Goal: Task Accomplishment & Management: Use online tool/utility

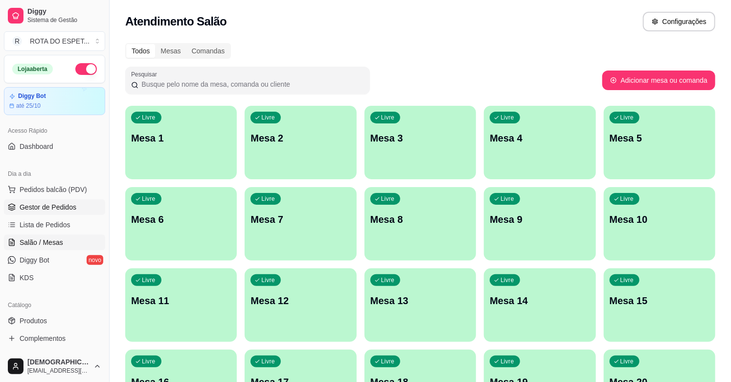
click at [59, 211] on span "Gestor de Pedidos" at bounding box center [48, 207] width 57 height 10
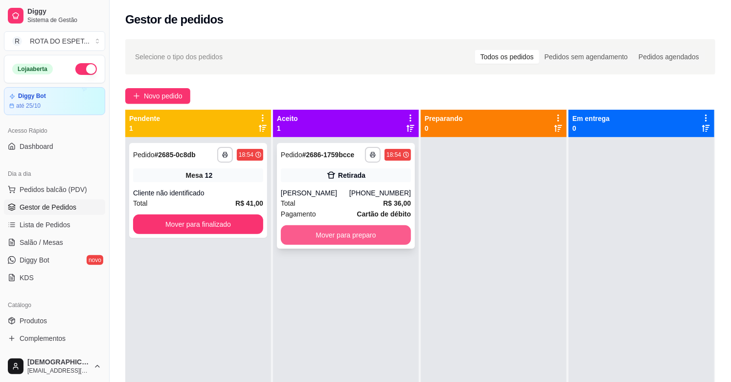
click at [335, 231] on button "Mover para preparo" at bounding box center [346, 235] width 130 height 20
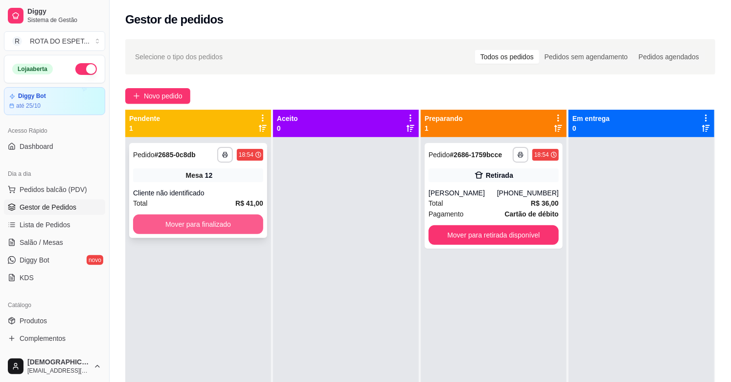
click at [196, 228] on button "Mover para finalizado" at bounding box center [198, 224] width 130 height 20
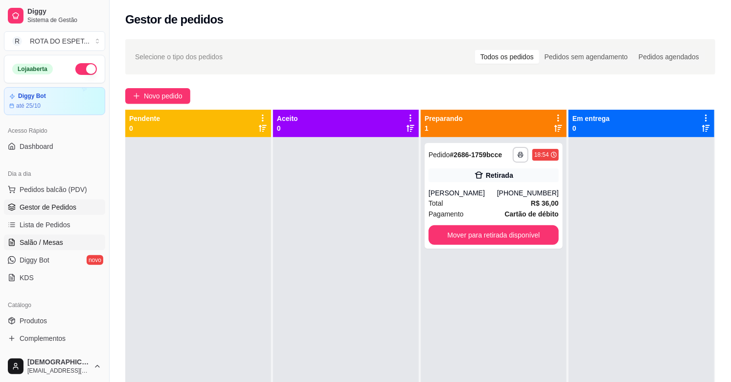
click at [67, 244] on link "Salão / Mesas" at bounding box center [54, 242] width 101 height 16
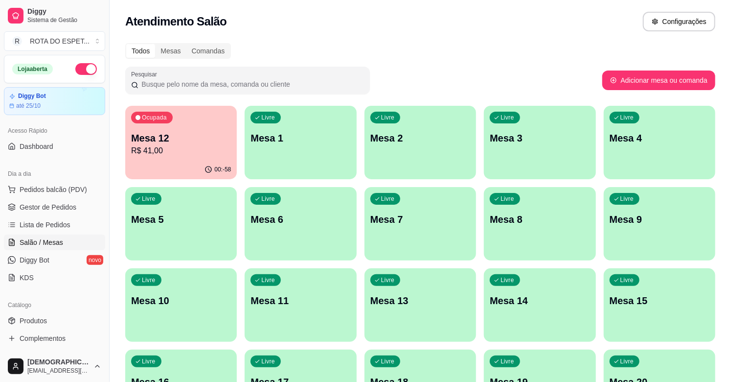
click at [438, 68] on div "Pesquisar" at bounding box center [363, 80] width 477 height 27
click at [438, 63] on div "Todos Mesas Comandas Pesquisar Adicionar mesa ou comanda Ocupada Mesa 12 R$ 41,…" at bounding box center [420, 357] width 621 height 641
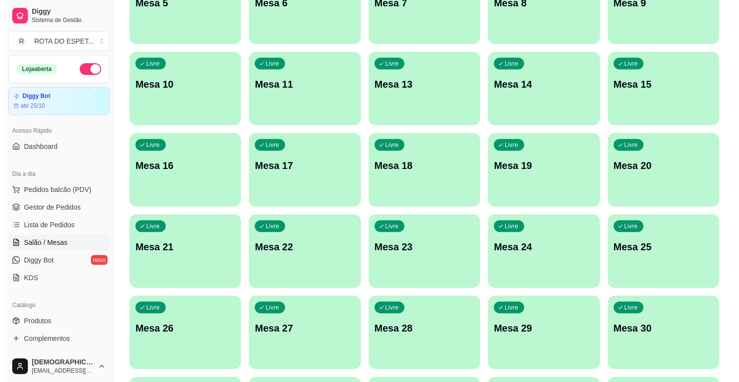
scroll to position [217, 0]
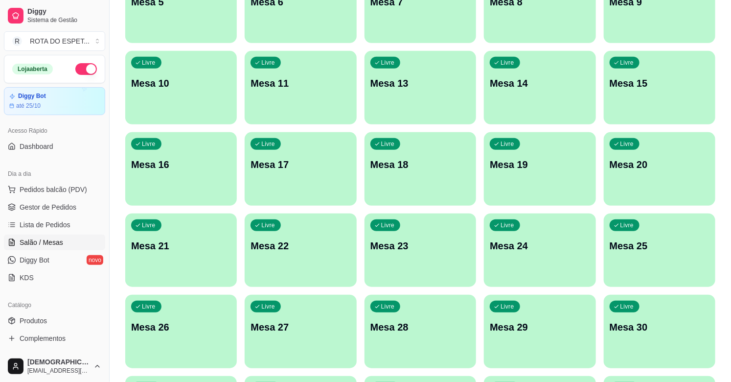
click at [660, 180] on div "Livre Mesa 20" at bounding box center [660, 163] width 112 height 62
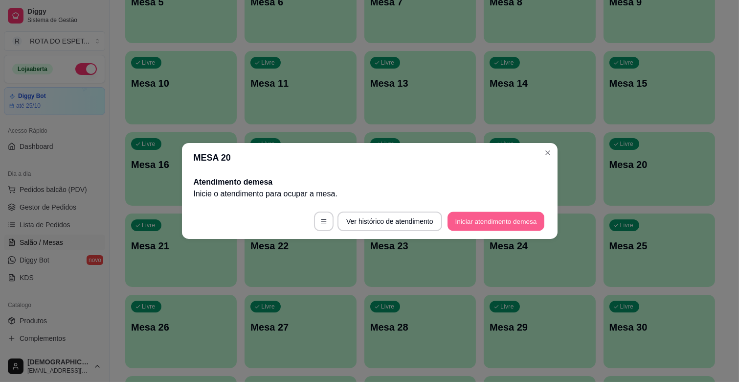
click at [497, 214] on button "Iniciar atendimento de mesa" at bounding box center [496, 221] width 97 height 19
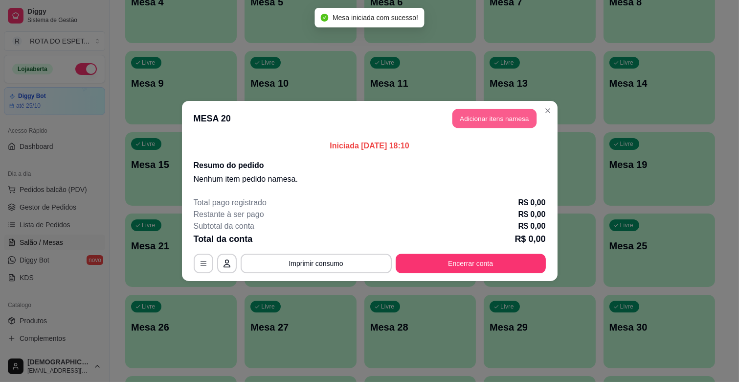
click at [507, 123] on button "Adicionar itens na mesa" at bounding box center [494, 118] width 84 height 19
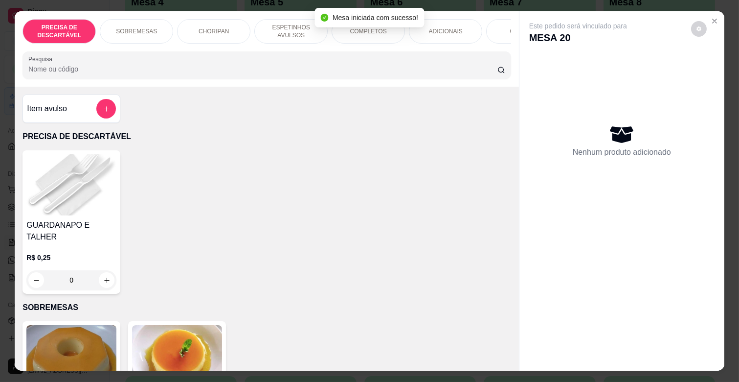
click at [370, 36] on div "COMPLETOS" at bounding box center [368, 31] width 73 height 24
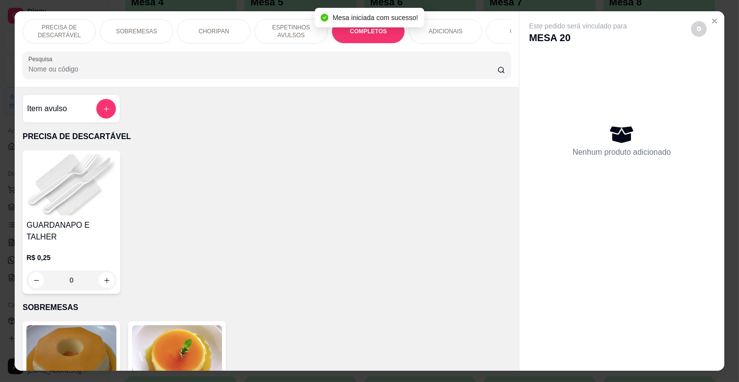
scroll to position [23, 0]
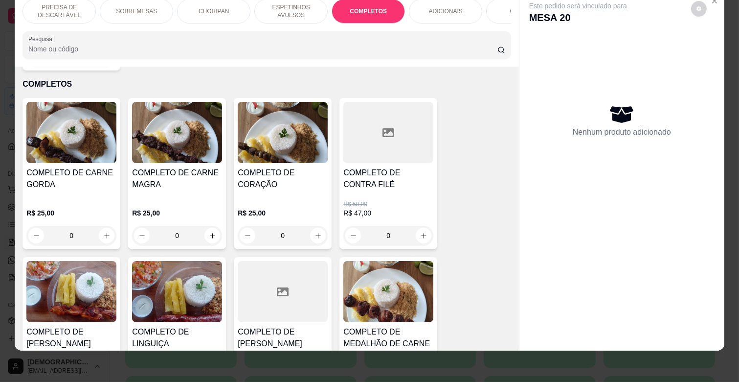
click at [207, 198] on div "R$ 25,00 0" at bounding box center [177, 221] width 90 height 47
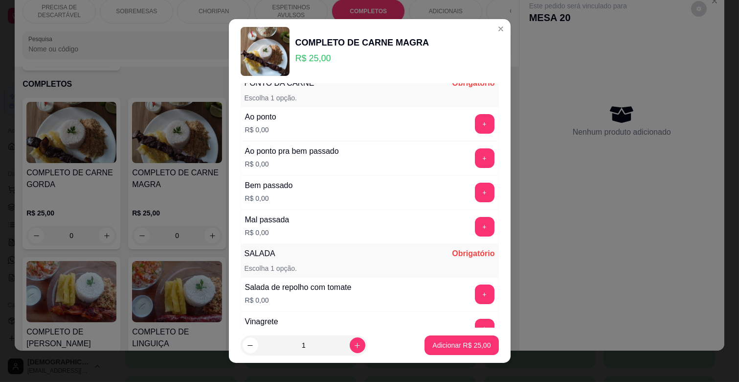
scroll to position [109, 0]
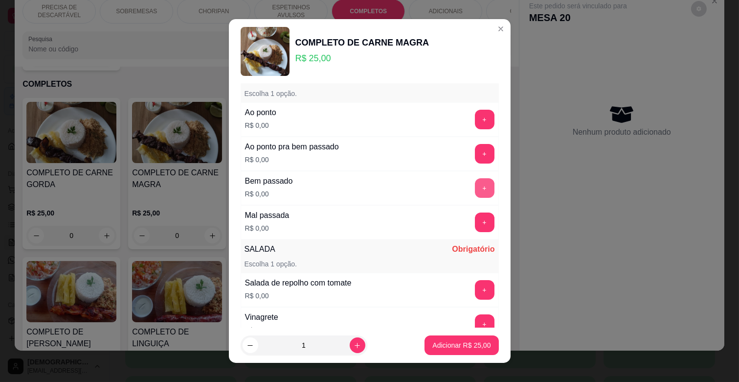
click at [475, 189] on button "+" at bounding box center [485, 188] width 20 height 20
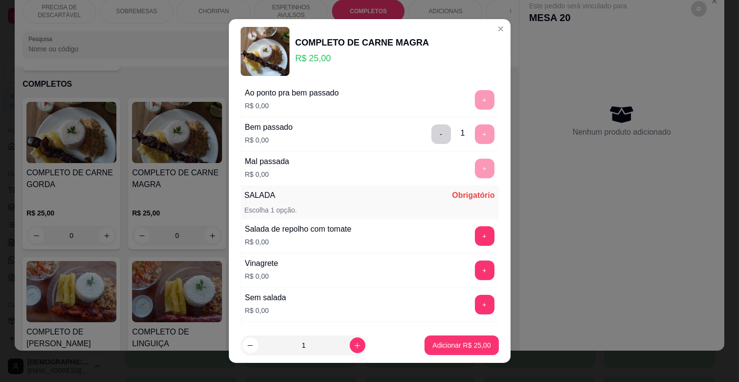
scroll to position [217, 0]
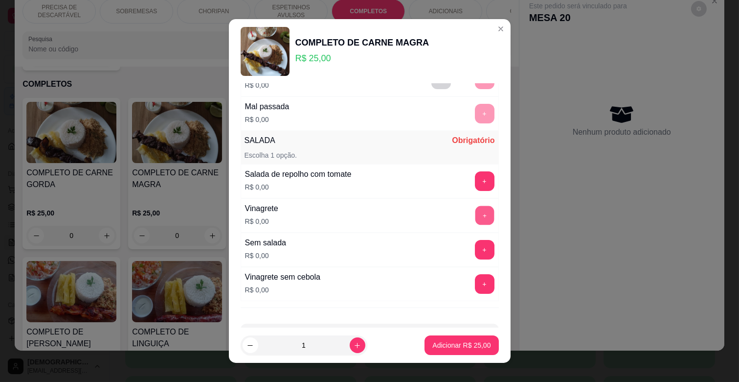
click at [475, 216] on button "+" at bounding box center [484, 215] width 19 height 19
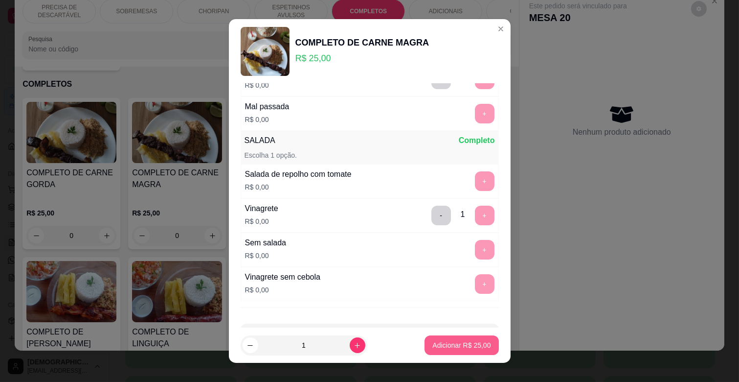
click at [461, 345] on p "Adicionar R$ 25,00" at bounding box center [461, 345] width 58 height 10
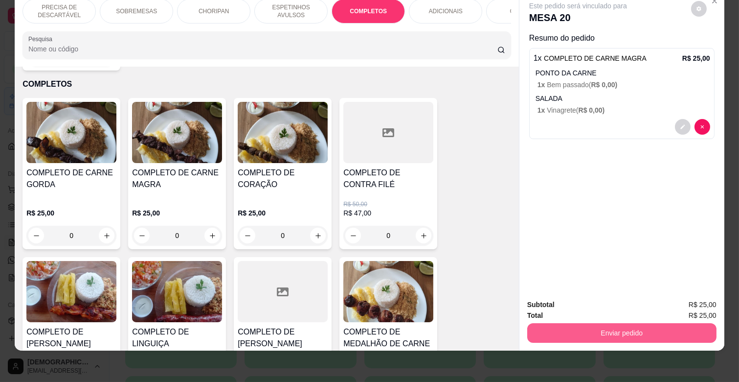
click at [639, 325] on button "Enviar pedido" at bounding box center [621, 333] width 189 height 20
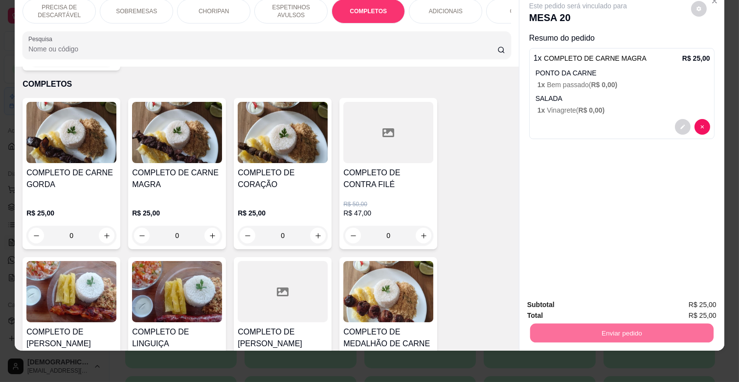
click at [696, 295] on button "Enviar pedido" at bounding box center [690, 301] width 55 height 19
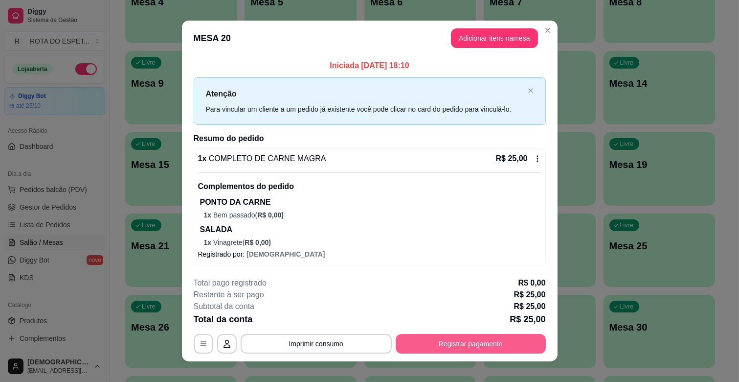
click at [463, 344] on button "Registrar pagamento" at bounding box center [471, 344] width 150 height 20
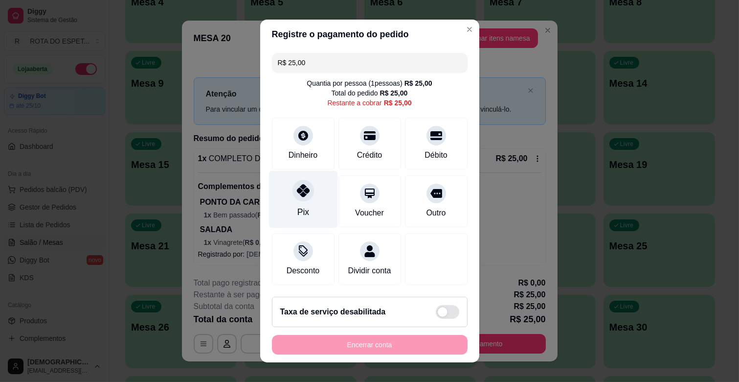
click at [302, 192] on icon at bounding box center [302, 190] width 13 height 13
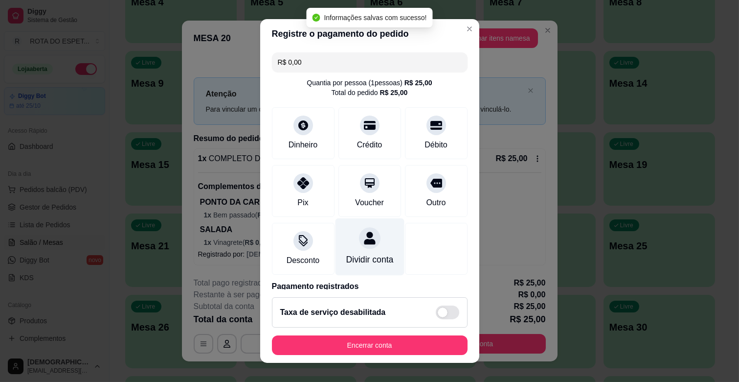
type input "R$ 0,00"
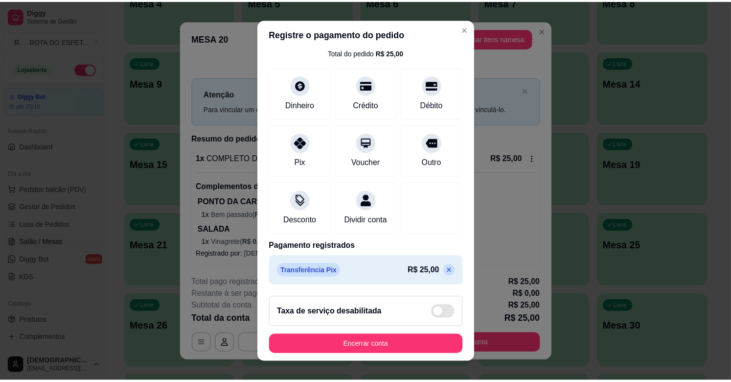
scroll to position [12, 0]
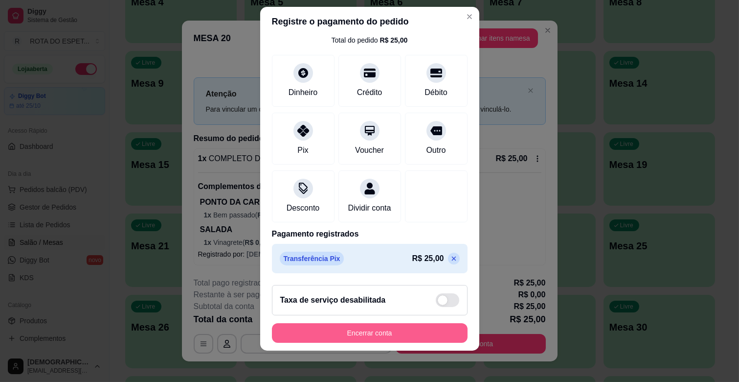
click at [412, 330] on button "Encerrar conta" at bounding box center [370, 333] width 196 height 20
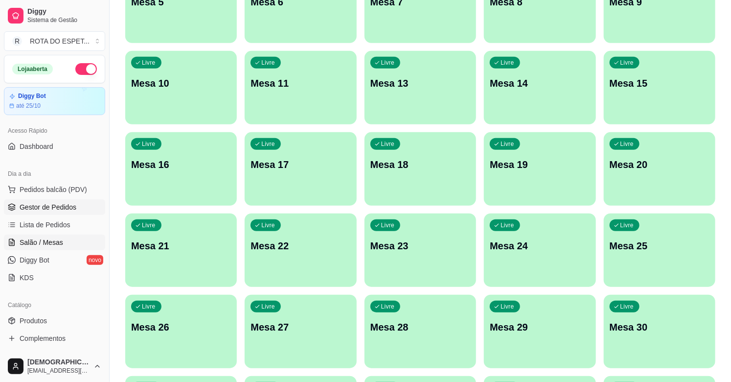
click at [41, 205] on span "Gestor de Pedidos" at bounding box center [48, 207] width 57 height 10
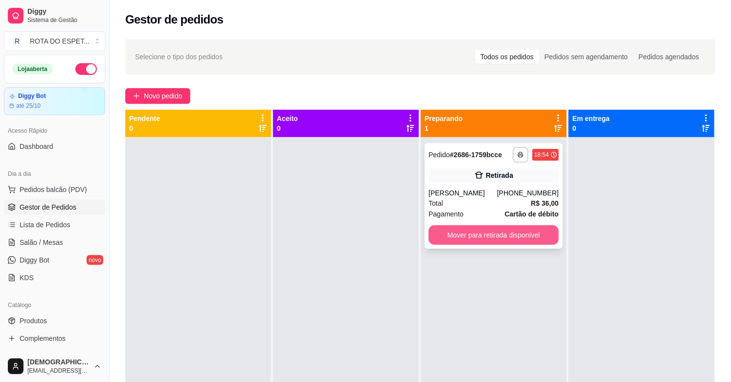
click at [454, 233] on button "Mover para retirada disponível" at bounding box center [493, 235] width 130 height 20
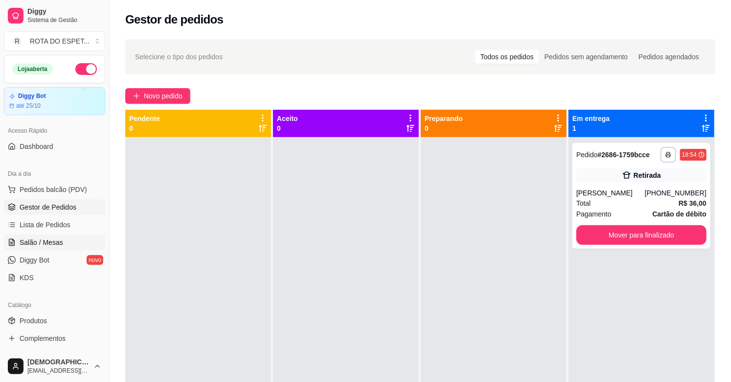
click at [56, 240] on span "Salão / Mesas" at bounding box center [42, 242] width 44 height 10
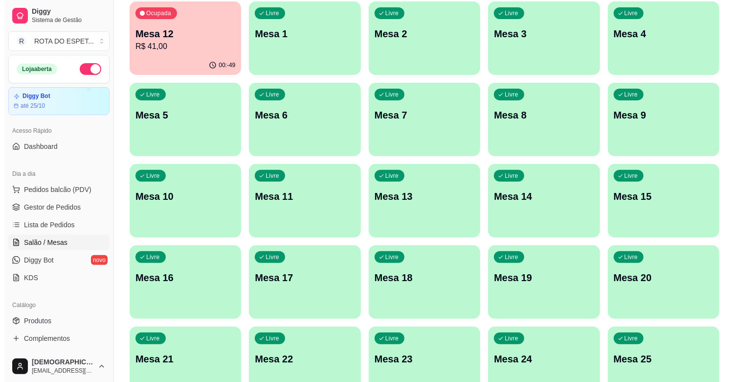
scroll to position [109, 0]
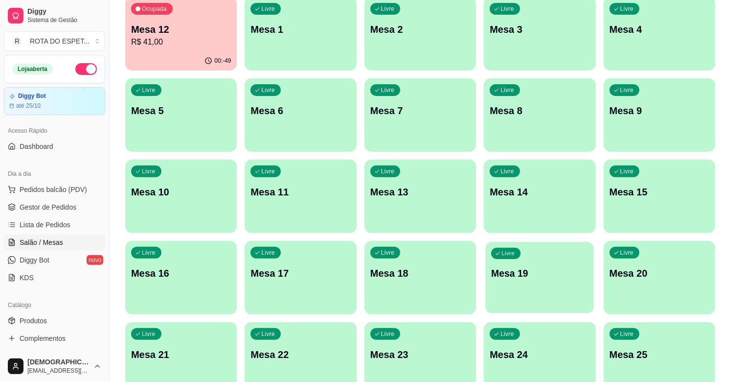
click at [532, 275] on p "Mesa 19" at bounding box center [539, 273] width 97 height 13
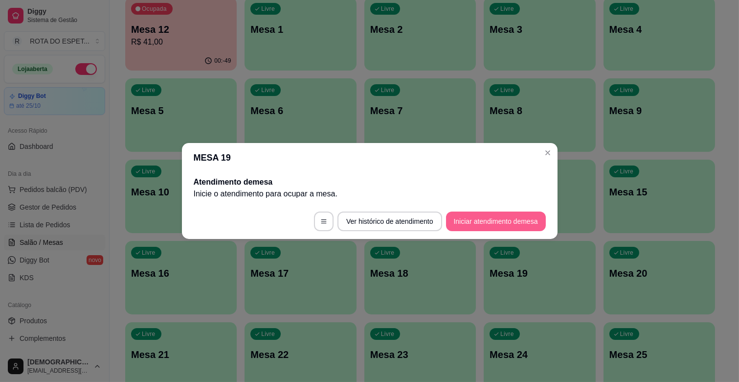
click at [529, 218] on button "Iniciar atendimento de mesa" at bounding box center [496, 221] width 100 height 20
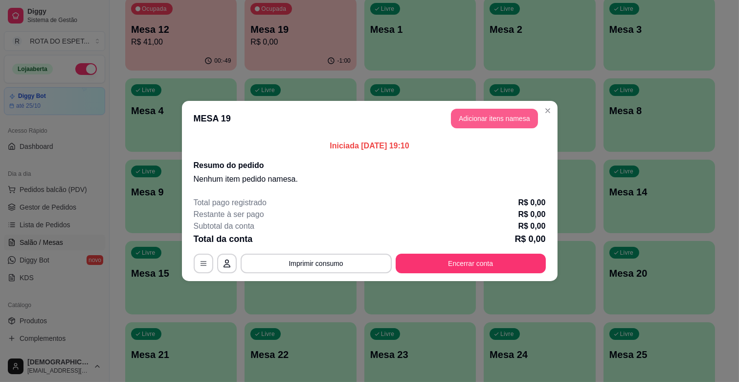
click at [520, 116] on button "Adicionar itens na mesa" at bounding box center [494, 119] width 87 height 20
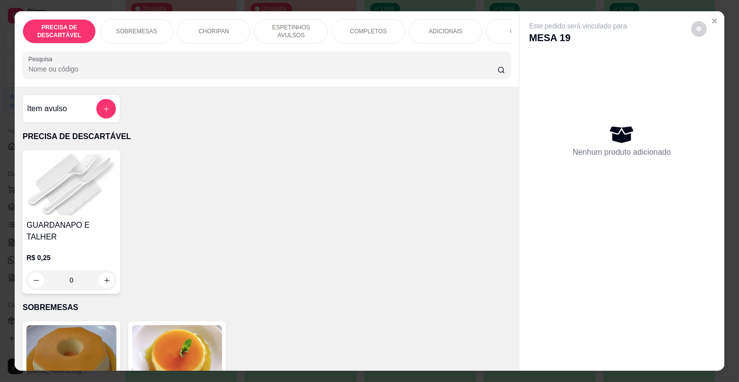
scroll to position [0, 428]
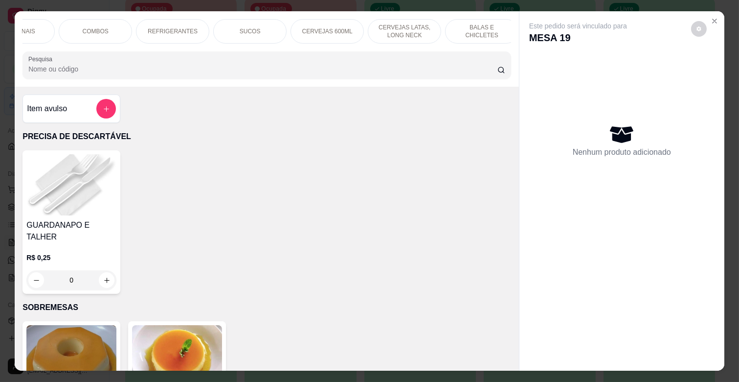
click at [182, 30] on p "REFRIGERANTES" at bounding box center [173, 31] width 50 height 8
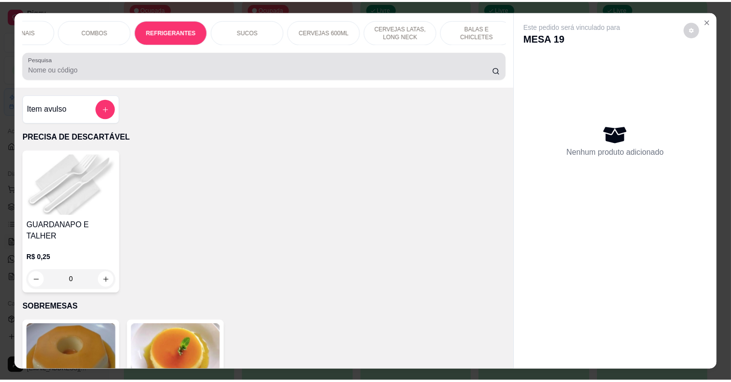
scroll to position [23, 0]
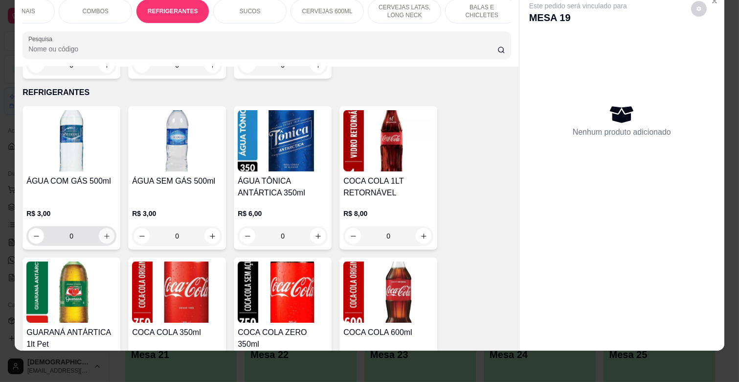
click at [103, 232] on icon "increase-product-quantity" at bounding box center [106, 235] width 7 height 7
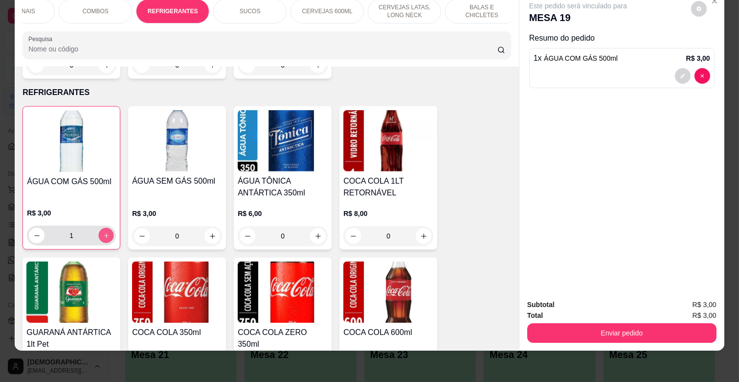
click at [103, 232] on icon "increase-product-quantity" at bounding box center [106, 235] width 7 height 7
type input "2"
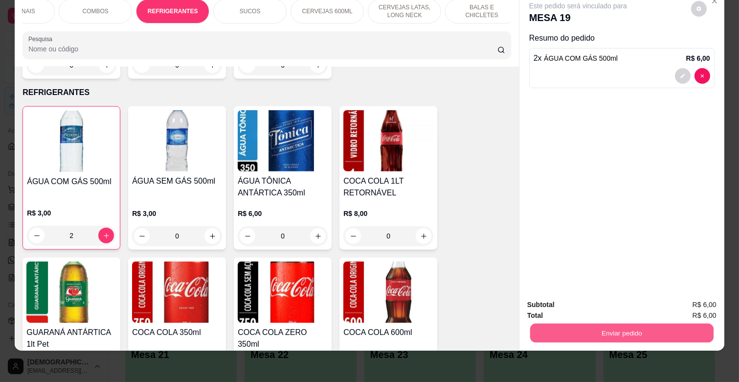
click at [675, 323] on button "Enviar pedido" at bounding box center [621, 332] width 183 height 19
click at [693, 295] on button "Enviar pedido" at bounding box center [690, 301] width 55 height 19
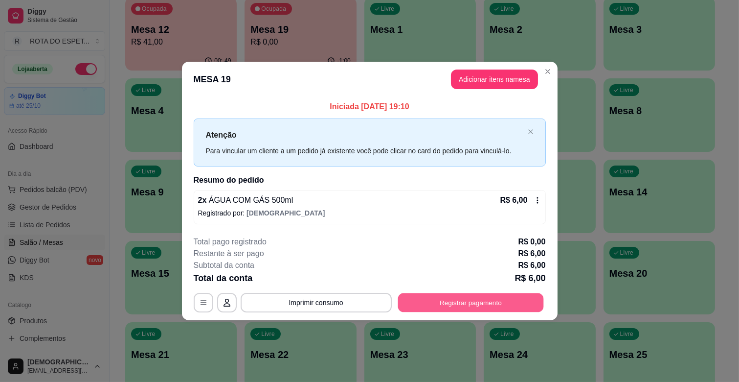
click at [463, 309] on button "Registrar pagamento" at bounding box center [471, 302] width 146 height 19
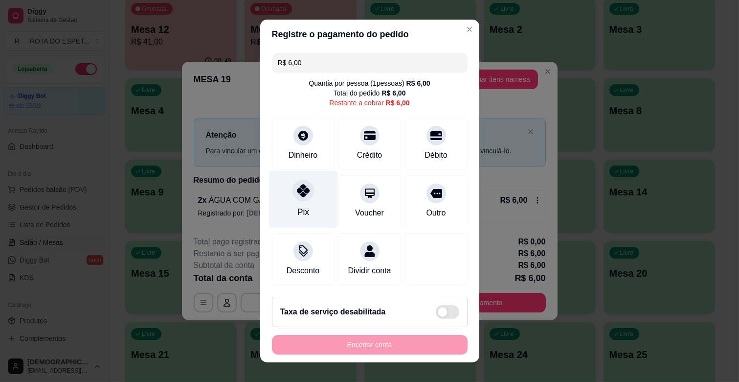
click at [315, 186] on div "Pix" at bounding box center [303, 199] width 69 height 57
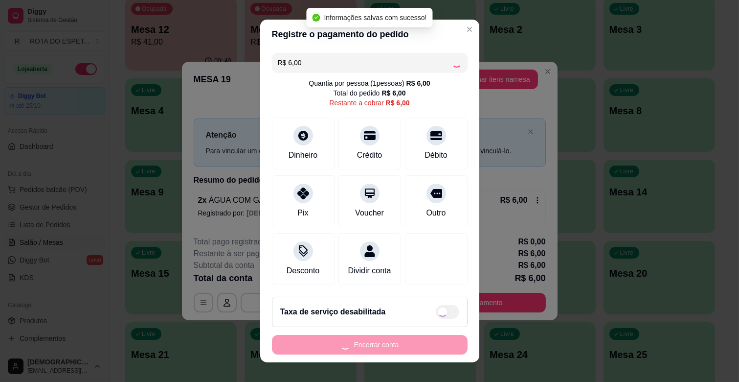
type input "R$ 0,00"
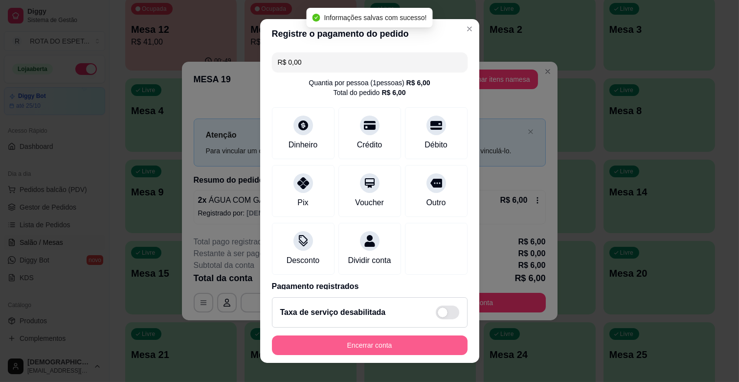
click at [380, 341] on button "Encerrar conta" at bounding box center [370, 345] width 196 height 20
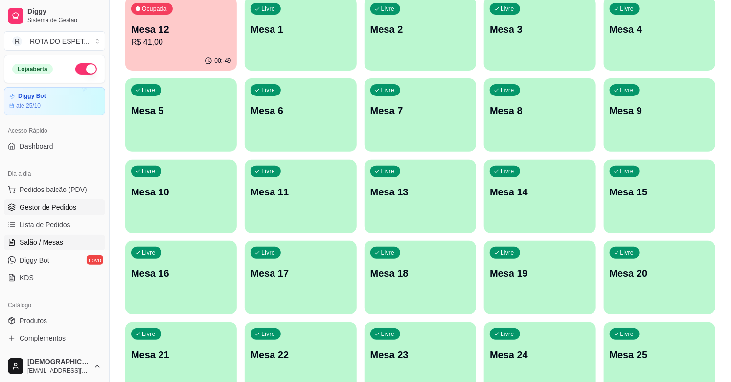
click at [67, 203] on span "Gestor de Pedidos" at bounding box center [48, 207] width 57 height 10
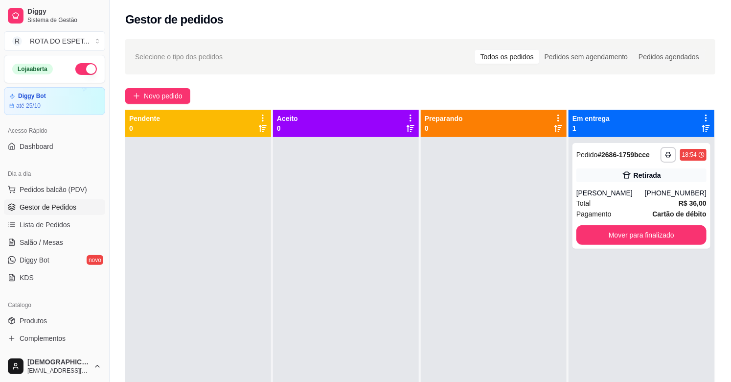
click at [307, 331] on div at bounding box center [346, 328] width 146 height 382
click at [58, 238] on span "Salão / Mesas" at bounding box center [42, 242] width 44 height 10
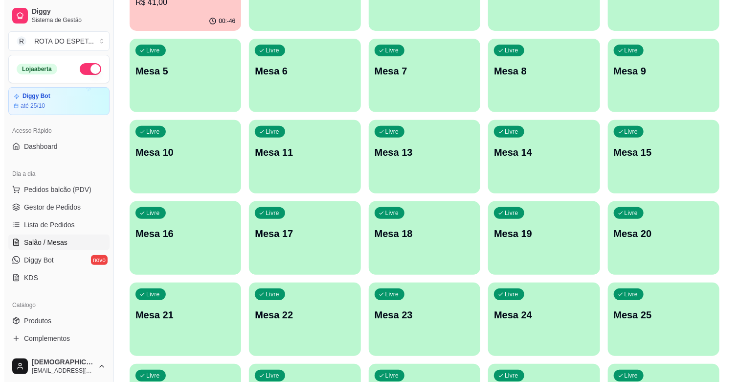
scroll to position [163, 0]
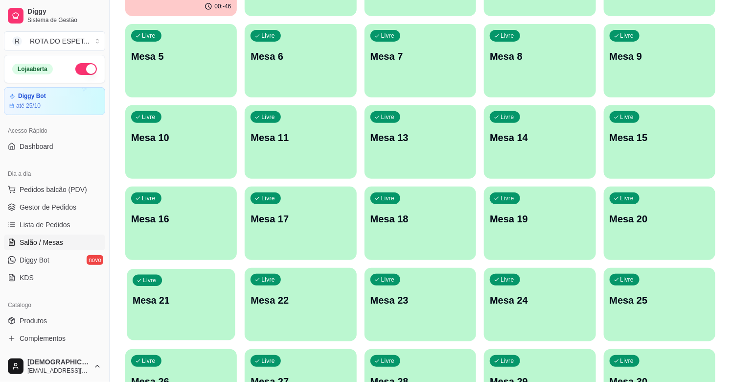
click at [184, 295] on p "Mesa 21" at bounding box center [181, 299] width 97 height 13
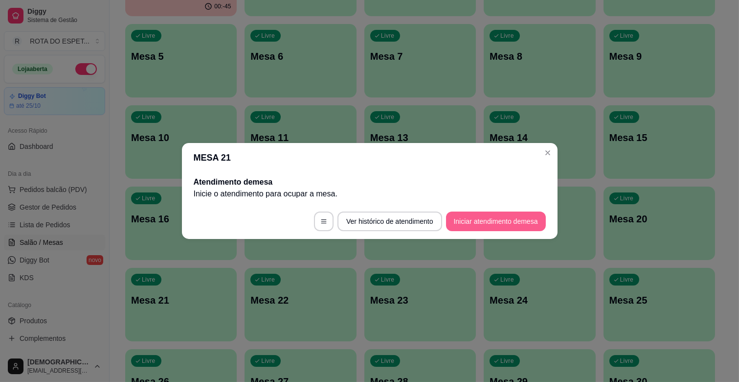
click at [503, 214] on button "Iniciar atendimento de mesa" at bounding box center [496, 221] width 100 height 20
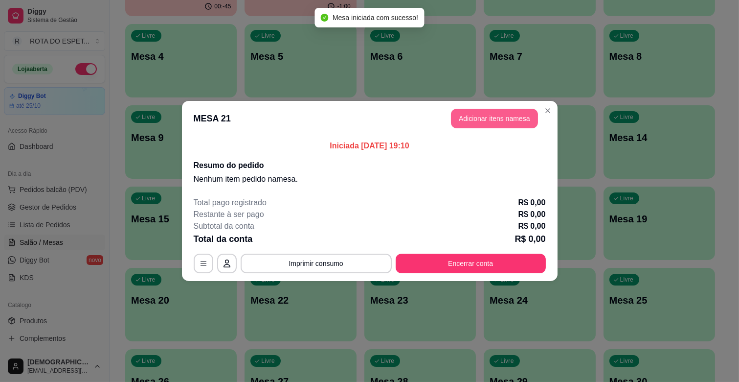
click at [509, 124] on button "Adicionar itens na mesa" at bounding box center [494, 119] width 87 height 20
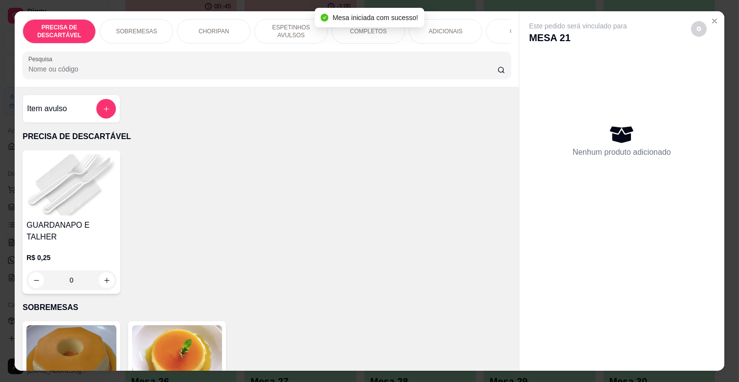
click at [290, 34] on p "ESPETINHOS AVULSOS" at bounding box center [291, 31] width 57 height 16
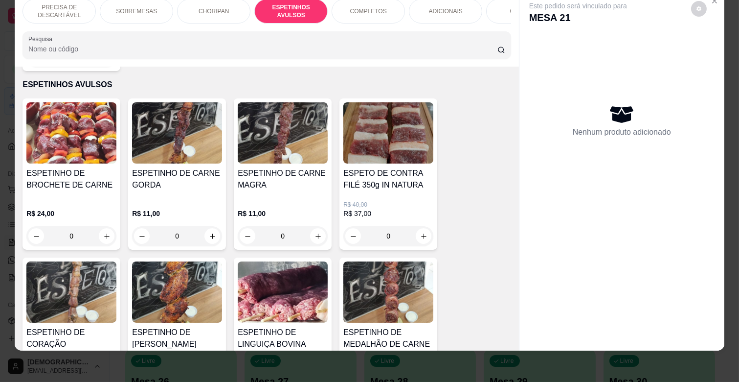
click at [180, 180] on div "ESPETINHO DE CARNE GORDA" at bounding box center [177, 182] width 90 height 31
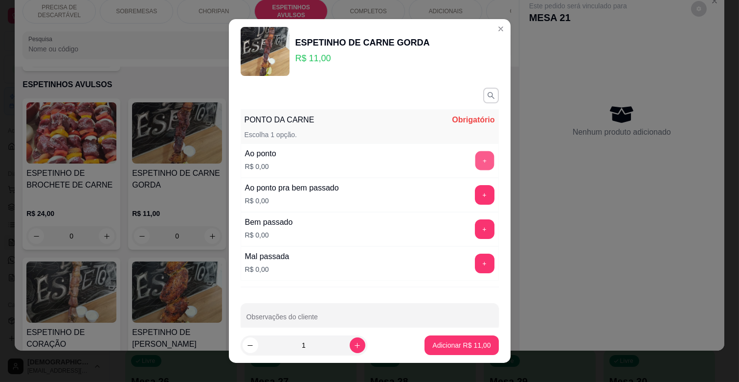
click at [475, 155] on button "+" at bounding box center [484, 160] width 19 height 19
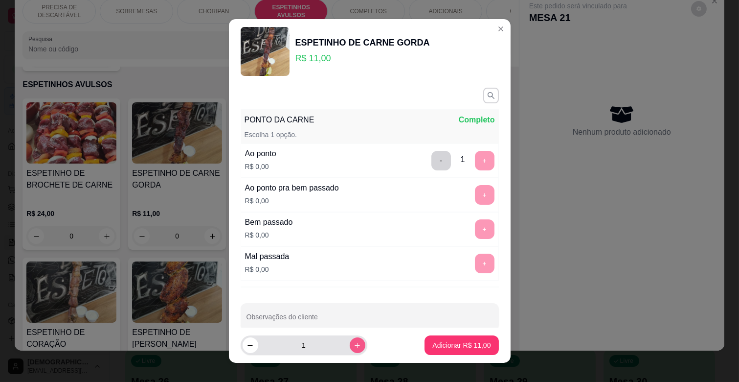
click at [351, 342] on button "increase-product-quantity" at bounding box center [358, 345] width 16 height 16
type input "2"
click at [434, 344] on p "Adicionar R$ 22,00" at bounding box center [461, 345] width 58 height 10
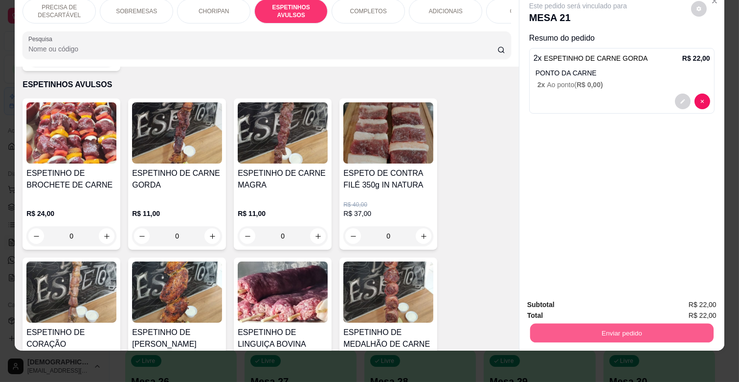
click at [633, 328] on button "Enviar pedido" at bounding box center [621, 332] width 183 height 19
click at [704, 299] on button "Enviar pedido" at bounding box center [690, 301] width 55 height 19
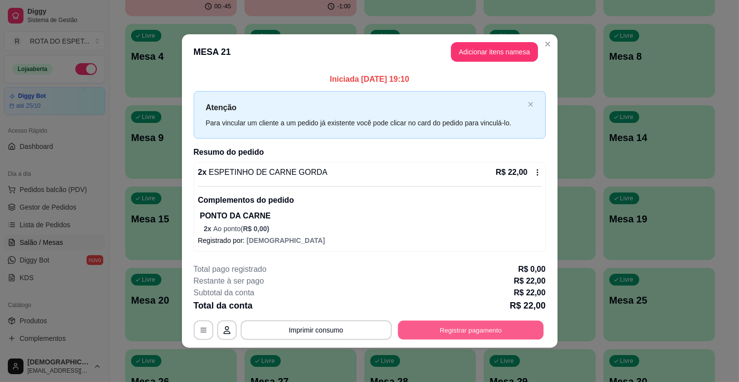
click at [535, 324] on button "Registrar pagamento" at bounding box center [471, 329] width 146 height 19
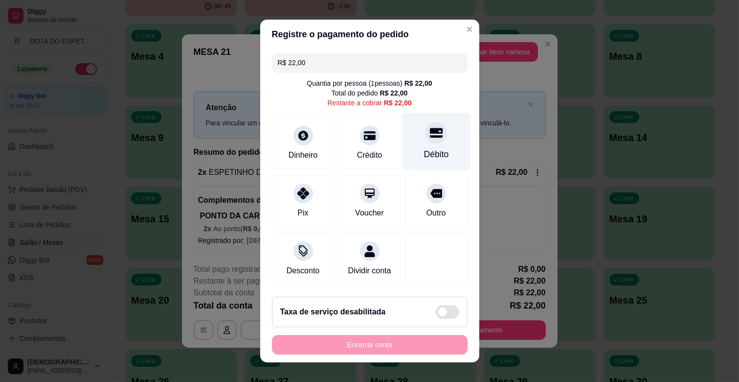
click at [428, 135] on div at bounding box center [437, 133] width 22 height 22
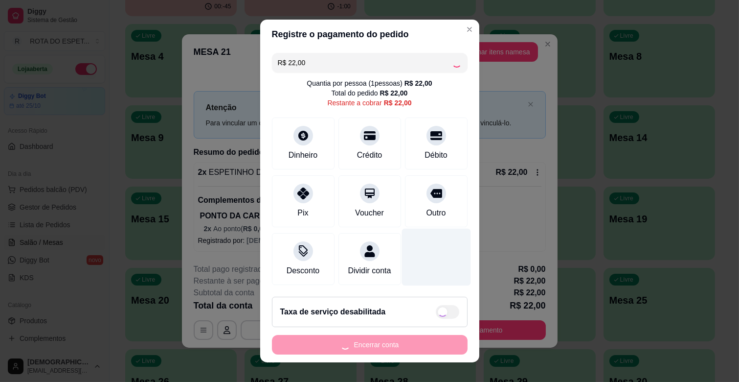
type input "R$ 0,00"
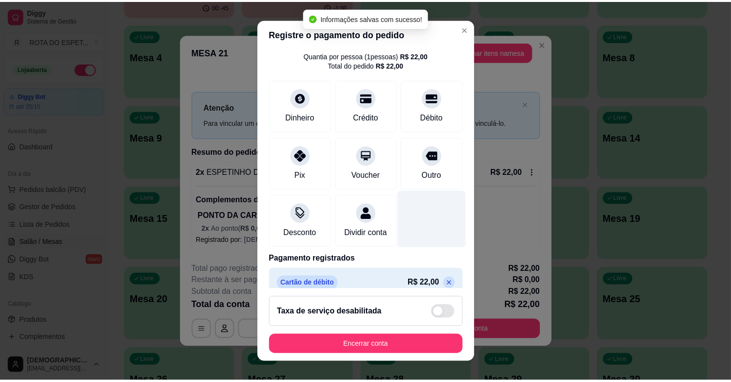
scroll to position [52, 0]
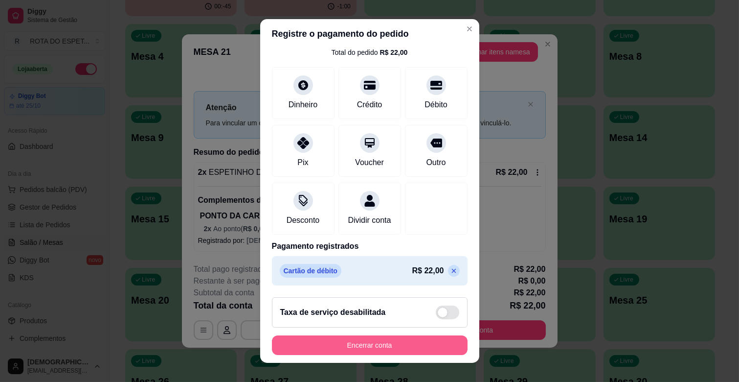
click at [400, 344] on button "Encerrar conta" at bounding box center [370, 345] width 196 height 20
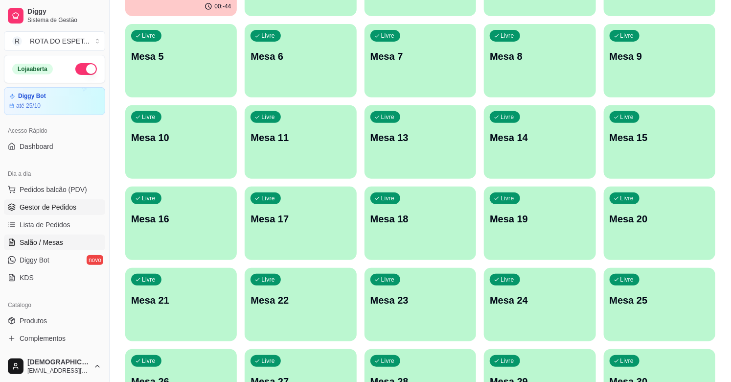
click at [46, 207] on span "Gestor de Pedidos" at bounding box center [48, 207] width 57 height 10
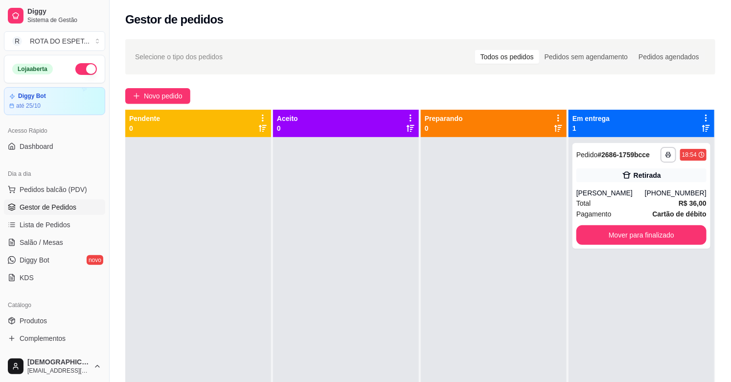
click at [282, 230] on div at bounding box center [346, 328] width 146 height 382
click at [676, 229] on button "Mover para finalizado" at bounding box center [641, 235] width 130 height 20
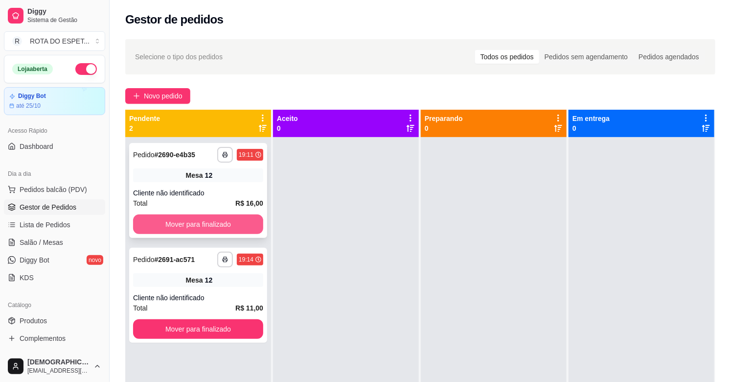
click at [192, 231] on button "Mover para finalizado" at bounding box center [198, 224] width 130 height 20
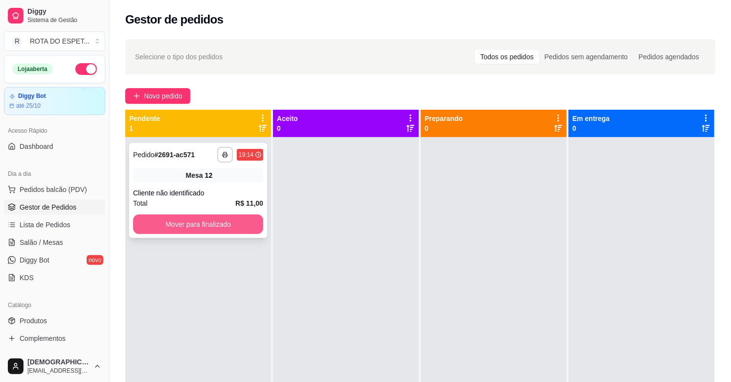
click at [247, 223] on button "Mover para finalizado" at bounding box center [198, 224] width 130 height 20
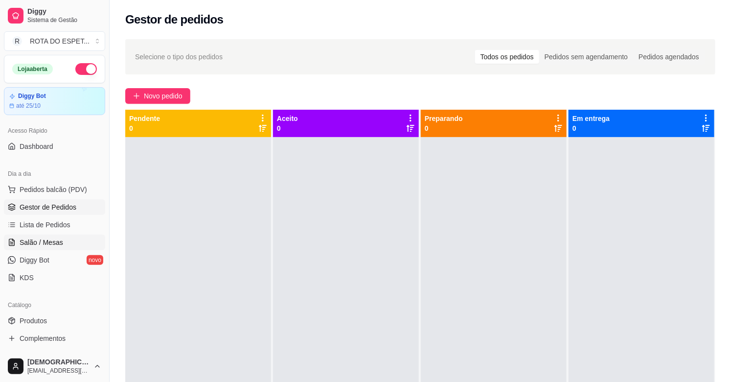
click at [32, 240] on span "Salão / Mesas" at bounding box center [42, 242] width 44 height 10
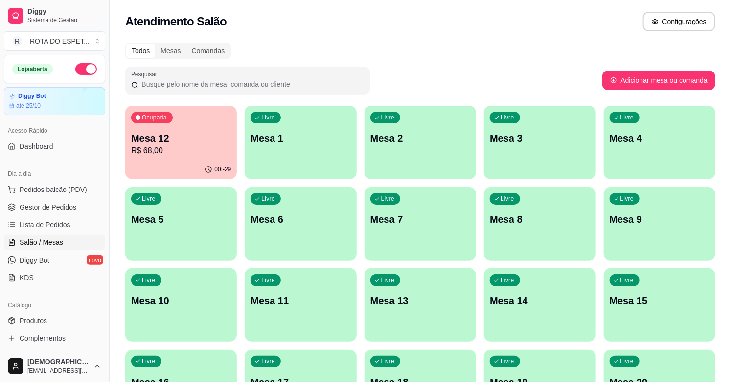
click at [193, 134] on p "Mesa 12" at bounding box center [181, 138] width 100 height 14
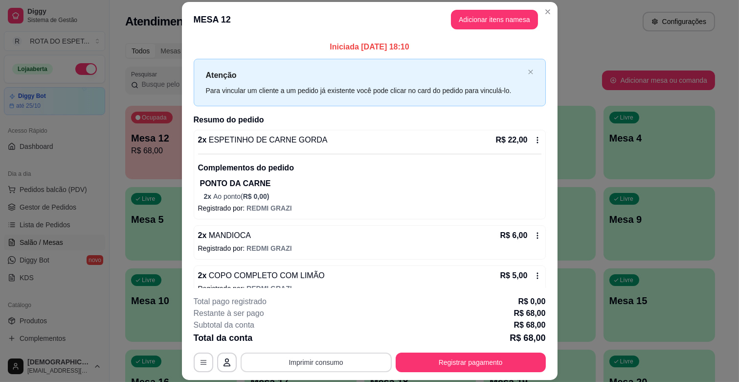
click at [354, 360] on button "Imprimir consumo" at bounding box center [316, 362] width 151 height 20
click at [328, 320] on button "IMPRESSORA BALCÃO" at bounding box center [316, 320] width 78 height 16
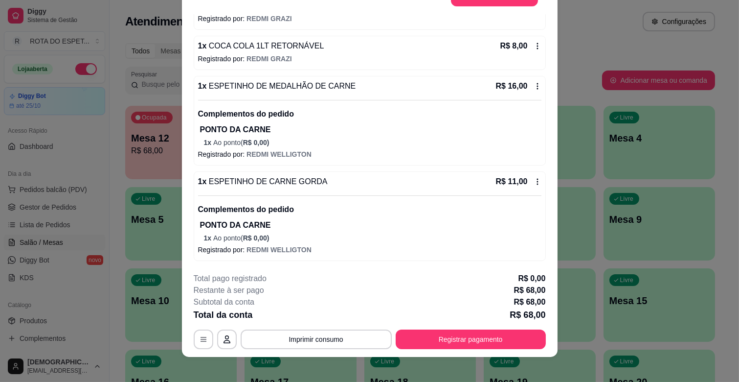
scroll to position [29, 0]
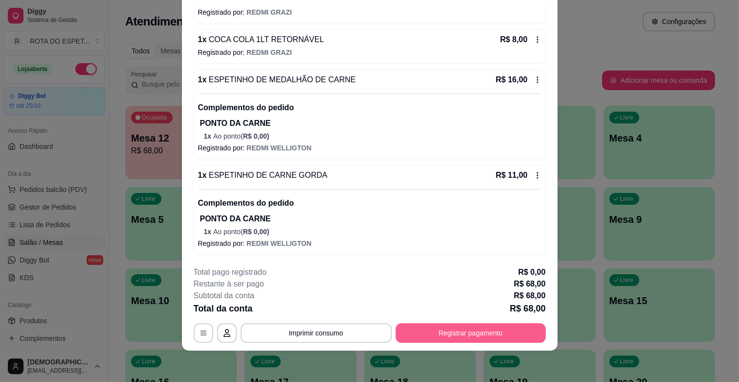
click at [497, 331] on button "Registrar pagamento" at bounding box center [471, 333] width 150 height 20
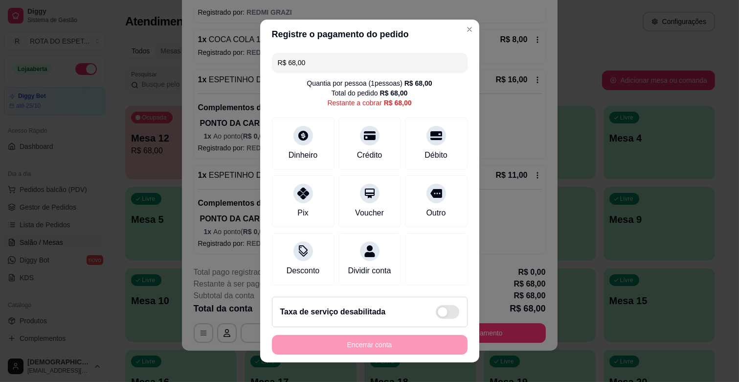
click at [372, 66] on input "R$ 68,00" at bounding box center [370, 63] width 184 height 20
click at [424, 152] on div "Débito" at bounding box center [436, 154] width 25 height 13
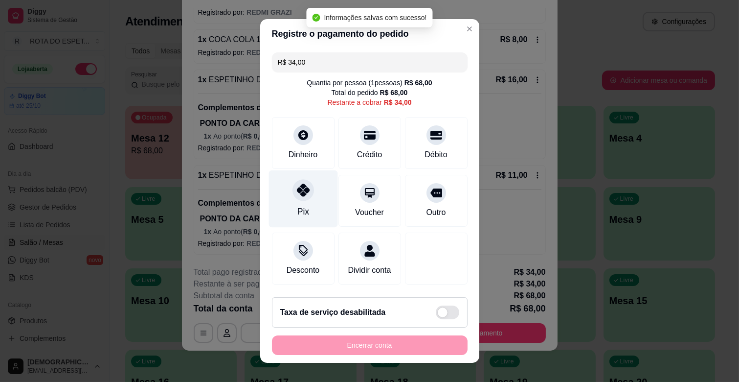
click at [297, 215] on div "Pix" at bounding box center [303, 211] width 12 height 13
type input "R$ 0,00"
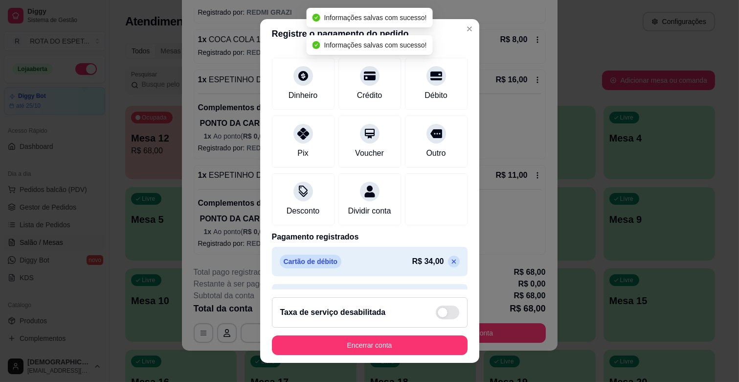
scroll to position [89, 0]
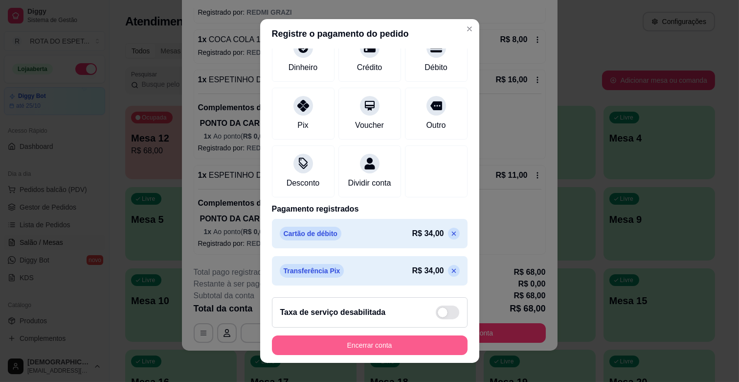
click at [358, 346] on button "Encerrar conta" at bounding box center [370, 345] width 196 height 20
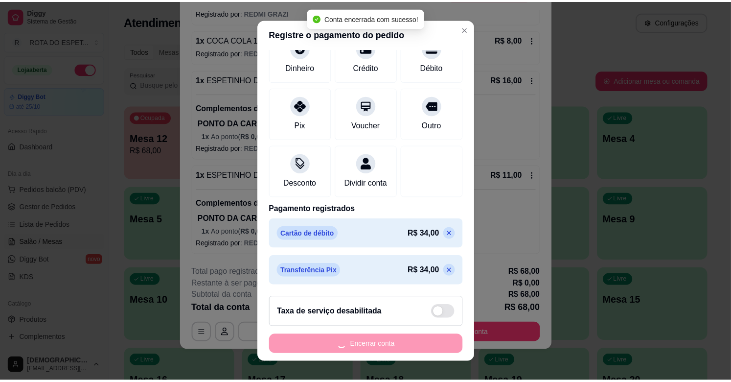
scroll to position [0, 0]
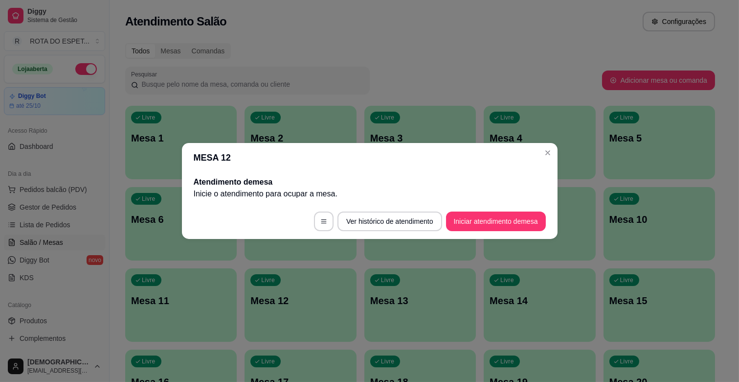
click at [555, 157] on header "MESA 12" at bounding box center [370, 157] width 376 height 29
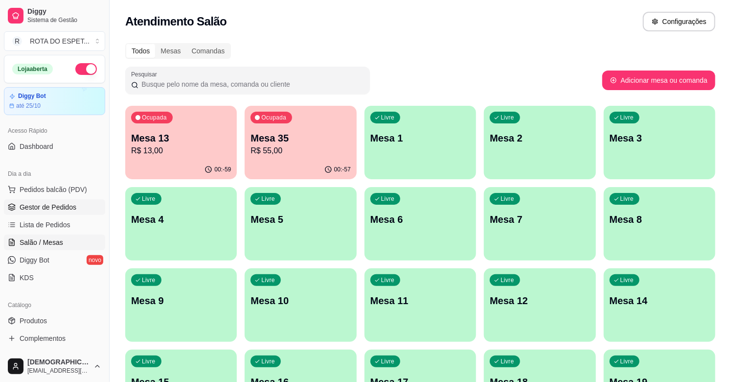
click at [77, 203] on link "Gestor de Pedidos" at bounding box center [54, 207] width 101 height 16
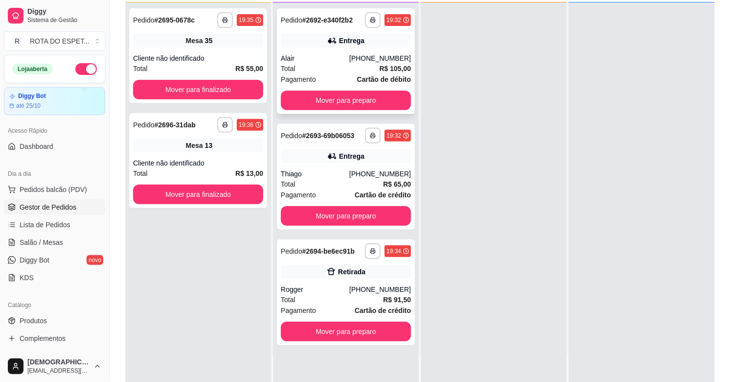
scroll to position [109, 0]
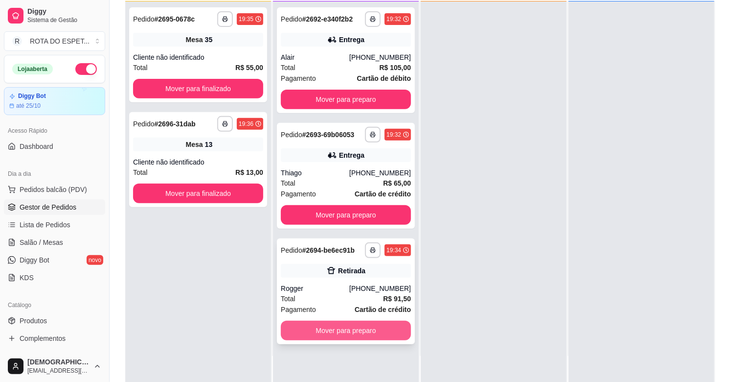
click at [349, 336] on button "Mover para preparo" at bounding box center [346, 330] width 130 height 20
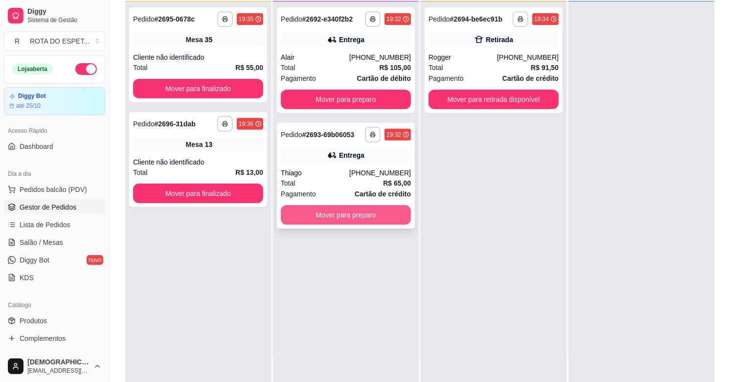
click at [342, 213] on button "Mover para preparo" at bounding box center [346, 215] width 130 height 20
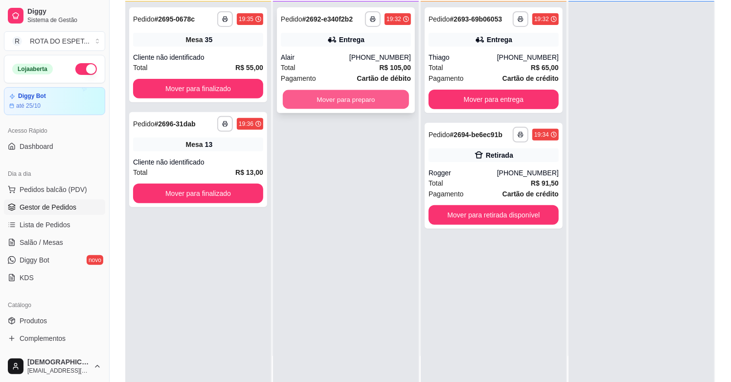
click at [328, 105] on button "Mover para preparo" at bounding box center [346, 99] width 126 height 19
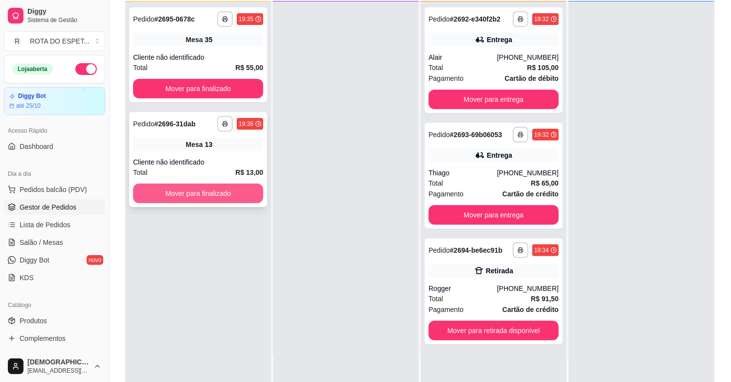
click at [211, 199] on button "Mover para finalizado" at bounding box center [198, 193] width 130 height 20
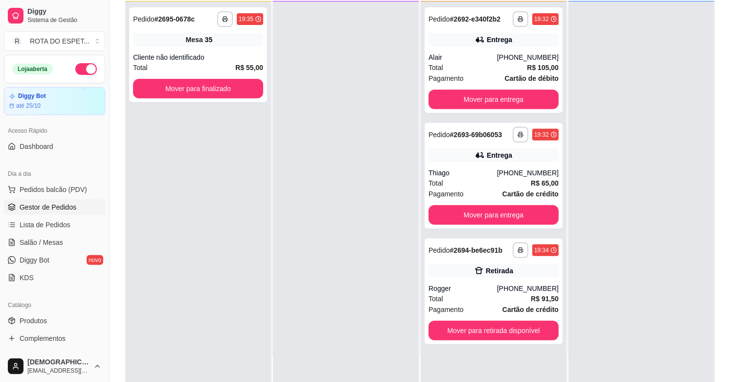
scroll to position [0, 0]
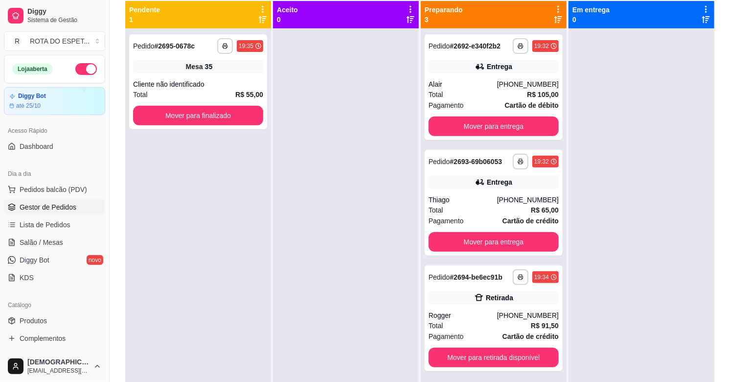
click at [297, 341] on div at bounding box center [346, 219] width 146 height 382
click at [202, 120] on button "Mover para finalizado" at bounding box center [198, 116] width 130 height 20
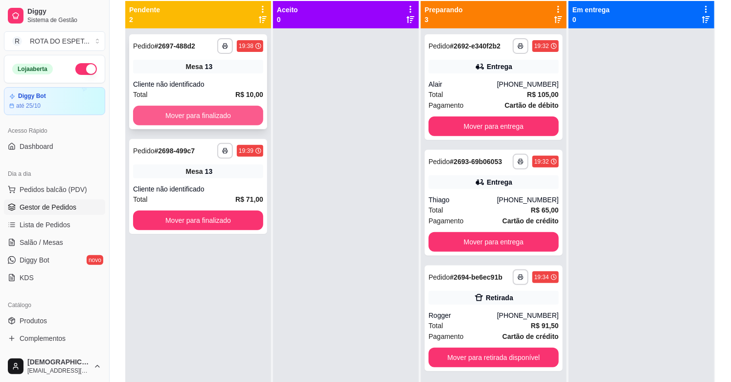
click at [235, 112] on button "Mover para finalizado" at bounding box center [198, 116] width 130 height 20
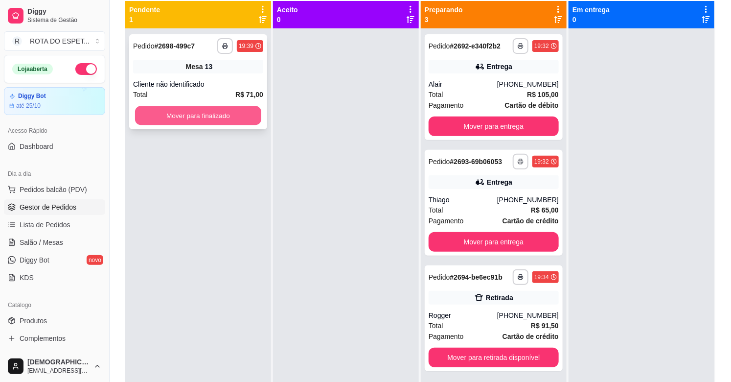
click at [208, 107] on button "Mover para finalizado" at bounding box center [198, 115] width 126 height 19
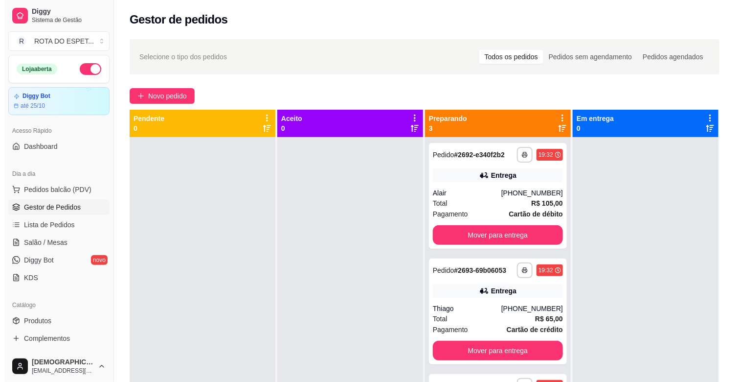
scroll to position [27, 0]
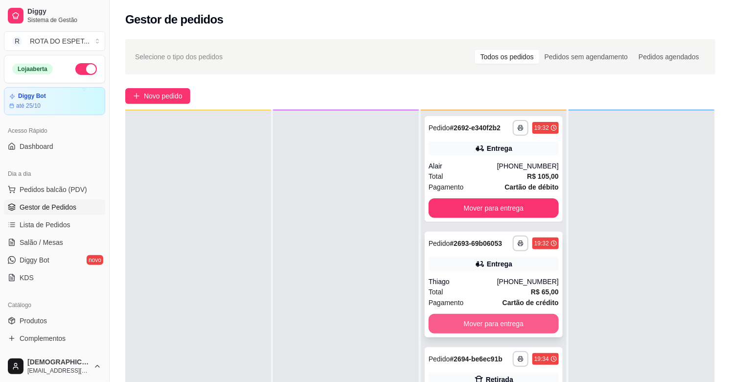
click at [503, 323] on button "Mover para entrega" at bounding box center [493, 324] width 130 height 20
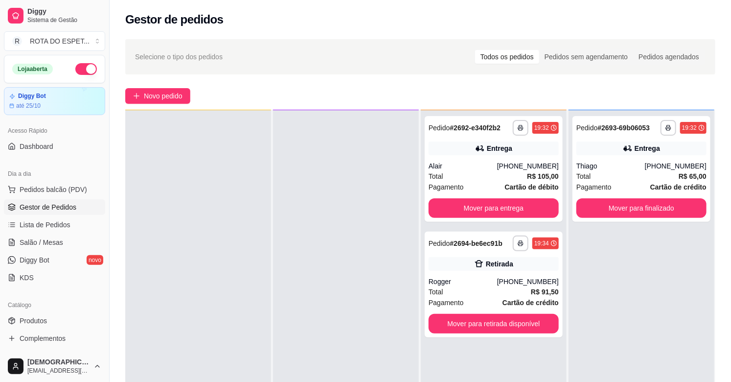
click at [342, 274] on div at bounding box center [346, 301] width 146 height 382
click at [323, 317] on div at bounding box center [346, 301] width 146 height 382
click at [55, 247] on span "Salão / Mesas" at bounding box center [42, 242] width 44 height 10
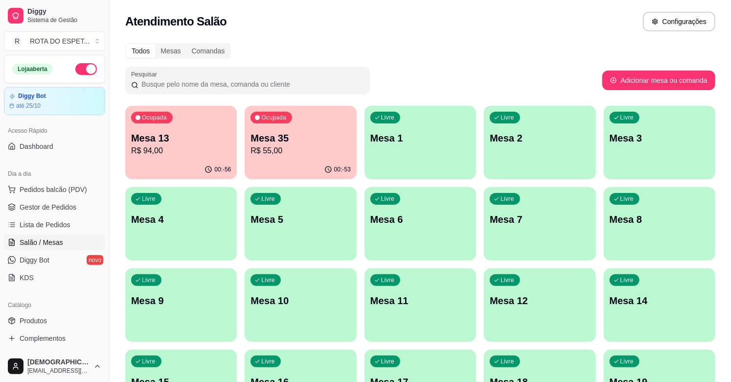
click at [291, 149] on p "R$ 55,00" at bounding box center [300, 151] width 100 height 12
click at [10, 203] on icon at bounding box center [12, 207] width 8 height 8
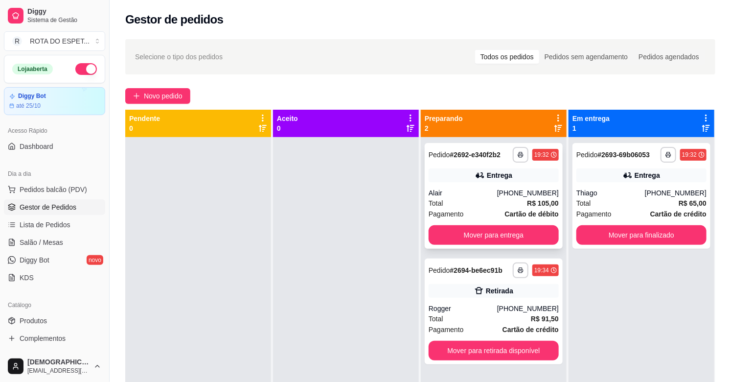
click at [439, 186] on div "**********" at bounding box center [494, 196] width 138 height 106
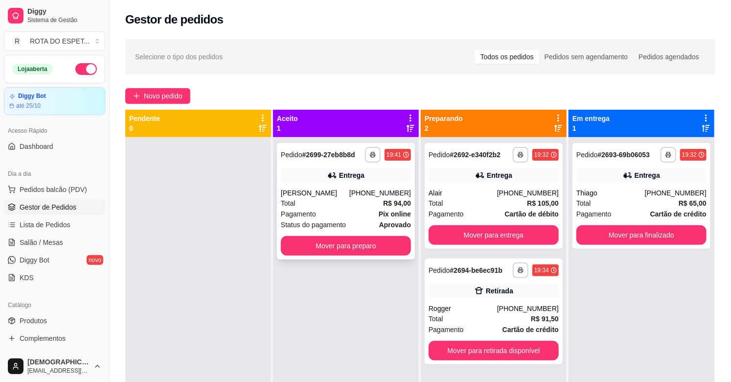
click at [357, 202] on div "Total R$ 94,00" at bounding box center [346, 203] width 130 height 11
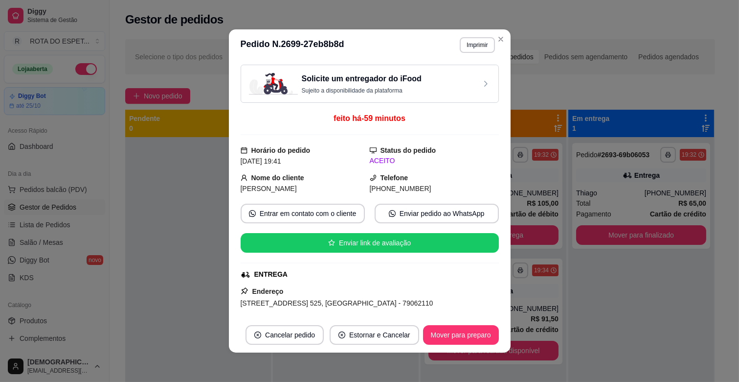
scroll to position [109, 0]
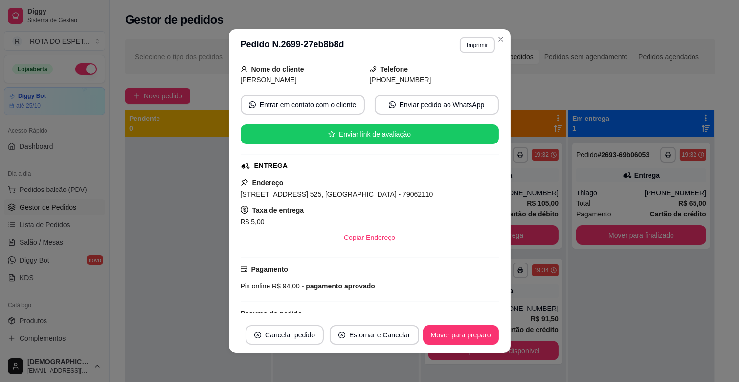
click at [271, 188] on div "Endereço [STREET_ADDRESS] 525, ITAMARACÁ - 79062110 Taxa de entrega R$ 5,00 Cop…" at bounding box center [370, 212] width 258 height 70
click at [271, 196] on span "[STREET_ADDRESS] 525, [GEOGRAPHIC_DATA] - 79062110" at bounding box center [337, 194] width 193 height 8
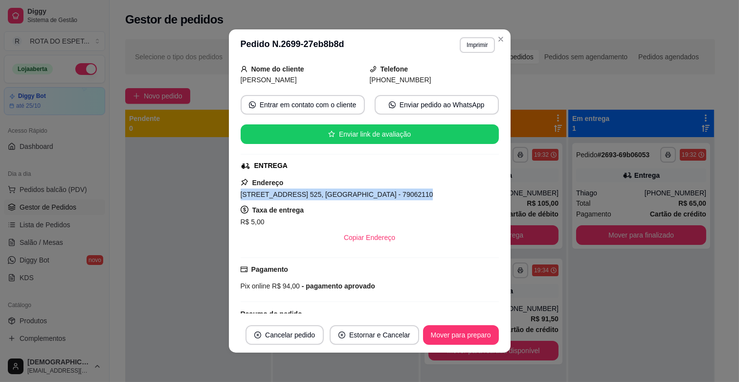
click at [271, 196] on span "[STREET_ADDRESS] 525, [GEOGRAPHIC_DATA] - 79062110" at bounding box center [337, 194] width 193 height 8
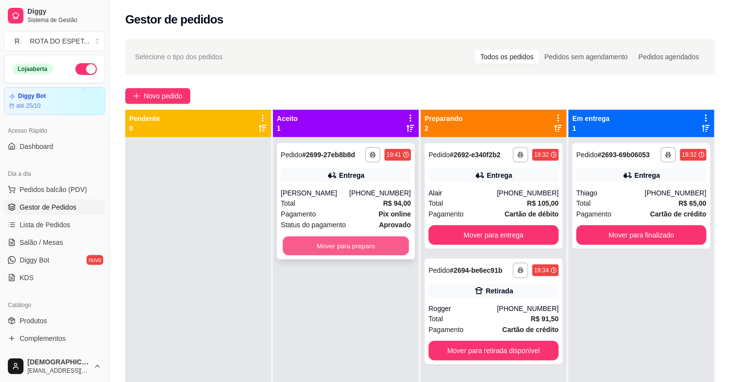
click at [379, 247] on button "Mover para preparo" at bounding box center [346, 245] width 126 height 19
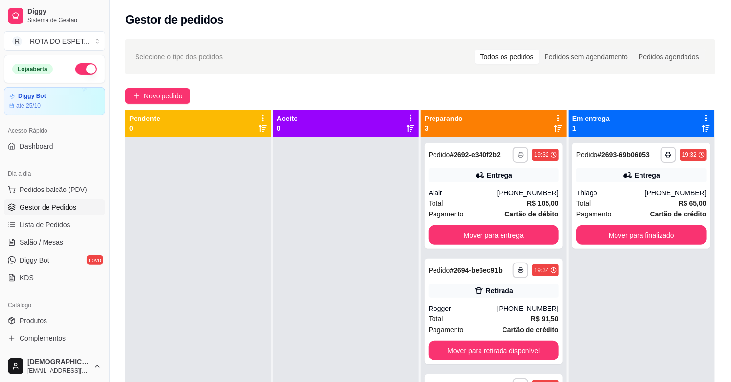
click at [306, 287] on div at bounding box center [346, 328] width 146 height 382
click at [433, 189] on div "Alair" at bounding box center [462, 193] width 68 height 10
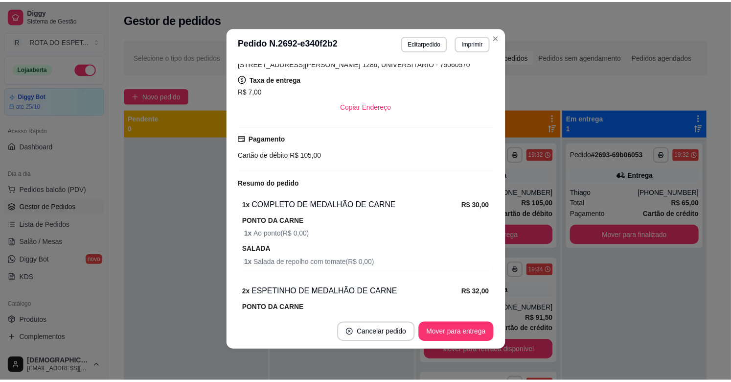
scroll to position [173, 0]
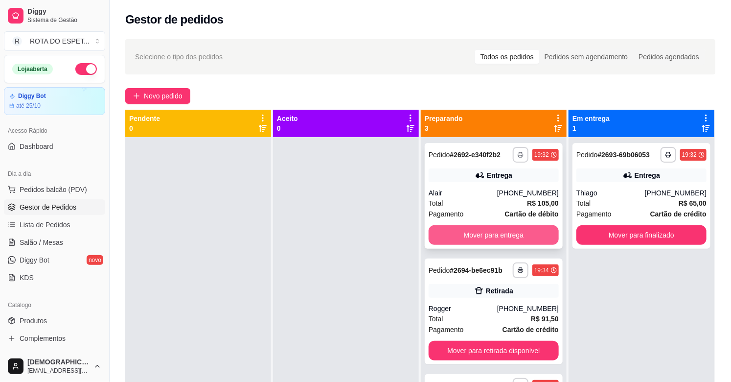
click at [504, 234] on button "Mover para entrega" at bounding box center [493, 235] width 130 height 20
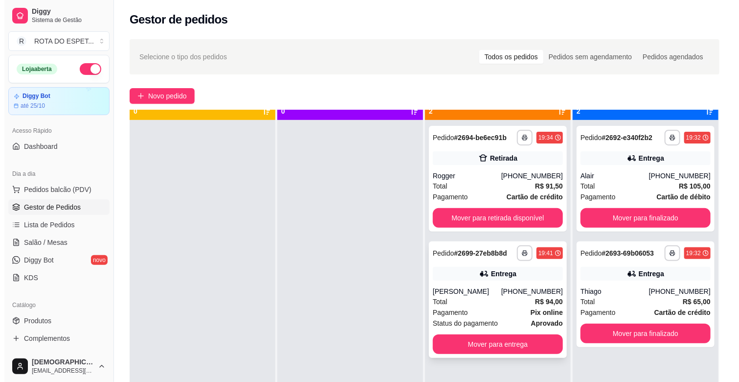
scroll to position [27, 0]
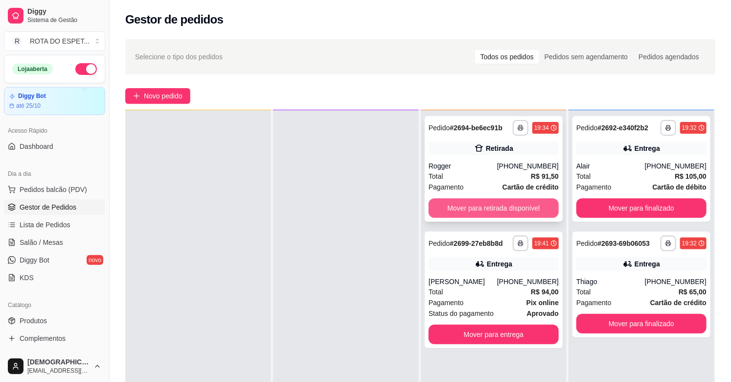
click at [511, 211] on button "Mover para retirada disponível" at bounding box center [493, 208] width 130 height 20
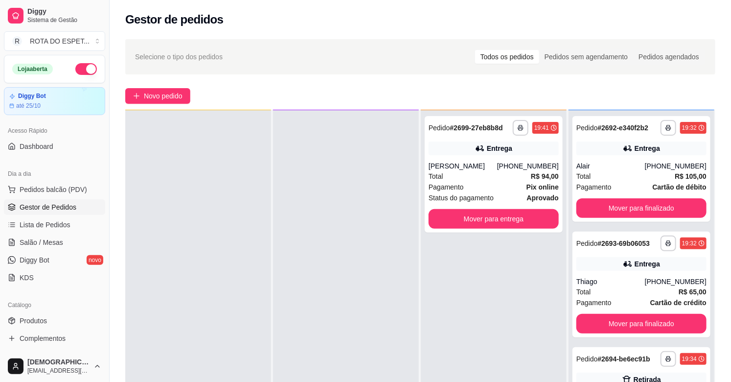
click at [330, 317] on div at bounding box center [346, 301] width 146 height 382
click at [287, 323] on div at bounding box center [346, 301] width 146 height 382
click at [54, 240] on span "Salão / Mesas" at bounding box center [42, 242] width 44 height 10
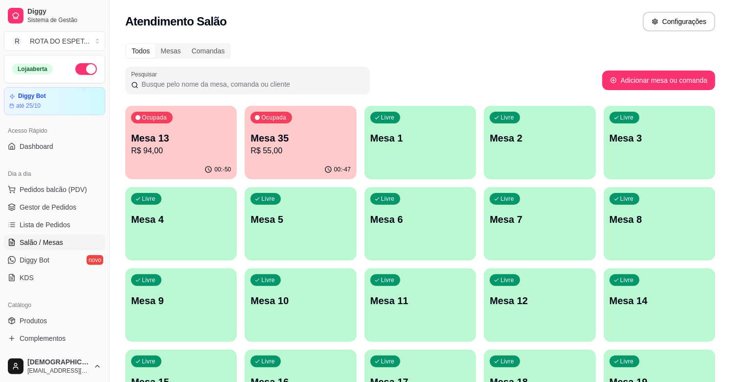
click at [307, 149] on p "R$ 55,00" at bounding box center [300, 151] width 100 height 12
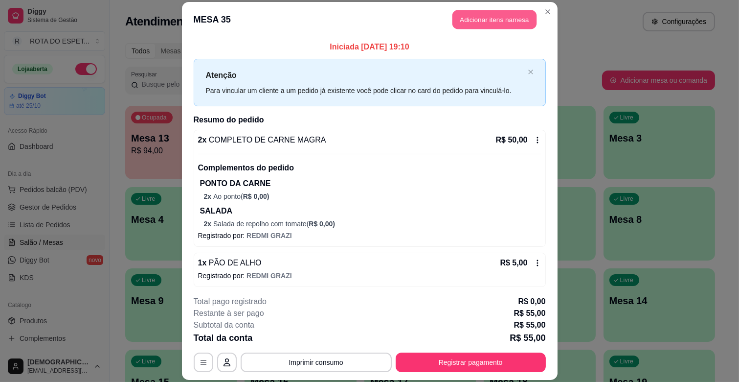
click at [499, 23] on button "Adicionar itens na mesa" at bounding box center [494, 19] width 84 height 19
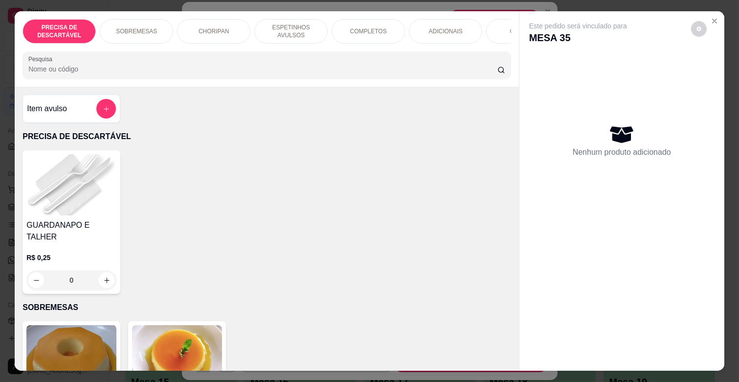
scroll to position [0, 428]
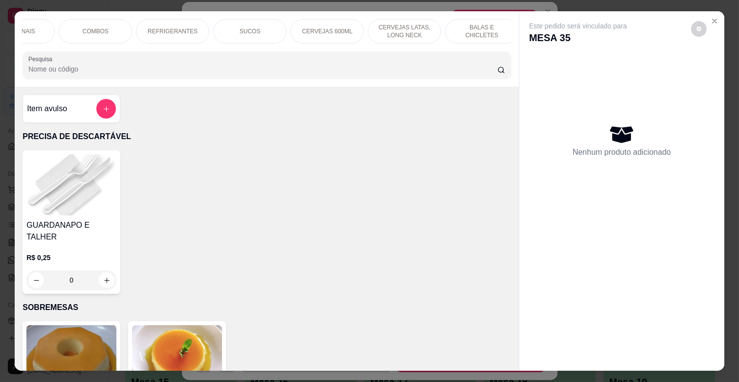
click at [393, 26] on p "CERVEJAS LATAS, LONG NECK" at bounding box center [404, 31] width 57 height 16
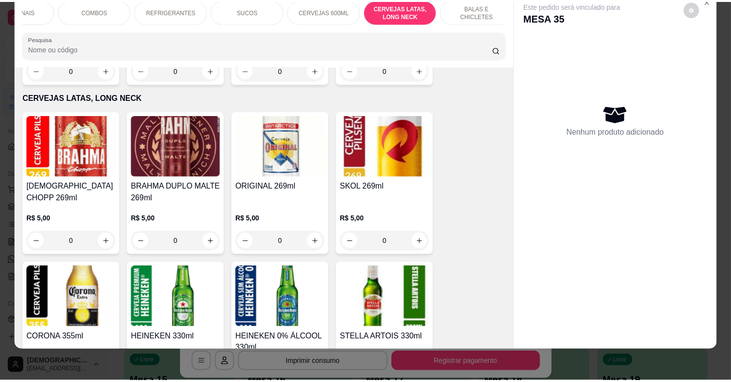
scroll to position [3610, 0]
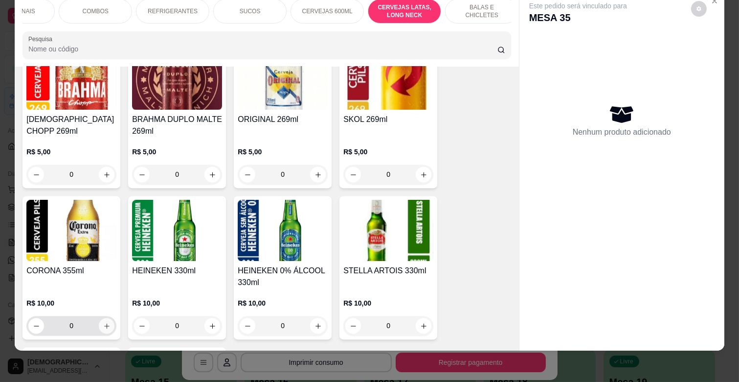
click at [106, 322] on icon "increase-product-quantity" at bounding box center [106, 325] width 7 height 7
type input "1"
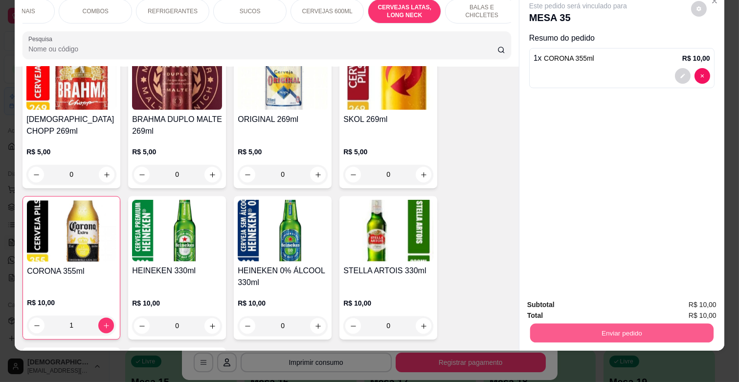
click at [599, 323] on button "Enviar pedido" at bounding box center [621, 332] width 183 height 19
click at [673, 295] on button "Enviar pedido" at bounding box center [690, 300] width 55 height 19
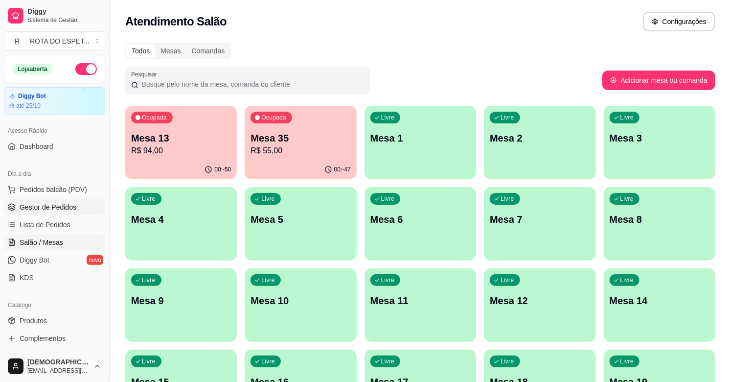
click at [67, 203] on span "Gestor de Pedidos" at bounding box center [48, 207] width 57 height 10
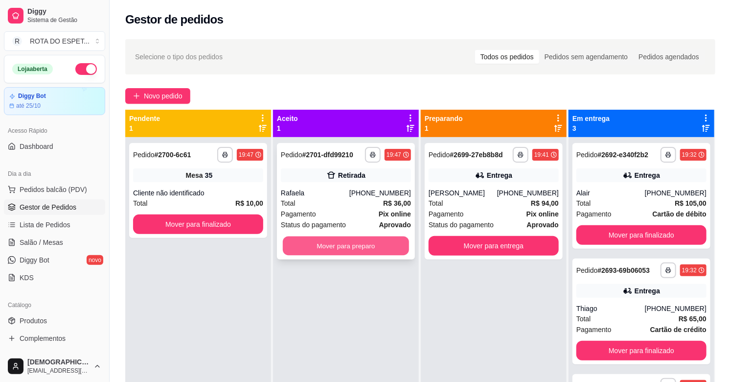
click at [328, 251] on button "Mover para preparo" at bounding box center [346, 245] width 126 height 19
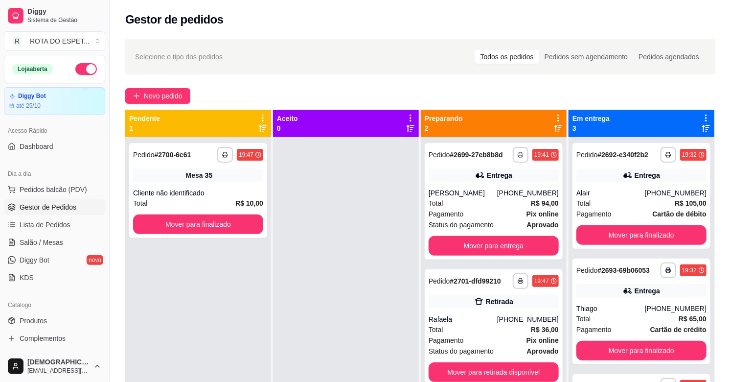
click at [335, 260] on div at bounding box center [346, 328] width 146 height 382
click at [206, 225] on button "Mover para finalizado" at bounding box center [198, 224] width 130 height 20
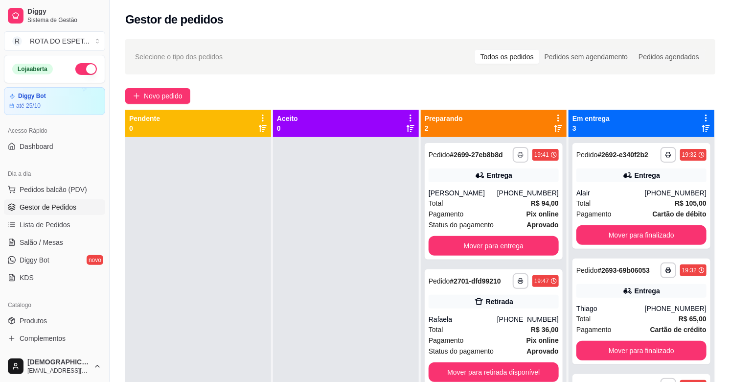
click at [360, 279] on div at bounding box center [346, 328] width 146 height 382
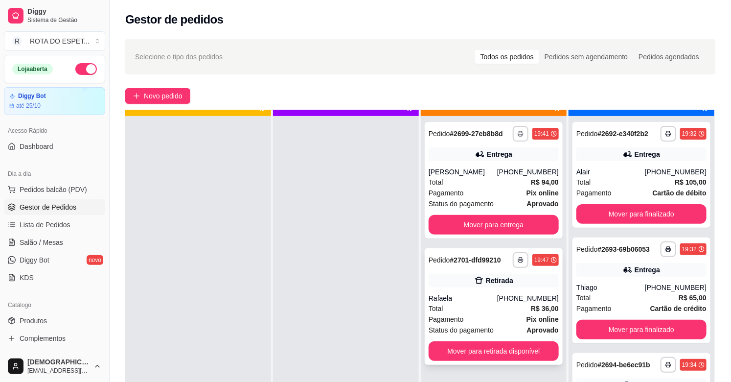
scroll to position [27, 0]
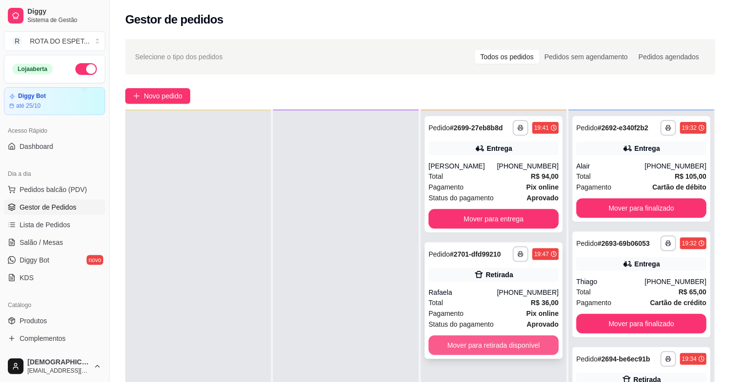
click at [501, 339] on button "Mover para retirada disponível" at bounding box center [493, 345] width 130 height 20
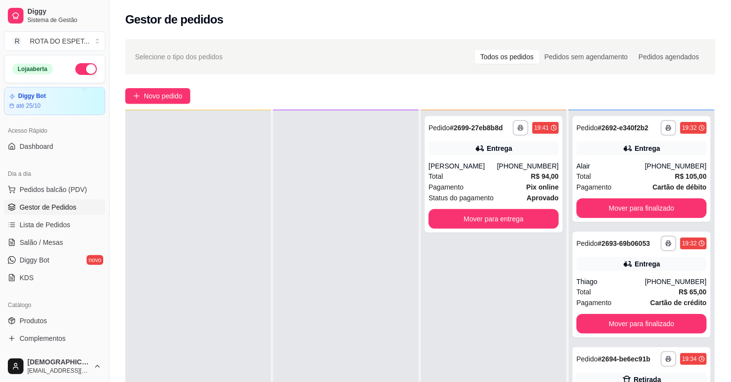
click at [311, 329] on div at bounding box center [346, 301] width 146 height 382
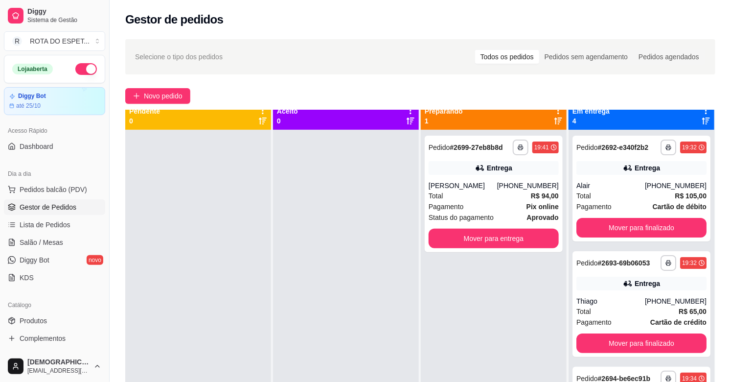
scroll to position [0, 0]
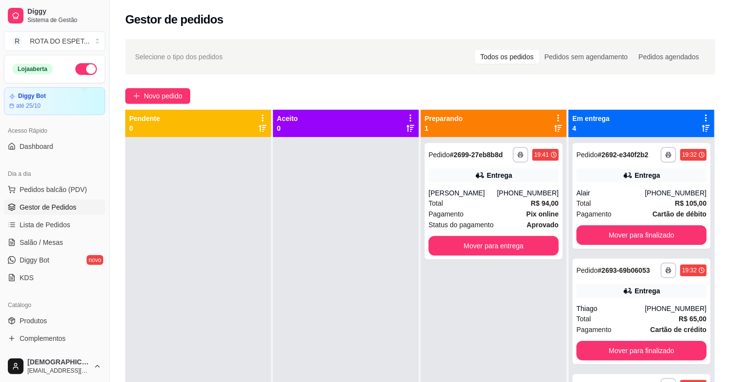
click at [314, 329] on div at bounding box center [346, 328] width 146 height 382
click at [330, 304] on div at bounding box center [346, 328] width 146 height 382
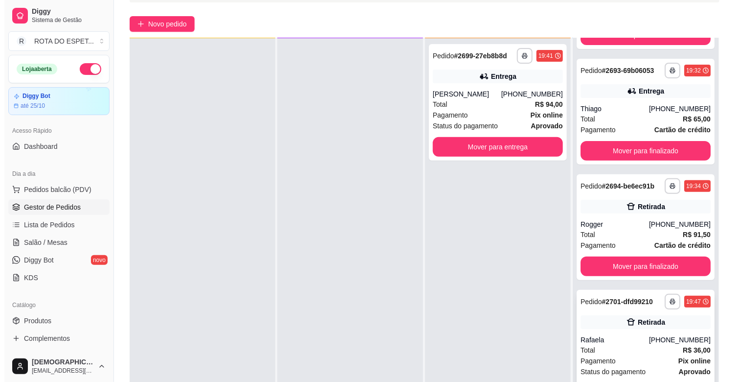
scroll to position [149, 0]
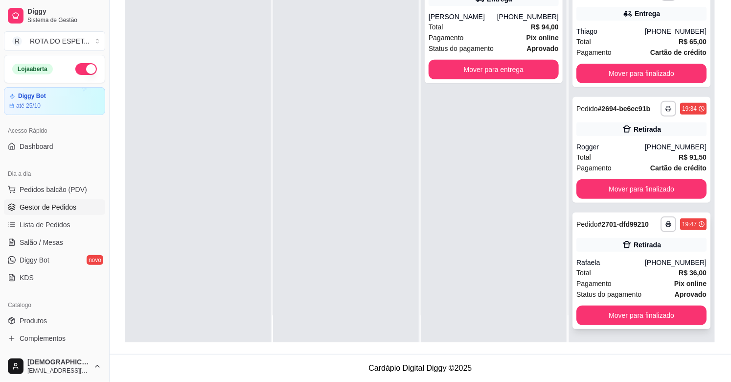
click at [624, 274] on div "Total R$ 36,00" at bounding box center [641, 272] width 130 height 11
click at [646, 316] on button "Mover para finalizado" at bounding box center [641, 315] width 130 height 20
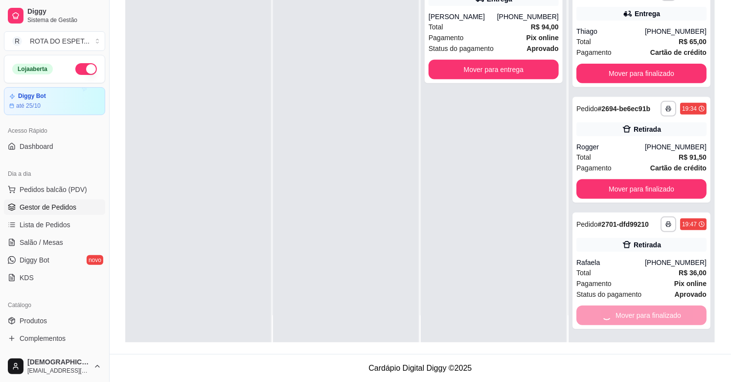
scroll to position [0, 0]
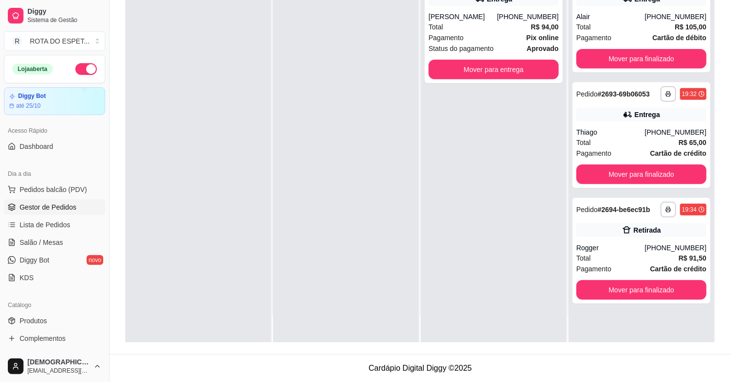
click at [335, 253] on div at bounding box center [346, 152] width 146 height 382
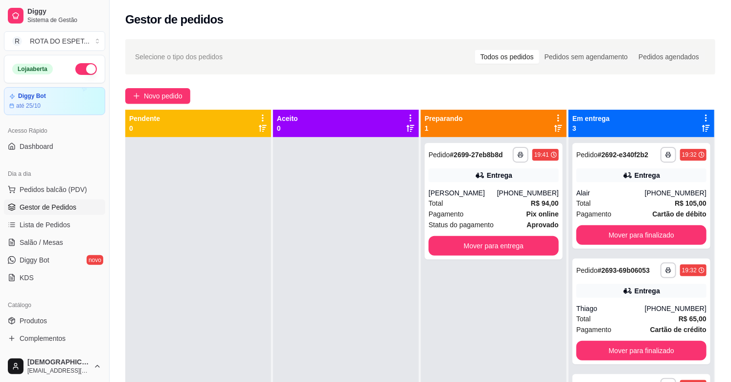
click at [308, 304] on div at bounding box center [346, 328] width 146 height 382
click at [44, 238] on span "Salão / Mesas" at bounding box center [42, 242] width 44 height 10
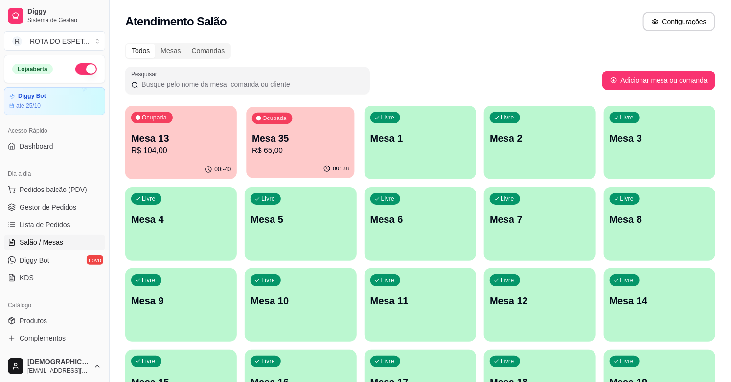
click at [302, 153] on p "R$ 65,00" at bounding box center [300, 150] width 97 height 11
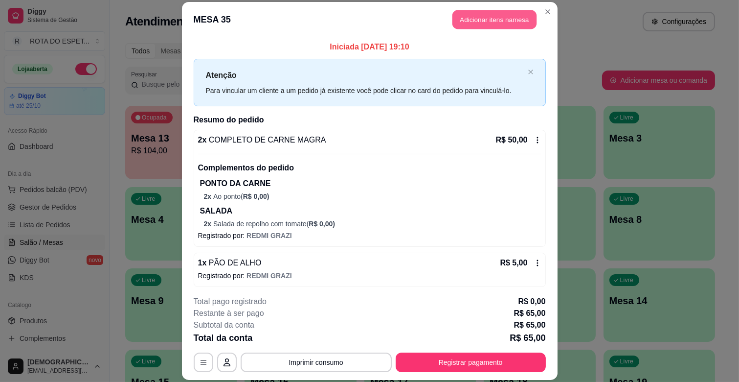
click at [492, 18] on button "Adicionar itens na mesa" at bounding box center [494, 19] width 84 height 19
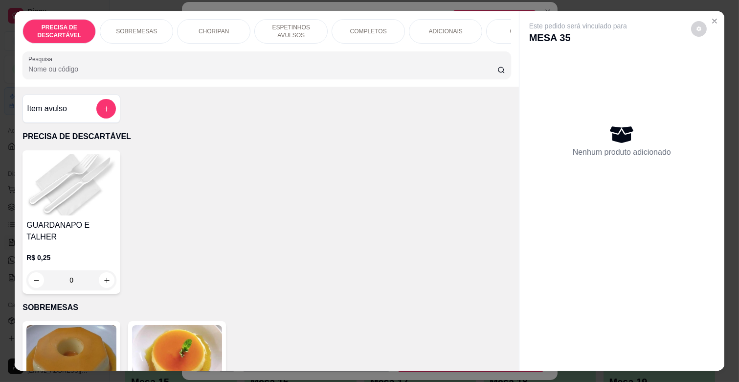
scroll to position [0, 428]
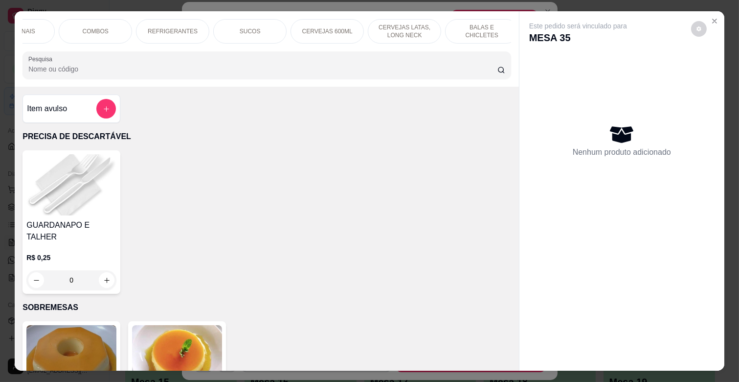
click at [181, 31] on p "REFRIGERANTES" at bounding box center [173, 31] width 50 height 8
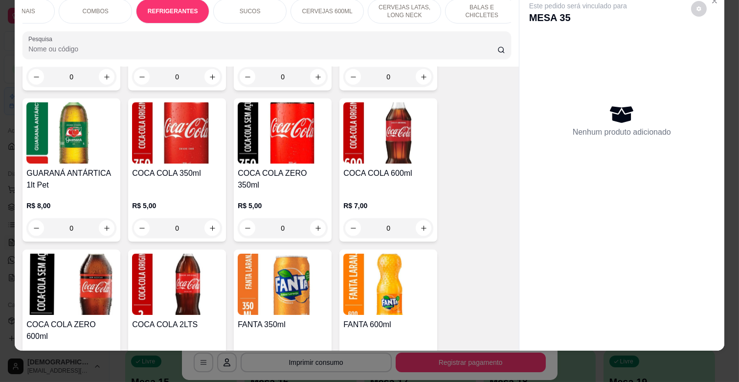
scroll to position [2456, 0]
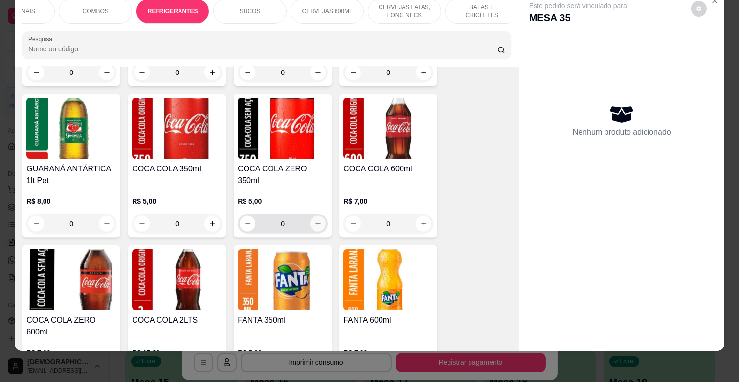
click at [316, 220] on icon "increase-product-quantity" at bounding box center [318, 223] width 7 height 7
type input "1"
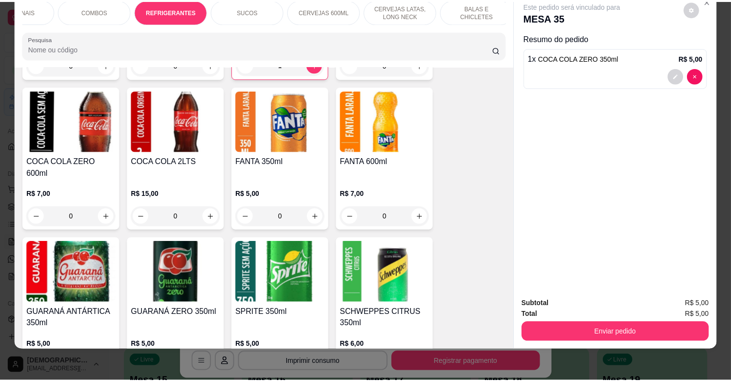
scroll to position [2673, 0]
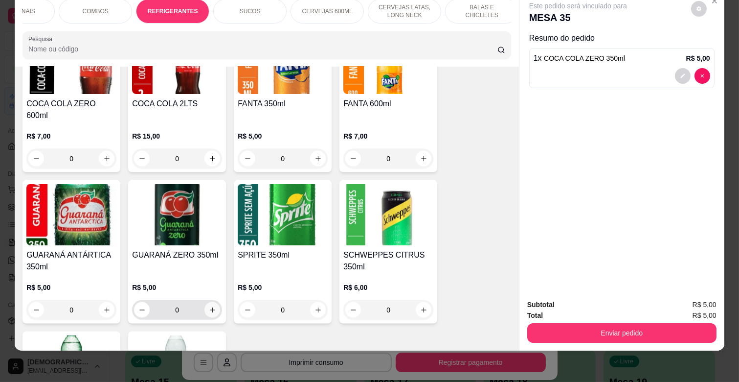
click at [210, 302] on button "increase-product-quantity" at bounding box center [212, 310] width 16 height 16
type input "1"
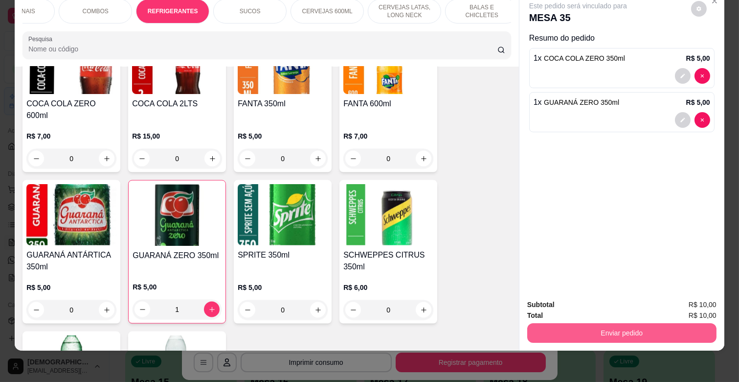
click at [654, 330] on button "Enviar pedido" at bounding box center [621, 333] width 189 height 20
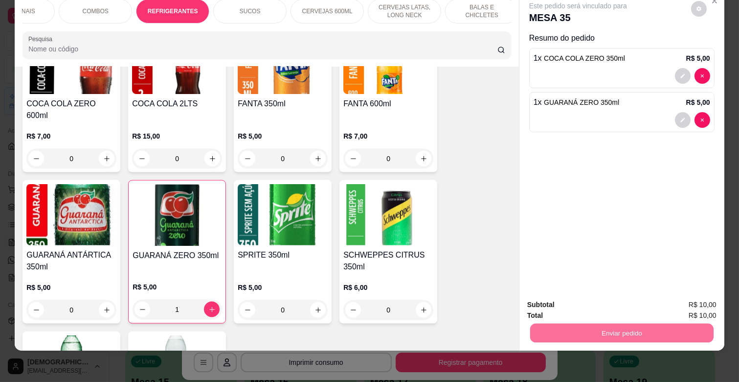
click at [686, 291] on button "Enviar pedido" at bounding box center [691, 300] width 54 height 18
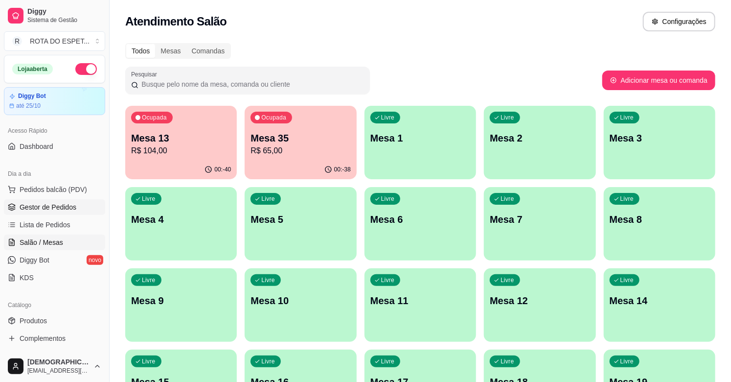
click at [76, 206] on link "Gestor de Pedidos" at bounding box center [54, 207] width 101 height 16
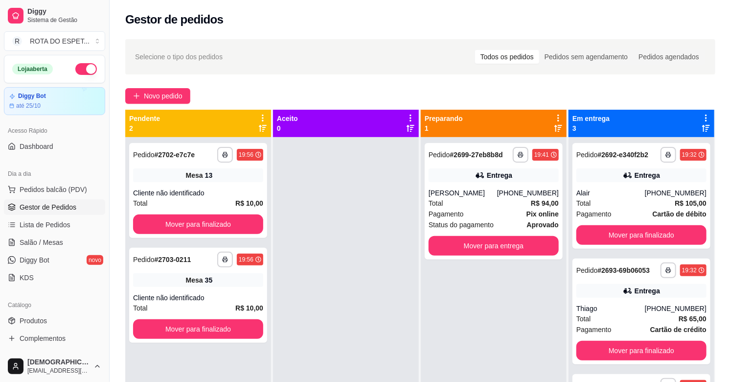
click at [328, 257] on div at bounding box center [346, 328] width 146 height 382
click at [207, 226] on button "Mover para finalizado" at bounding box center [198, 224] width 130 height 20
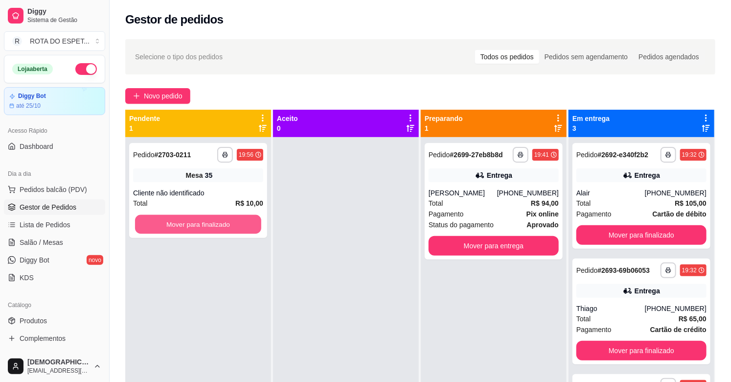
click at [207, 226] on button "Mover para finalizado" at bounding box center [198, 224] width 126 height 19
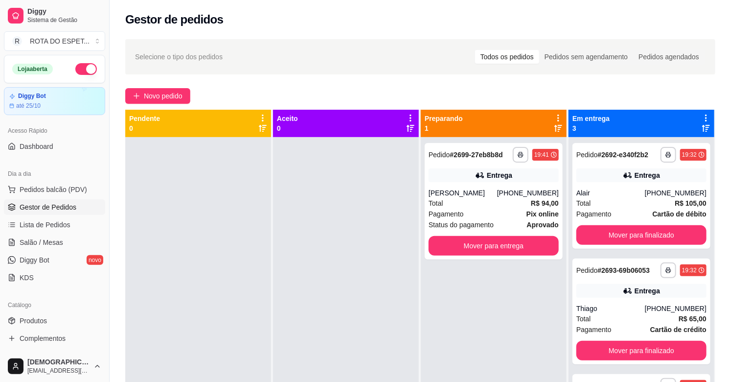
click at [286, 270] on div at bounding box center [346, 328] width 146 height 382
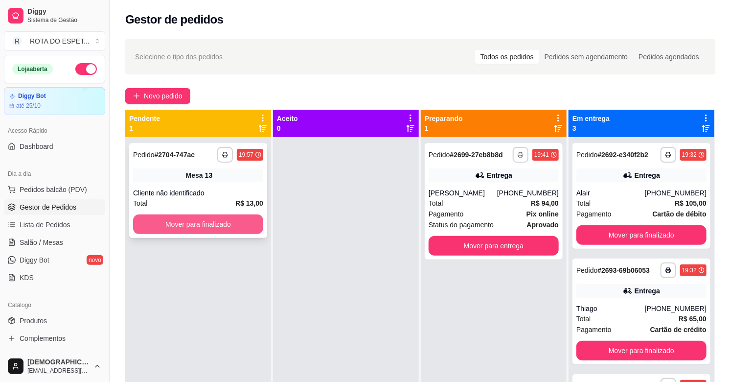
click at [240, 220] on button "Mover para finalizado" at bounding box center [198, 224] width 130 height 20
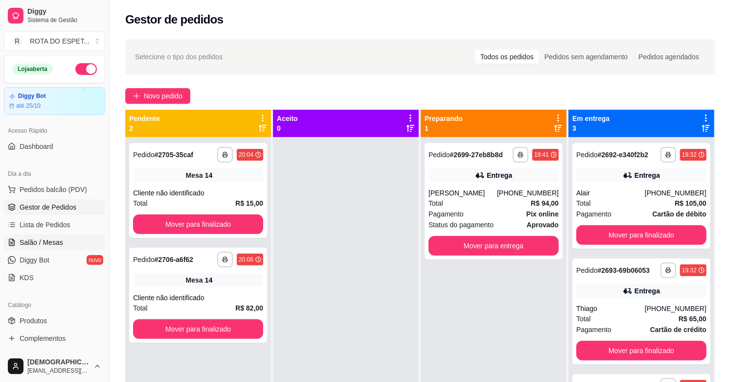
click at [45, 242] on span "Salão / Mesas" at bounding box center [42, 242] width 44 height 10
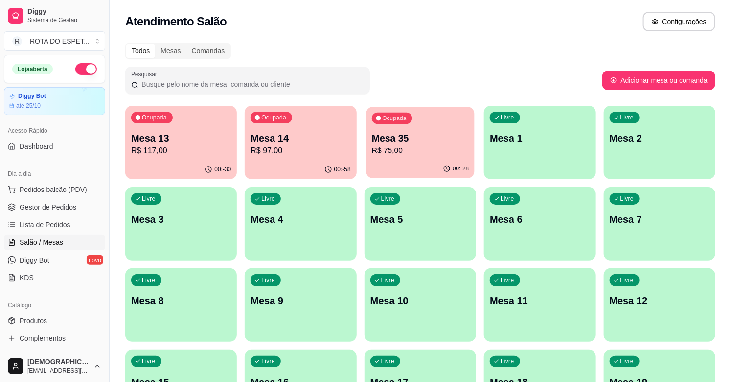
click at [412, 152] on p "R$ 75,00" at bounding box center [420, 150] width 97 height 11
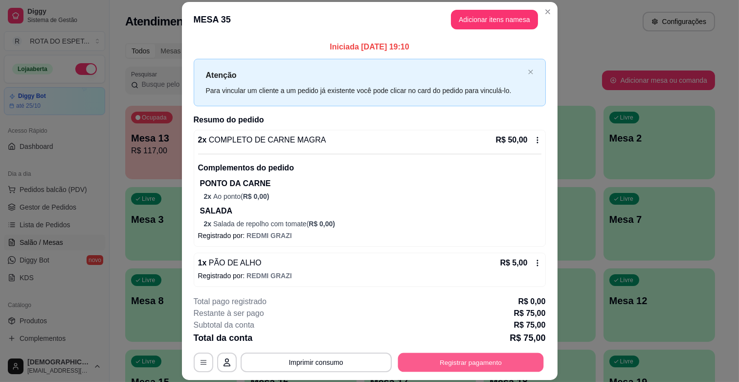
click at [491, 358] on button "Registrar pagamento" at bounding box center [471, 362] width 146 height 19
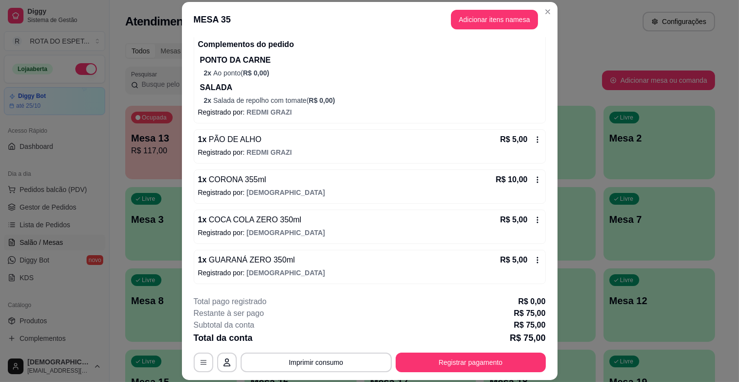
scroll to position [124, 0]
click at [458, 363] on button "Registrar pagamento" at bounding box center [471, 362] width 146 height 19
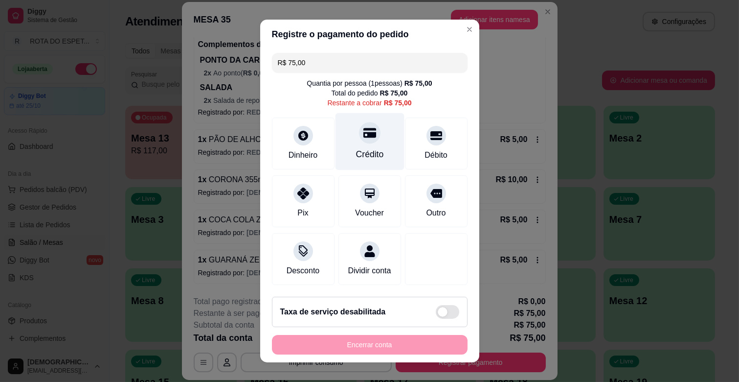
click at [370, 150] on div "Crédito" at bounding box center [370, 154] width 28 height 13
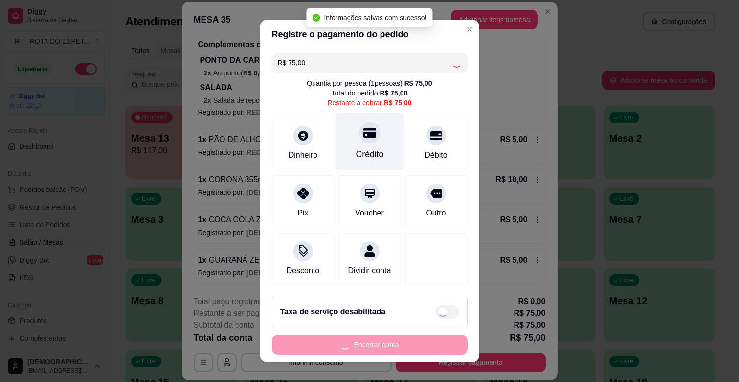
type input "R$ 0,00"
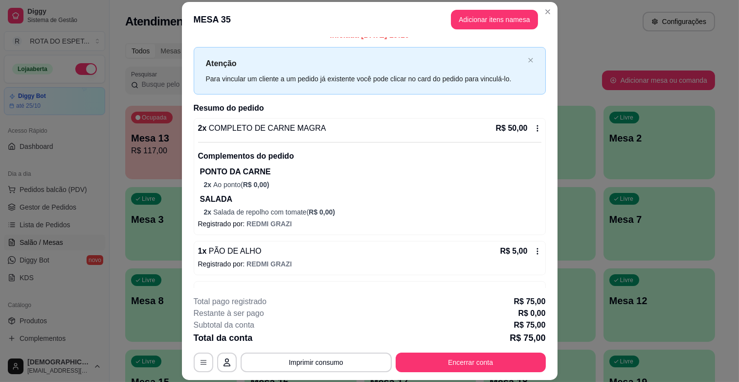
scroll to position [0, 0]
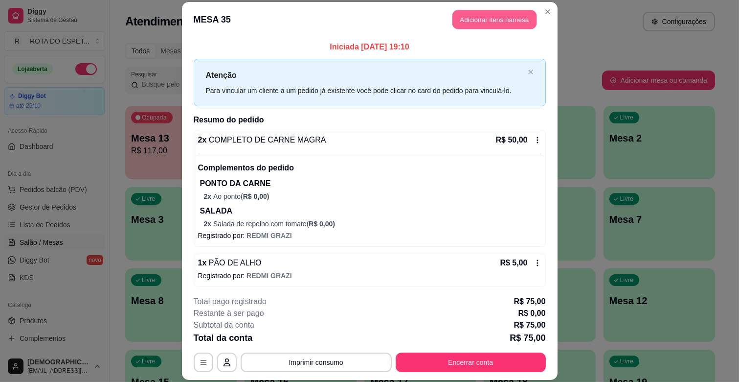
click at [493, 22] on button "Adicionar itens na mesa" at bounding box center [494, 19] width 84 height 19
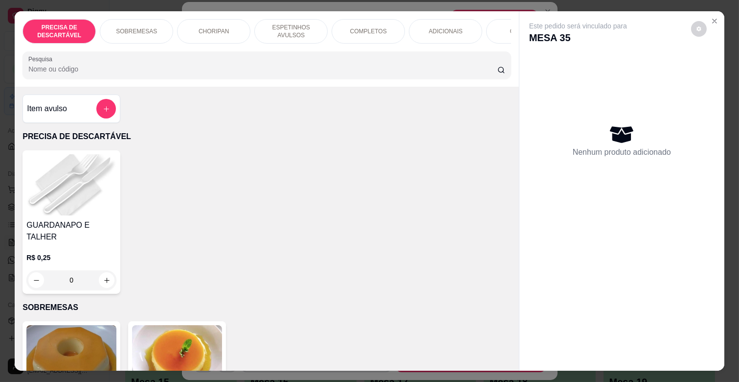
scroll to position [0, 434]
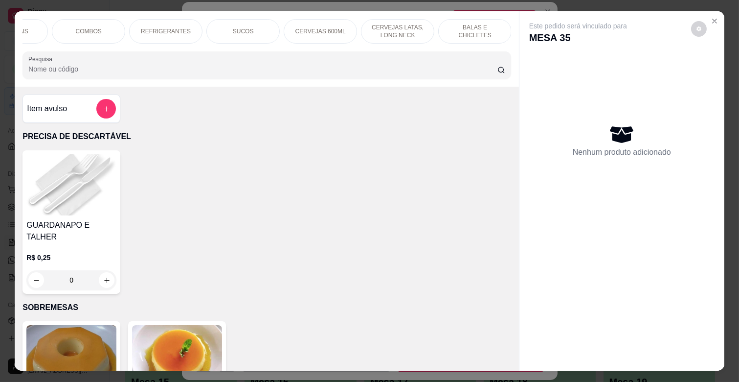
click at [476, 20] on div "BALAS E CHICLETES" at bounding box center [474, 31] width 73 height 24
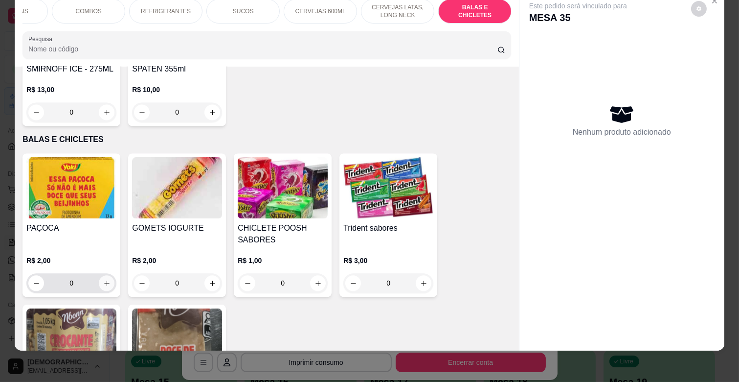
scroll to position [3909, 0]
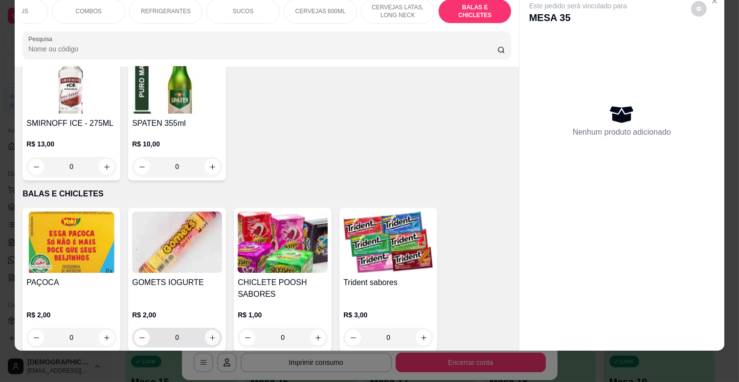
click at [205, 330] on button "increase-product-quantity" at bounding box center [212, 337] width 15 height 15
type input "1"
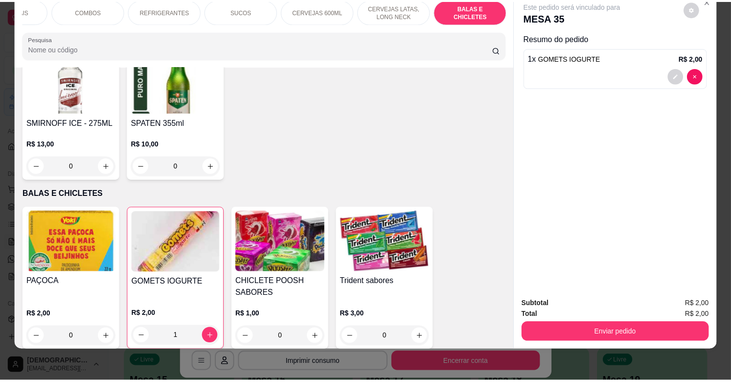
scroll to position [3668, 0]
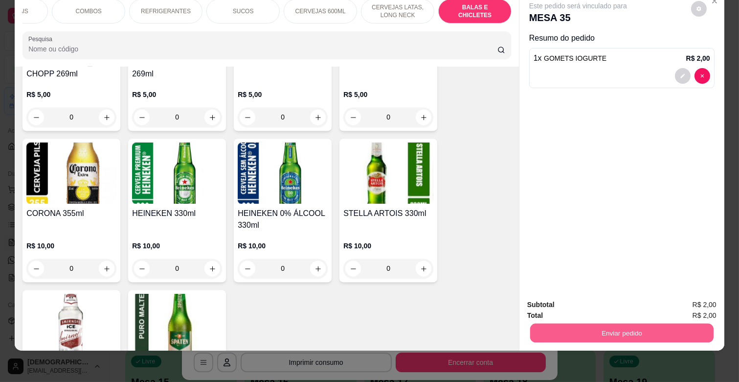
click at [649, 323] on button "Enviar pedido" at bounding box center [621, 332] width 183 height 19
click at [690, 291] on button "Enviar pedido" at bounding box center [690, 300] width 55 height 19
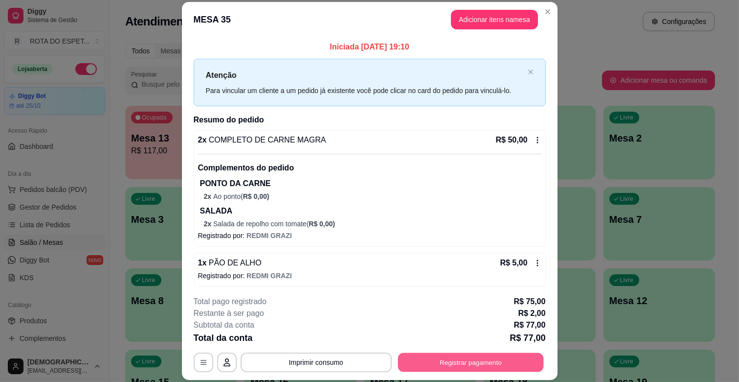
click at [438, 364] on button "Registrar pagamento" at bounding box center [471, 362] width 146 height 19
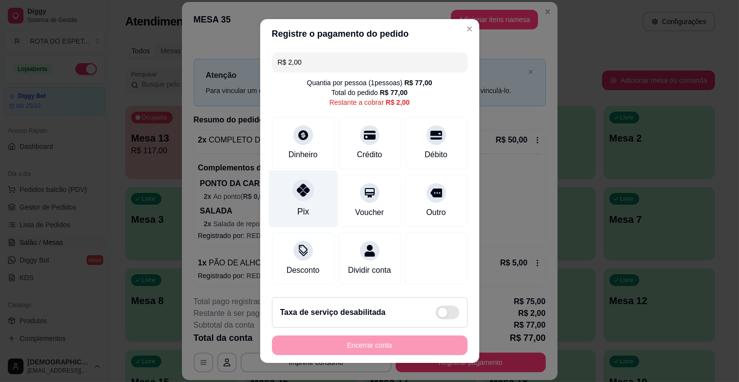
click at [318, 195] on div "Pix" at bounding box center [303, 198] width 69 height 57
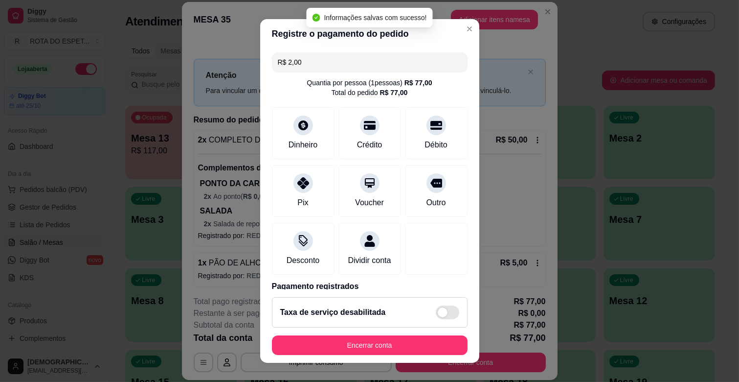
type input "R$ 0,00"
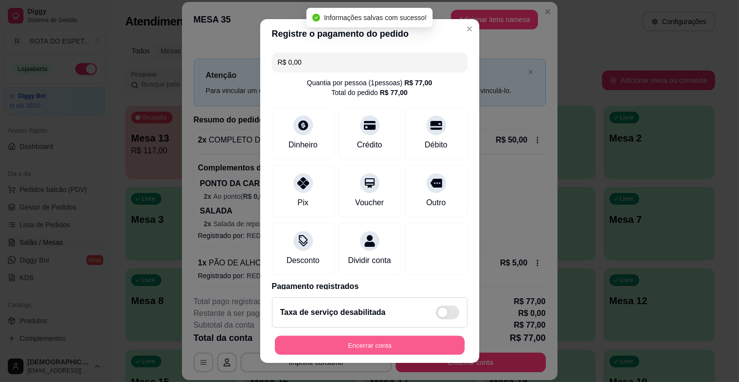
click at [422, 344] on button "Encerrar conta" at bounding box center [370, 345] width 190 height 19
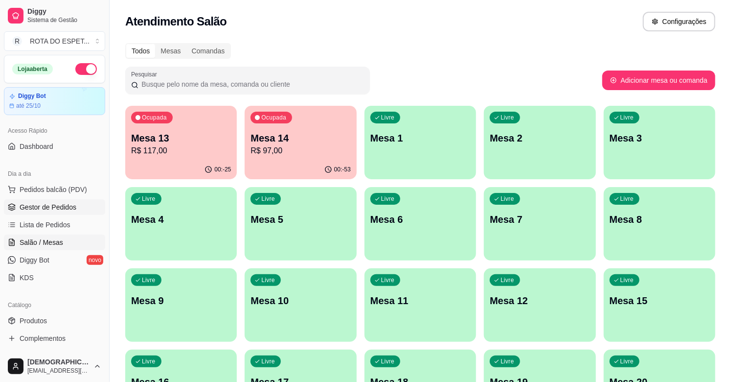
click at [61, 203] on span "Gestor de Pedidos" at bounding box center [48, 207] width 57 height 10
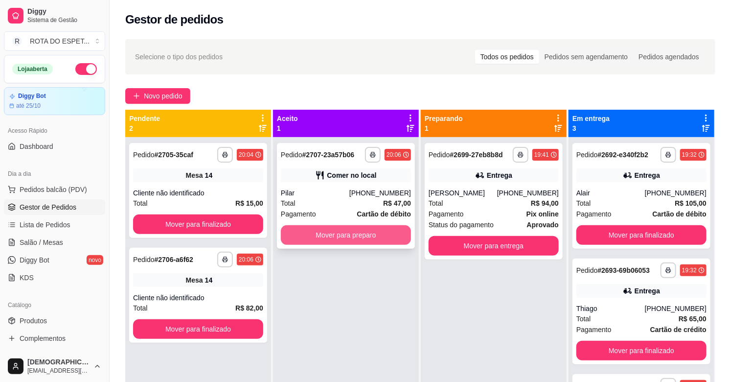
click at [349, 240] on button "Mover para preparo" at bounding box center [346, 235] width 130 height 20
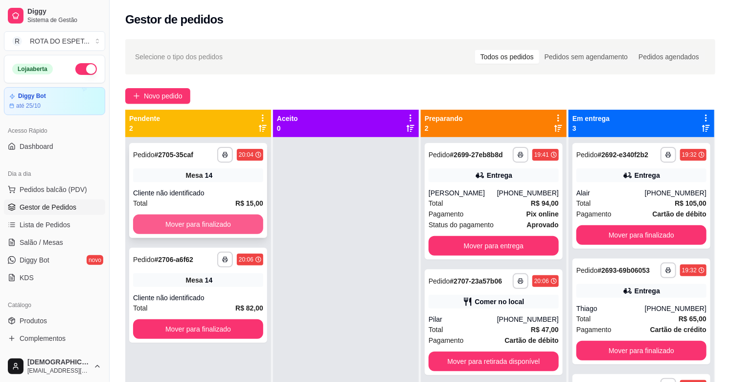
click at [162, 223] on button "Mover para finalizado" at bounding box center [198, 224] width 130 height 20
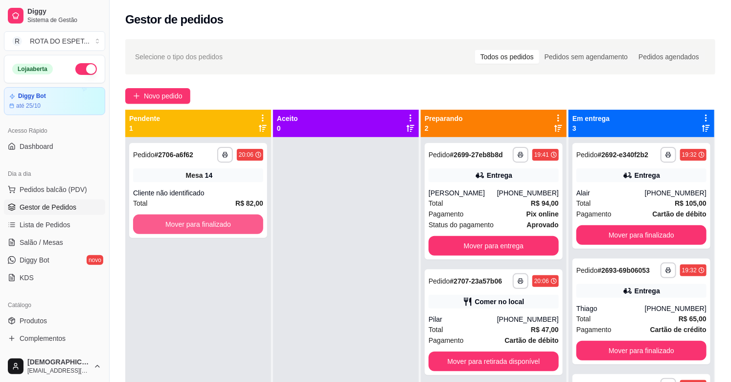
click at [162, 223] on button "Mover para finalizado" at bounding box center [198, 224] width 130 height 20
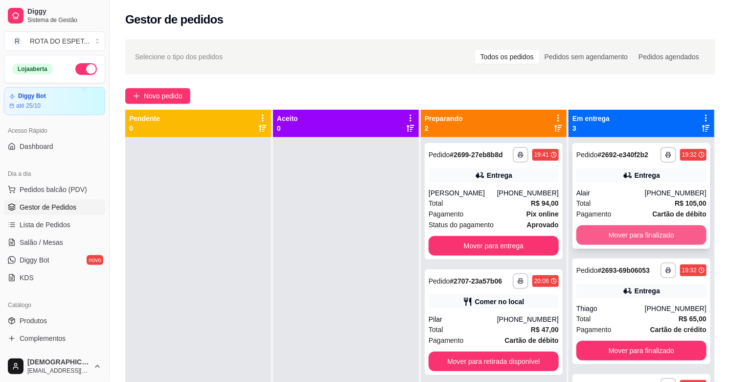
click at [652, 237] on button "Mover para finalizado" at bounding box center [641, 235] width 130 height 20
click at [642, 232] on button "Mover para finalizado" at bounding box center [641, 234] width 126 height 19
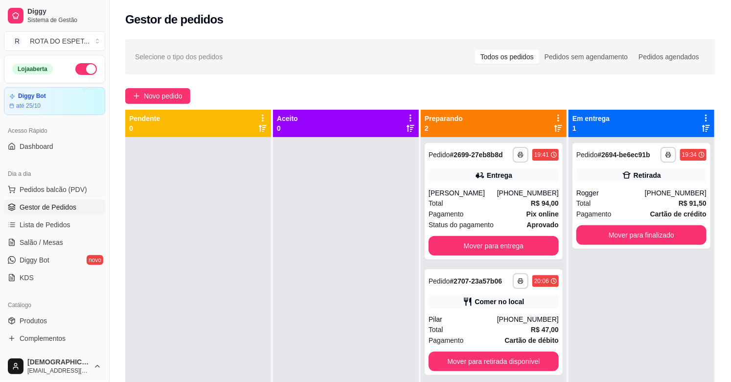
click at [360, 219] on div at bounding box center [346, 328] width 146 height 382
click at [651, 237] on button "Mover para finalizado" at bounding box center [641, 235] width 130 height 20
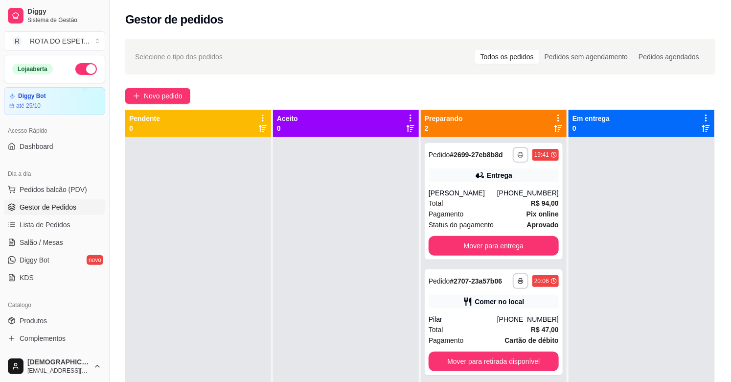
click at [311, 294] on div at bounding box center [346, 328] width 146 height 382
click at [612, 251] on div at bounding box center [641, 328] width 146 height 382
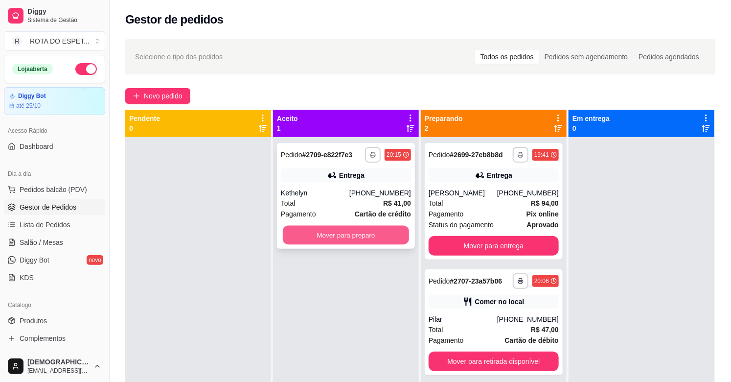
click at [334, 238] on button "Mover para preparo" at bounding box center [346, 234] width 126 height 19
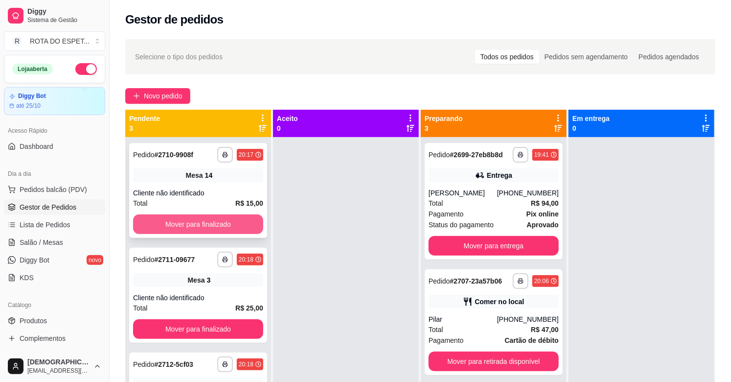
click at [249, 223] on button "Mover para finalizado" at bounding box center [198, 224] width 130 height 20
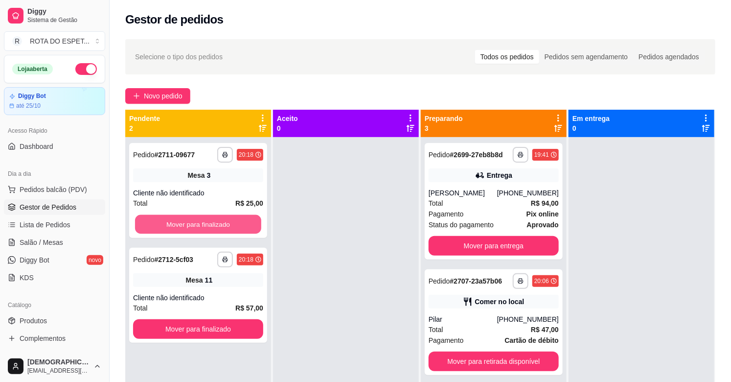
click at [249, 223] on button "Mover para finalizado" at bounding box center [198, 224] width 126 height 19
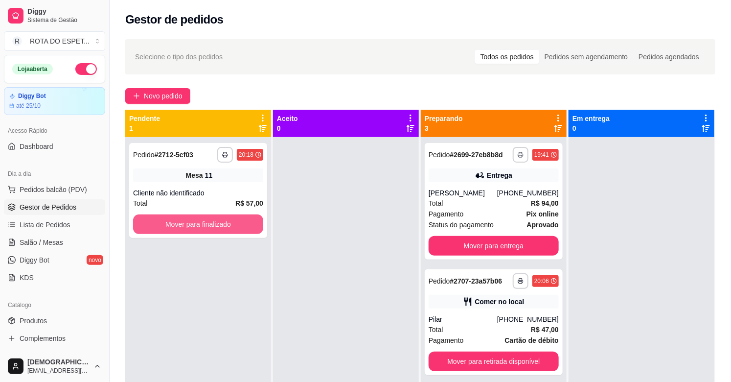
click at [249, 223] on button "Mover para finalizado" at bounding box center [198, 224] width 130 height 20
click at [197, 218] on button "Mover para finalizado" at bounding box center [198, 224] width 130 height 20
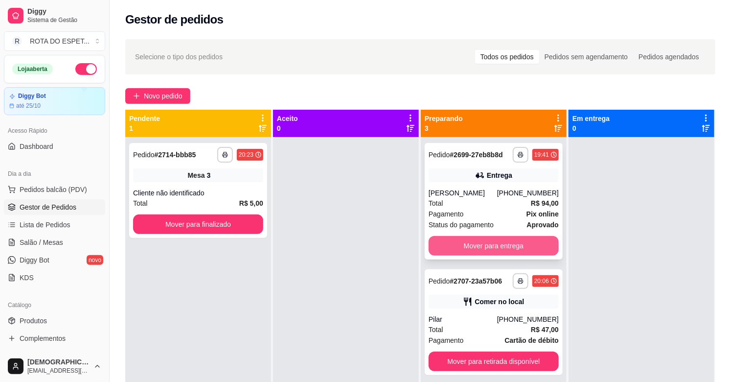
click at [506, 240] on button "Mover para entrega" at bounding box center [493, 246] width 130 height 20
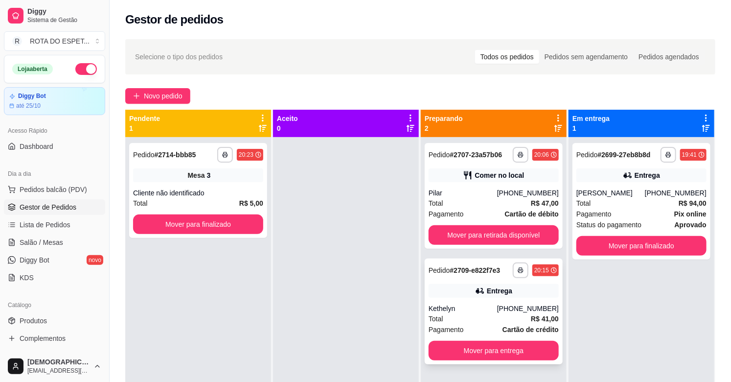
click at [504, 285] on div "Entrega" at bounding box center [493, 291] width 130 height 14
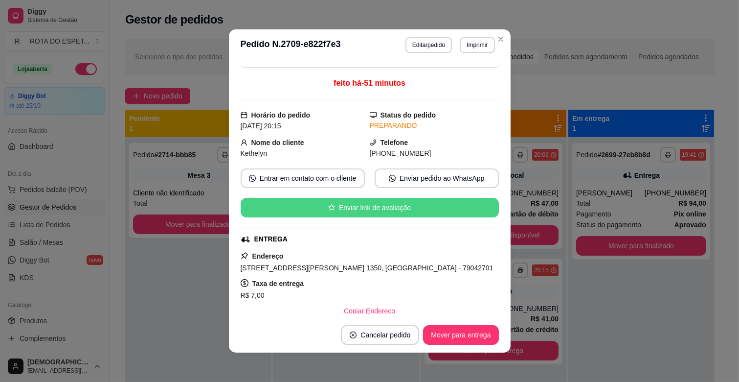
scroll to position [54, 0]
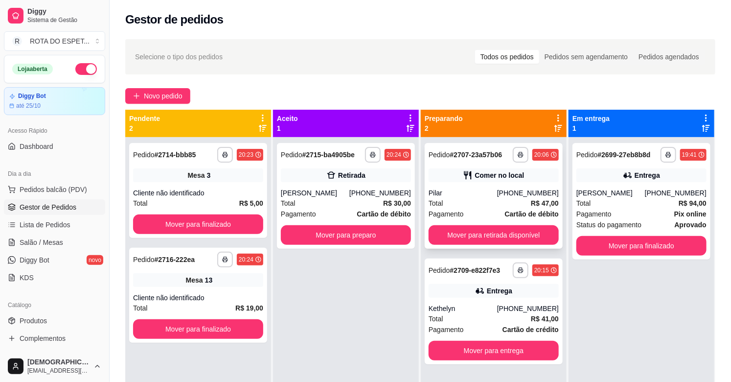
click at [482, 159] on div "Pedido # 2707-23a57b06" at bounding box center [464, 155] width 73 height 12
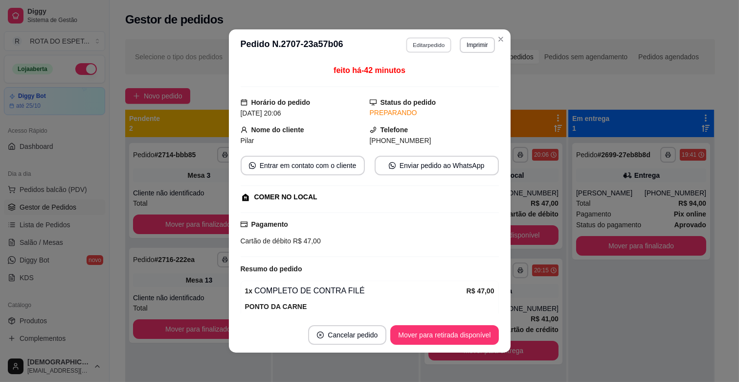
click at [428, 49] on button "Editar pedido" at bounding box center [428, 44] width 45 height 15
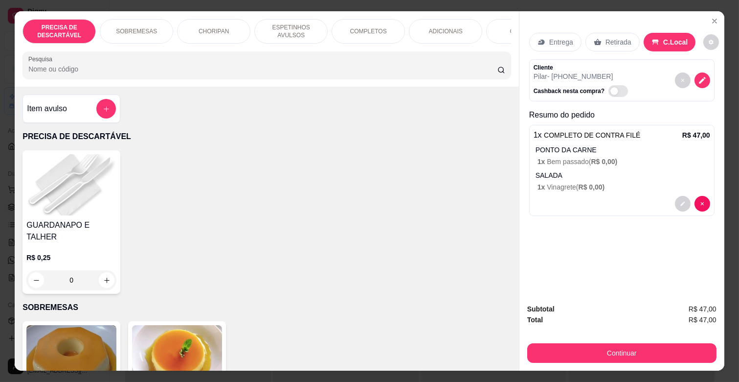
scroll to position [0, 344]
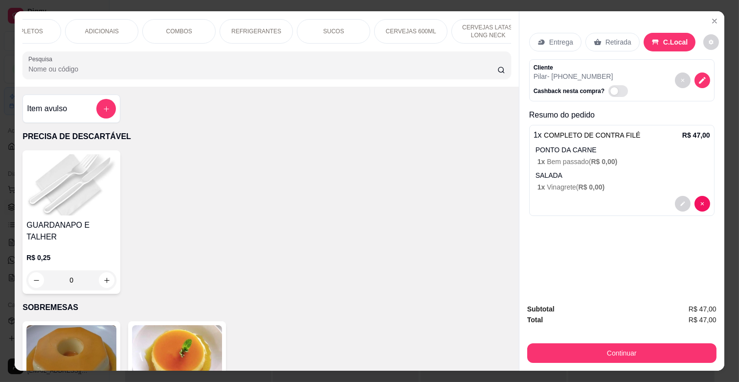
click at [269, 27] on p "REFRIGERANTES" at bounding box center [256, 31] width 50 height 8
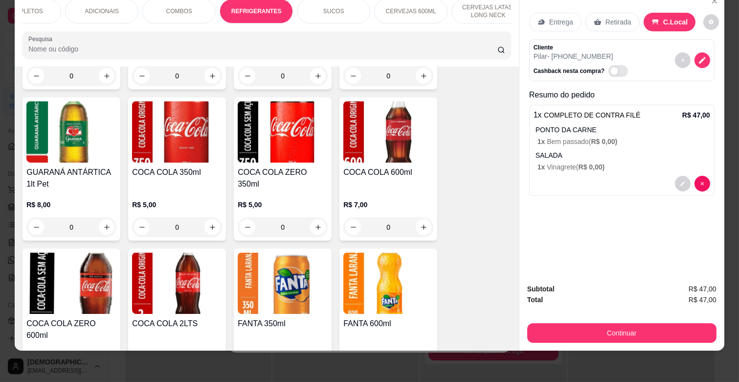
scroll to position [2456, 0]
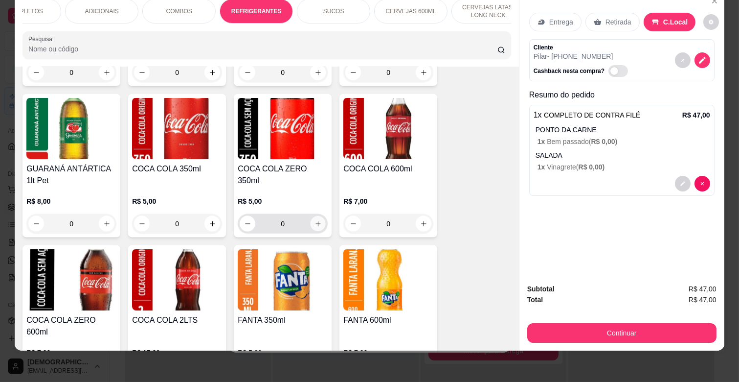
click at [315, 220] on icon "increase-product-quantity" at bounding box center [318, 223] width 7 height 7
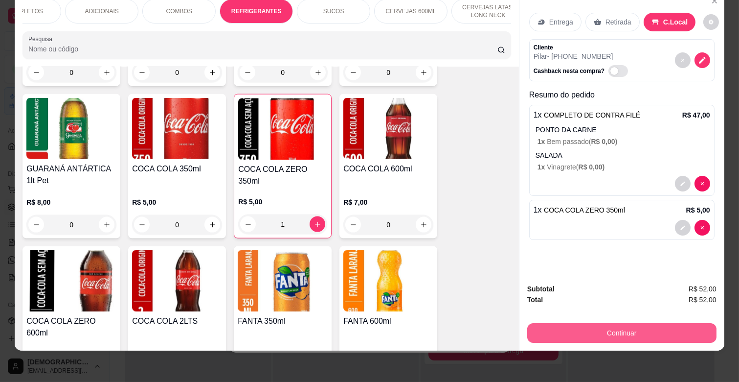
click at [614, 323] on button "Continuar" at bounding box center [621, 333] width 189 height 20
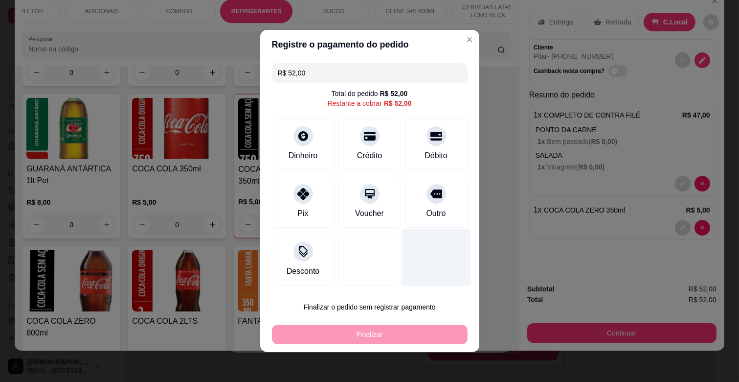
scroll to position [1, 0]
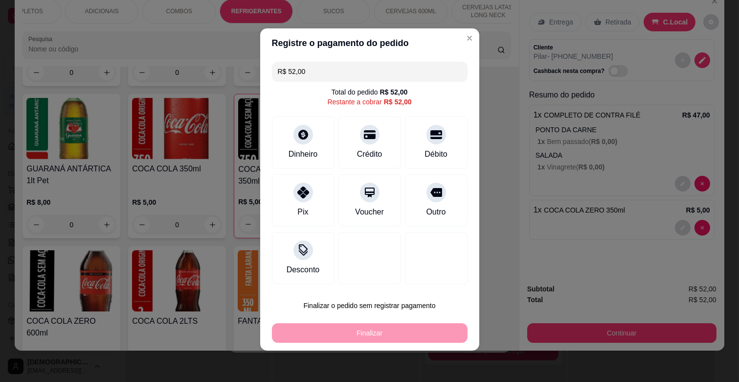
click at [393, 325] on div "Finalizar" at bounding box center [370, 333] width 196 height 20
click at [386, 303] on button "Finalizar o pedido sem registrar pagamento" at bounding box center [370, 305] width 196 height 20
click at [427, 272] on button "Confirmar" at bounding box center [424, 277] width 35 height 15
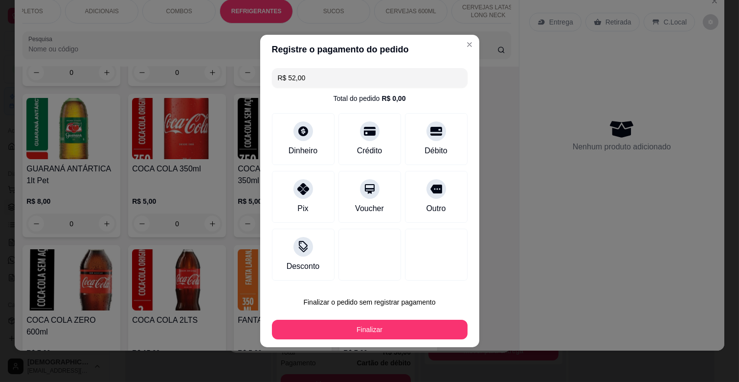
type input "0"
type input "R$ 0,00"
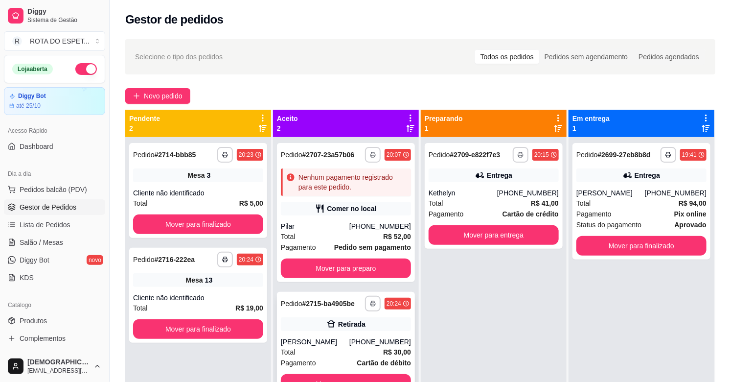
scroll to position [27, 0]
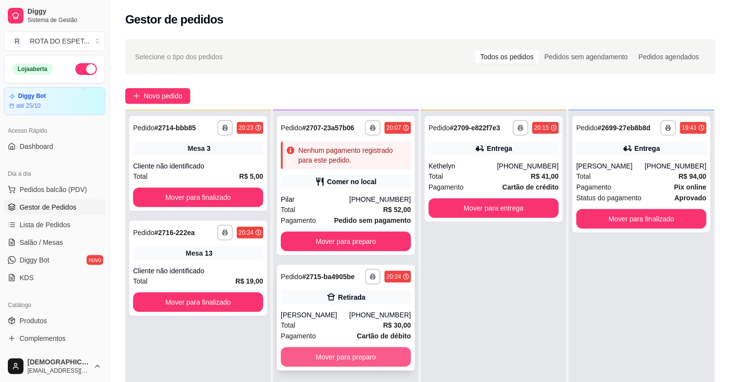
click at [382, 352] on button "Mover para preparo" at bounding box center [346, 357] width 130 height 20
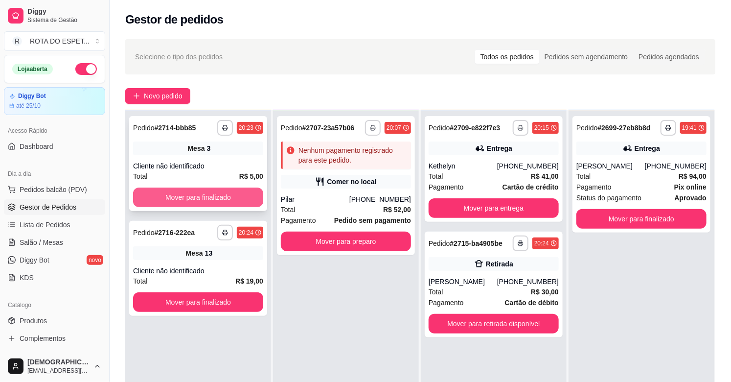
click at [180, 199] on button "Mover para finalizado" at bounding box center [198, 197] width 130 height 20
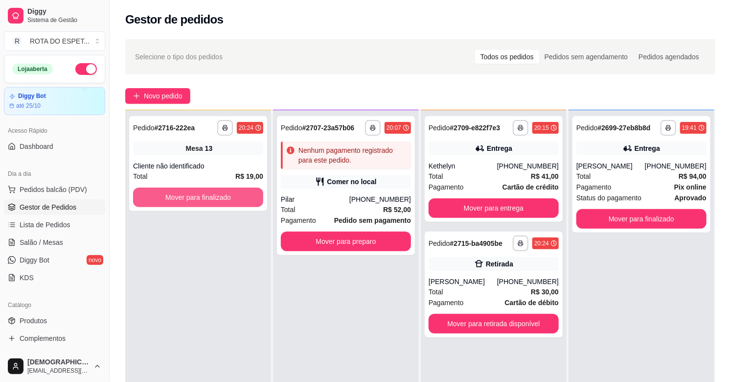
click at [180, 199] on button "Mover para finalizado" at bounding box center [198, 197] width 130 height 20
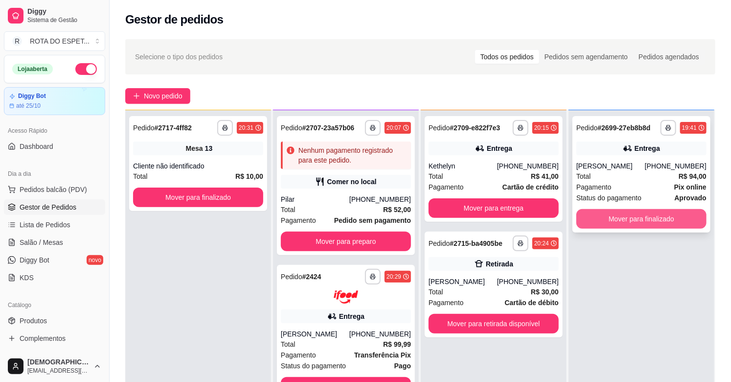
click at [629, 226] on button "Mover para finalizado" at bounding box center [641, 219] width 130 height 20
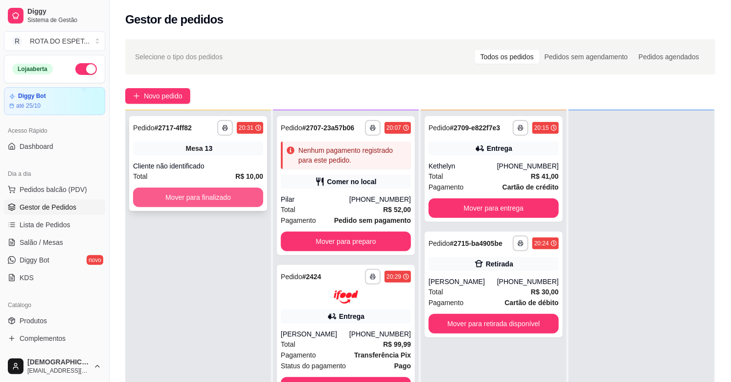
click at [237, 200] on button "Mover para finalizado" at bounding box center [198, 197] width 130 height 20
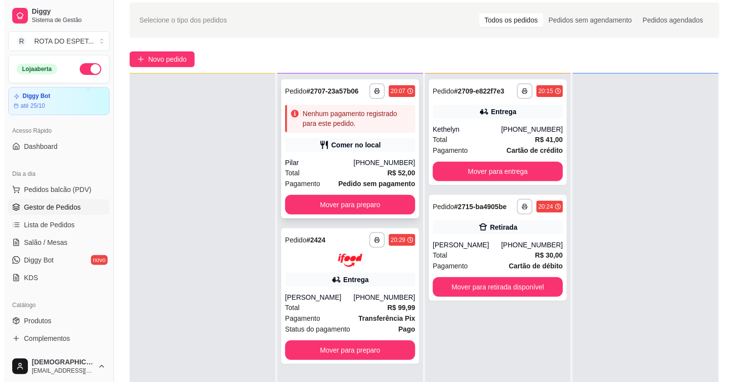
scroll to position [54, 0]
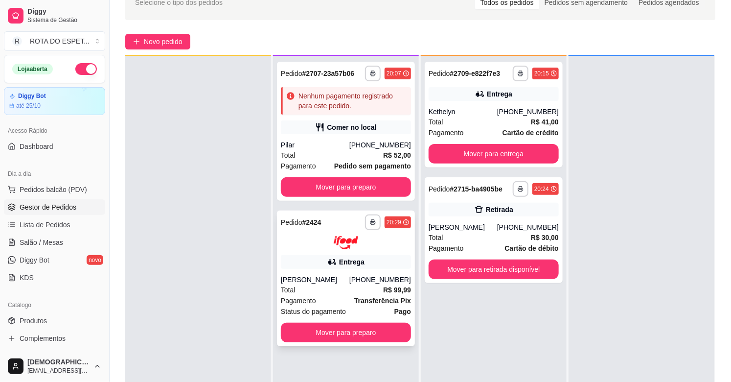
click at [361, 262] on div "Entrega" at bounding box center [346, 262] width 130 height 14
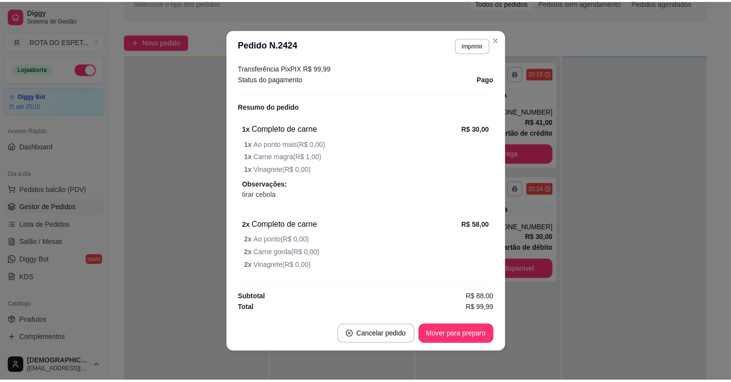
scroll to position [0, 0]
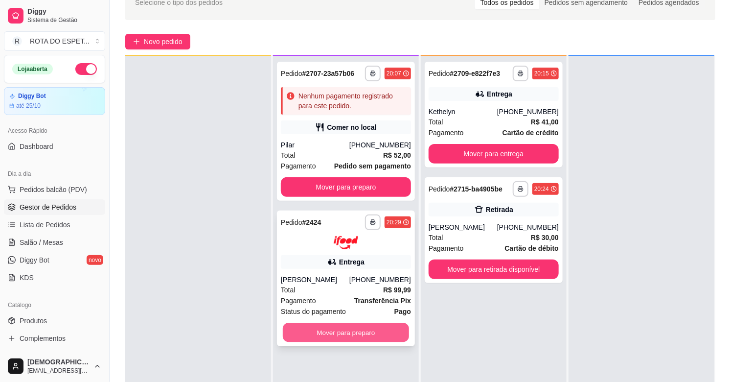
click at [344, 326] on button "Mover para preparo" at bounding box center [346, 331] width 126 height 19
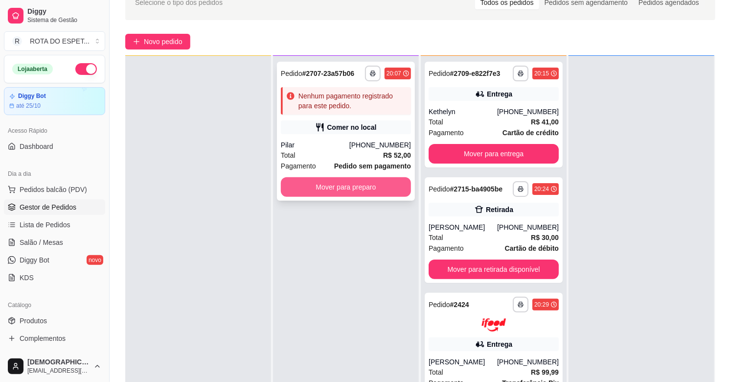
click at [346, 182] on button "Mover para preparo" at bounding box center [346, 187] width 130 height 20
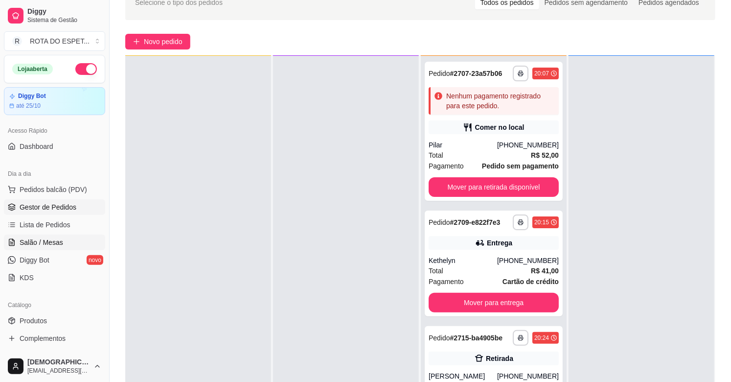
click at [53, 239] on span "Salão / Mesas" at bounding box center [42, 242] width 44 height 10
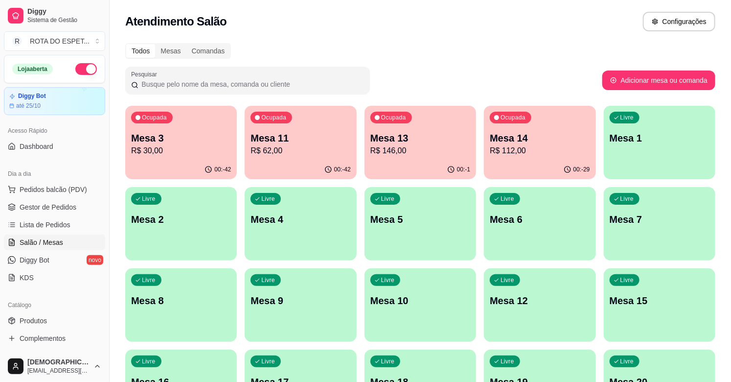
click at [535, 137] on p "Mesa 14" at bounding box center [540, 138] width 100 height 14
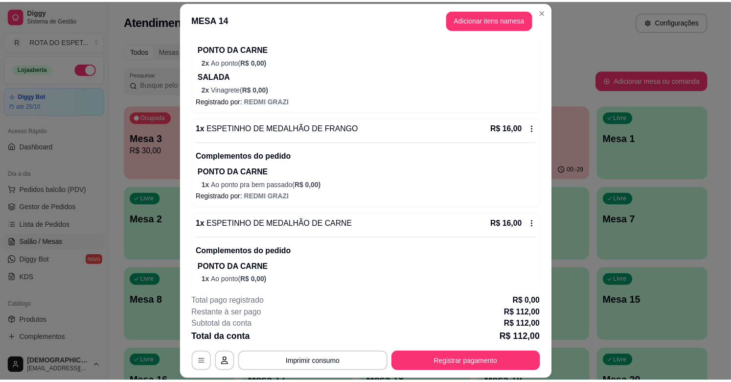
scroll to position [234, 0]
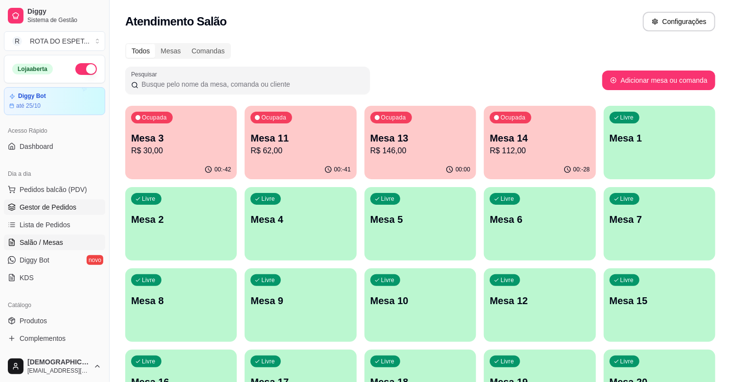
click at [74, 201] on link "Gestor de Pedidos" at bounding box center [54, 207] width 101 height 16
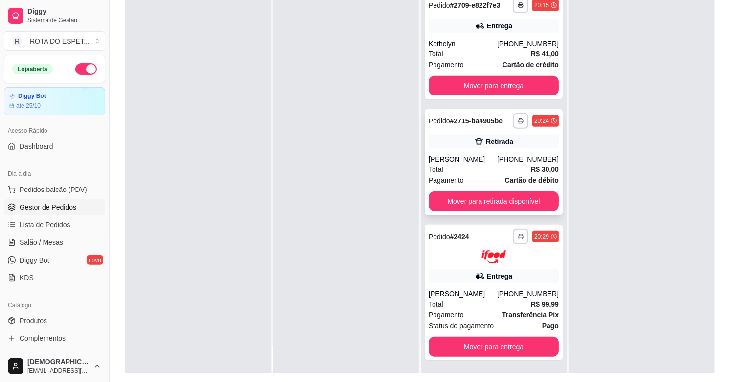
scroll to position [149, 0]
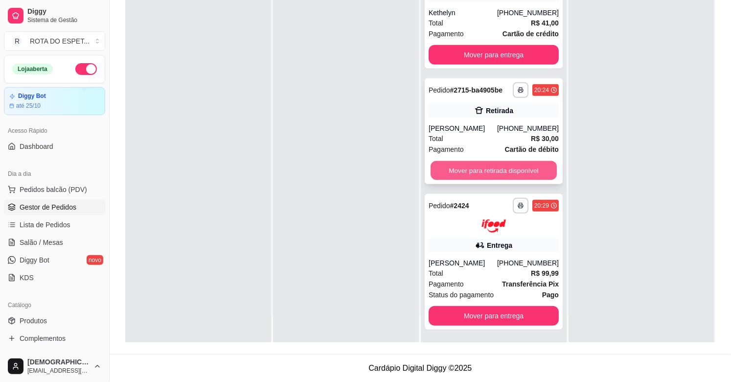
click at [479, 171] on button "Mover para retirada disponível" at bounding box center [493, 170] width 126 height 19
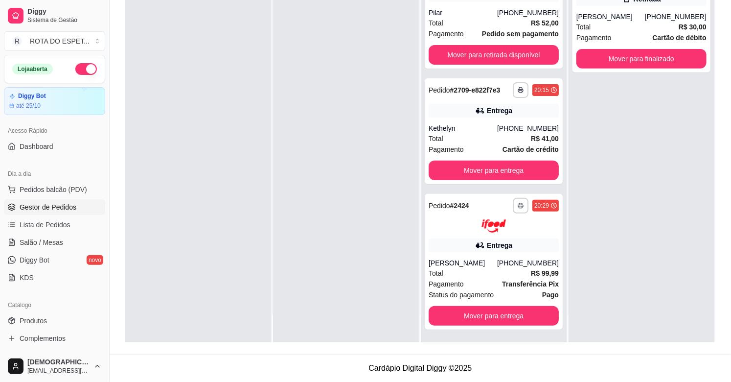
click at [677, 204] on div "**********" at bounding box center [641, 152] width 146 height 382
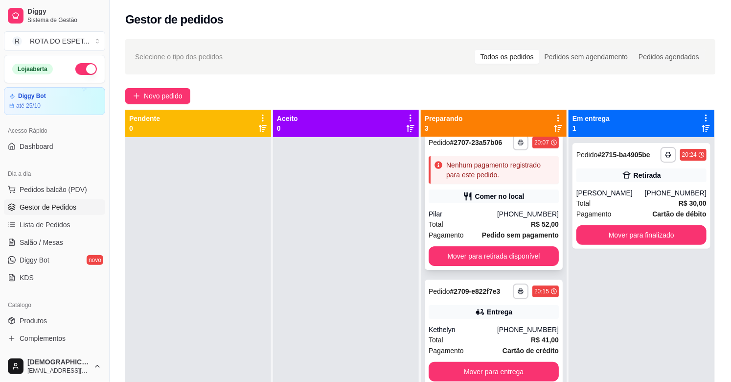
scroll to position [0, 0]
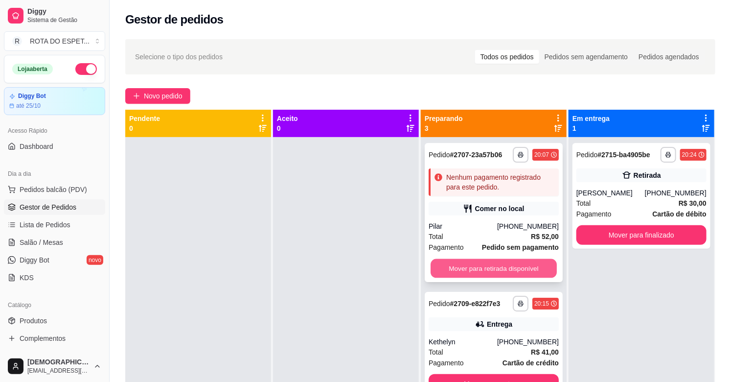
click at [518, 264] on button "Mover para retirada disponível" at bounding box center [493, 268] width 126 height 19
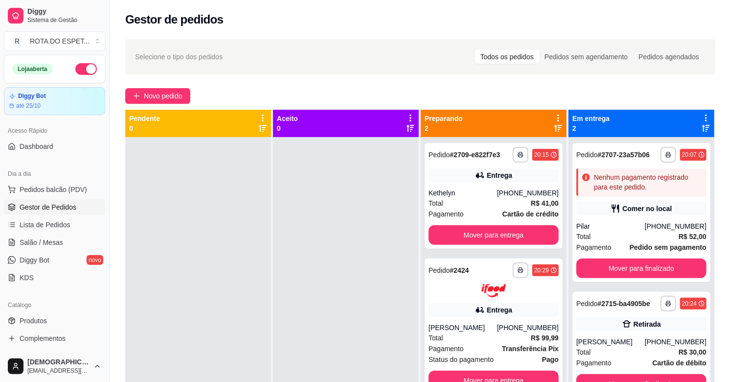
click at [383, 272] on div at bounding box center [346, 328] width 146 height 382
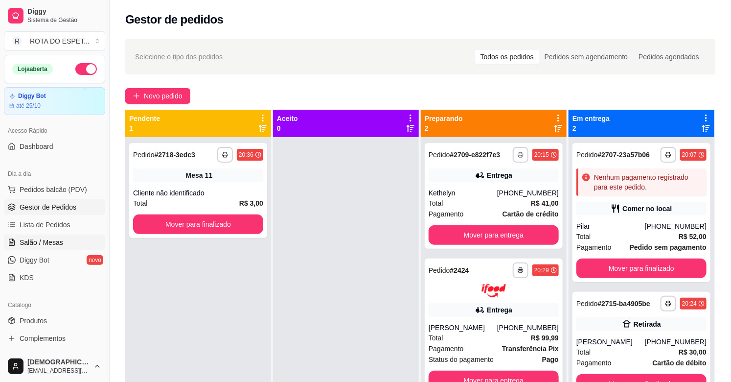
click at [42, 245] on span "Salão / Mesas" at bounding box center [42, 242] width 44 height 10
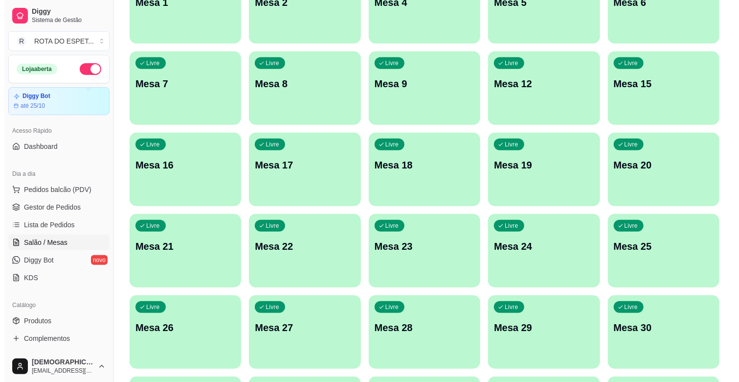
scroll to position [217, 0]
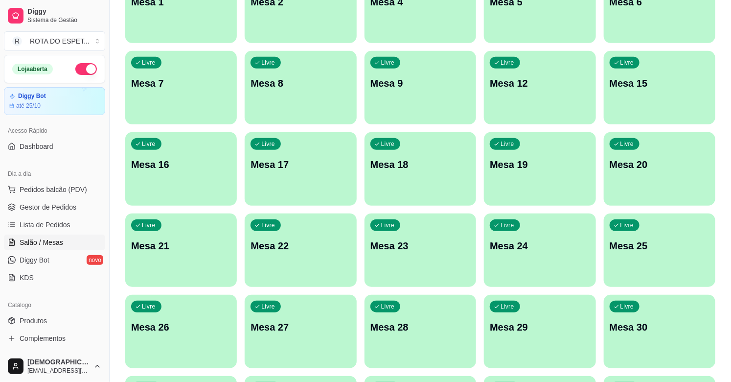
click at [626, 167] on p "Mesa 20" at bounding box center [659, 165] width 100 height 14
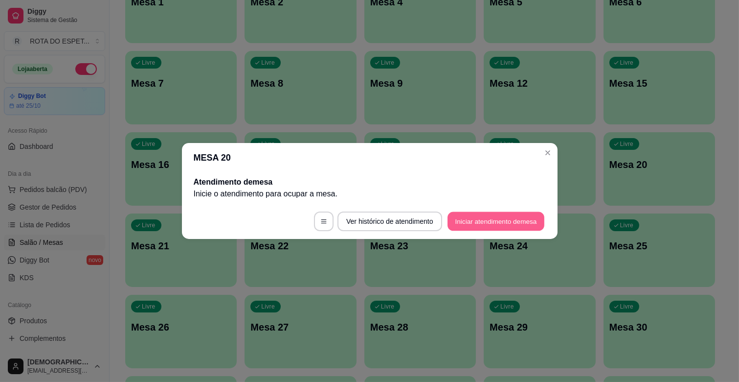
click at [476, 228] on button "Iniciar atendimento de mesa" at bounding box center [496, 221] width 97 height 19
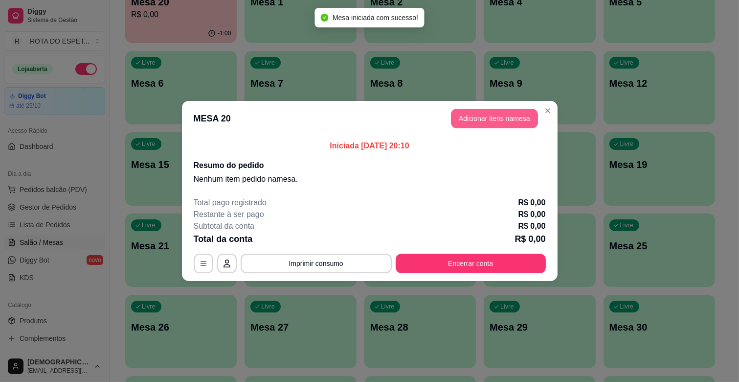
click at [493, 116] on button "Adicionar itens na mesa" at bounding box center [494, 119] width 87 height 20
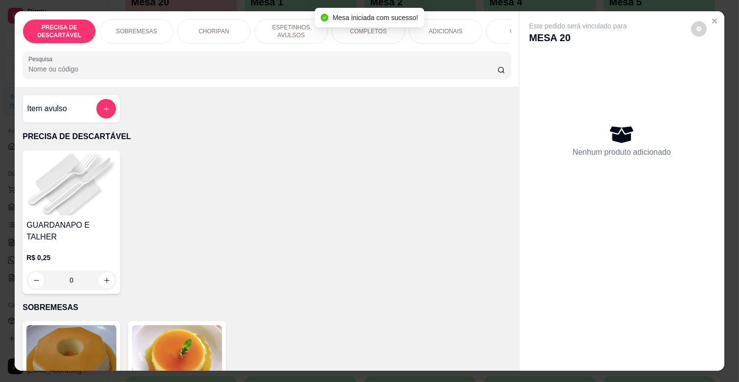
click at [280, 29] on p "ESPETINHOS AVULSOS" at bounding box center [291, 31] width 57 height 16
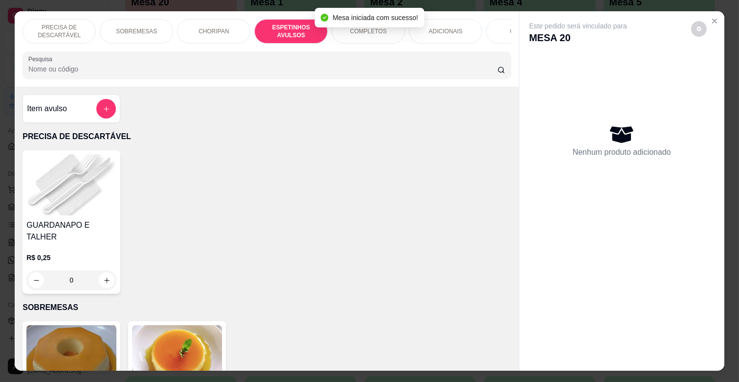
scroll to position [23, 0]
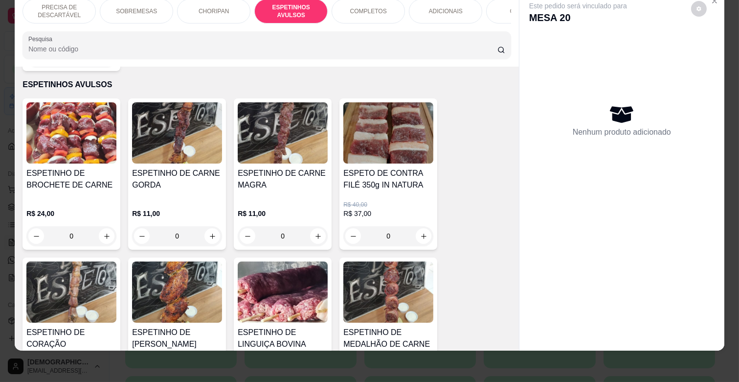
click at [369, 7] on p "COMPLETOS" at bounding box center [368, 11] width 37 height 8
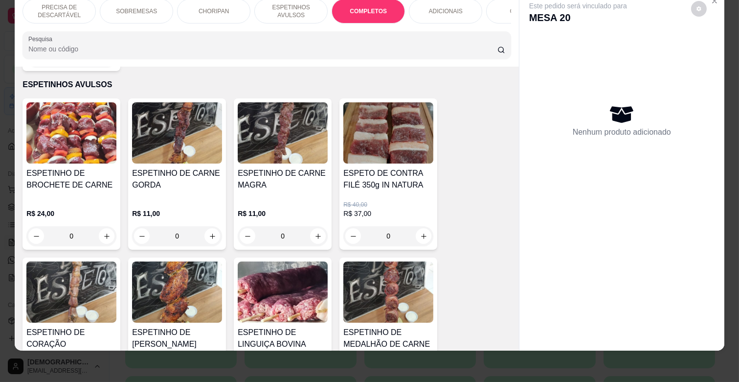
scroll to position [1180, 0]
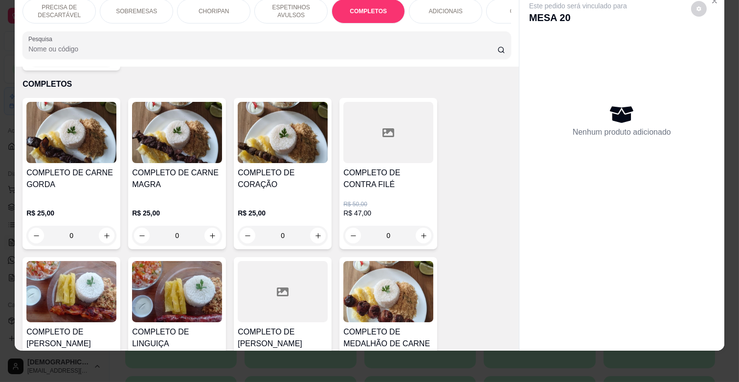
click at [61, 198] on div "R$ 25,00 0" at bounding box center [71, 221] width 90 height 47
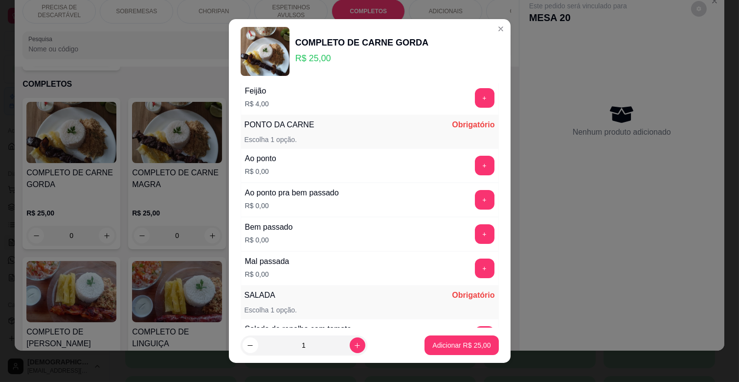
scroll to position [163, 0]
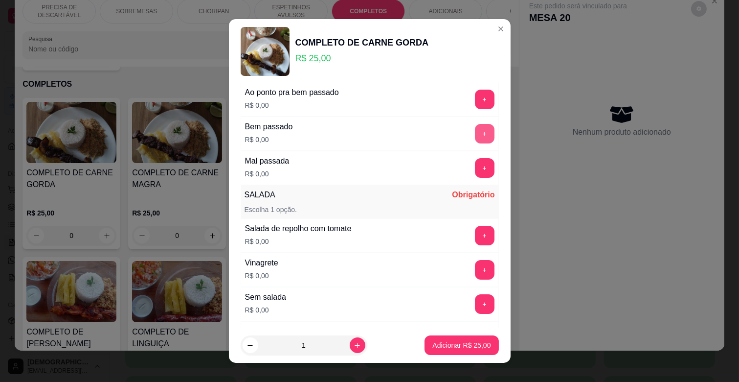
click at [475, 134] on button "+" at bounding box center [485, 134] width 20 height 20
click at [475, 239] on button "+" at bounding box center [484, 235] width 19 height 19
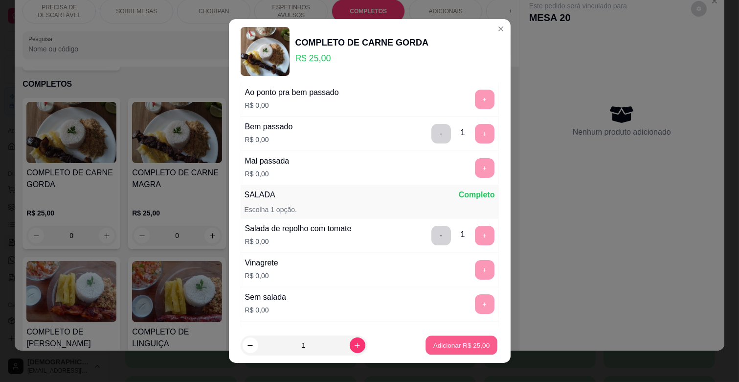
click at [475, 346] on p "Adicionar R$ 25,00" at bounding box center [461, 344] width 57 height 9
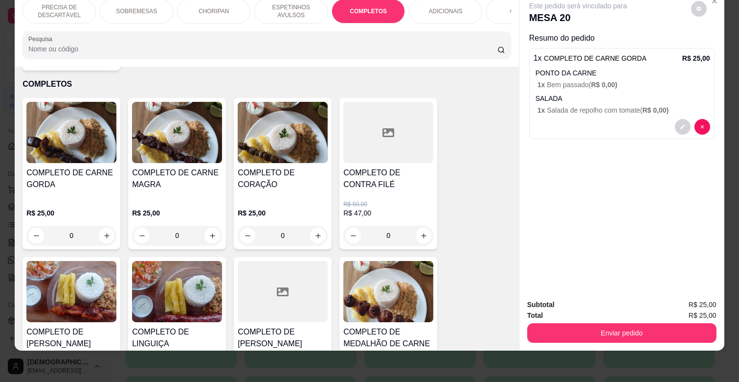
click at [184, 151] on img at bounding box center [177, 132] width 90 height 61
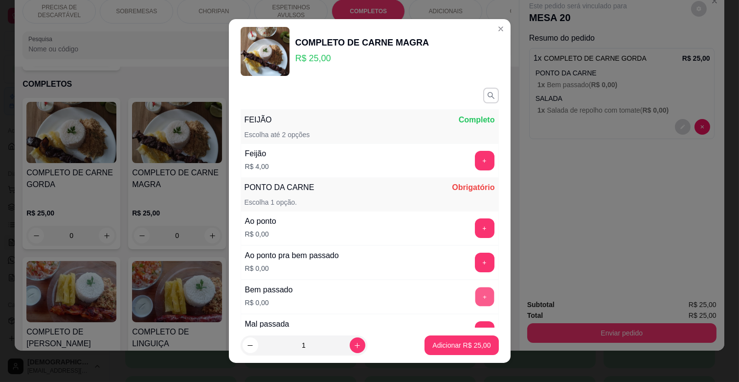
click at [475, 295] on button "+" at bounding box center [484, 296] width 19 height 19
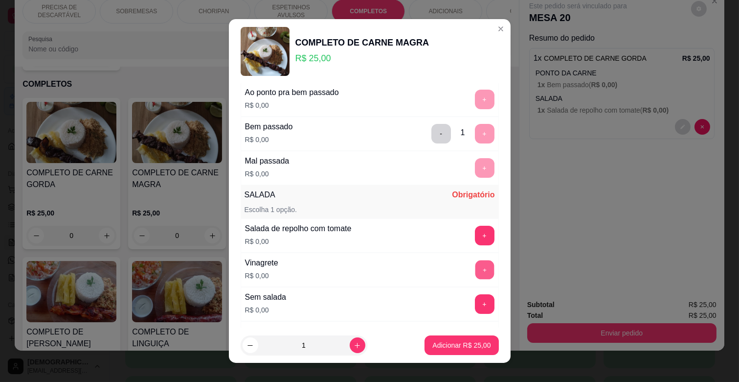
click at [475, 274] on button "+" at bounding box center [484, 269] width 19 height 19
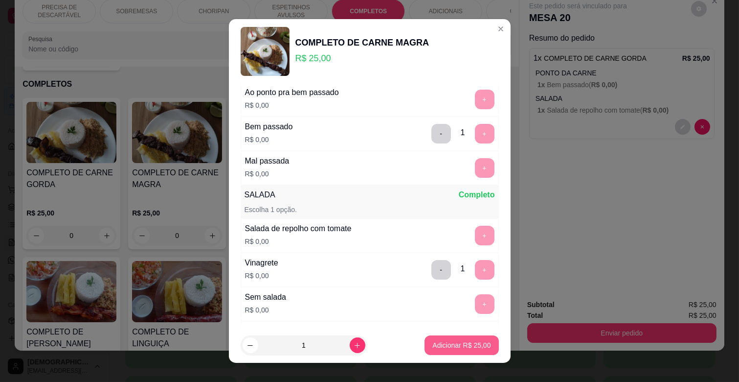
click at [438, 342] on p "Adicionar R$ 25,00" at bounding box center [461, 345] width 58 height 10
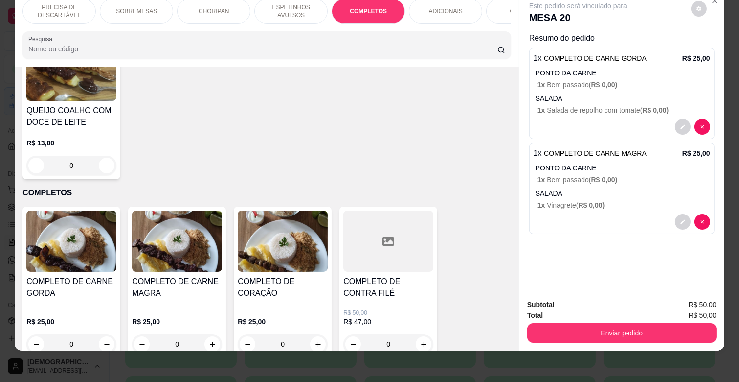
scroll to position [963, 0]
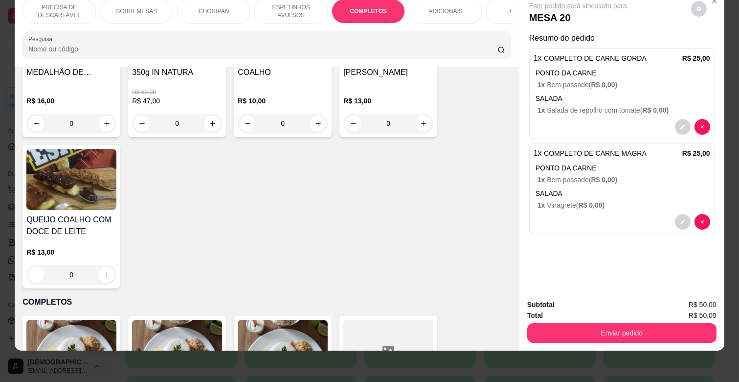
click at [271, 3] on p "ESPETINHOS AVULSOS" at bounding box center [291, 11] width 57 height 16
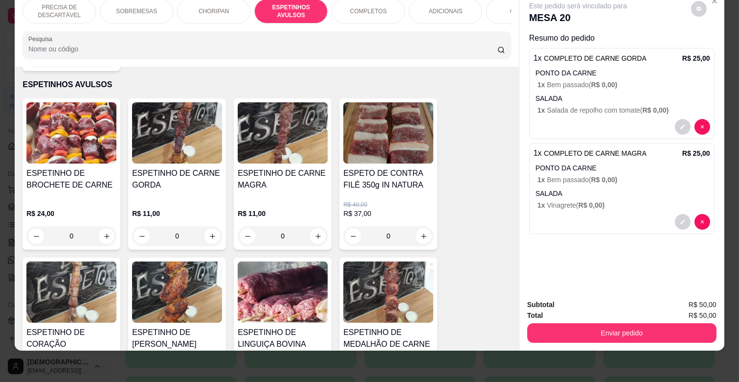
scroll to position [649, 0]
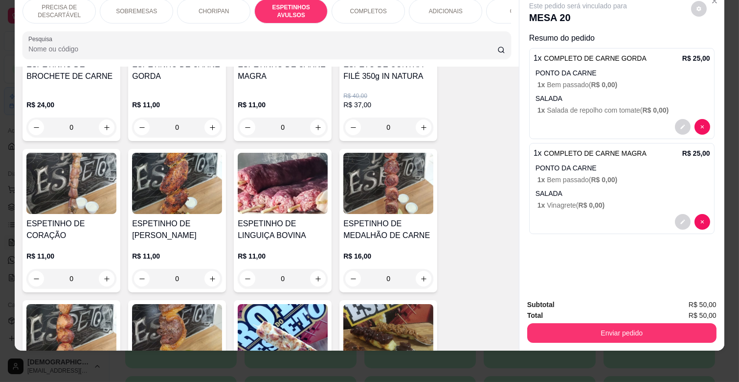
click at [397, 218] on h4 "ESPETINHO DE MEDALHÃO DE CARNE" at bounding box center [388, 229] width 90 height 23
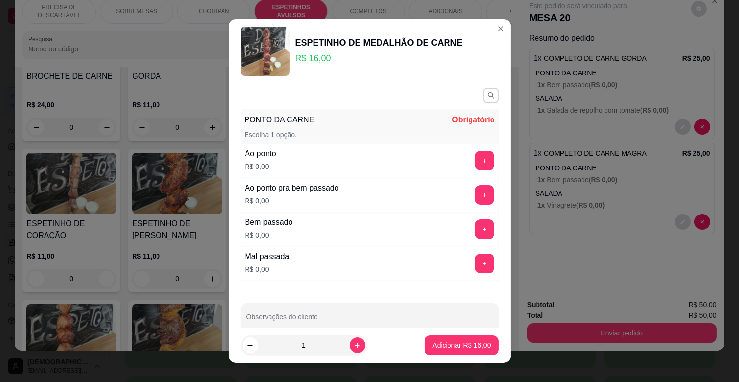
click at [479, 236] on div "PONTO DA CARNE Obrigatório Escolha 1 opção. Ao ponto R$ 0,00 + Ao ponto pra bem…" at bounding box center [370, 206] width 282 height 244
click at [471, 226] on div "+" at bounding box center [484, 229] width 27 height 20
click at [475, 226] on button "+" at bounding box center [485, 229] width 20 height 20
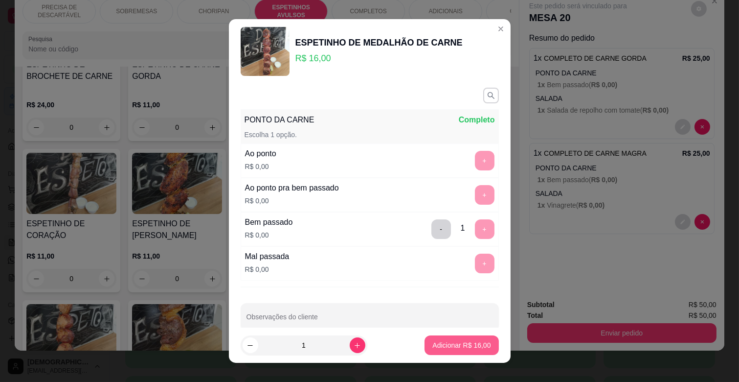
click at [465, 343] on p "Adicionar R$ 16,00" at bounding box center [461, 345] width 58 height 10
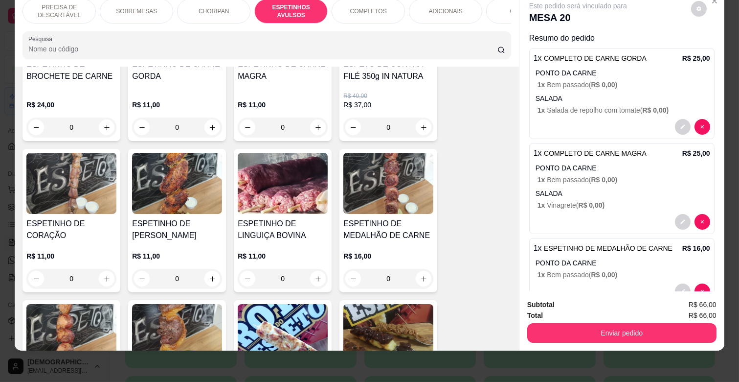
scroll to position [540, 0]
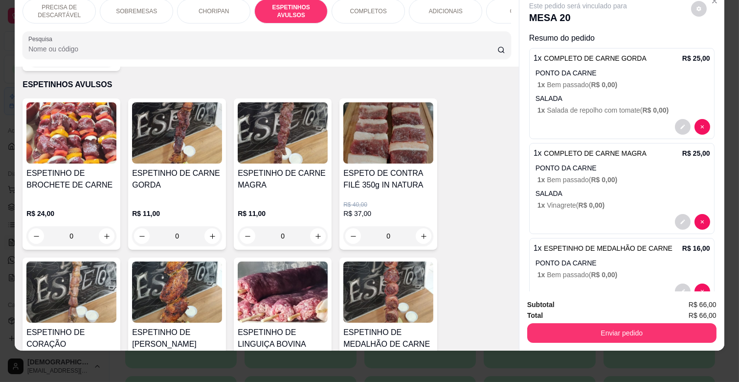
click at [305, 178] on h4 "ESPETINHO DE CARNE MAGRA" at bounding box center [283, 178] width 90 height 23
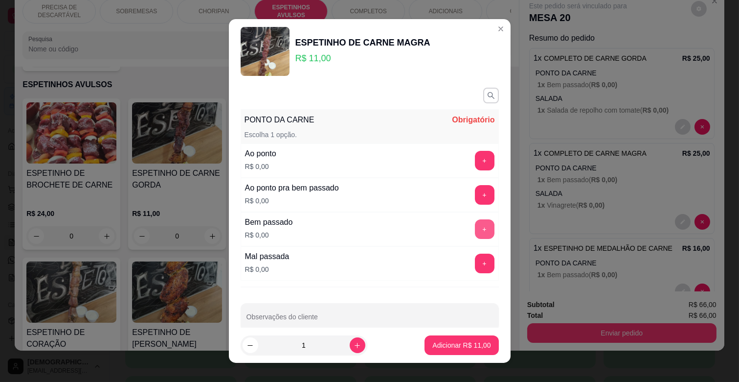
click at [475, 228] on button "+" at bounding box center [485, 229] width 20 height 20
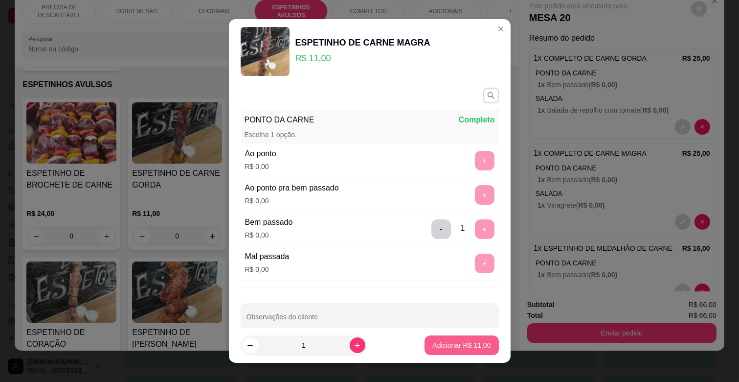
click at [446, 354] on button "Adicionar R$ 11,00" at bounding box center [462, 345] width 74 height 20
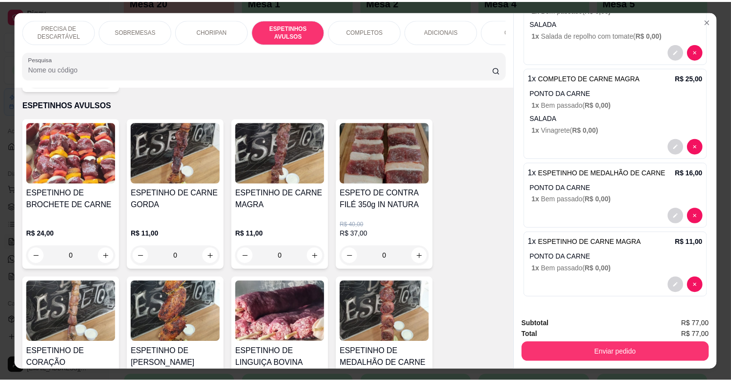
scroll to position [23, 0]
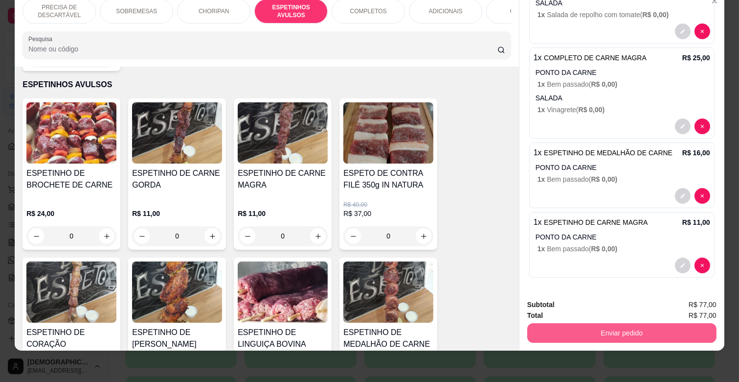
click at [615, 323] on button "Enviar pedido" at bounding box center [621, 333] width 189 height 20
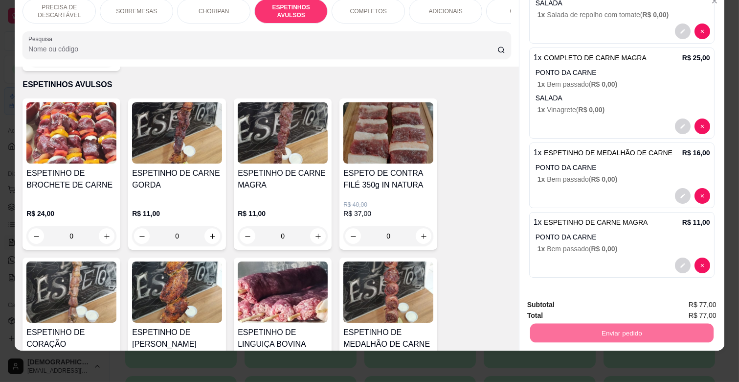
click at [707, 307] on button "Enviar pedido" at bounding box center [691, 301] width 54 height 18
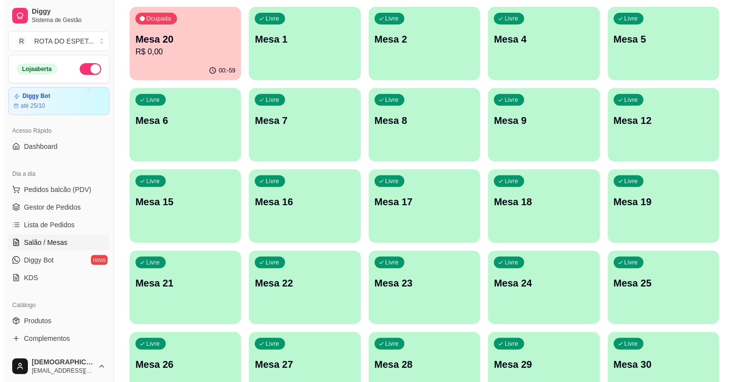
scroll to position [163, 0]
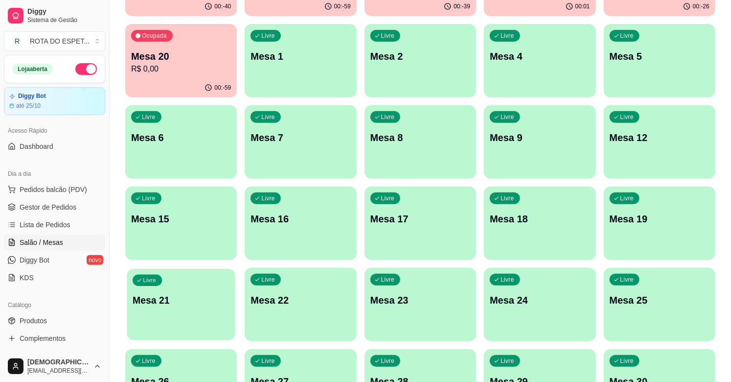
click at [173, 294] on p "Mesa 21" at bounding box center [181, 299] width 97 height 13
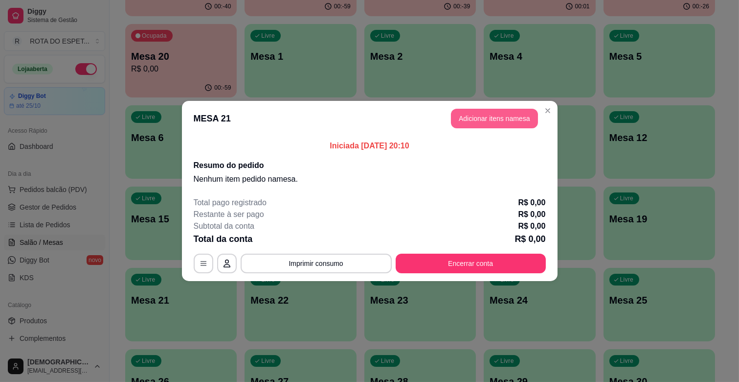
click at [508, 118] on button "Adicionar itens na mesa" at bounding box center [494, 119] width 87 height 20
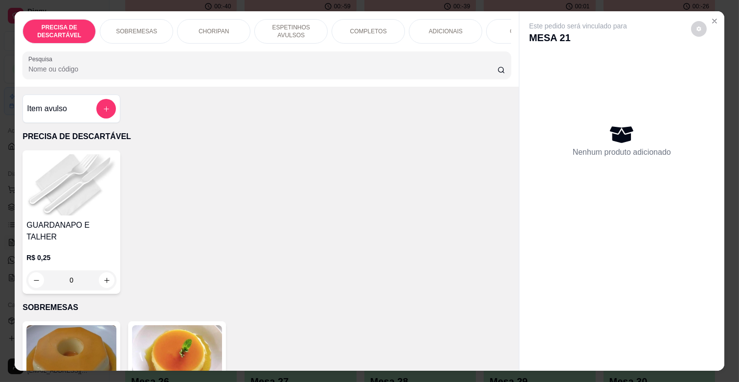
click at [281, 23] on p "ESPETINHOS AVULSOS" at bounding box center [291, 31] width 57 height 16
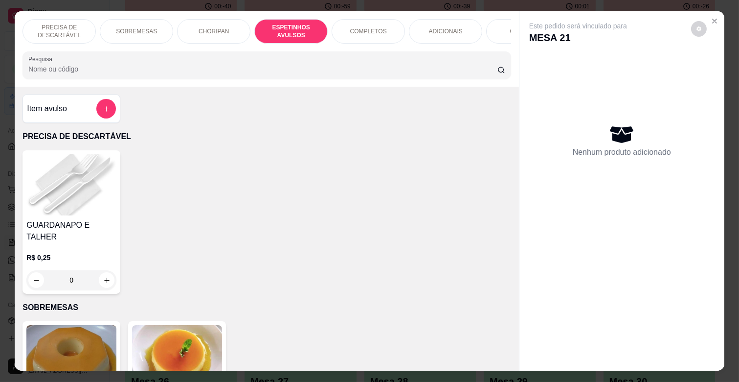
scroll to position [23, 0]
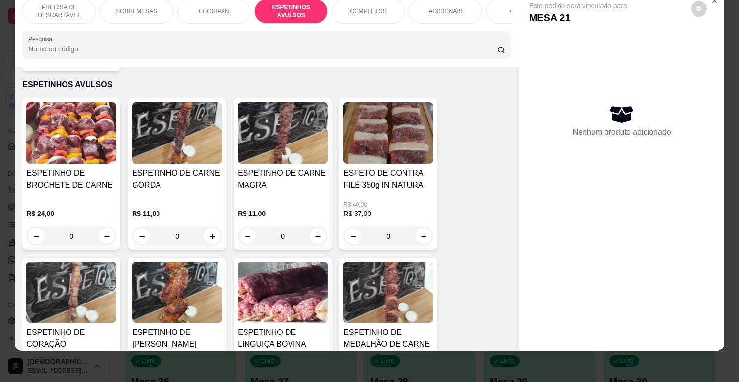
click at [294, 174] on h4 "ESPETINHO DE CARNE MAGRA" at bounding box center [283, 178] width 90 height 23
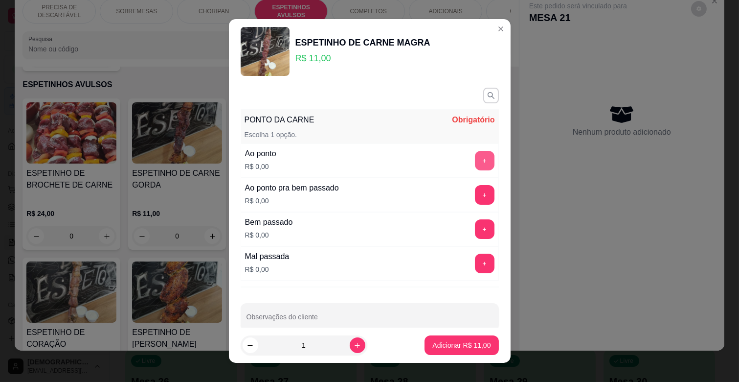
click at [475, 162] on button "+" at bounding box center [485, 161] width 20 height 20
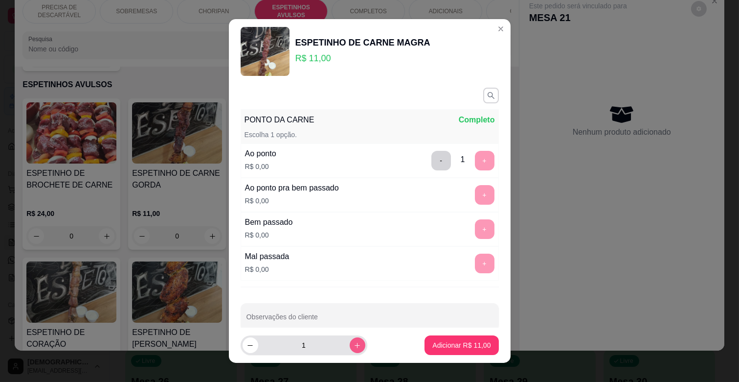
click at [354, 342] on icon "increase-product-quantity" at bounding box center [357, 344] width 7 height 7
type input "2"
click at [453, 348] on p "Adicionar R$ 22,00" at bounding box center [461, 345] width 58 height 10
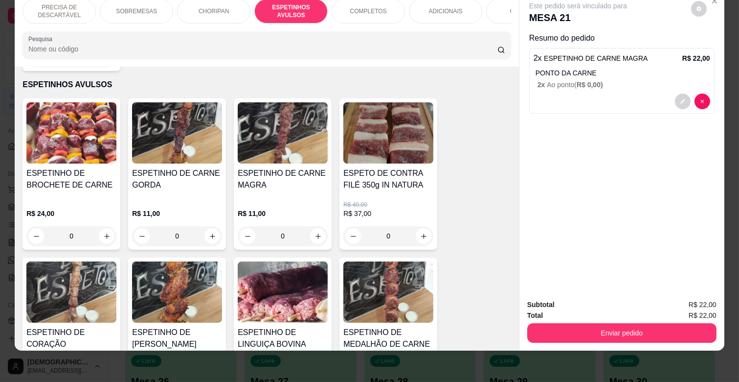
click at [458, 8] on div "ADICIONAIS" at bounding box center [445, 11] width 73 height 24
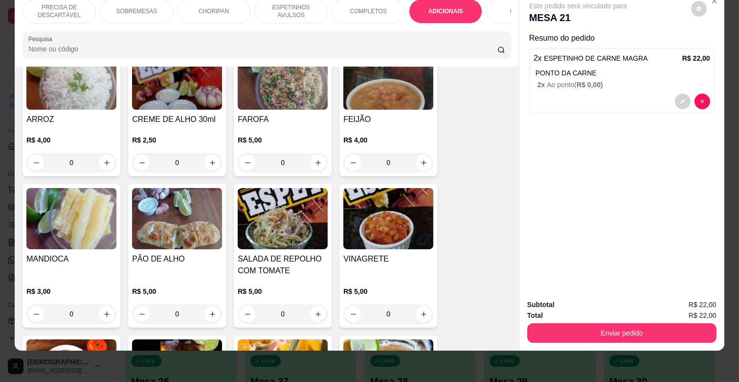
scroll to position [1769, 0]
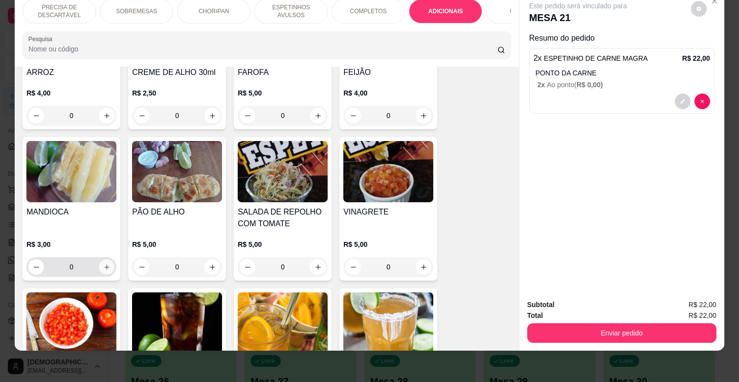
click at [106, 259] on button "increase-product-quantity" at bounding box center [106, 266] width 15 height 15
type input "1"
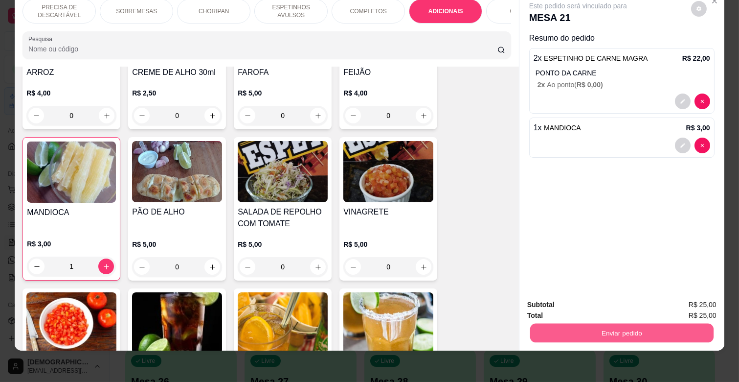
click at [602, 324] on button "Enviar pedido" at bounding box center [621, 332] width 183 height 19
click at [692, 304] on button "Enviar pedido" at bounding box center [691, 301] width 54 height 18
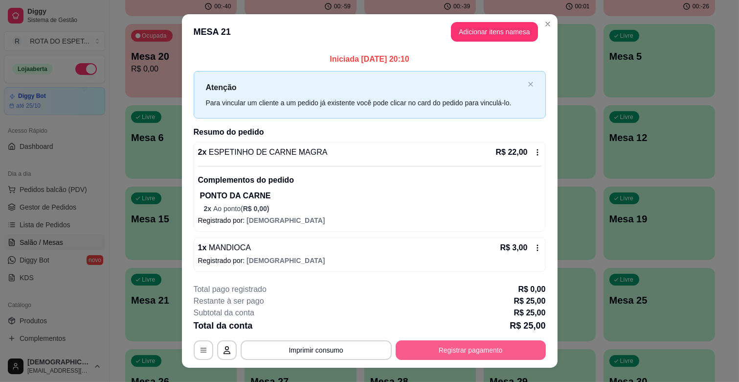
click at [491, 350] on button "Registrar pagamento" at bounding box center [471, 350] width 150 height 20
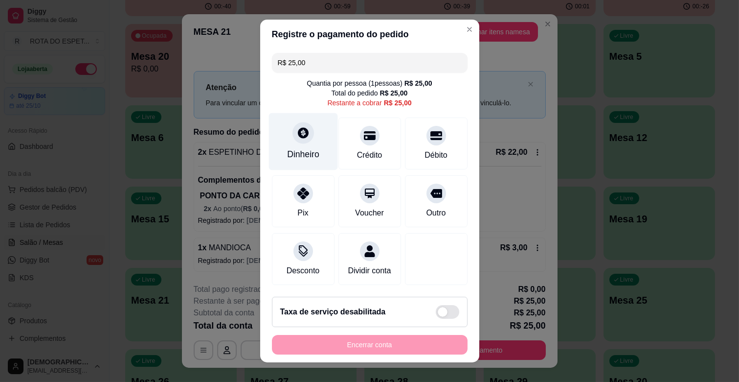
click at [316, 138] on div "Dinheiro" at bounding box center [303, 141] width 69 height 57
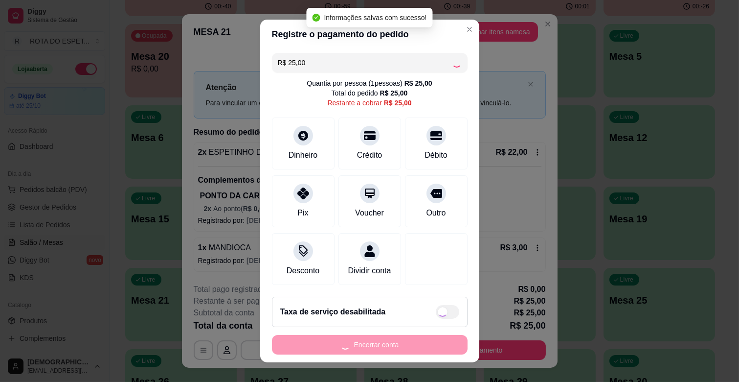
type input "R$ 0,00"
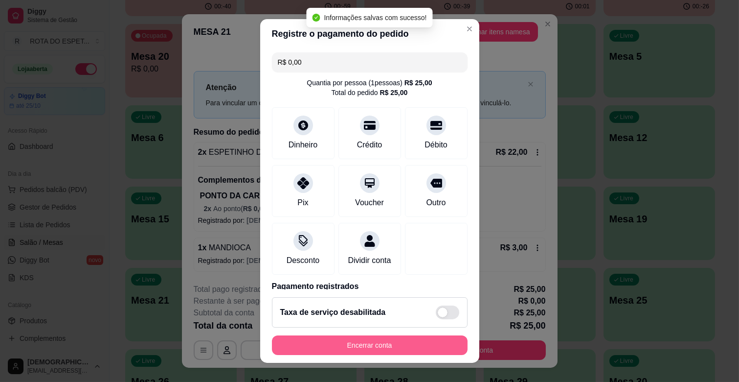
click at [411, 343] on button "Encerrar conta" at bounding box center [370, 345] width 196 height 20
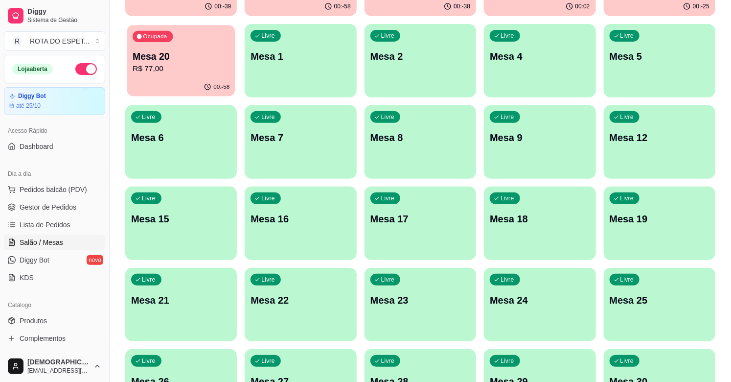
click at [145, 52] on p "Mesa 20" at bounding box center [181, 56] width 97 height 13
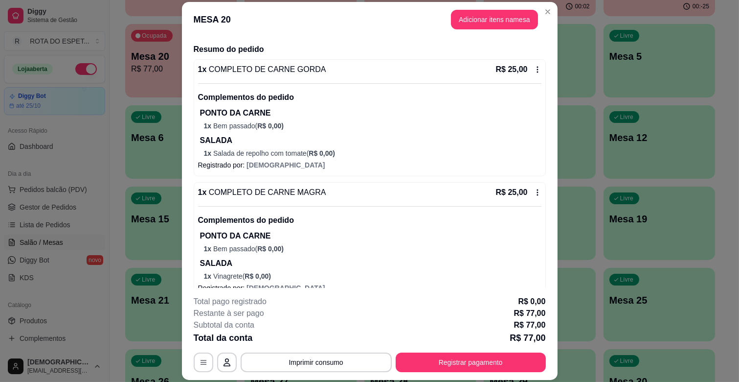
scroll to position [271, 0]
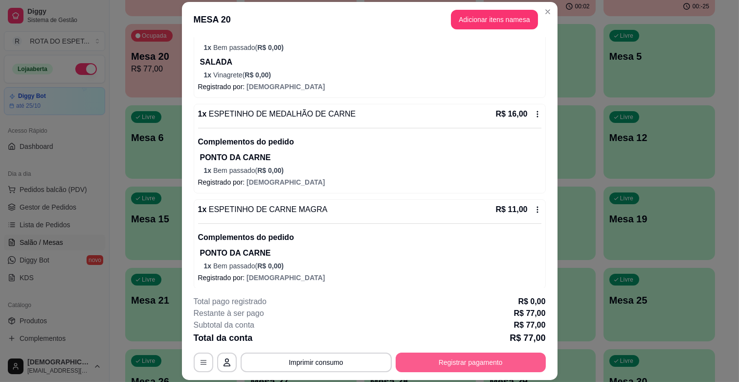
click at [454, 360] on button "Registrar pagamento" at bounding box center [471, 362] width 150 height 20
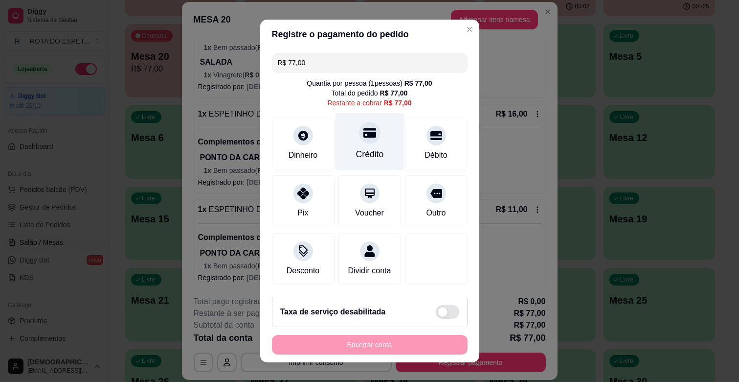
click at [368, 145] on div "Crédito" at bounding box center [369, 141] width 69 height 57
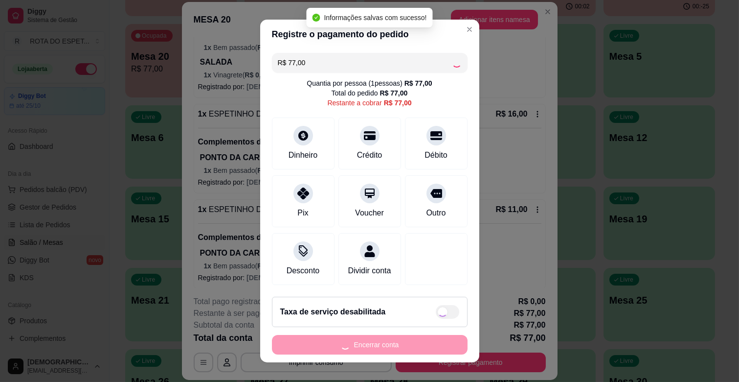
type input "R$ 0,00"
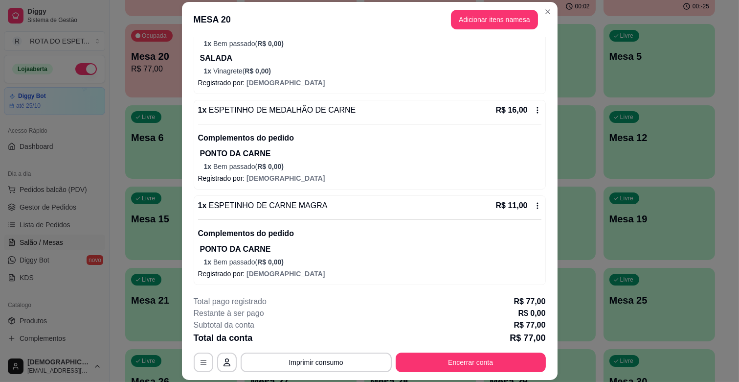
scroll to position [276, 0]
click at [221, 355] on button "button" at bounding box center [226, 362] width 19 height 19
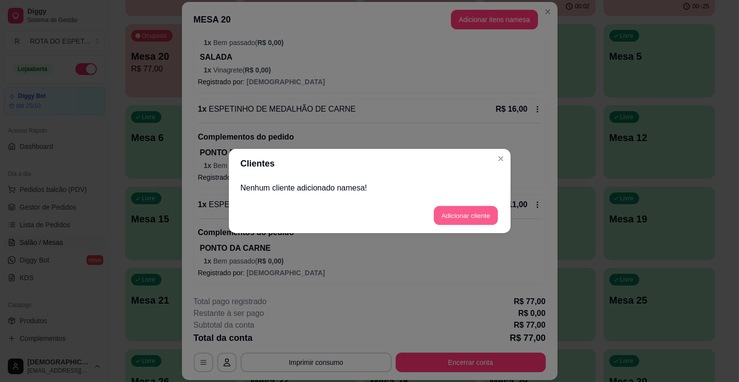
click at [454, 211] on button "Adicionar cliente" at bounding box center [466, 215] width 64 height 19
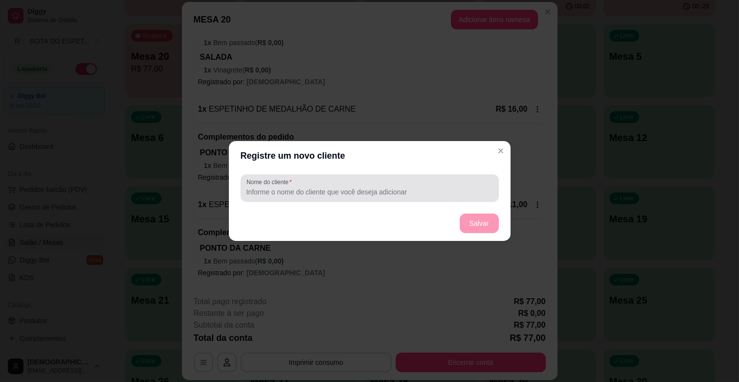
click at [407, 191] on input "Nome do cliente" at bounding box center [370, 192] width 247 height 10
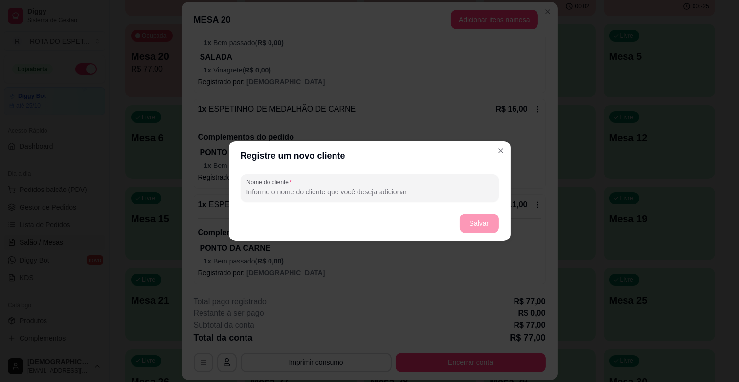
type input "C"
type input "c"
type input "CELTA PRATA"
click at [479, 230] on button "Salvar" at bounding box center [479, 223] width 38 height 19
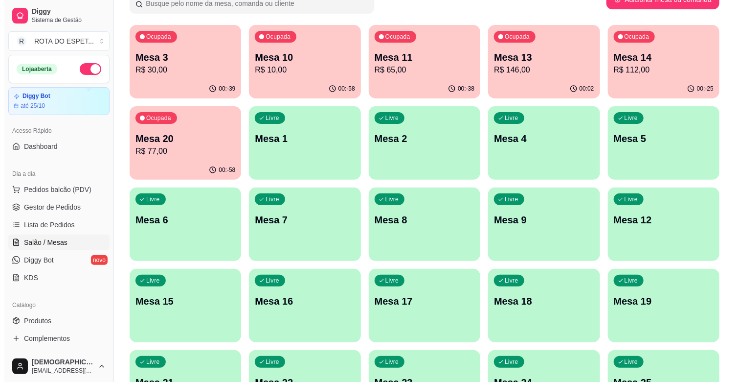
scroll to position [0, 0]
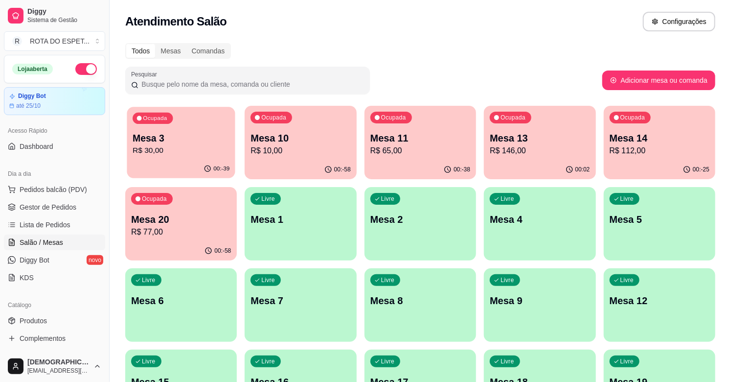
click at [193, 145] on p "R$ 30,00" at bounding box center [181, 150] width 97 height 11
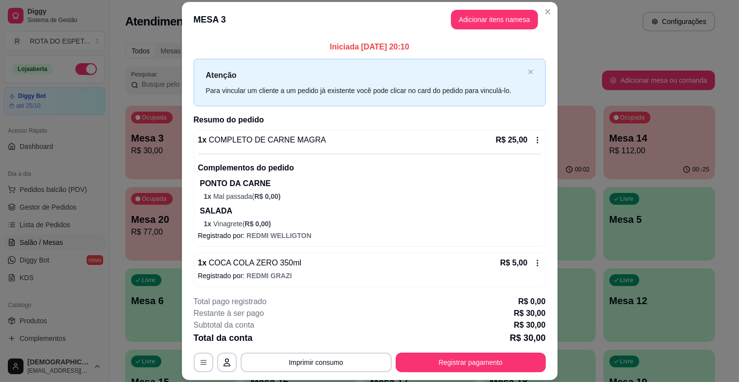
scroll to position [3, 0]
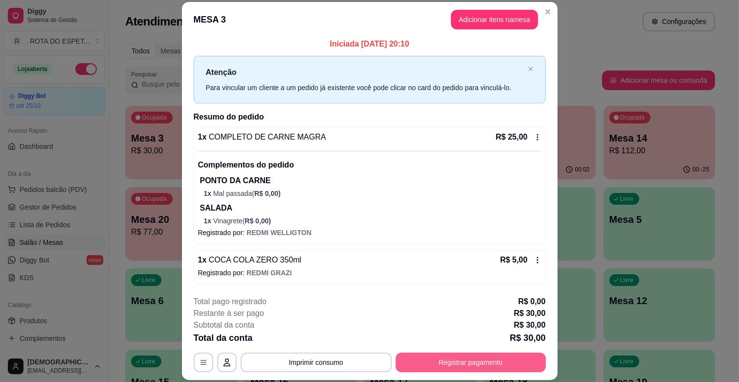
click at [489, 360] on button "Registrar pagamento" at bounding box center [471, 362] width 150 height 20
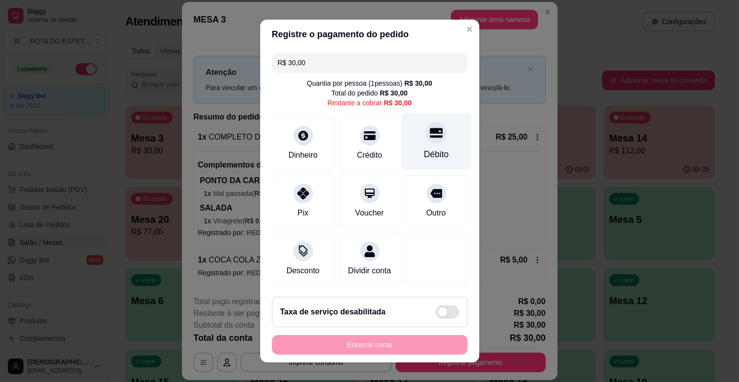
click at [406, 144] on div "Débito" at bounding box center [436, 141] width 69 height 57
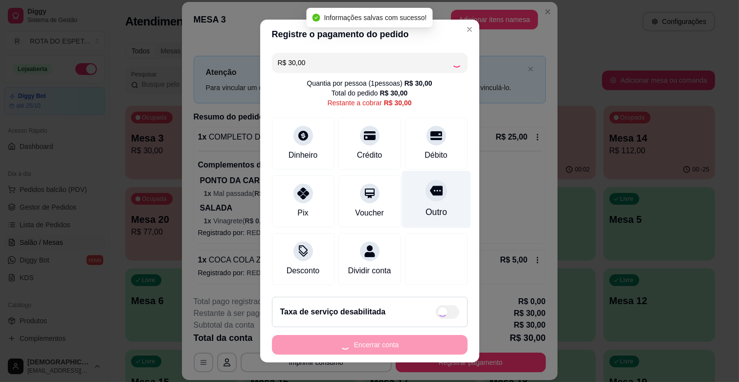
type input "R$ 0,00"
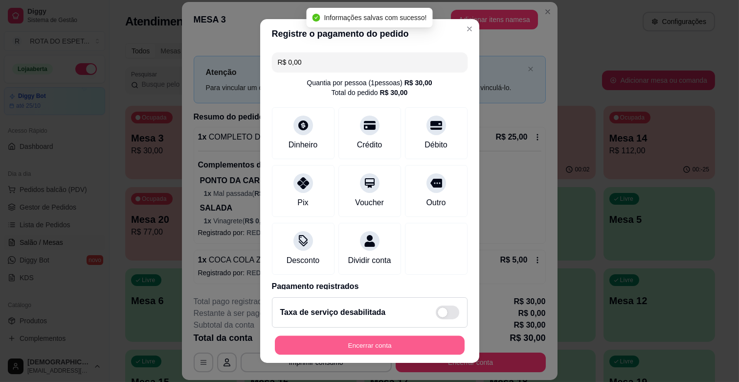
click at [336, 342] on button "Encerrar conta" at bounding box center [370, 345] width 190 height 19
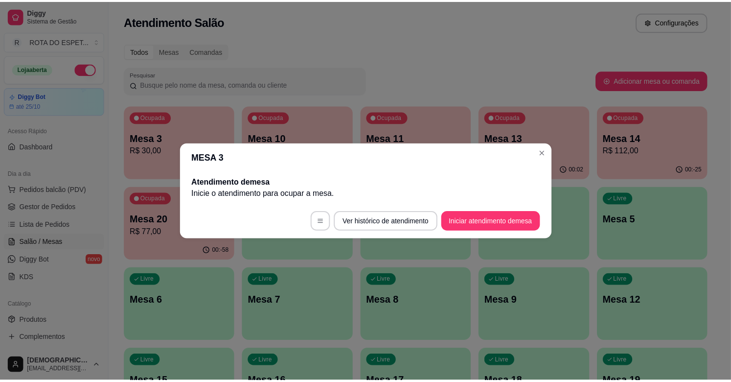
scroll to position [0, 0]
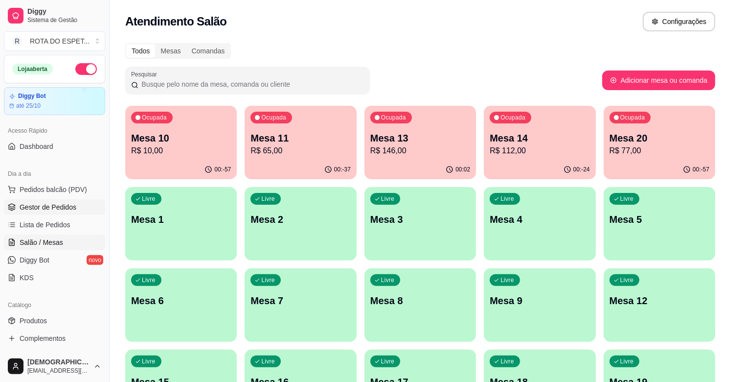
click at [60, 201] on link "Gestor de Pedidos" at bounding box center [54, 207] width 101 height 16
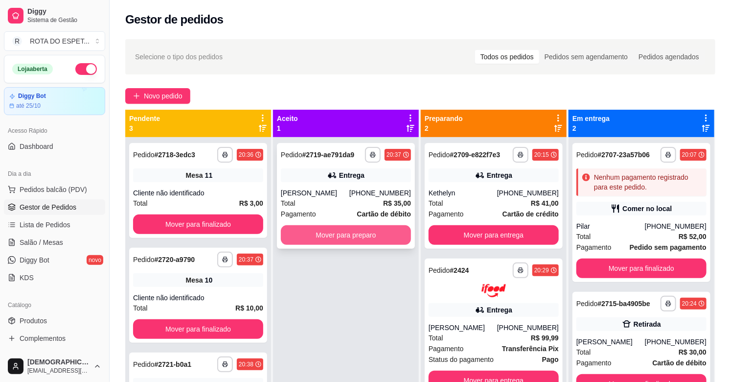
click at [336, 232] on button "Mover para preparo" at bounding box center [346, 235] width 130 height 20
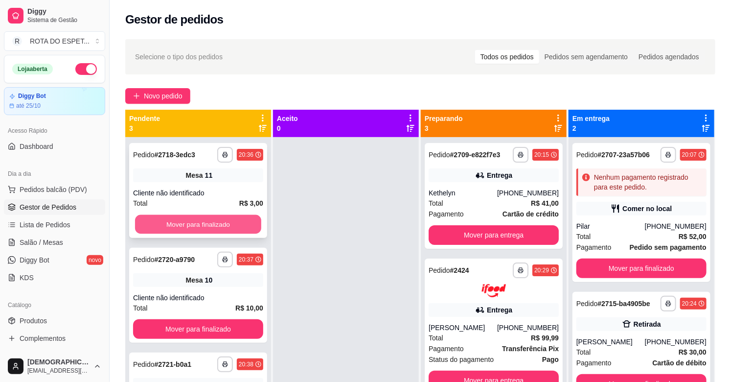
click at [239, 225] on button "Mover para finalizado" at bounding box center [198, 224] width 126 height 19
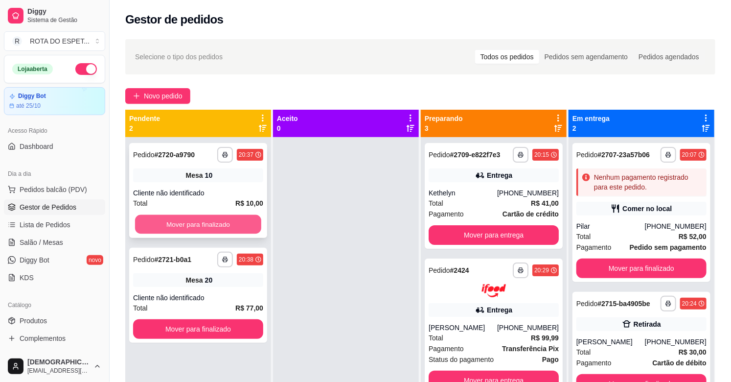
click at [237, 225] on button "Mover para finalizado" at bounding box center [198, 224] width 126 height 19
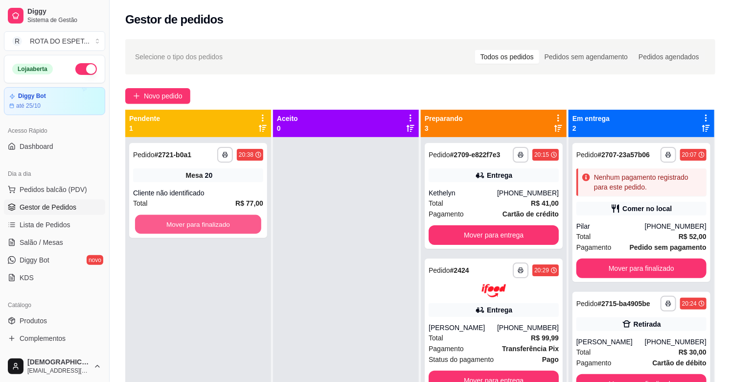
click at [237, 225] on button "Mover para finalizado" at bounding box center [198, 224] width 126 height 19
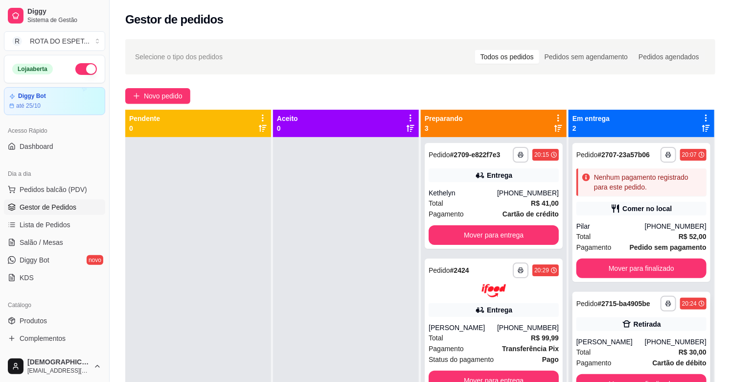
scroll to position [27, 0]
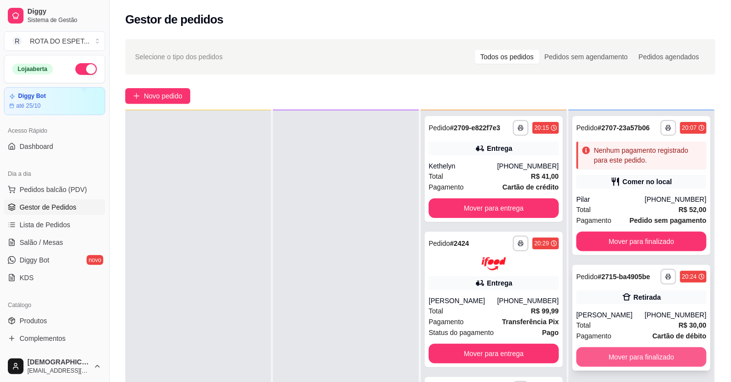
click at [649, 351] on button "Mover para finalizado" at bounding box center [641, 357] width 130 height 20
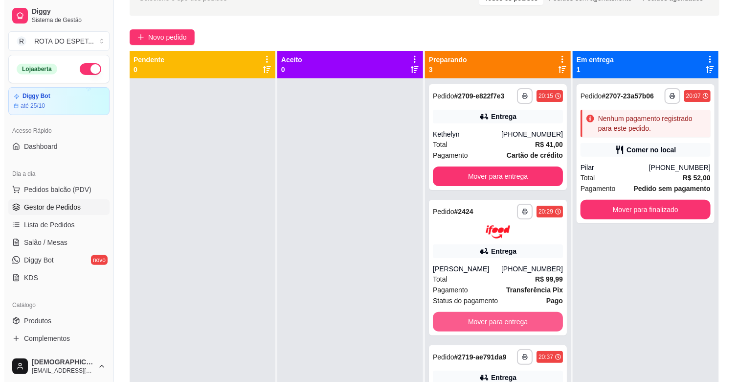
scroll to position [0, 0]
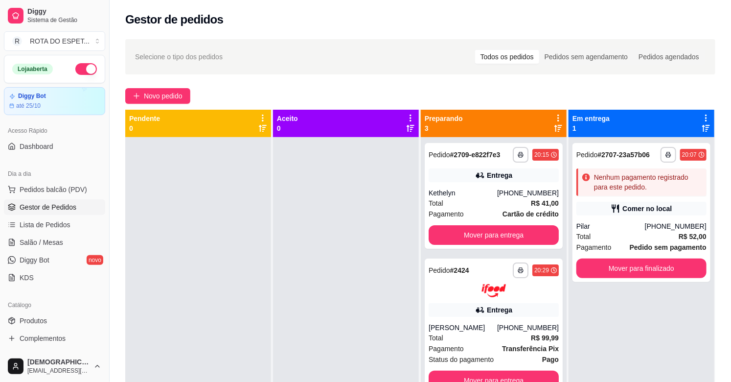
click at [384, 294] on div at bounding box center [346, 328] width 146 height 382
click at [477, 193] on div "Kethelyn" at bounding box center [462, 193] width 68 height 10
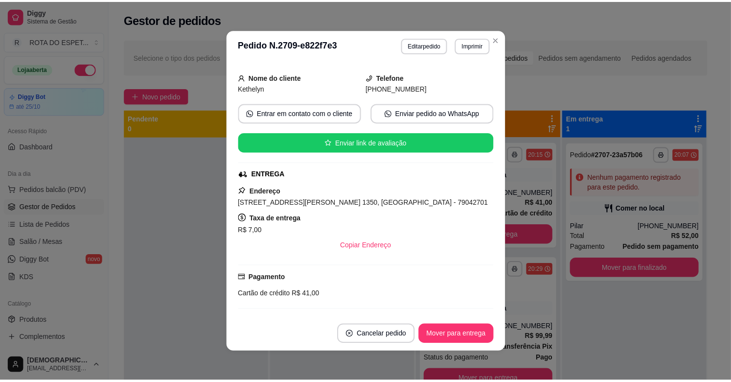
scroll to position [217, 0]
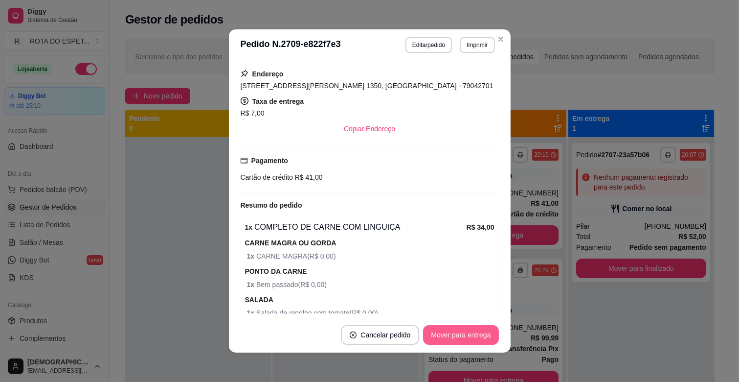
click at [438, 331] on button "Mover para entrega" at bounding box center [460, 335] width 75 height 20
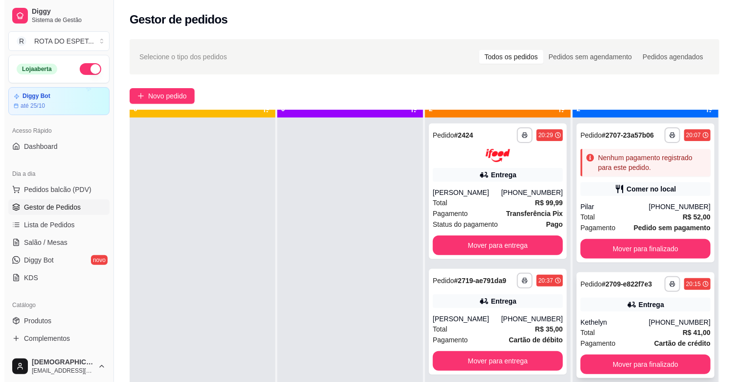
scroll to position [27, 0]
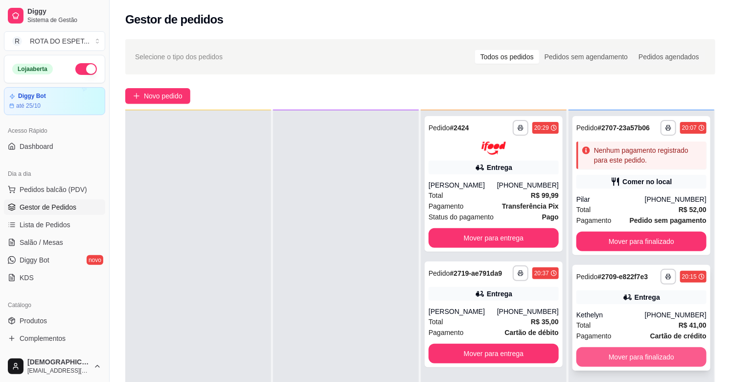
click at [625, 352] on button "Mover para finalizado" at bounding box center [641, 357] width 130 height 20
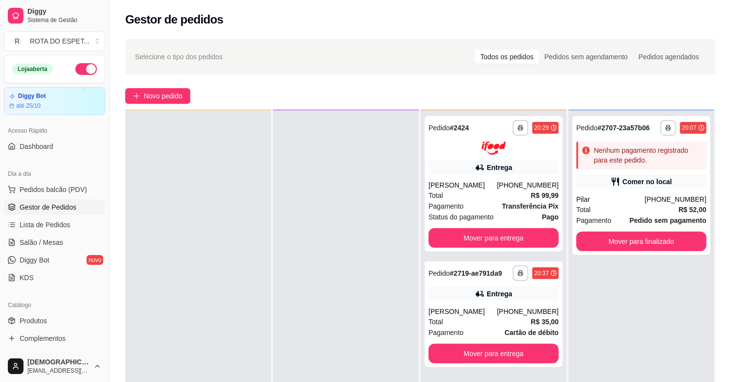
click at [373, 282] on div at bounding box center [346, 301] width 146 height 382
click at [311, 348] on div at bounding box center [346, 301] width 146 height 382
click at [65, 237] on link "Salão / Mesas" at bounding box center [54, 242] width 101 height 16
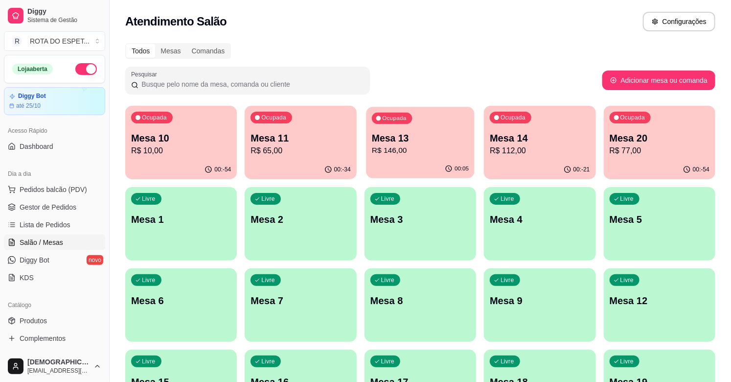
click at [444, 143] on p "Mesa 13" at bounding box center [420, 138] width 97 height 13
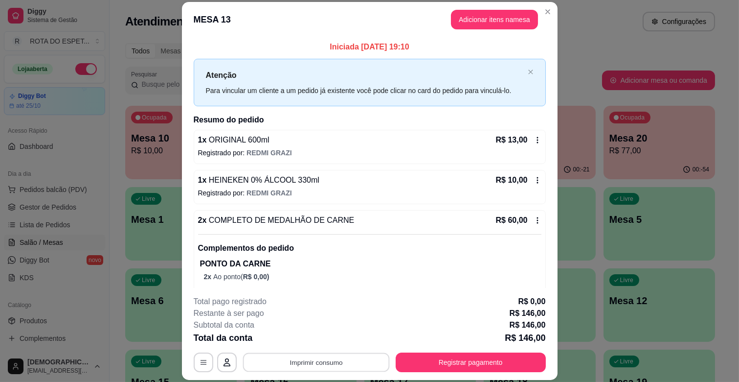
click at [358, 358] on button "Imprimir consumo" at bounding box center [316, 362] width 147 height 19
click at [330, 321] on button "IMPRESSORA BALCÃO" at bounding box center [316, 320] width 78 height 16
click at [428, 355] on button "Registrar pagamento" at bounding box center [471, 362] width 150 height 20
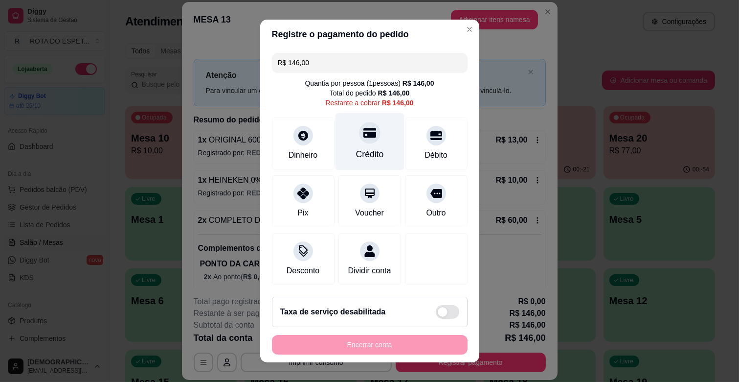
click at [360, 150] on div "Crédito" at bounding box center [370, 154] width 28 height 13
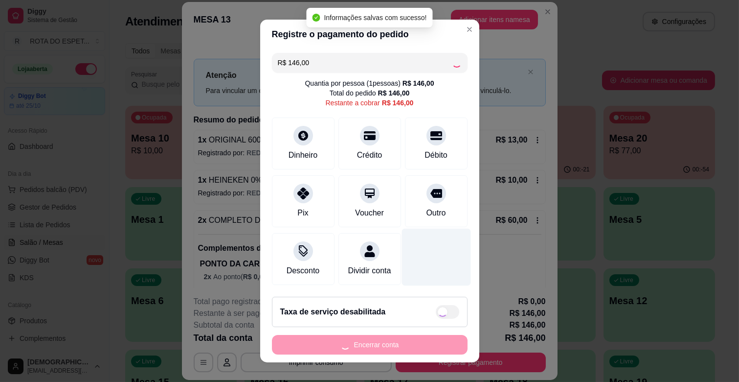
type input "R$ 0,00"
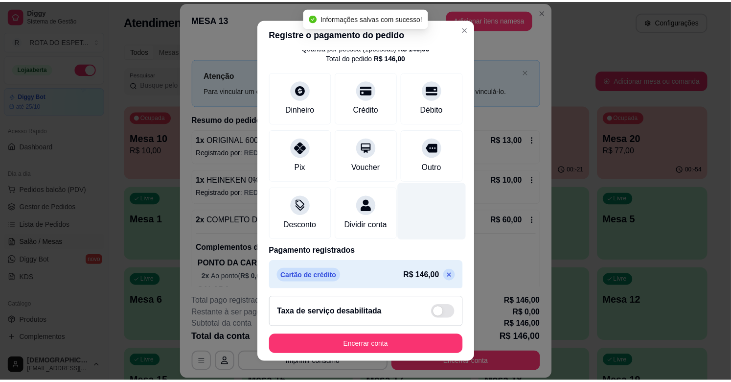
scroll to position [52, 0]
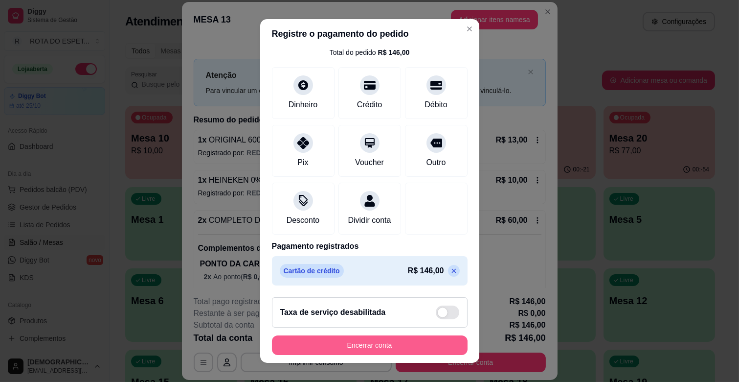
click at [411, 339] on button "Encerrar conta" at bounding box center [370, 345] width 196 height 20
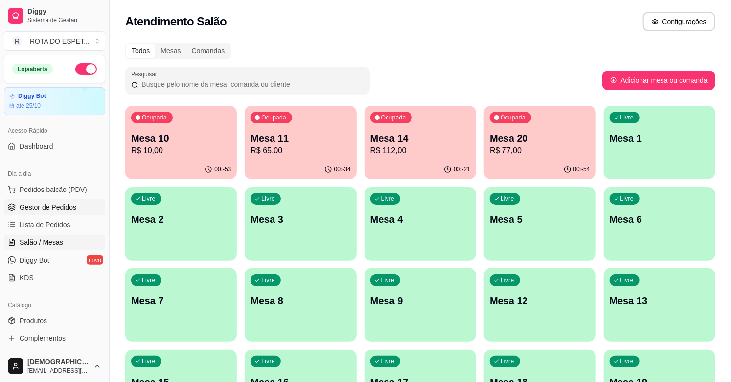
click at [60, 210] on span "Gestor de Pedidos" at bounding box center [48, 207] width 57 height 10
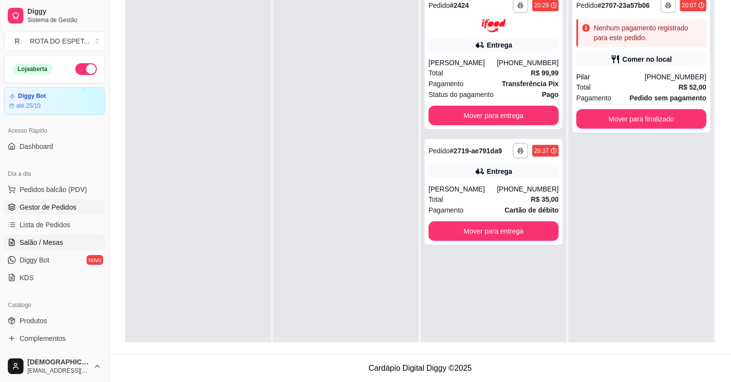
click at [30, 245] on span "Salão / Mesas" at bounding box center [42, 242] width 44 height 10
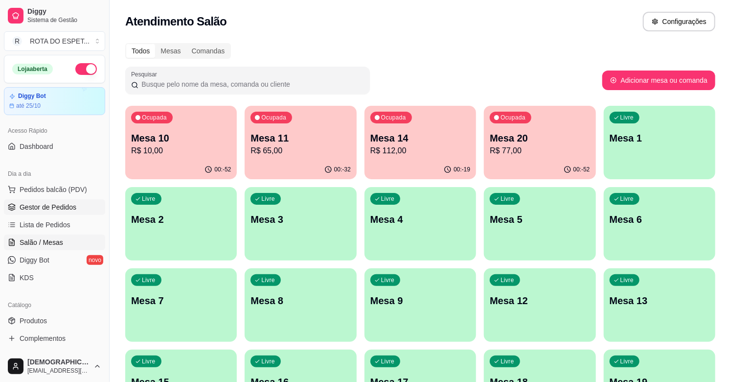
click at [64, 202] on span "Gestor de Pedidos" at bounding box center [48, 207] width 57 height 10
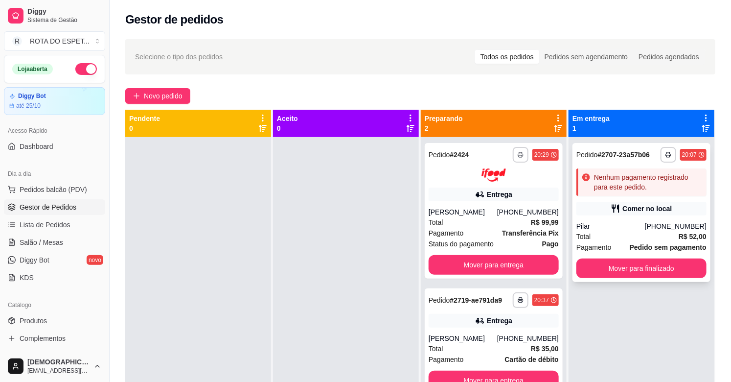
click at [594, 216] on div "**********" at bounding box center [641, 212] width 138 height 139
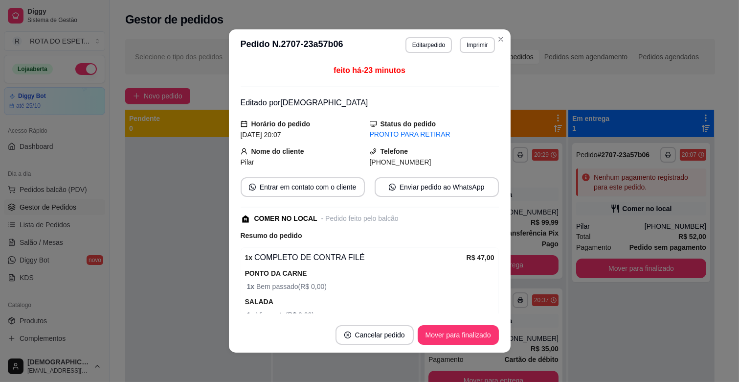
scroll to position [114, 0]
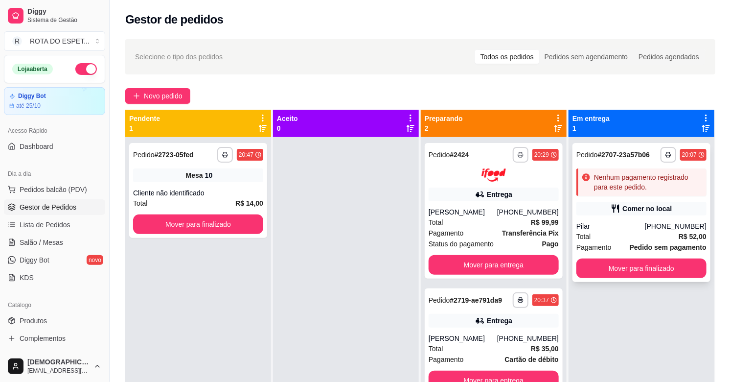
click at [640, 227] on div "Pilar" at bounding box center [610, 226] width 68 height 10
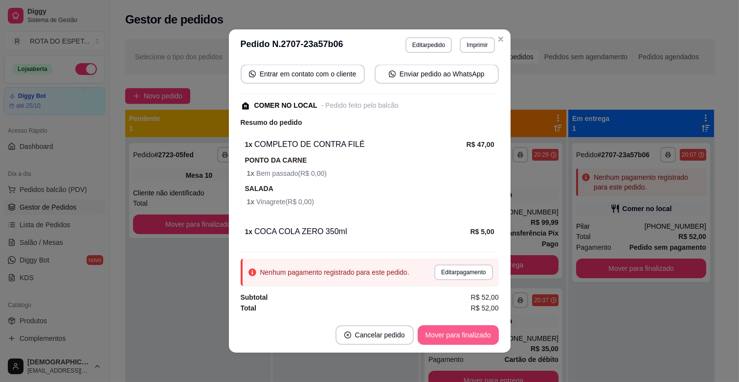
click at [454, 325] on button "Mover para finalizado" at bounding box center [458, 335] width 81 height 20
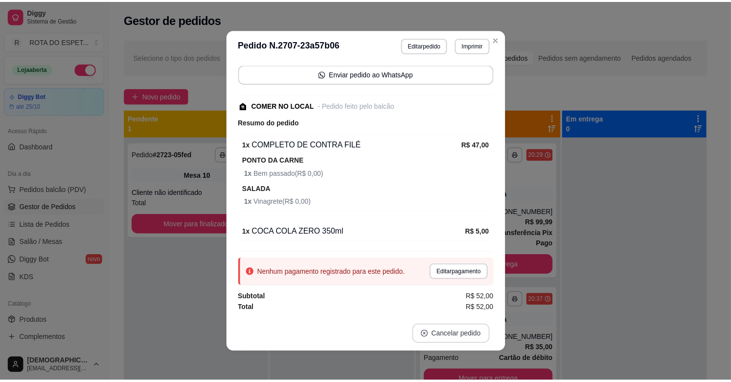
scroll to position [82, 0]
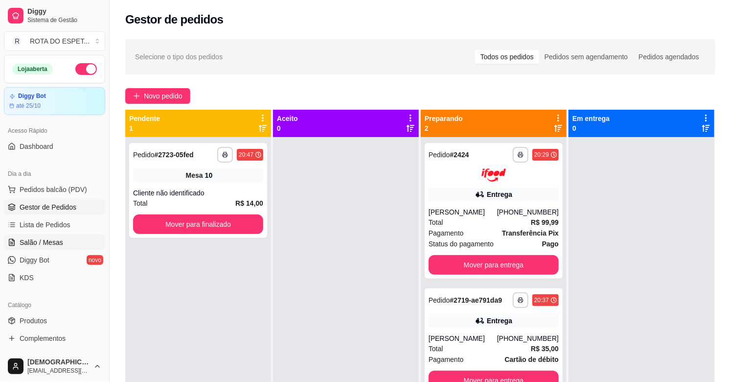
click at [49, 239] on span "Salão / Mesas" at bounding box center [42, 242] width 44 height 10
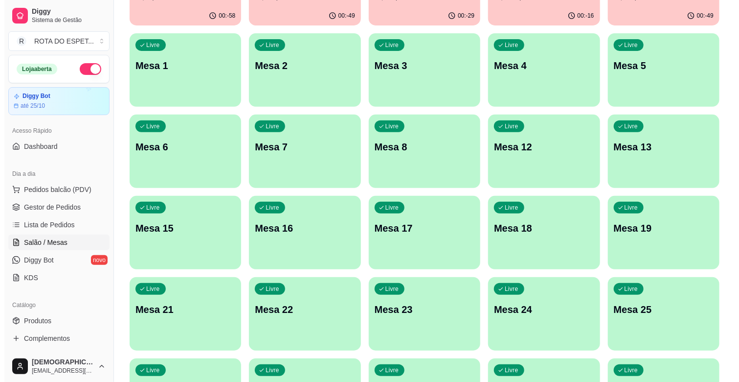
scroll to position [163, 0]
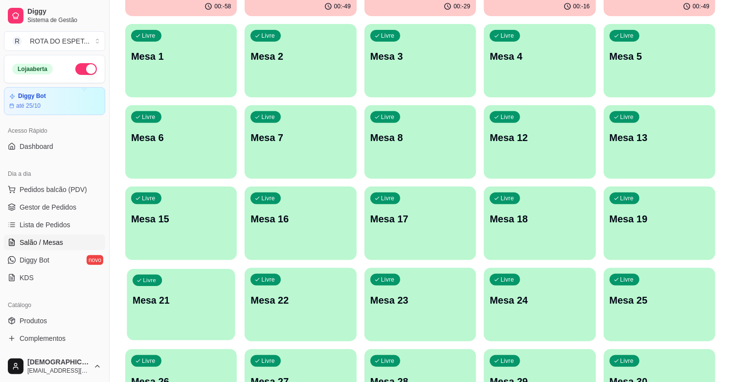
click at [216, 293] on p "Mesa 21" at bounding box center [181, 299] width 97 height 13
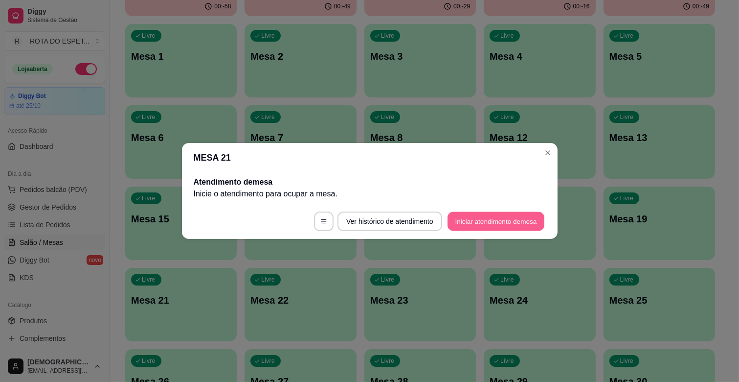
click at [487, 219] on button "Iniciar atendimento de mesa" at bounding box center [496, 221] width 97 height 19
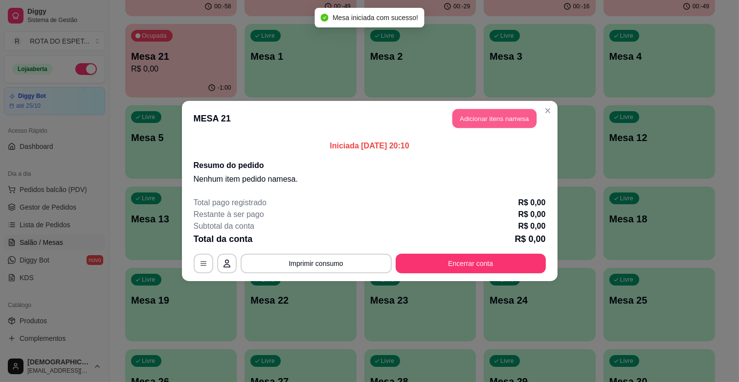
click at [502, 122] on button "Adicionar itens na mesa" at bounding box center [494, 118] width 84 height 19
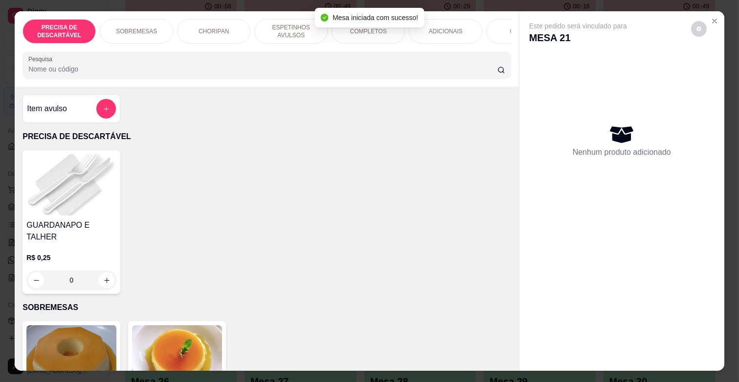
click at [301, 30] on p "ESPETINHOS AVULSOS" at bounding box center [291, 31] width 57 height 16
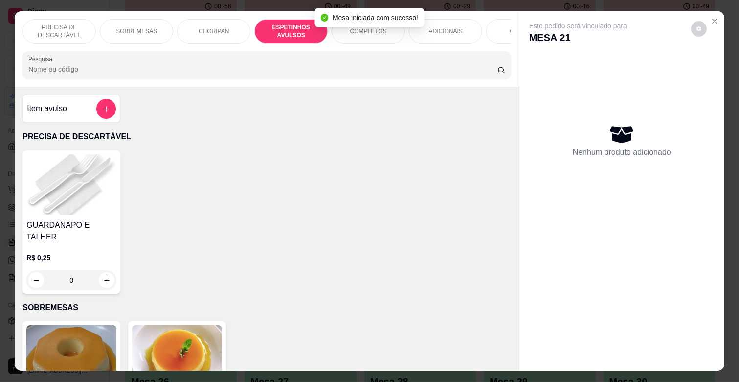
scroll to position [23, 0]
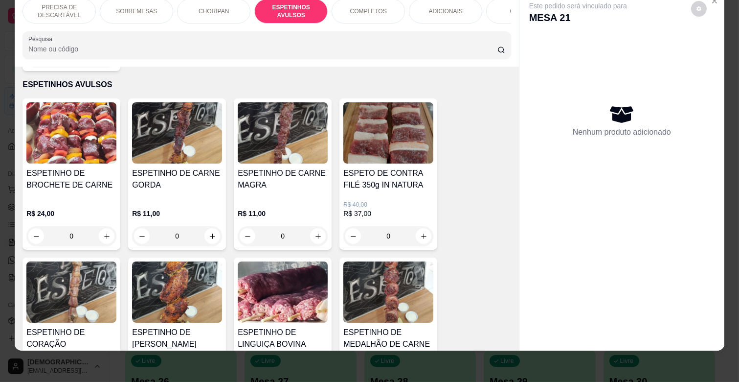
click at [364, 175] on h4 "ESPETO DE CONTRA FILÉ 350g IN NATURA" at bounding box center [388, 178] width 90 height 23
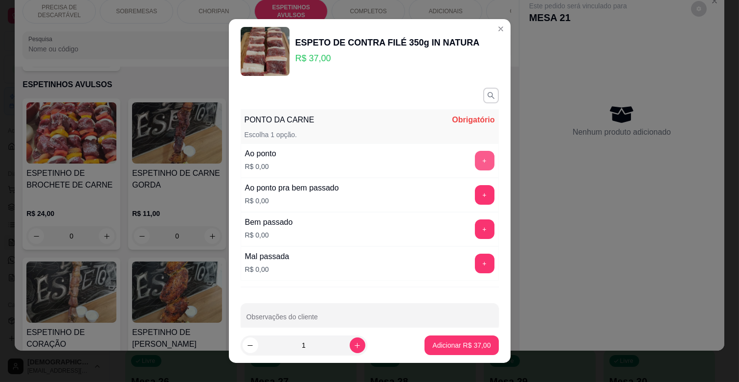
click at [475, 160] on button "+" at bounding box center [485, 161] width 20 height 20
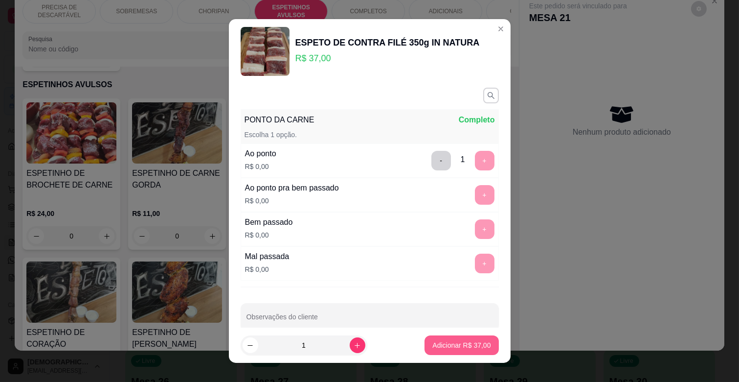
click at [438, 349] on p "Adicionar R$ 37,00" at bounding box center [461, 345] width 58 height 10
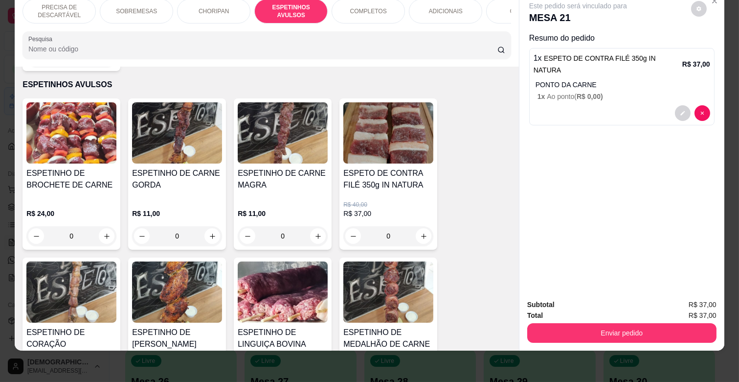
click at [446, 9] on div "ADICIONAIS" at bounding box center [445, 11] width 73 height 24
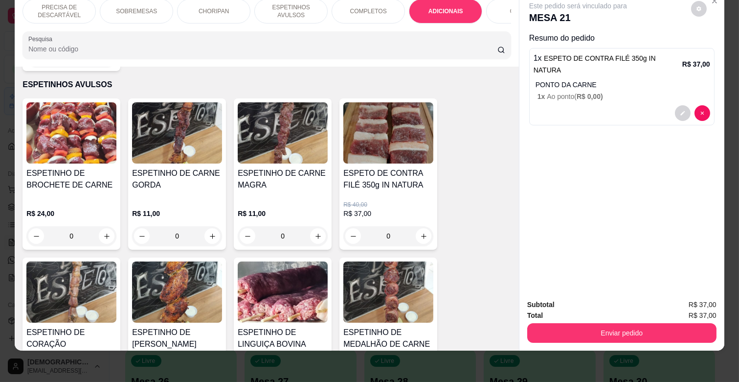
scroll to position [1661, 0]
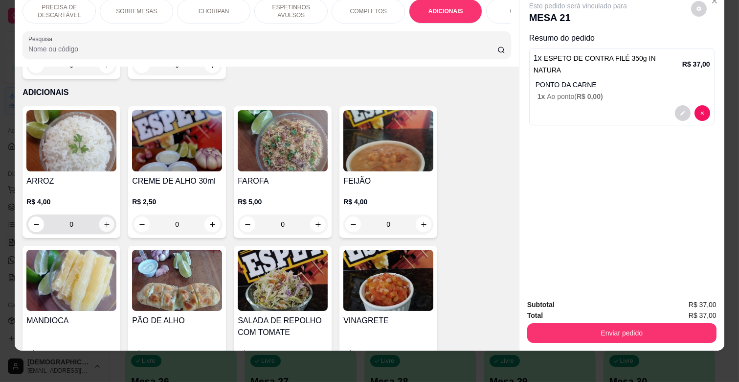
click at [104, 221] on icon "increase-product-quantity" at bounding box center [106, 224] width 7 height 7
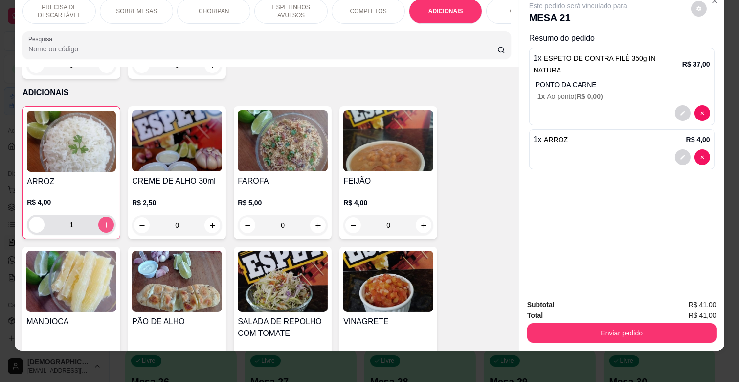
click at [104, 221] on icon "increase-product-quantity" at bounding box center [106, 224] width 7 height 7
type input "2"
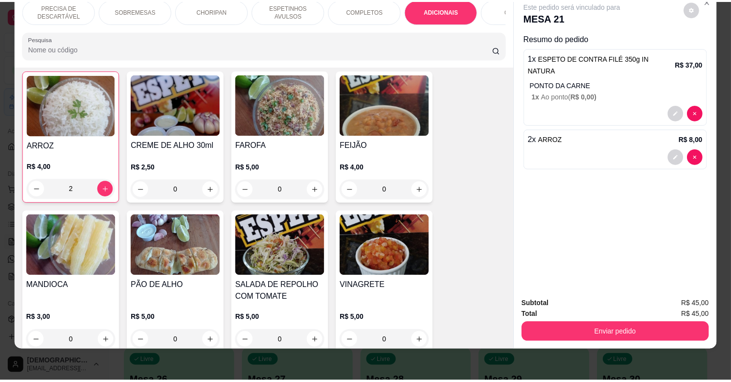
scroll to position [1715, 0]
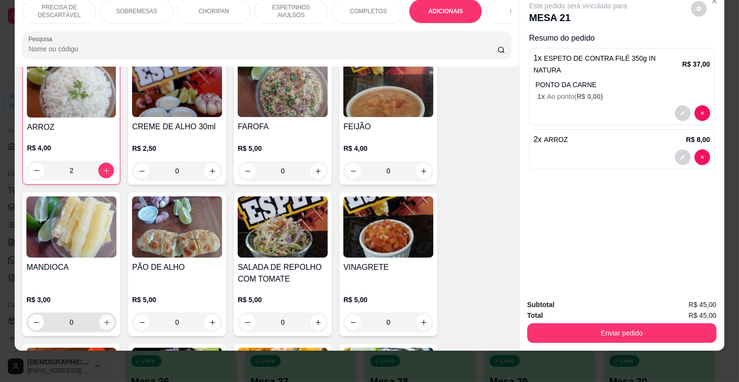
click at [108, 315] on button "increase-product-quantity" at bounding box center [106, 322] width 15 height 15
type input "1"
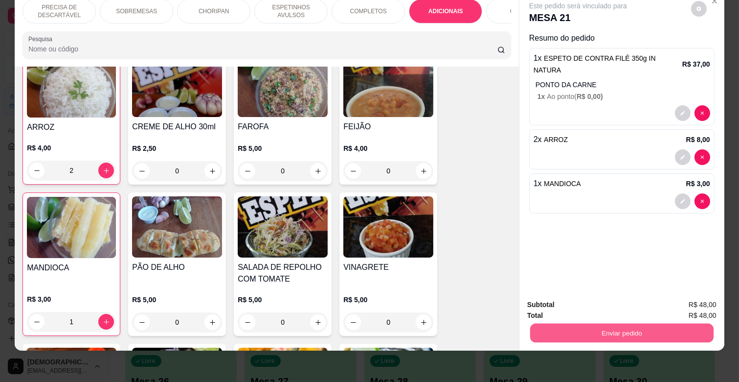
click at [671, 326] on button "Enviar pedido" at bounding box center [621, 332] width 183 height 19
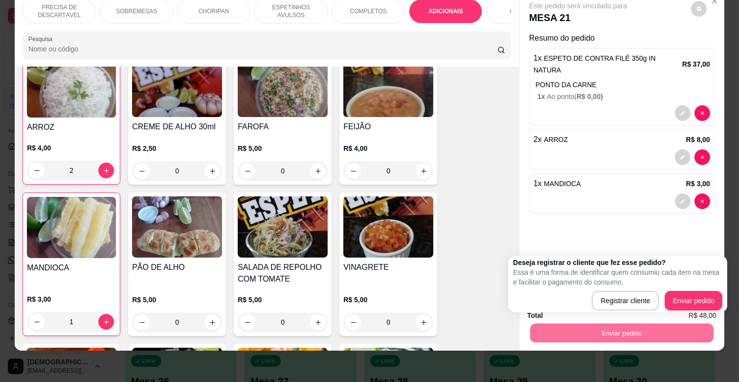
click at [680, 289] on div "Deseja registrar o cliente que fez esse pedido? Essa é uma forma de identificar…" at bounding box center [617, 283] width 209 height 53
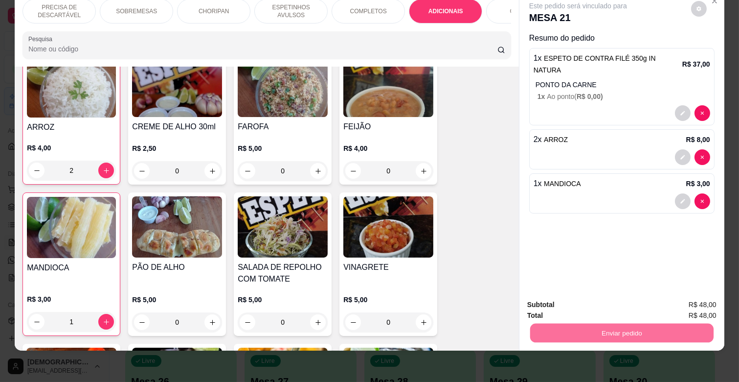
click at [698, 293] on button "Enviar pedido" at bounding box center [691, 301] width 54 height 18
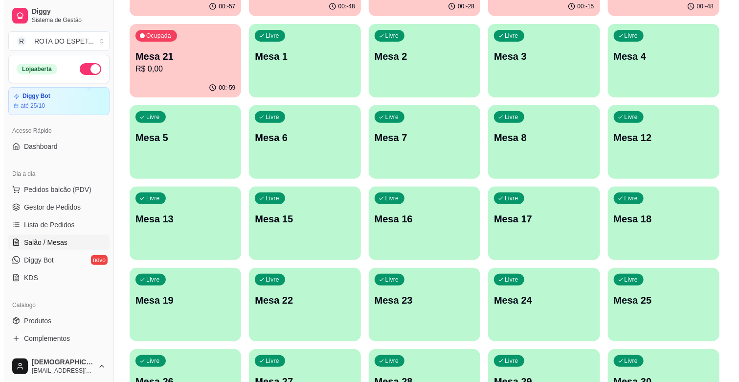
scroll to position [0, 0]
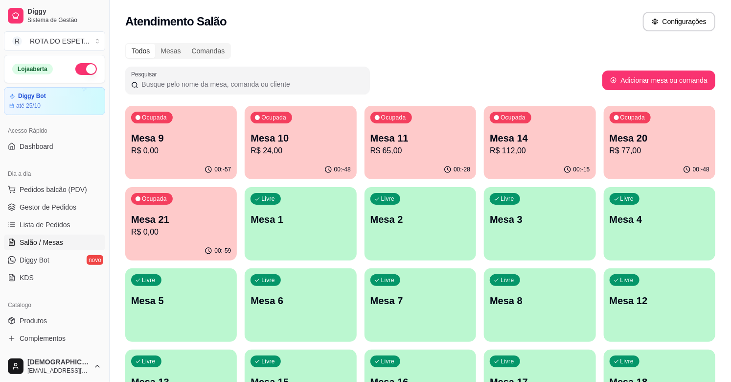
click at [315, 160] on div "00:-48" at bounding box center [301, 169] width 112 height 19
click at [436, 158] on div "Ocupada Mesa 11 R$ 65,00" at bounding box center [420, 133] width 112 height 54
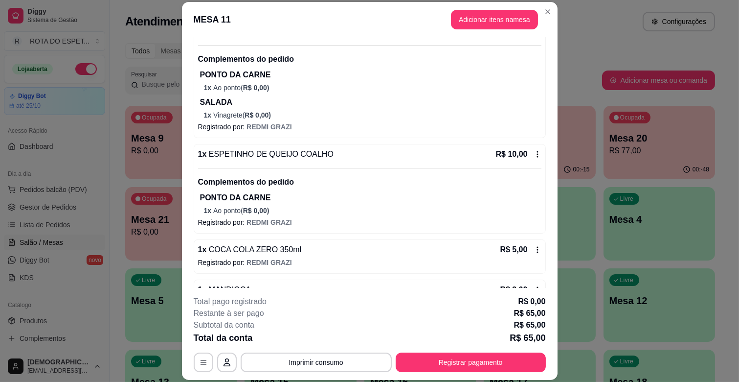
scroll to position [138, 0]
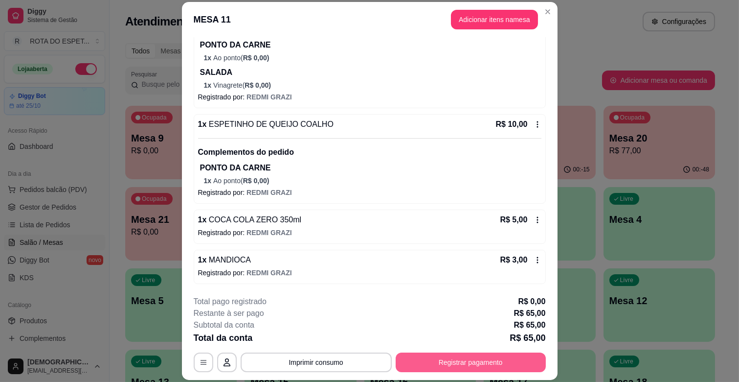
click at [480, 364] on button "Registrar pagamento" at bounding box center [471, 362] width 150 height 20
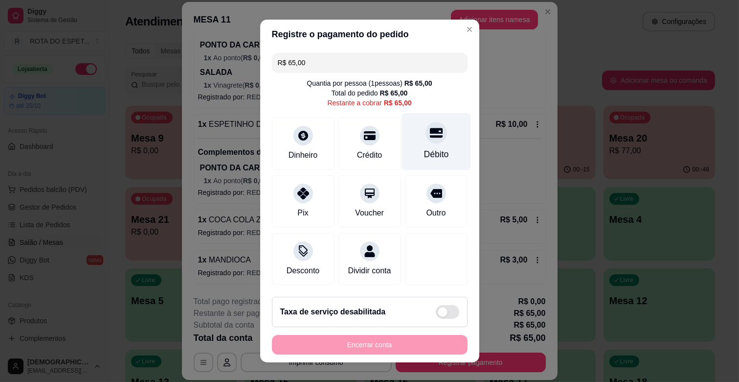
click at [408, 144] on div "Débito" at bounding box center [436, 141] width 69 height 57
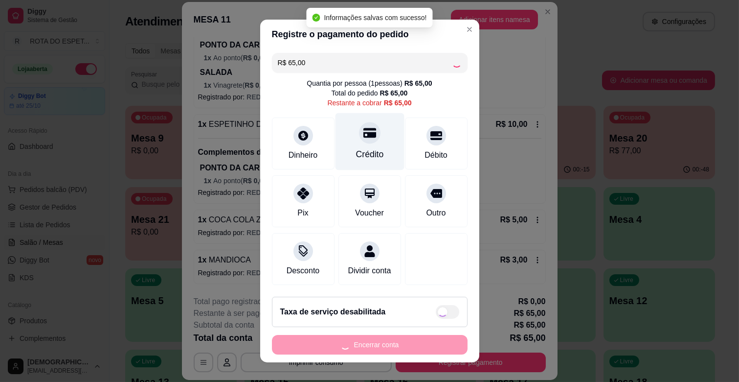
type input "R$ 0,00"
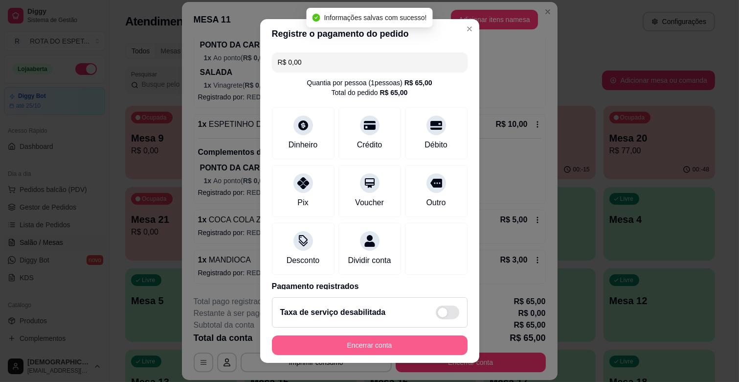
click at [399, 348] on button "Encerrar conta" at bounding box center [370, 345] width 196 height 20
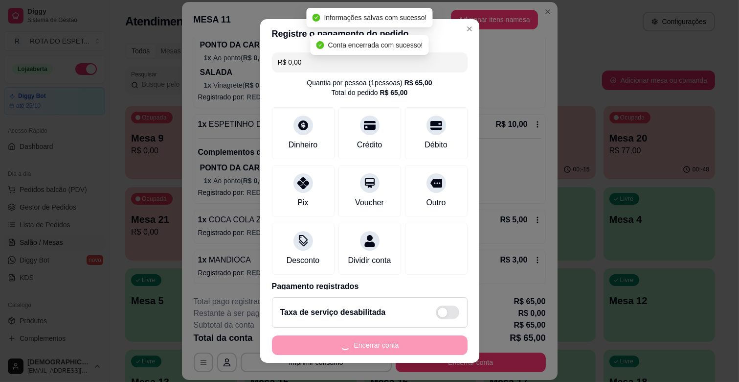
scroll to position [0, 0]
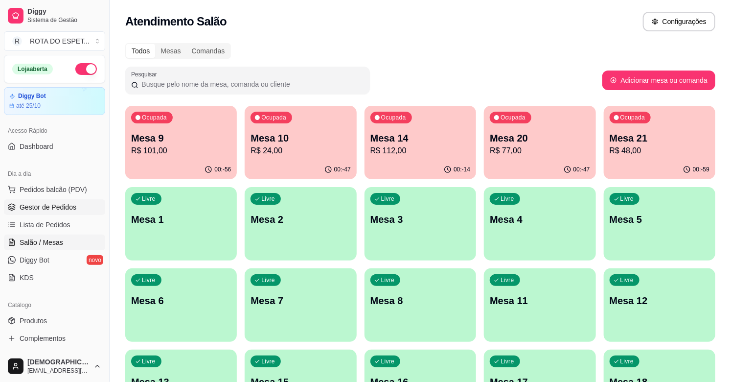
click at [70, 206] on span "Gestor de Pedidos" at bounding box center [48, 207] width 57 height 10
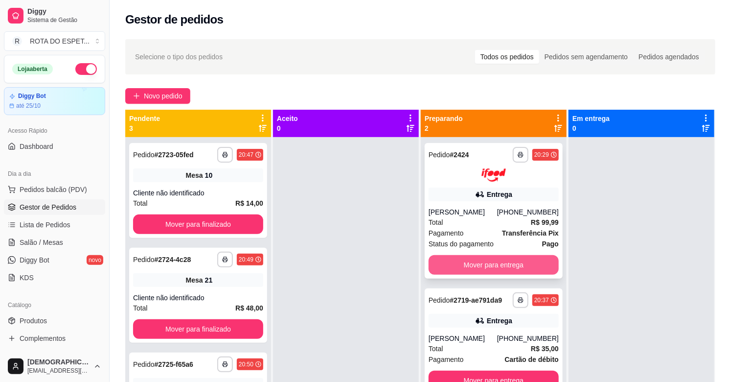
click at [496, 262] on button "Mover para entrega" at bounding box center [493, 265] width 130 height 20
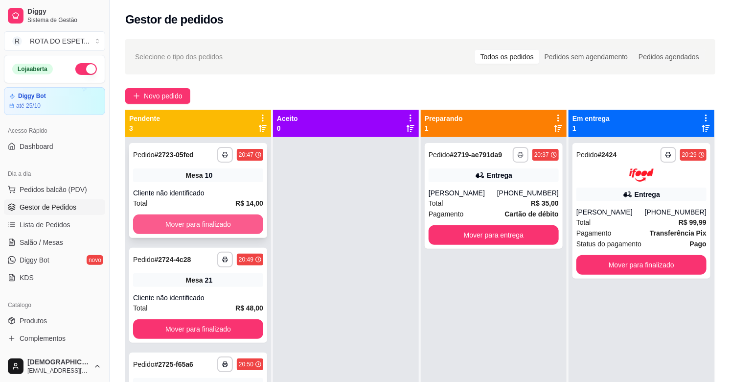
click at [230, 219] on button "Mover para finalizado" at bounding box center [198, 224] width 130 height 20
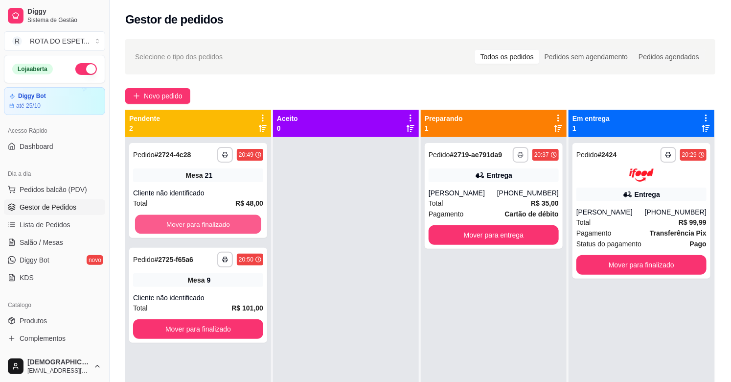
click at [230, 219] on button "Mover para finalizado" at bounding box center [198, 224] width 126 height 19
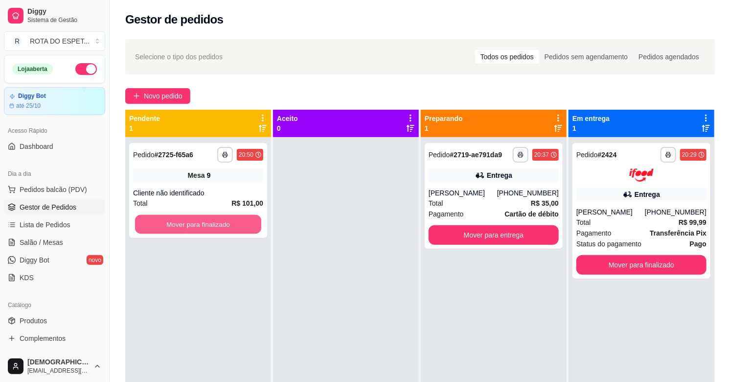
click at [230, 219] on button "Mover para finalizado" at bounding box center [198, 224] width 126 height 19
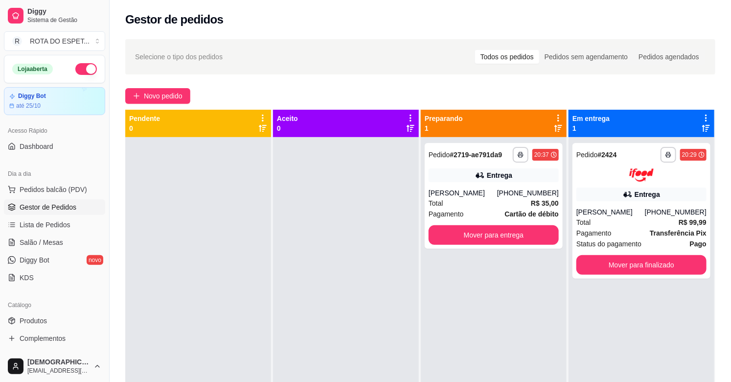
click at [331, 302] on div at bounding box center [346, 328] width 146 height 382
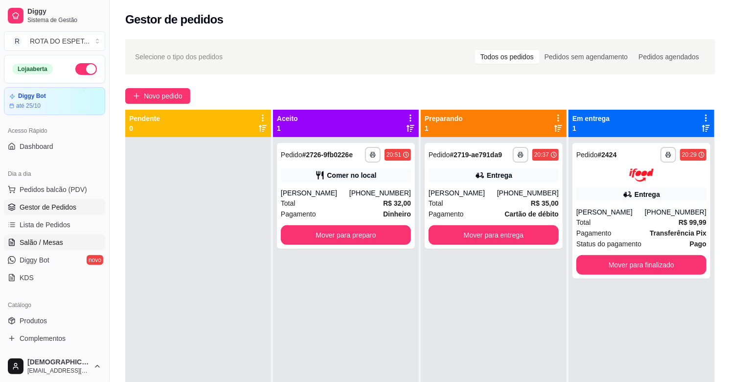
click at [49, 247] on link "Salão / Mesas" at bounding box center [54, 242] width 101 height 16
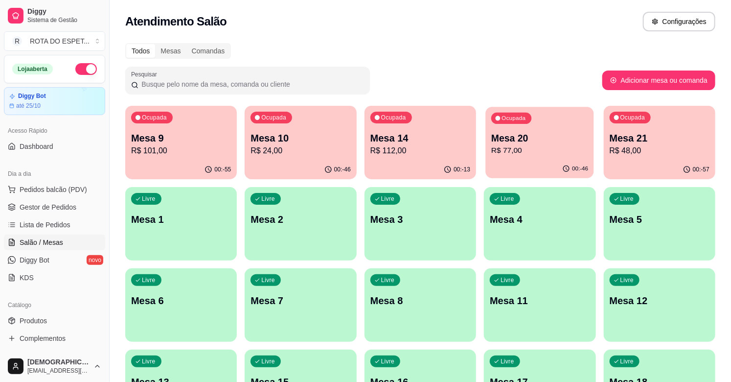
click at [545, 159] on button "Ocupada Mesa 20 R$ 77,00 00:-46" at bounding box center [540, 142] width 109 height 71
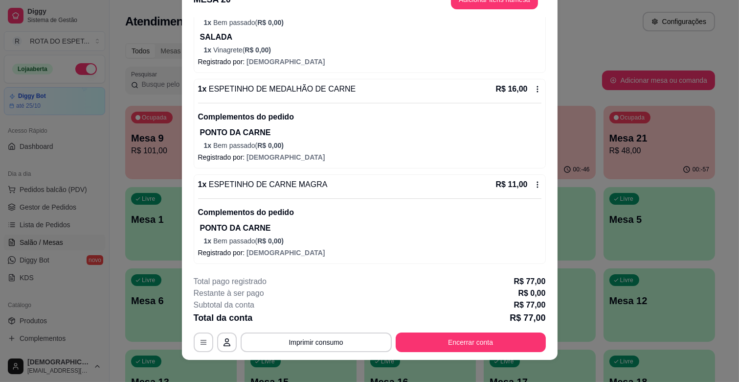
scroll to position [29, 0]
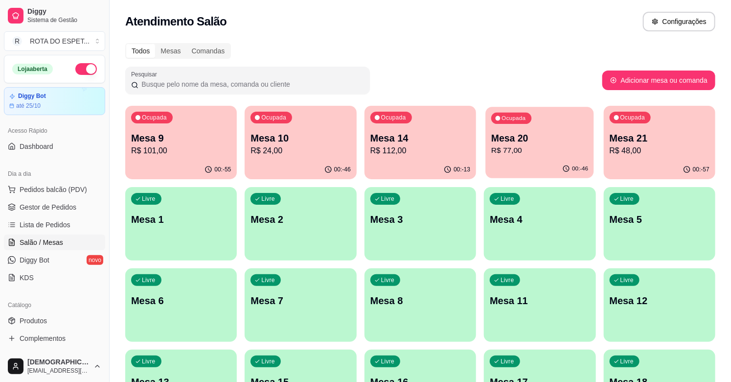
click at [519, 154] on p "R$ 77,00" at bounding box center [539, 150] width 97 height 11
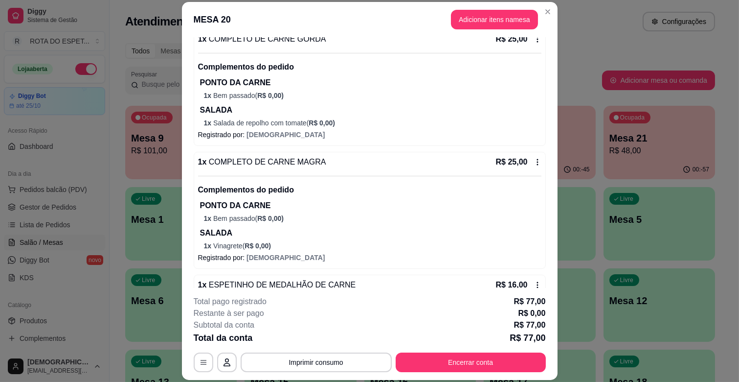
scroll to position [0, 0]
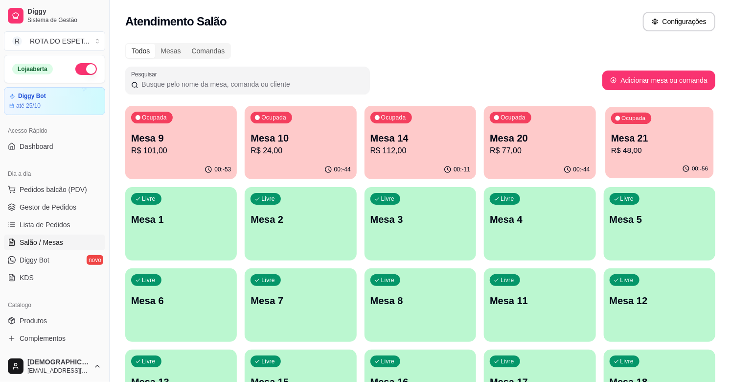
click at [636, 146] on p "R$ 48,00" at bounding box center [659, 150] width 97 height 11
click at [435, 143] on p "Mesa 14" at bounding box center [420, 138] width 100 height 14
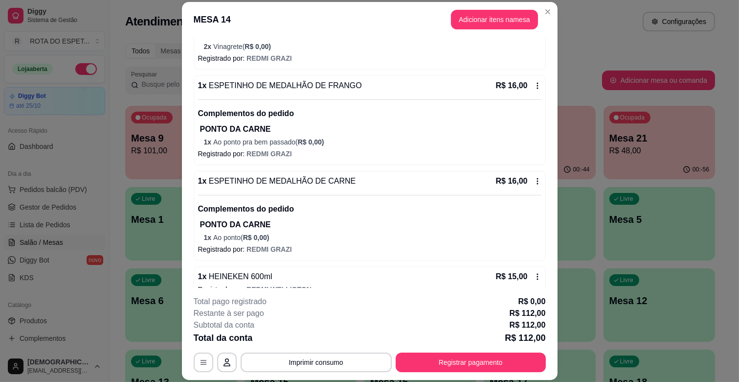
scroll to position [234, 0]
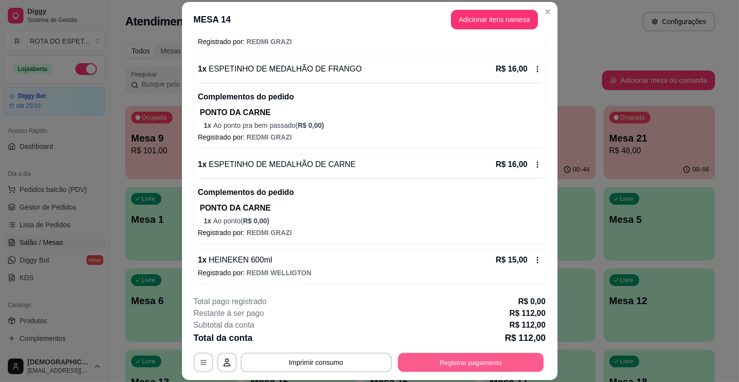
click at [495, 365] on button "Registrar pagamento" at bounding box center [471, 362] width 146 height 19
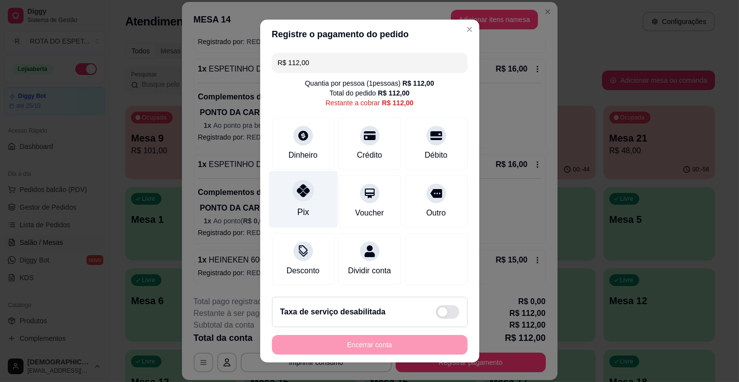
click at [298, 175] on div "Pix" at bounding box center [303, 199] width 69 height 57
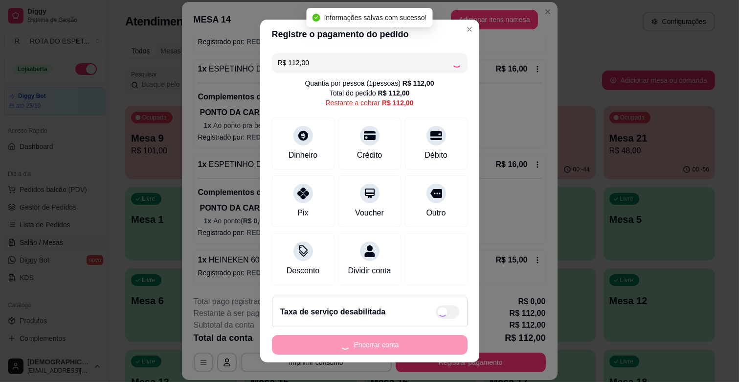
type input "R$ 0,00"
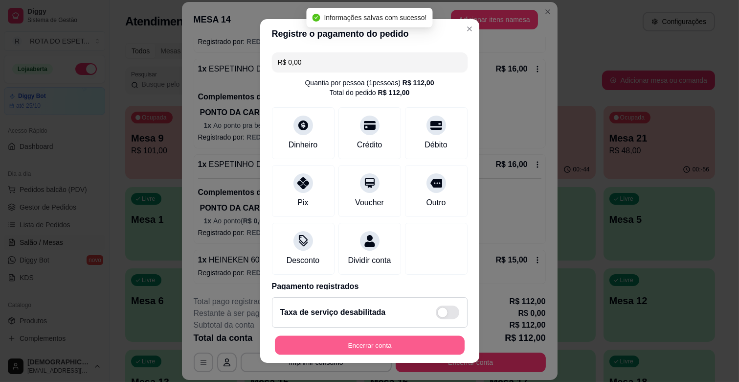
click at [375, 351] on button "Encerrar conta" at bounding box center [370, 345] width 190 height 19
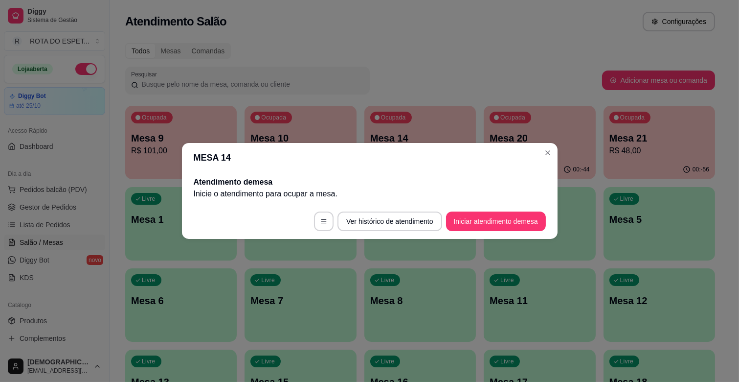
scroll to position [0, 0]
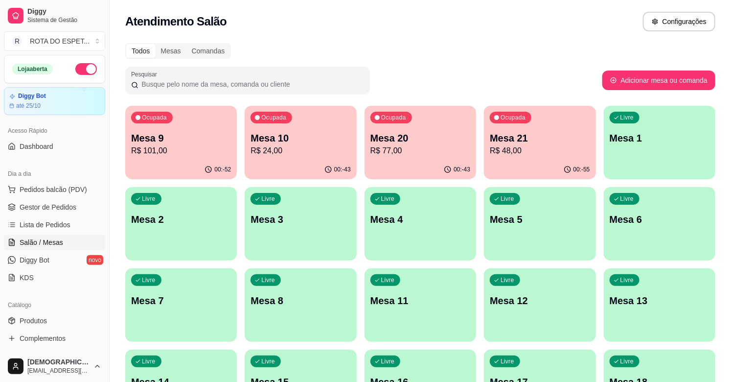
click at [547, 152] on p "R$ 48,00" at bounding box center [540, 151] width 100 height 12
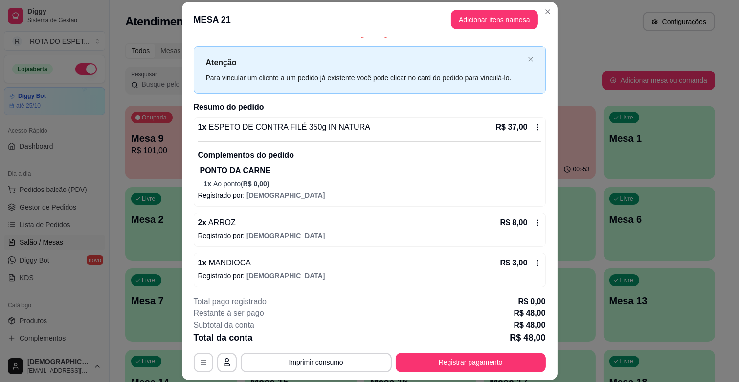
scroll to position [16, 0]
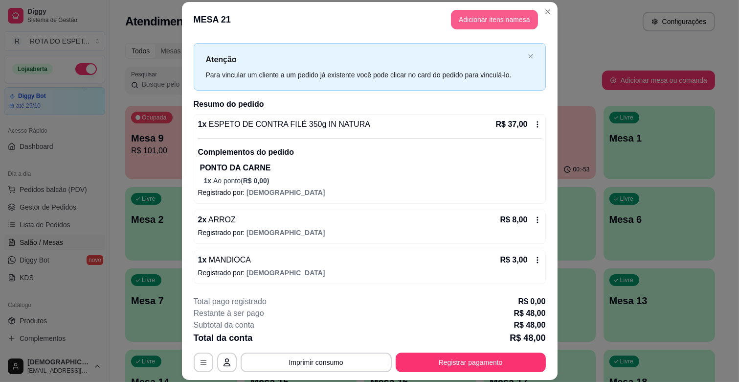
click at [463, 17] on button "Adicionar itens na mesa" at bounding box center [494, 20] width 87 height 20
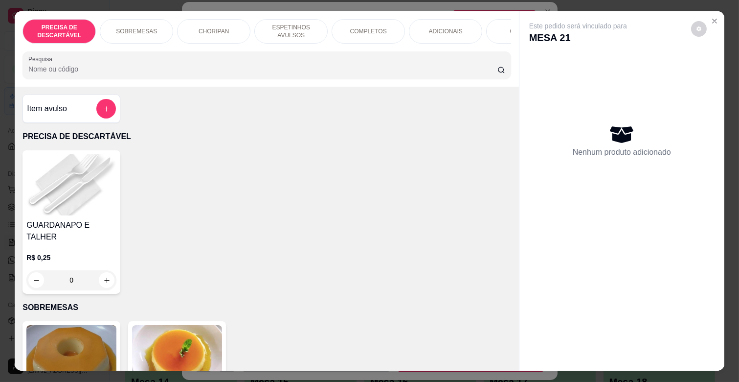
click at [284, 23] on p "ESPETINHOS AVULSOS" at bounding box center [291, 31] width 57 height 16
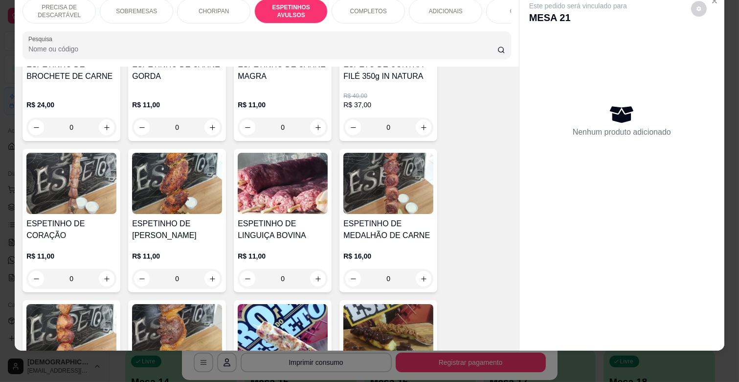
scroll to position [812, 0]
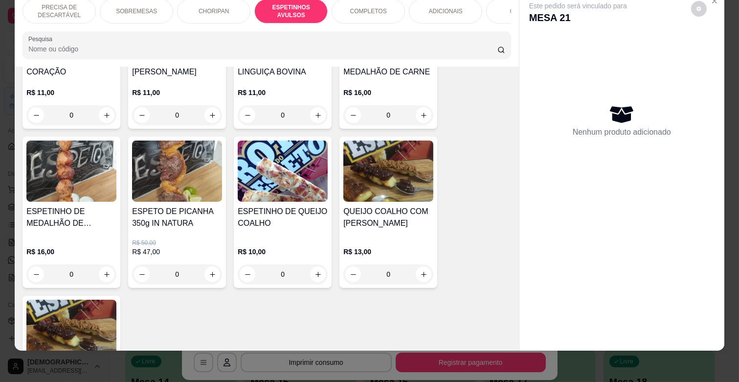
click at [294, 205] on h4 "ESPETINHO DE QUEIJO COALHO" at bounding box center [283, 216] width 90 height 23
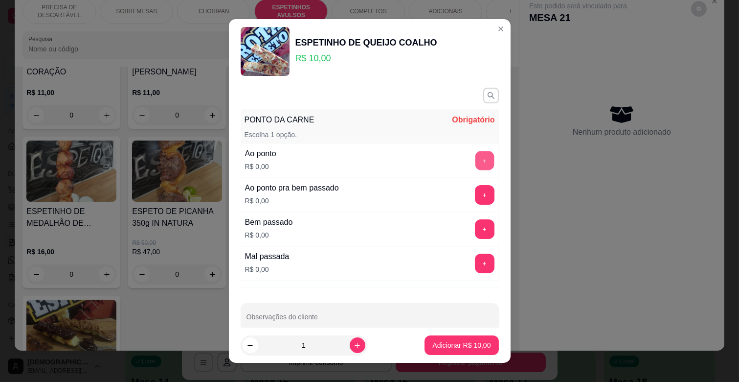
click at [475, 158] on button "+" at bounding box center [484, 160] width 19 height 19
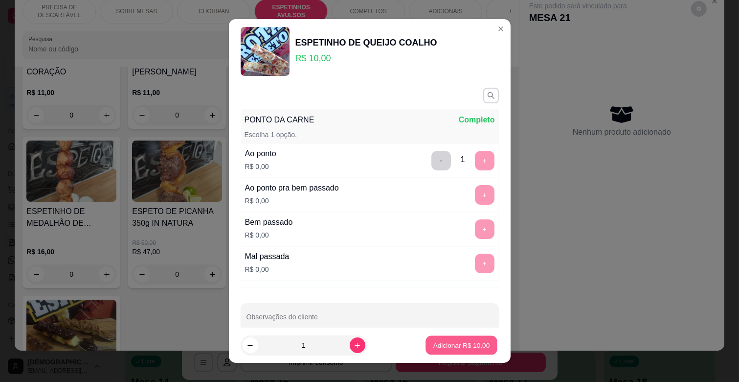
click at [433, 339] on button "Adicionar R$ 10,00" at bounding box center [462, 345] width 72 height 19
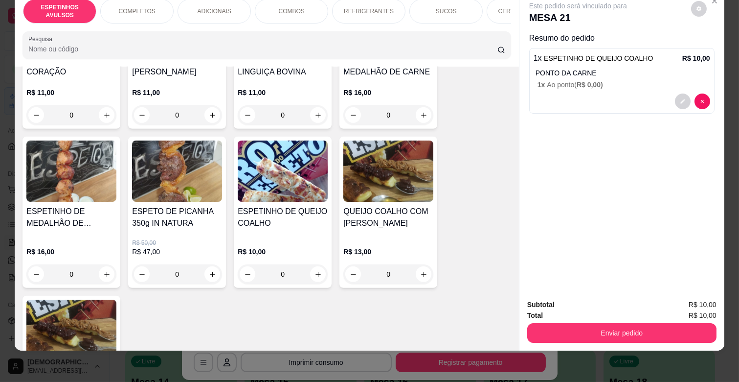
scroll to position [0, 282]
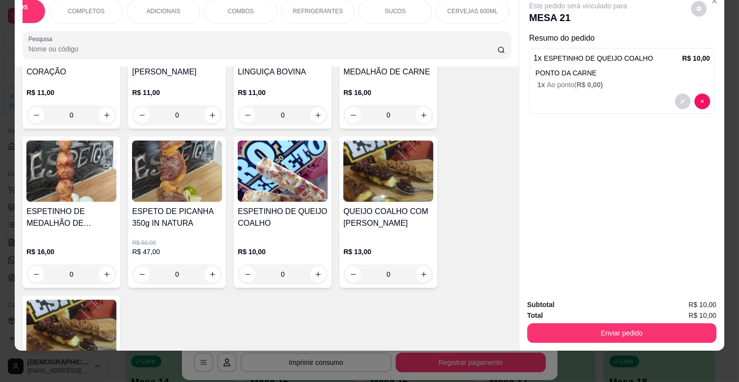
click at [332, 7] on p "REFRIGERANTES" at bounding box center [318, 11] width 50 height 8
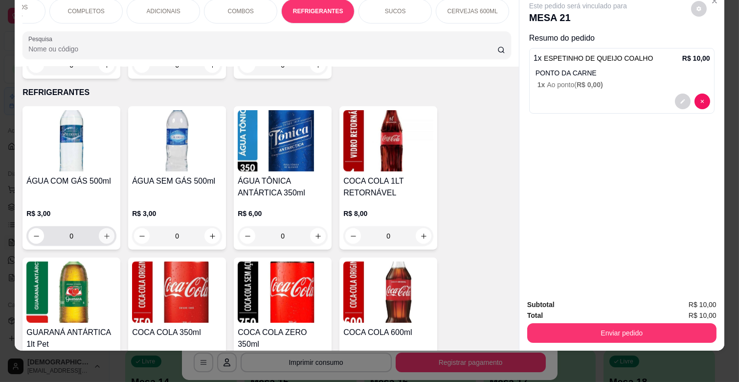
click at [107, 228] on button "increase-product-quantity" at bounding box center [107, 236] width 16 height 16
type input "1"
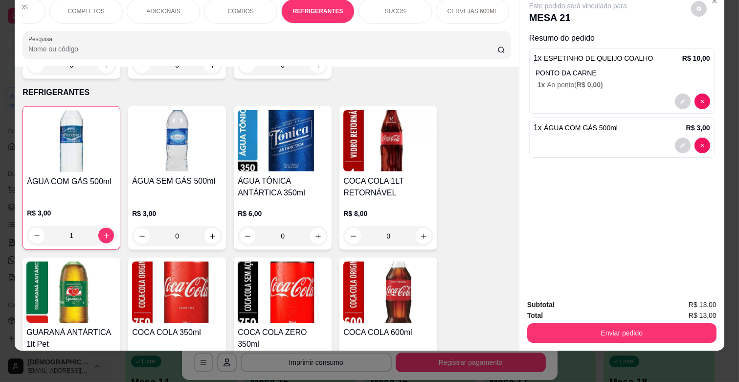
click at [162, 7] on p "ADICIONAIS" at bounding box center [164, 11] width 34 height 8
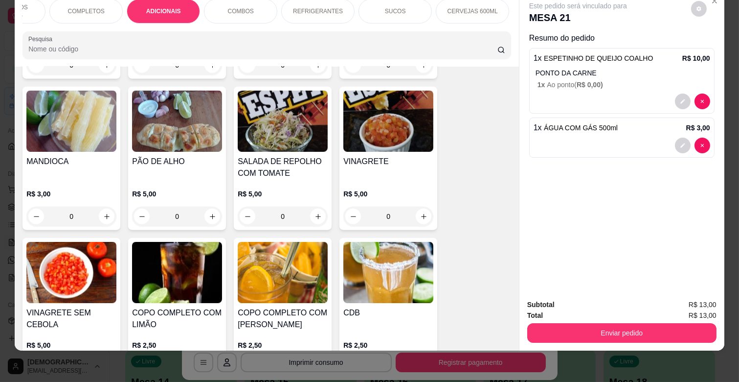
scroll to position [1824, 0]
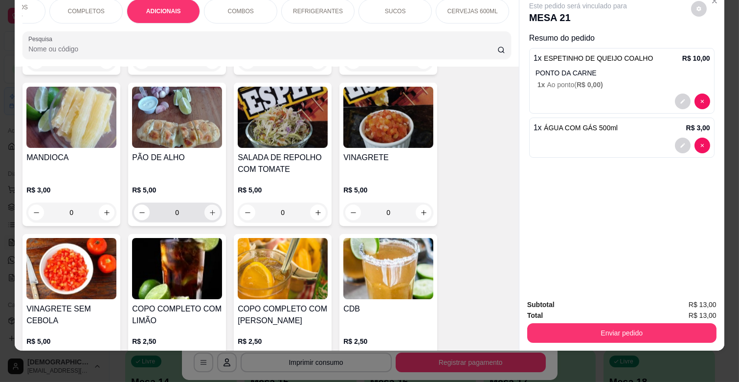
click at [209, 209] on icon "increase-product-quantity" at bounding box center [212, 212] width 7 height 7
type input "1"
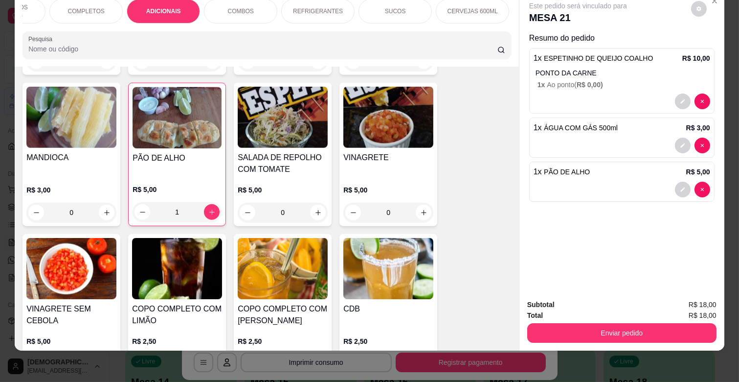
click at [561, 320] on div "Enviar pedido" at bounding box center [621, 331] width 189 height 22
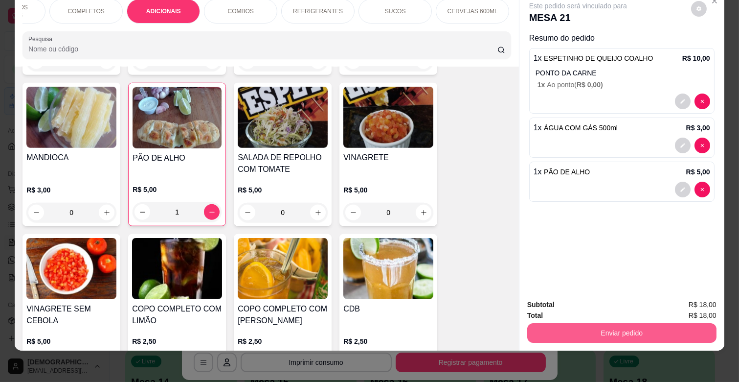
click at [568, 325] on button "Enviar pedido" at bounding box center [621, 333] width 189 height 20
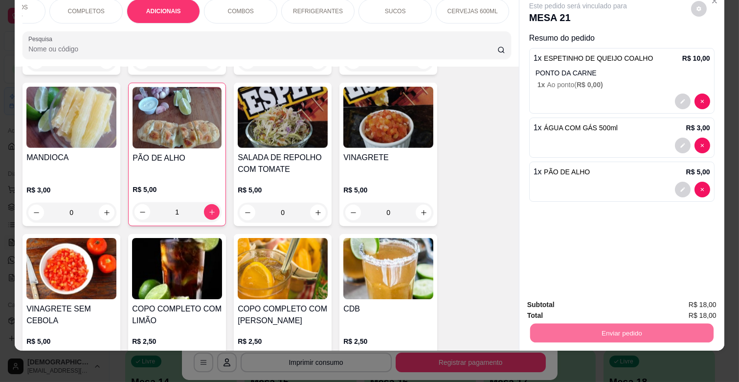
click at [672, 302] on button "Enviar pedido" at bounding box center [691, 300] width 54 height 18
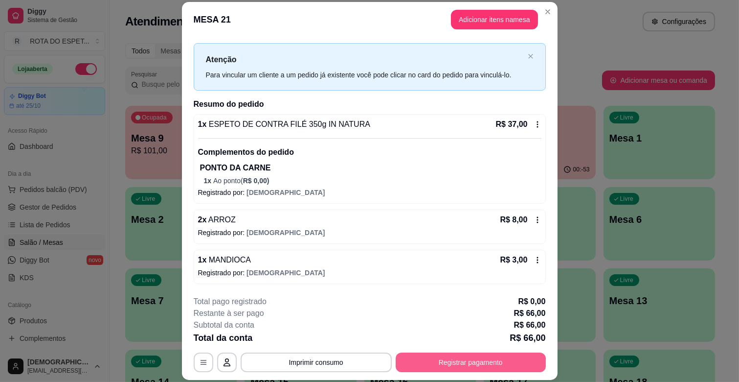
click at [421, 355] on button "Registrar pagamento" at bounding box center [471, 362] width 150 height 20
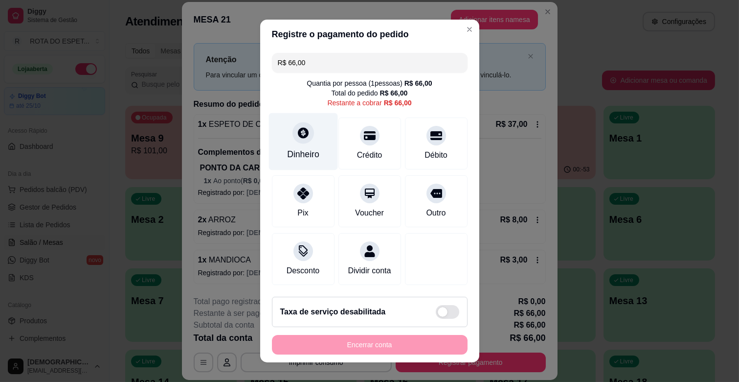
click at [299, 156] on div "Dinheiro" at bounding box center [303, 154] width 32 height 13
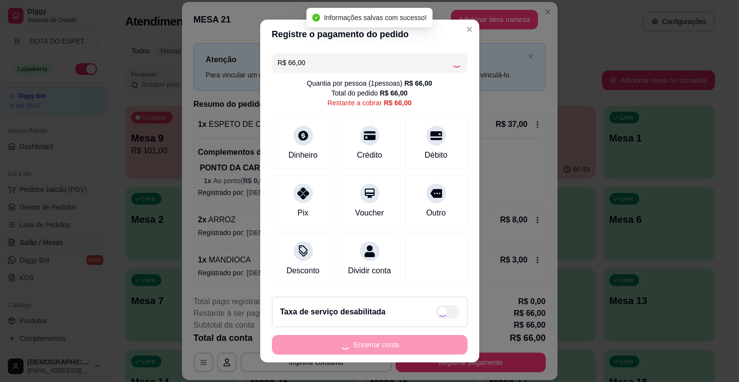
type input "R$ 0,00"
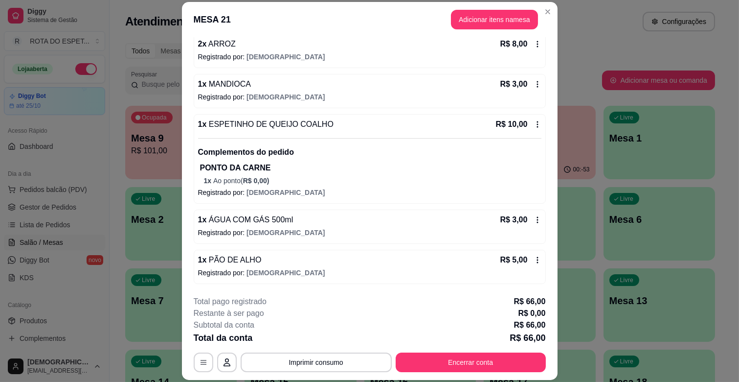
scroll to position [29, 0]
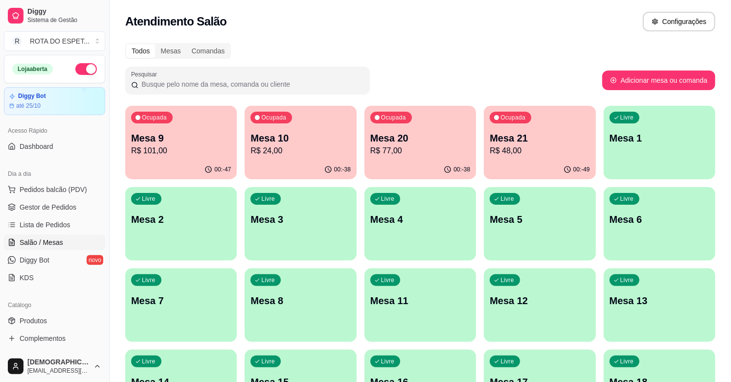
click at [417, 151] on p "R$ 77,00" at bounding box center [420, 151] width 100 height 12
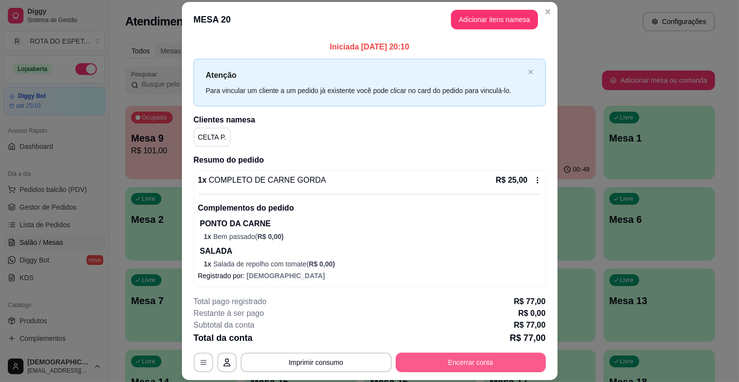
click at [509, 360] on button "Encerrar conta" at bounding box center [471, 362] width 150 height 20
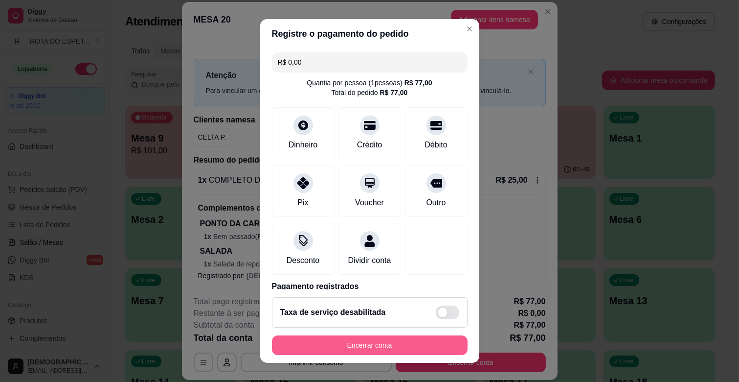
click at [418, 340] on button "Encerrar conta" at bounding box center [370, 345] width 196 height 20
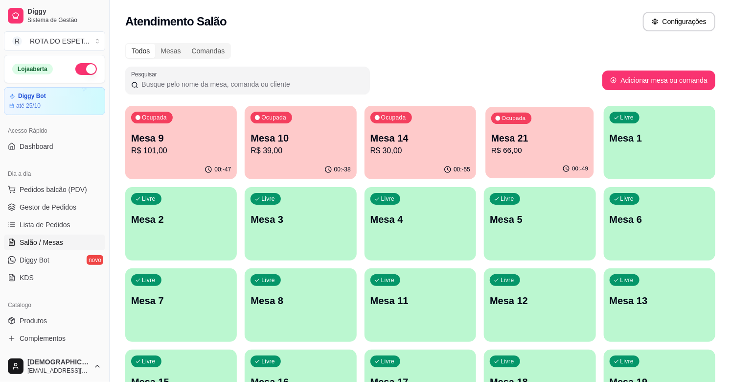
click at [556, 141] on p "Mesa 21" at bounding box center [539, 138] width 97 height 13
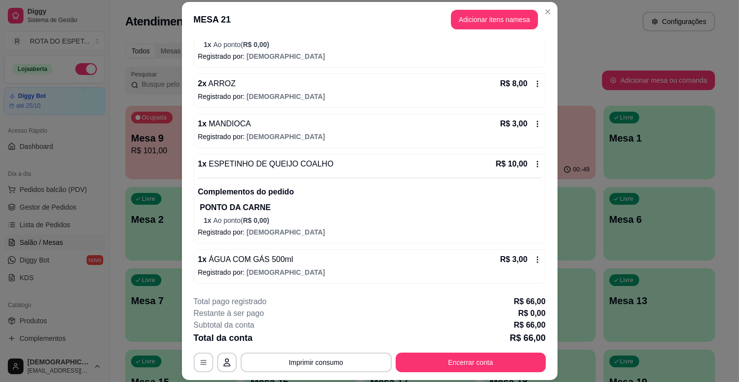
scroll to position [137, 0]
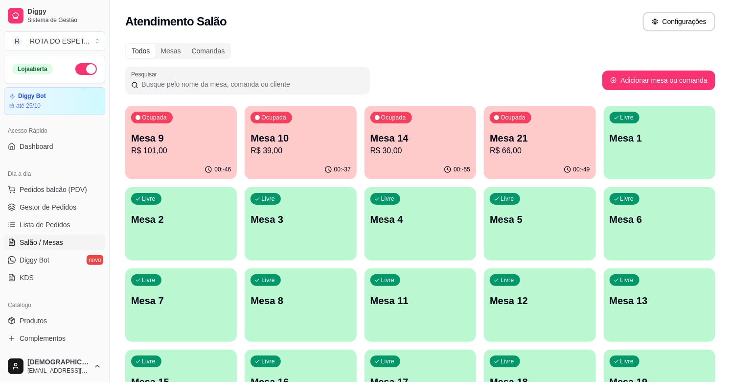
click at [568, 143] on p "Mesa 21" at bounding box center [540, 138] width 100 height 14
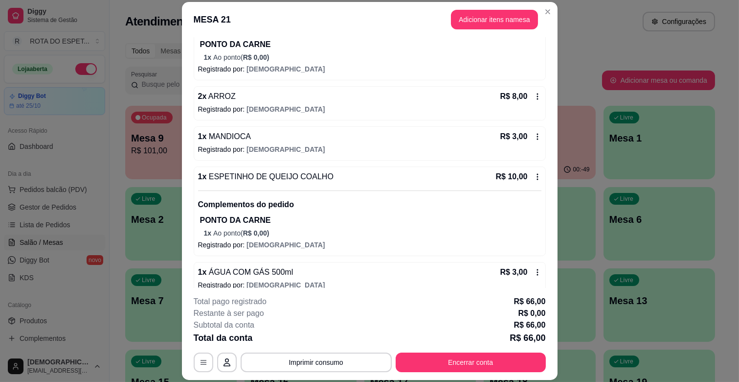
scroll to position [192, 0]
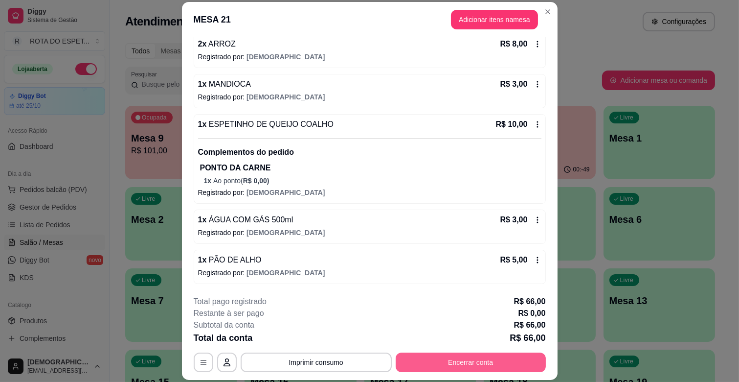
click at [492, 355] on button "Encerrar conta" at bounding box center [471, 362] width 150 height 20
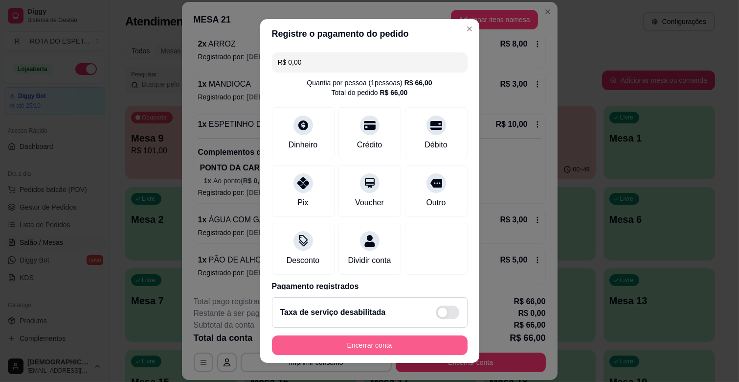
click at [405, 338] on button "Encerrar conta" at bounding box center [370, 345] width 196 height 20
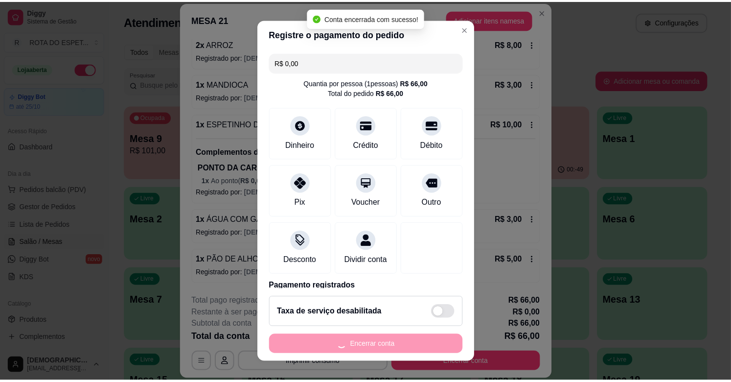
scroll to position [0, 0]
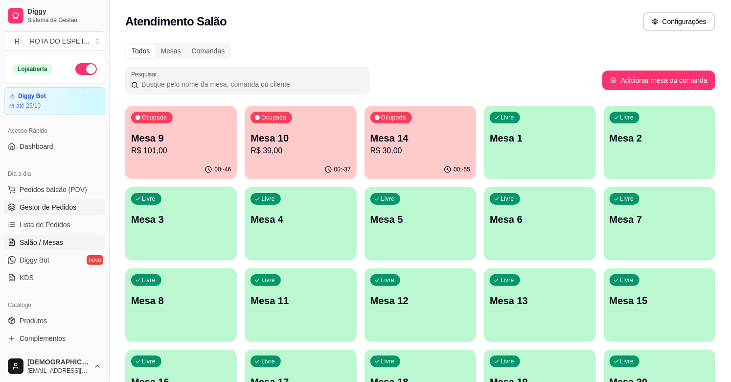
click at [50, 204] on span "Gestor de Pedidos" at bounding box center [48, 207] width 57 height 10
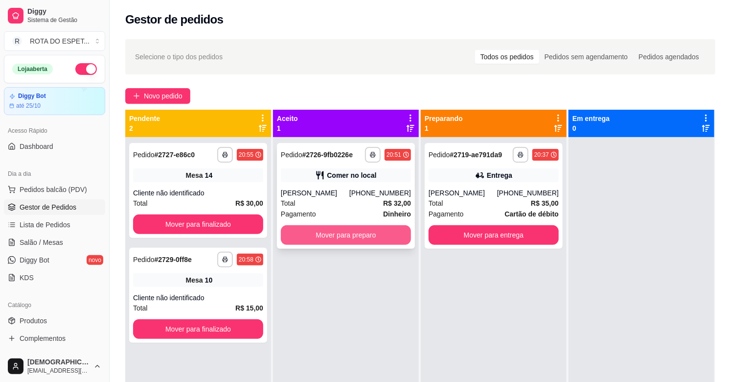
click at [350, 239] on button "Mover para preparo" at bounding box center [346, 235] width 130 height 20
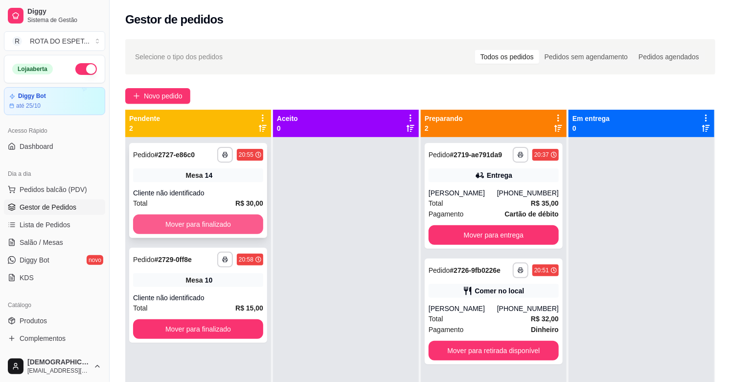
click at [164, 226] on button "Mover para finalizado" at bounding box center [198, 224] width 130 height 20
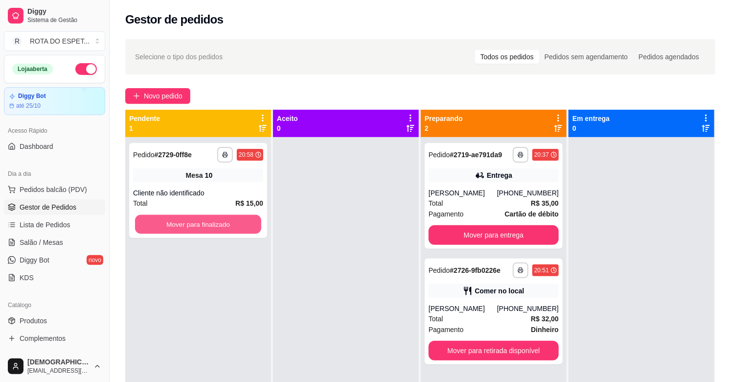
click at [164, 226] on button "Mover para finalizado" at bounding box center [198, 224] width 126 height 19
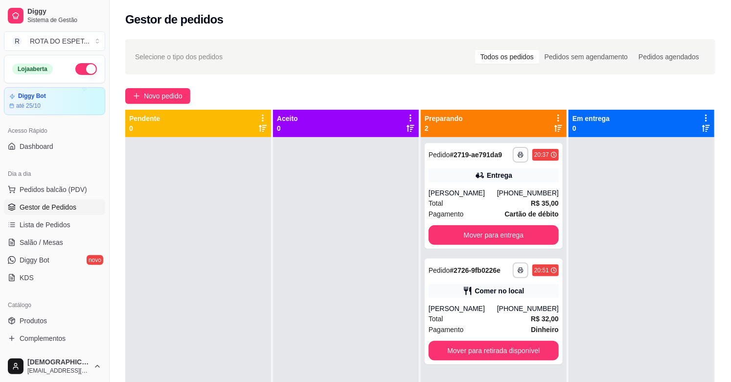
click at [300, 299] on div at bounding box center [346, 328] width 146 height 382
click at [309, 300] on div at bounding box center [346, 328] width 146 height 382
click at [38, 248] on link "Salão / Mesas" at bounding box center [54, 242] width 101 height 16
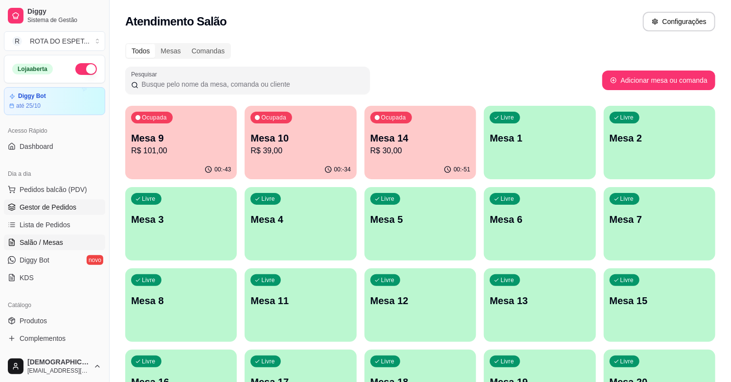
click at [57, 203] on span "Gestor de Pedidos" at bounding box center [48, 207] width 57 height 10
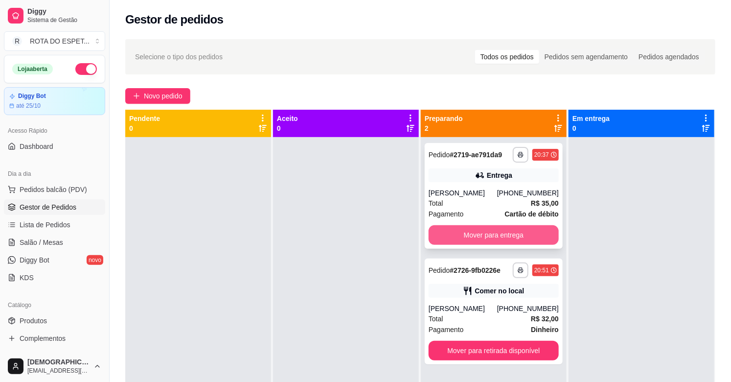
click at [507, 233] on button "Mover para entrega" at bounding box center [493, 235] width 130 height 20
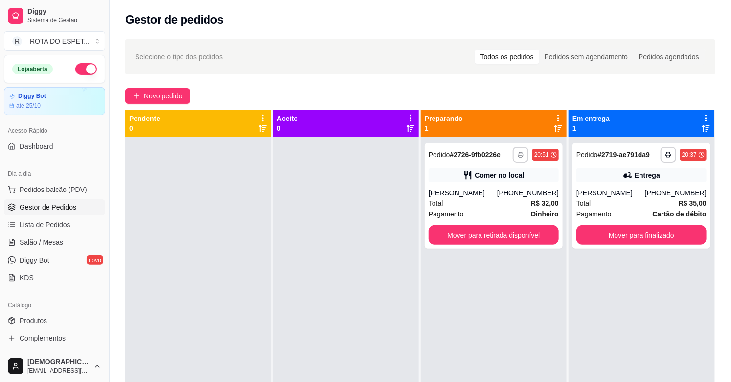
click at [383, 296] on div at bounding box center [346, 328] width 146 height 382
click at [291, 331] on div at bounding box center [346, 328] width 146 height 382
click at [274, 289] on div at bounding box center [346, 328] width 146 height 382
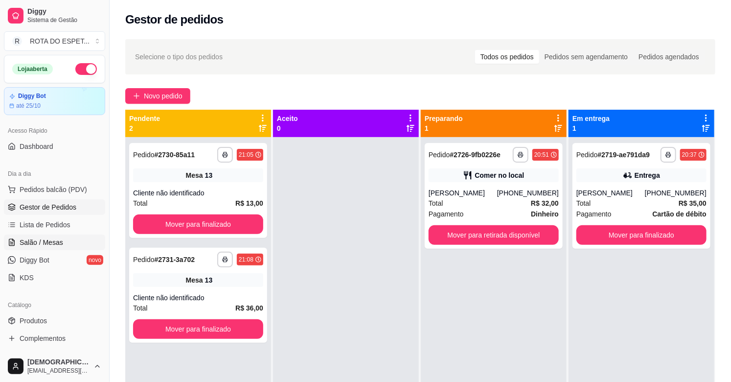
click at [51, 246] on span "Salão / Mesas" at bounding box center [42, 242] width 44 height 10
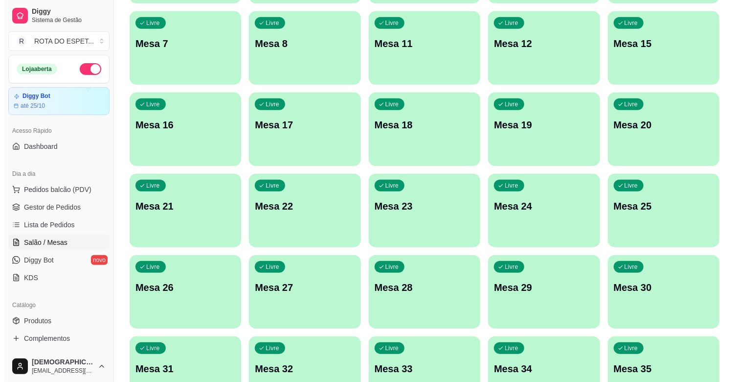
scroll to position [271, 0]
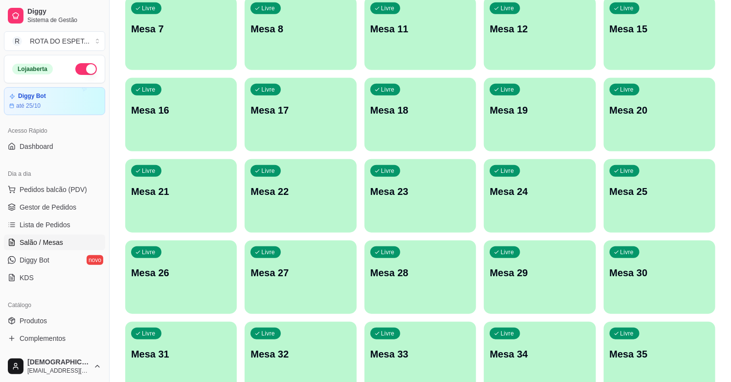
click at [301, 211] on div "Livre Mesa 22" at bounding box center [301, 190] width 112 height 62
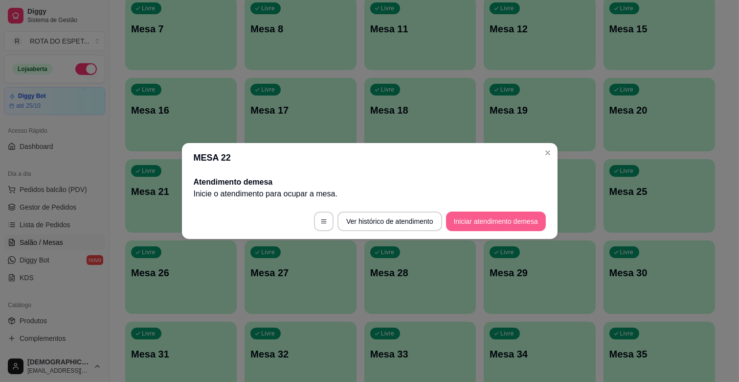
click at [522, 219] on button "Iniciar atendimento de mesa" at bounding box center [496, 221] width 100 height 20
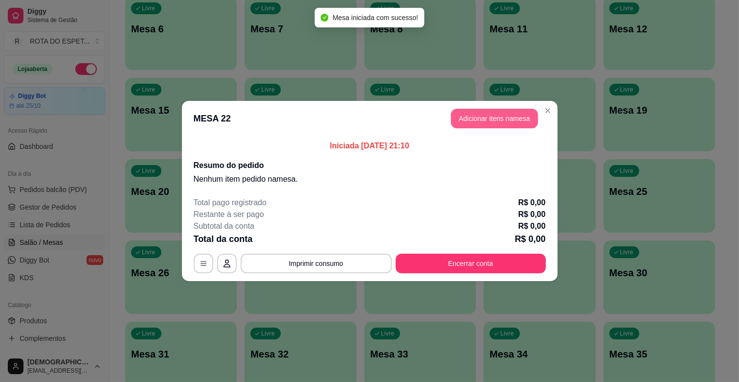
click at [525, 114] on button "Adicionar itens na mesa" at bounding box center [494, 119] width 87 height 20
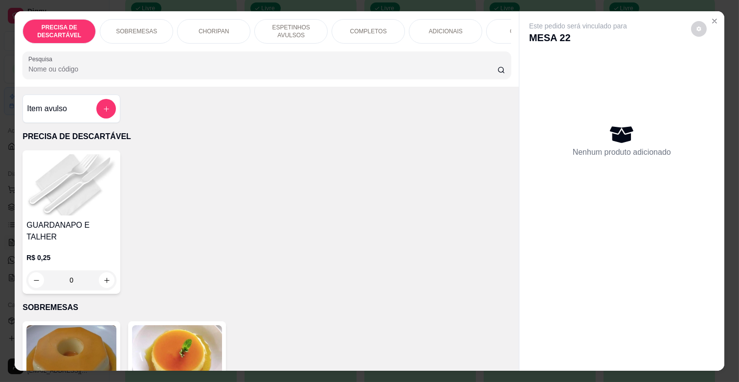
click at [273, 26] on p "ESPETINHOS AVULSOS" at bounding box center [291, 31] width 57 height 16
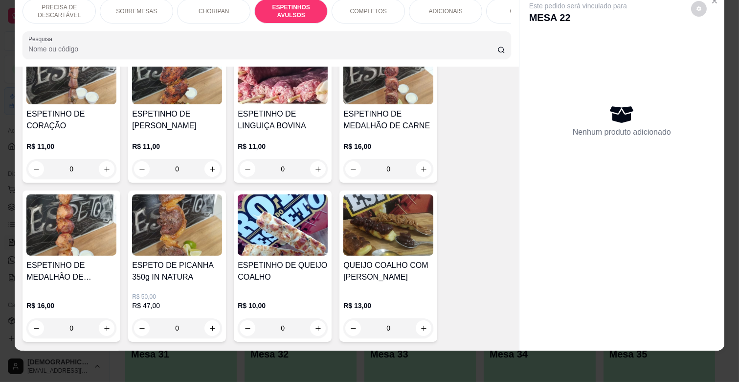
scroll to position [757, 0]
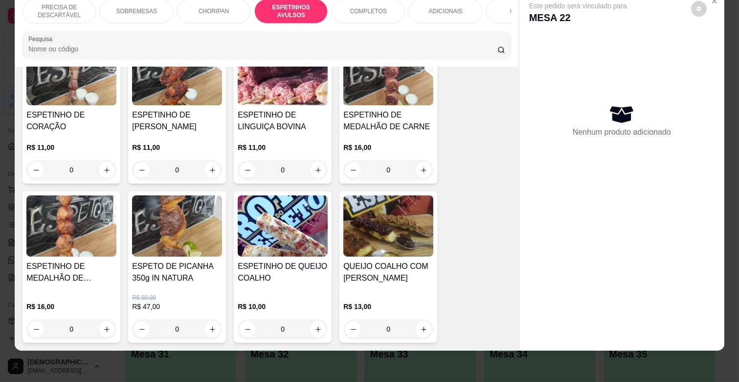
click at [368, 116] on h4 "ESPETINHO DE MEDALHÃO DE CARNE" at bounding box center [388, 120] width 90 height 23
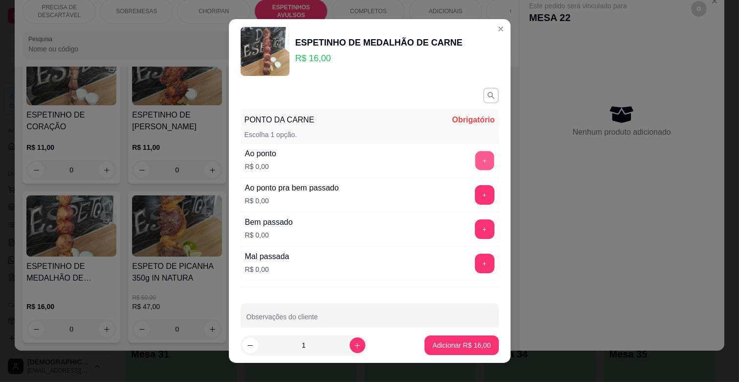
click at [475, 165] on button "+" at bounding box center [484, 160] width 19 height 19
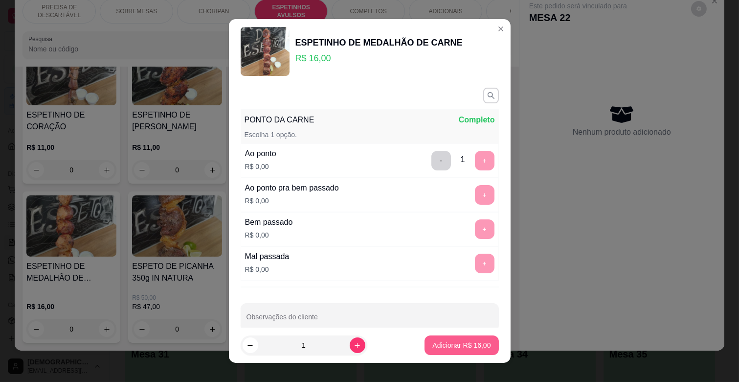
click at [476, 339] on button "Adicionar R$ 16,00" at bounding box center [462, 345] width 74 height 20
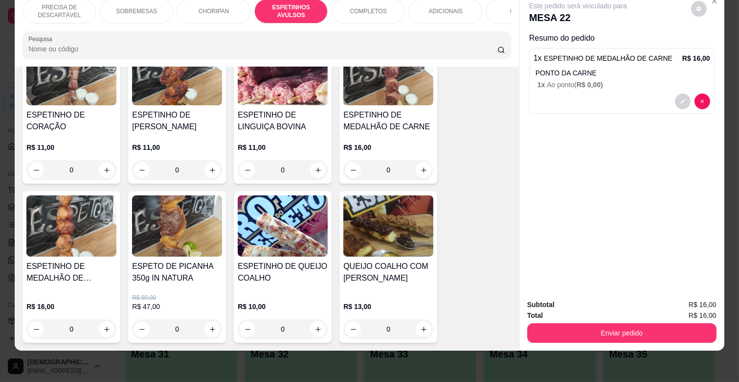
click at [452, 7] on div "ADICIONAIS" at bounding box center [445, 11] width 73 height 24
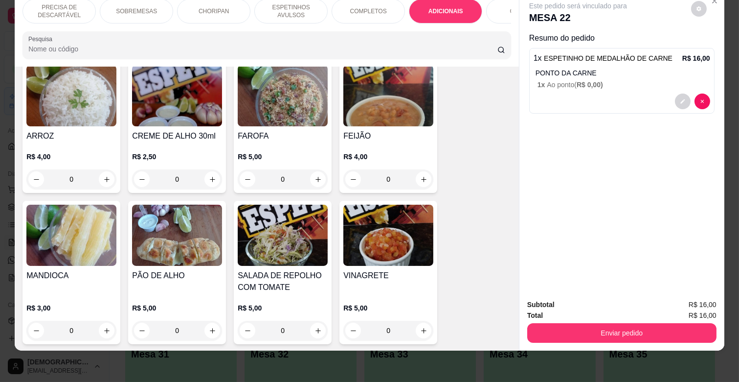
scroll to position [1715, 0]
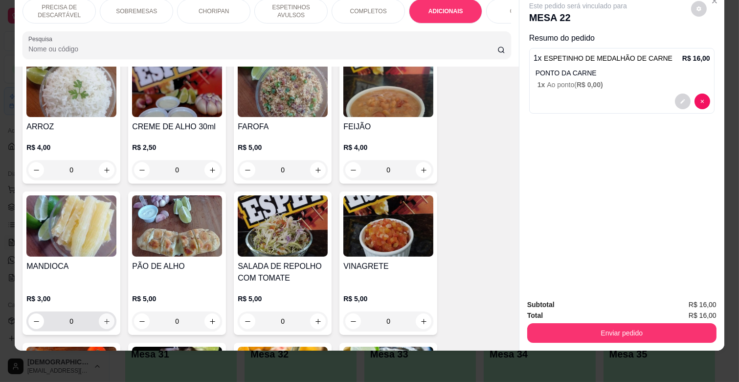
click at [103, 317] on icon "increase-product-quantity" at bounding box center [106, 320] width 7 height 7
type input "1"
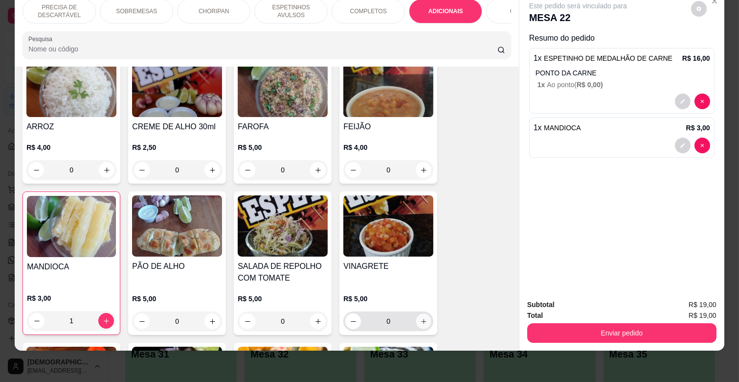
click at [420, 317] on icon "increase-product-quantity" at bounding box center [423, 320] width 7 height 7
type input "1"
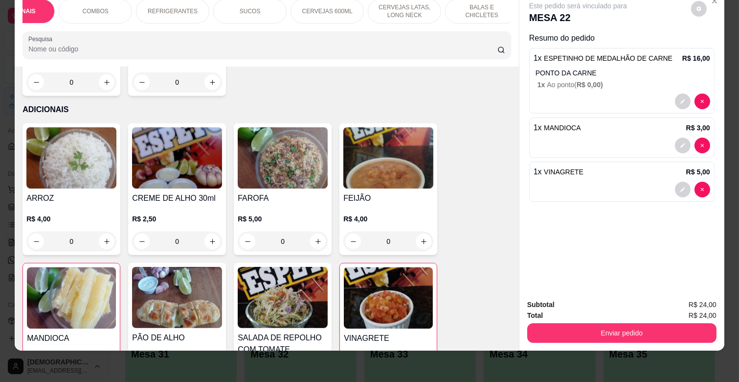
scroll to position [1606, 0]
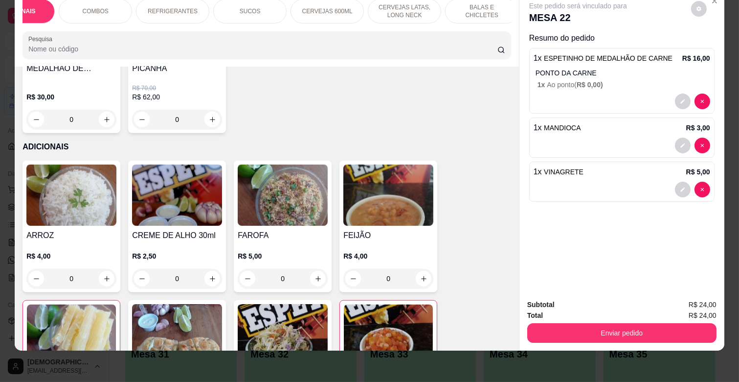
click at [173, 7] on p "REFRIGERANTES" at bounding box center [173, 11] width 50 height 8
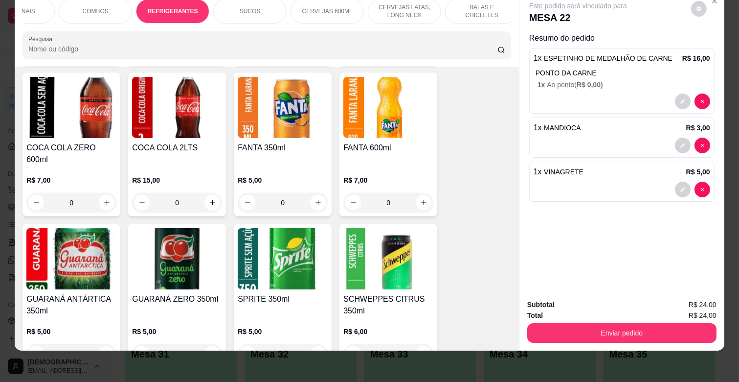
scroll to position [2673, 0]
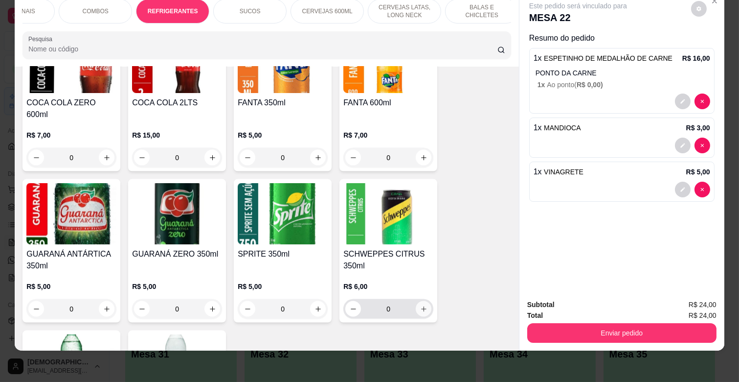
click at [416, 301] on button "increase-product-quantity" at bounding box center [424, 309] width 16 height 16
type input "1"
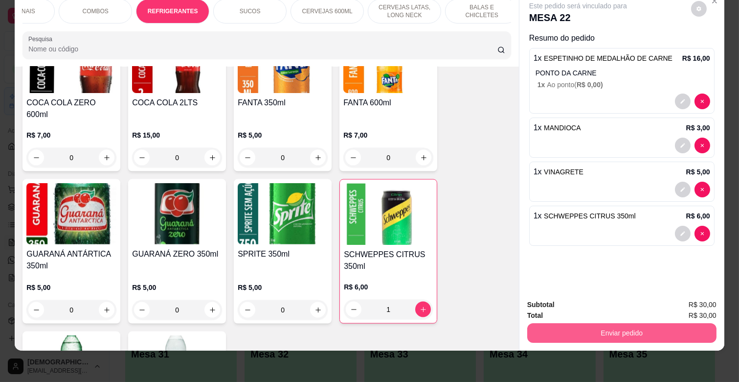
click at [648, 323] on button "Enviar pedido" at bounding box center [621, 333] width 189 height 20
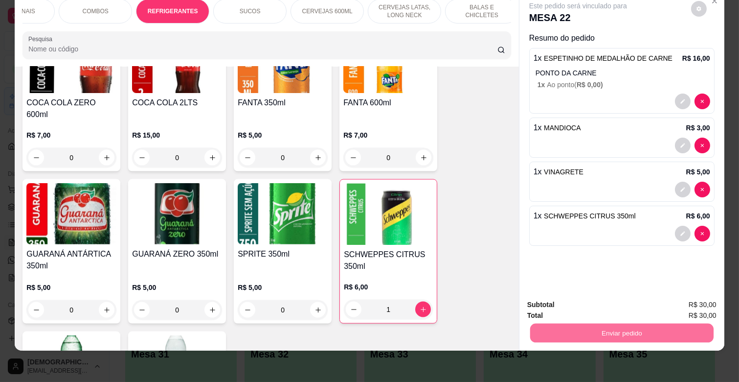
click at [701, 292] on button "Enviar pedido" at bounding box center [691, 301] width 54 height 18
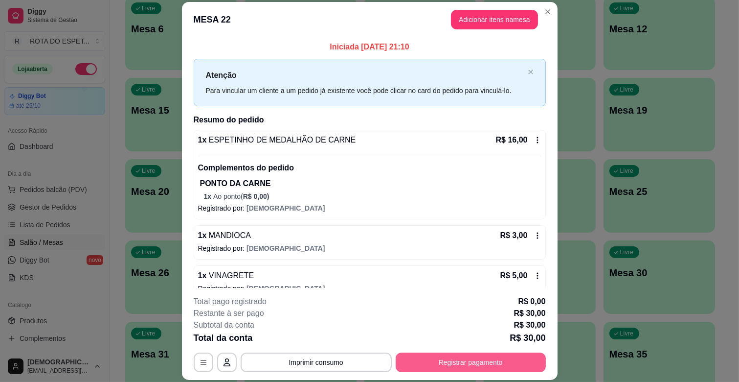
click at [428, 363] on button "Registrar pagamento" at bounding box center [471, 362] width 150 height 20
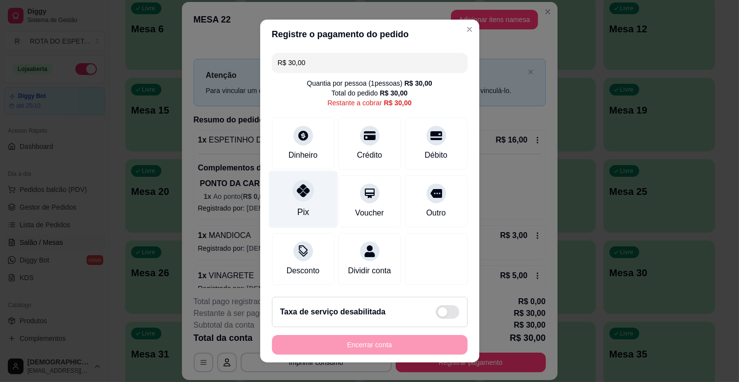
click at [320, 198] on div "Pix" at bounding box center [303, 199] width 69 height 57
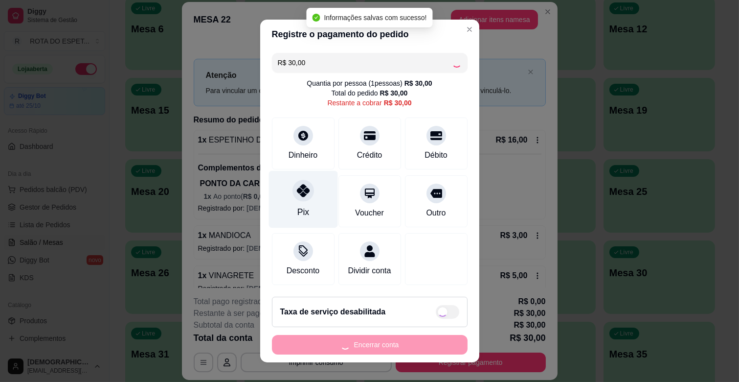
type input "R$ 0,00"
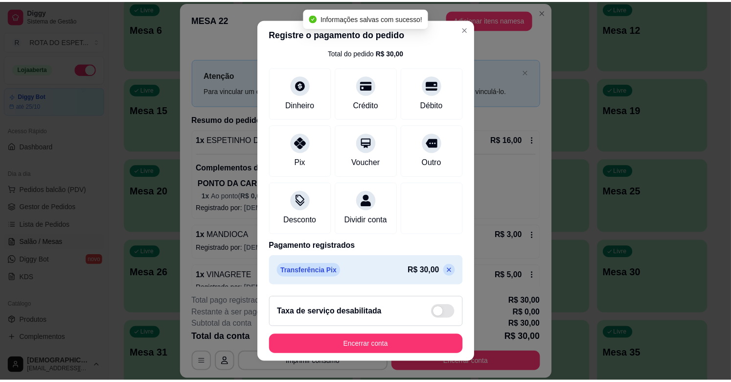
scroll to position [12, 0]
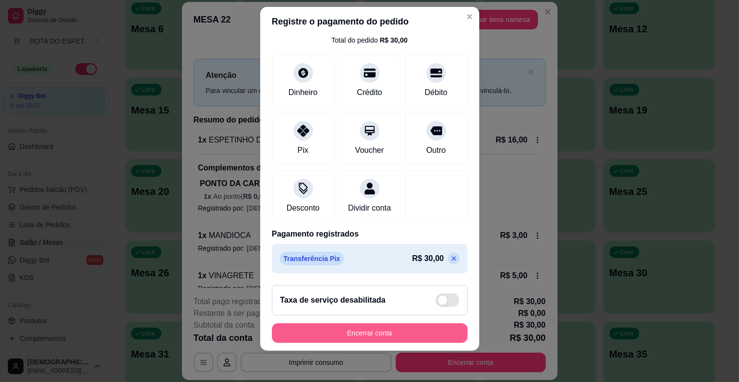
click at [405, 332] on button "Encerrar conta" at bounding box center [370, 333] width 196 height 20
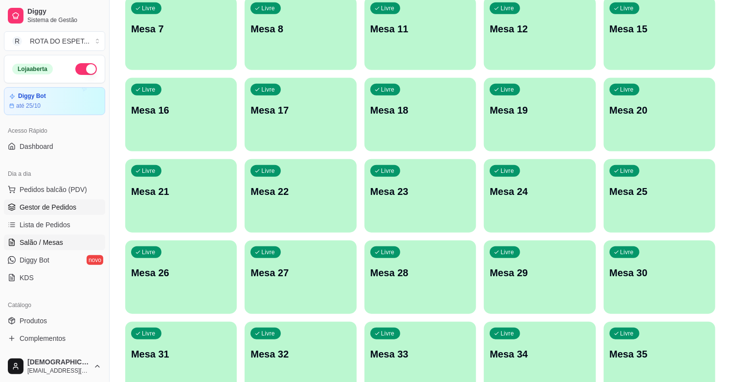
click at [70, 207] on span "Gestor de Pedidos" at bounding box center [48, 207] width 57 height 10
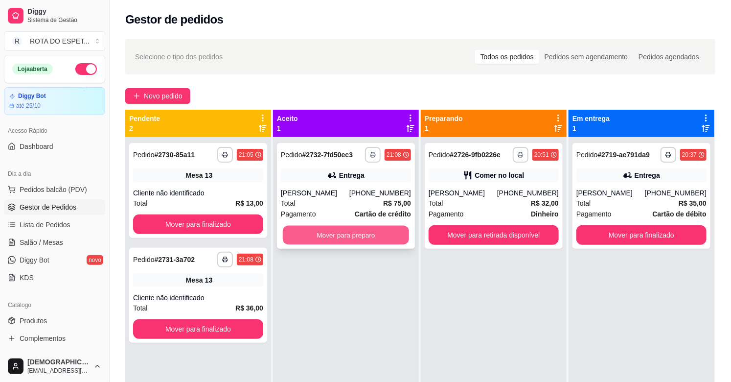
click at [394, 242] on button "Mover para preparo" at bounding box center [346, 234] width 126 height 19
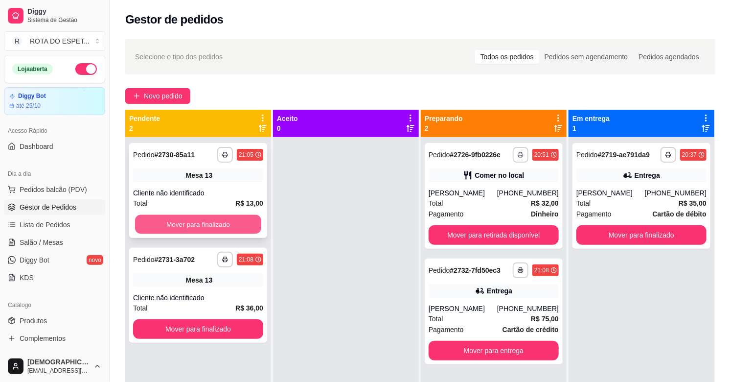
click at [237, 218] on button "Mover para finalizado" at bounding box center [198, 224] width 126 height 19
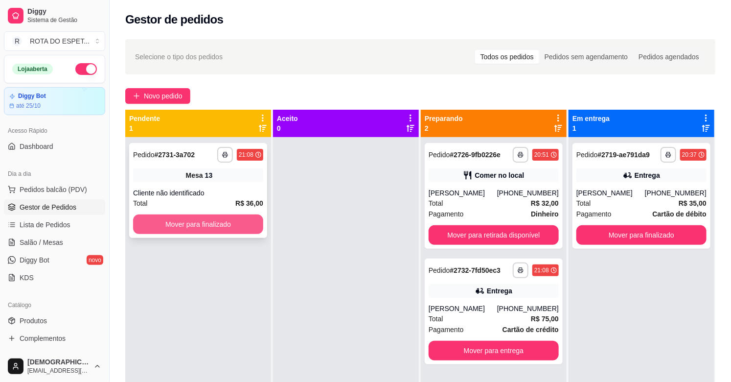
click at [235, 218] on button "Mover para finalizado" at bounding box center [198, 224] width 130 height 20
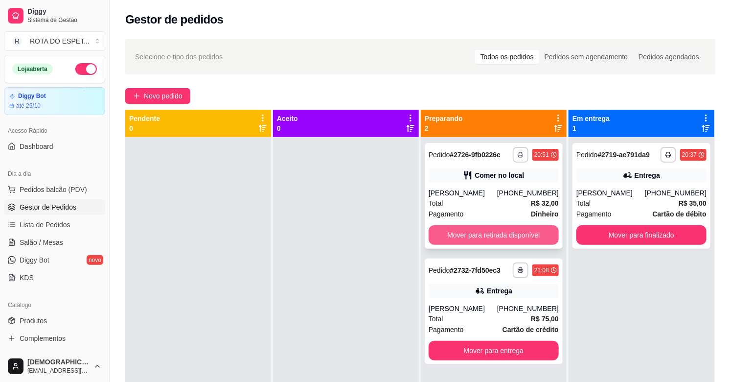
click at [518, 234] on button "Mover para retirada disponível" at bounding box center [493, 235] width 130 height 20
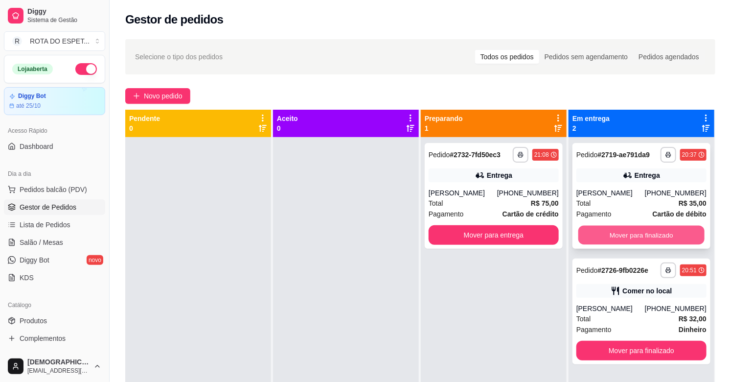
click at [627, 231] on button "Mover para finalizado" at bounding box center [641, 234] width 126 height 19
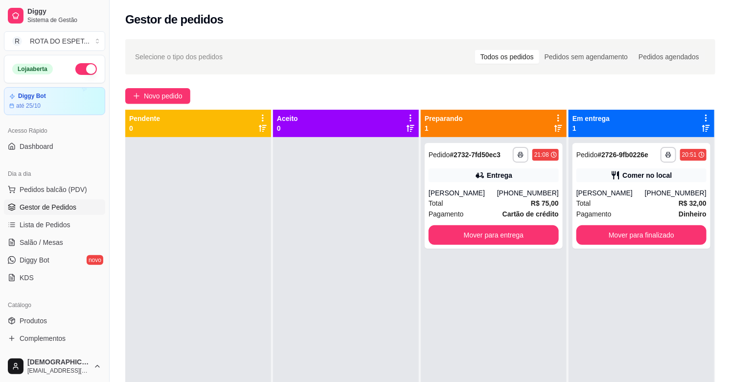
click at [411, 292] on div at bounding box center [346, 328] width 146 height 382
click at [665, 188] on div "[PHONE_NUMBER]" at bounding box center [676, 193] width 62 height 10
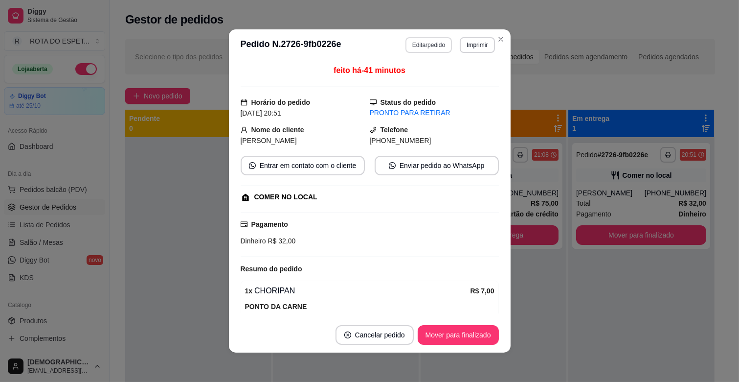
click at [439, 41] on button "Editar pedido" at bounding box center [429, 45] width 46 height 16
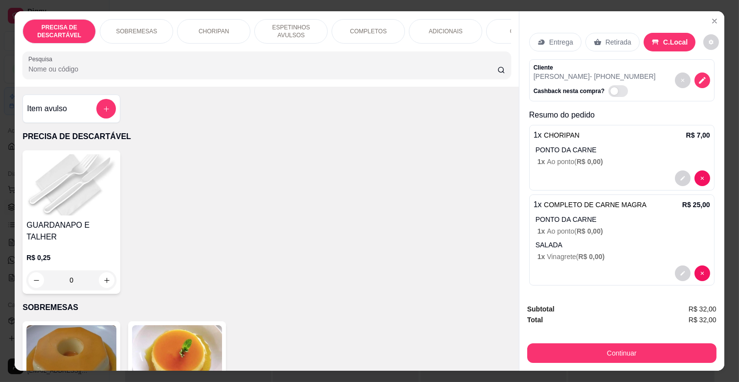
click at [286, 28] on p "ESPETINHOS AVULSOS" at bounding box center [291, 31] width 57 height 16
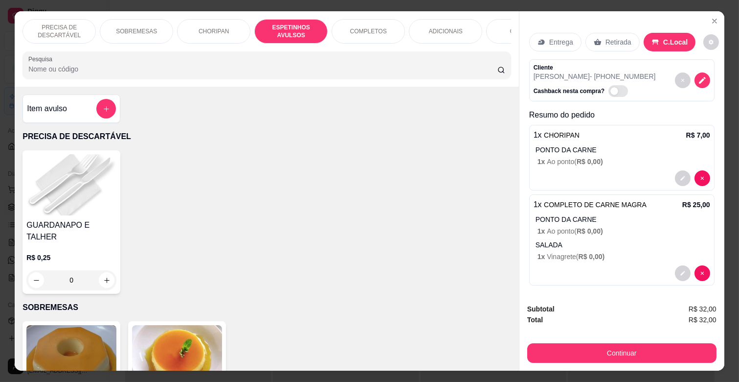
scroll to position [23, 0]
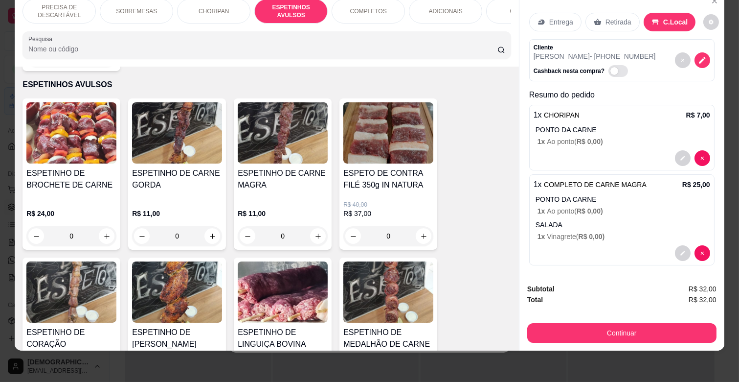
click at [287, 182] on div "ESPETINHO DE CARNE MAGRA" at bounding box center [283, 182] width 90 height 31
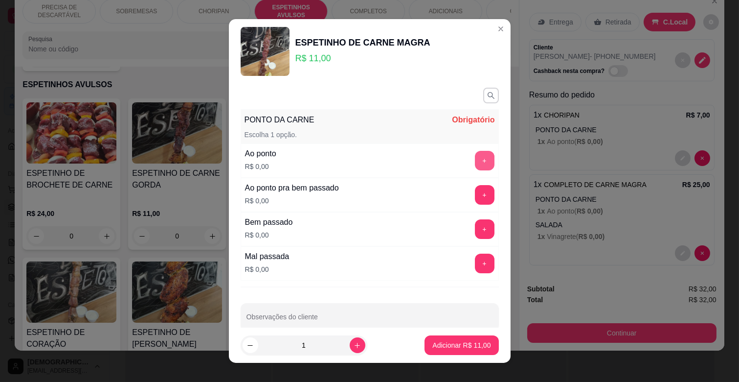
click at [475, 158] on button "+" at bounding box center [485, 161] width 20 height 20
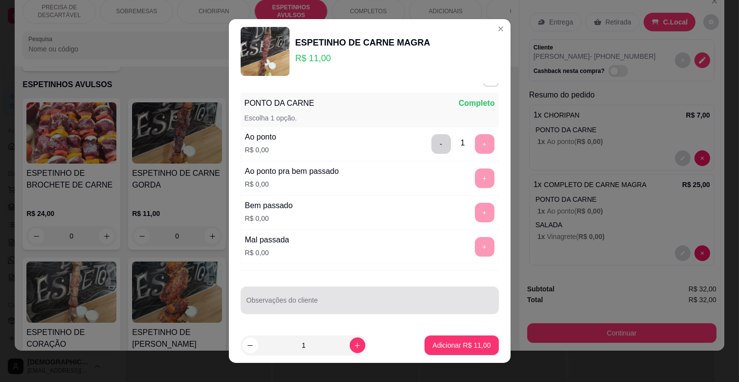
click at [360, 304] on input "Observações do cliente" at bounding box center [370, 304] width 247 height 10
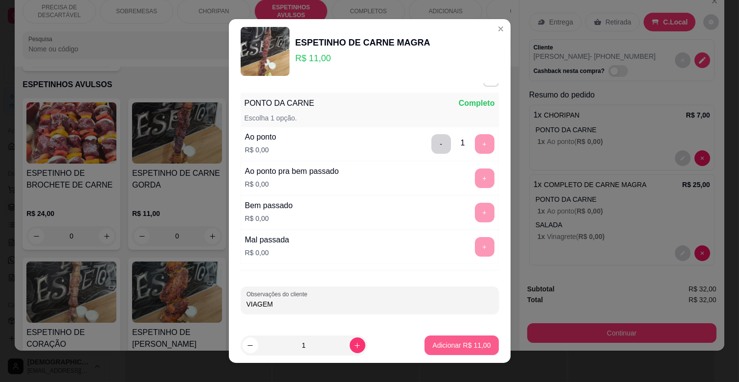
type input "VIAGEM"
click at [472, 347] on p "Adicionar R$ 11,00" at bounding box center [461, 345] width 58 height 10
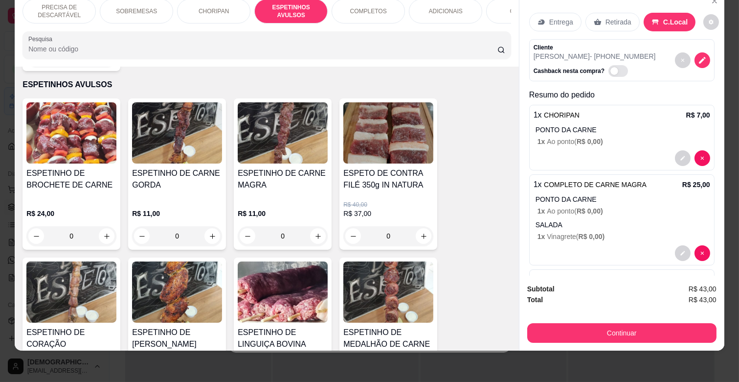
click at [493, 10] on div "COMBOS" at bounding box center [522, 11] width 73 height 24
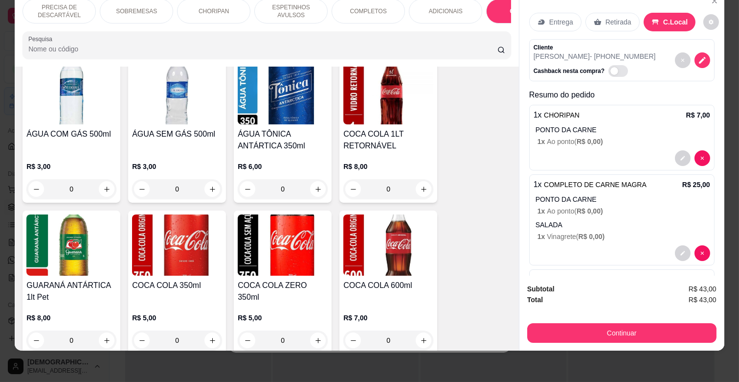
scroll to position [2502, 0]
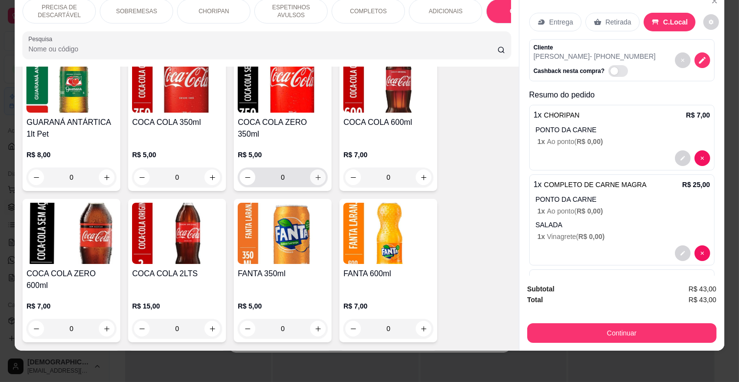
click at [319, 169] on button "increase-product-quantity" at bounding box center [318, 177] width 16 height 16
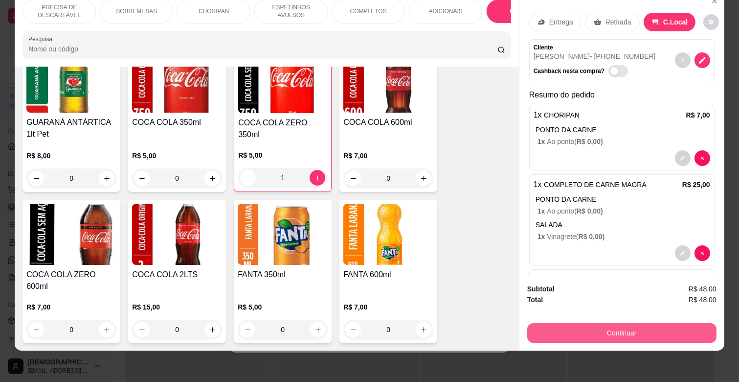
click at [646, 324] on button "Continuar" at bounding box center [621, 333] width 189 height 20
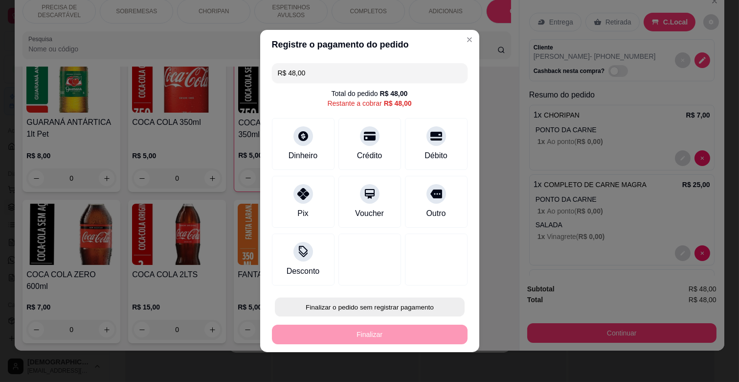
click at [390, 308] on button "Finalizar o pedido sem registrar pagamento" at bounding box center [370, 306] width 190 height 19
click at [426, 277] on button "Confirmar" at bounding box center [425, 278] width 35 height 15
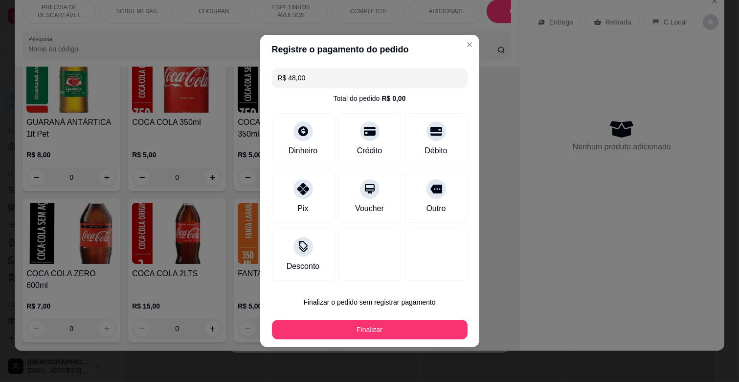
type input "0"
type input "R$ 0,00"
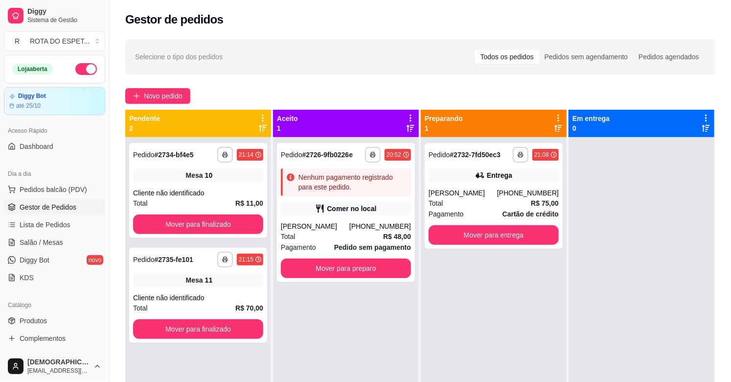
click at [487, 292] on div "**********" at bounding box center [494, 328] width 146 height 382
click at [330, 236] on div "Total R$ 48,00" at bounding box center [346, 236] width 130 height 11
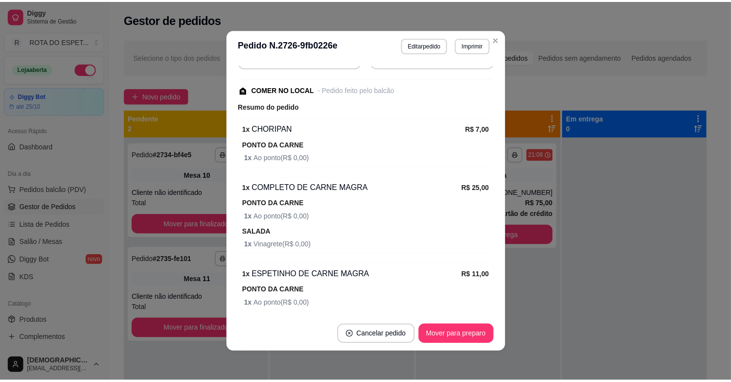
scroll to position [257, 0]
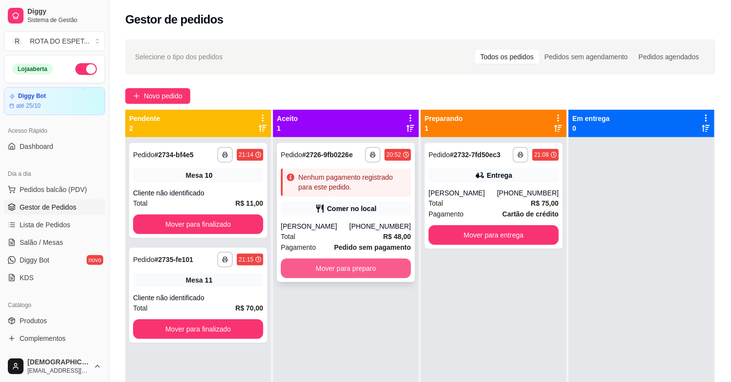
click at [385, 271] on button "Mover para preparo" at bounding box center [346, 268] width 130 height 20
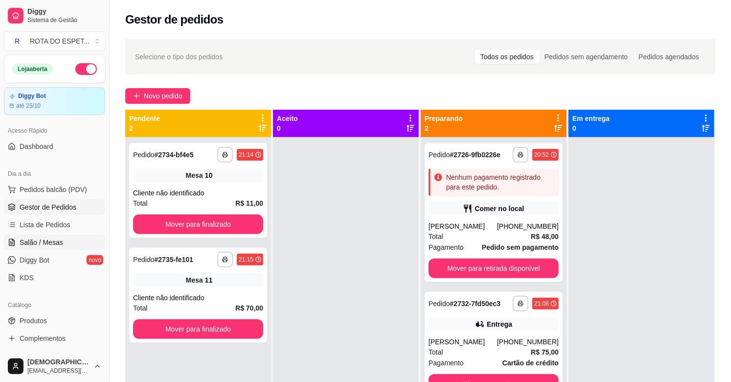
click at [47, 236] on link "Salão / Mesas" at bounding box center [54, 242] width 101 height 16
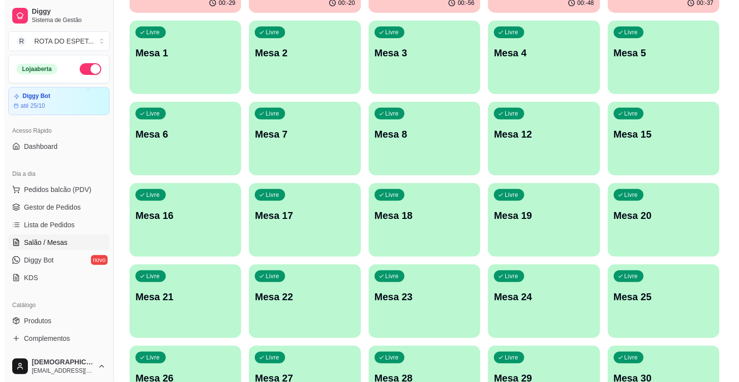
scroll to position [217, 0]
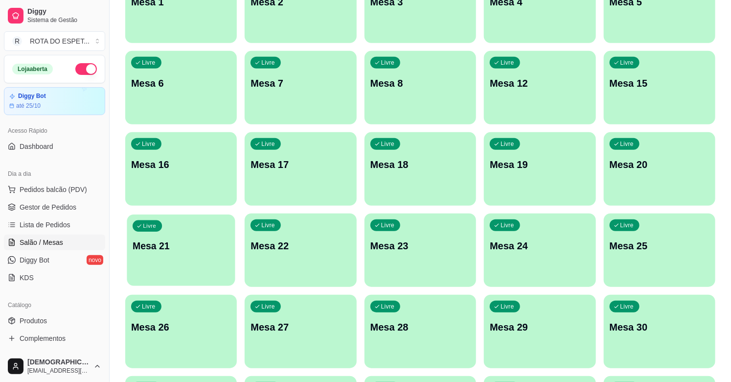
click at [195, 248] on p "Mesa 21" at bounding box center [181, 245] width 97 height 13
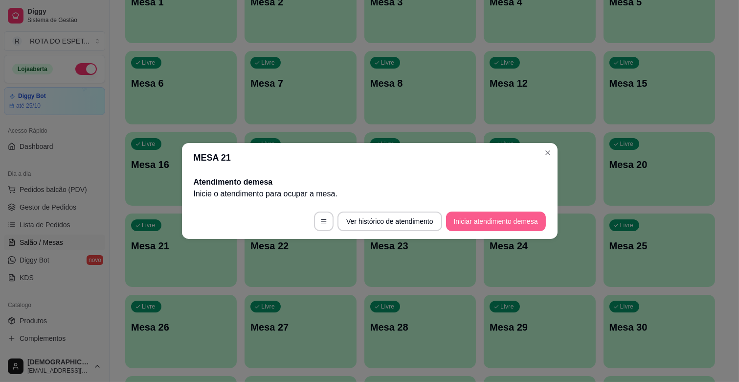
click at [490, 223] on button "Iniciar atendimento de mesa" at bounding box center [496, 221] width 100 height 20
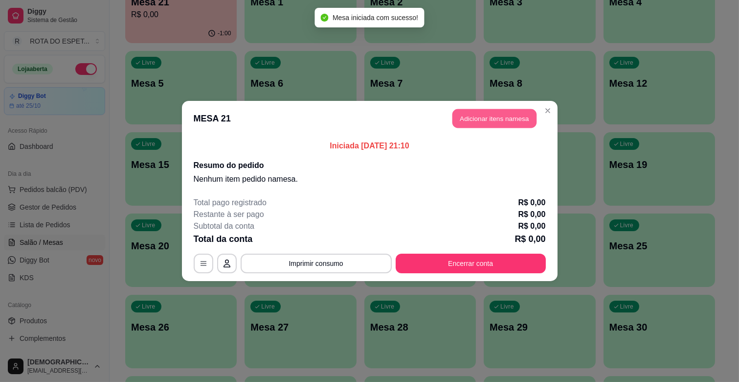
click at [495, 112] on button "Adicionar itens na mesa" at bounding box center [494, 118] width 84 height 19
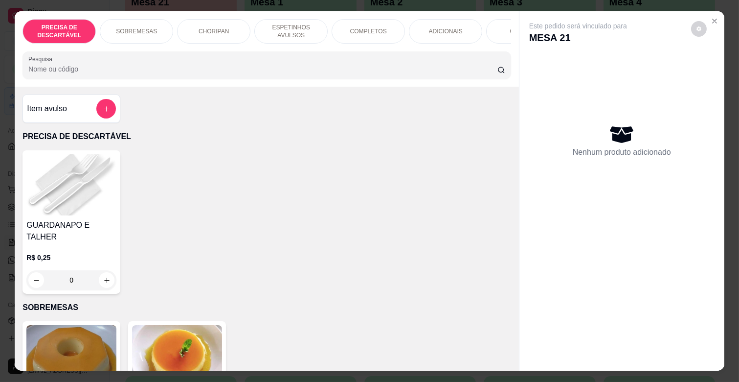
click at [281, 23] on p "ESPETINHOS AVULSOS" at bounding box center [291, 31] width 57 height 16
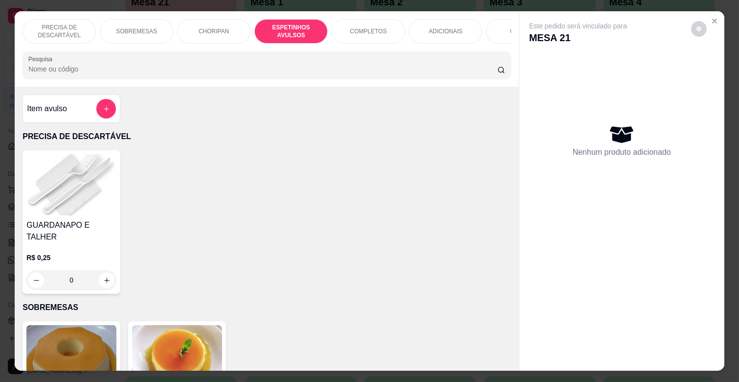
scroll to position [23, 0]
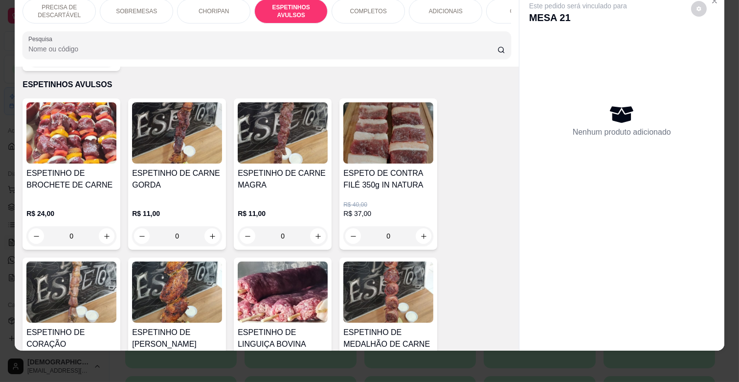
click at [248, 180] on div "ESPETINHO DE CARNE MAGRA" at bounding box center [283, 182] width 90 height 31
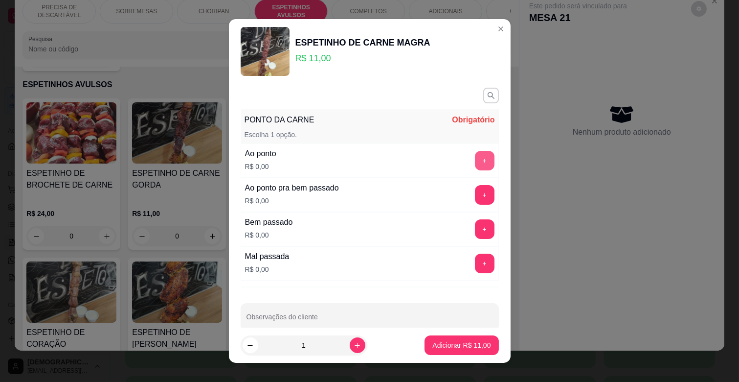
click at [475, 158] on button "+" at bounding box center [485, 161] width 20 height 20
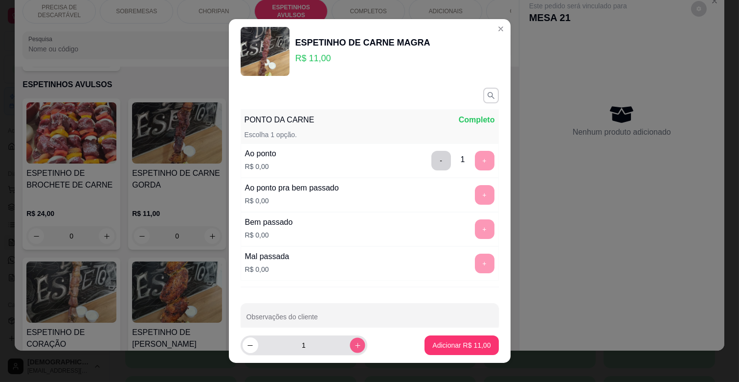
click at [350, 345] on button "increase-product-quantity" at bounding box center [357, 344] width 15 height 15
type input "4"
click at [443, 345] on p "Adicionar R$ 44,00" at bounding box center [461, 345] width 58 height 10
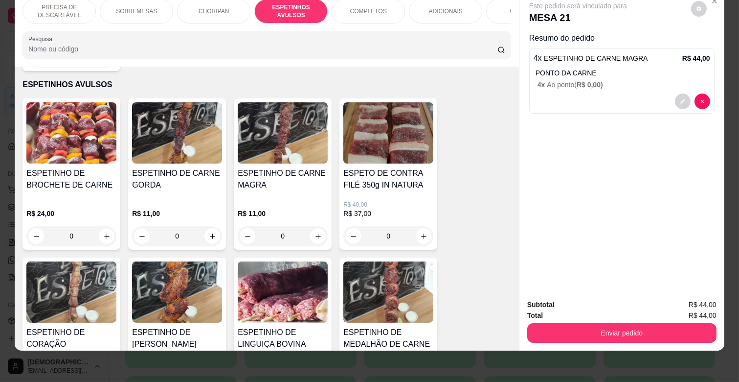
click at [441, 7] on p "ADICIONAIS" at bounding box center [446, 11] width 34 height 8
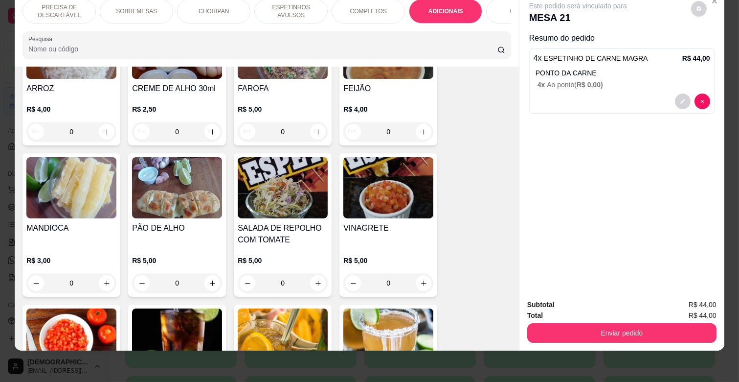
scroll to position [1824, 0]
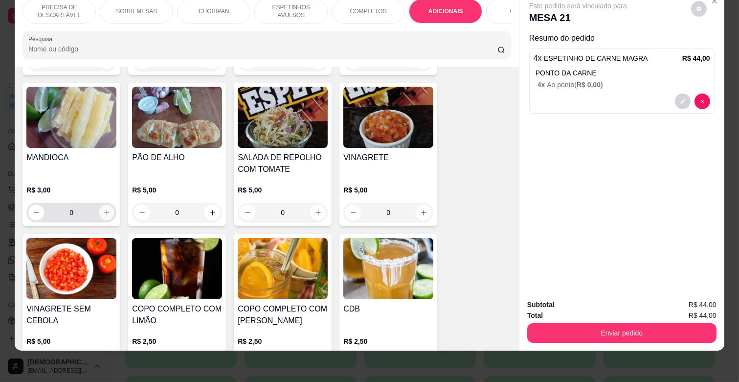
click at [103, 209] on icon "increase-product-quantity" at bounding box center [106, 212] width 7 height 7
type input "1"
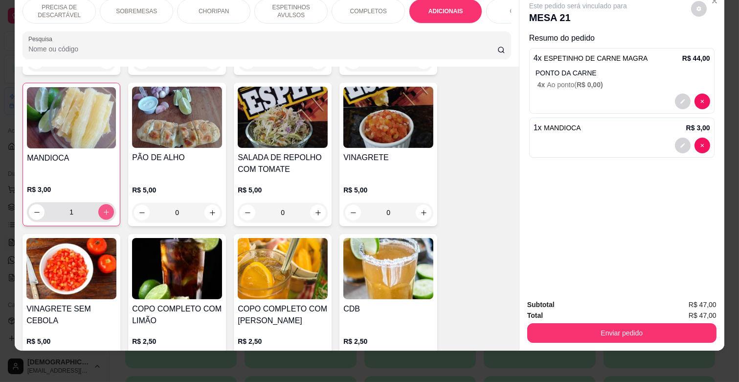
scroll to position [1825, 0]
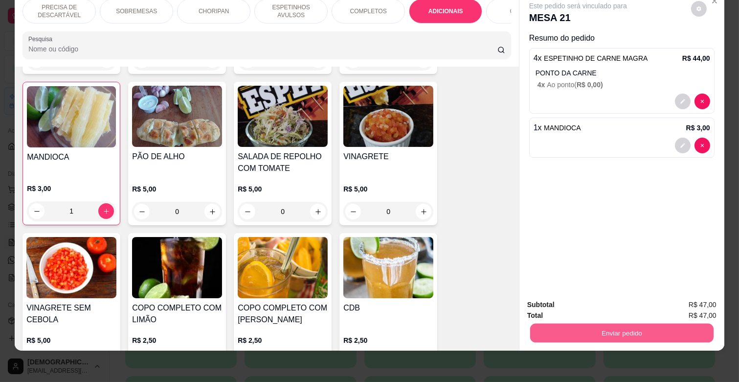
click at [617, 325] on button "Enviar pedido" at bounding box center [621, 332] width 183 height 19
click at [698, 296] on button "Enviar pedido" at bounding box center [691, 301] width 54 height 18
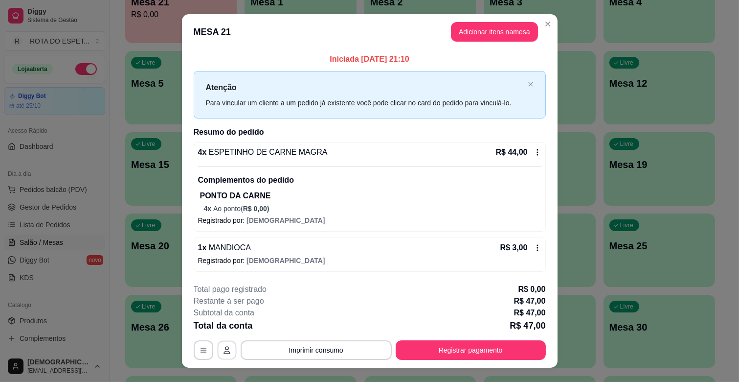
click at [217, 345] on button "button" at bounding box center [226, 349] width 19 height 19
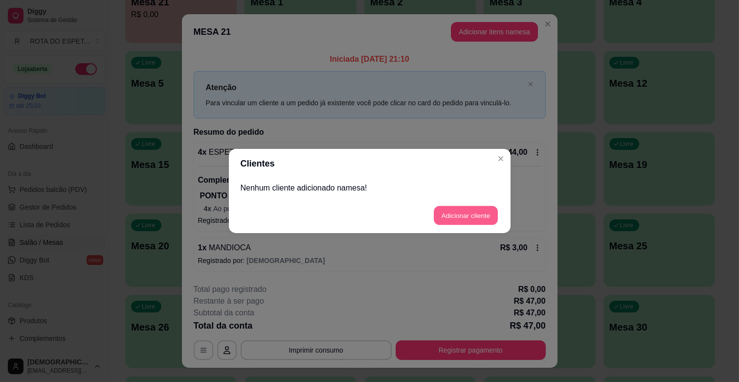
click at [441, 209] on button "Adicionar cliente" at bounding box center [466, 215] width 64 height 19
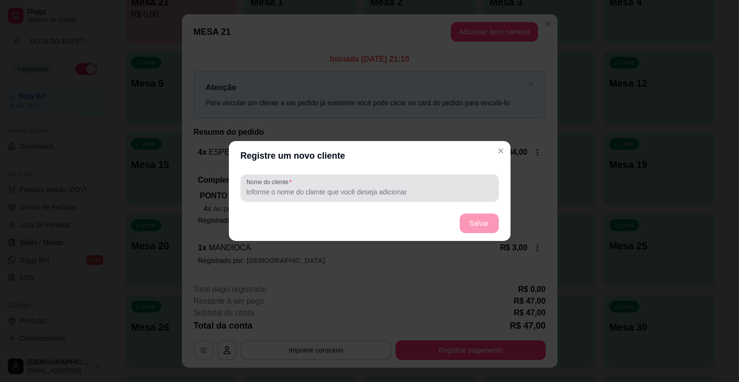
click at [425, 198] on div "Nome do cliente" at bounding box center [370, 187] width 258 height 27
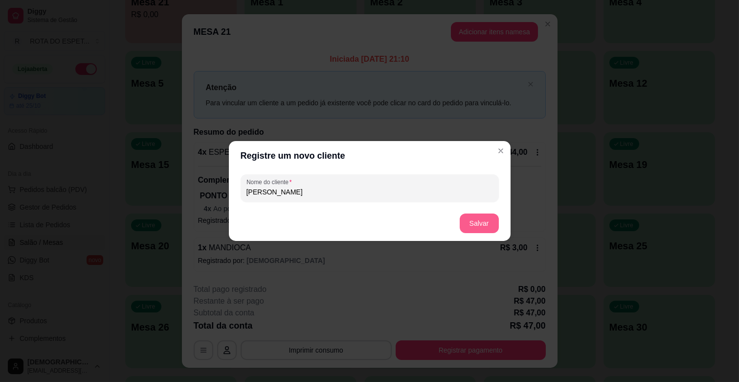
type input "[PERSON_NAME]"
click at [471, 221] on button "Salvar" at bounding box center [479, 223] width 38 height 19
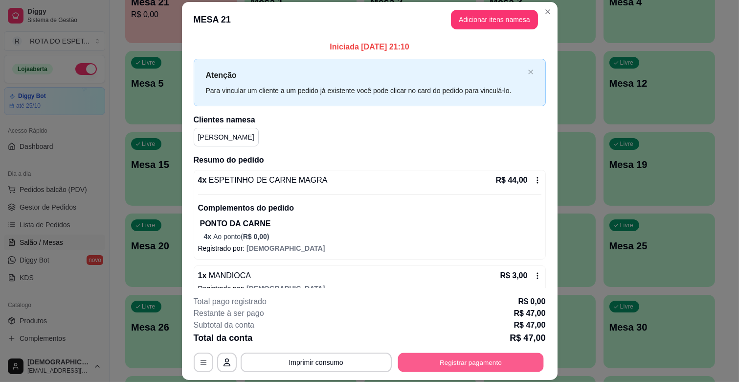
click at [451, 357] on button "Registrar pagamento" at bounding box center [471, 362] width 146 height 19
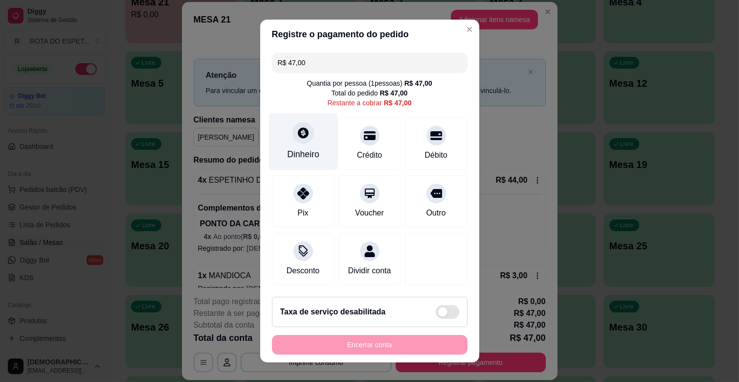
click at [292, 148] on div "Dinheiro" at bounding box center [303, 154] width 32 height 13
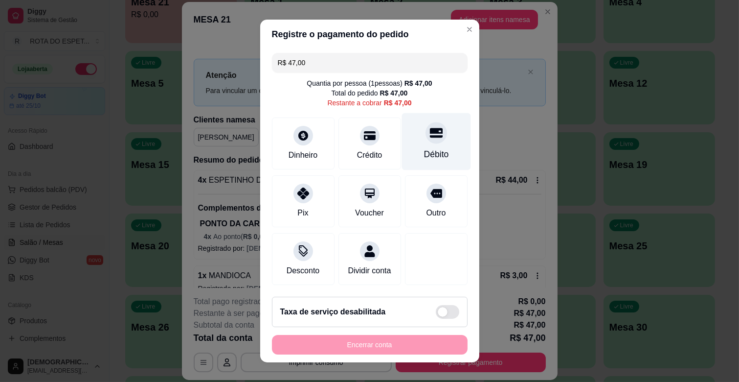
click at [429, 147] on div "Débito" at bounding box center [436, 141] width 69 height 57
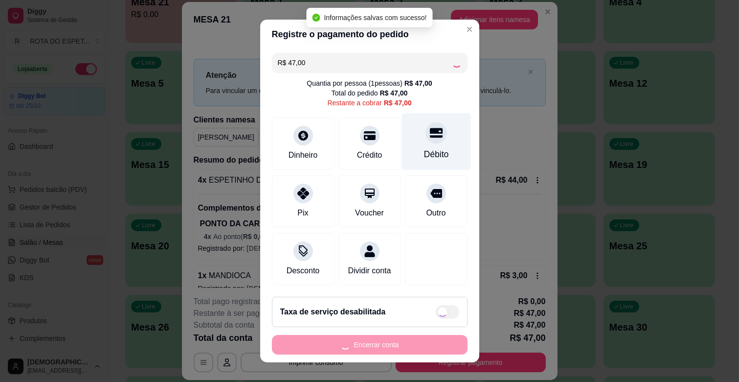
type input "R$ 0,00"
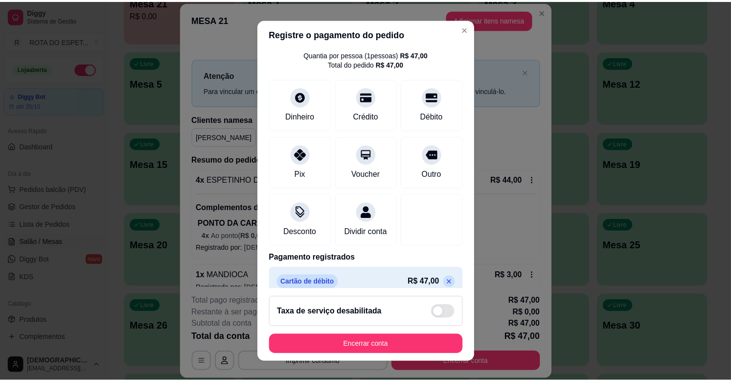
scroll to position [52, 0]
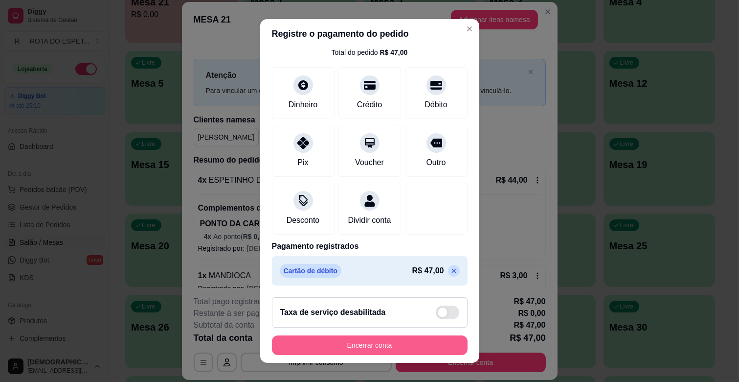
click at [380, 343] on button "Encerrar conta" at bounding box center [370, 345] width 196 height 20
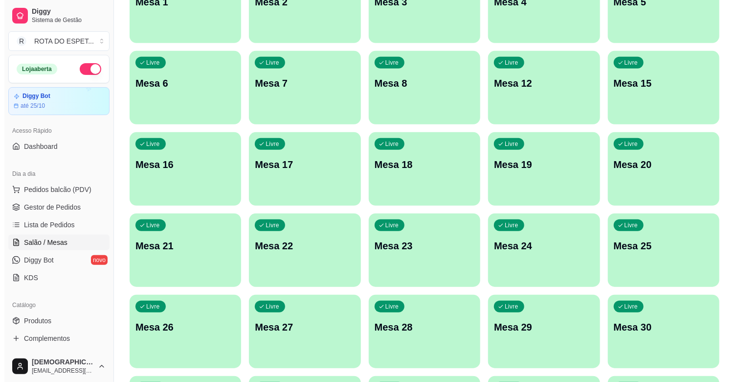
scroll to position [0, 0]
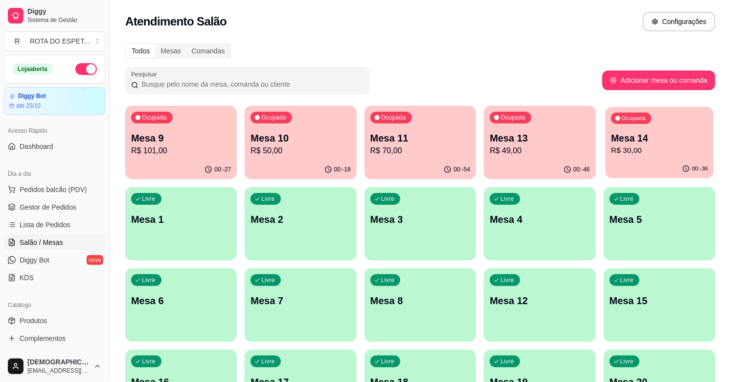
click at [672, 139] on p "Mesa 14" at bounding box center [659, 138] width 97 height 13
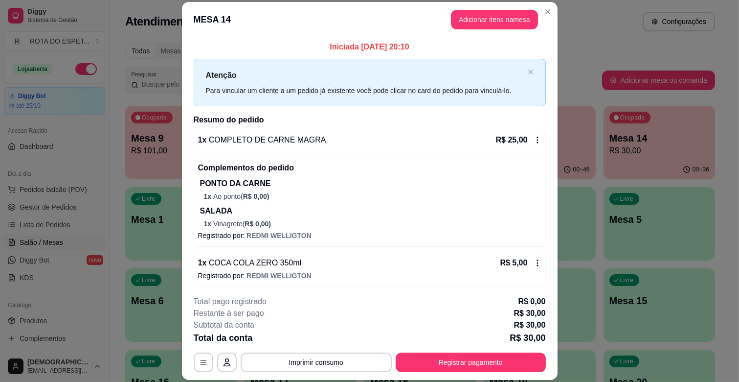
scroll to position [3, 0]
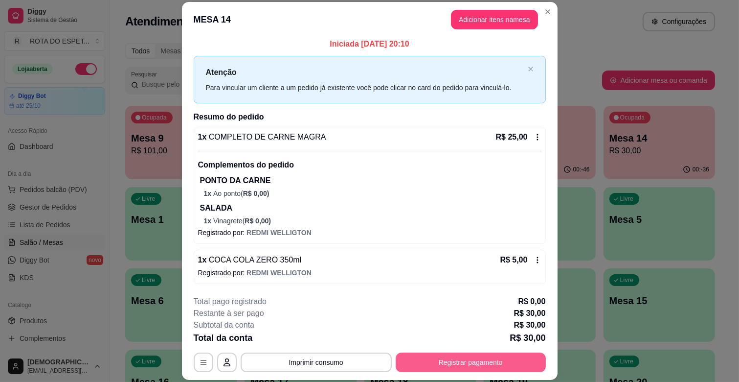
click at [482, 360] on button "Registrar pagamento" at bounding box center [471, 362] width 150 height 20
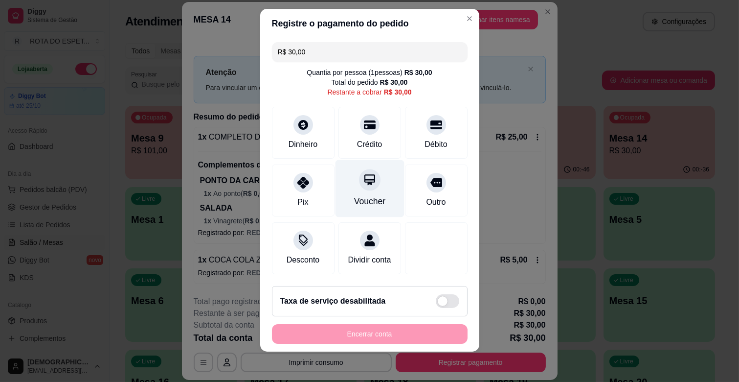
scroll to position [12, 0]
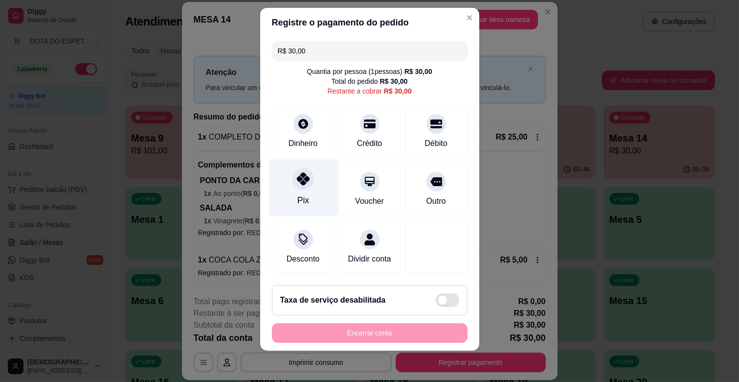
click at [301, 178] on div "Pix" at bounding box center [303, 187] width 69 height 57
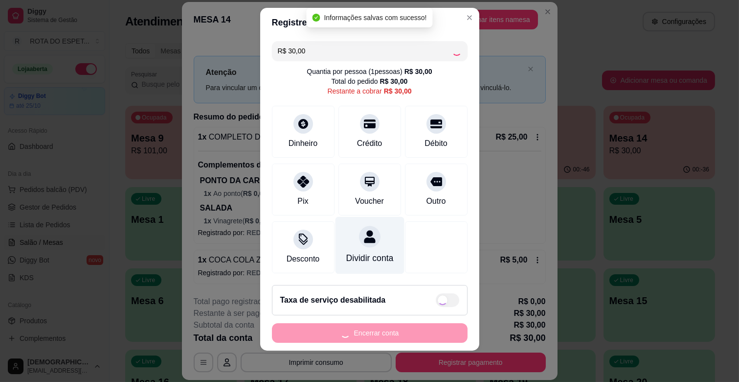
type input "R$ 0,00"
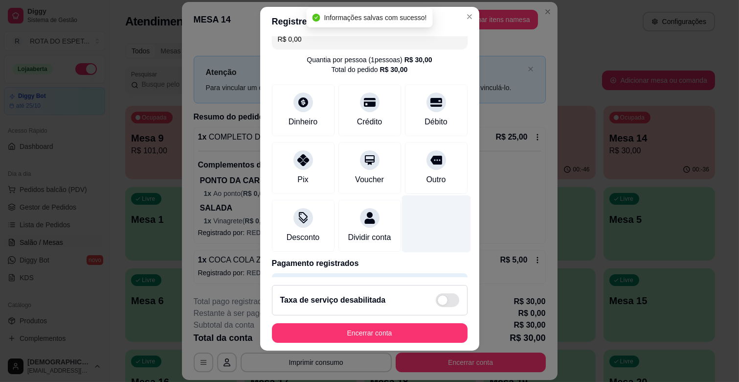
scroll to position [52, 0]
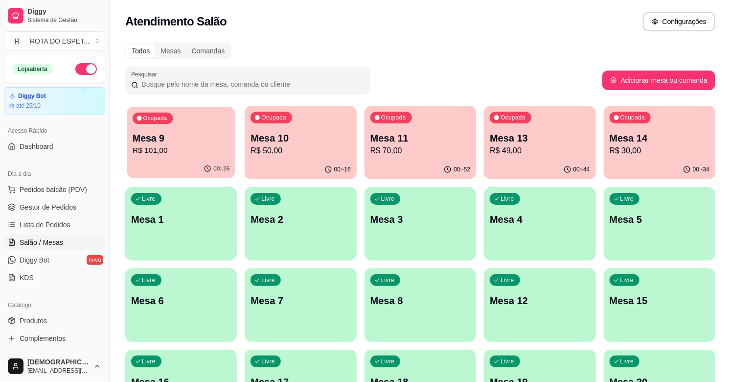
click at [149, 149] on p "R$ 101,00" at bounding box center [181, 150] width 97 height 11
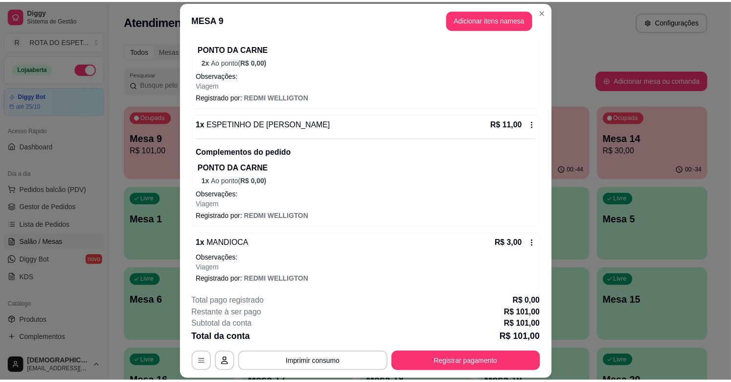
scroll to position [591, 0]
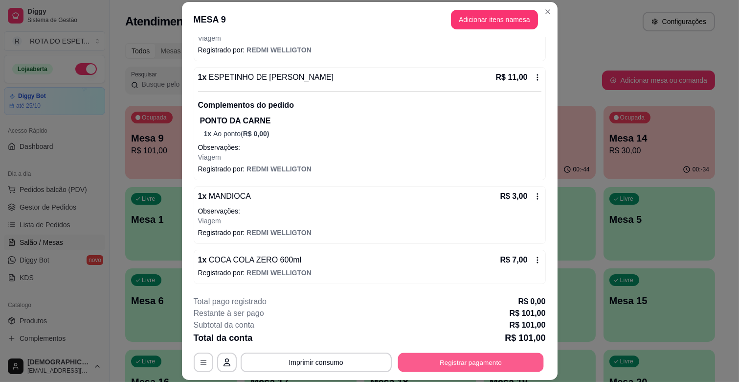
click at [436, 355] on button "Registrar pagamento" at bounding box center [471, 362] width 146 height 19
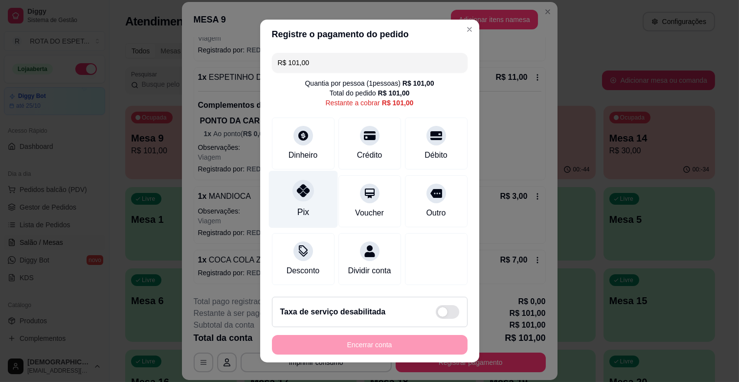
click at [287, 202] on div "Pix" at bounding box center [303, 199] width 69 height 57
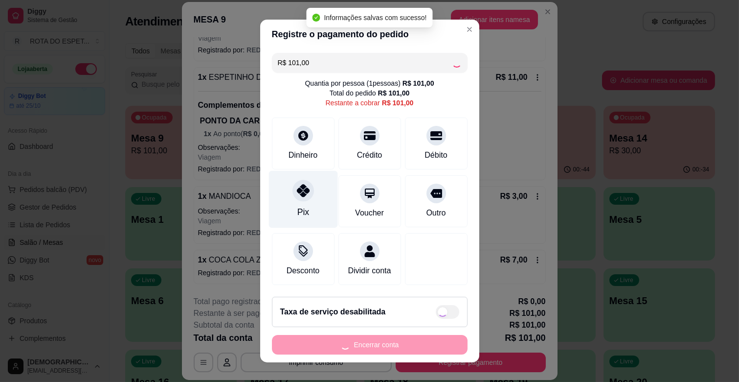
type input "R$ 0,00"
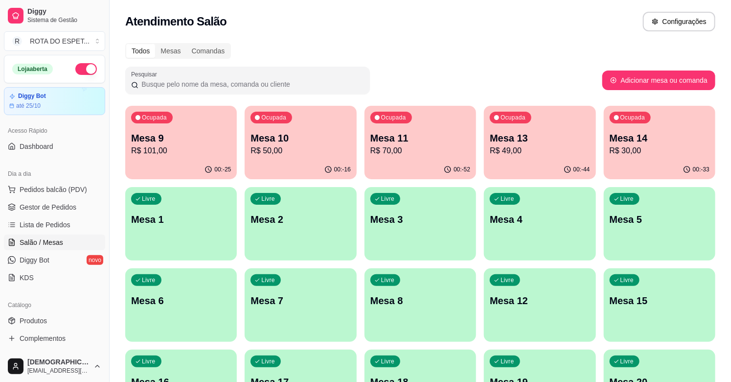
click at [223, 128] on div "Ocupada Mesa 9 R$ 101,00" at bounding box center [181, 133] width 112 height 54
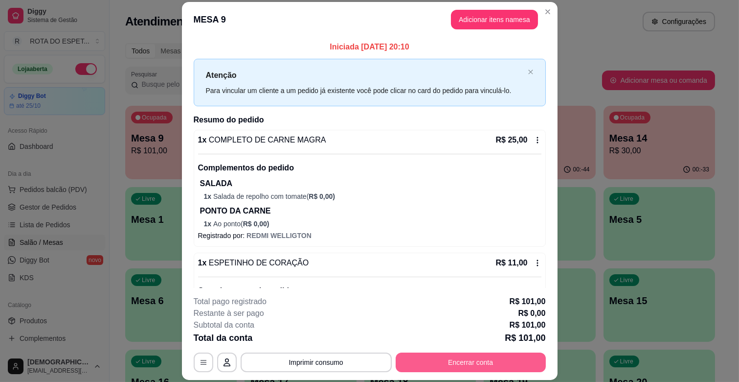
click at [501, 360] on button "Encerrar conta" at bounding box center [471, 362] width 150 height 20
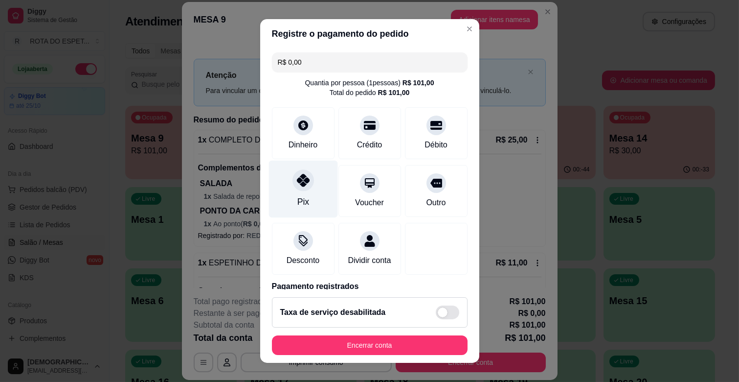
click at [280, 198] on div "Pix" at bounding box center [303, 188] width 69 height 57
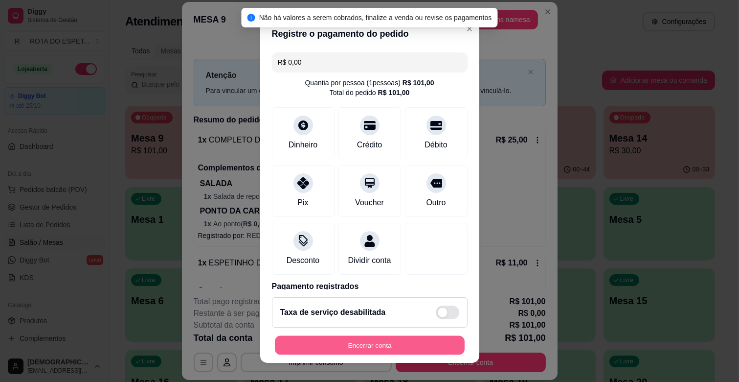
click at [367, 347] on button "Encerrar conta" at bounding box center [370, 345] width 190 height 19
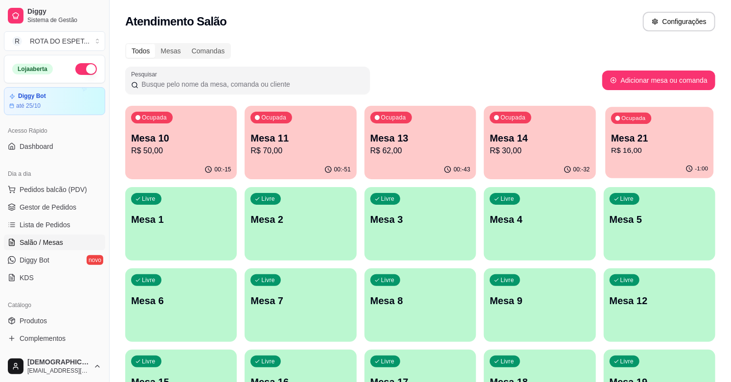
click at [656, 128] on div "Ocupada Mesa 21 R$ 16,00" at bounding box center [659, 133] width 109 height 53
click at [43, 206] on span "Gestor de Pedidos" at bounding box center [48, 207] width 57 height 10
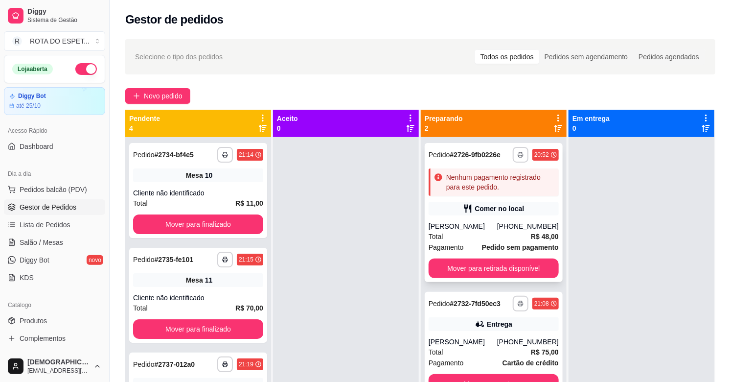
click at [474, 206] on div "Comer no local" at bounding box center [498, 208] width 49 height 10
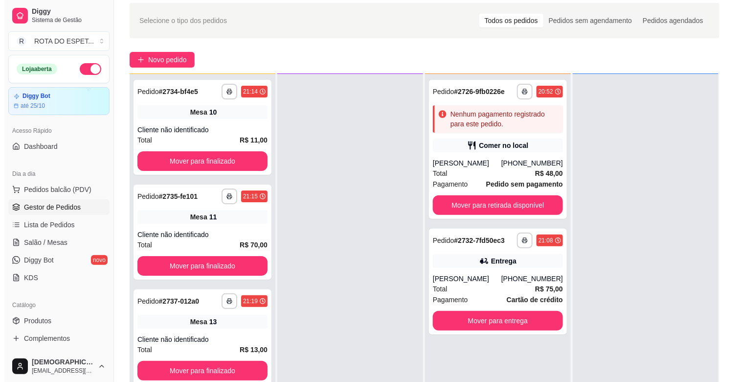
scroll to position [54, 0]
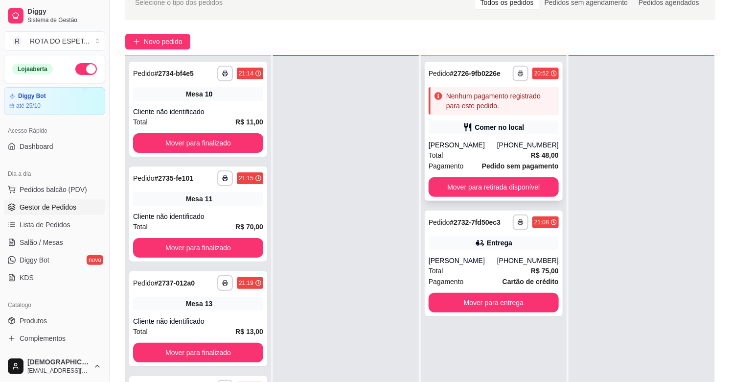
click at [507, 157] on div "Total R$ 48,00" at bounding box center [493, 155] width 130 height 11
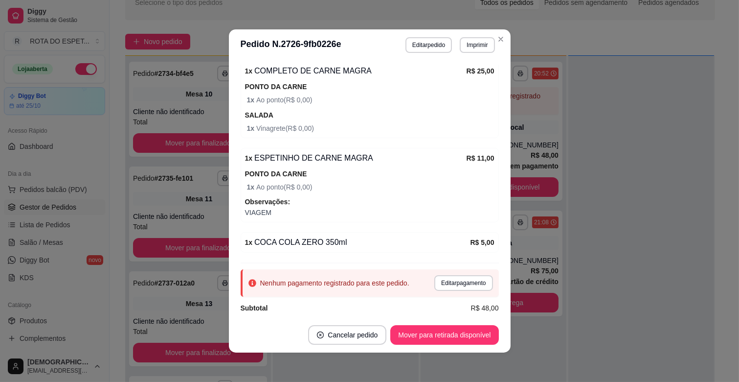
scroll to position [257, 0]
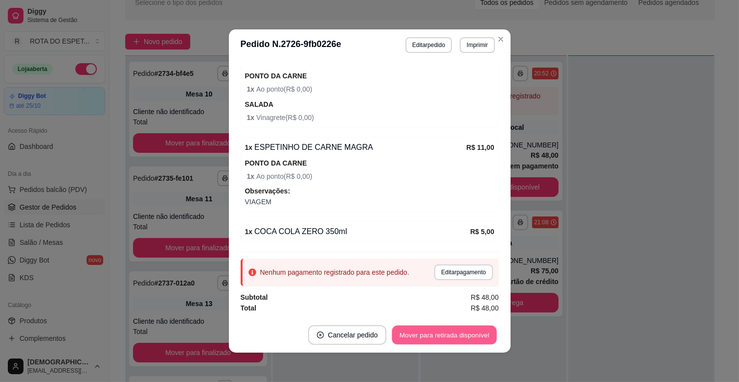
click at [434, 330] on button "Mover para retirada disponível" at bounding box center [444, 334] width 105 height 19
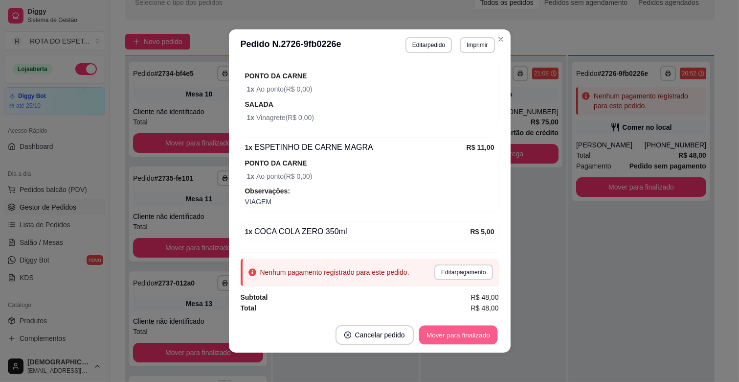
click at [478, 329] on button "Mover para finalizado" at bounding box center [458, 334] width 79 height 19
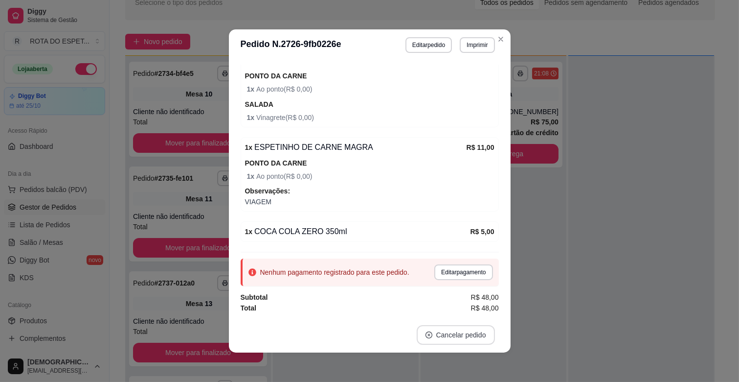
scroll to position [224, 0]
click at [435, 268] on button "Editar pagamento" at bounding box center [463, 271] width 57 height 15
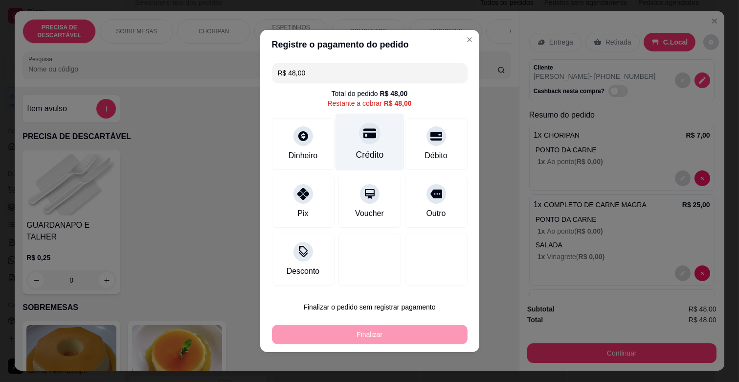
click at [373, 150] on div "Crédito" at bounding box center [370, 154] width 28 height 13
type input "R$ 0,00"
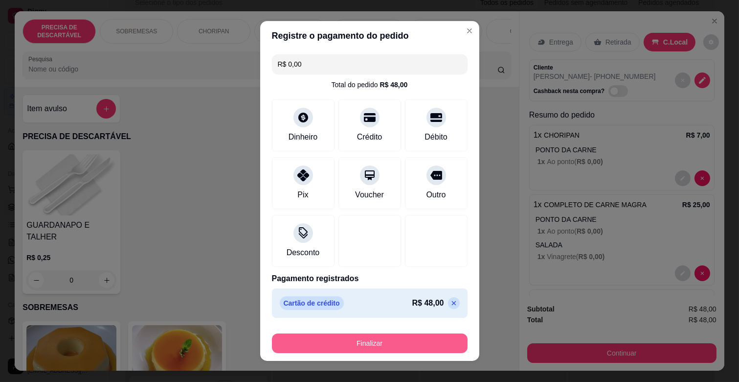
click at [396, 334] on button "Finalizar" at bounding box center [370, 343] width 196 height 20
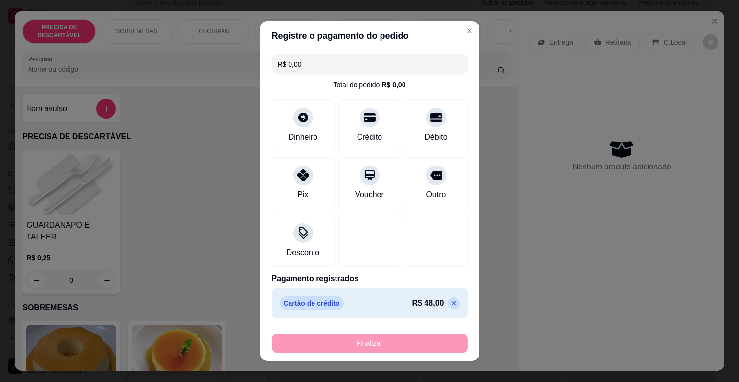
type input "0"
type input "-R$ 48,00"
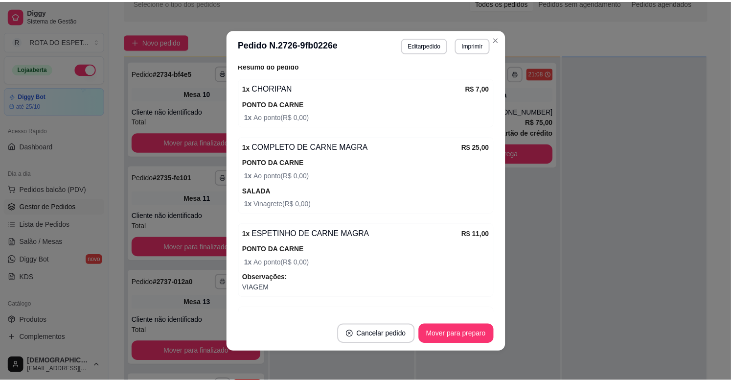
scroll to position [279, 0]
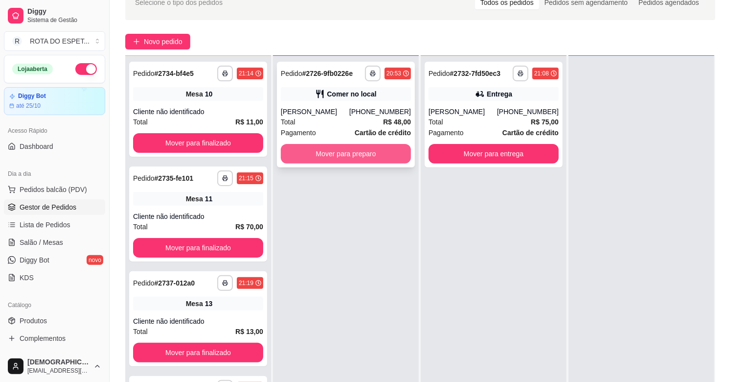
click at [383, 149] on button "Mover para preparo" at bounding box center [346, 154] width 130 height 20
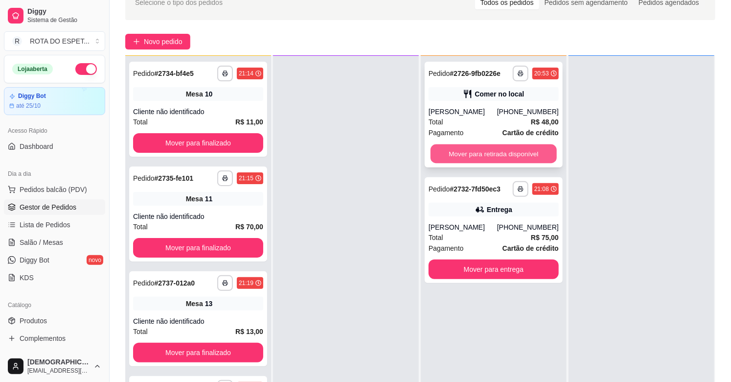
click at [458, 151] on button "Mover para retirada disponível" at bounding box center [493, 153] width 126 height 19
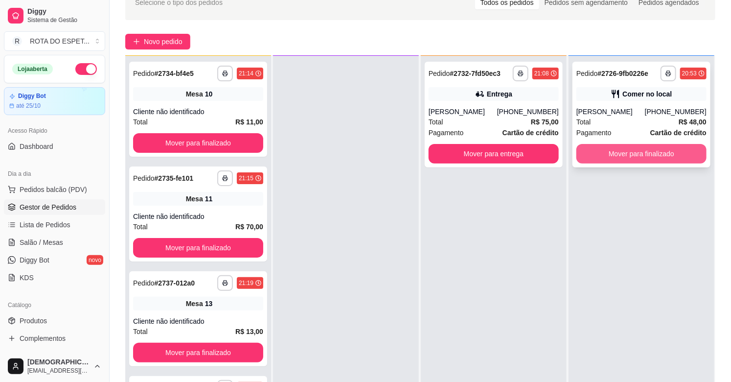
click at [659, 156] on button "Mover para finalizado" at bounding box center [641, 154] width 130 height 20
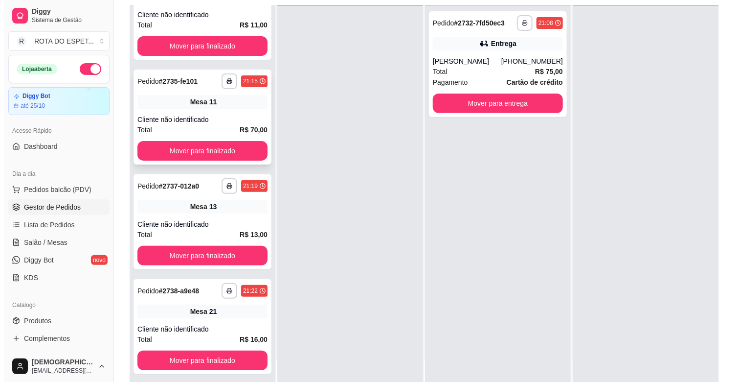
scroll to position [149, 0]
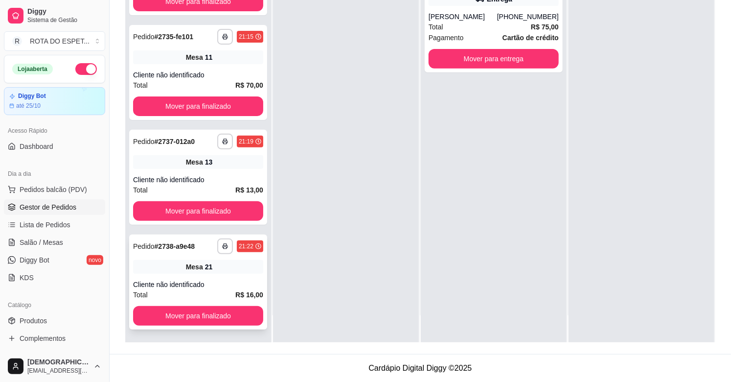
click at [183, 273] on div "**********" at bounding box center [198, 281] width 138 height 95
click at [169, 182] on div "Cliente não identificado" at bounding box center [198, 180] width 130 height 10
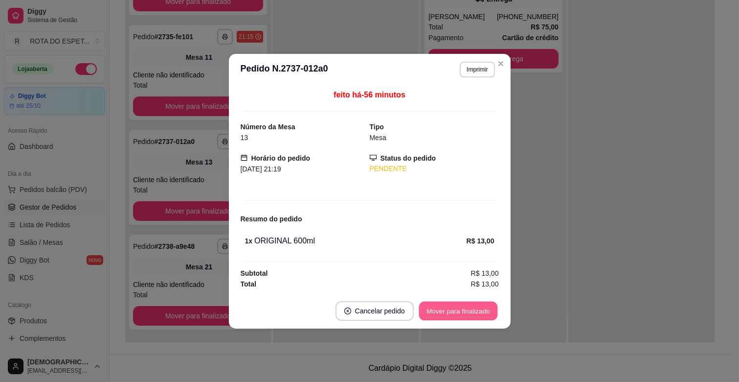
click at [449, 316] on button "Mover para finalizado" at bounding box center [458, 310] width 79 height 19
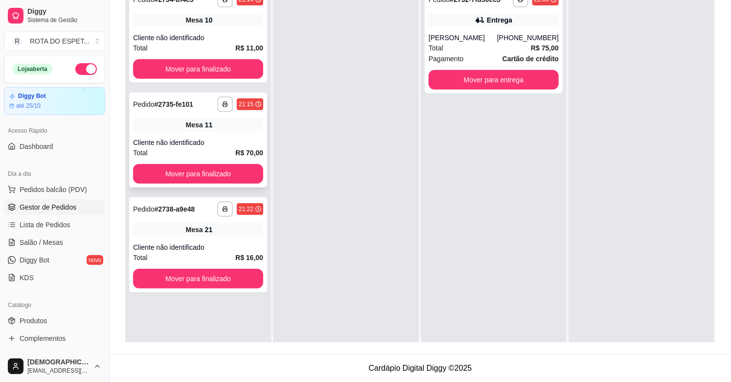
scroll to position [0, 0]
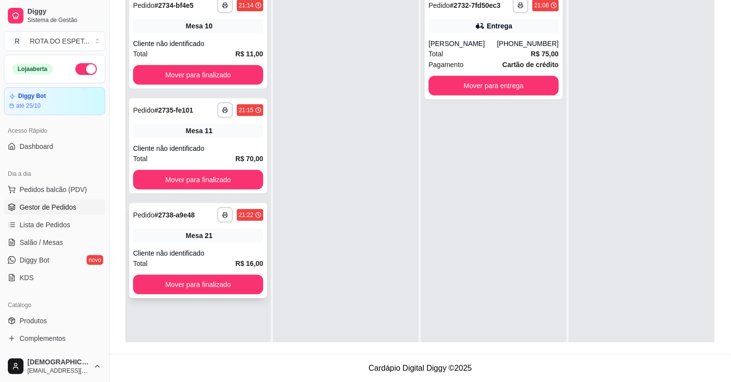
click at [198, 241] on div "Mesa 21" at bounding box center [198, 235] width 130 height 14
click at [54, 246] on span "Salão / Mesas" at bounding box center [42, 242] width 44 height 10
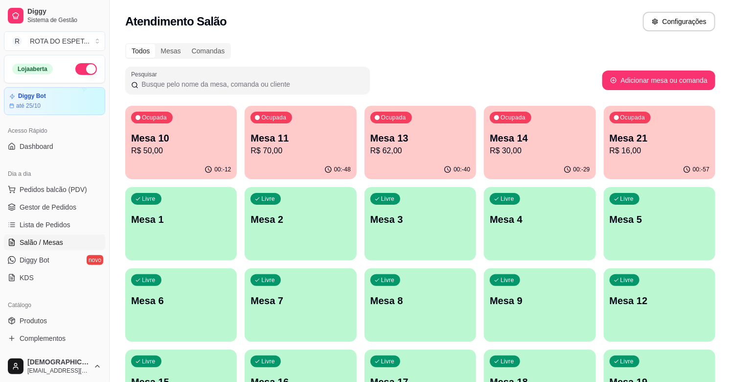
click at [657, 130] on div "Ocupada Mesa 21 R$ 16,00" at bounding box center [660, 133] width 112 height 54
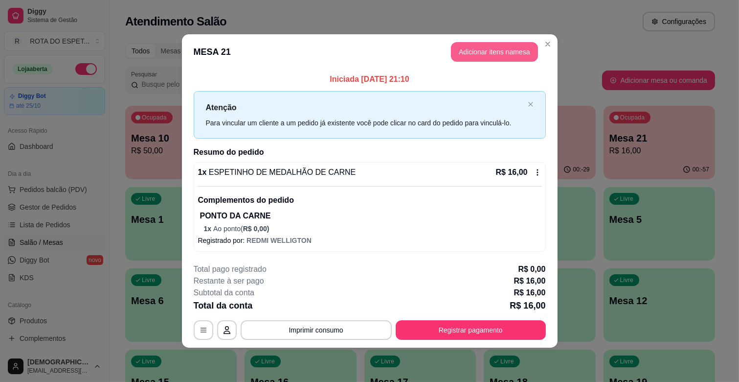
click at [490, 51] on button "Adicionar itens na mesa" at bounding box center [494, 52] width 87 height 20
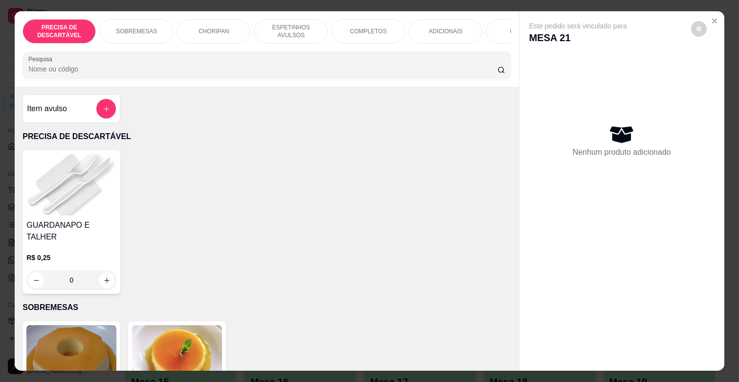
scroll to position [0, 434]
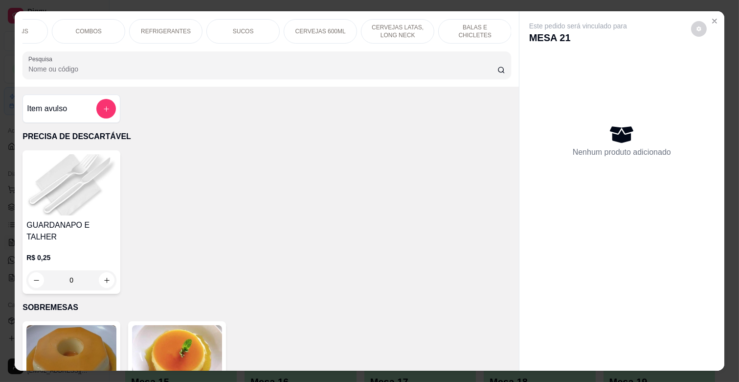
click at [165, 28] on p "REFRIGERANTES" at bounding box center [166, 31] width 50 height 8
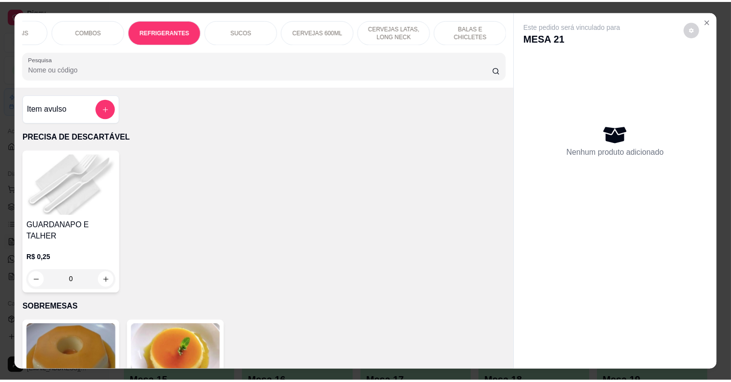
scroll to position [23, 0]
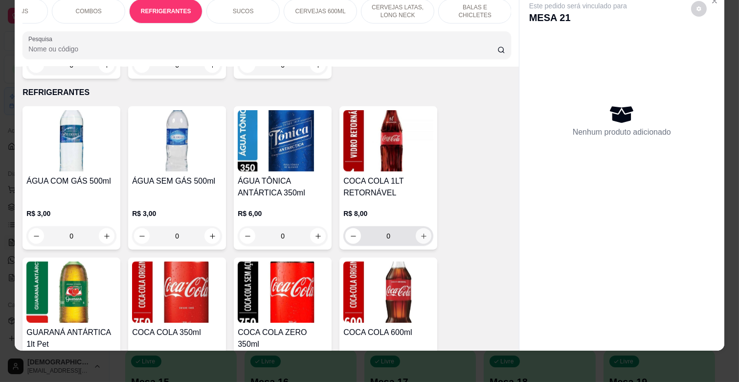
click at [426, 228] on button "increase-product-quantity" at bounding box center [424, 236] width 16 height 16
type input "1"
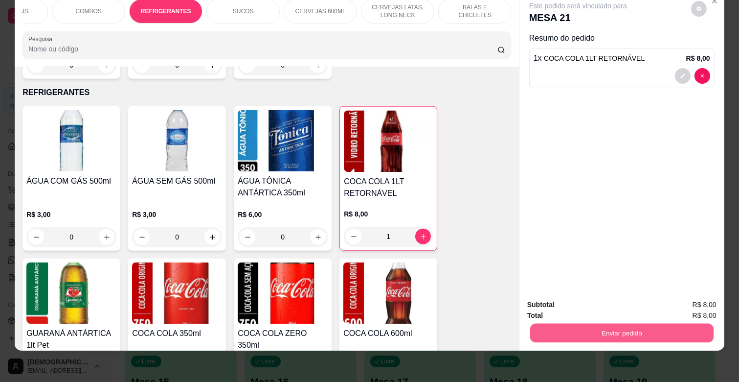
click at [673, 323] on button "Enviar pedido" at bounding box center [621, 332] width 183 height 19
click at [673, 323] on button "Enviar pedido" at bounding box center [621, 333] width 189 height 20
click at [648, 325] on button "Enviar pedido" at bounding box center [621, 333] width 189 height 20
click at [707, 299] on button "Enviar pedido" at bounding box center [691, 300] width 54 height 18
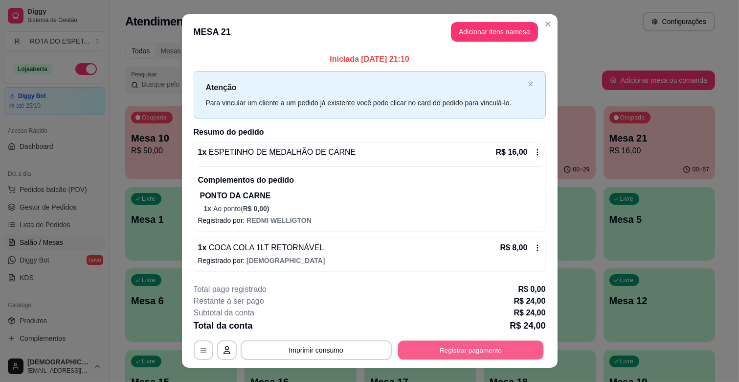
click at [520, 348] on button "Registrar pagamento" at bounding box center [471, 349] width 146 height 19
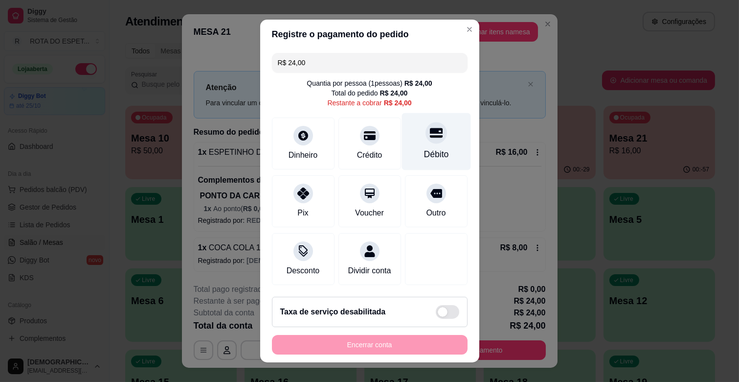
click at [402, 152] on div "Débito" at bounding box center [436, 141] width 69 height 57
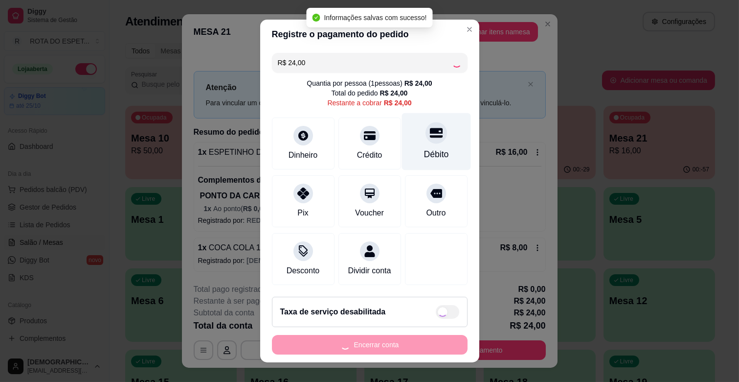
type input "R$ 0,00"
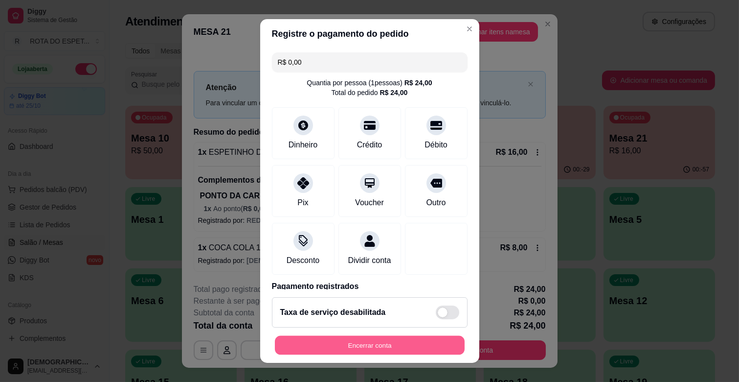
click at [380, 339] on button "Encerrar conta" at bounding box center [370, 345] width 190 height 19
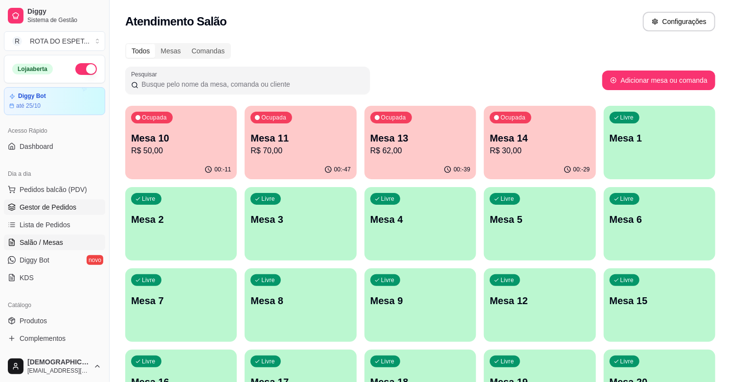
click at [65, 204] on span "Gestor de Pedidos" at bounding box center [48, 207] width 57 height 10
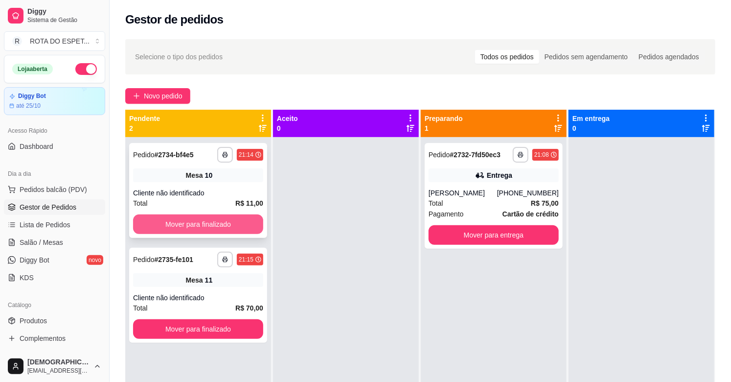
click at [216, 219] on button "Mover para finalizado" at bounding box center [198, 224] width 130 height 20
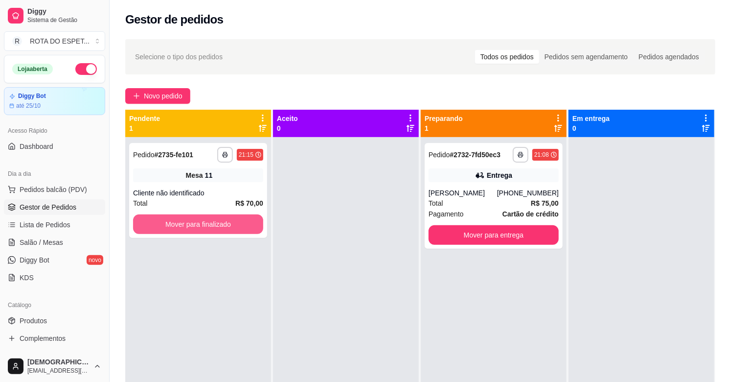
click at [216, 219] on button "Mover para finalizado" at bounding box center [198, 224] width 130 height 20
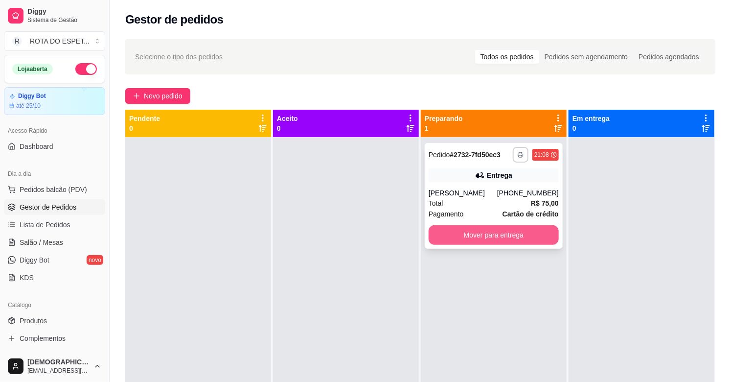
click at [508, 236] on button "Mover para entrega" at bounding box center [493, 235] width 130 height 20
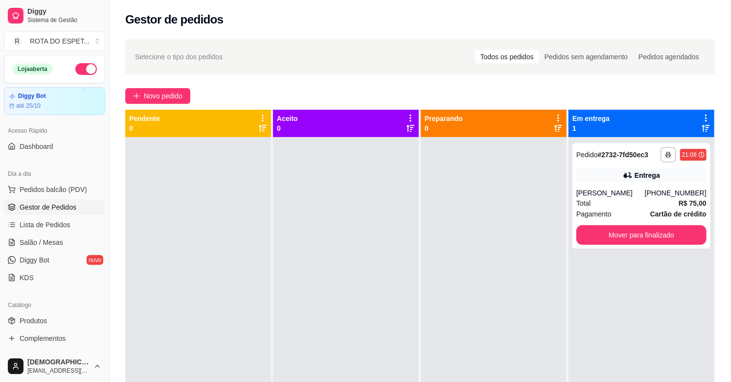
click at [291, 316] on div at bounding box center [346, 328] width 146 height 382
click at [56, 247] on span "Salão / Mesas" at bounding box center [42, 242] width 44 height 10
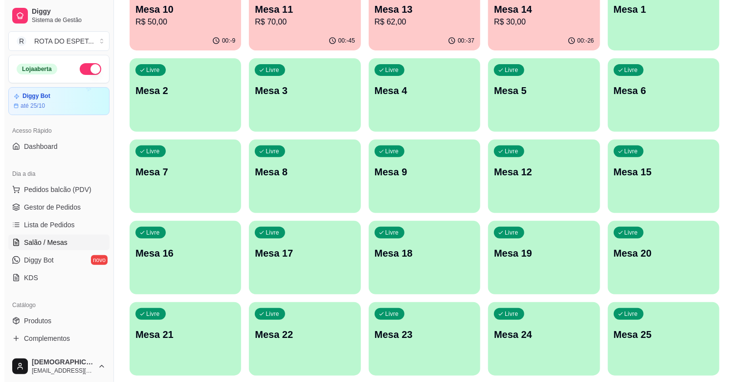
scroll to position [163, 0]
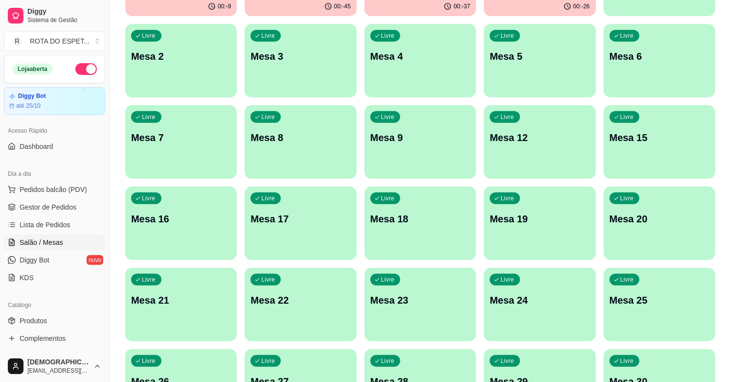
click at [578, 293] on p "Mesa 24" at bounding box center [540, 300] width 100 height 14
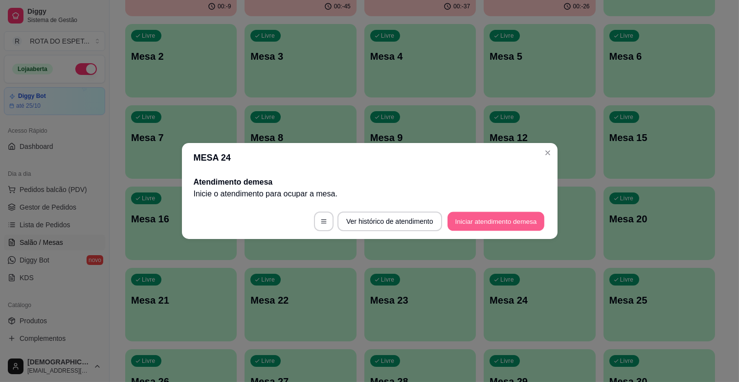
click at [496, 220] on button "Iniciar atendimento de mesa" at bounding box center [496, 221] width 97 height 19
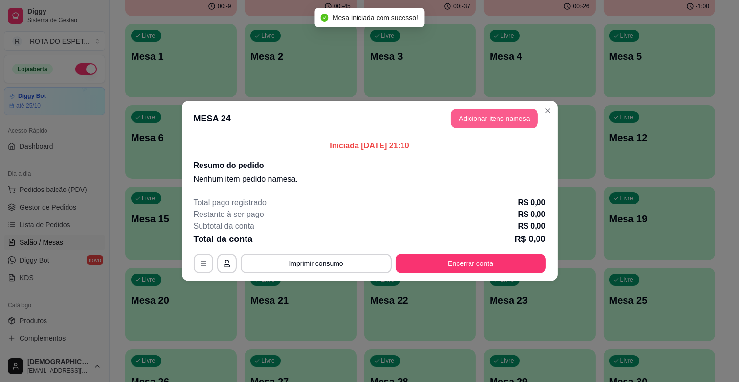
click at [510, 125] on button "Adicionar itens na mesa" at bounding box center [494, 119] width 87 height 20
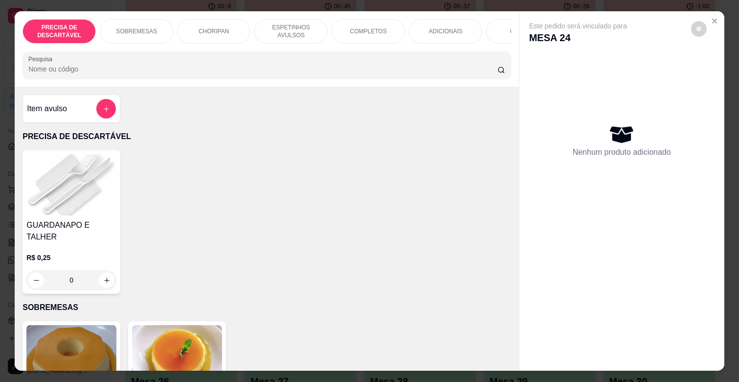
click at [295, 33] on p "ESPETINHOS AVULSOS" at bounding box center [291, 31] width 57 height 16
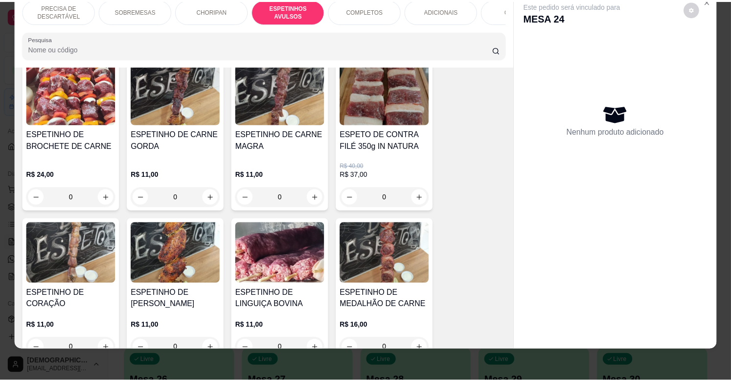
scroll to position [594, 0]
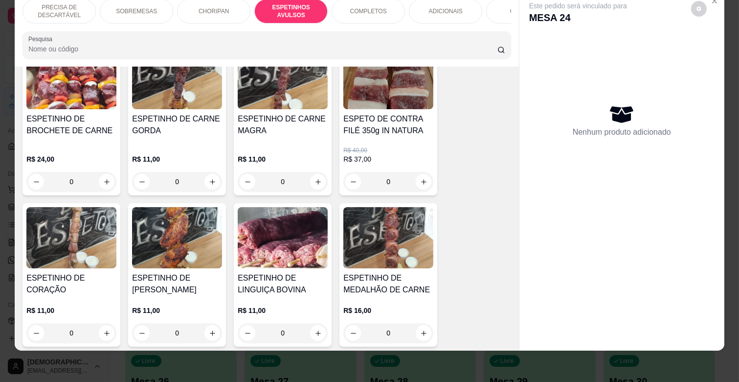
click at [214, 323] on div "0" at bounding box center [177, 333] width 90 height 20
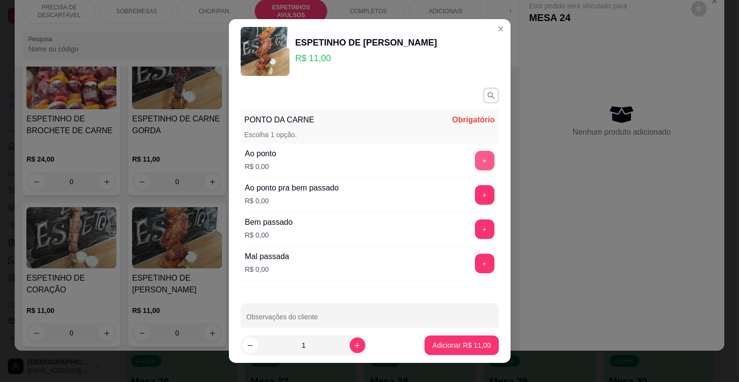
click at [475, 152] on button "+" at bounding box center [485, 161] width 20 height 20
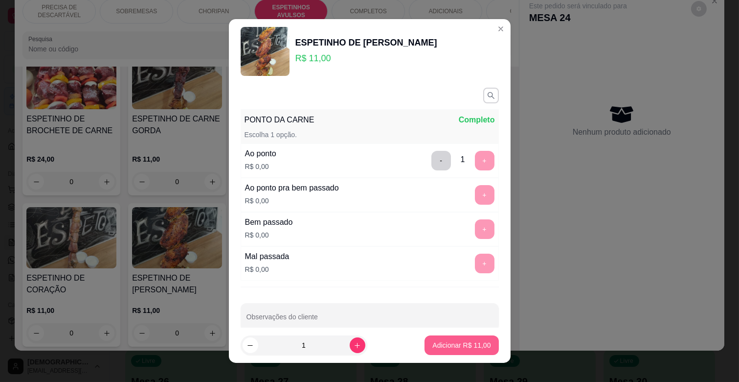
click at [463, 350] on button "Adicionar R$ 11,00" at bounding box center [462, 345] width 74 height 20
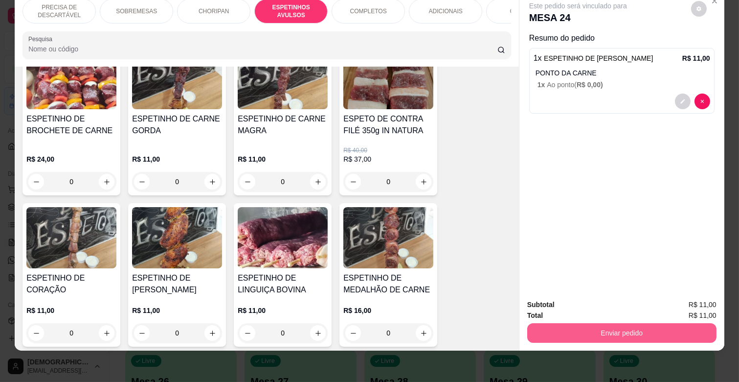
click at [641, 323] on button "Enviar pedido" at bounding box center [621, 333] width 189 height 20
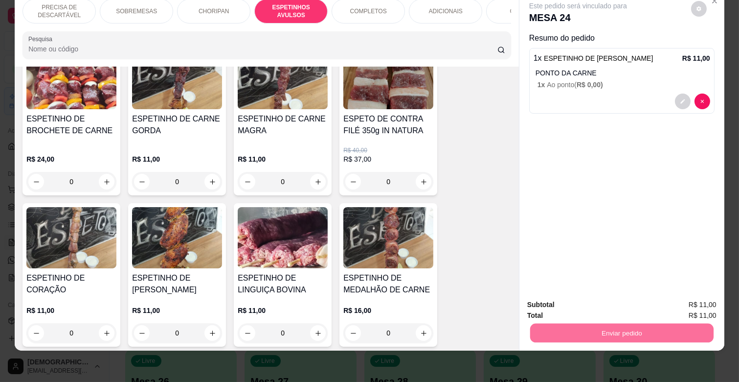
click at [675, 299] on button "Enviar pedido" at bounding box center [690, 301] width 55 height 19
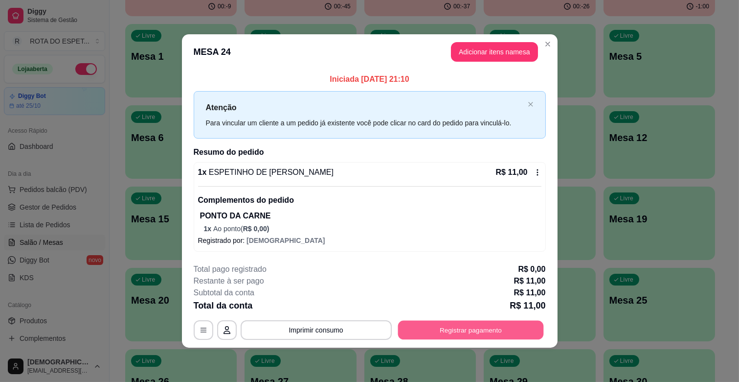
click at [531, 329] on button "Registrar pagamento" at bounding box center [471, 329] width 146 height 19
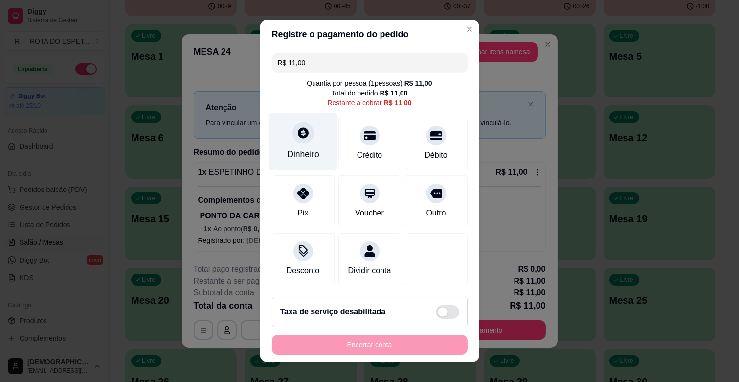
click at [298, 152] on div "Dinheiro" at bounding box center [303, 154] width 32 height 13
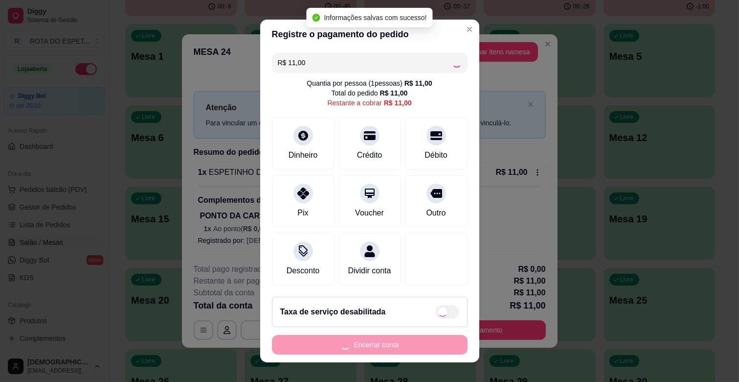
type input "R$ 0,00"
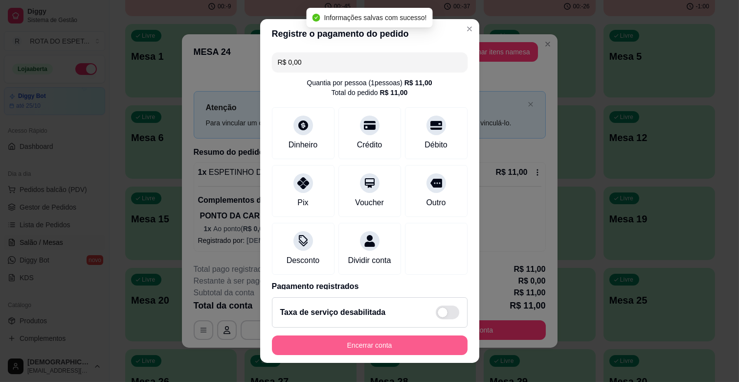
click at [407, 341] on button "Encerrar conta" at bounding box center [370, 345] width 196 height 20
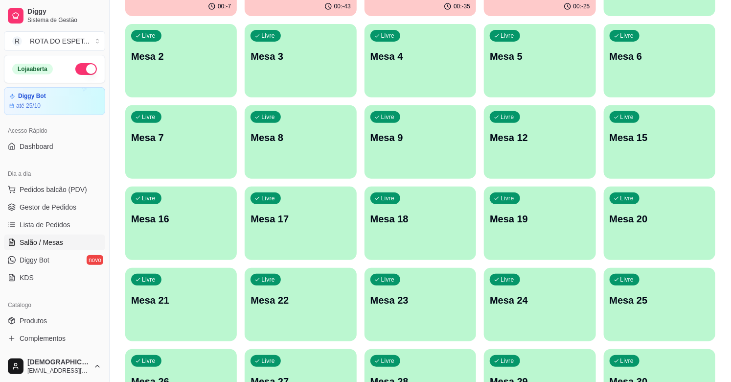
click at [59, 211] on span "Gestor de Pedidos" at bounding box center [48, 207] width 57 height 10
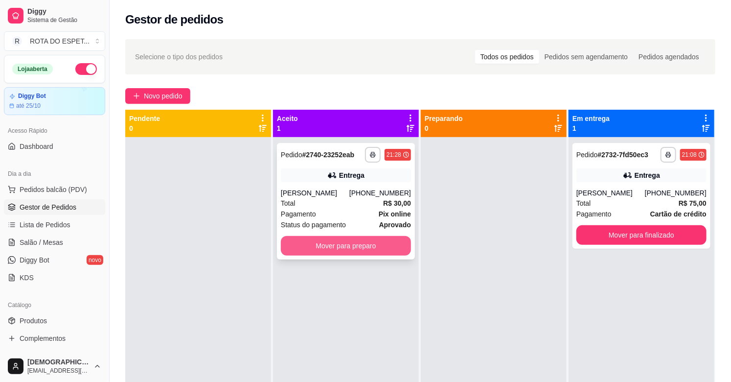
click at [363, 241] on button "Mover para preparo" at bounding box center [346, 246] width 130 height 20
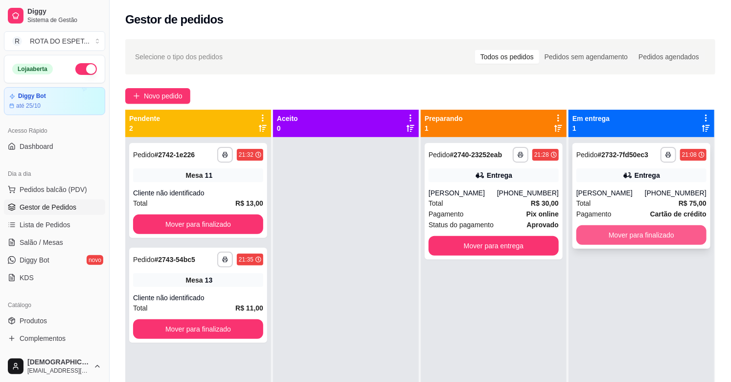
click at [681, 231] on button "Mover para finalizado" at bounding box center [641, 235] width 130 height 20
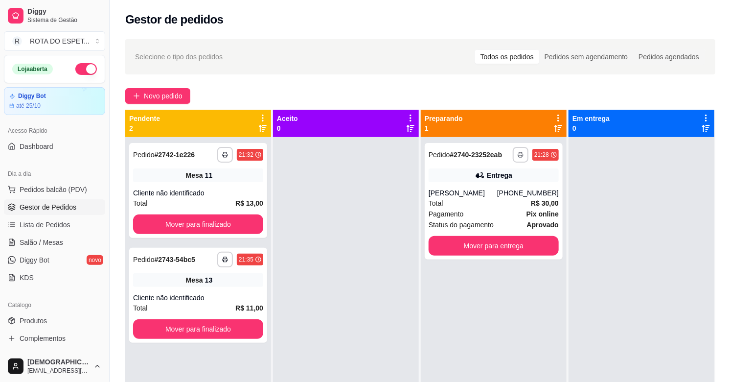
click at [685, 240] on div at bounding box center [641, 328] width 146 height 382
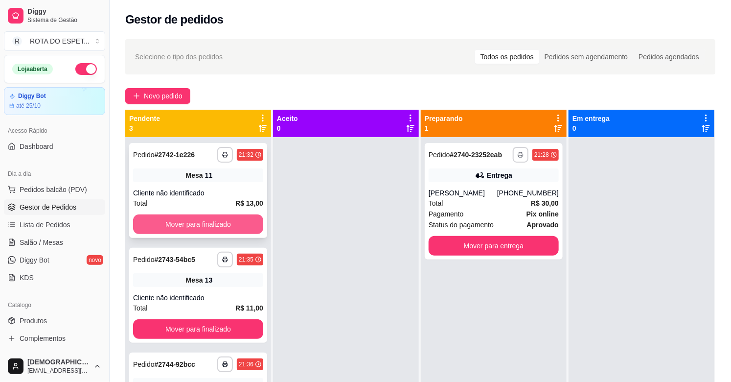
click at [228, 223] on button "Mover para finalizado" at bounding box center [198, 224] width 130 height 20
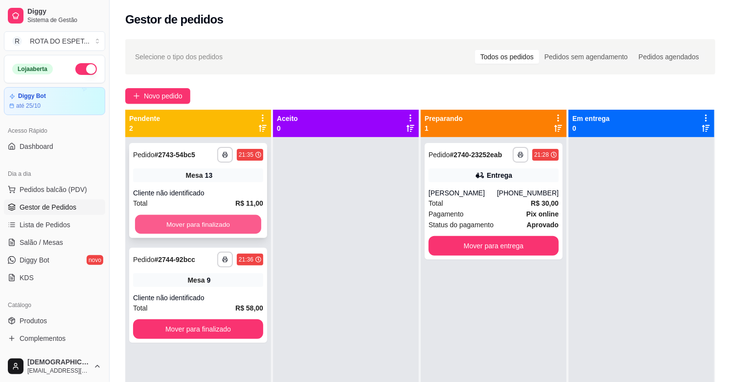
click at [192, 217] on button "Mover para finalizado" at bounding box center [198, 224] width 126 height 19
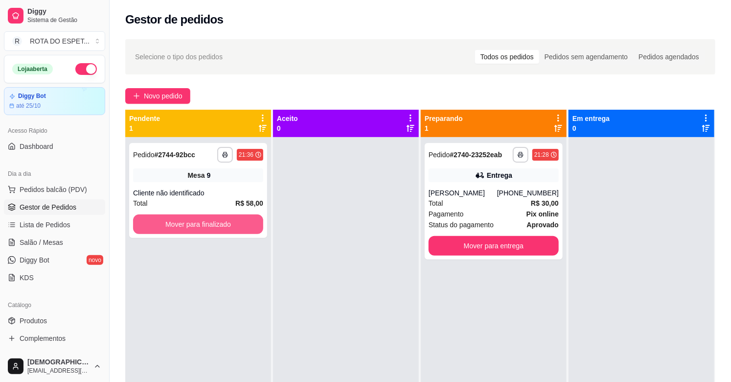
click at [203, 222] on button "Mover para finalizado" at bounding box center [198, 224] width 130 height 20
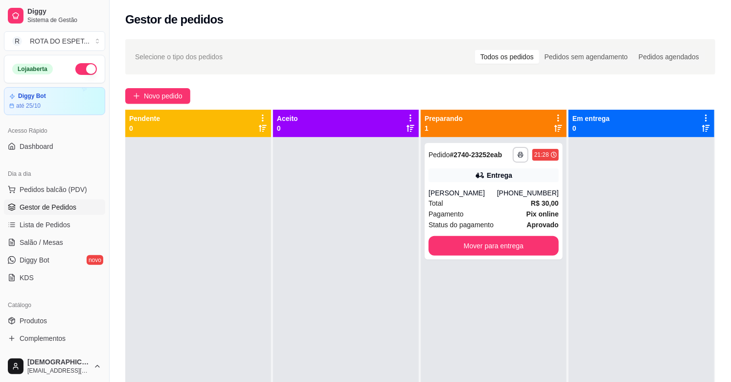
click at [302, 319] on div at bounding box center [346, 328] width 146 height 382
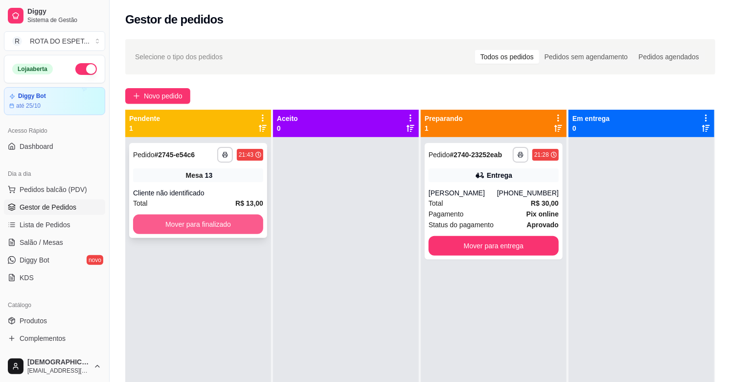
click at [209, 229] on button "Mover para finalizado" at bounding box center [198, 224] width 130 height 20
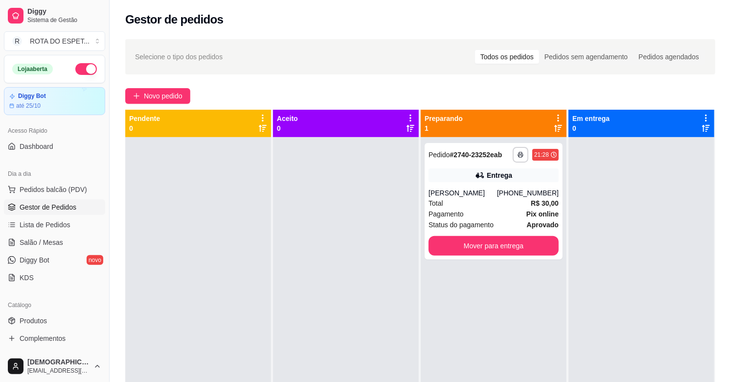
click at [335, 321] on div at bounding box center [346, 328] width 146 height 382
click at [50, 243] on span "Salão / Mesas" at bounding box center [42, 242] width 44 height 10
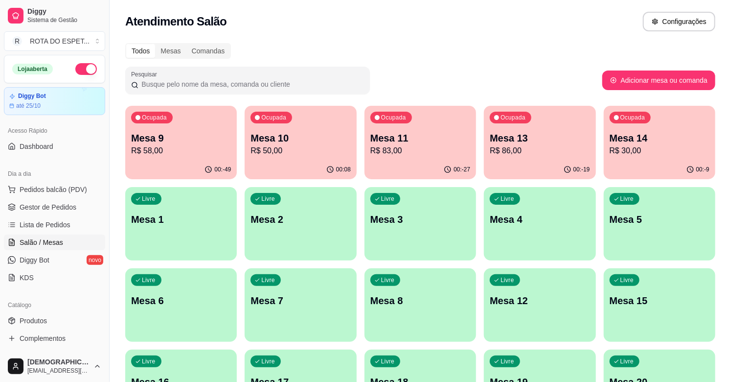
click at [270, 138] on p "Mesa 10" at bounding box center [300, 138] width 100 height 14
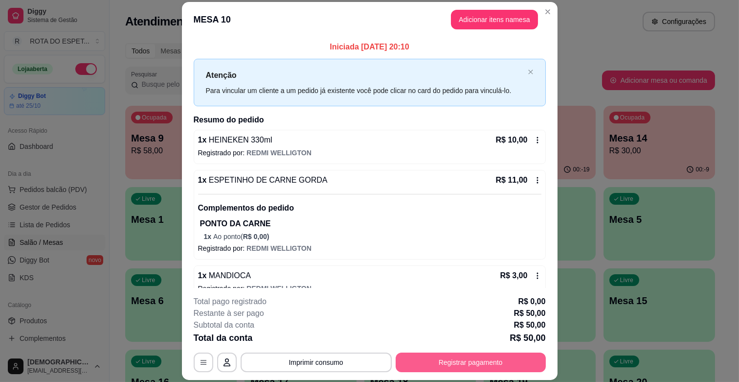
click at [447, 362] on button "Registrar pagamento" at bounding box center [471, 362] width 150 height 20
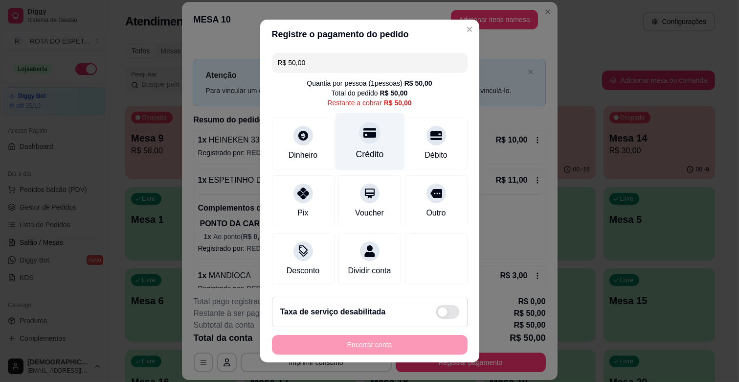
click at [369, 123] on div "Crédito" at bounding box center [369, 141] width 69 height 57
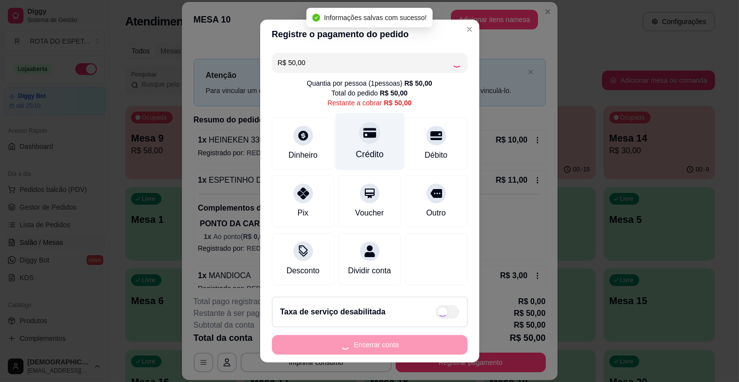
type input "R$ 0,00"
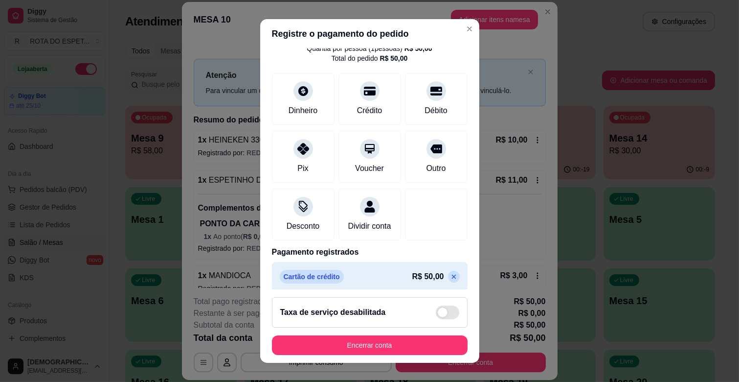
scroll to position [52, 0]
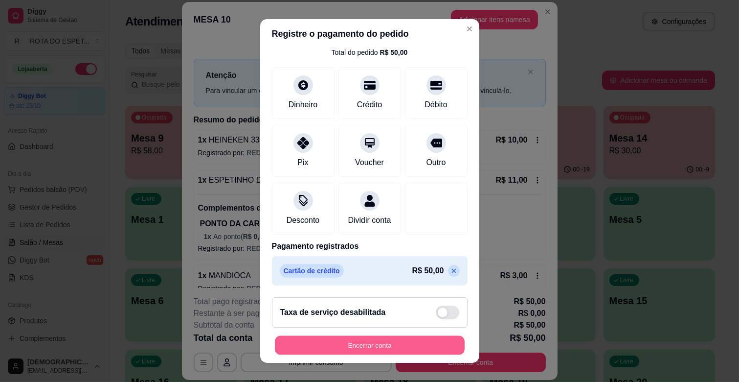
click at [409, 351] on button "Encerrar conta" at bounding box center [370, 345] width 190 height 19
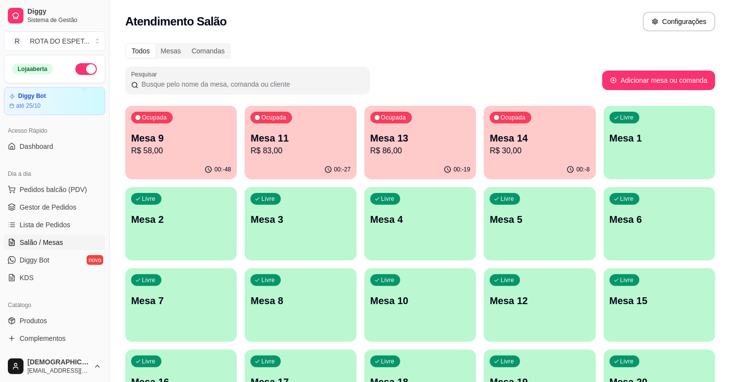
click at [546, 157] on div "Ocupada Mesa 14 R$ 30,00" at bounding box center [540, 133] width 112 height 54
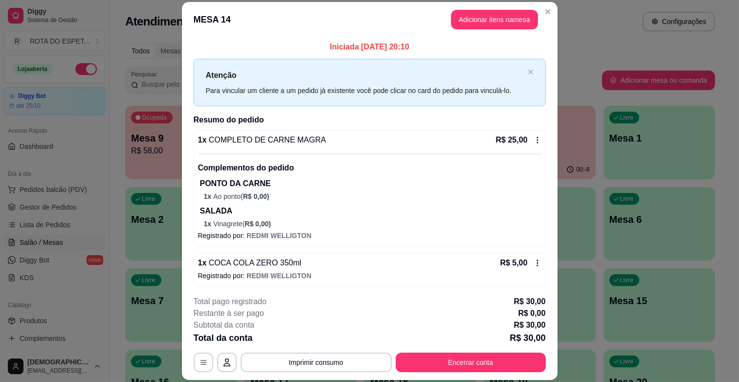
scroll to position [3, 0]
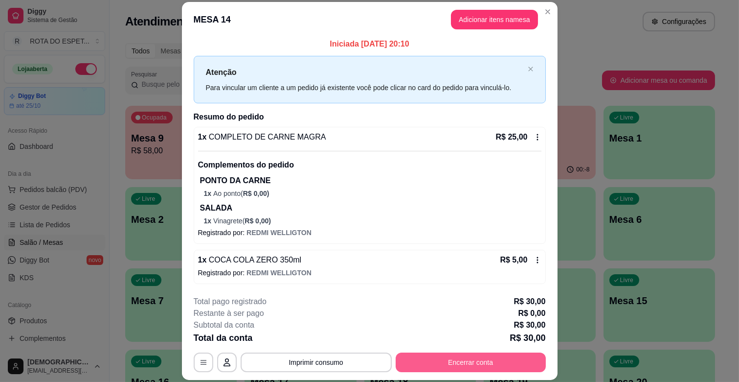
click at [475, 365] on button "Encerrar conta" at bounding box center [471, 362] width 150 height 20
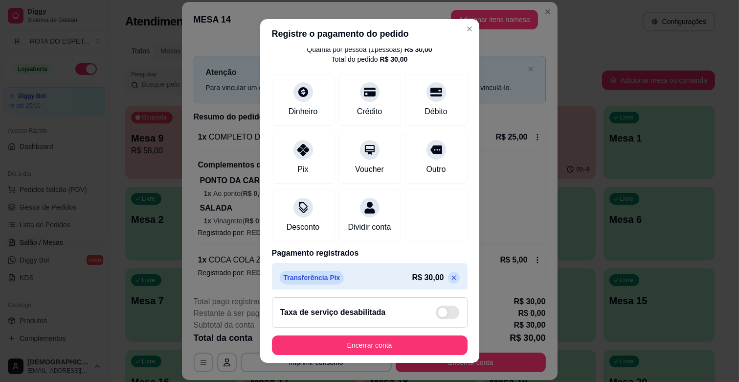
scroll to position [52, 0]
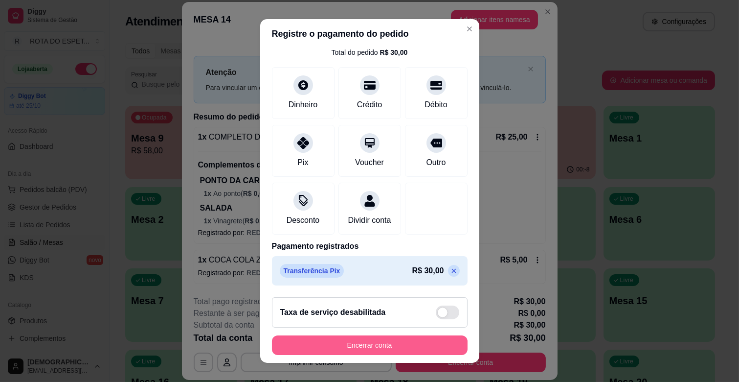
click at [417, 341] on button "Encerrar conta" at bounding box center [370, 345] width 196 height 20
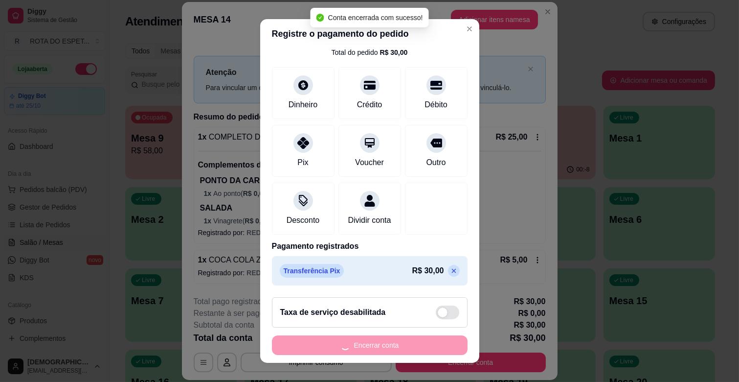
scroll to position [0, 0]
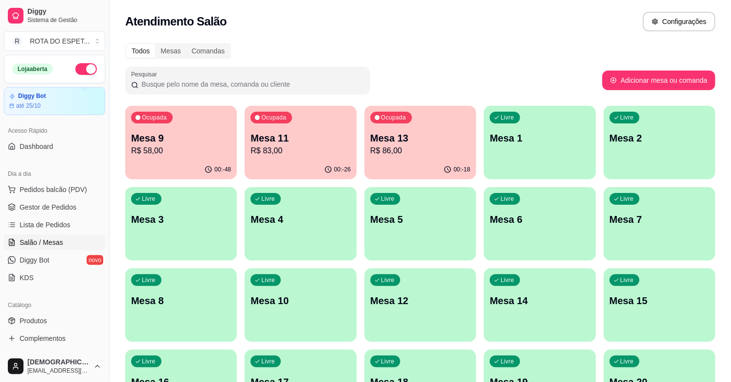
click at [402, 131] on p "Mesa 13" at bounding box center [420, 138] width 100 height 14
click at [295, 113] on div "Ocupada Mesa 11 R$ 83,00" at bounding box center [301, 133] width 112 height 54
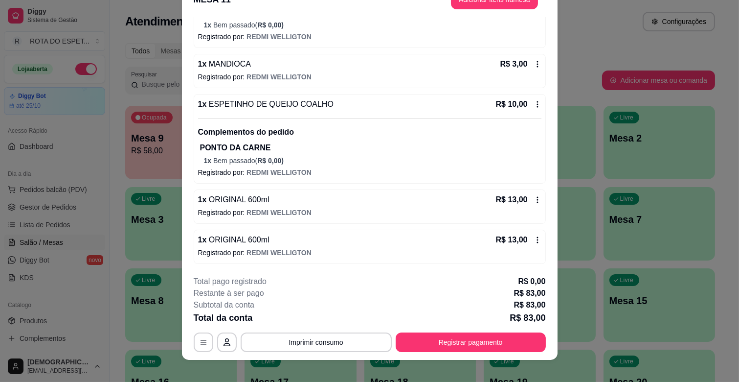
scroll to position [29, 0]
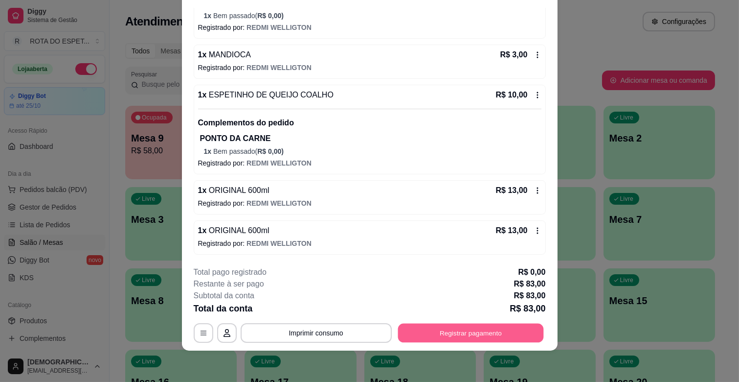
click at [496, 335] on button "Registrar pagamento" at bounding box center [471, 332] width 146 height 19
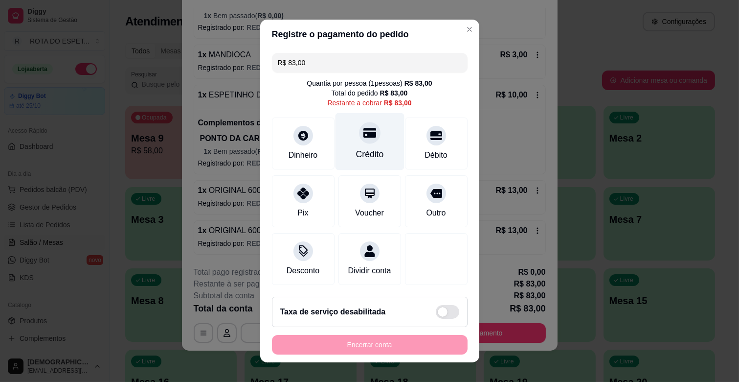
click at [356, 145] on div "Crédito" at bounding box center [369, 141] width 69 height 57
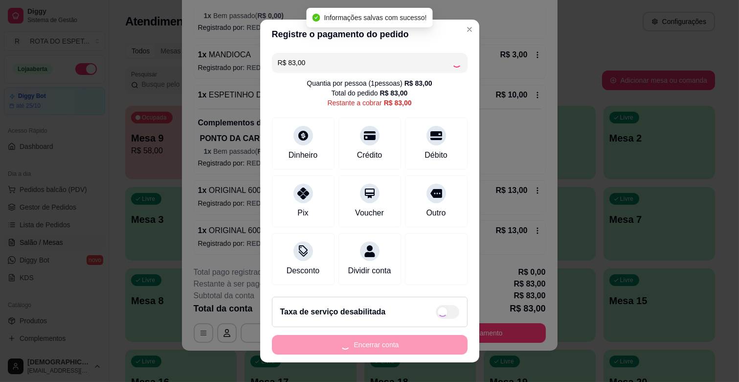
type input "R$ 0,00"
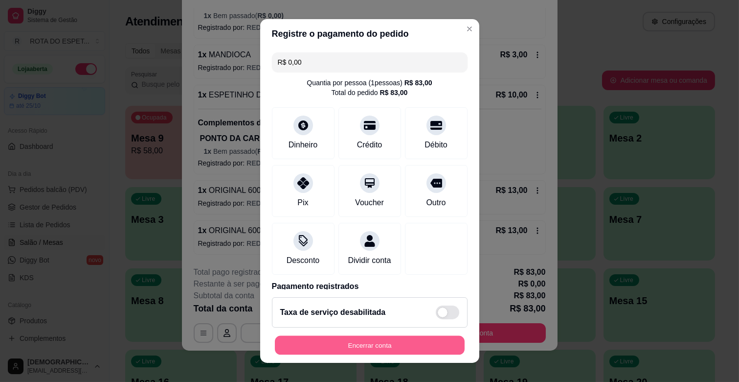
click at [425, 336] on button "Encerrar conta" at bounding box center [370, 345] width 190 height 19
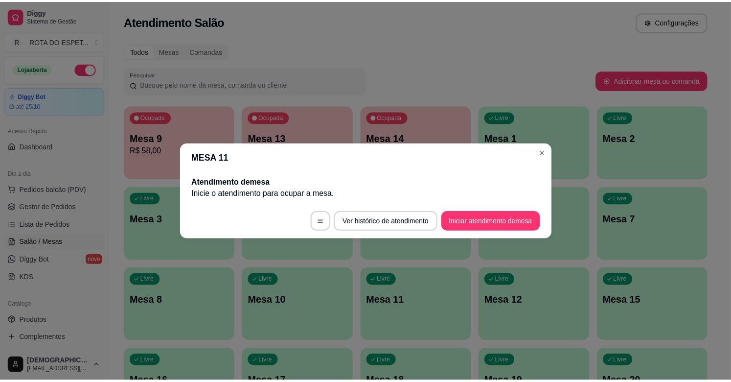
scroll to position [0, 0]
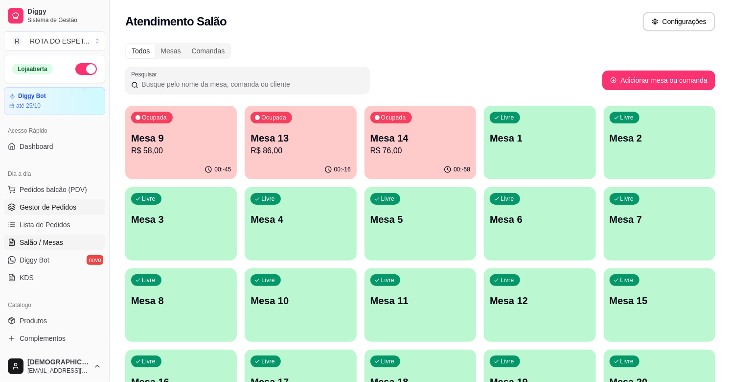
click at [50, 209] on span "Gestor de Pedidos" at bounding box center [48, 207] width 57 height 10
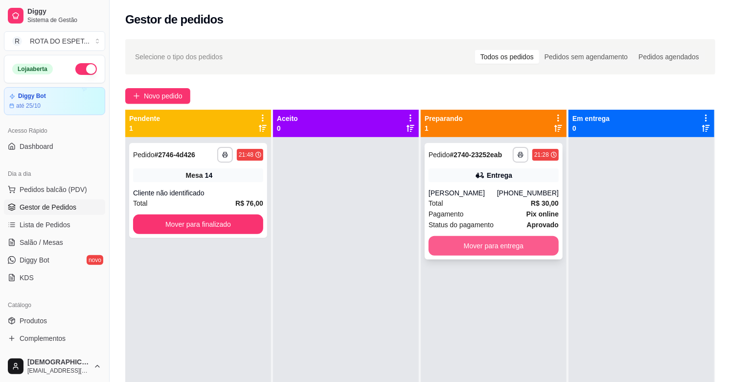
click at [454, 243] on button "Mover para entrega" at bounding box center [493, 246] width 130 height 20
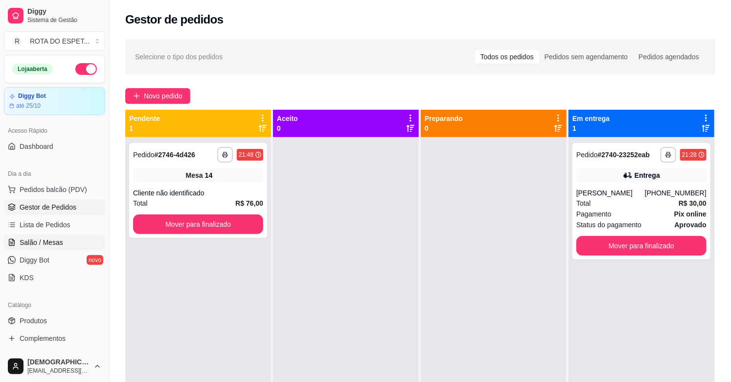
click at [50, 243] on span "Salão / Mesas" at bounding box center [42, 242] width 44 height 10
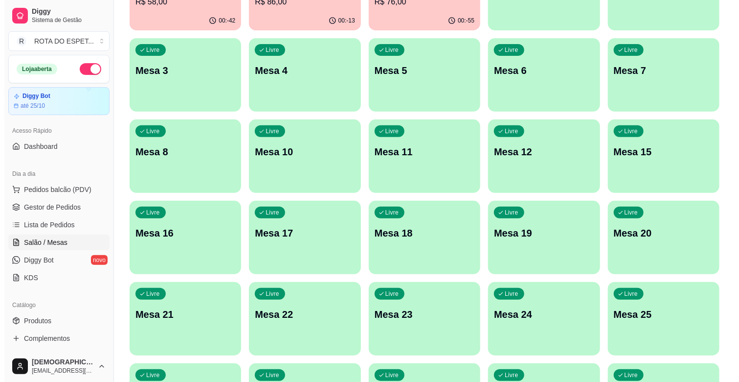
scroll to position [163, 0]
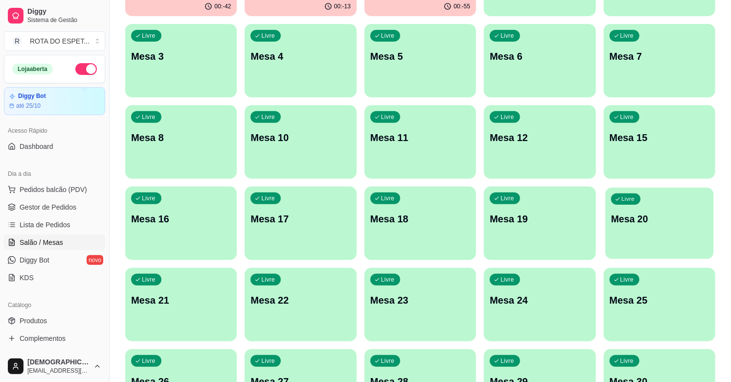
click at [679, 202] on div "Livre Mesa 20" at bounding box center [659, 217] width 109 height 60
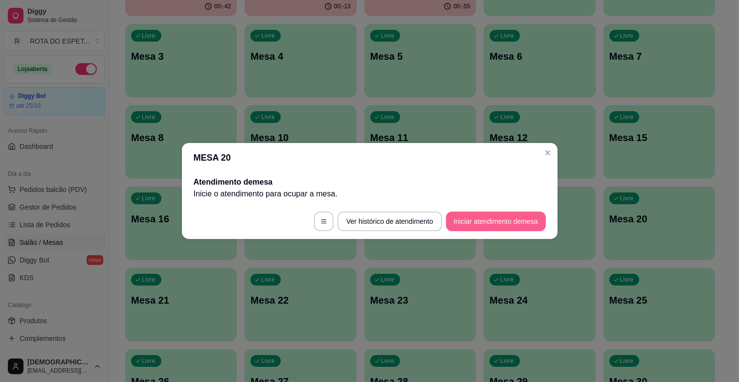
click at [511, 218] on button "Iniciar atendimento de mesa" at bounding box center [496, 221] width 100 height 20
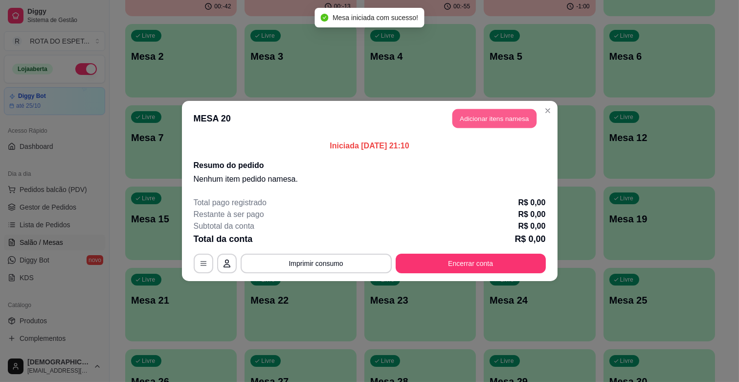
click at [490, 118] on button "Adicionar itens na mesa" at bounding box center [494, 118] width 84 height 19
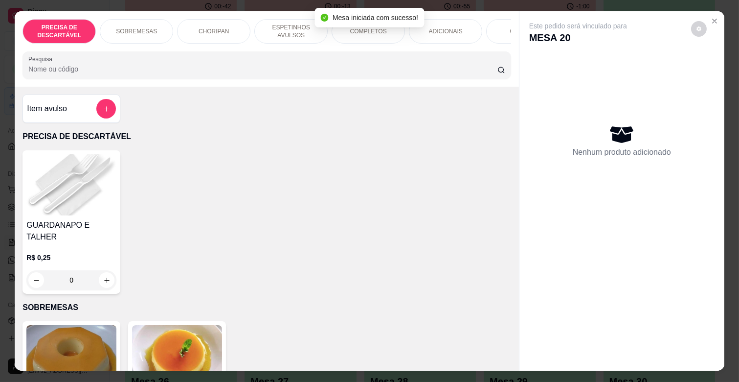
click at [350, 30] on p "COMPLETOS" at bounding box center [368, 31] width 37 height 8
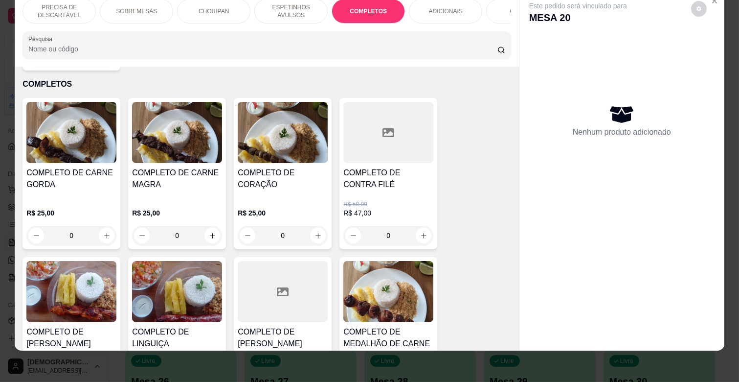
click at [163, 167] on h4 "COMPLETO DE CARNE MAGRA" at bounding box center [177, 178] width 90 height 23
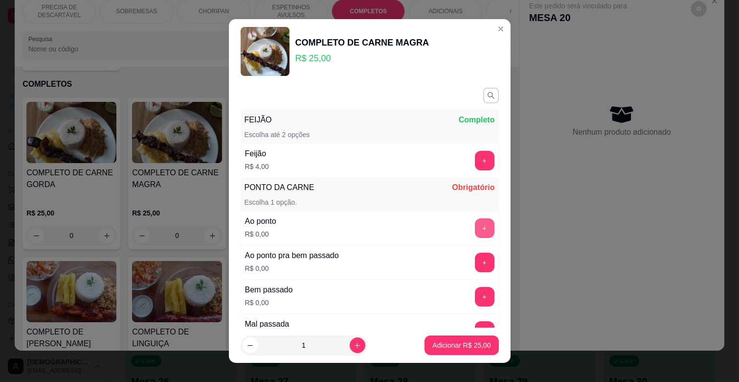
click at [475, 223] on button "+" at bounding box center [485, 228] width 20 height 20
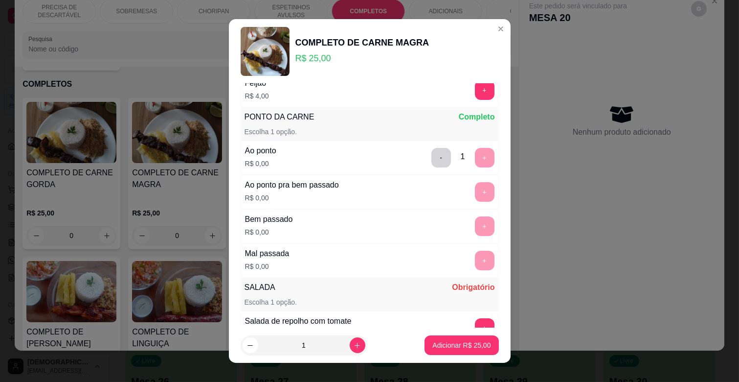
scroll to position [255, 0]
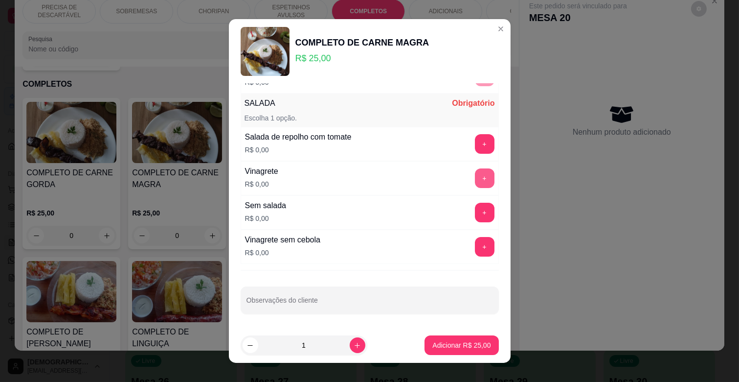
click at [475, 178] on button "+" at bounding box center [485, 178] width 20 height 20
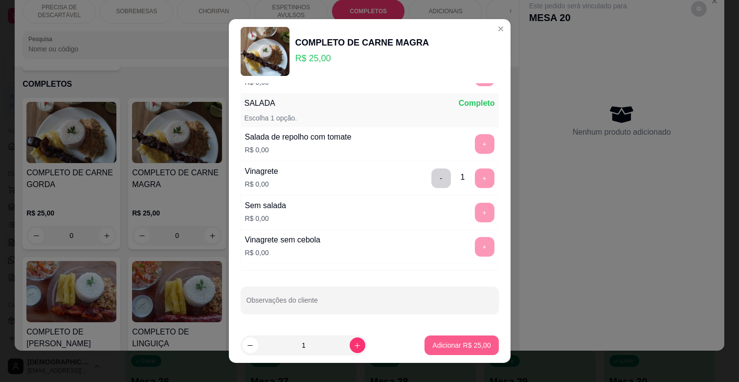
click at [455, 349] on p "Adicionar R$ 25,00" at bounding box center [461, 345] width 58 height 10
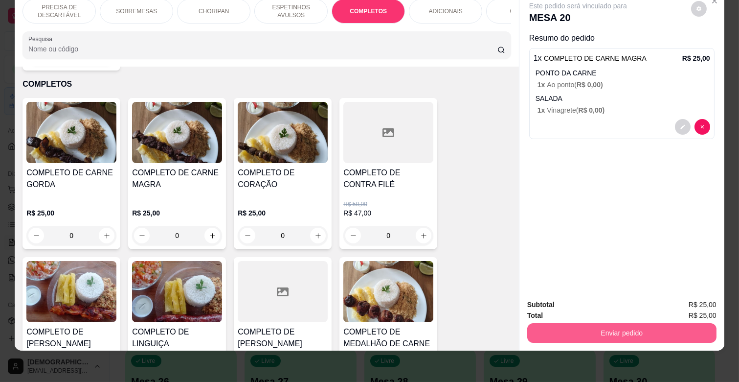
click at [652, 324] on button "Enviar pedido" at bounding box center [621, 333] width 189 height 20
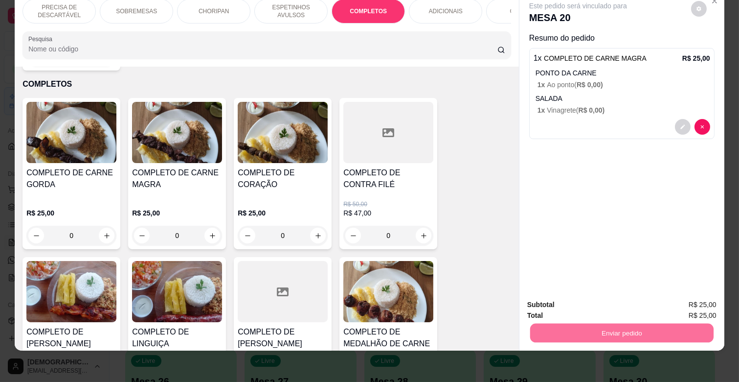
click at [683, 301] on button "Enviar pedido" at bounding box center [691, 301] width 54 height 18
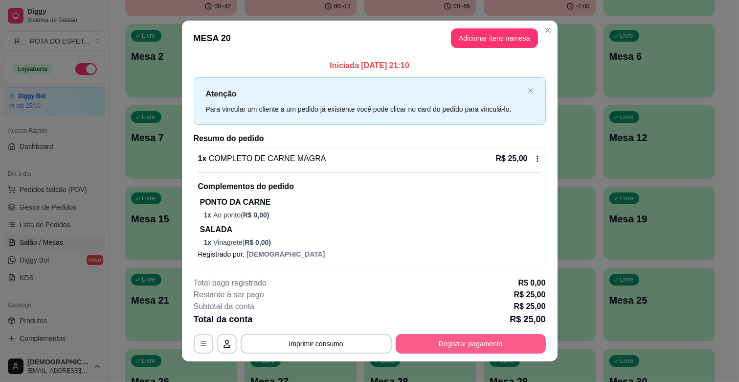
click at [455, 349] on button "Registrar pagamento" at bounding box center [471, 344] width 150 height 20
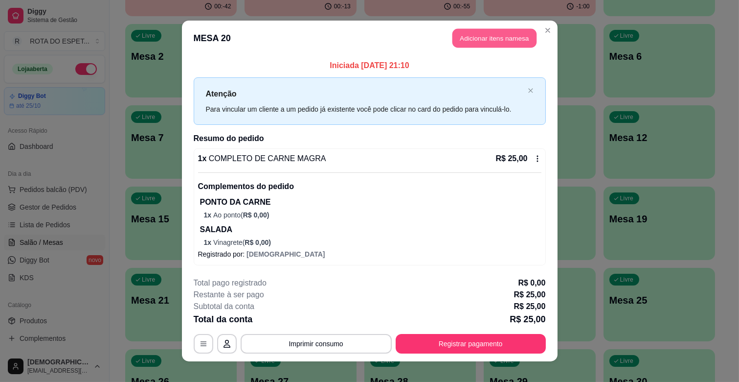
click at [509, 35] on button "Adicionar itens na mesa" at bounding box center [494, 38] width 84 height 19
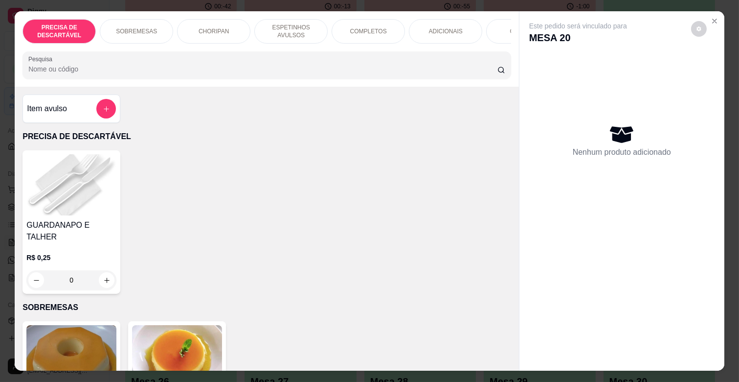
scroll to position [0, 434]
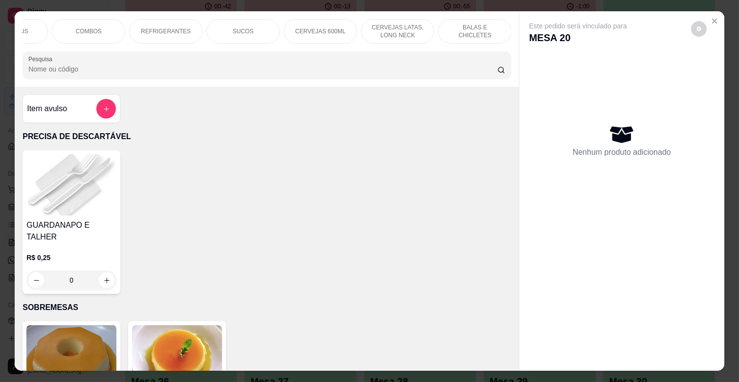
click at [299, 21] on div "CERVEJAS 600ML" at bounding box center [320, 31] width 73 height 24
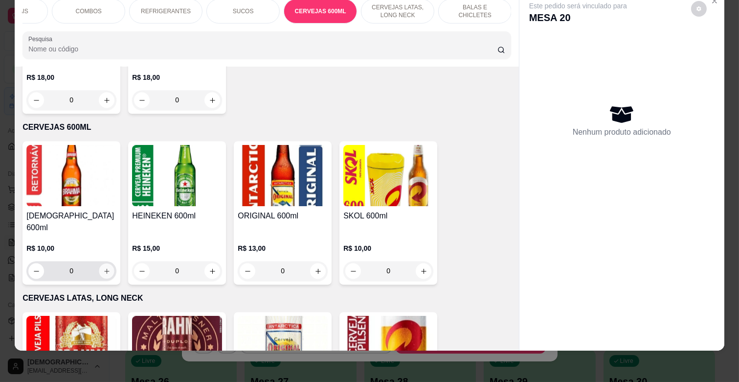
click at [99, 264] on button "increase-product-quantity" at bounding box center [106, 271] width 15 height 15
type input "1"
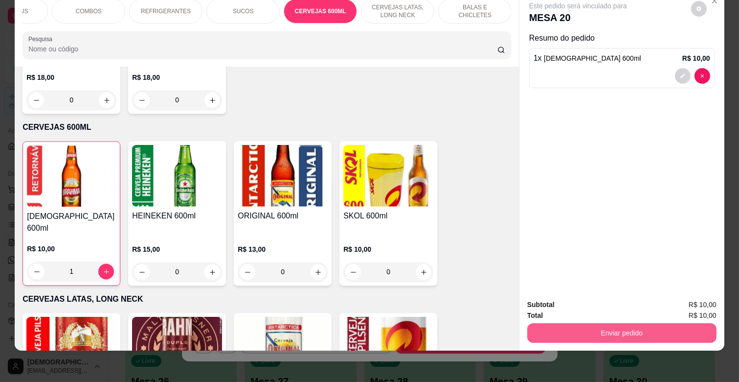
click at [644, 323] on button "Enviar pedido" at bounding box center [621, 333] width 189 height 20
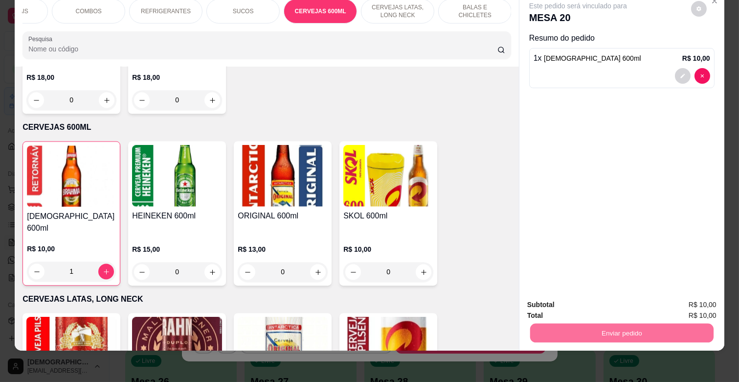
click at [682, 292] on button "Enviar pedido" at bounding box center [690, 301] width 55 height 19
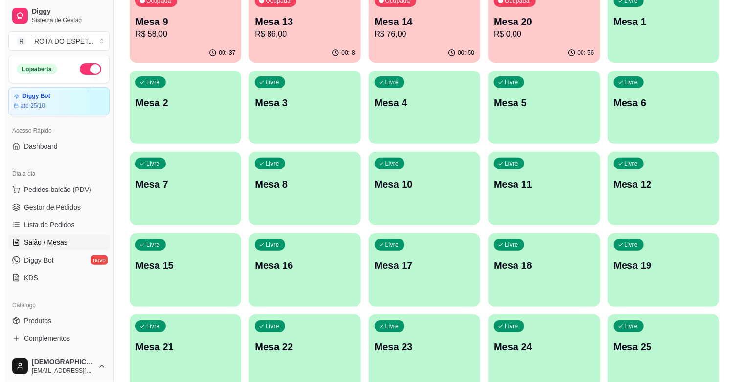
scroll to position [0, 0]
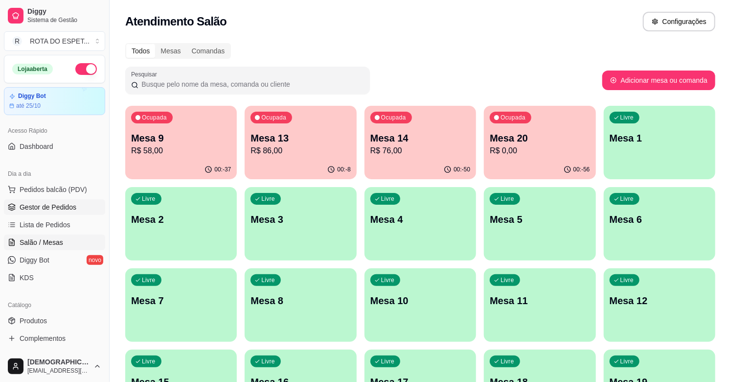
click at [73, 201] on link "Gestor de Pedidos" at bounding box center [54, 207] width 101 height 16
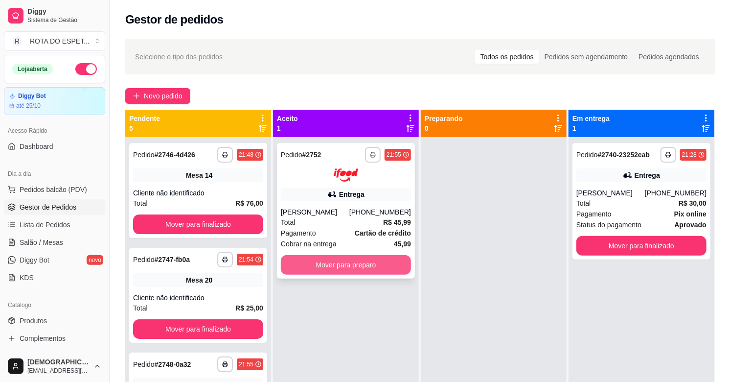
click at [385, 257] on button "Mover para preparo" at bounding box center [346, 265] width 130 height 20
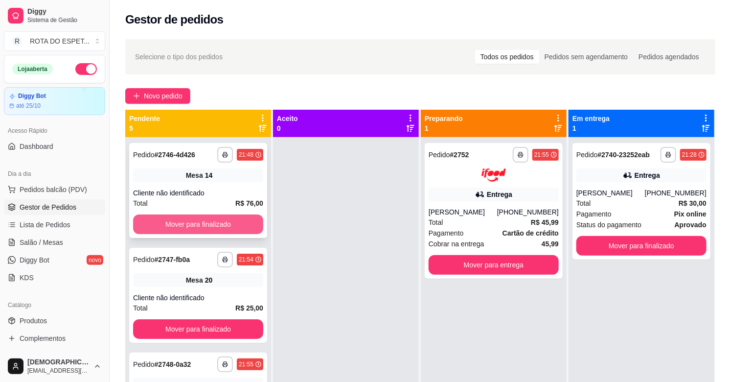
click at [194, 225] on button "Mover para finalizado" at bounding box center [198, 224] width 130 height 20
click at [194, 225] on button "Mover para finalizado" at bounding box center [198, 224] width 126 height 19
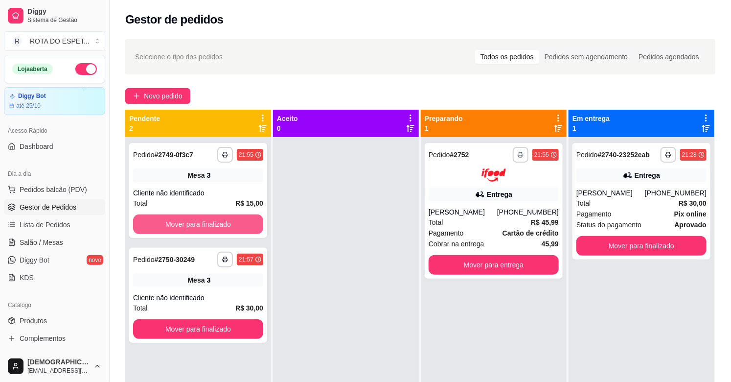
click at [194, 225] on button "Mover para finalizado" at bounding box center [198, 224] width 130 height 20
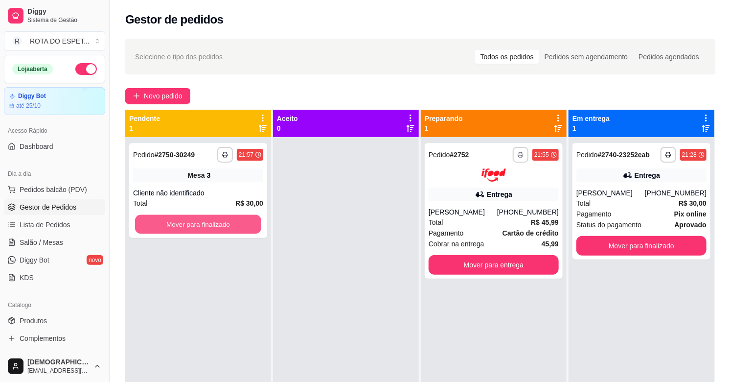
click at [194, 225] on button "Mover para finalizado" at bounding box center [198, 224] width 126 height 19
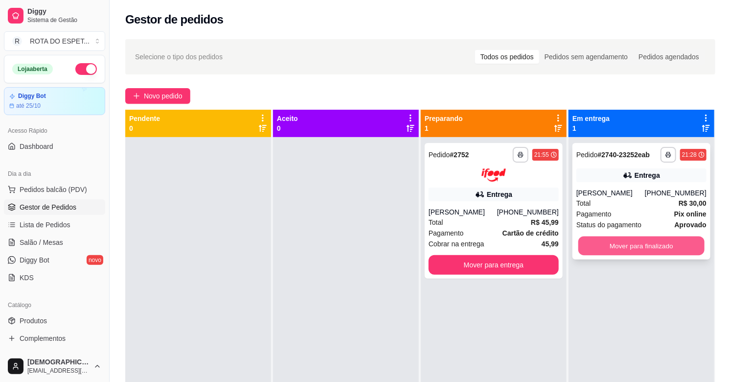
click at [659, 248] on button "Mover para finalizado" at bounding box center [641, 245] width 126 height 19
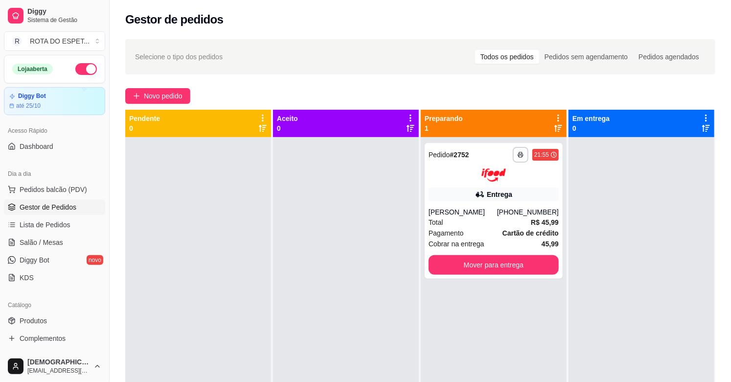
click at [407, 351] on div at bounding box center [346, 328] width 146 height 382
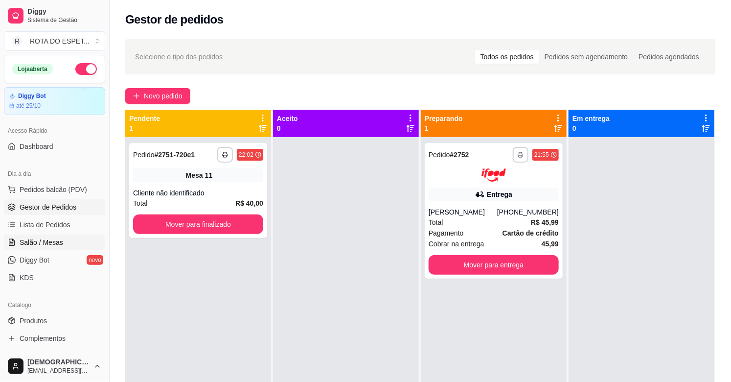
click at [54, 245] on span "Salão / Mesas" at bounding box center [42, 242] width 44 height 10
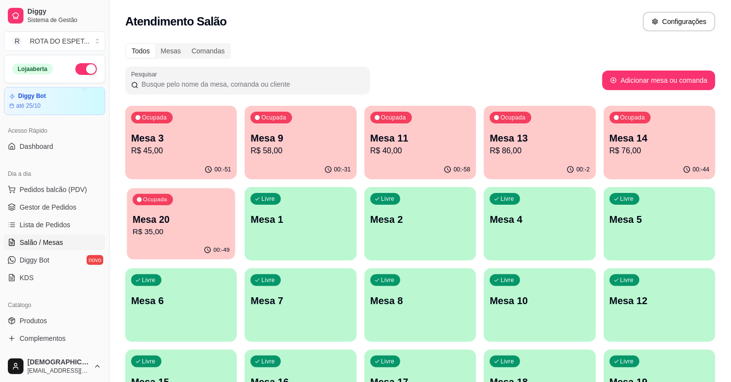
click at [187, 235] on p "R$ 35,00" at bounding box center [181, 231] width 97 height 11
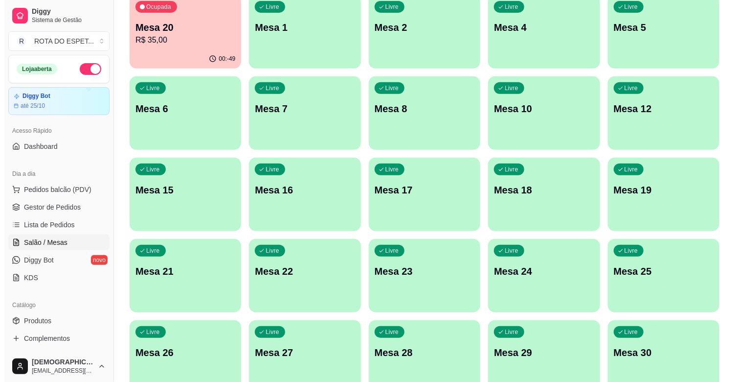
scroll to position [217, 0]
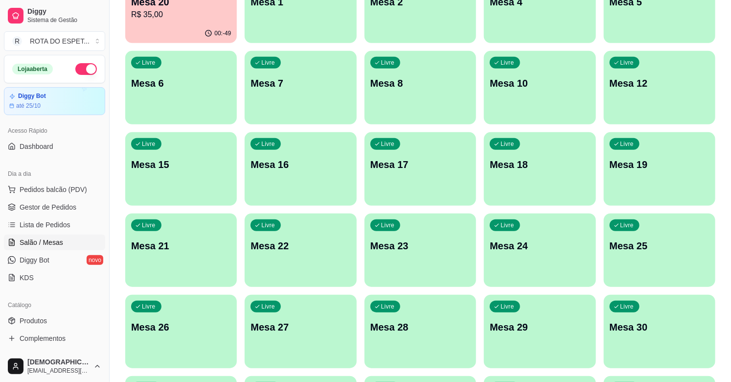
click at [161, 233] on div "Livre Mesa 21" at bounding box center [181, 244] width 112 height 62
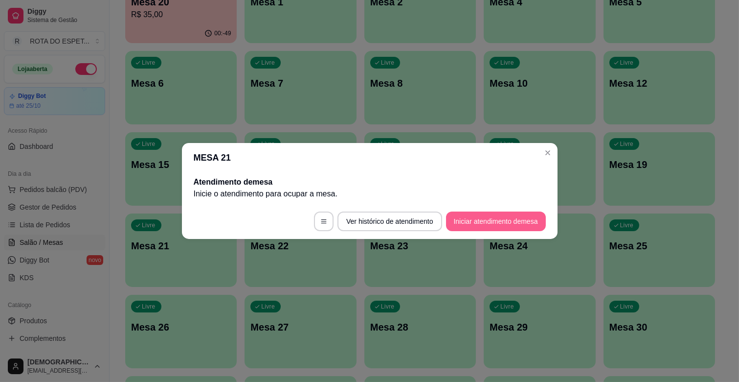
click at [481, 224] on button "Iniciar atendimento de mesa" at bounding box center [496, 221] width 100 height 20
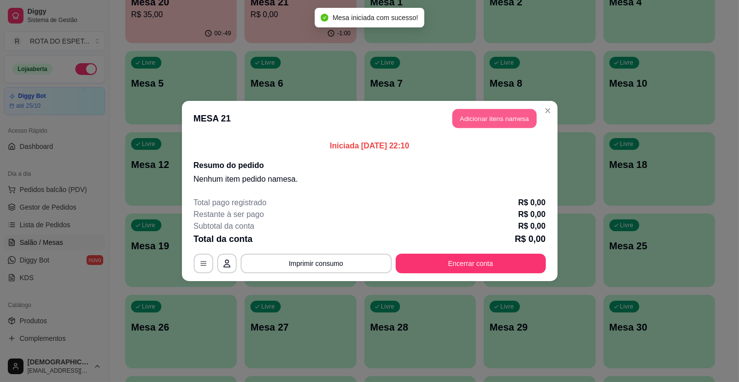
click at [486, 116] on button "Adicionar itens na mesa" at bounding box center [494, 118] width 84 height 19
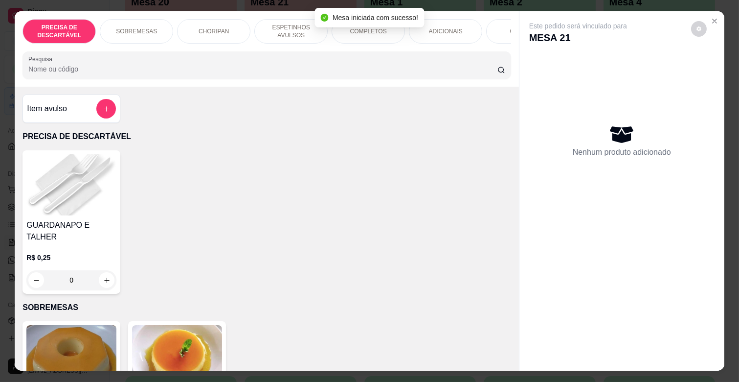
click at [306, 30] on p "ESPETINHOS AVULSOS" at bounding box center [291, 31] width 57 height 16
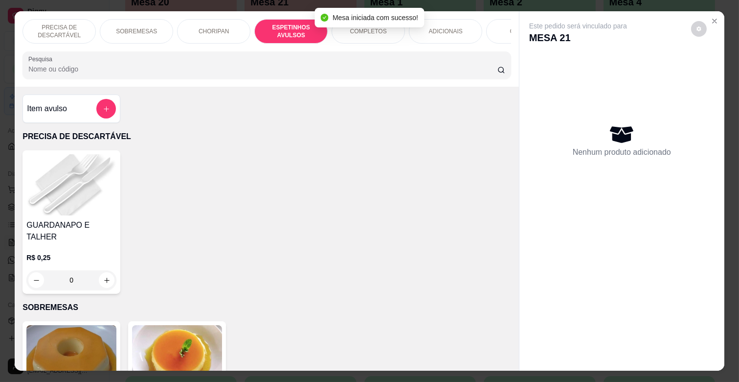
scroll to position [23, 0]
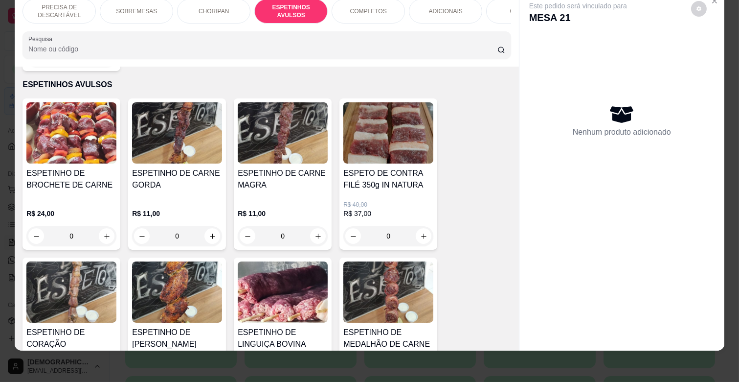
click at [379, 7] on p "COMPLETOS" at bounding box center [368, 11] width 37 height 8
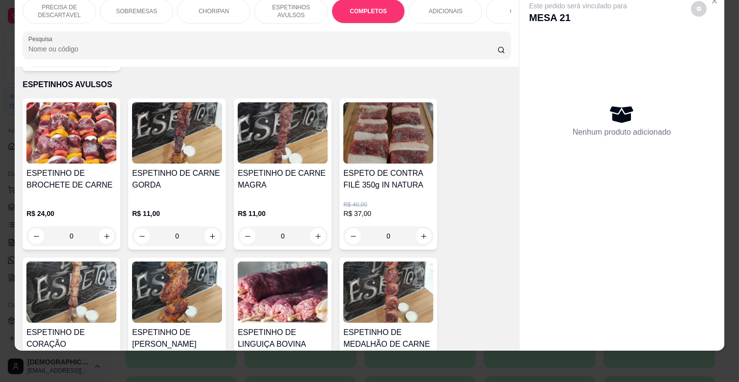
scroll to position [1180, 0]
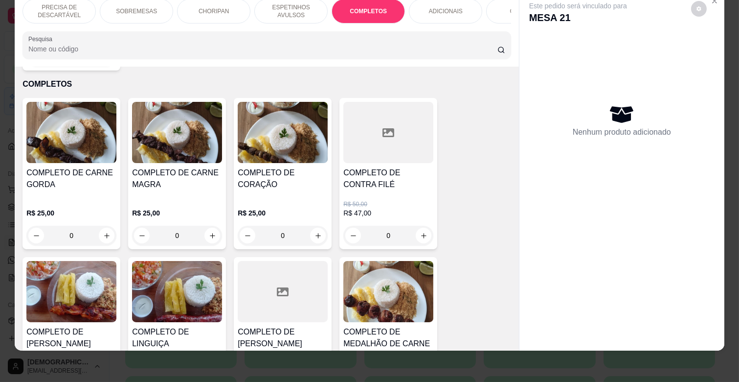
click at [153, 171] on h4 "COMPLETO DE CARNE MAGRA" at bounding box center [177, 178] width 90 height 23
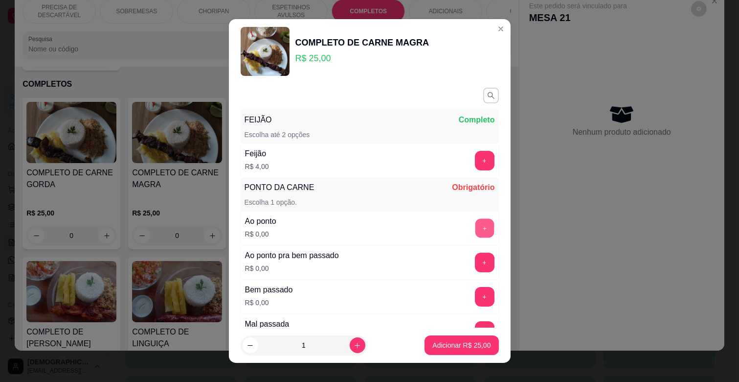
click at [475, 230] on button "+" at bounding box center [484, 228] width 19 height 19
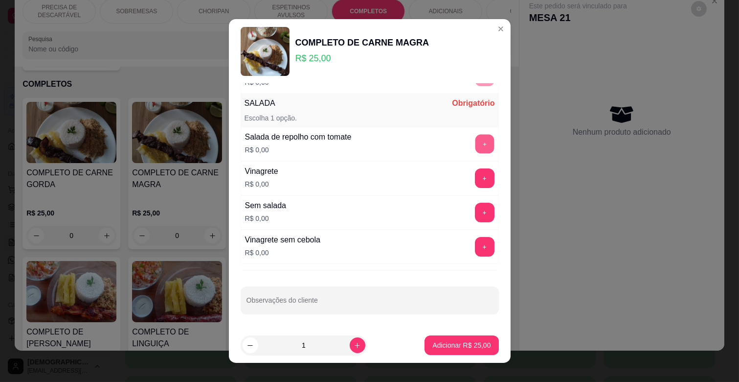
click at [475, 149] on button "+" at bounding box center [484, 144] width 19 height 19
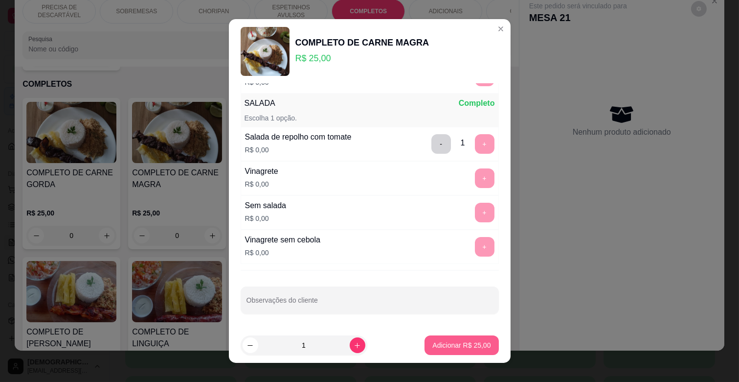
click at [441, 348] on p "Adicionar R$ 25,00" at bounding box center [461, 345] width 58 height 10
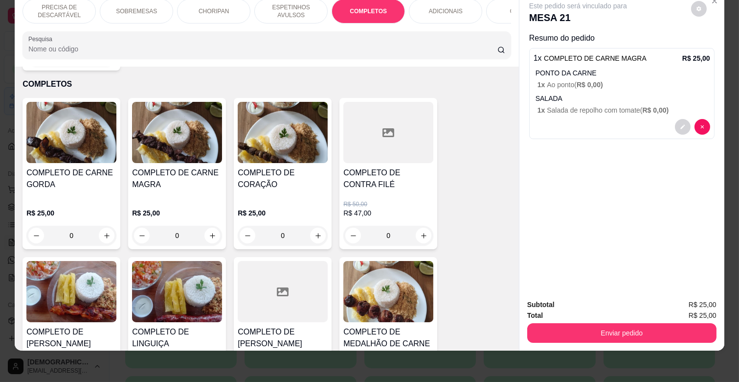
scroll to position [1289, 0]
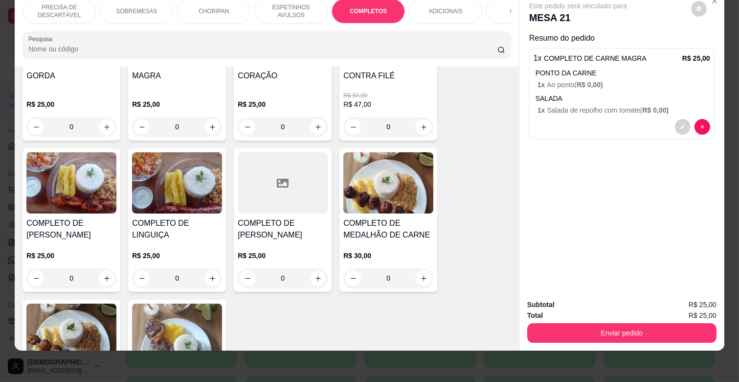
click at [76, 188] on img at bounding box center [71, 182] width 90 height 61
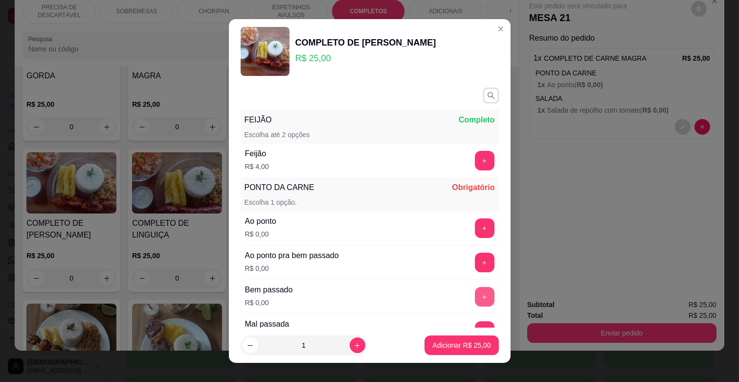
click at [475, 293] on button "+" at bounding box center [485, 297] width 20 height 20
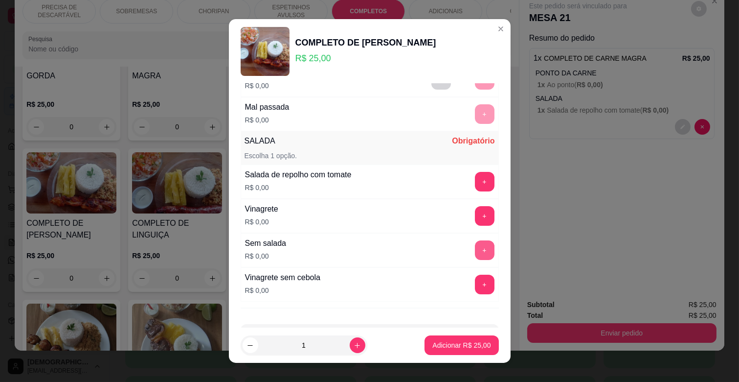
scroll to position [217, 0]
click at [475, 214] on button "+" at bounding box center [485, 215] width 20 height 20
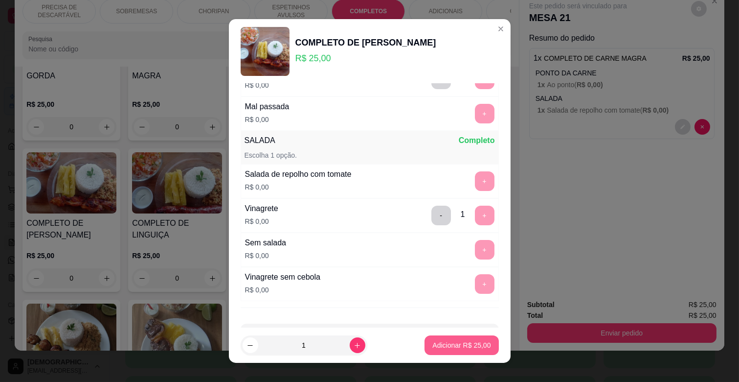
click at [457, 348] on p "Adicionar R$ 25,00" at bounding box center [461, 345] width 58 height 10
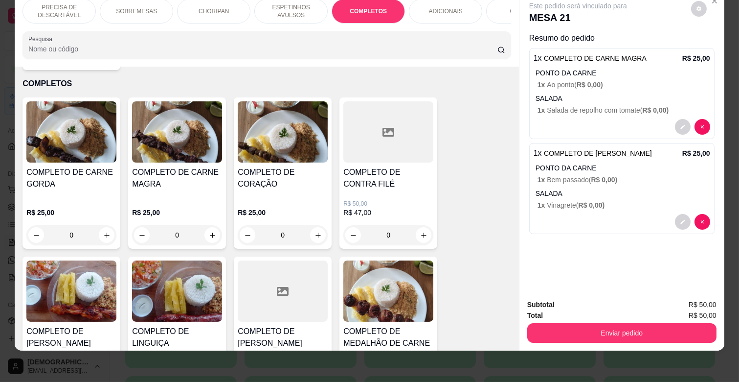
scroll to position [1180, 0]
click at [177, 172] on h4 "COMPLETO DE CARNE MAGRA" at bounding box center [177, 178] width 90 height 23
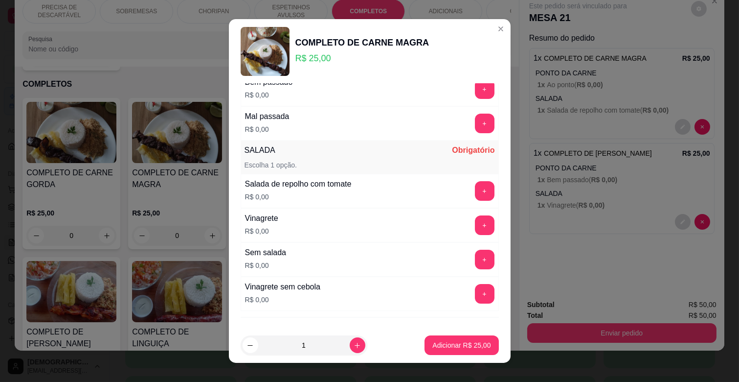
scroll to position [147, 0]
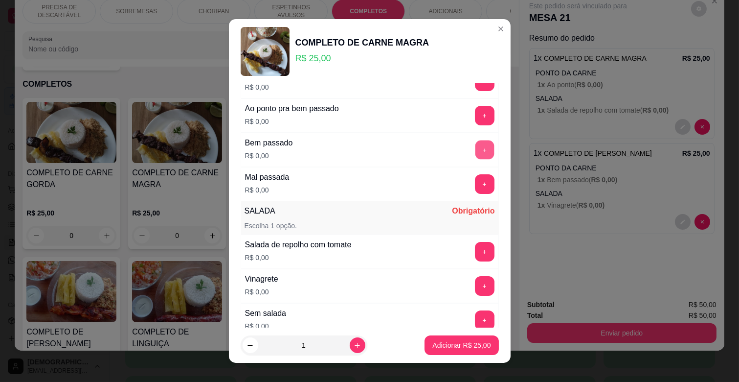
click at [475, 145] on button "+" at bounding box center [484, 149] width 19 height 19
click at [475, 281] on button "+" at bounding box center [485, 286] width 20 height 20
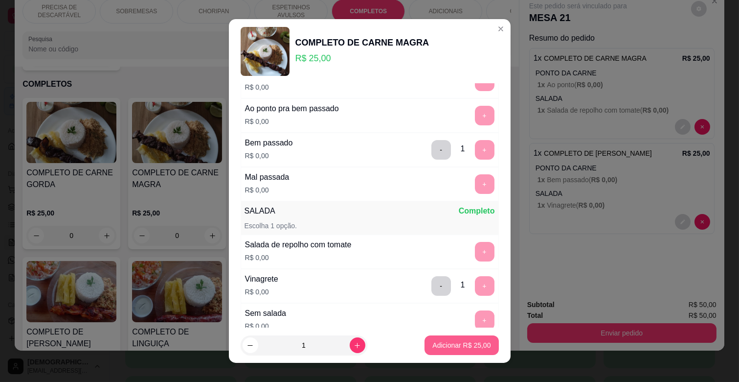
click at [455, 339] on button "Adicionar R$ 25,00" at bounding box center [462, 345] width 74 height 20
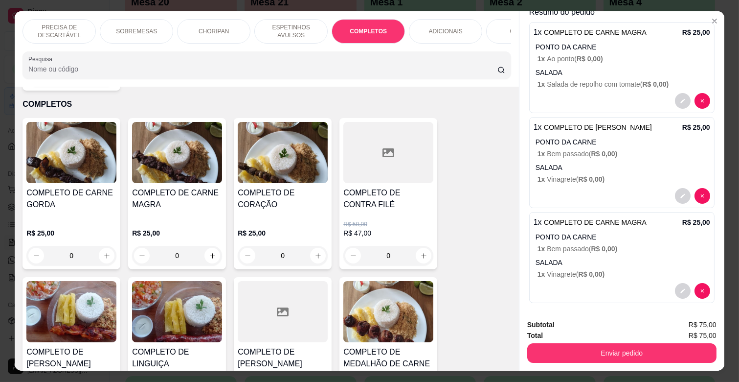
scroll to position [51, 0]
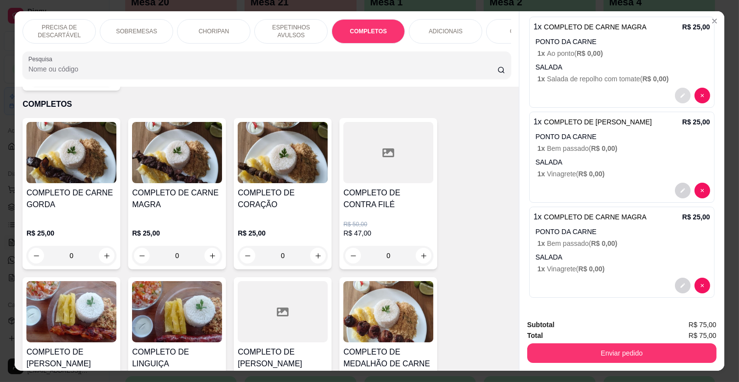
click at [675, 88] on button "decrease-product-quantity" at bounding box center [683, 96] width 16 height 16
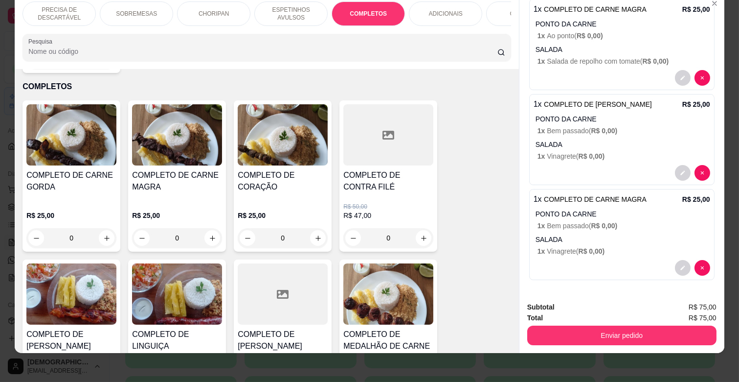
scroll to position [23, 0]
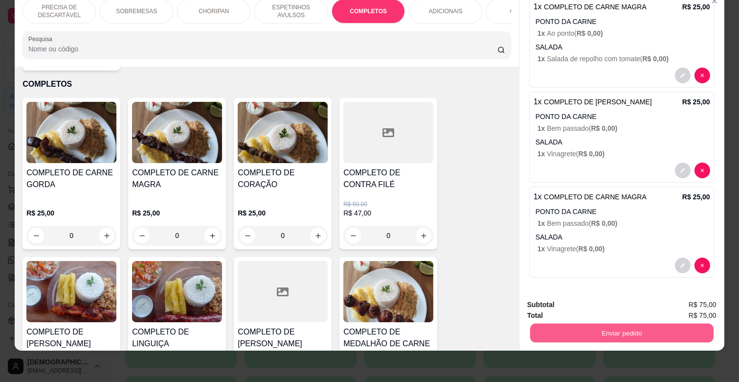
click at [632, 323] on button "Enviar pedido" at bounding box center [621, 332] width 183 height 19
click at [701, 305] on button "Enviar pedido" at bounding box center [691, 301] width 54 height 18
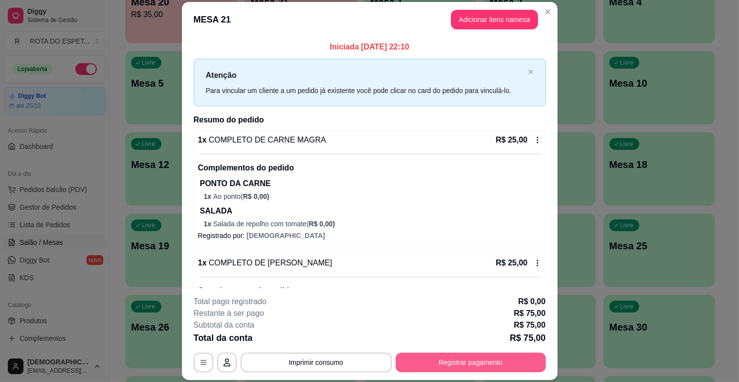
click at [493, 369] on button "Registrar pagamento" at bounding box center [471, 362] width 150 height 20
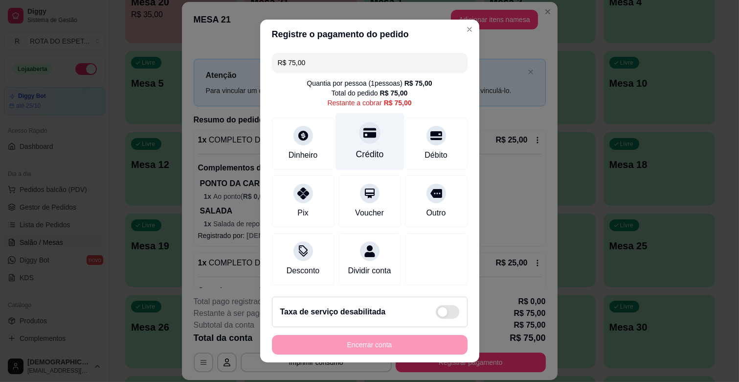
click at [364, 126] on div at bounding box center [370, 133] width 22 height 22
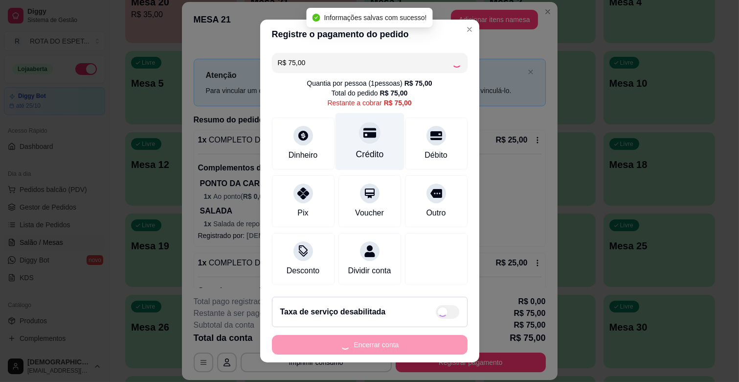
type input "R$ 0,00"
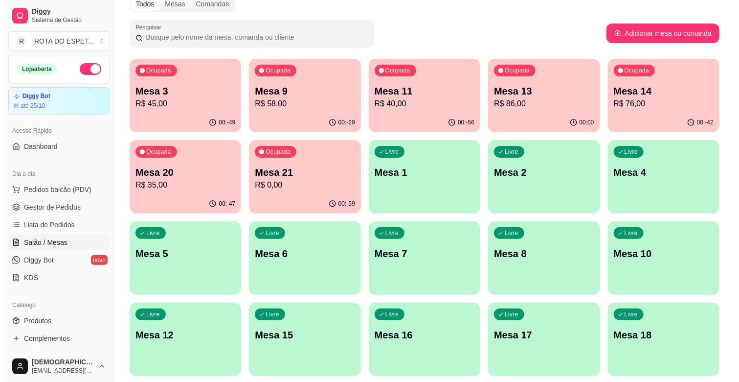
scroll to position [0, 0]
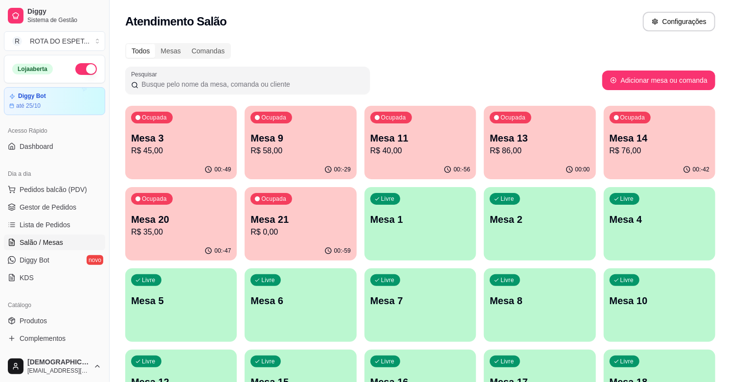
click at [309, 152] on p "R$ 58,00" at bounding box center [300, 151] width 100 height 12
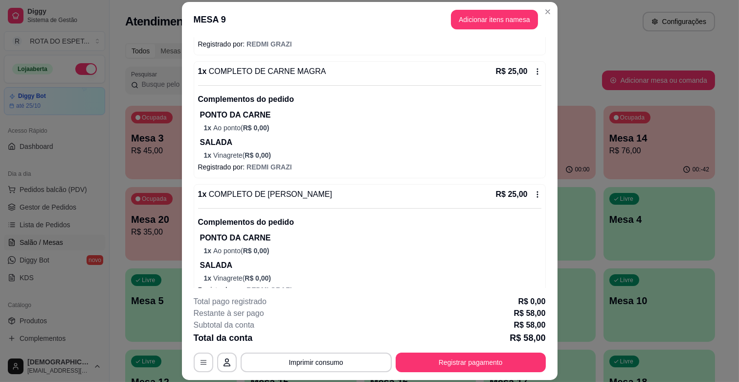
scroll to position [126, 0]
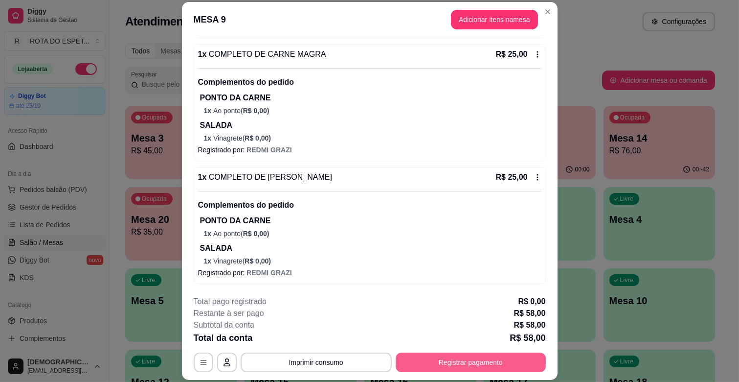
click at [450, 363] on button "Registrar pagamento" at bounding box center [471, 362] width 150 height 20
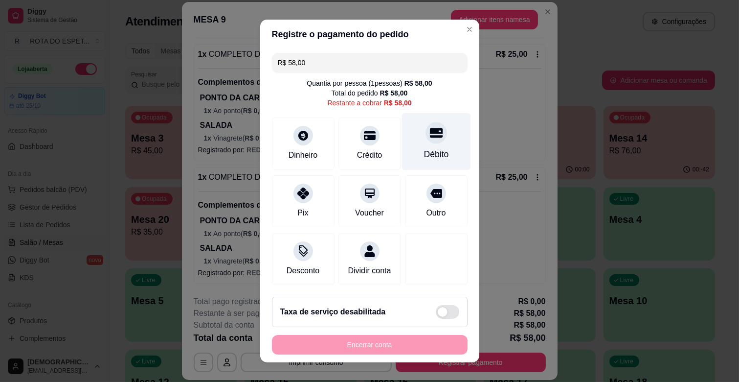
click at [403, 143] on div "Débito" at bounding box center [436, 141] width 69 height 57
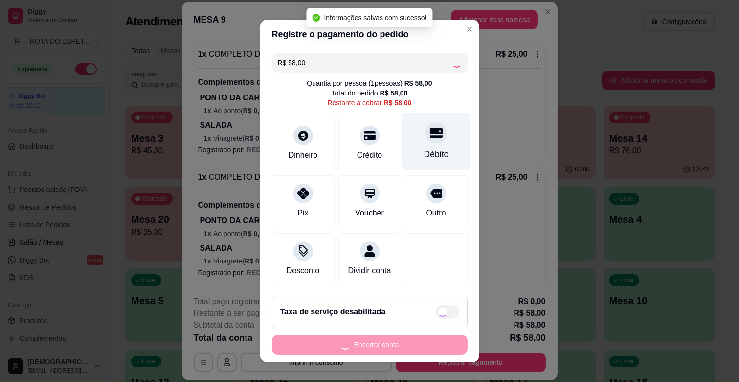
type input "R$ 0,00"
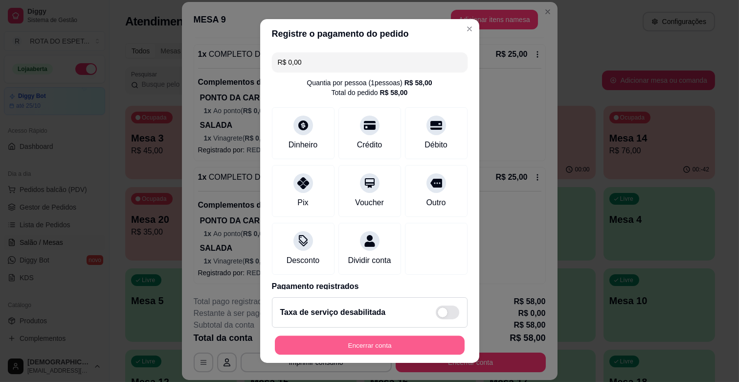
click at [382, 344] on button "Encerrar conta" at bounding box center [370, 345] width 190 height 19
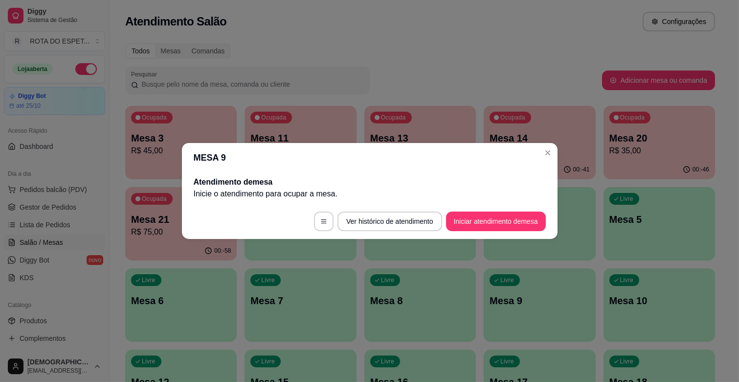
scroll to position [0, 0]
click at [536, 151] on header "MESA 9" at bounding box center [370, 157] width 376 height 29
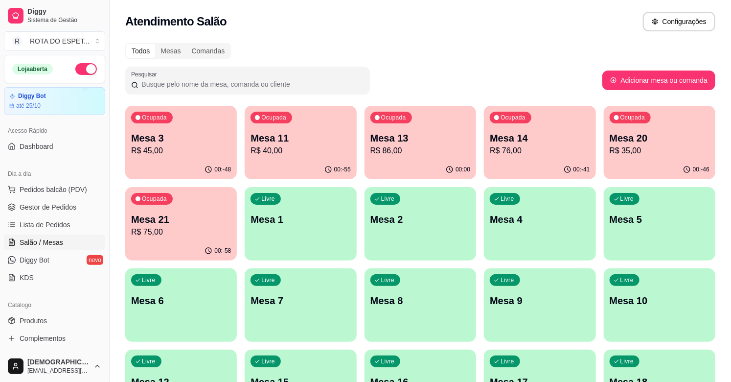
click at [151, 218] on p "Mesa 21" at bounding box center [181, 219] width 100 height 14
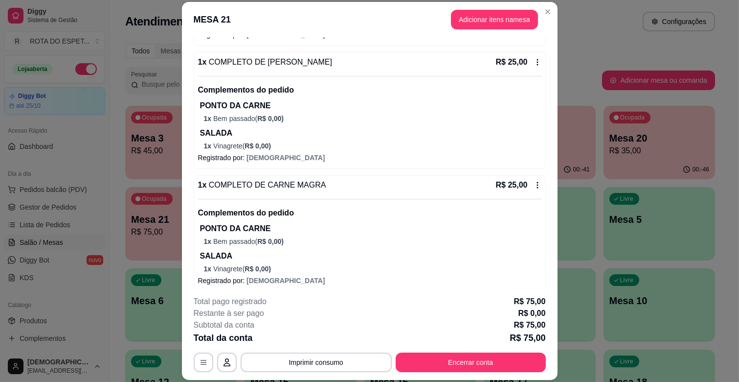
scroll to position [208, 0]
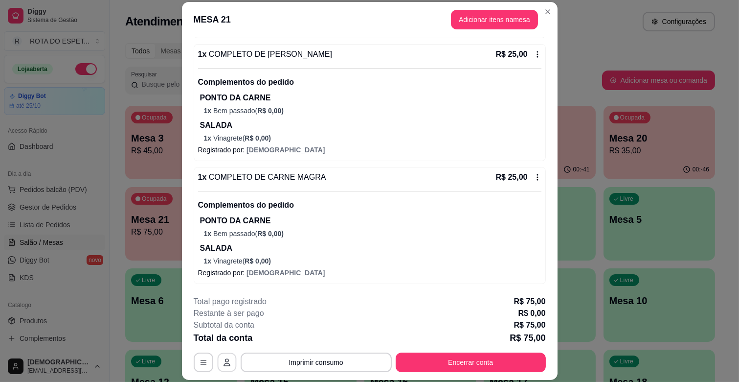
click at [224, 361] on icon "button" at bounding box center [227, 362] width 7 height 8
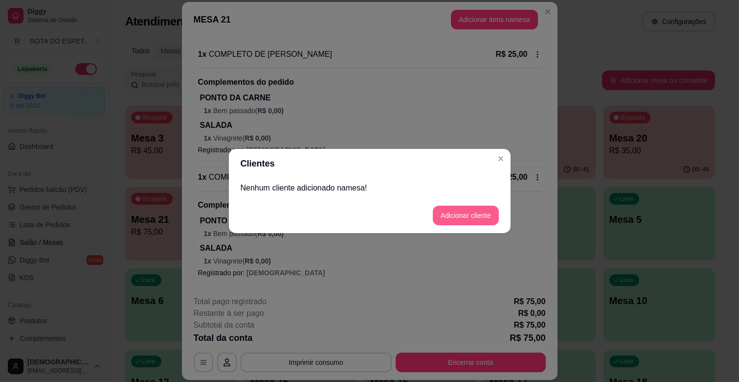
click at [487, 211] on button "Adicionar cliente" at bounding box center [466, 215] width 66 height 20
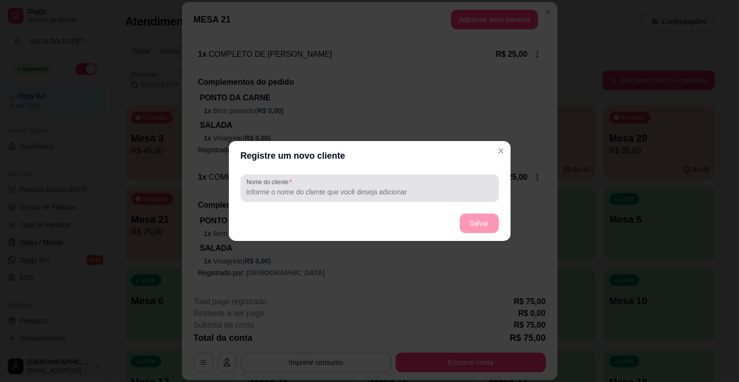
click at [370, 186] on div at bounding box center [370, 188] width 247 height 20
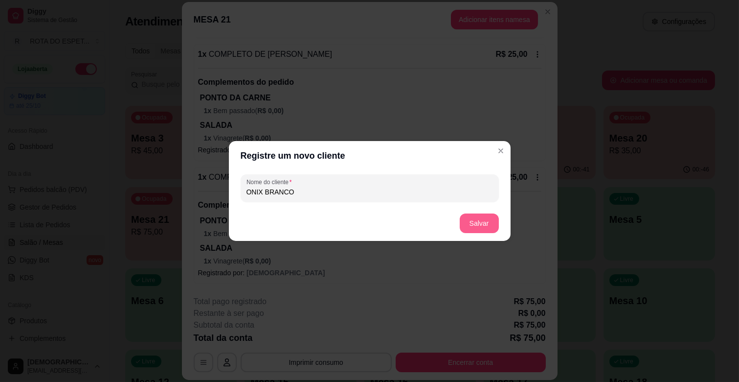
type input "ONIX BRANCO"
click at [497, 223] on button "Salvar" at bounding box center [479, 223] width 39 height 20
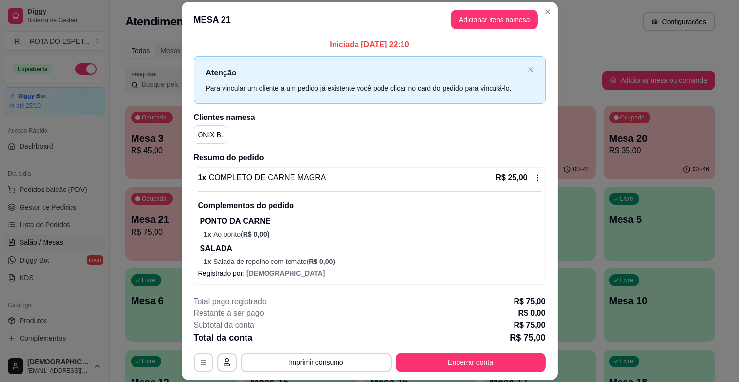
scroll to position [0, 0]
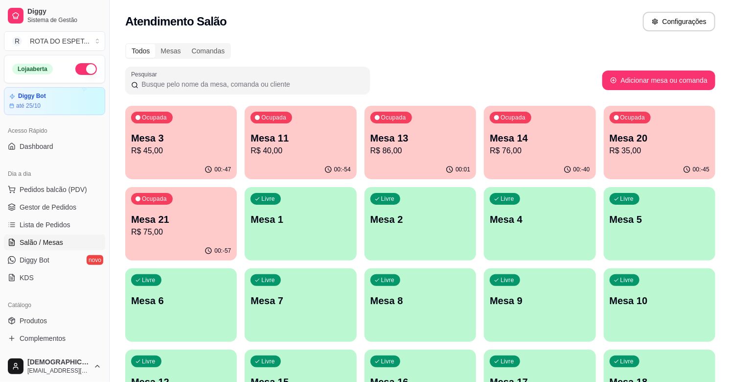
click at [633, 133] on p "Mesa 20" at bounding box center [659, 138] width 100 height 14
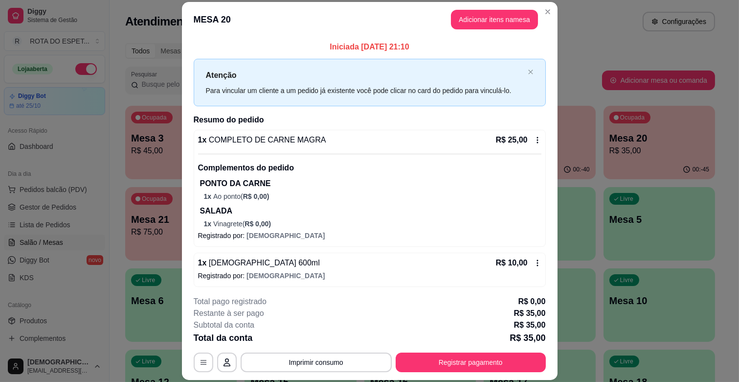
scroll to position [3, 0]
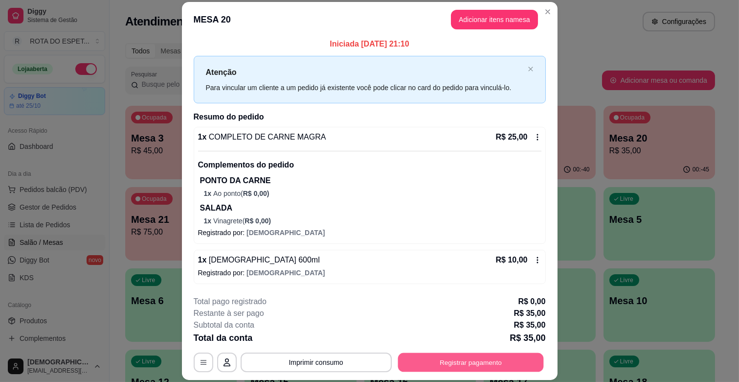
click at [464, 369] on button "Registrar pagamento" at bounding box center [471, 362] width 146 height 19
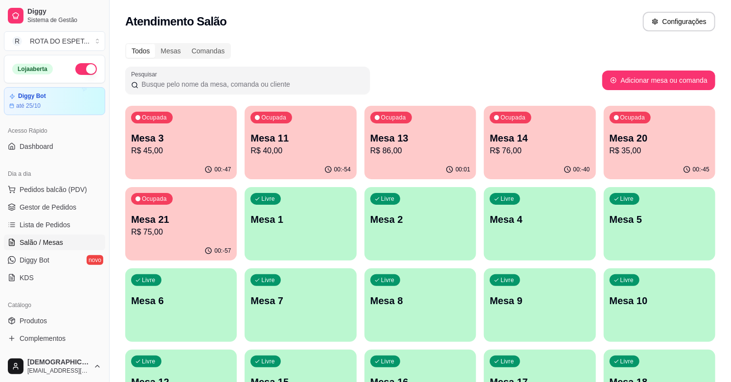
click at [676, 157] on div "Ocupada Mesa 20 R$ 35,00" at bounding box center [660, 133] width 112 height 54
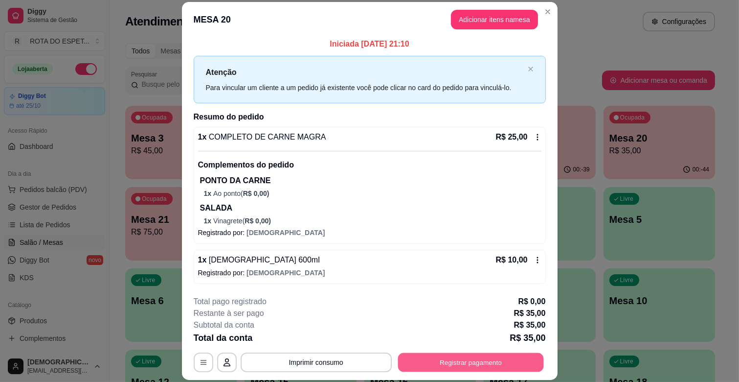
click at [426, 368] on button "Registrar pagamento" at bounding box center [471, 362] width 146 height 19
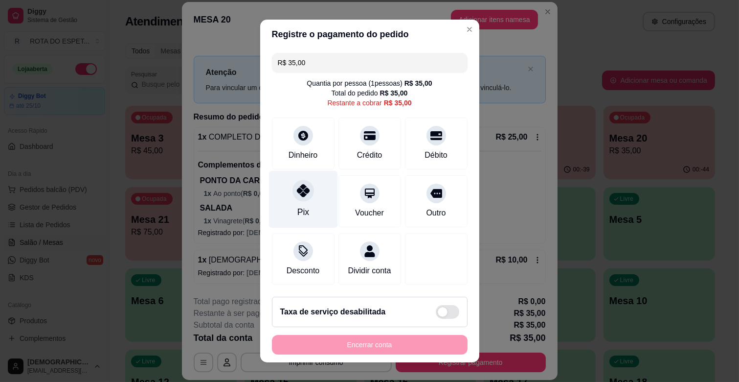
click at [296, 196] on icon at bounding box center [302, 190] width 13 height 13
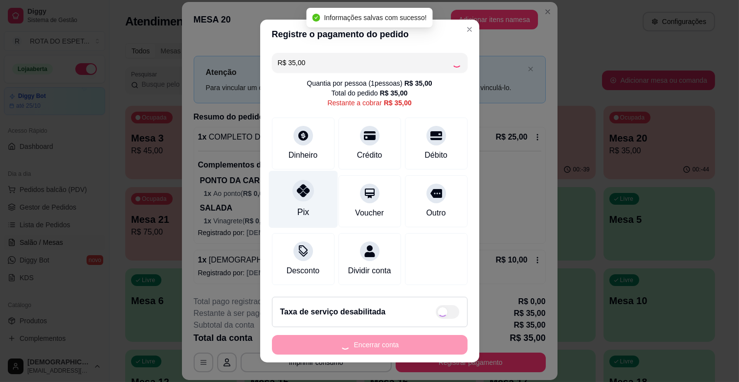
type input "R$ 0,00"
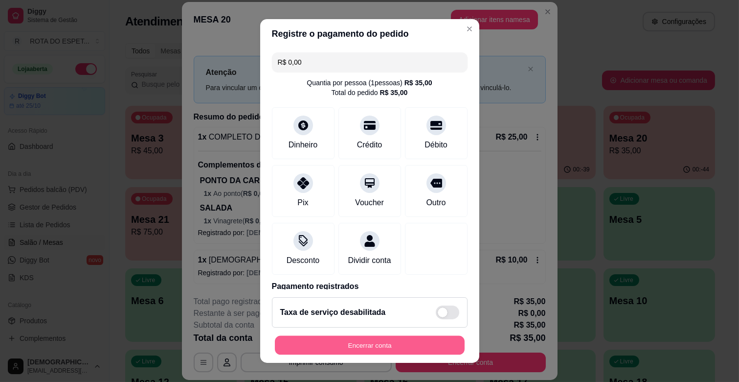
click at [360, 342] on button "Encerrar conta" at bounding box center [370, 345] width 190 height 19
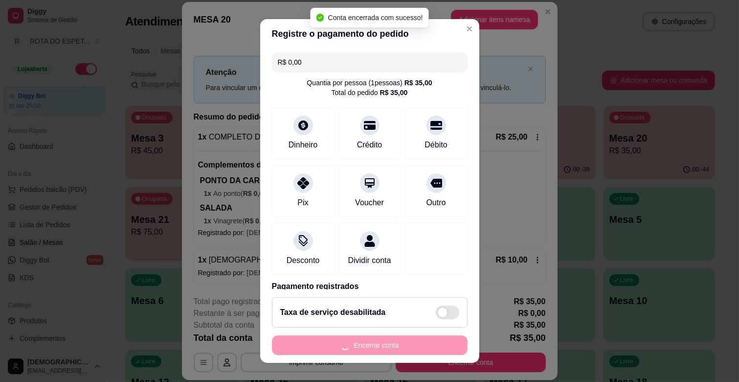
scroll to position [0, 0]
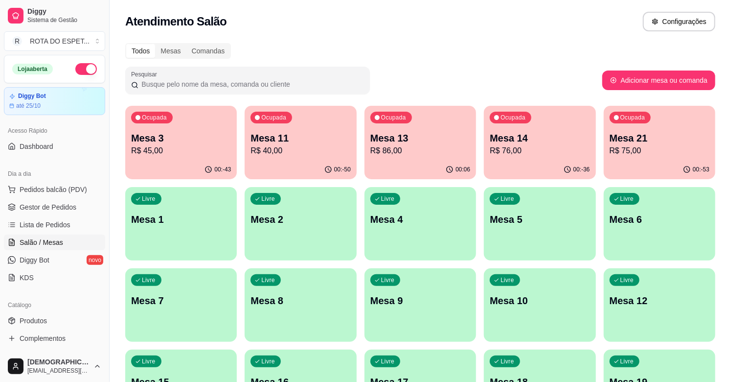
click at [678, 145] on p "R$ 75,00" at bounding box center [659, 151] width 100 height 12
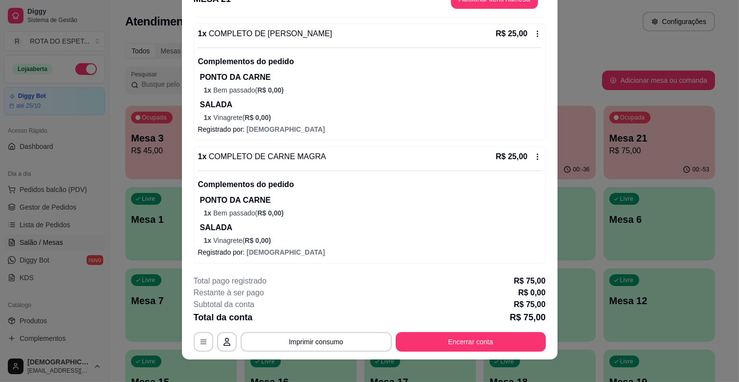
scroll to position [29, 0]
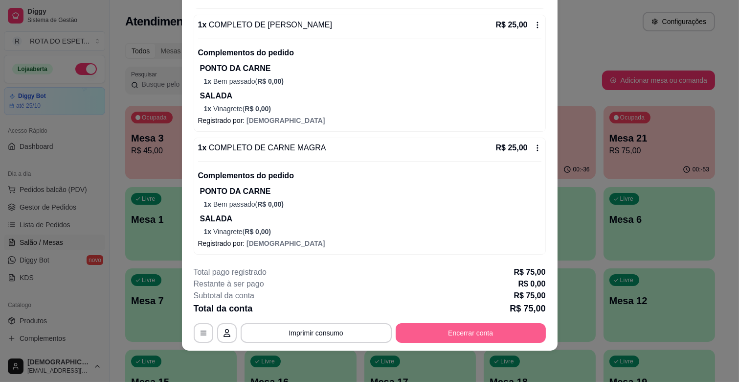
click at [514, 329] on button "Encerrar conta" at bounding box center [471, 333] width 150 height 20
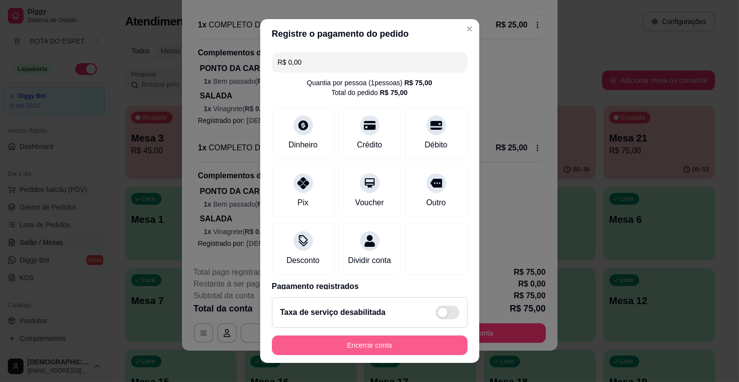
click at [436, 338] on button "Encerrar conta" at bounding box center [370, 345] width 196 height 20
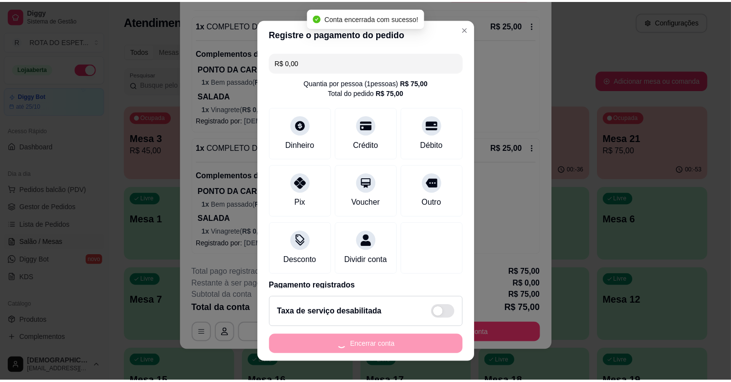
scroll to position [0, 0]
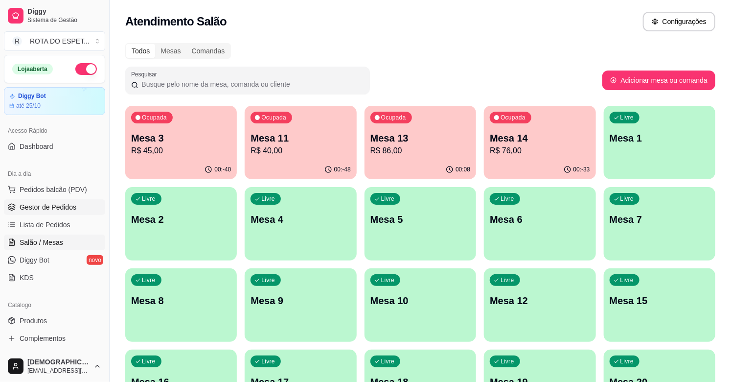
click at [58, 209] on span "Gestor de Pedidos" at bounding box center [48, 207] width 57 height 10
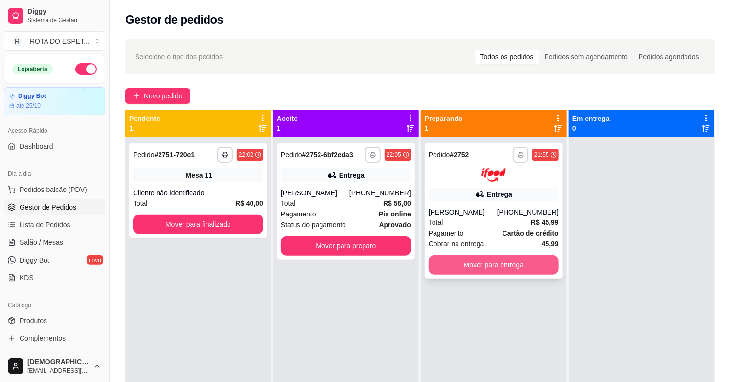
click at [471, 262] on button "Mover para entrega" at bounding box center [493, 265] width 130 height 20
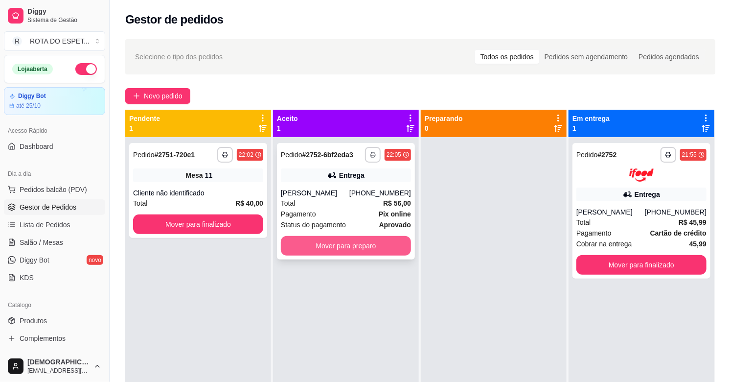
click at [347, 241] on button "Mover para preparo" at bounding box center [346, 246] width 130 height 20
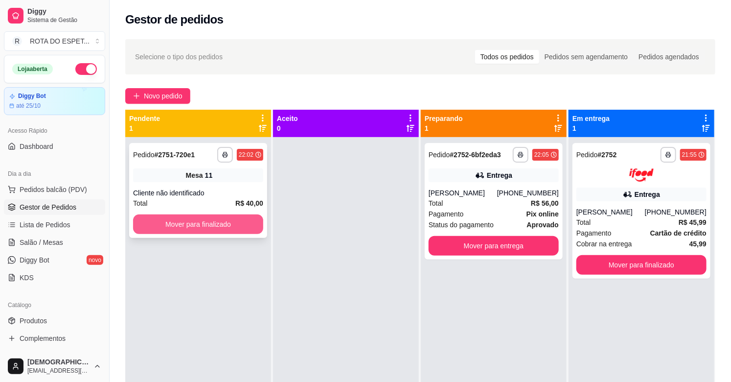
click at [235, 225] on button "Mover para finalizado" at bounding box center [198, 224] width 130 height 20
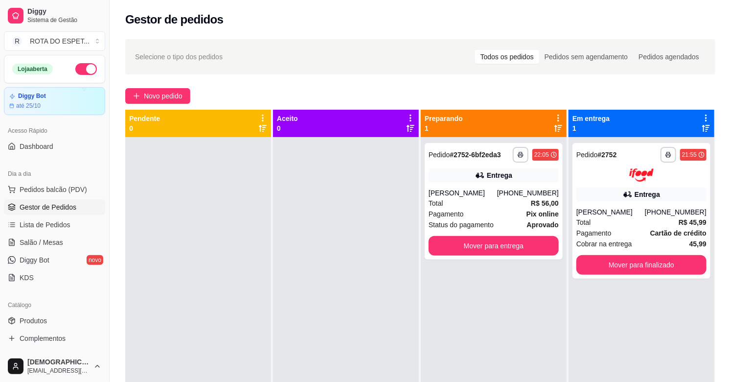
click at [301, 291] on div at bounding box center [346, 328] width 146 height 382
click at [351, 343] on div at bounding box center [346, 328] width 146 height 382
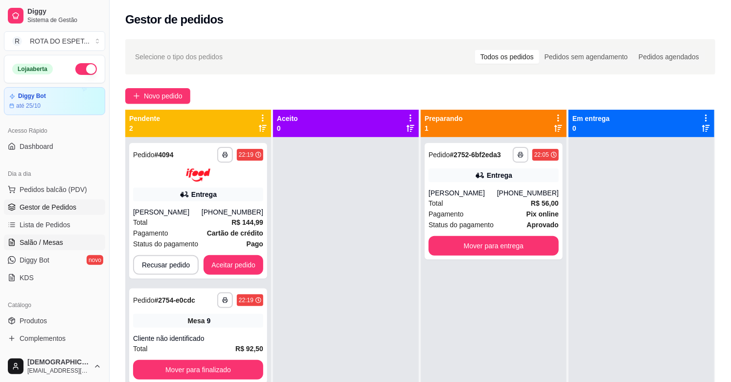
click at [52, 245] on span "Salão / Mesas" at bounding box center [42, 242] width 44 height 10
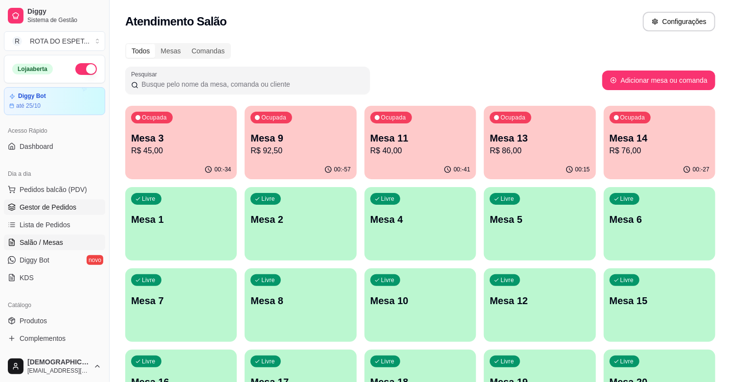
click at [72, 213] on link "Gestor de Pedidos" at bounding box center [54, 207] width 101 height 16
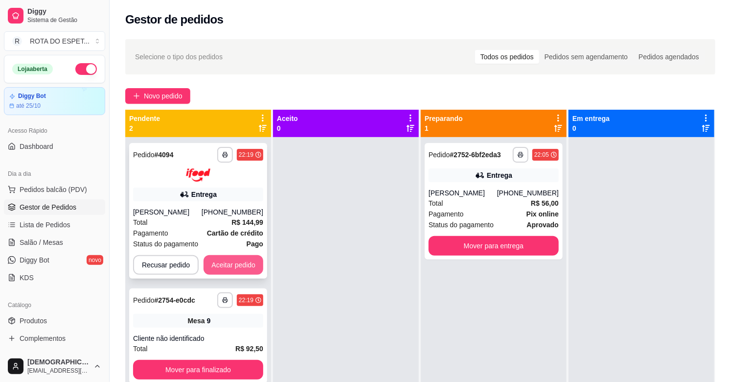
click at [238, 269] on button "Aceitar pedido" at bounding box center [233, 265] width 60 height 20
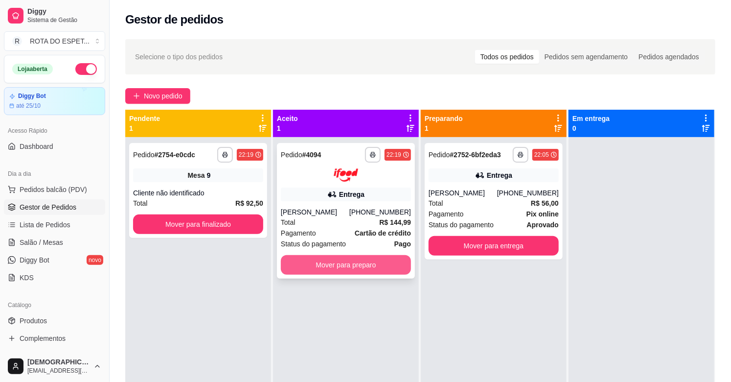
click at [338, 274] on button "Mover para preparo" at bounding box center [346, 265] width 130 height 20
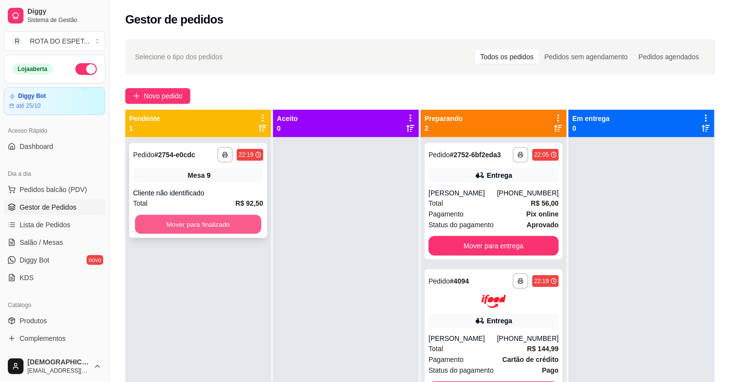
click at [233, 221] on button "Mover para finalizado" at bounding box center [198, 224] width 126 height 19
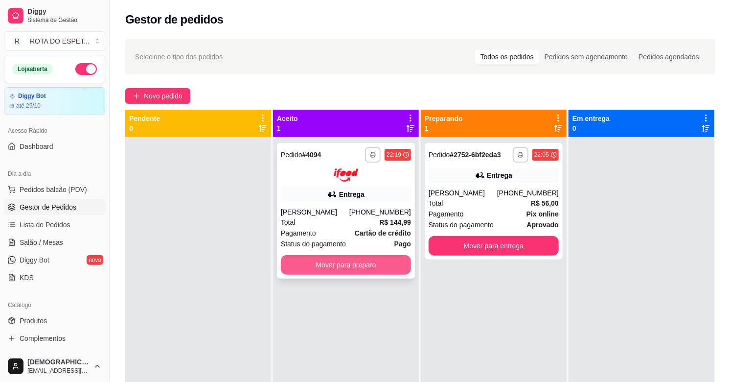
click at [360, 274] on button "Mover para preparo" at bounding box center [346, 265] width 130 height 20
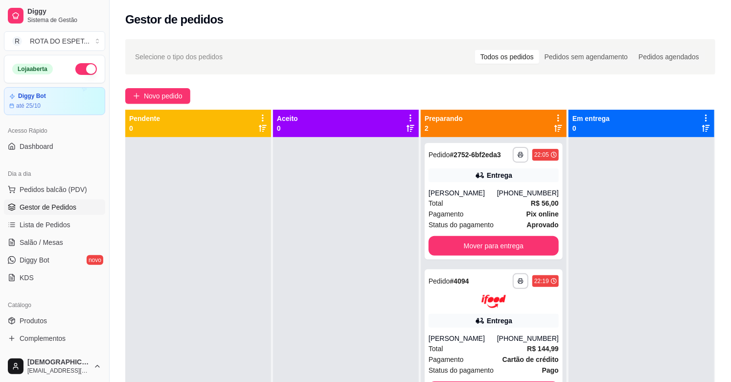
click at [334, 355] on div at bounding box center [346, 328] width 146 height 382
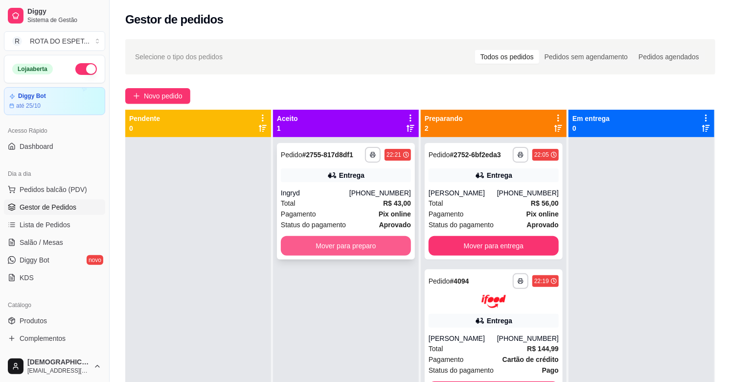
click at [365, 244] on button "Mover para preparo" at bounding box center [346, 246] width 130 height 20
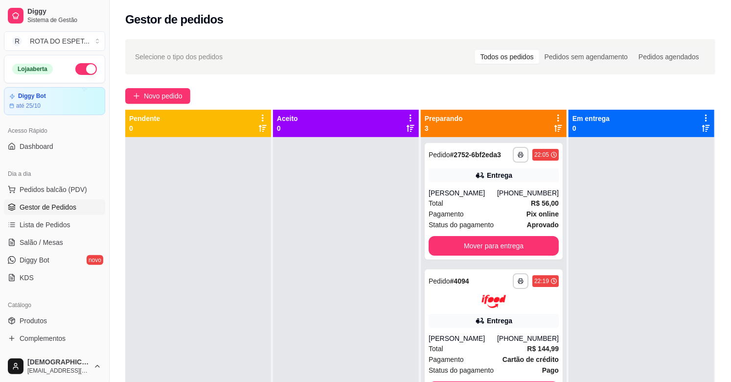
click at [314, 323] on div at bounding box center [346, 328] width 146 height 382
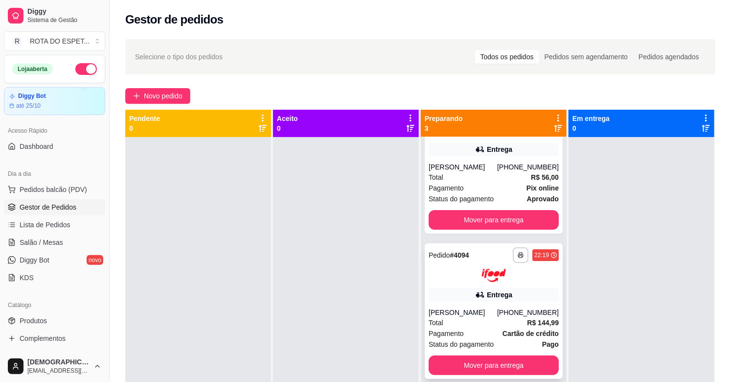
click at [454, 307] on div "[PERSON_NAME]" at bounding box center [462, 312] width 68 height 10
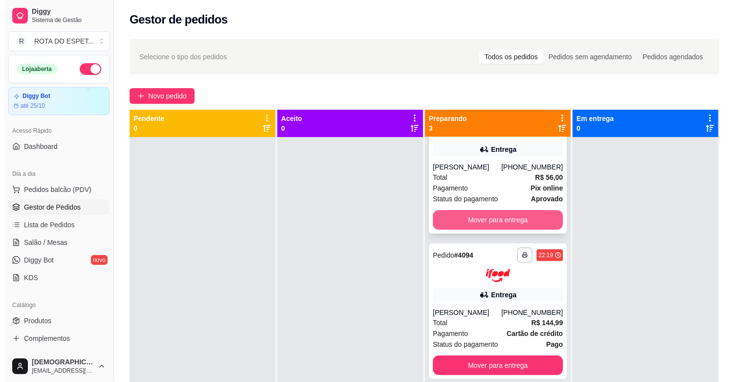
scroll to position [0, 0]
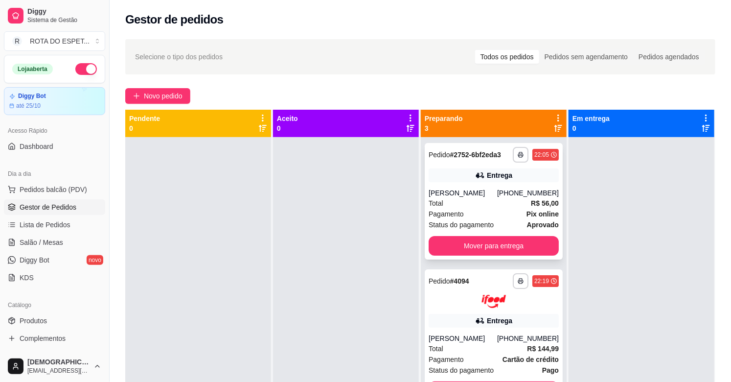
click at [504, 232] on div "**********" at bounding box center [494, 201] width 138 height 116
click at [489, 250] on button "Mover para entrega" at bounding box center [493, 246] width 130 height 20
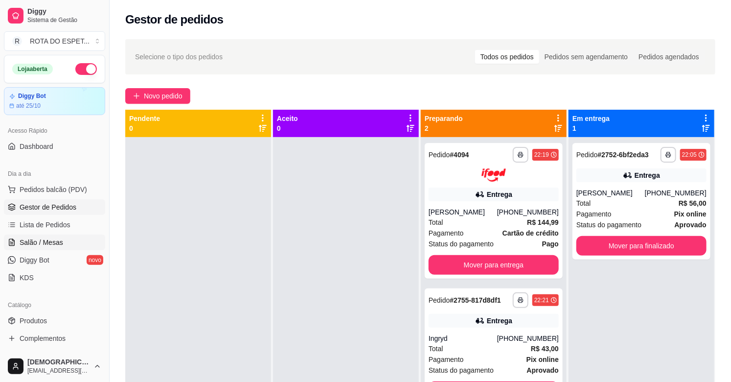
click at [93, 236] on link "Salão / Mesas" at bounding box center [54, 242] width 101 height 16
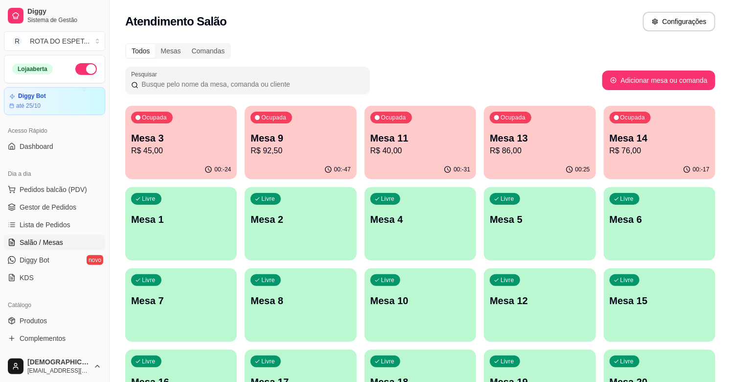
click at [676, 150] on p "R$ 76,00" at bounding box center [659, 151] width 100 height 12
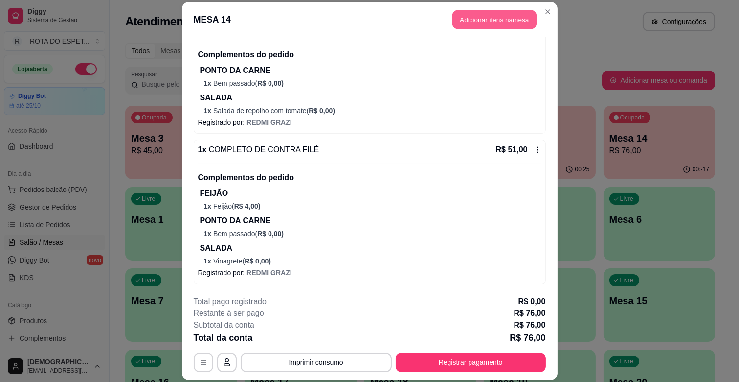
click at [486, 21] on button "Adicionar itens na mesa" at bounding box center [494, 19] width 84 height 19
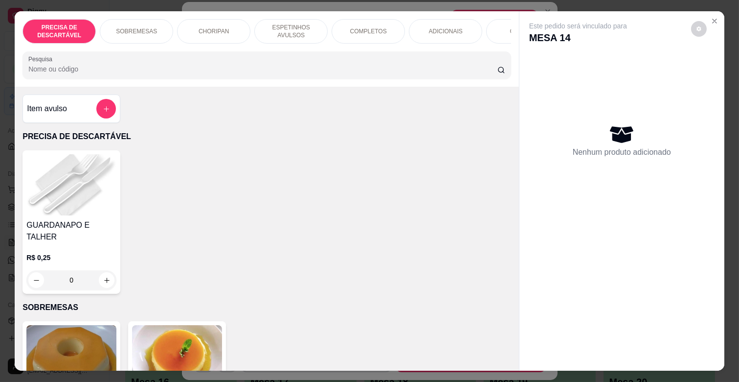
click at [488, 30] on div "COMBOS" at bounding box center [522, 31] width 73 height 24
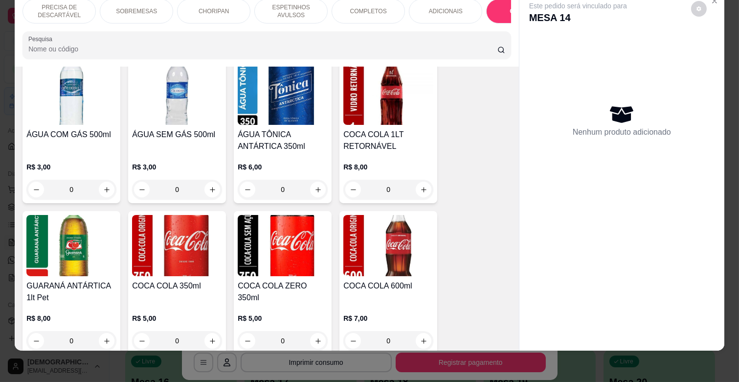
scroll to position [2285, 0]
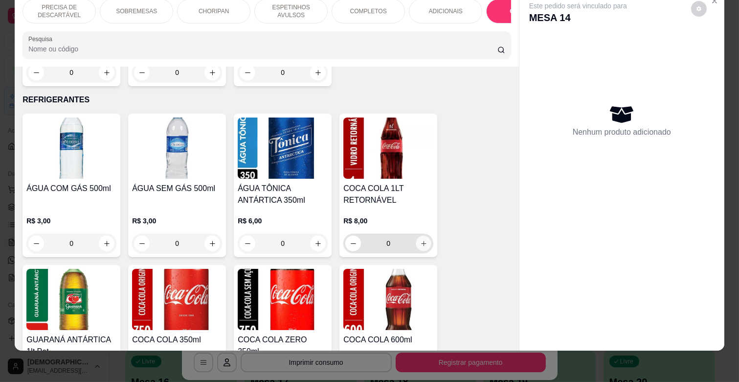
click at [419, 236] on button "increase-product-quantity" at bounding box center [423, 243] width 15 height 15
type input "1"
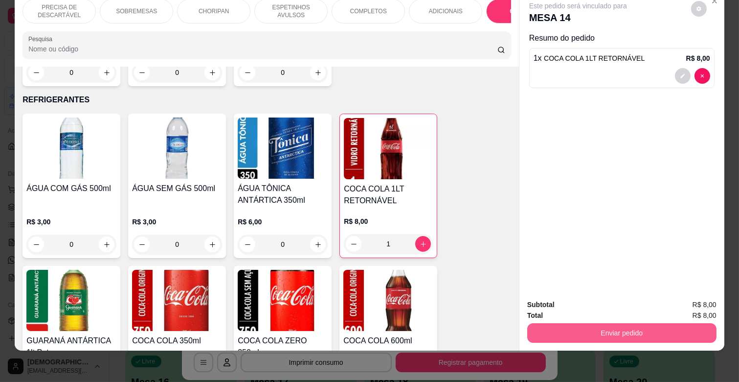
click at [598, 326] on button "Enviar pedido" at bounding box center [621, 333] width 189 height 20
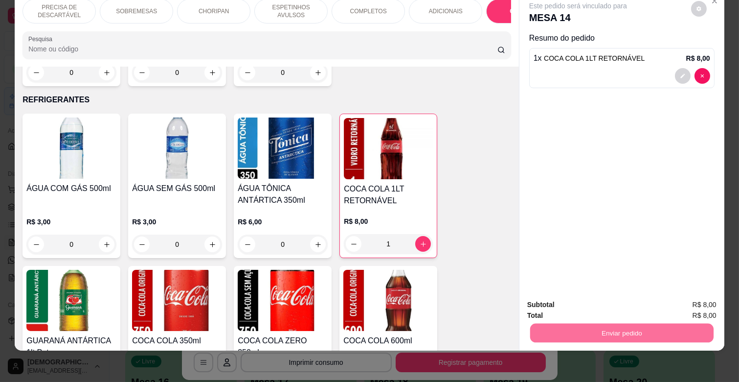
click at [710, 302] on button "Enviar pedido" at bounding box center [691, 300] width 54 height 18
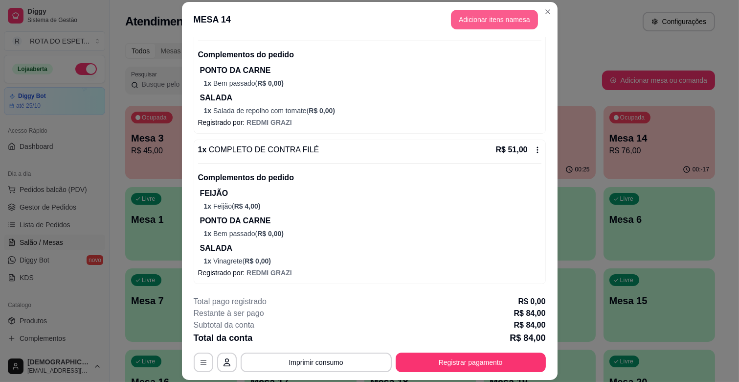
click at [477, 19] on button "Adicionar itens na mesa" at bounding box center [494, 20] width 87 height 20
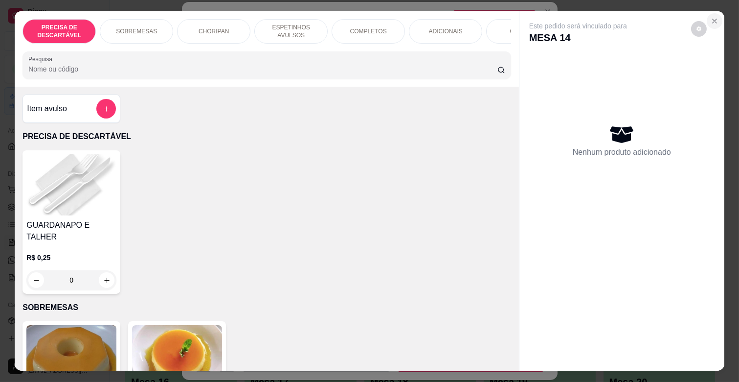
click at [707, 17] on button "Close" at bounding box center [715, 21] width 16 height 16
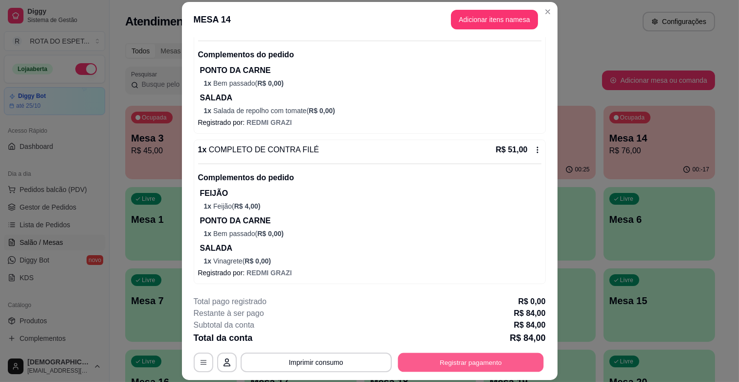
click at [462, 358] on button "Registrar pagamento" at bounding box center [471, 362] width 146 height 19
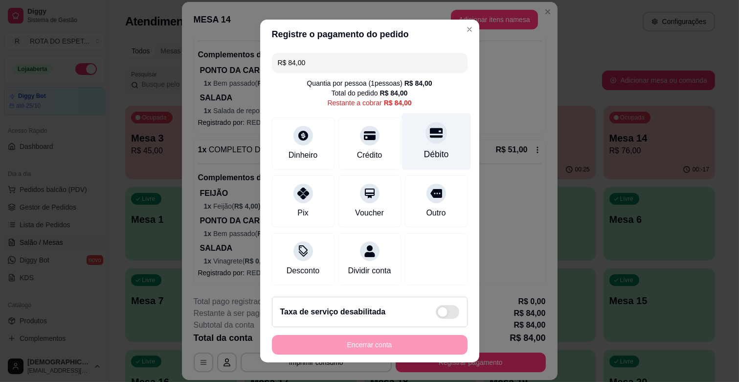
click at [424, 152] on div "Débito" at bounding box center [436, 154] width 25 height 13
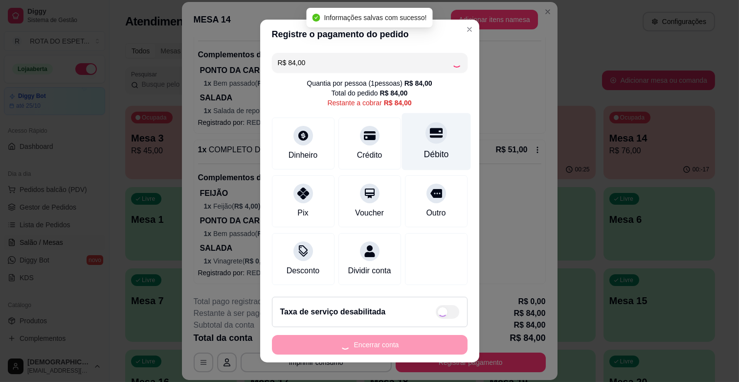
type input "R$ 0,00"
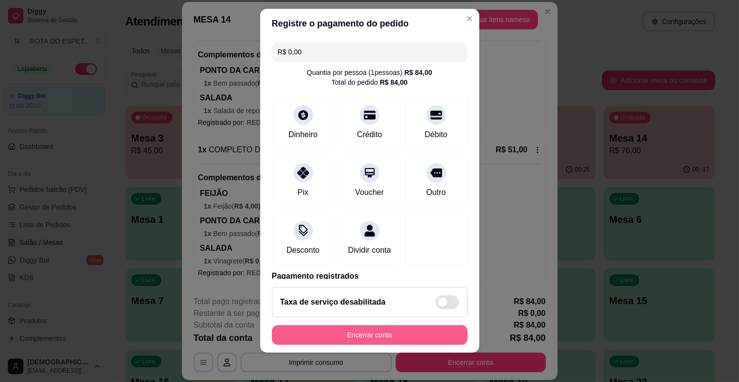
scroll to position [12, 0]
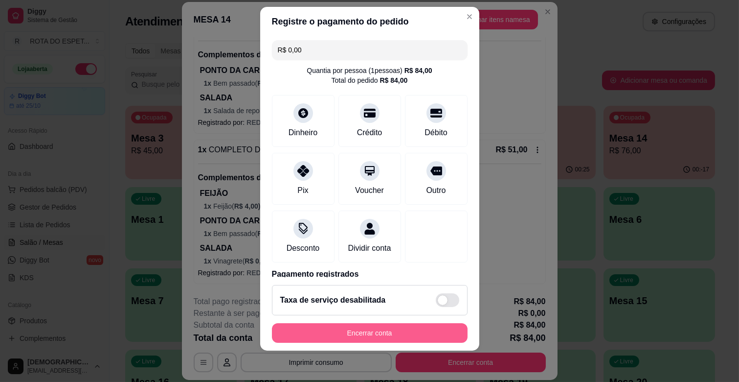
click at [347, 327] on button "Encerrar conta" at bounding box center [370, 333] width 196 height 20
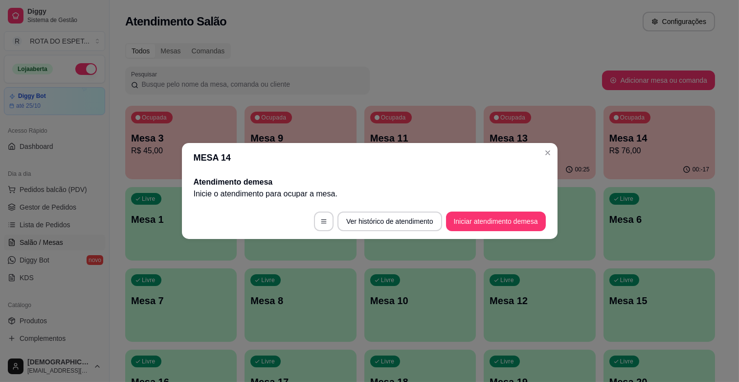
scroll to position [0, 0]
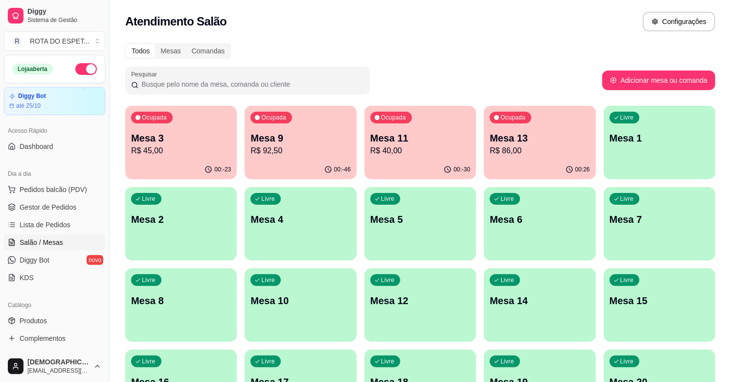
click at [181, 149] on p "R$ 45,00" at bounding box center [181, 151] width 100 height 12
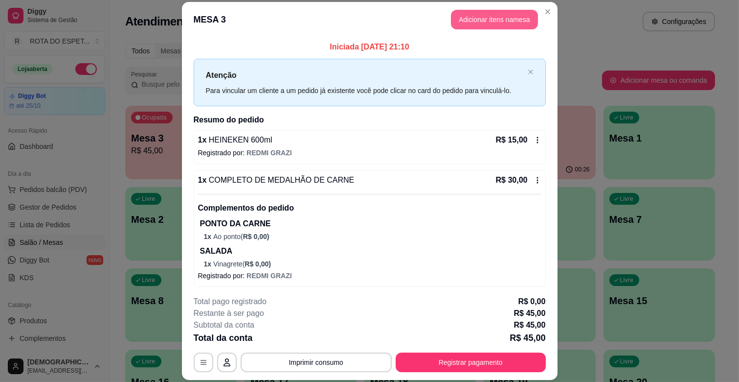
click at [520, 20] on button "Adicionar itens na mesa" at bounding box center [494, 20] width 87 height 20
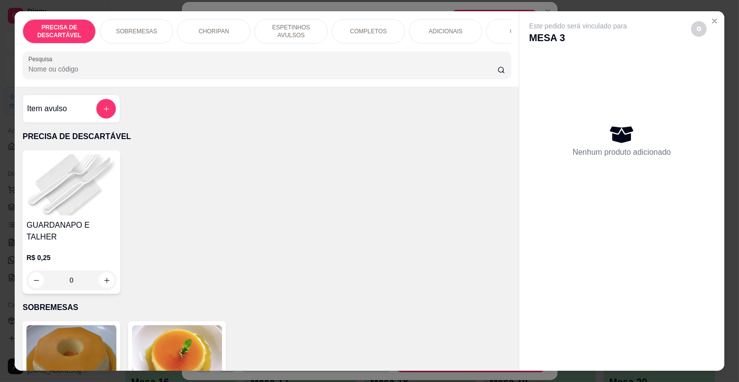
scroll to position [0, 428]
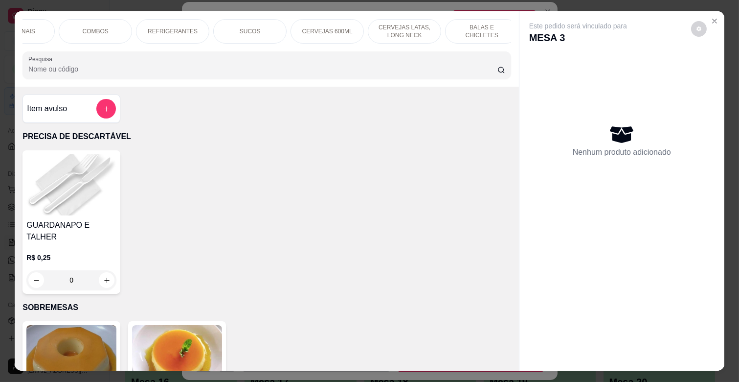
click at [325, 27] on p "CERVEJAS 600ML" at bounding box center [327, 31] width 50 height 8
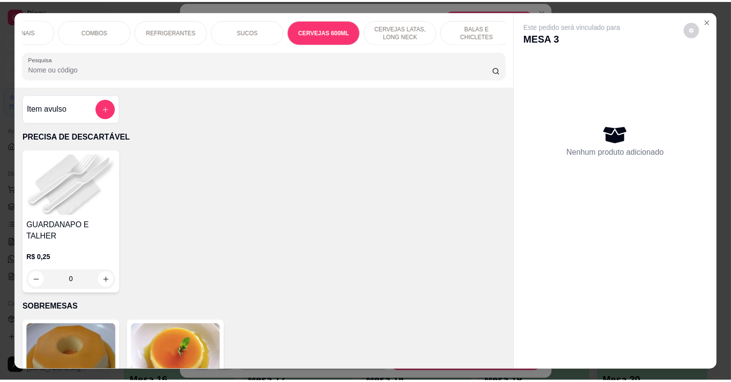
scroll to position [23, 0]
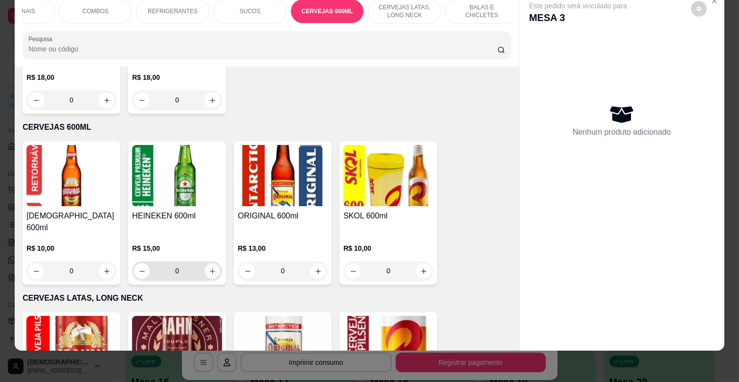
click at [213, 263] on button "increase-product-quantity" at bounding box center [212, 271] width 16 height 16
type input "1"
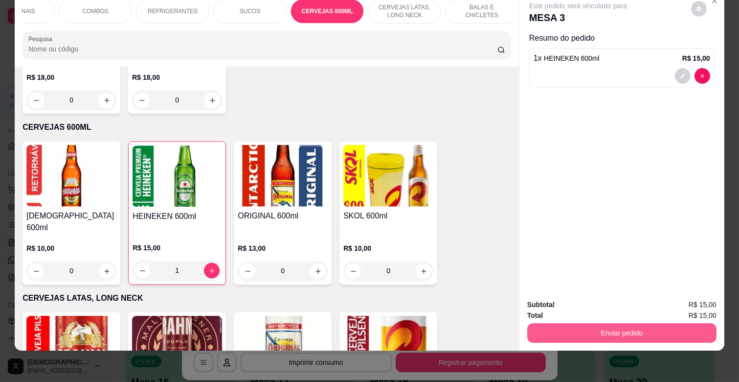
click at [601, 323] on button "Enviar pedido" at bounding box center [621, 333] width 189 height 20
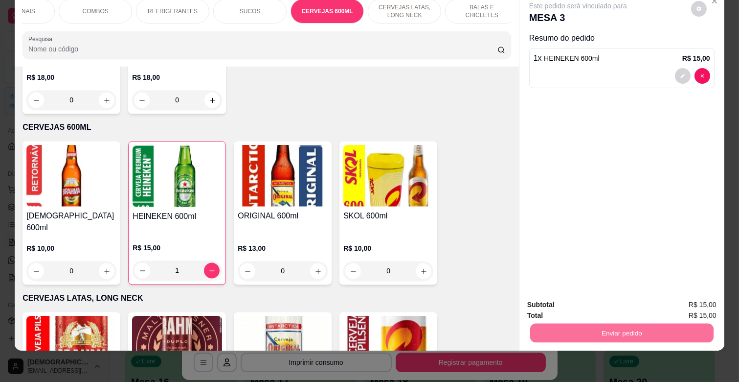
click at [686, 302] on button "Enviar pedido" at bounding box center [691, 300] width 54 height 18
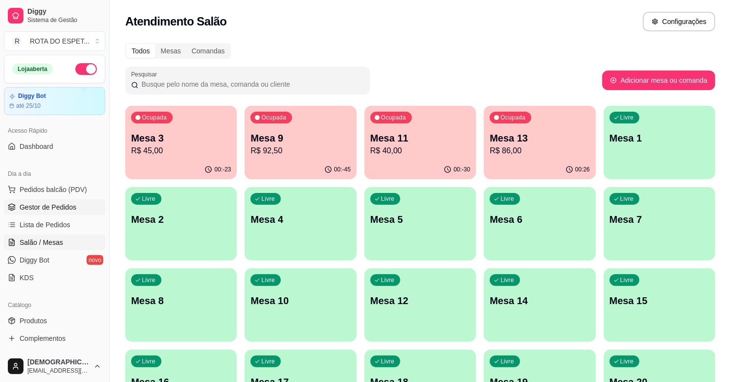
click at [64, 204] on span "Gestor de Pedidos" at bounding box center [48, 207] width 57 height 10
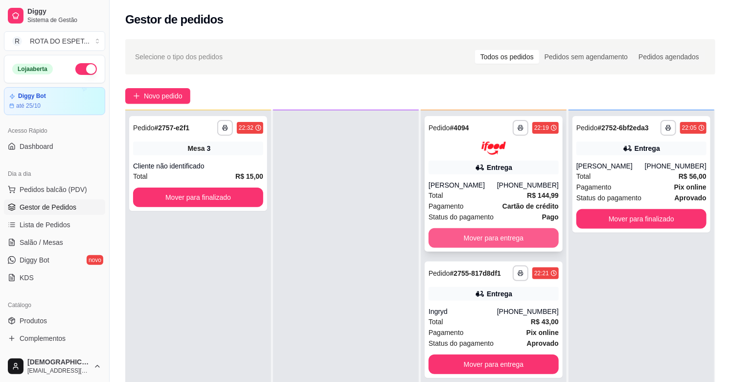
scroll to position [54, 0]
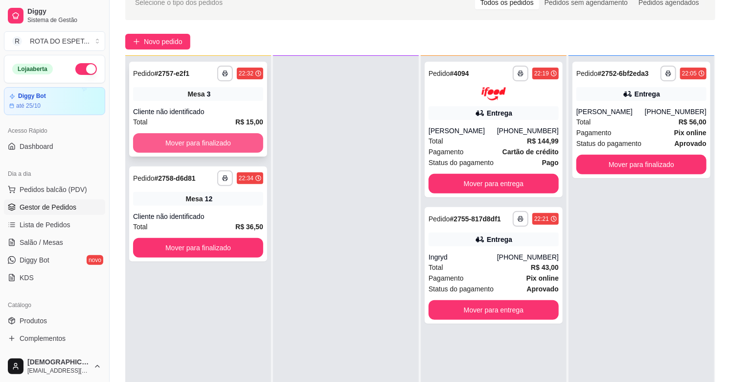
click at [205, 143] on button "Mover para finalizado" at bounding box center [198, 143] width 130 height 20
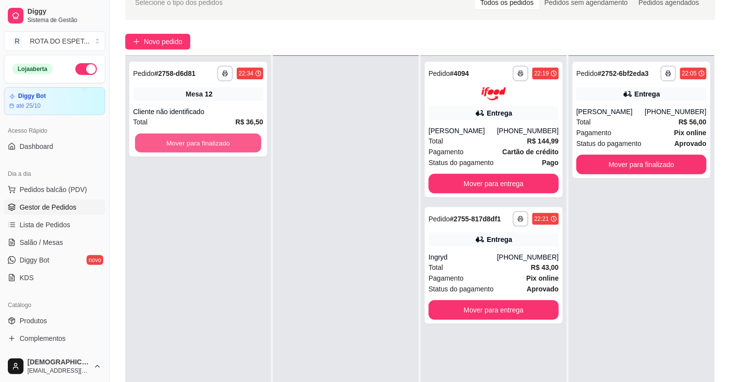
click at [205, 143] on button "Mover para finalizado" at bounding box center [198, 143] width 126 height 19
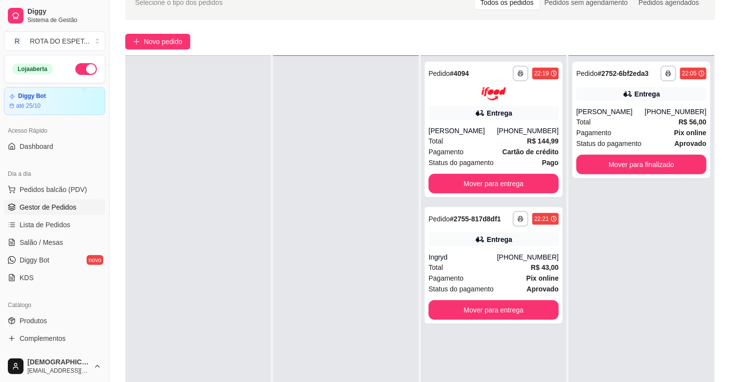
click at [379, 323] on div at bounding box center [346, 247] width 146 height 382
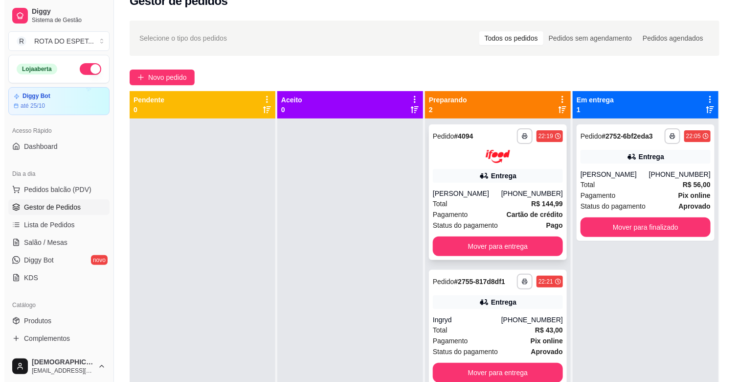
scroll to position [0, 0]
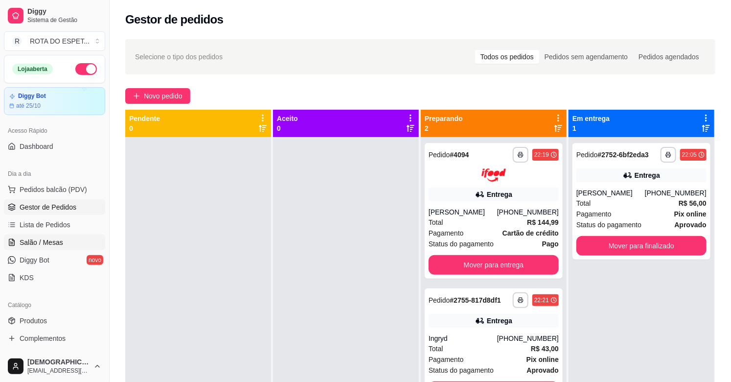
click at [21, 235] on link "Salão / Mesas" at bounding box center [54, 242] width 101 height 16
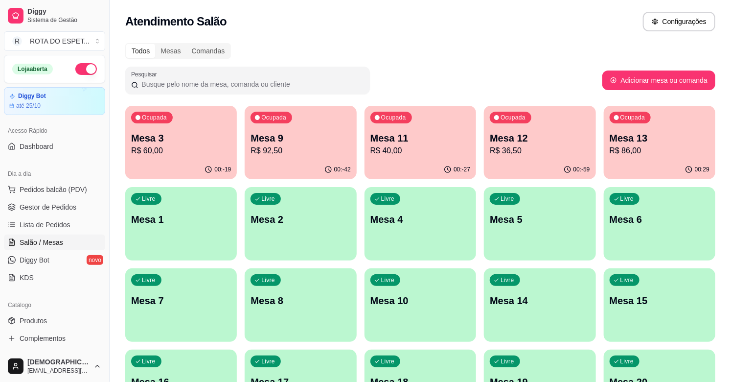
click at [620, 158] on div "Ocupada Mesa 13 R$ 86,00" at bounding box center [660, 133] width 112 height 54
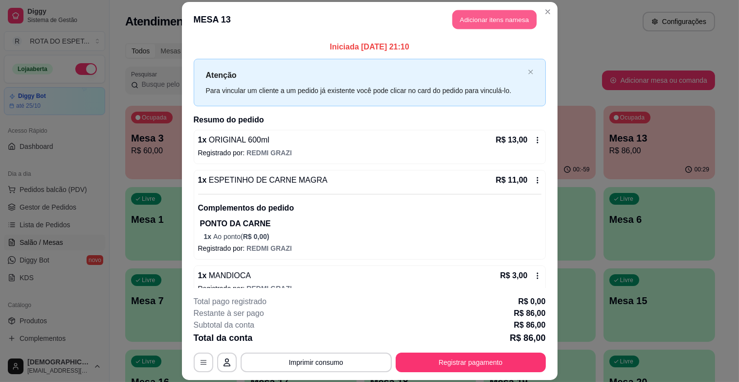
click at [476, 21] on button "Adicionar itens na mesa" at bounding box center [494, 19] width 84 height 19
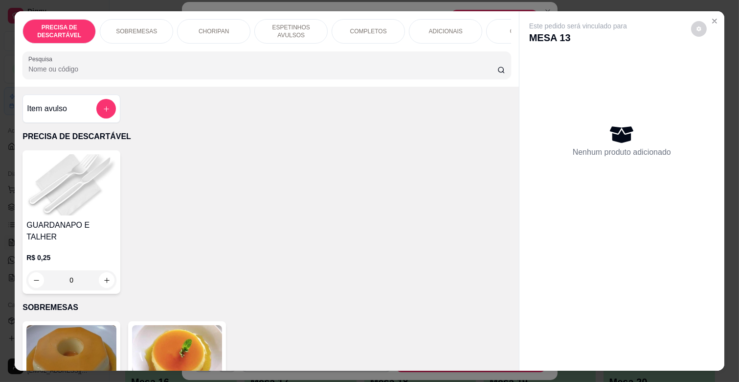
scroll to position [0, 353]
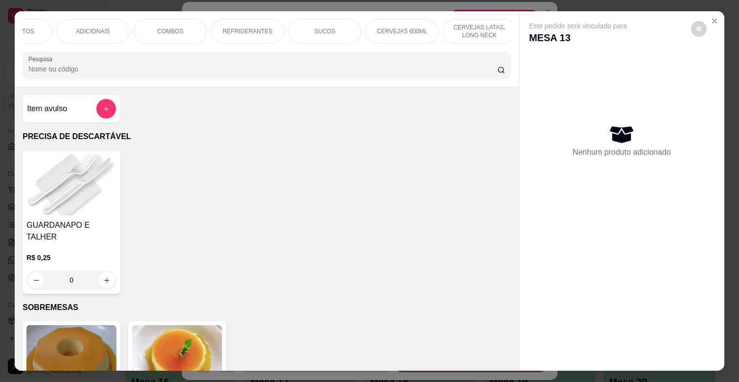
click at [399, 28] on p "CERVEJAS 600ML" at bounding box center [402, 31] width 50 height 8
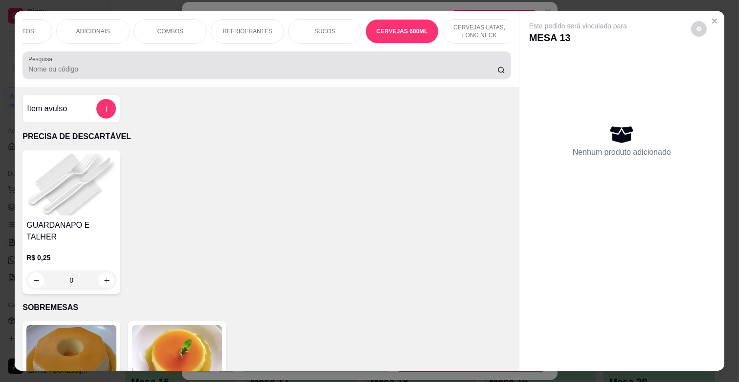
scroll to position [23, 0]
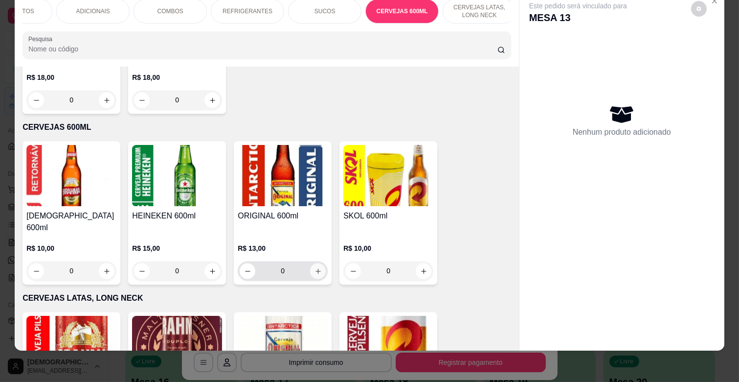
click at [315, 263] on button "increase-product-quantity" at bounding box center [318, 271] width 16 height 16
type input "1"
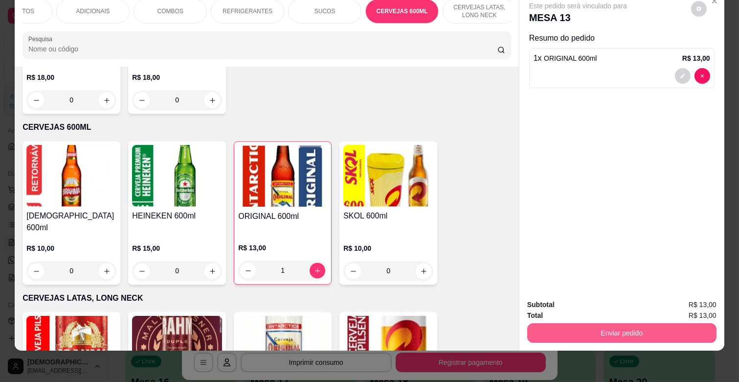
click at [592, 323] on button "Enviar pedido" at bounding box center [621, 333] width 189 height 20
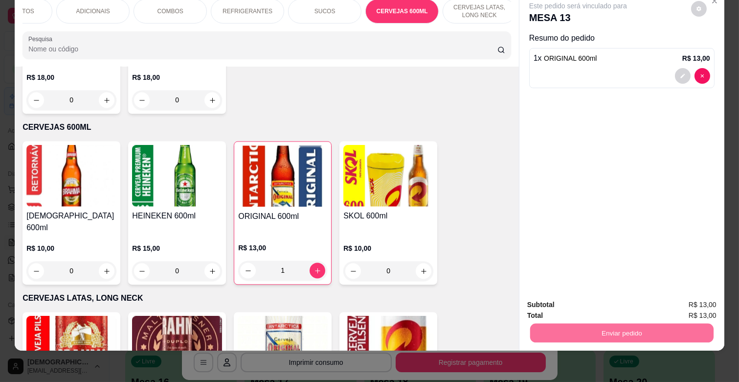
click at [674, 301] on button "Enviar pedido" at bounding box center [690, 300] width 55 height 19
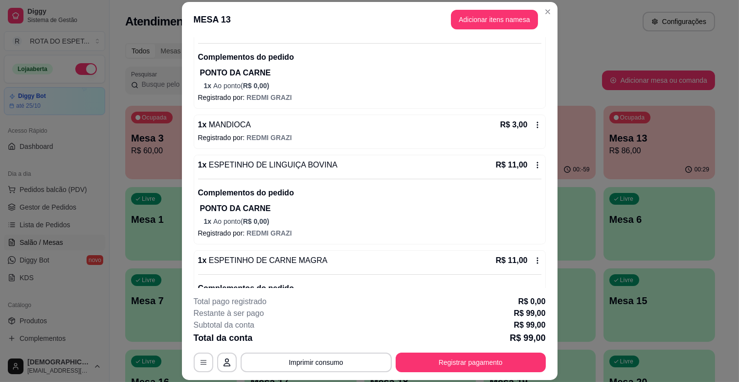
scroll to position [96, 0]
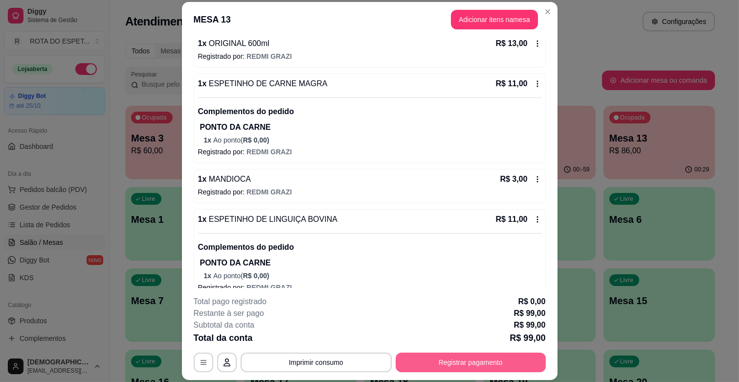
click at [496, 368] on button "Registrar pagamento" at bounding box center [471, 362] width 150 height 20
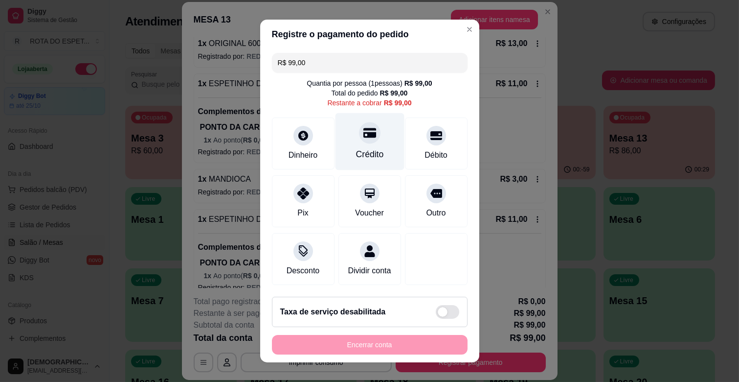
click at [369, 154] on div "Crédito" at bounding box center [370, 154] width 28 height 13
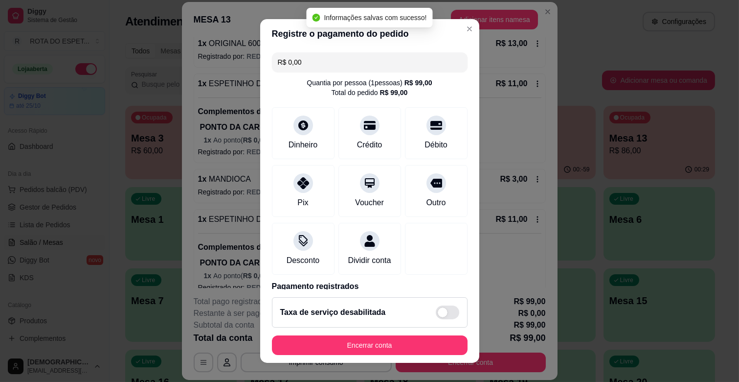
type input "R$ 0,00"
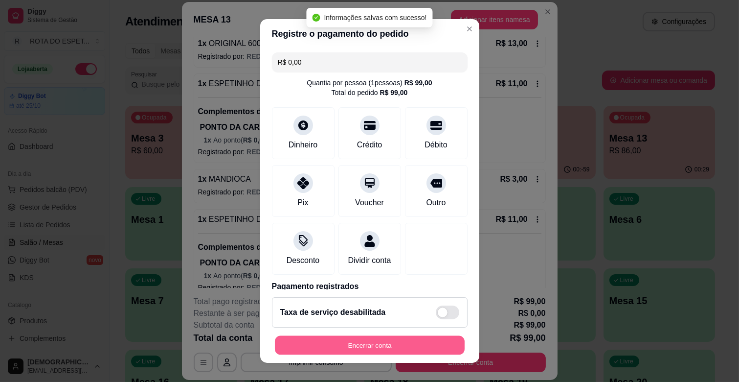
click at [389, 351] on button "Encerrar conta" at bounding box center [370, 345] width 190 height 19
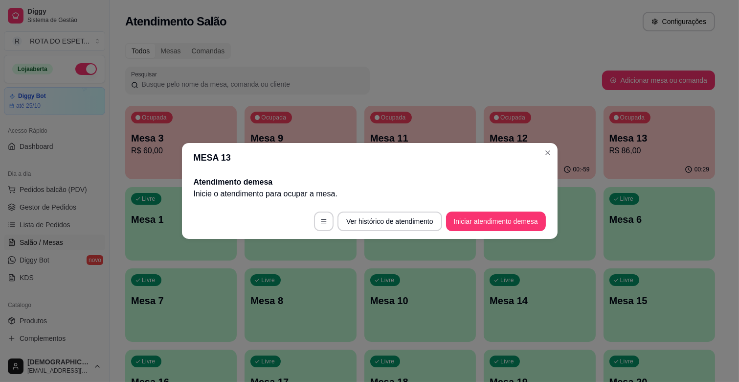
scroll to position [0, 0]
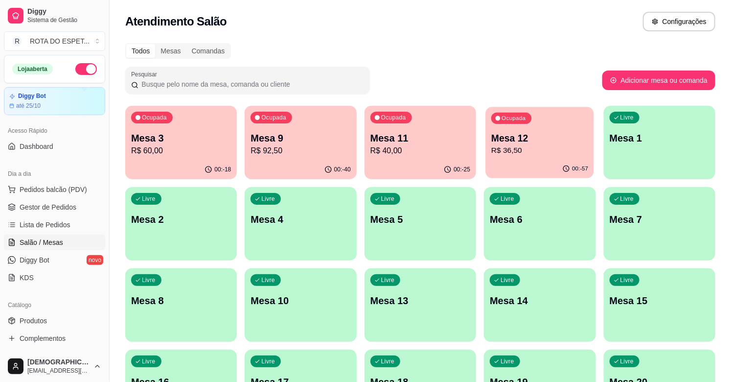
click at [541, 145] on p "R$ 36,50" at bounding box center [539, 150] width 97 height 11
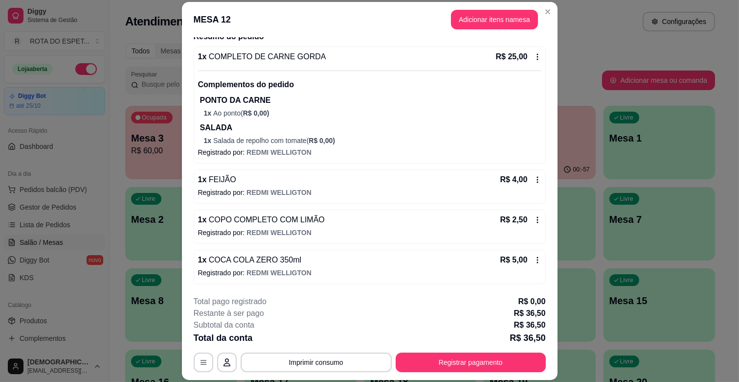
scroll to position [29, 0]
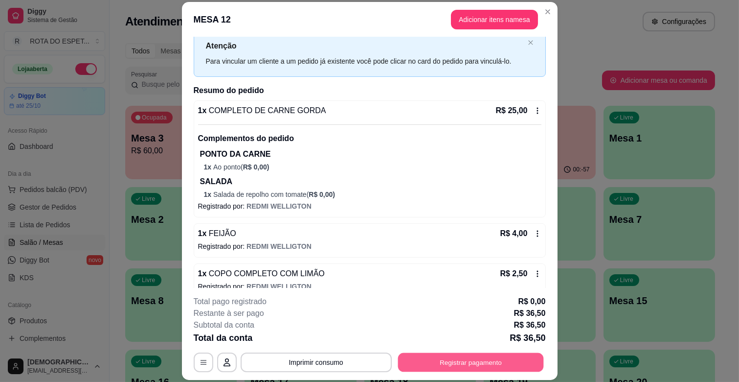
click at [509, 353] on button "Registrar pagamento" at bounding box center [471, 362] width 146 height 19
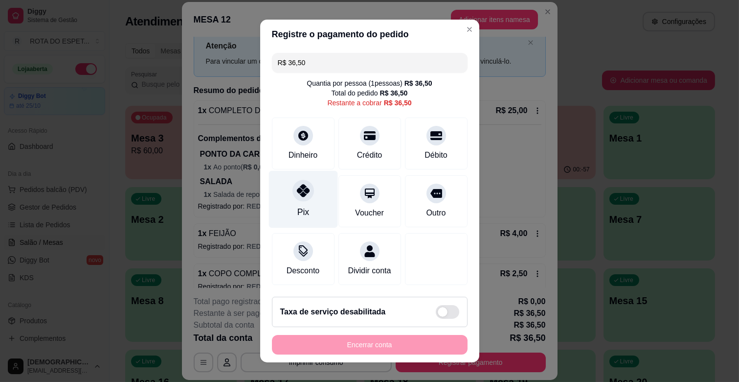
click at [312, 189] on div "Pix" at bounding box center [303, 199] width 69 height 57
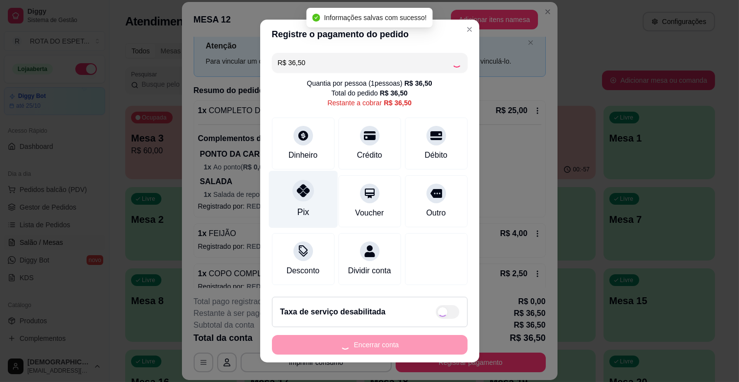
type input "R$ 0,00"
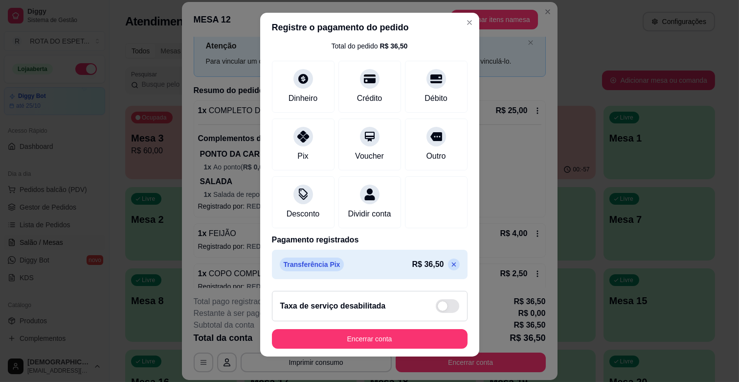
scroll to position [12, 0]
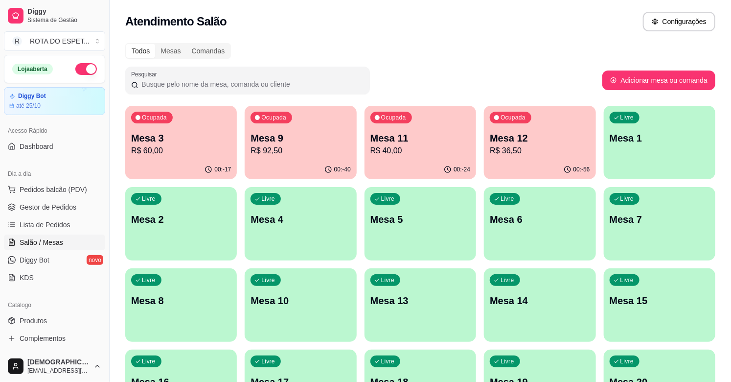
click at [426, 111] on div "Ocupada Mesa 11 R$ 40,00" at bounding box center [420, 133] width 112 height 54
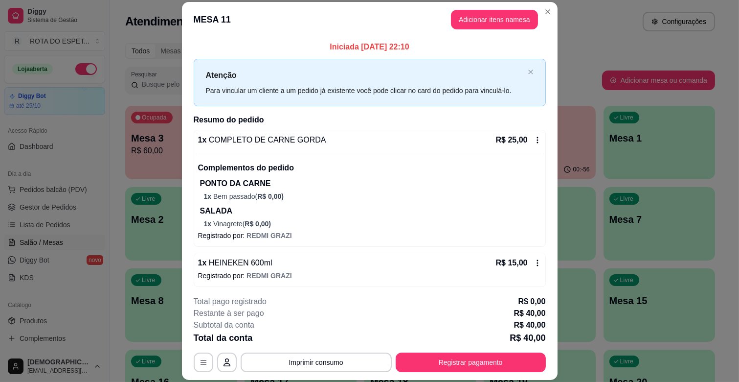
scroll to position [3, 0]
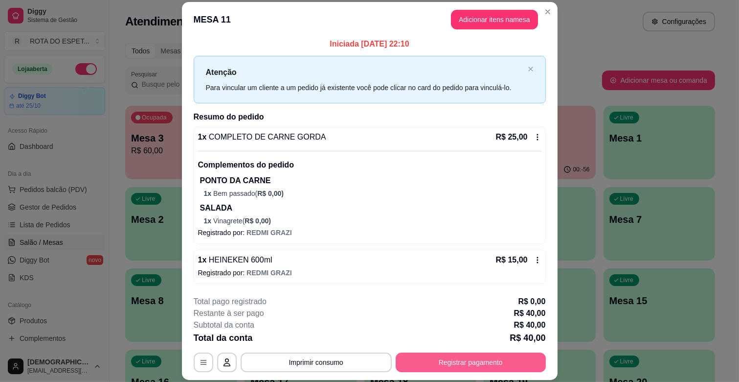
click at [476, 367] on button "Registrar pagamento" at bounding box center [471, 362] width 150 height 20
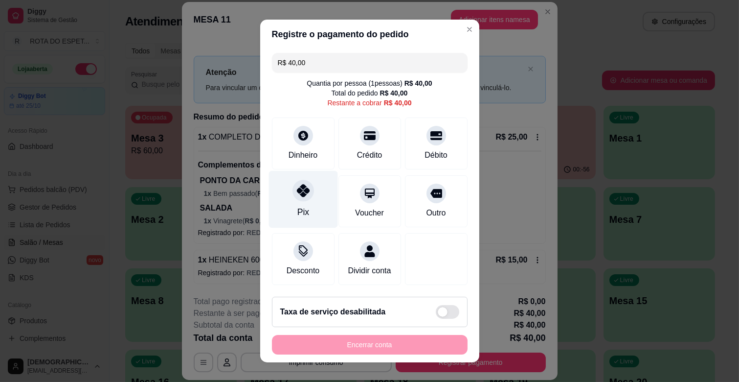
click at [318, 203] on div "Pix" at bounding box center [303, 199] width 69 height 57
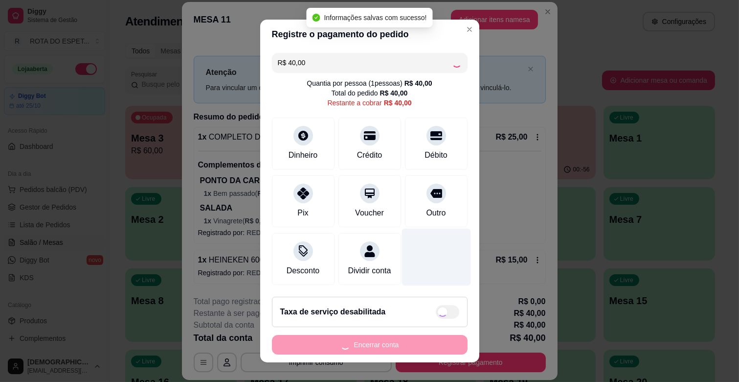
type input "R$ 0,00"
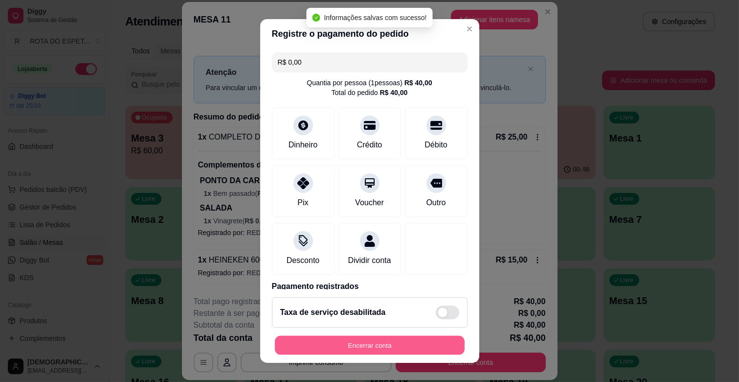
click at [412, 341] on button "Encerrar conta" at bounding box center [370, 345] width 190 height 19
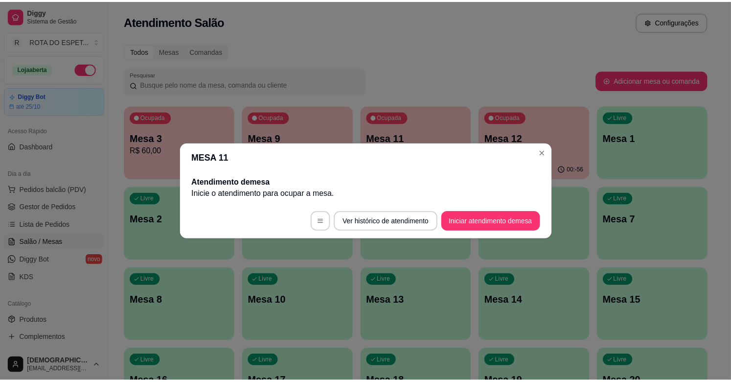
scroll to position [0, 0]
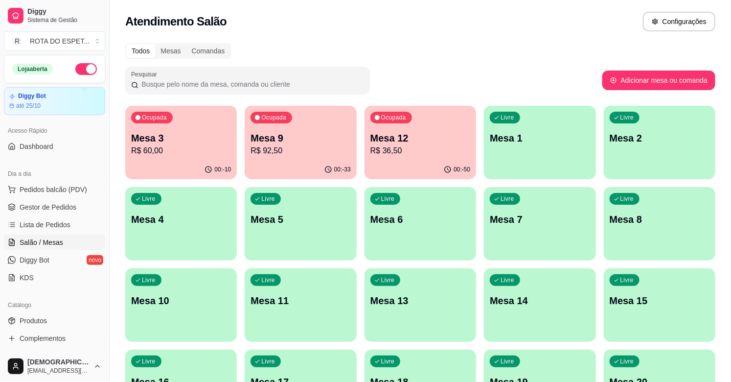
click at [58, 206] on span "Gestor de Pedidos" at bounding box center [48, 207] width 57 height 10
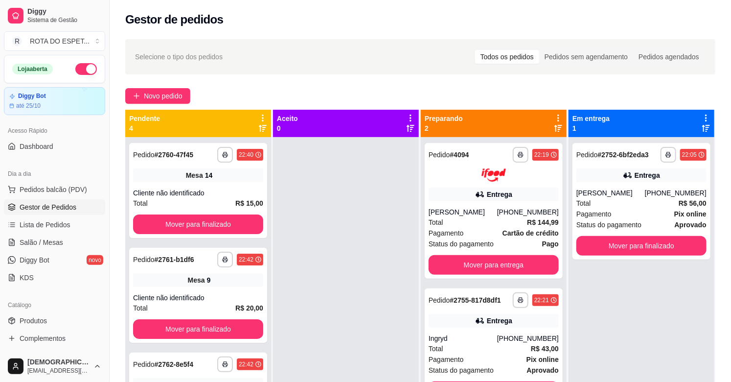
scroll to position [27, 0]
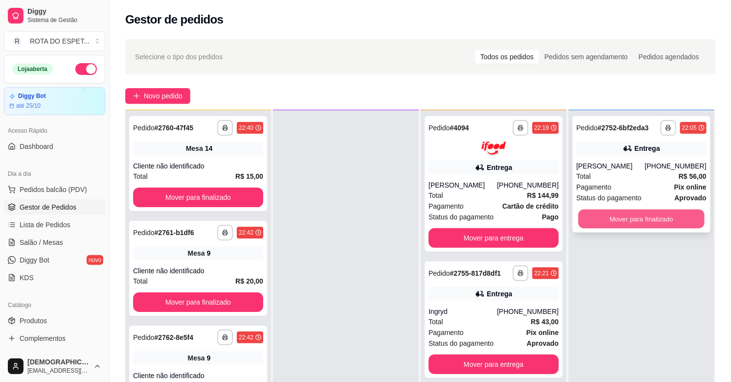
click at [659, 212] on button "Mover para finalizado" at bounding box center [641, 218] width 126 height 19
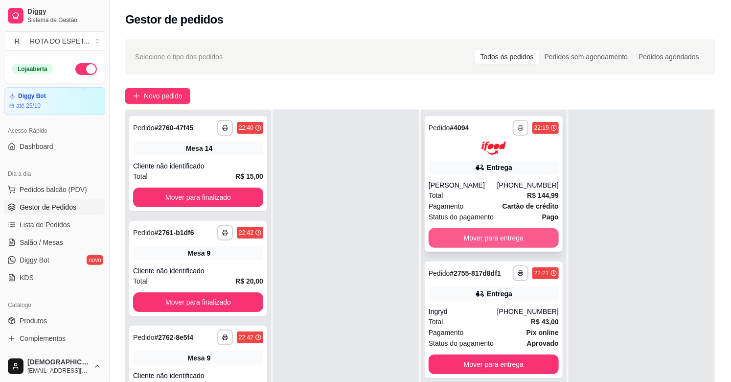
click at [506, 248] on button "Mover para entrega" at bounding box center [493, 238] width 130 height 20
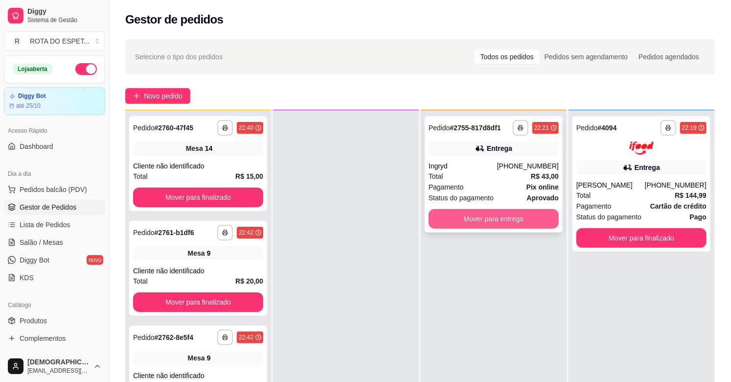
click at [502, 217] on button "Mover para entrega" at bounding box center [493, 219] width 130 height 20
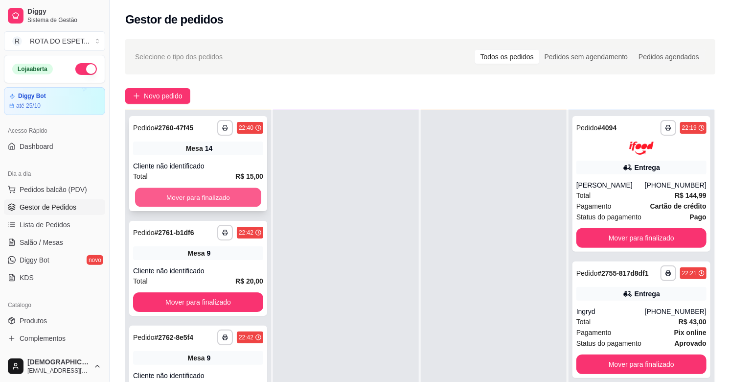
click at [221, 198] on button "Mover para finalizado" at bounding box center [198, 197] width 126 height 19
click at [221, 198] on button "Mover para finalizado" at bounding box center [198, 197] width 130 height 20
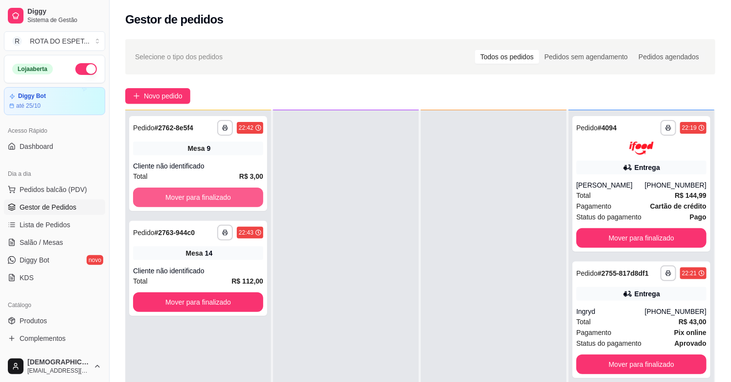
click at [221, 198] on button "Mover para finalizado" at bounding box center [198, 197] width 130 height 20
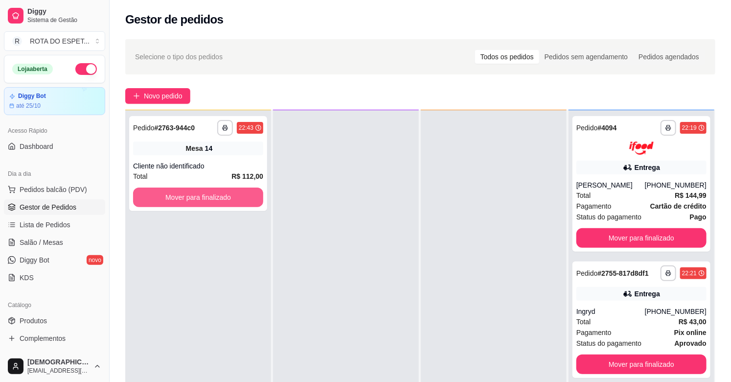
click at [221, 198] on button "Mover para finalizado" at bounding box center [198, 197] width 130 height 20
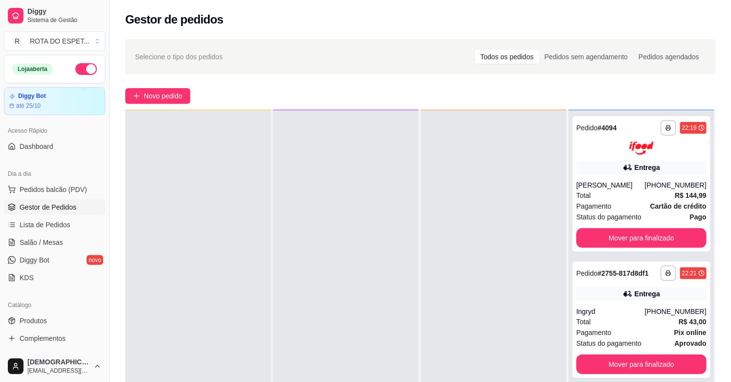
click at [349, 283] on div at bounding box center [346, 301] width 146 height 382
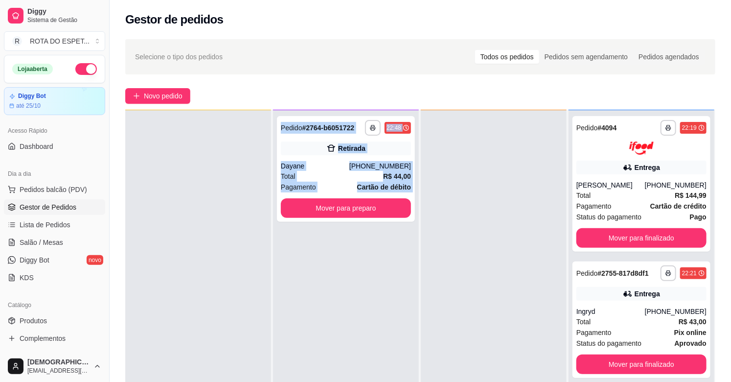
click at [343, 302] on div "**********" at bounding box center [346, 301] width 146 height 382
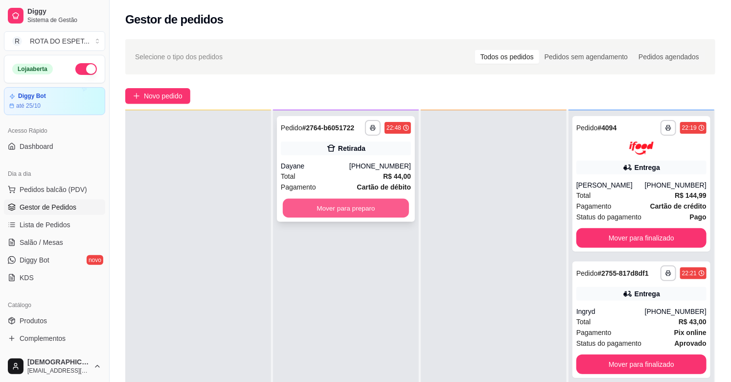
click at [348, 211] on button "Mover para preparo" at bounding box center [346, 208] width 126 height 19
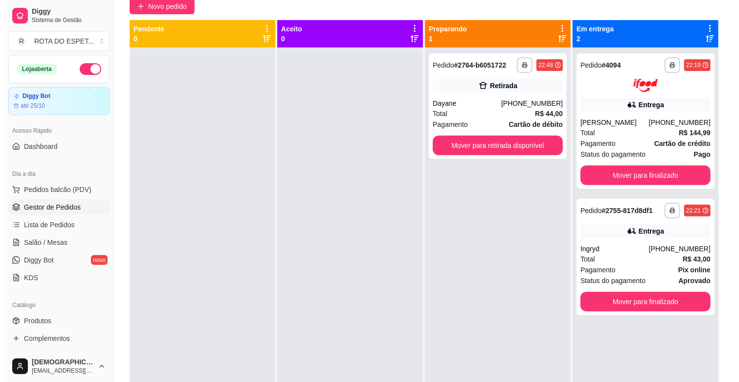
scroll to position [0, 0]
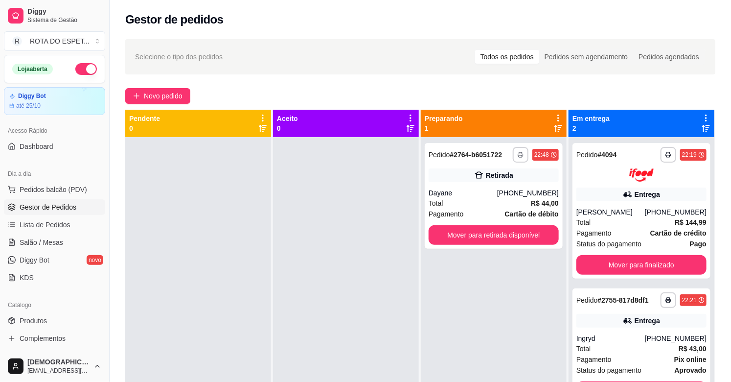
click at [402, 325] on div at bounding box center [346, 328] width 146 height 382
click at [338, 308] on div at bounding box center [346, 328] width 146 height 382
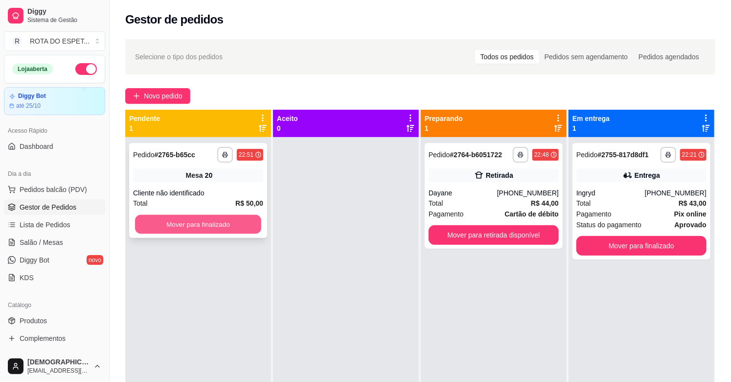
click at [230, 224] on button "Mover para finalizado" at bounding box center [198, 224] width 126 height 19
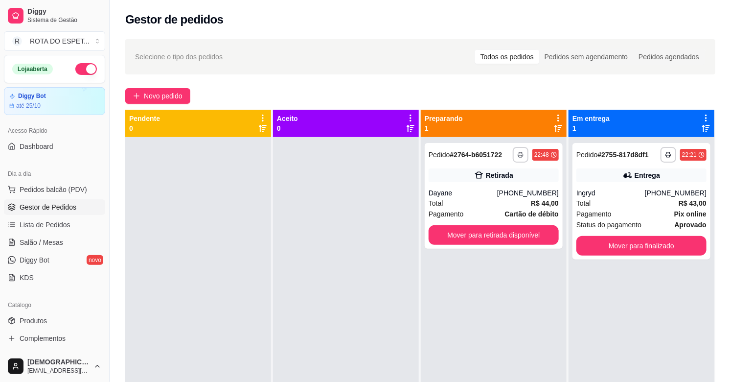
click at [328, 325] on div at bounding box center [346, 328] width 146 height 382
click at [351, 330] on div at bounding box center [346, 328] width 146 height 382
click at [56, 248] on link "Salão / Mesas" at bounding box center [54, 242] width 101 height 16
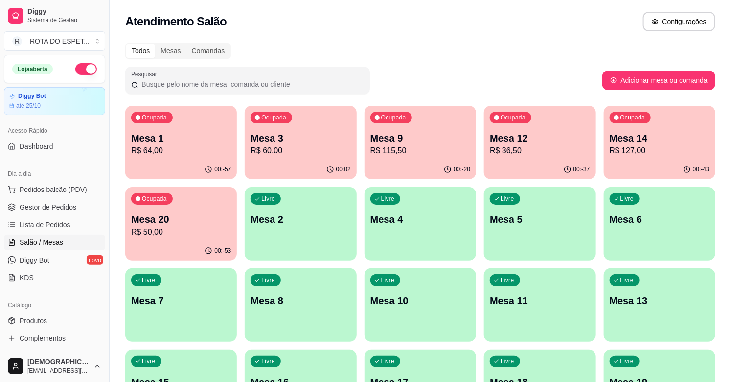
click at [277, 153] on p "R$ 60,00" at bounding box center [300, 151] width 100 height 12
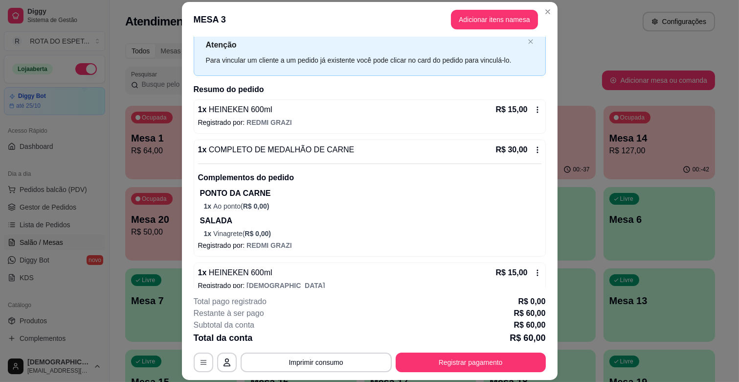
scroll to position [43, 0]
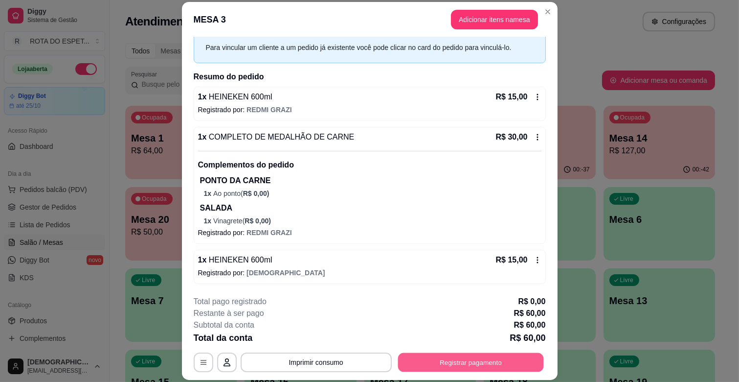
click at [497, 353] on button "Registrar pagamento" at bounding box center [471, 362] width 146 height 19
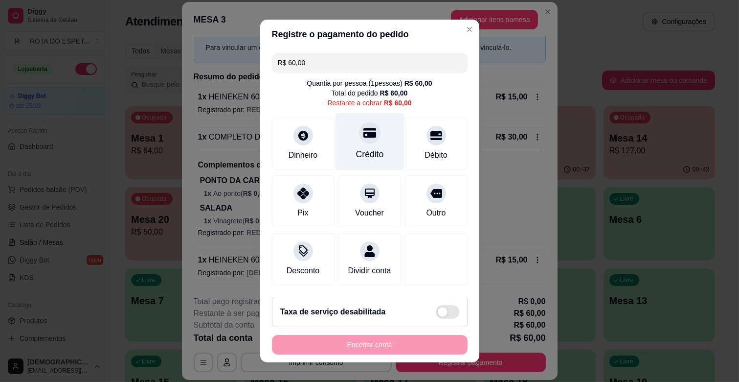
click at [370, 148] on div "Crédito" at bounding box center [370, 154] width 28 height 13
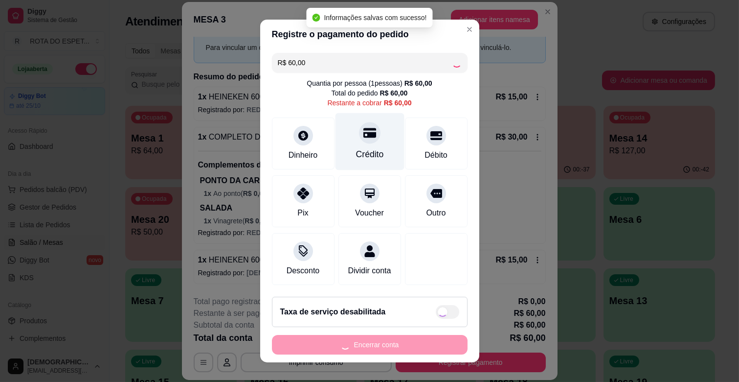
type input "R$ 0,00"
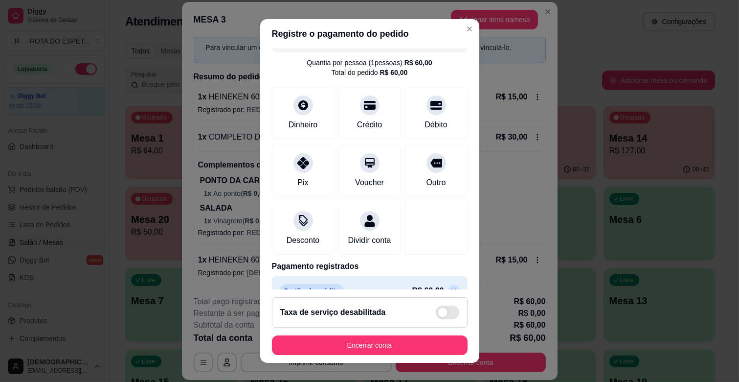
scroll to position [52, 0]
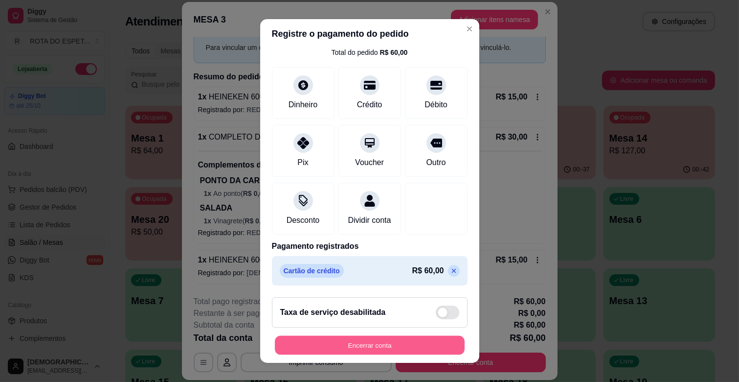
click at [371, 353] on button "Encerrar conta" at bounding box center [370, 345] width 190 height 19
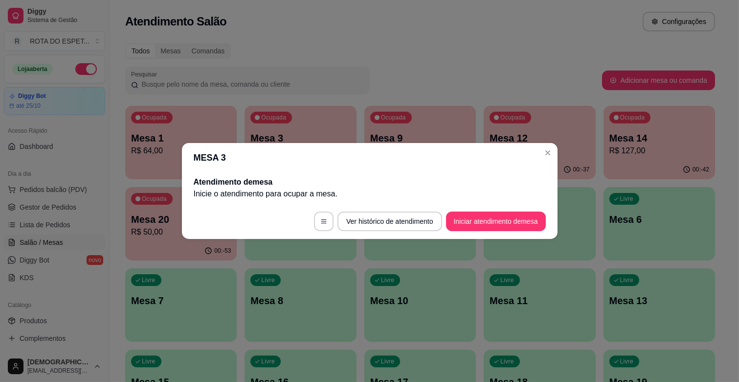
scroll to position [0, 0]
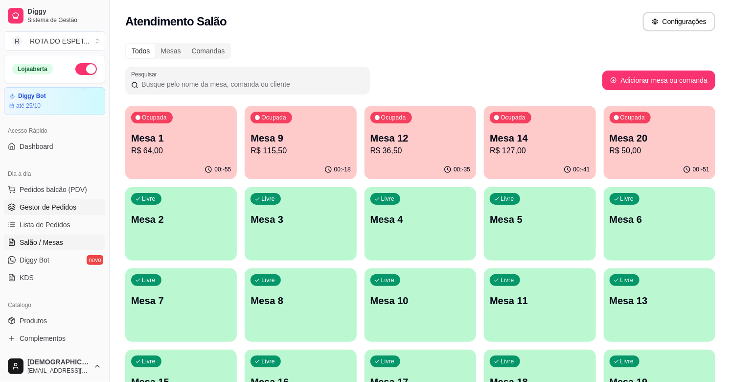
click at [56, 201] on link "Gestor de Pedidos" at bounding box center [54, 207] width 101 height 16
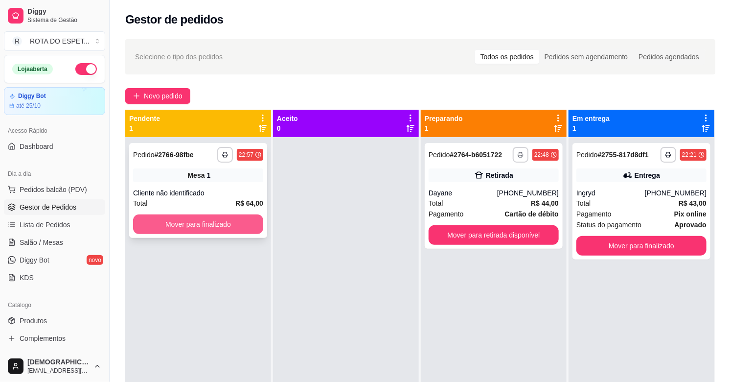
click at [207, 223] on button "Mover para finalizado" at bounding box center [198, 224] width 130 height 20
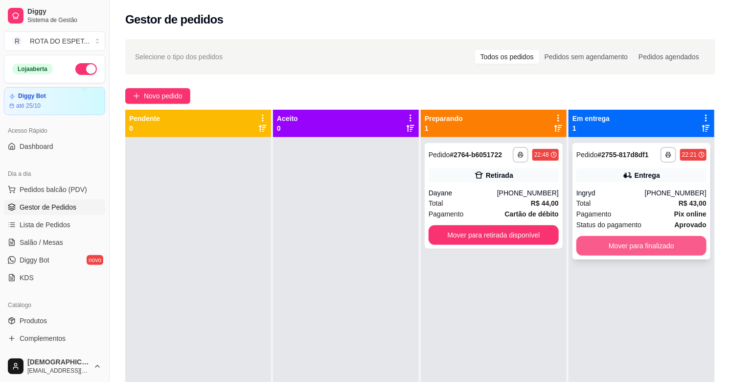
click at [609, 248] on button "Mover para finalizado" at bounding box center [641, 246] width 130 height 20
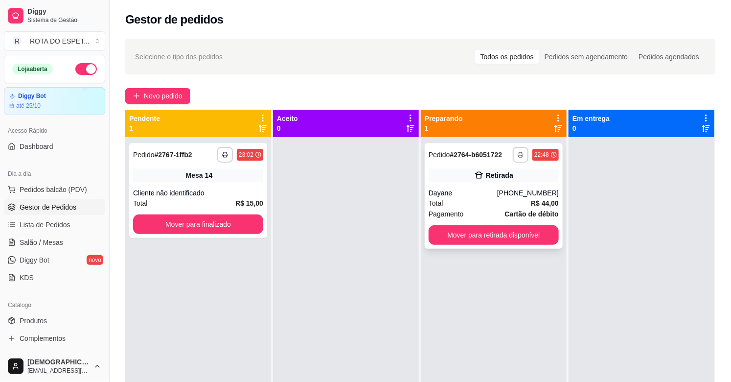
click at [501, 201] on div "Total R$ 44,00" at bounding box center [493, 203] width 130 height 11
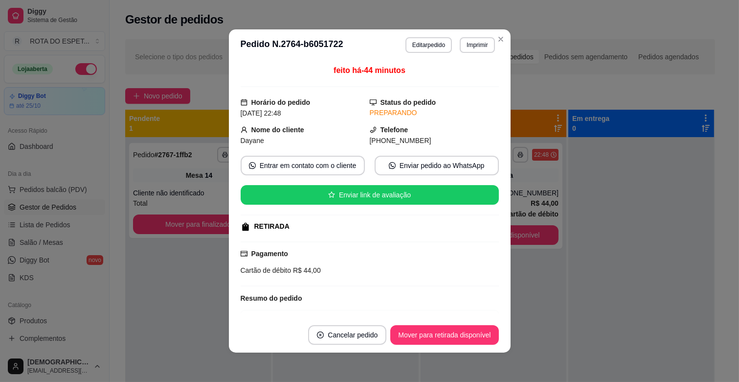
click at [491, 30] on header "**********" at bounding box center [370, 44] width 282 height 31
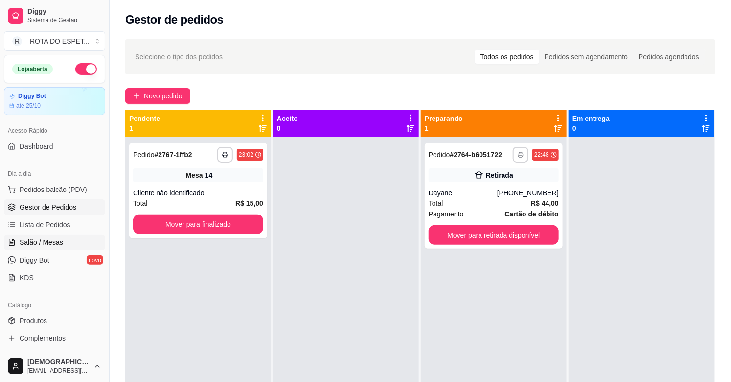
click at [46, 239] on span "Salão / Mesas" at bounding box center [42, 242] width 44 height 10
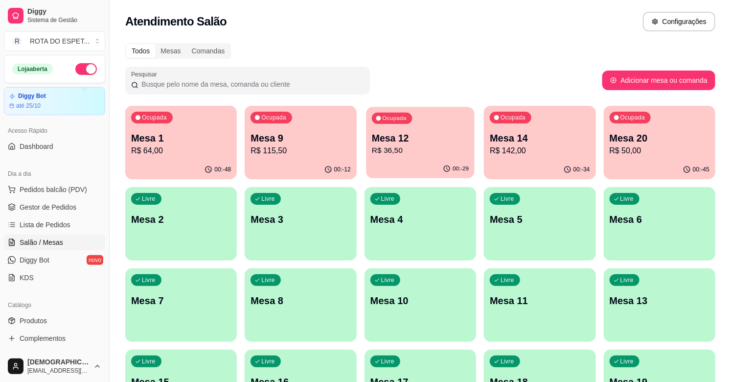
click at [423, 140] on p "Mesa 12" at bounding box center [420, 138] width 97 height 13
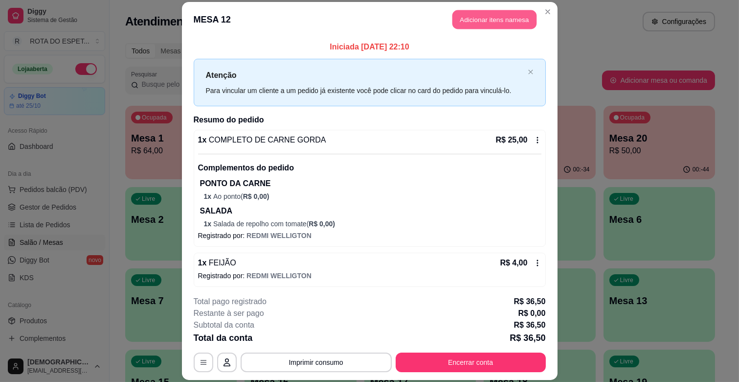
click at [469, 28] on button "Adicionar itens na mesa" at bounding box center [494, 19] width 84 height 19
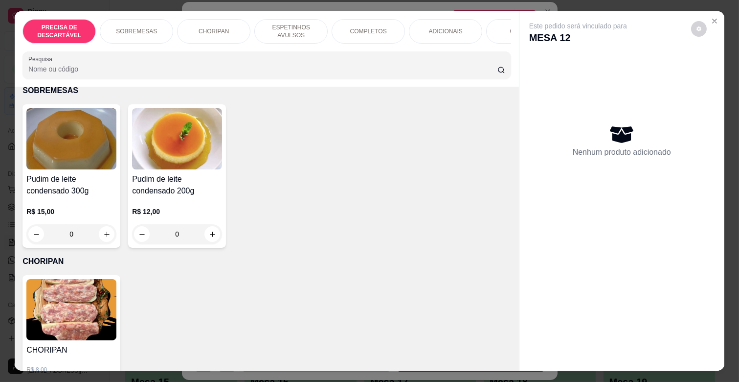
scroll to position [217, 0]
click at [103, 230] on icon "increase-product-quantity" at bounding box center [106, 233] width 7 height 7
type input "1"
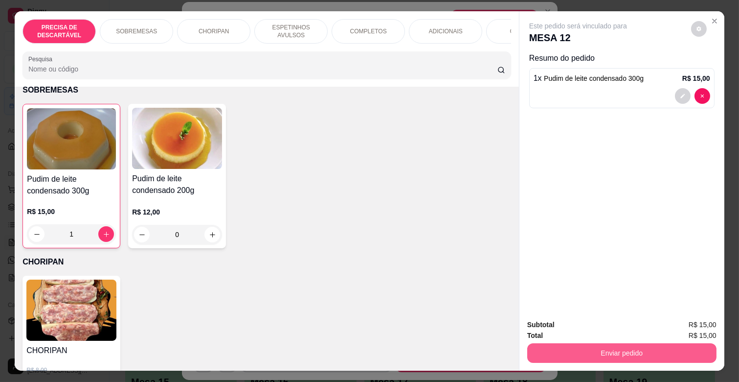
click at [651, 343] on button "Enviar pedido" at bounding box center [621, 353] width 189 height 20
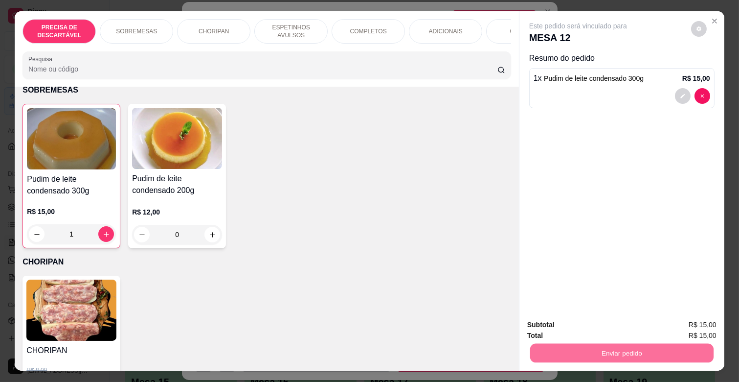
click at [681, 323] on button "Enviar pedido" at bounding box center [690, 324] width 55 height 19
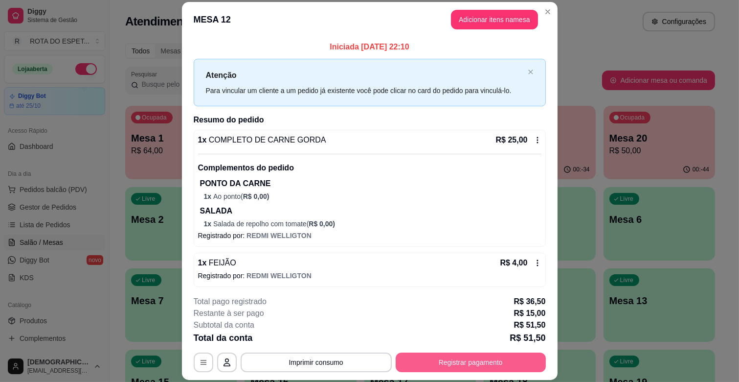
click at [519, 354] on button "Registrar pagamento" at bounding box center [471, 362] width 150 height 20
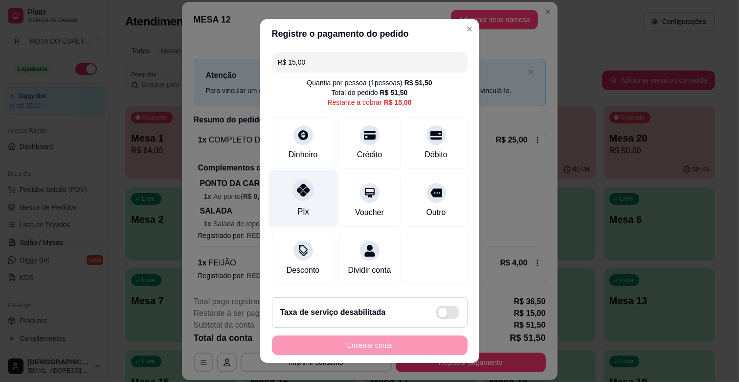
click at [306, 184] on div "Pix" at bounding box center [303, 198] width 69 height 57
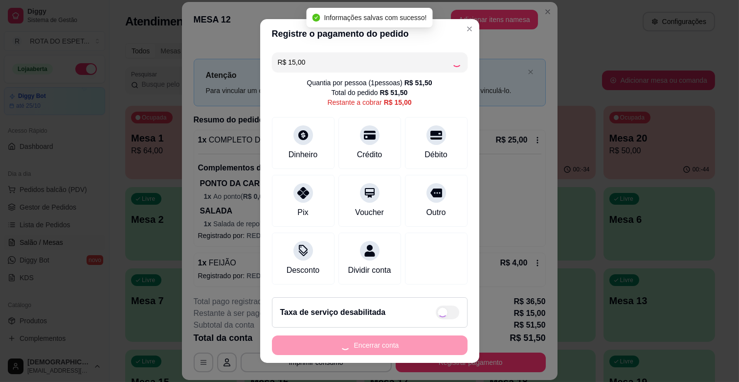
type input "R$ 0,00"
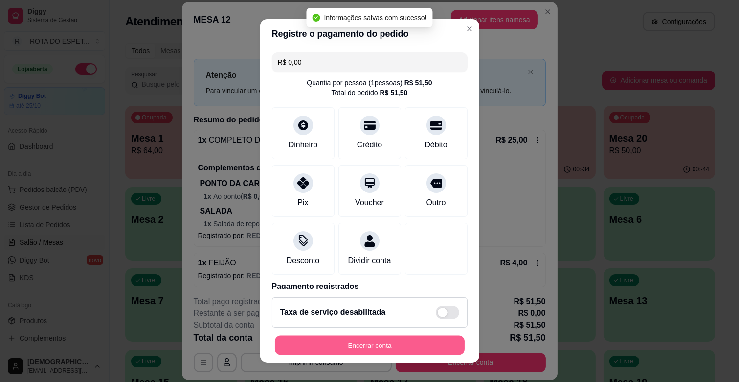
click at [347, 337] on button "Encerrar conta" at bounding box center [370, 345] width 190 height 19
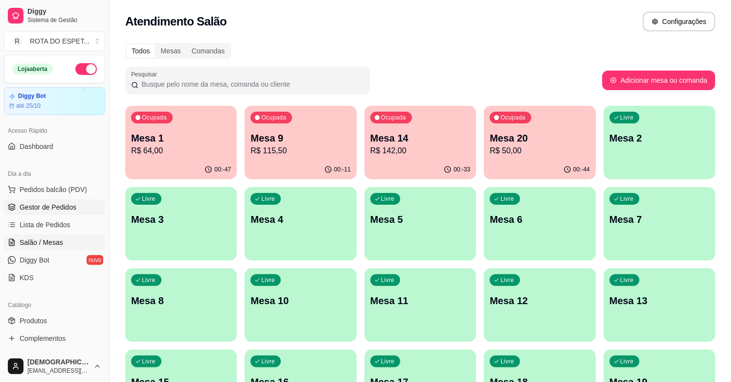
click at [16, 211] on link "Gestor de Pedidos" at bounding box center [54, 207] width 101 height 16
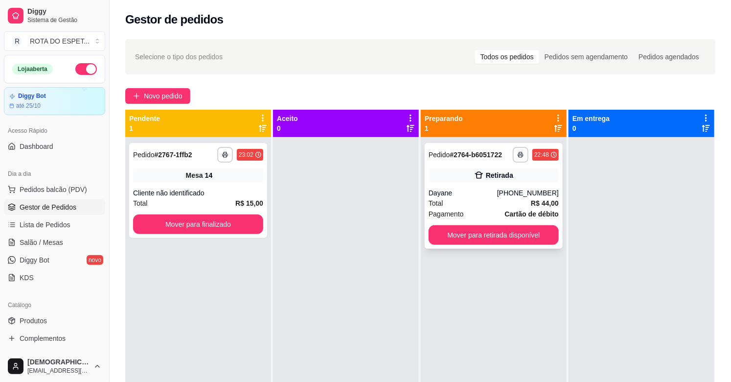
click at [425, 185] on div "**********" at bounding box center [494, 196] width 138 height 106
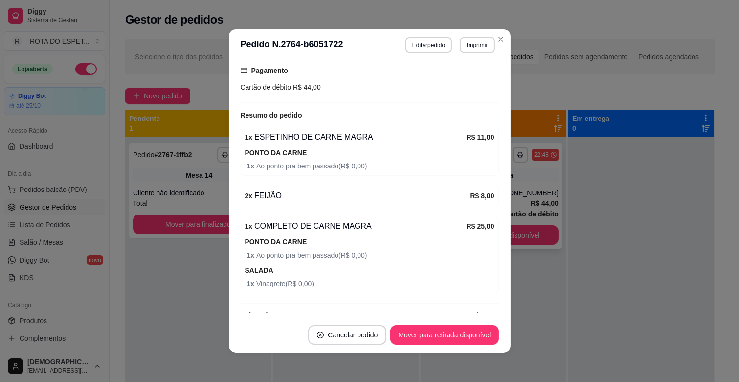
scroll to position [203, 0]
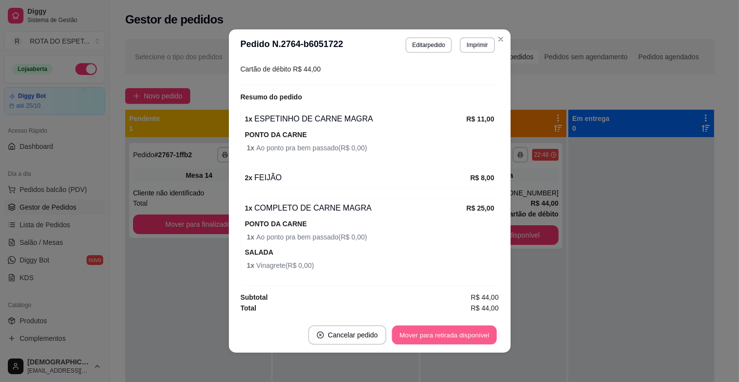
click at [486, 331] on button "Mover para retirada disponível" at bounding box center [444, 334] width 105 height 19
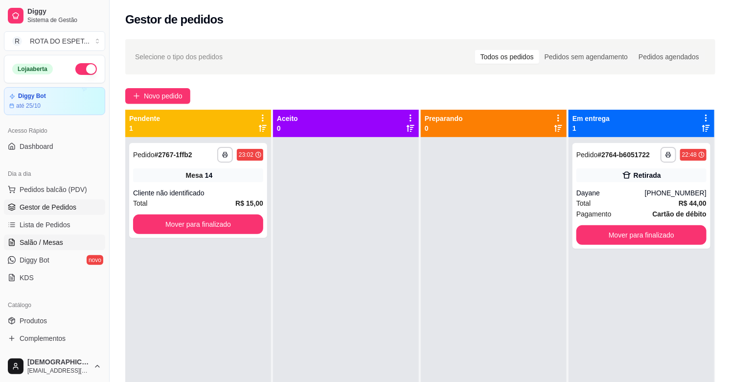
click at [37, 241] on span "Salão / Mesas" at bounding box center [42, 242] width 44 height 10
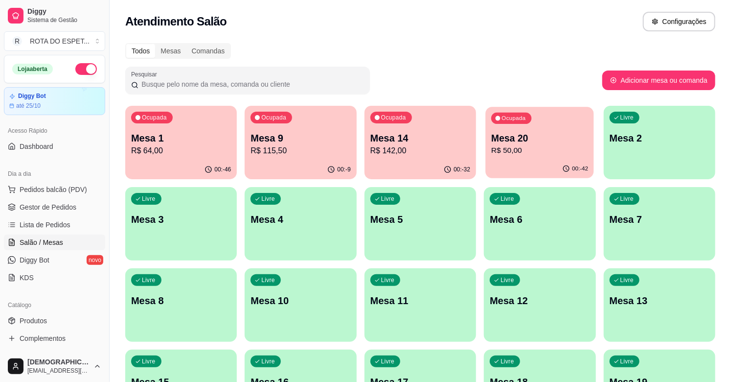
click at [501, 154] on p "R$ 50,00" at bounding box center [539, 150] width 97 height 11
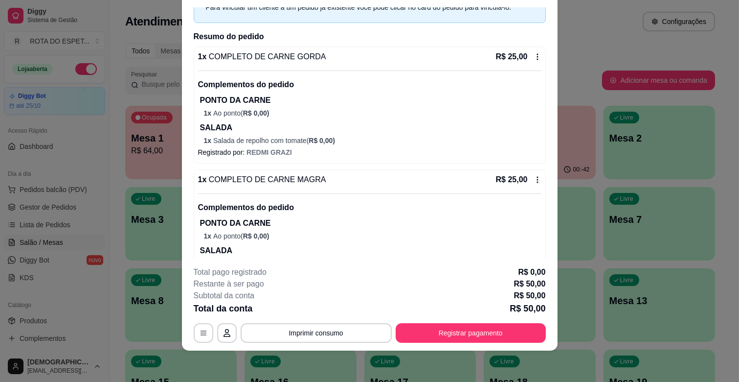
scroll to position [86, 0]
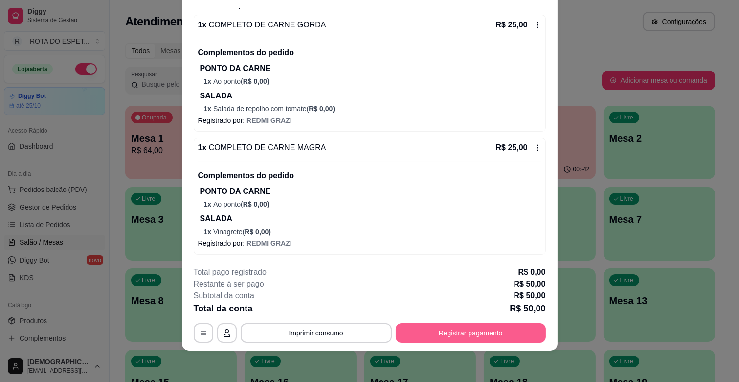
click at [471, 330] on button "Registrar pagamento" at bounding box center [471, 333] width 150 height 20
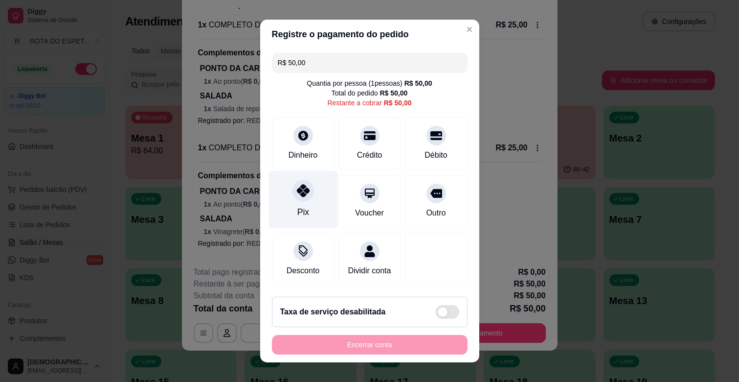
click at [309, 192] on div "Pix" at bounding box center [303, 199] width 69 height 57
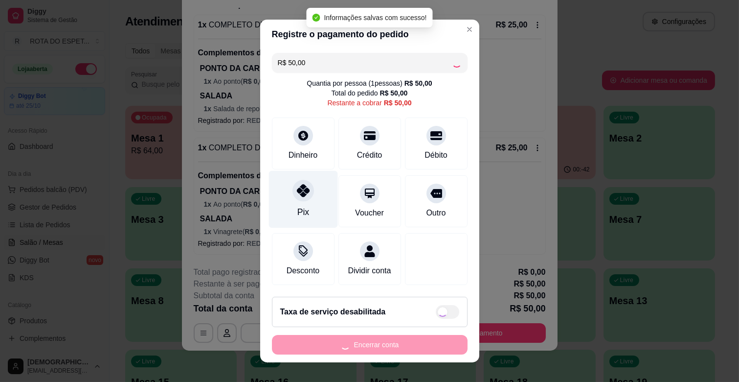
type input "R$ 0,00"
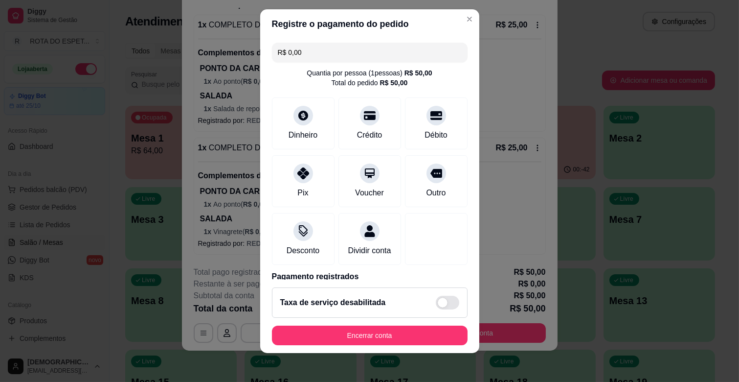
scroll to position [12, 0]
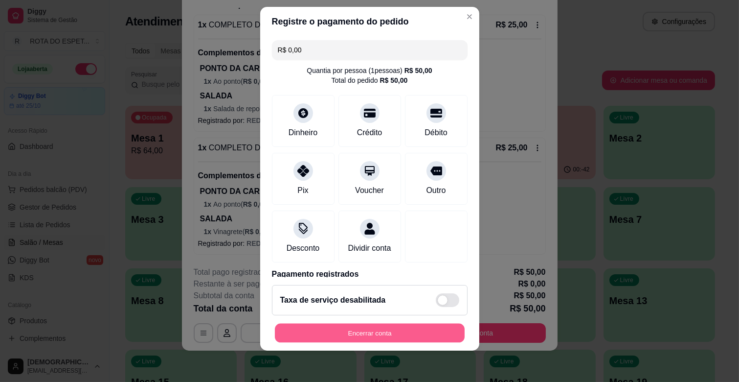
click at [389, 325] on button "Encerrar conta" at bounding box center [370, 332] width 190 height 19
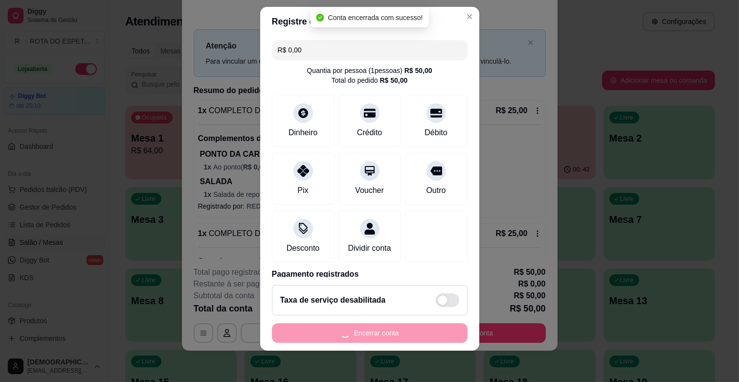
scroll to position [0, 0]
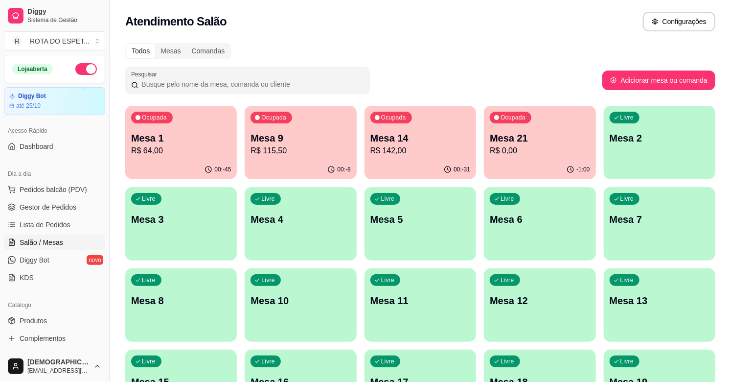
click at [551, 149] on p "R$ 0,00" at bounding box center [540, 151] width 100 height 12
click at [544, 113] on div "Ocupada Mesa 21 R$ 0,00" at bounding box center [540, 133] width 112 height 54
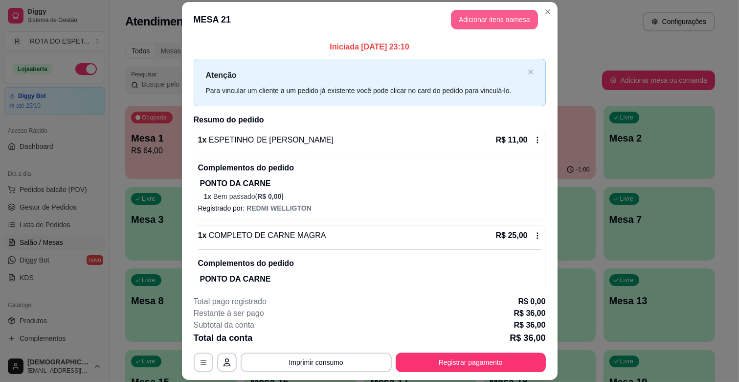
click at [476, 21] on button "Adicionar itens na mesa" at bounding box center [494, 20] width 87 height 20
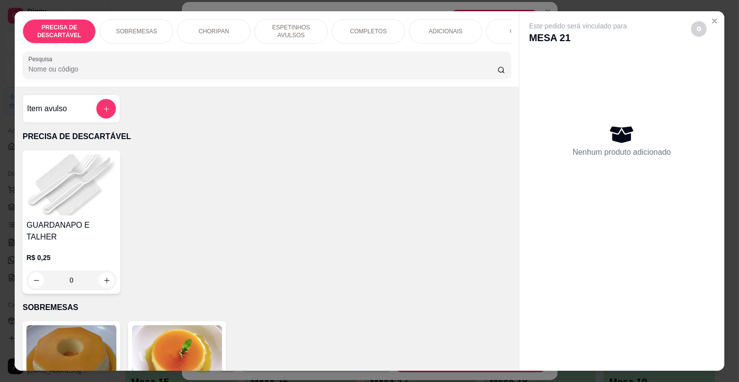
click at [509, 25] on div "PRECISA DE DESCARTÁVEL SOBREMESAS CHORIPAN ESPETINHOS AVULSOS COMPLETOS ADICION…" at bounding box center [267, 48] width 504 height 75
click at [499, 26] on div "COMBOS" at bounding box center [522, 31] width 73 height 24
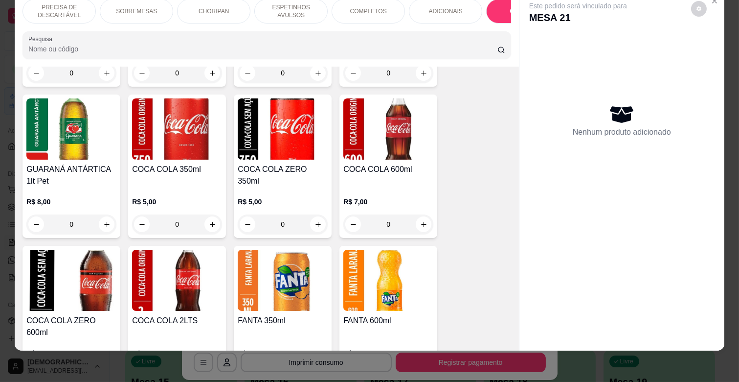
scroll to position [2502, 0]
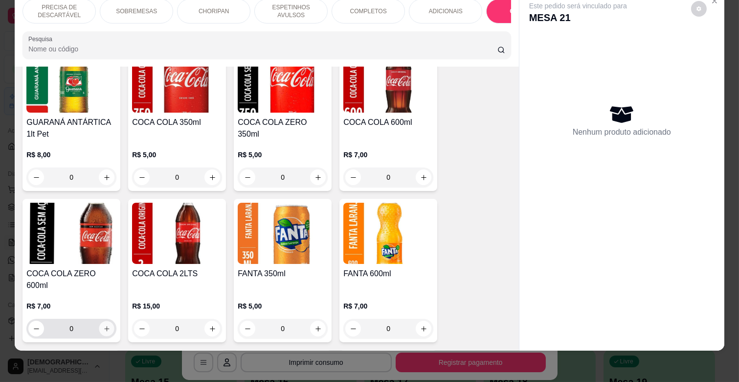
click at [104, 326] on icon "increase-product-quantity" at bounding box center [106, 328] width 5 height 5
type input "1"
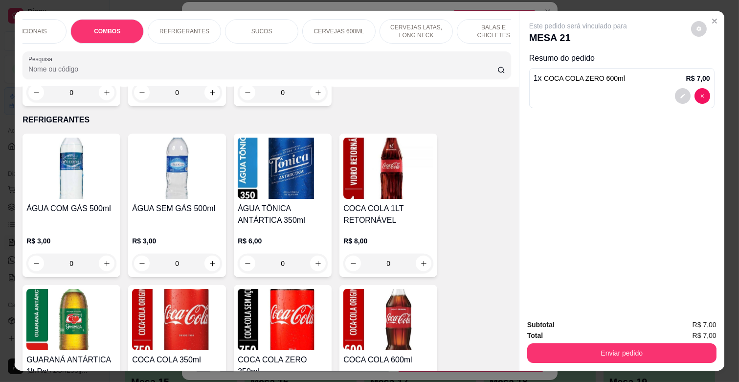
scroll to position [0, 434]
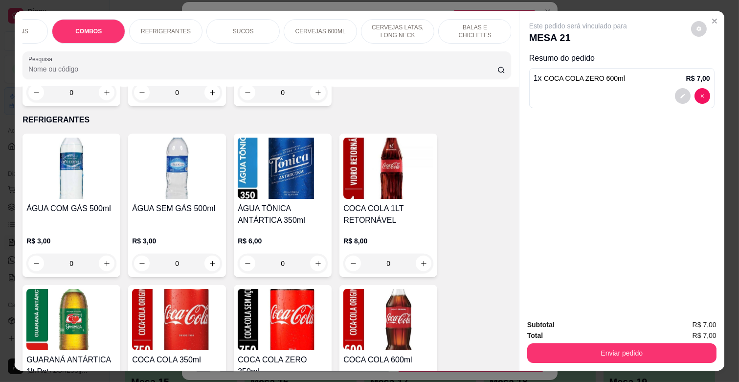
click at [482, 29] on p "BALAS E CHICLETES" at bounding box center [475, 31] width 57 height 16
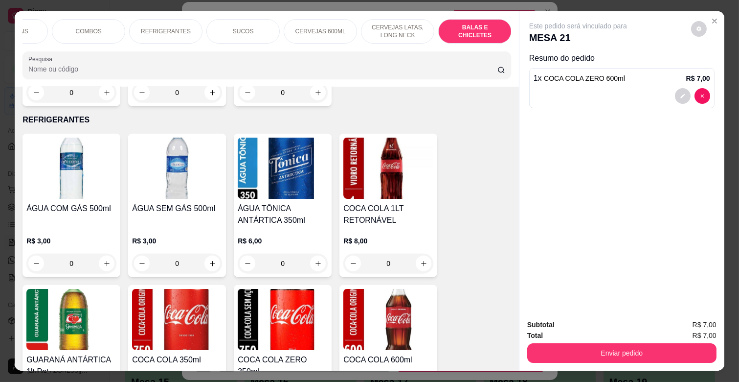
scroll to position [23, 0]
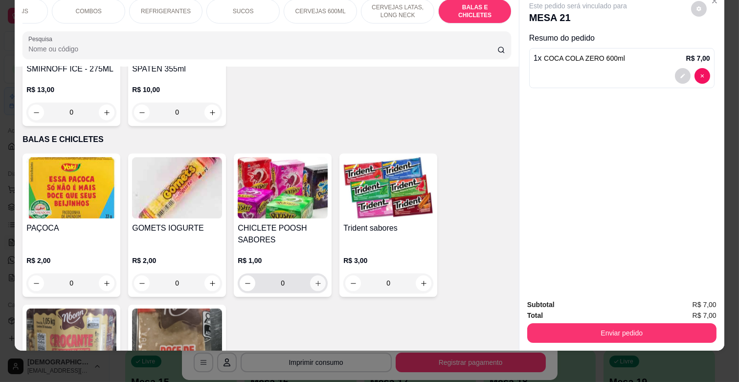
click at [315, 279] on icon "increase-product-quantity" at bounding box center [318, 282] width 7 height 7
type input "1"
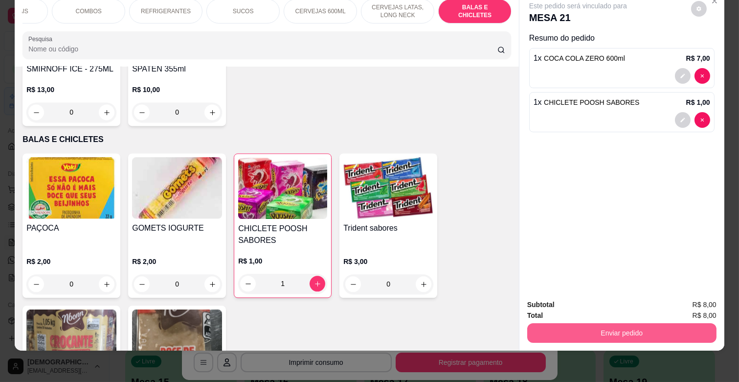
click at [607, 328] on button "Enviar pedido" at bounding box center [621, 333] width 189 height 20
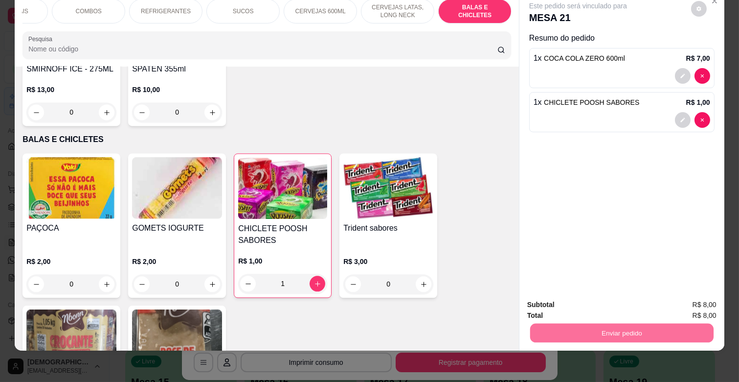
click at [697, 294] on button "Enviar pedido" at bounding box center [690, 300] width 55 height 19
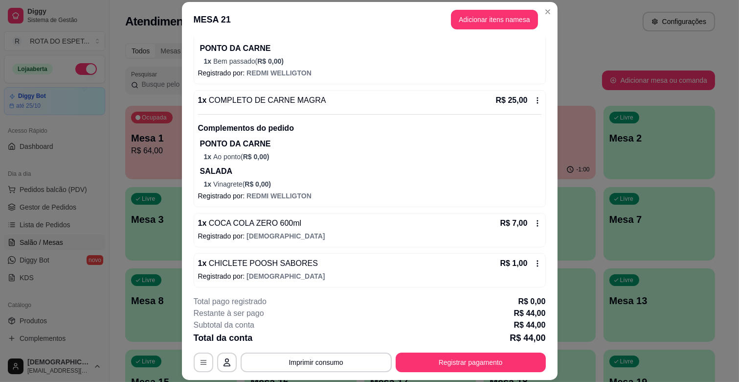
scroll to position [138, 0]
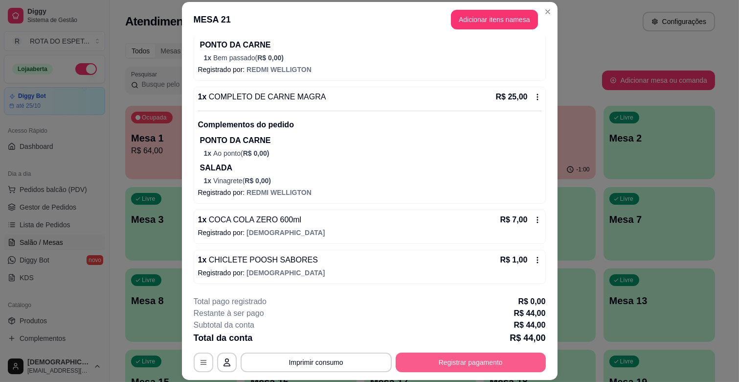
click at [472, 360] on button "Registrar pagamento" at bounding box center [471, 362] width 150 height 20
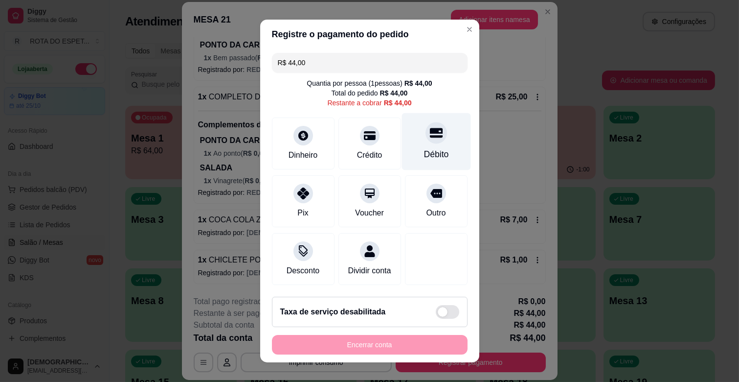
click at [405, 144] on div "Débito" at bounding box center [436, 141] width 69 height 57
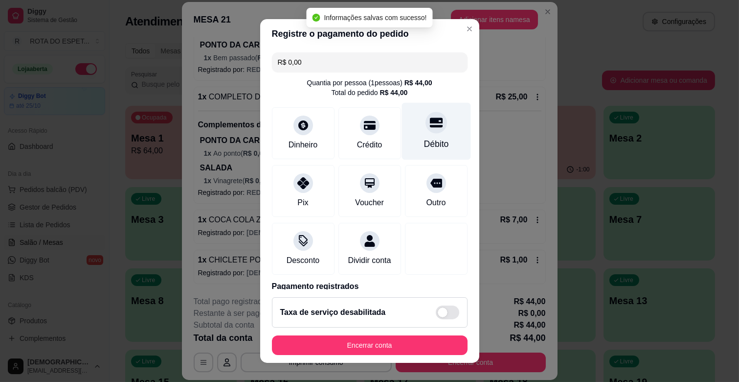
type input "R$ 0,00"
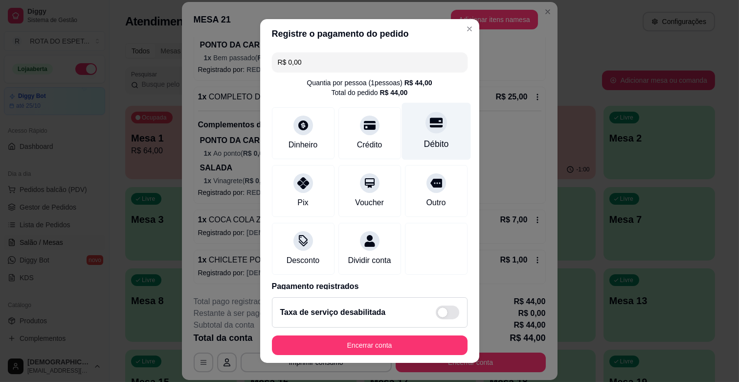
click at [421, 136] on div "Débito" at bounding box center [436, 131] width 69 height 57
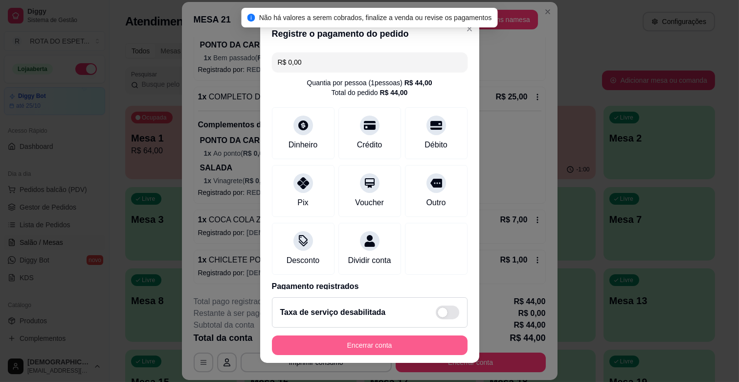
click at [399, 341] on button "Encerrar conta" at bounding box center [370, 345] width 196 height 20
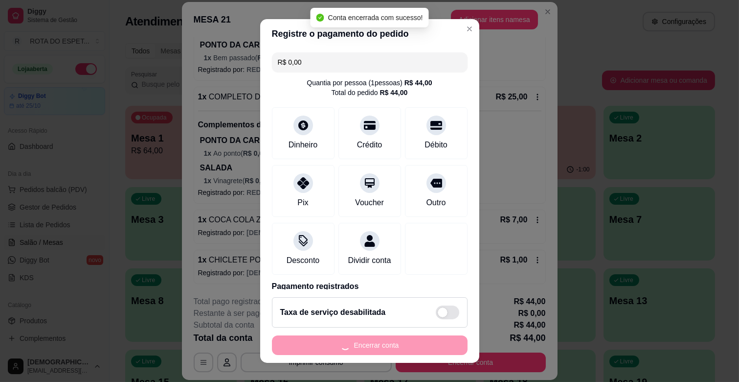
scroll to position [0, 0]
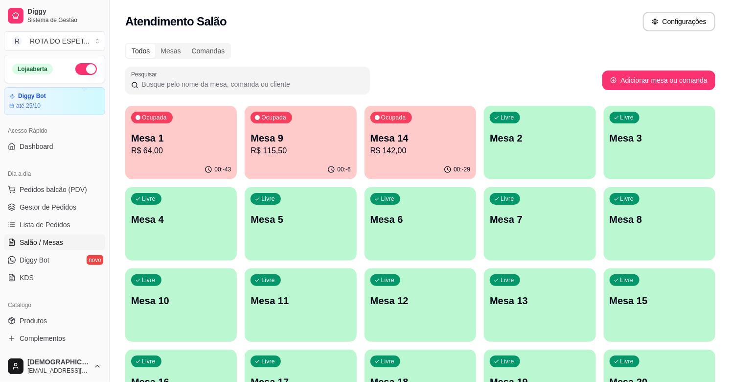
click at [318, 160] on div "00:-6" at bounding box center [301, 169] width 112 height 19
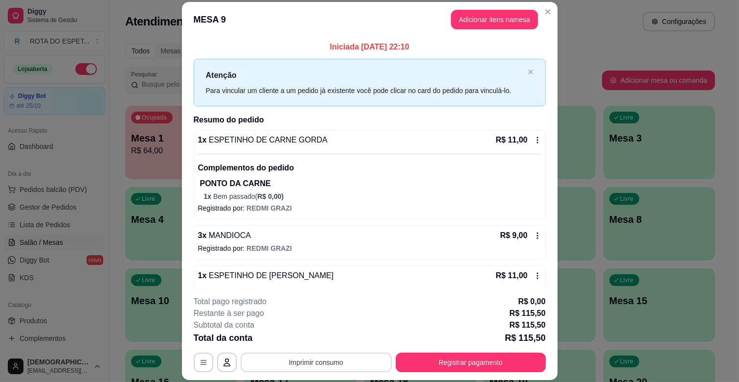
click at [353, 362] on button "Imprimir consumo" at bounding box center [316, 362] width 151 height 20
click at [298, 316] on button "IMPRESSORA BALCÃO" at bounding box center [316, 319] width 76 height 15
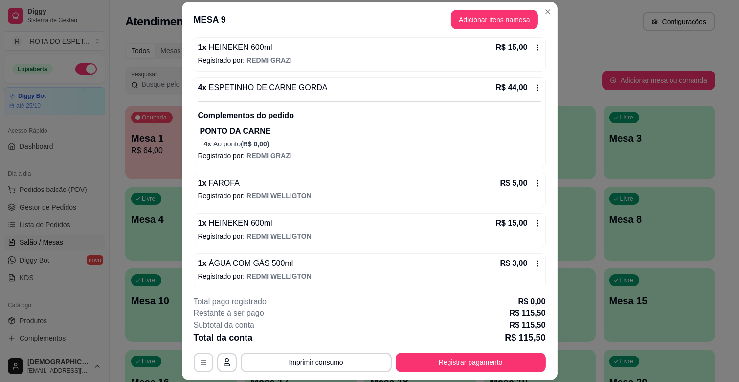
scroll to position [368, 0]
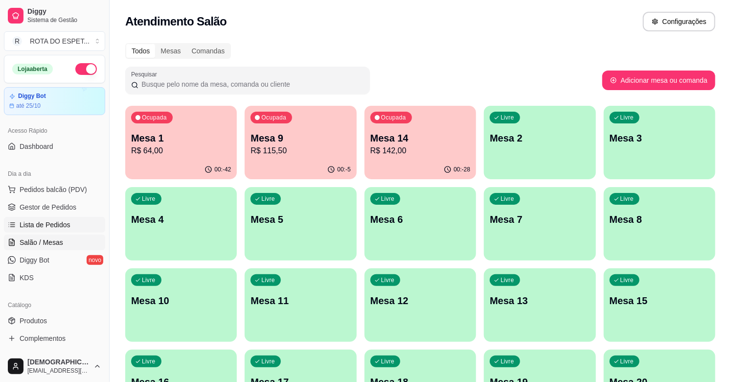
click at [46, 228] on span "Lista de Pedidos" at bounding box center [45, 225] width 51 height 10
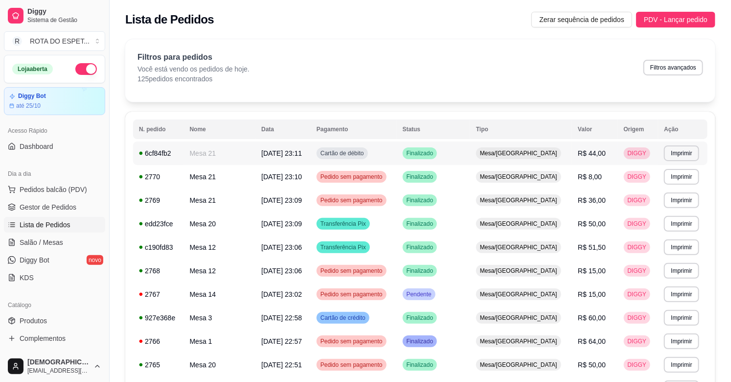
click at [247, 156] on td "Mesa 21" at bounding box center [220, 152] width 72 height 23
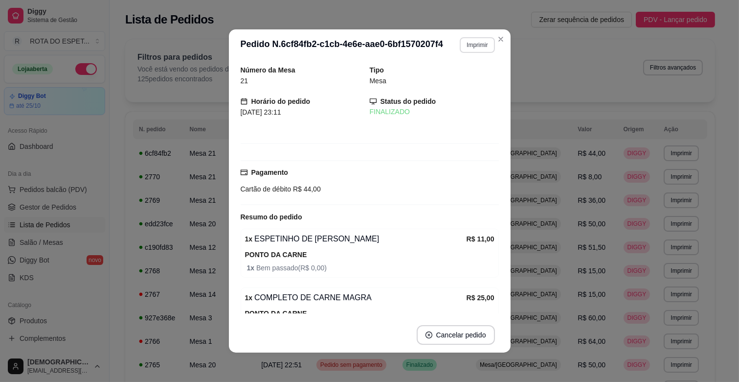
click at [460, 43] on button "Imprimir" at bounding box center [477, 45] width 35 height 16
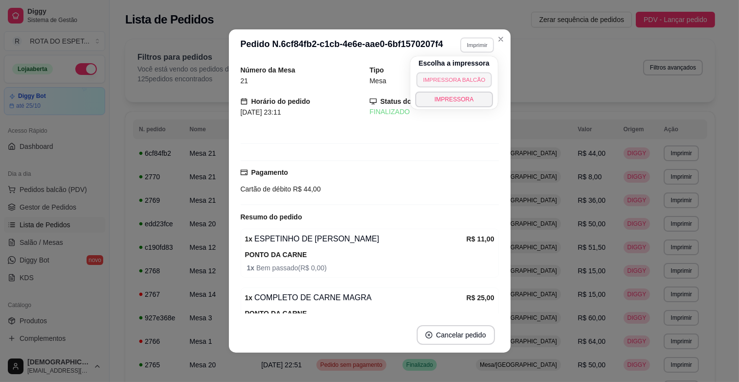
click at [460, 82] on button "IMPRESSORA BALCÃO" at bounding box center [454, 79] width 76 height 15
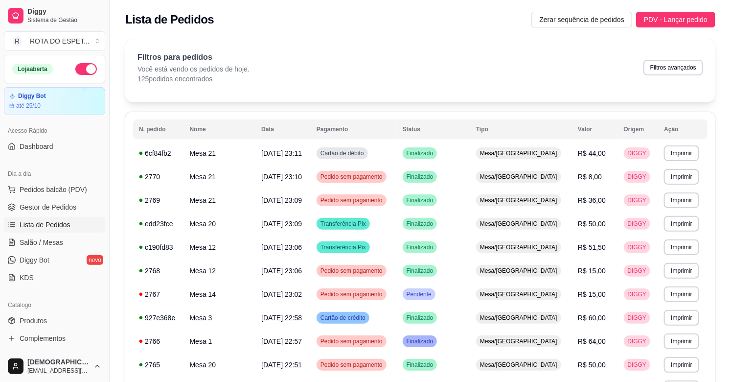
click at [62, 246] on link "Salão / Mesas" at bounding box center [54, 242] width 101 height 16
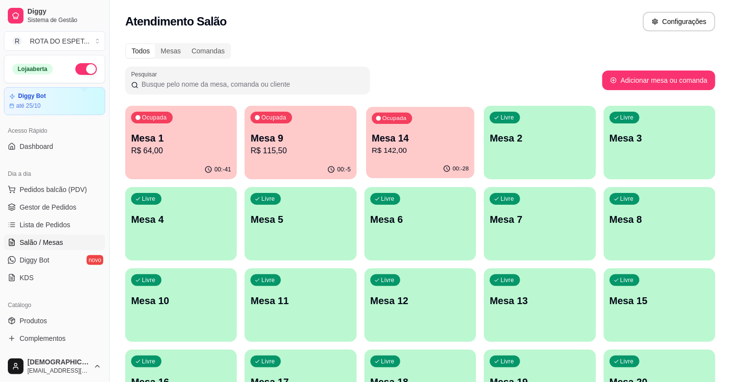
click at [410, 140] on p "Mesa 14" at bounding box center [420, 138] width 97 height 13
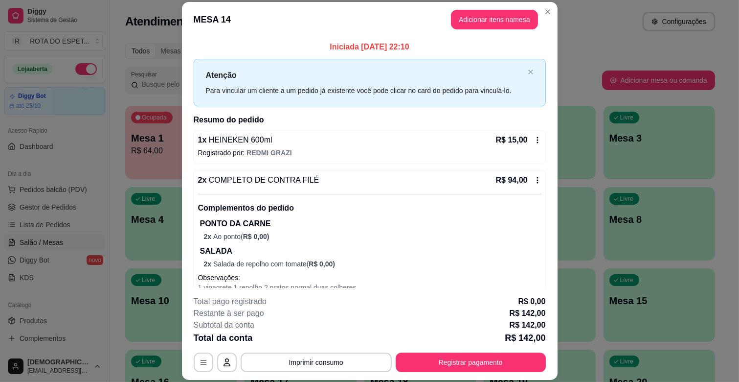
click at [275, 119] on h2 "Resumo do pedido" at bounding box center [370, 120] width 352 height 12
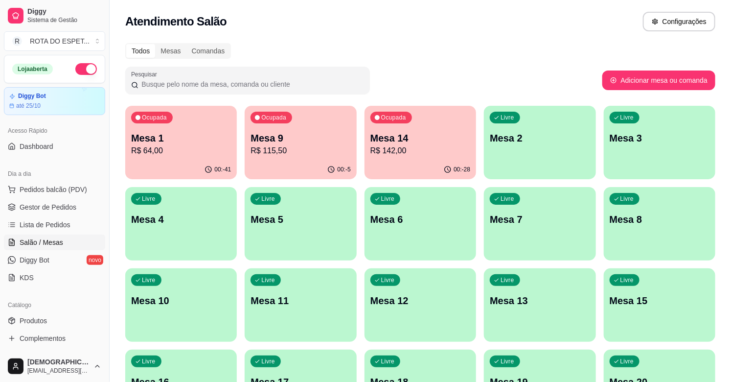
click at [261, 144] on div "Mesa 9 R$ 115,50" at bounding box center [300, 143] width 100 height 25
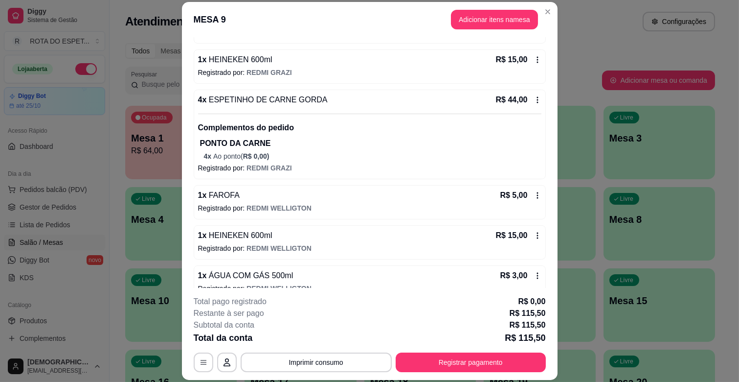
scroll to position [368, 0]
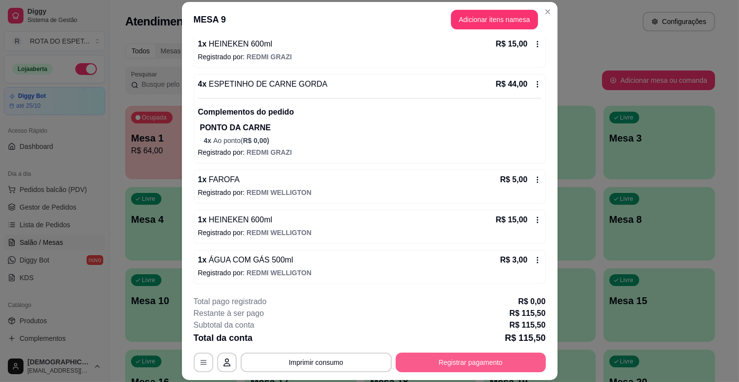
click at [486, 358] on button "Registrar pagamento" at bounding box center [471, 362] width 150 height 20
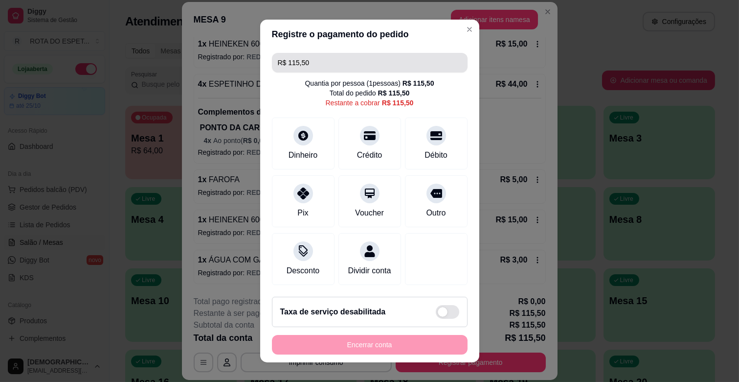
drag, startPoint x: 345, startPoint y: 51, endPoint x: 282, endPoint y: 63, distance: 64.2
click at [281, 63] on div "R$ 115,50 Quantia por pessoa ( 1 pessoas) R$ 115,50 Total do pedido R$ 115,50 R…" at bounding box center [369, 169] width 219 height 240
drag, startPoint x: 331, startPoint y: 62, endPoint x: 261, endPoint y: 70, distance: 70.4
click at [261, 70] on div "R$ 115,50 Quantia por pessoa ( 1 pessoas) R$ 115,50 Total do pedido R$ 115,50 R…" at bounding box center [369, 169] width 219 height 240
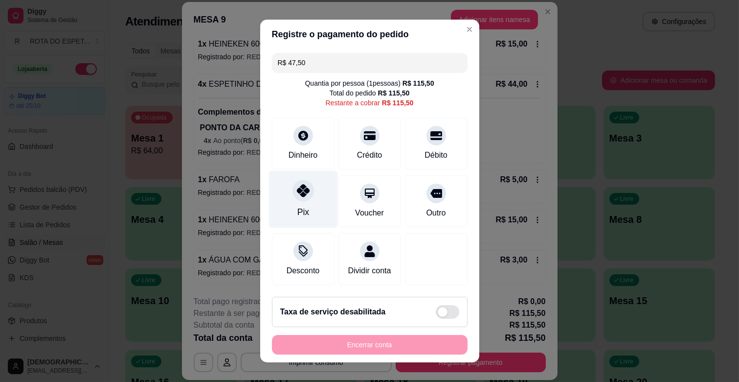
click at [305, 212] on div "Pix" at bounding box center [303, 199] width 69 height 57
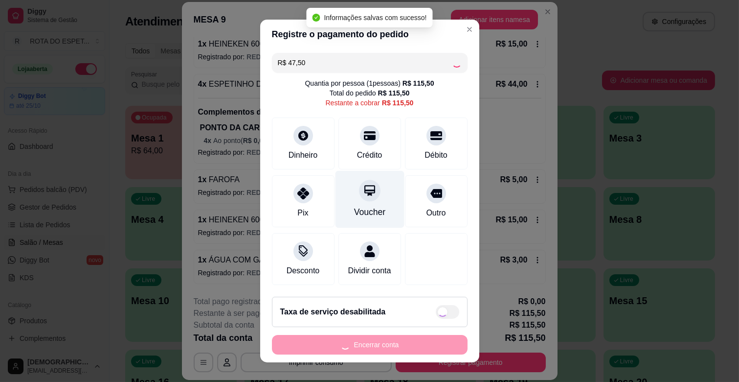
type input "R$ 68,00"
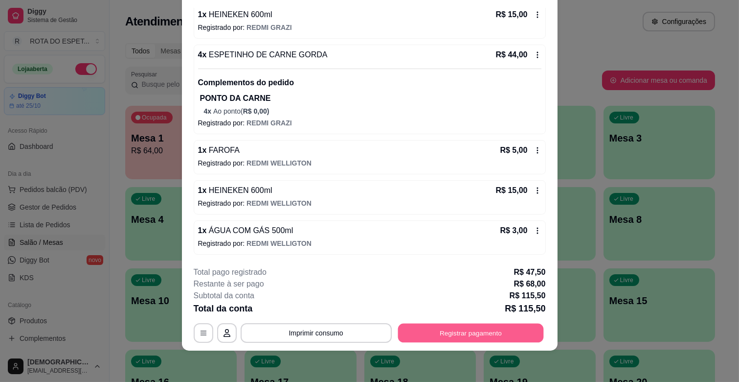
click at [472, 336] on button "Registrar pagamento" at bounding box center [471, 332] width 146 height 19
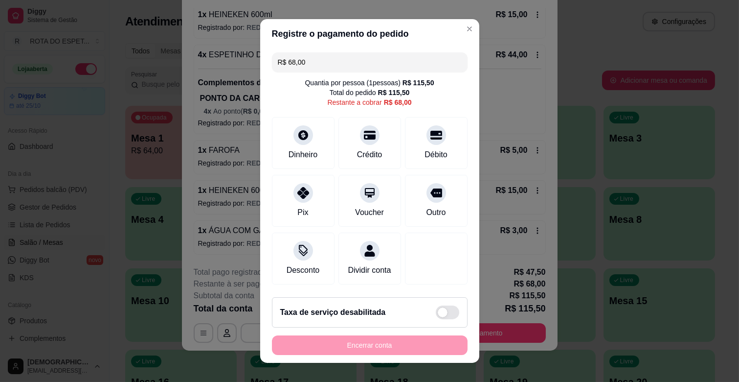
drag, startPoint x: 338, startPoint y: 63, endPoint x: 16, endPoint y: 85, distance: 323.1
click at [16, 85] on div "Registre o pagamento do pedido R$ 68,00 Quantia por pessoa ( 1 pessoas) R$ 115,…" at bounding box center [369, 191] width 739 height 382
click at [429, 138] on icon at bounding box center [435, 132] width 13 height 13
drag, startPoint x: 354, startPoint y: 63, endPoint x: 128, endPoint y: 79, distance: 226.6
click at [128, 79] on div "Registre o pagamento do pedido R$ 53,00 Quantia por pessoa ( 1 pessoas) R$ 115,…" at bounding box center [369, 191] width 739 height 382
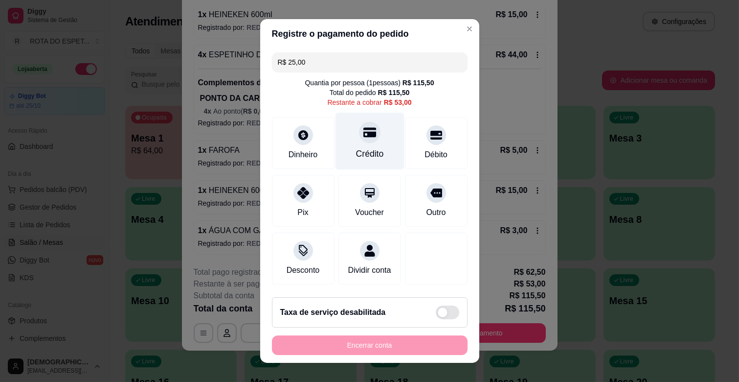
click at [341, 143] on div "Crédito" at bounding box center [369, 141] width 69 height 57
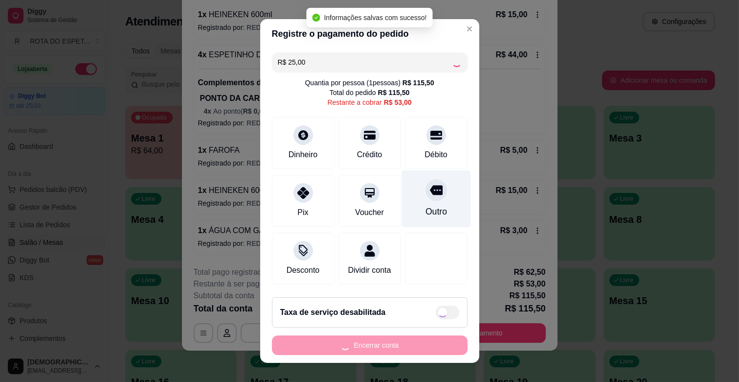
type input "R$ 28,00"
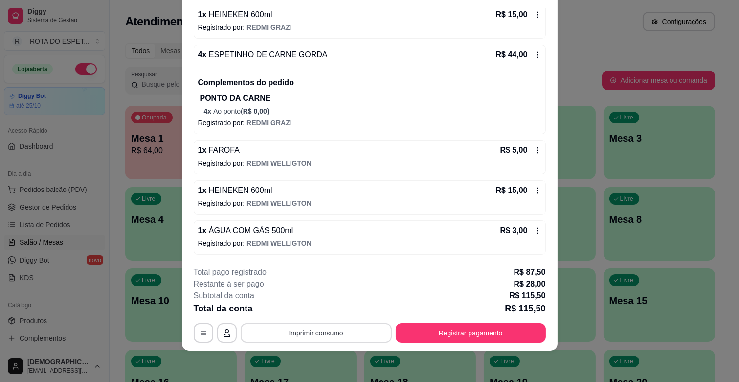
click at [315, 329] on button "Imprimir consumo" at bounding box center [316, 333] width 151 height 20
click at [296, 289] on button "IMPRESSORA BALCÃO" at bounding box center [316, 291] width 78 height 16
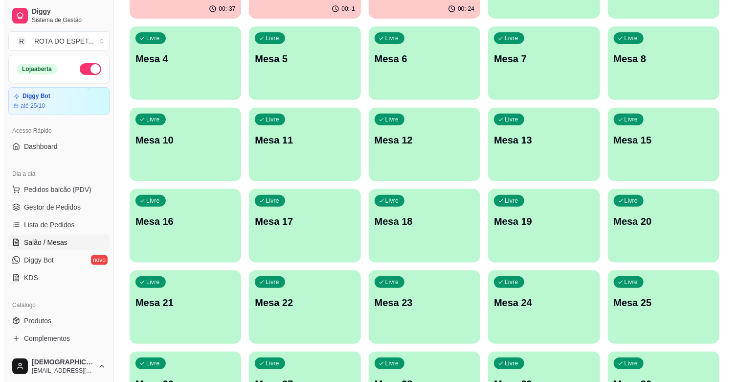
scroll to position [163, 0]
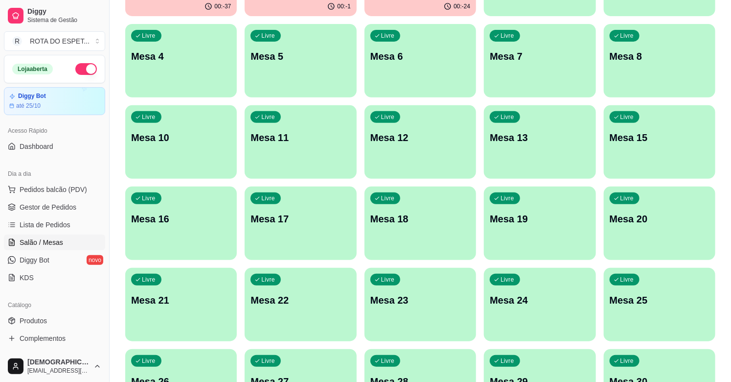
click at [617, 213] on p "Mesa 20" at bounding box center [659, 219] width 100 height 14
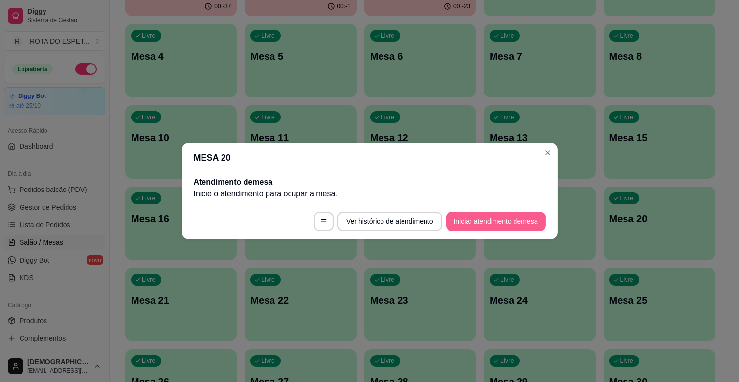
click at [486, 223] on button "Iniciar atendimento de mesa" at bounding box center [496, 221] width 100 height 20
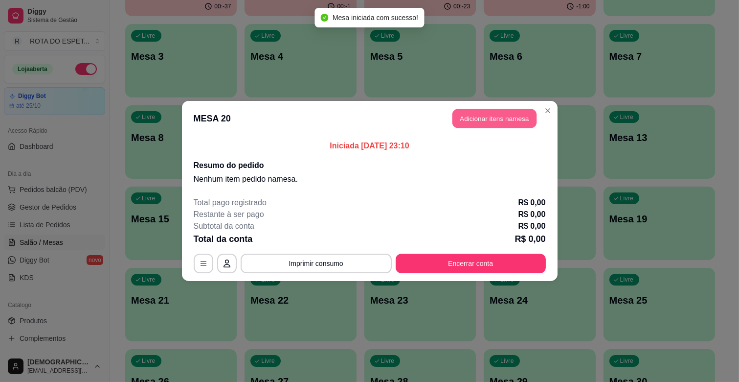
click at [476, 118] on button "Adicionar itens na mesa" at bounding box center [494, 118] width 84 height 19
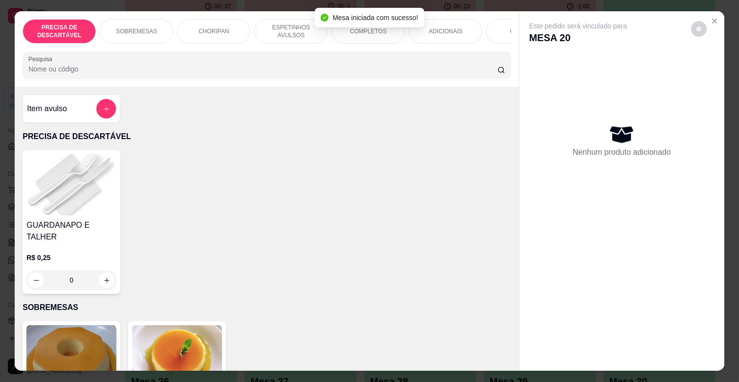
click at [276, 26] on p "ESPETINHOS AVULSOS" at bounding box center [291, 31] width 57 height 16
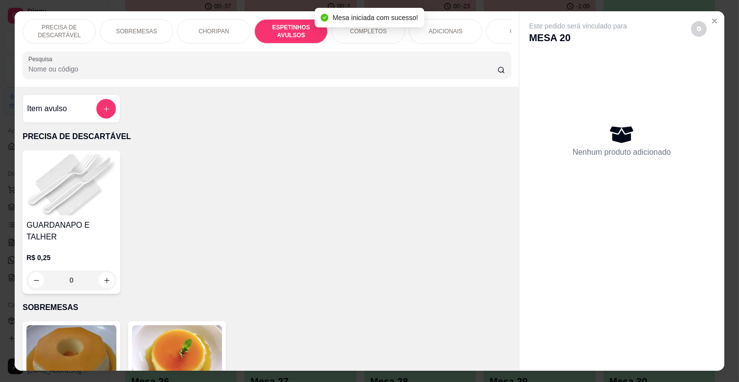
scroll to position [23, 0]
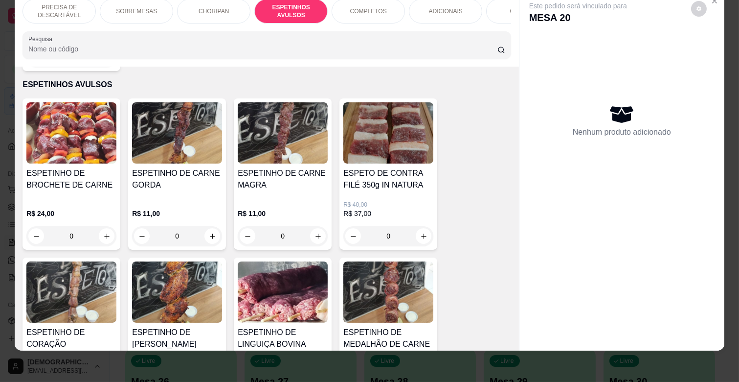
click at [210, 226] on div "0" at bounding box center [177, 236] width 90 height 20
click at [207, 226] on div "0" at bounding box center [177, 236] width 90 height 20
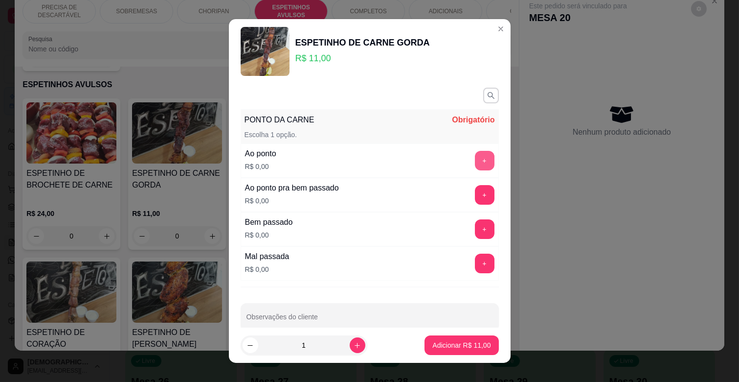
click at [475, 158] on button "+" at bounding box center [485, 161] width 20 height 20
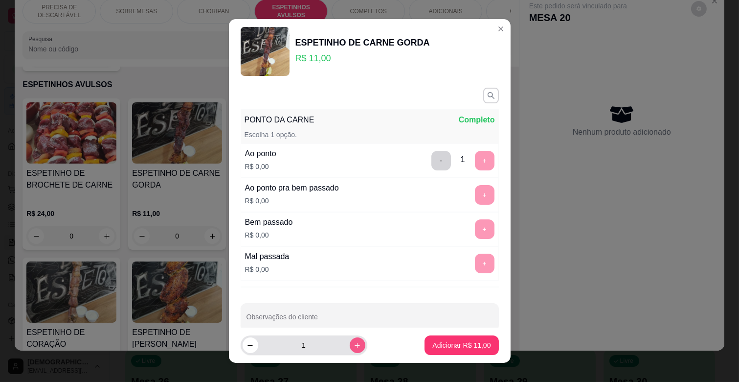
click at [354, 341] on icon "increase-product-quantity" at bounding box center [357, 344] width 7 height 7
type input "2"
click at [465, 348] on p "Adicionar R$ 22,00" at bounding box center [461, 344] width 57 height 9
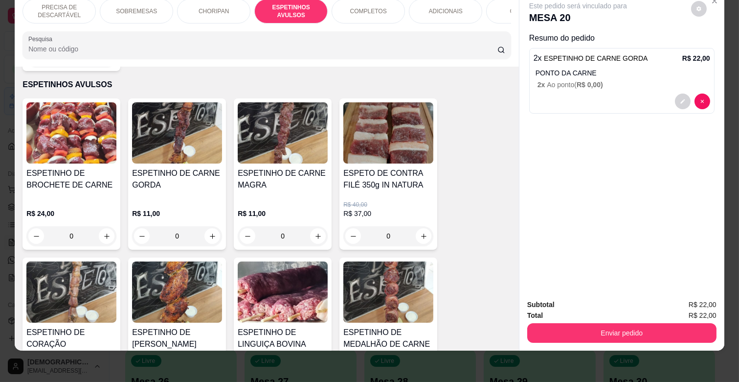
drag, startPoint x: 428, startPoint y: 3, endPoint x: 423, endPoint y: 11, distance: 8.8
click at [429, 7] on p "ADICIONAIS" at bounding box center [446, 11] width 34 height 8
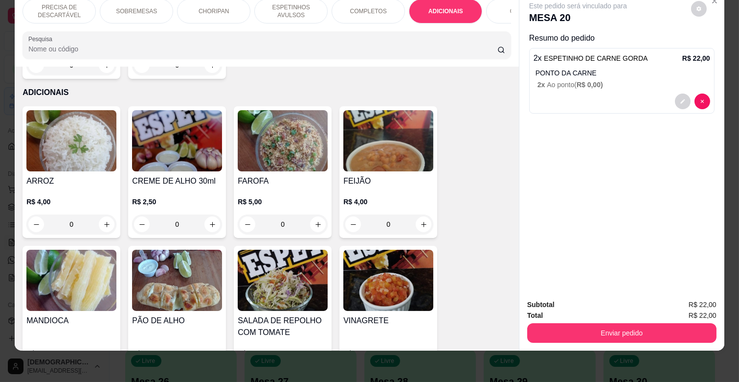
scroll to position [1769, 0]
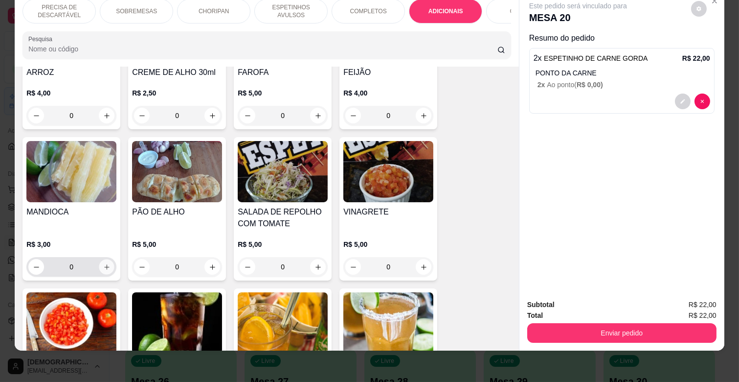
click at [109, 259] on button "increase-product-quantity" at bounding box center [106, 266] width 15 height 15
type input "1"
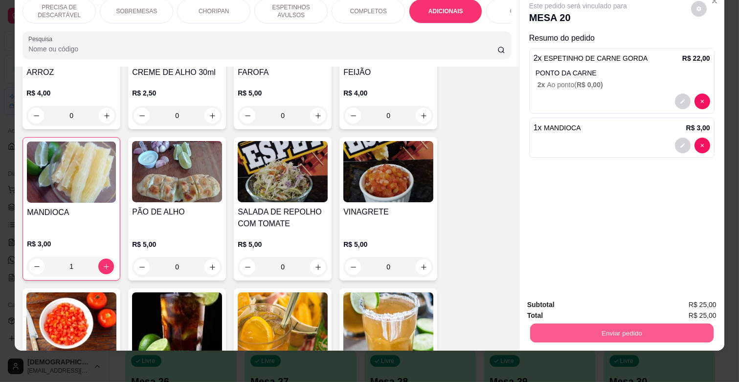
click at [580, 323] on button "Enviar pedido" at bounding box center [621, 332] width 183 height 19
click at [716, 297] on button "Enviar pedido" at bounding box center [691, 301] width 54 height 18
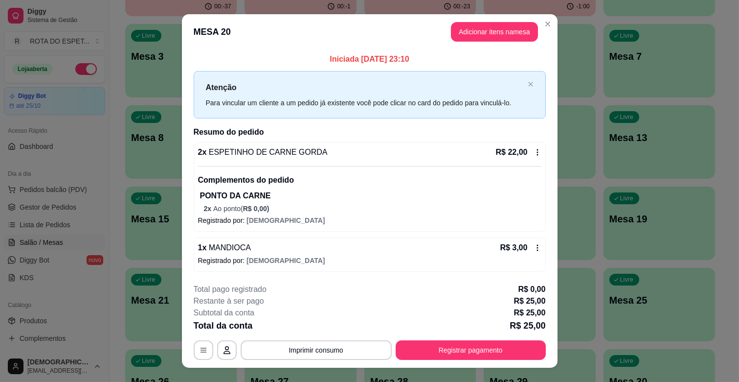
drag, startPoint x: 329, startPoint y: 338, endPoint x: 331, endPoint y: 346, distance: 7.6
click at [331, 344] on div "**********" at bounding box center [370, 321] width 352 height 76
click at [331, 346] on button "Imprimir consumo" at bounding box center [316, 350] width 151 height 20
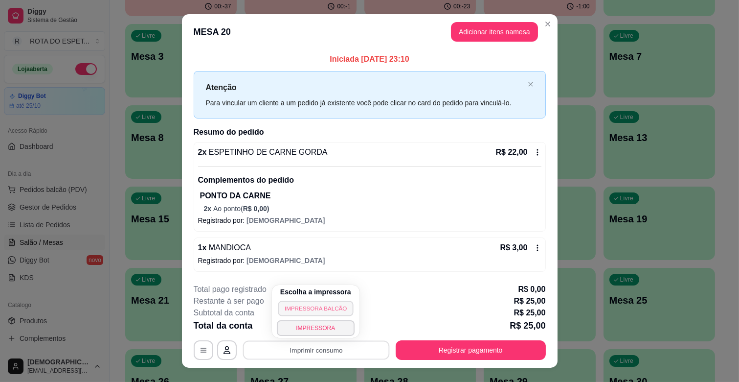
click at [328, 306] on button "IMPRESSORA BALCÃO" at bounding box center [316, 307] width 76 height 15
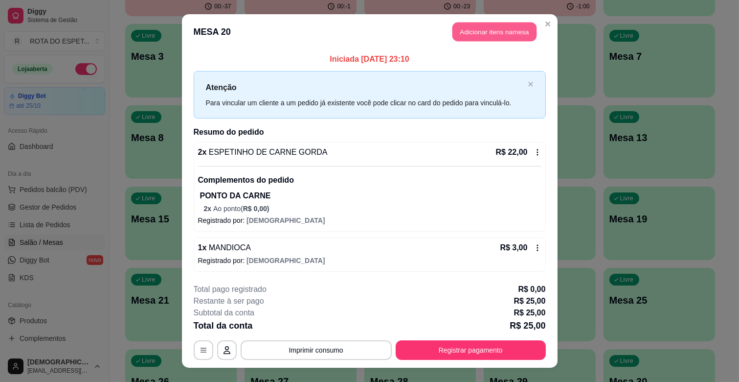
click at [504, 31] on button "Adicionar itens na mesa" at bounding box center [494, 32] width 84 height 19
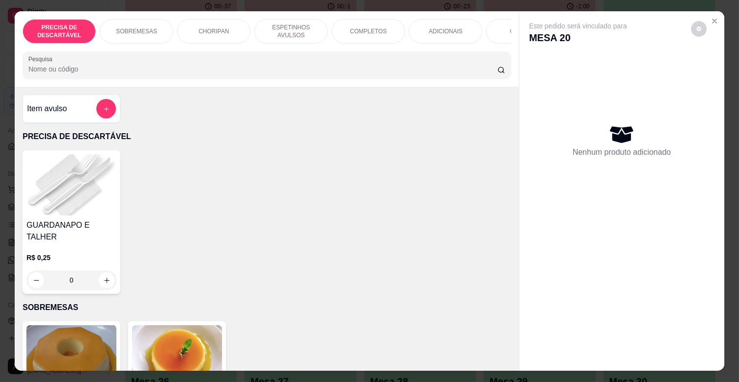
scroll to position [0, 434]
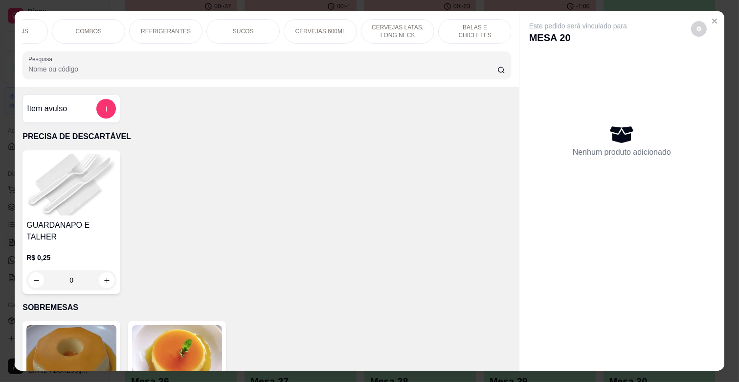
click at [157, 22] on div "REFRIGERANTES" at bounding box center [165, 31] width 73 height 24
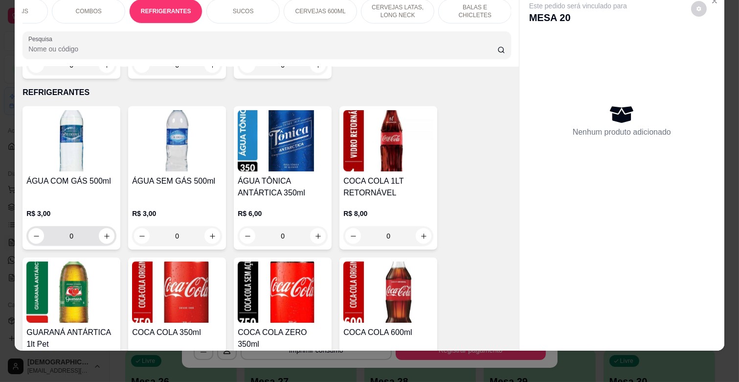
click at [103, 228] on button "increase-product-quantity" at bounding box center [107, 236] width 16 height 16
type input "1"
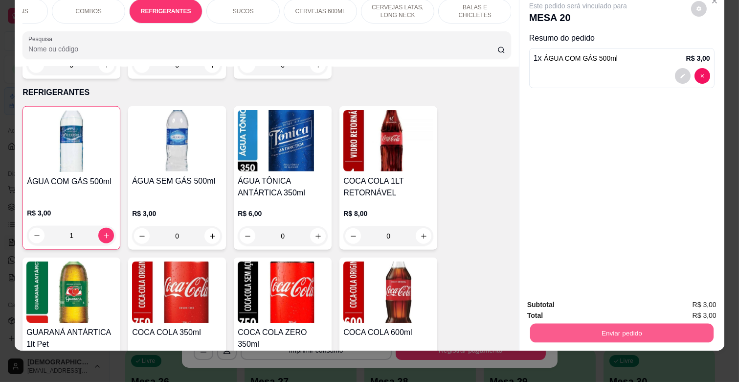
click at [590, 330] on button "Enviar pedido" at bounding box center [621, 332] width 183 height 19
click at [671, 295] on button "Enviar pedido" at bounding box center [690, 301] width 55 height 19
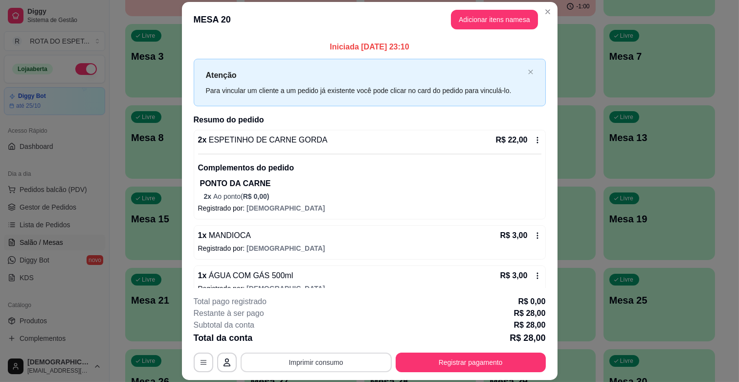
click at [328, 358] on button "Imprimir consumo" at bounding box center [316, 362] width 151 height 20
click at [323, 315] on button "IMPRESSORA BALCÃO" at bounding box center [316, 320] width 78 height 16
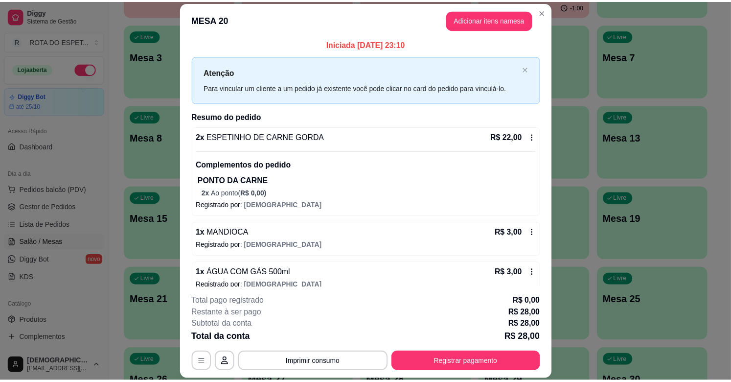
scroll to position [0, 0]
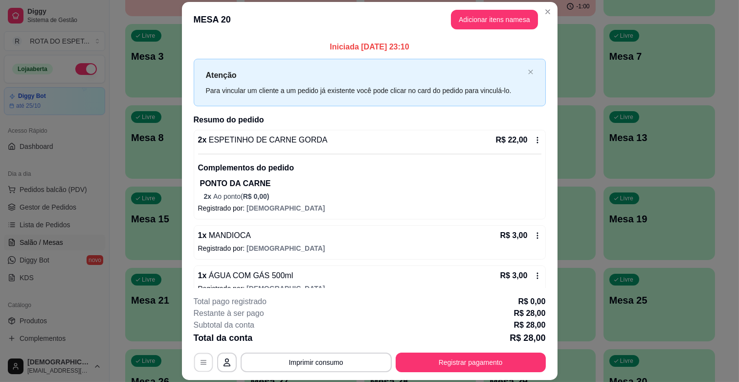
click at [200, 360] on icon "button" at bounding box center [204, 362] width 8 height 8
click at [519, 141] on div "R$ 22,00" at bounding box center [518, 140] width 45 height 12
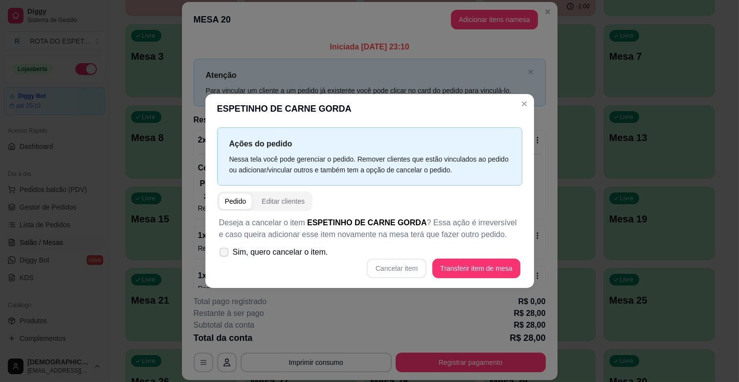
click at [255, 253] on span "Sim, quero cancelar o item." at bounding box center [280, 252] width 95 height 12
click at [225, 254] on input "Sim, quero cancelar o item." at bounding box center [222, 257] width 6 height 6
checkbox input "true"
click at [416, 266] on button "Cancelar item" at bounding box center [397, 268] width 58 height 19
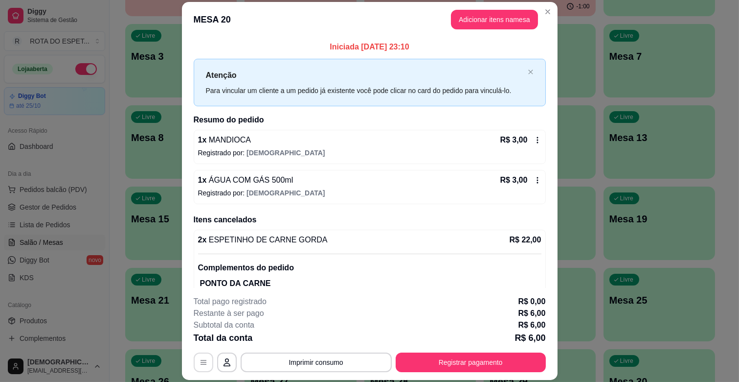
click at [203, 361] on button "button" at bounding box center [204, 362] width 20 height 20
click at [534, 140] on icon at bounding box center [538, 140] width 8 height 8
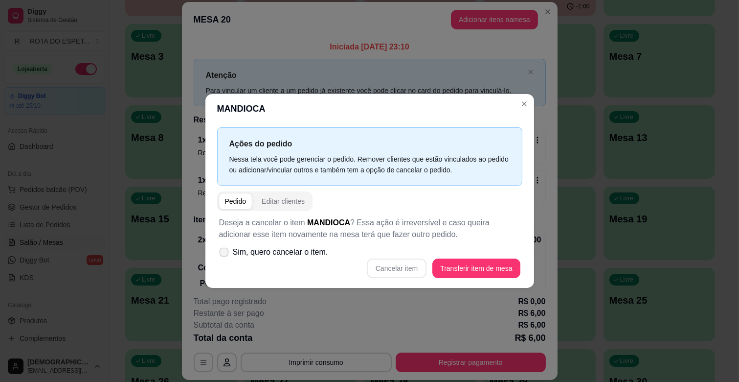
click at [226, 251] on icon at bounding box center [223, 251] width 7 height 5
click at [225, 254] on input "Sim, quero cancelar o item." at bounding box center [222, 257] width 6 height 6
checkbox input "true"
click at [406, 267] on button "Cancelar item" at bounding box center [397, 268] width 60 height 20
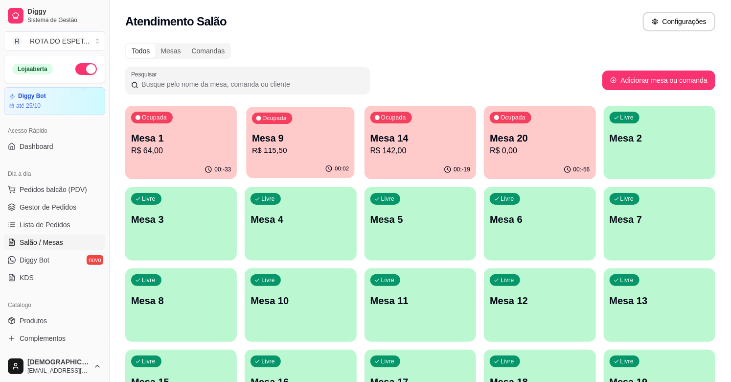
click at [299, 152] on p "R$ 115,50" at bounding box center [300, 150] width 97 height 11
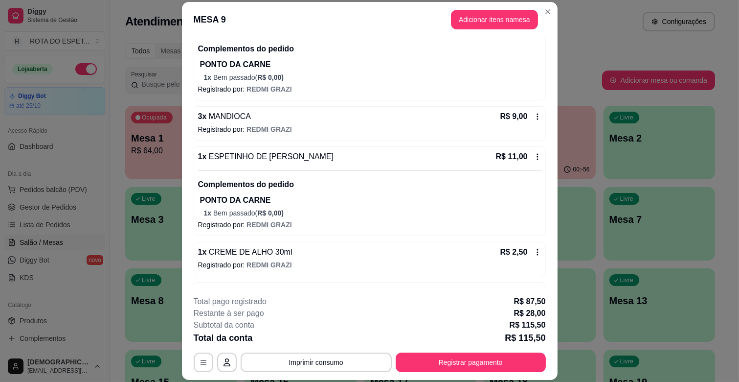
scroll to position [217, 0]
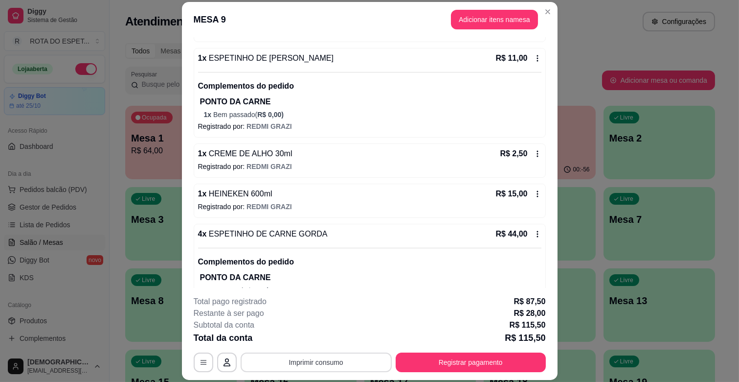
click at [287, 363] on button "Imprimir consumo" at bounding box center [316, 362] width 151 height 20
click at [321, 321] on button "IMPRESSORA BALCÃO" at bounding box center [316, 319] width 76 height 15
click at [427, 366] on button "Registrar pagamento" at bounding box center [471, 362] width 150 height 20
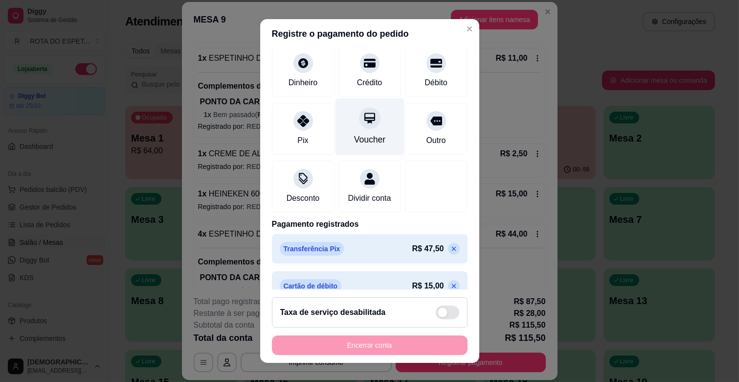
scroll to position [0, 0]
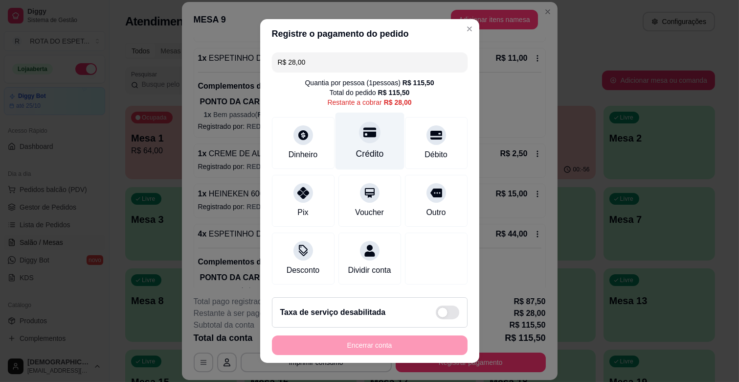
click at [364, 134] on div at bounding box center [370, 132] width 22 height 22
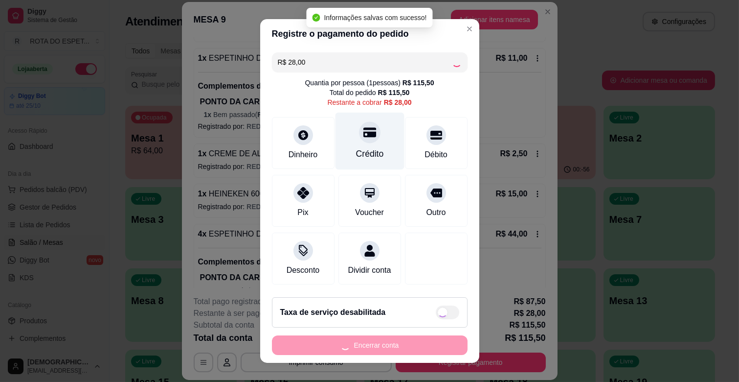
type input "R$ 0,00"
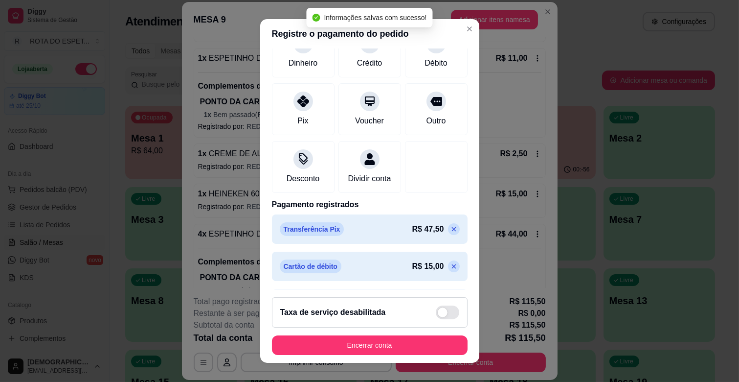
scroll to position [163, 0]
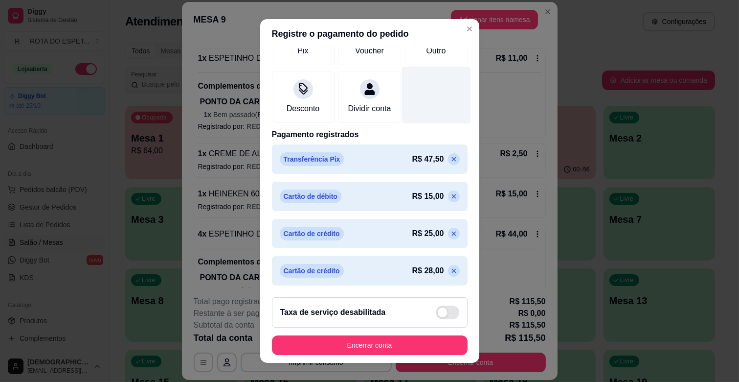
click at [433, 88] on div at bounding box center [436, 95] width 69 height 57
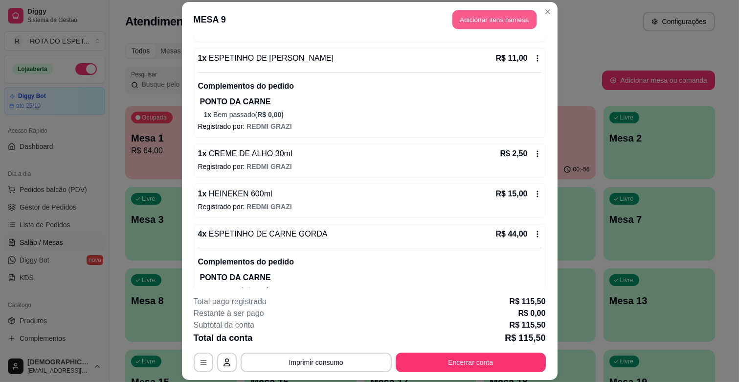
click at [499, 17] on button "Adicionar itens na mesa" at bounding box center [494, 19] width 84 height 19
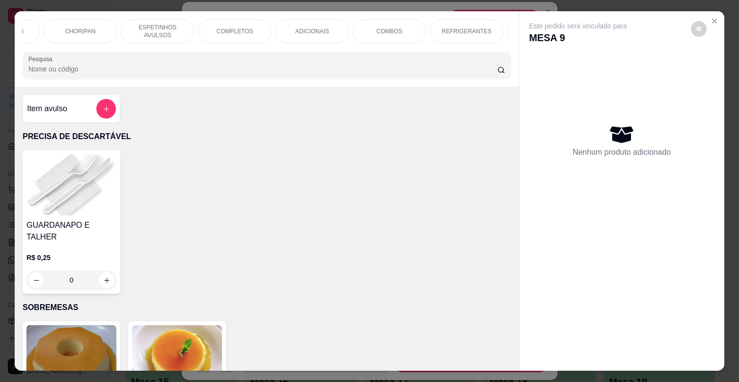
scroll to position [0, 434]
drag, startPoint x: 477, startPoint y: 21, endPoint x: 359, endPoint y: 116, distance: 151.3
click at [477, 20] on div "BALAS E CHICLETES" at bounding box center [474, 31] width 73 height 24
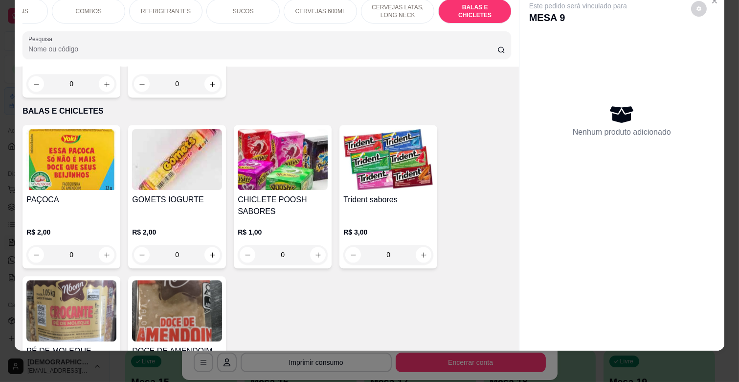
scroll to position [3998, 0]
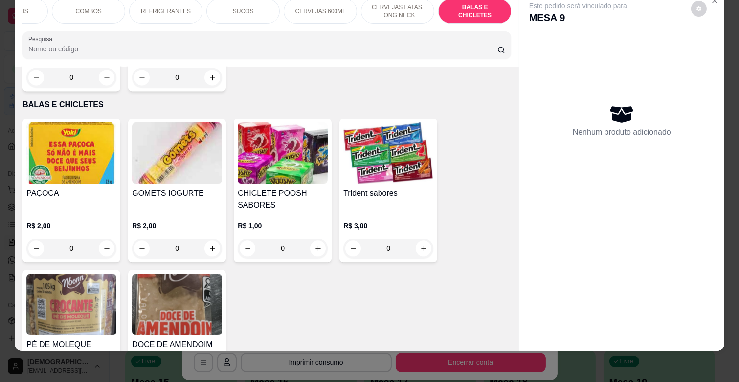
click at [104, 381] on icon "increase-product-quantity" at bounding box center [106, 387] width 7 height 7
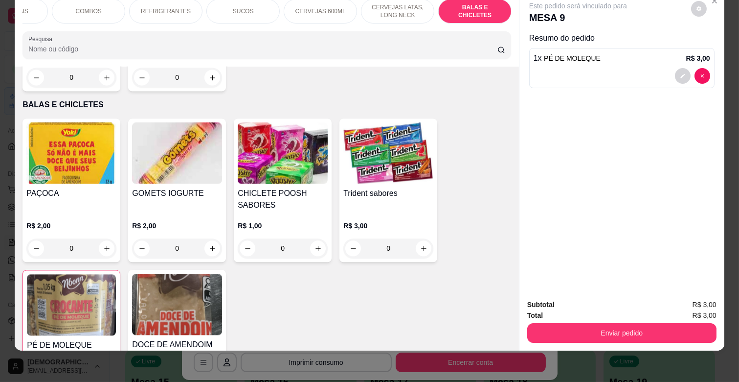
click at [104, 381] on icon "increase-product-quantity" at bounding box center [106, 387] width 7 height 7
type input "3"
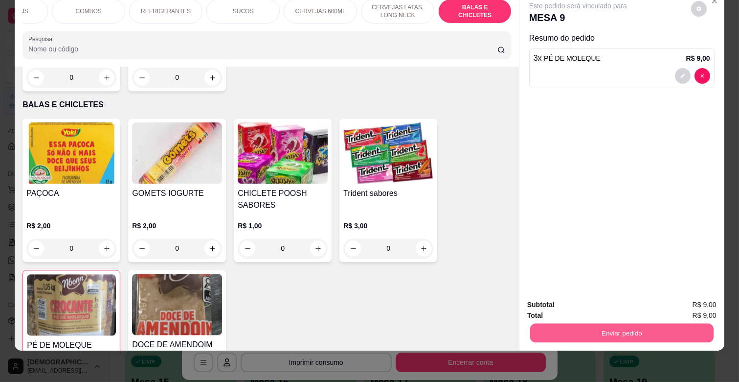
click at [629, 326] on button "Enviar pedido" at bounding box center [621, 332] width 183 height 19
click at [691, 305] on button "Enviar pedido" at bounding box center [690, 300] width 55 height 19
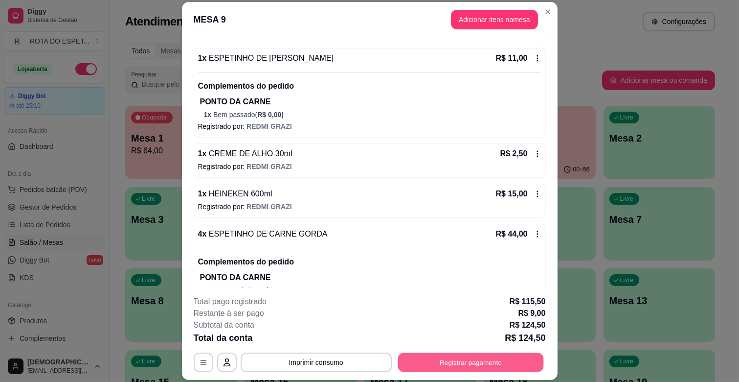
click at [494, 353] on button "Registrar pagamento" at bounding box center [471, 362] width 146 height 19
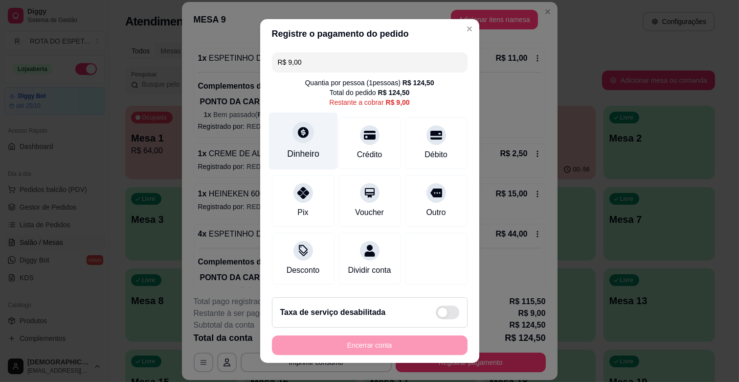
click at [290, 140] on div "Dinheiro" at bounding box center [303, 141] width 69 height 57
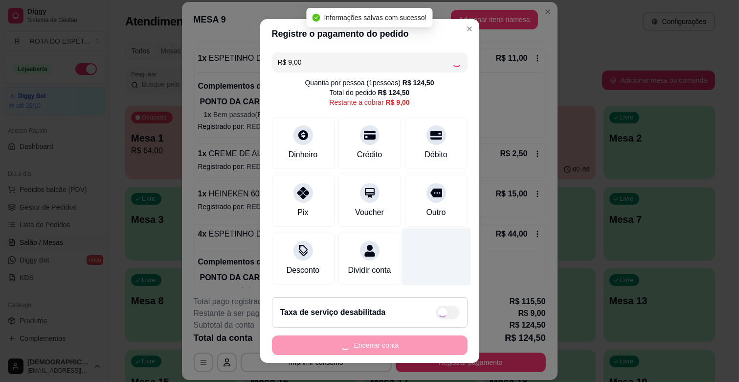
type input "R$ 0,00"
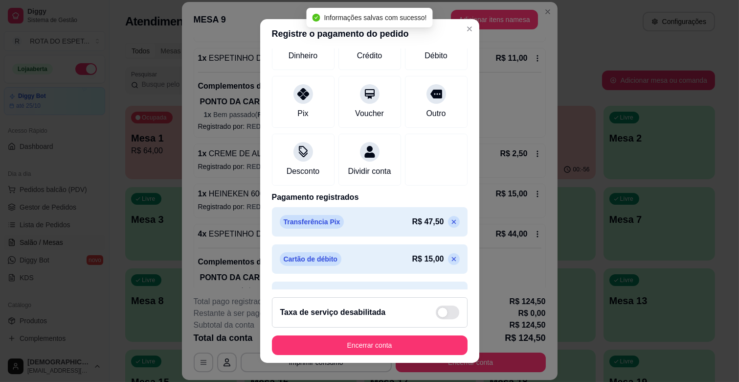
scroll to position [201, 0]
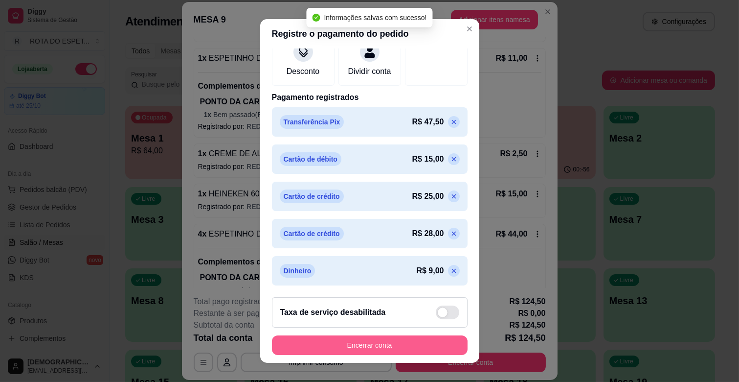
click at [377, 344] on button "Encerrar conta" at bounding box center [370, 345] width 196 height 20
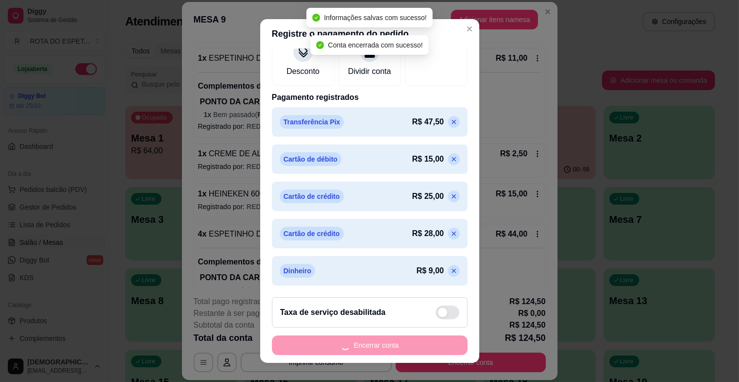
scroll to position [0, 0]
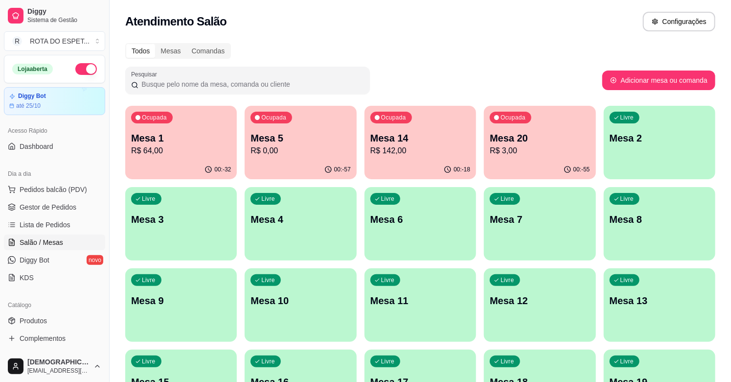
click at [548, 145] on p "R$ 3,00" at bounding box center [540, 151] width 100 height 12
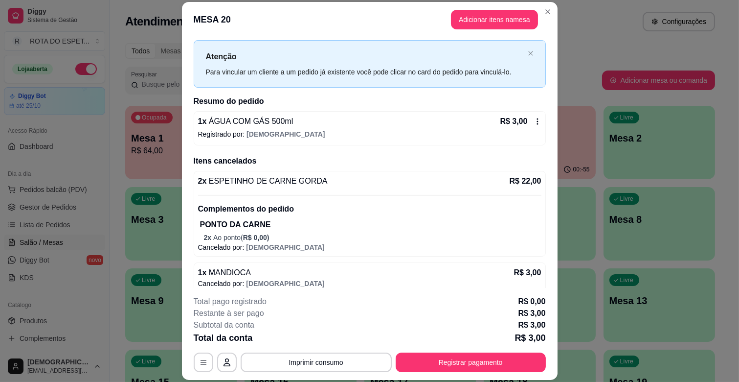
scroll to position [27, 0]
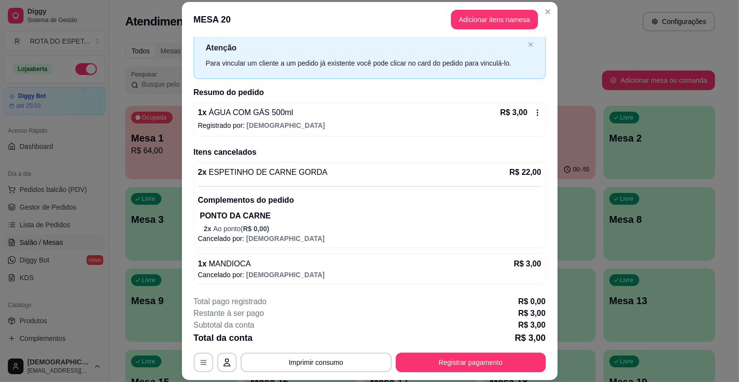
click at [525, 119] on div "1 x ÁGUA COM GÁS 500ml R$ 3,00 Registrado por: [DEMOGRAPHIC_DATA]" at bounding box center [370, 119] width 352 height 34
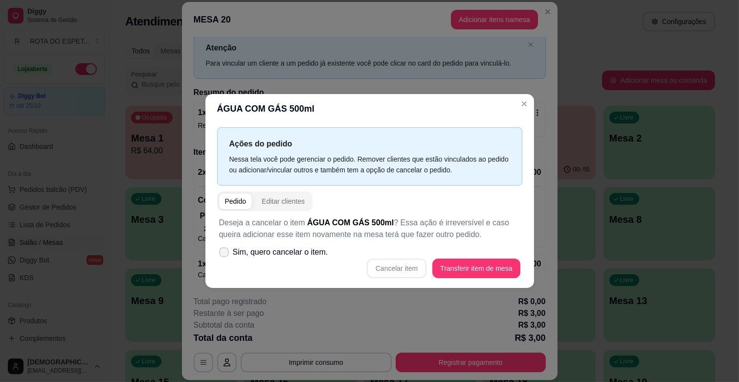
click at [314, 252] on span "Sim, quero cancelar o item." at bounding box center [280, 252] width 95 height 12
click at [225, 254] on input "Sim, quero cancelar o item." at bounding box center [222, 257] width 6 height 6
checkbox input "true"
click at [403, 271] on button "Cancelar item" at bounding box center [397, 268] width 58 height 19
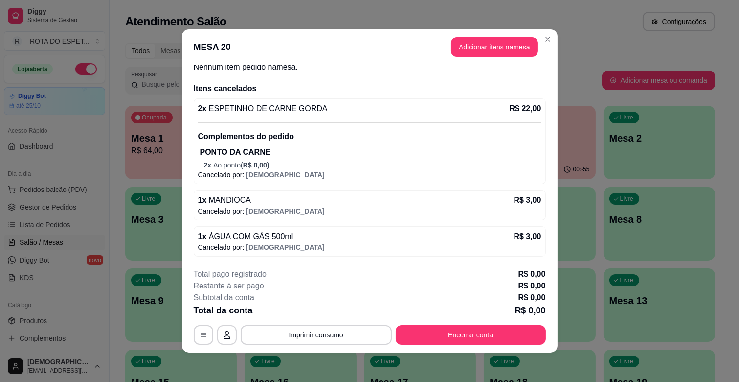
scroll to position [2, 0]
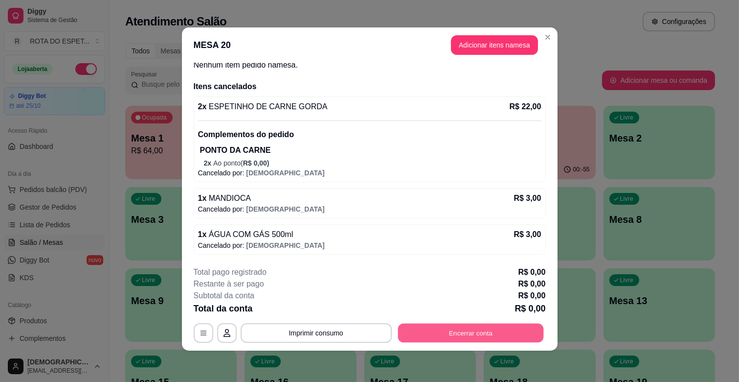
click at [493, 326] on button "Encerrar conta" at bounding box center [471, 332] width 146 height 19
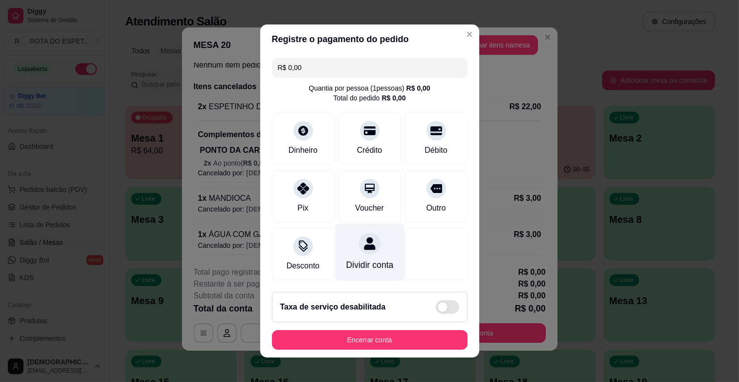
scroll to position [1, 0]
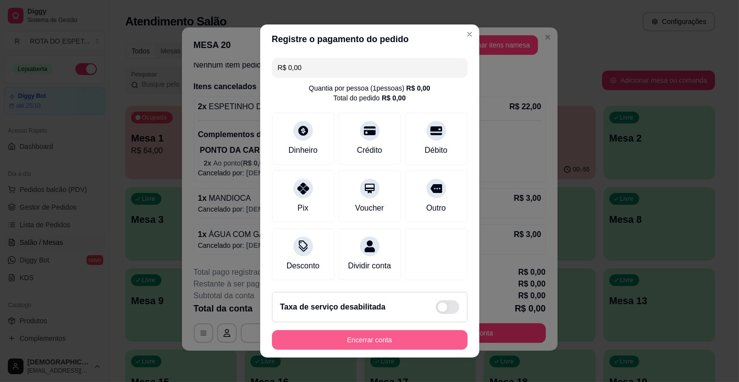
click at [341, 343] on button "Encerrar conta" at bounding box center [370, 340] width 196 height 20
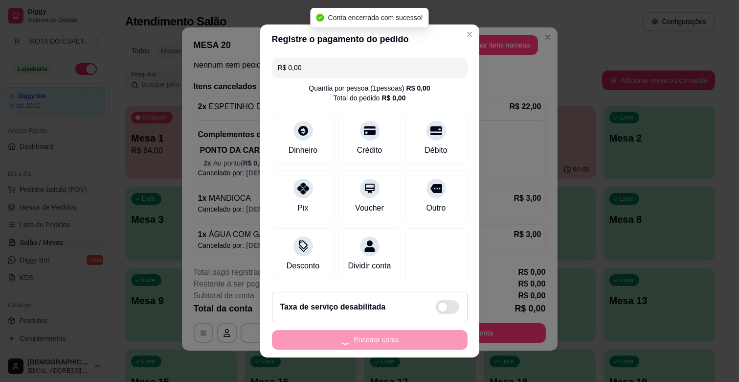
scroll to position [0, 0]
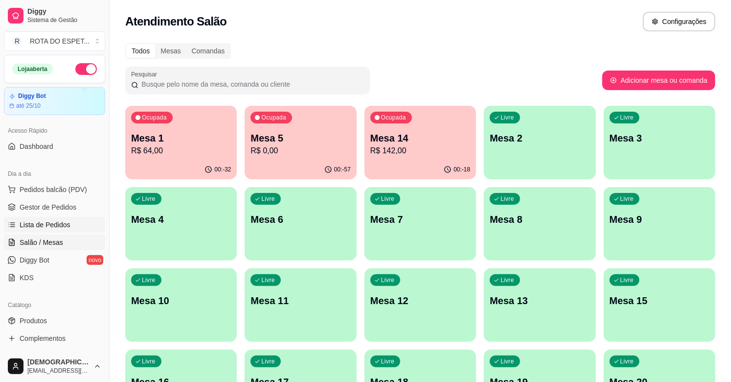
click at [60, 230] on link "Lista de Pedidos" at bounding box center [54, 225] width 101 height 16
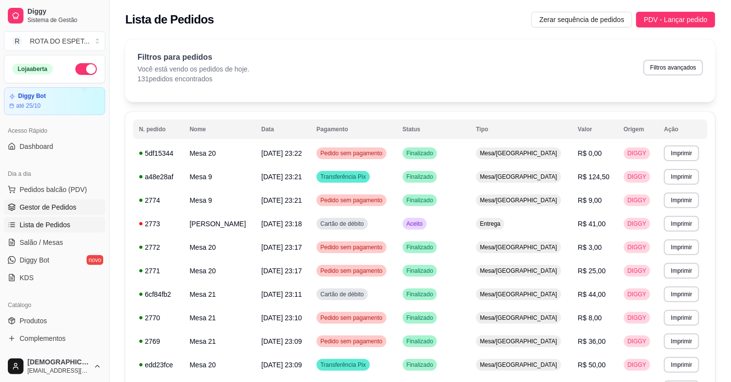
click at [74, 208] on span "Gestor de Pedidos" at bounding box center [48, 207] width 57 height 10
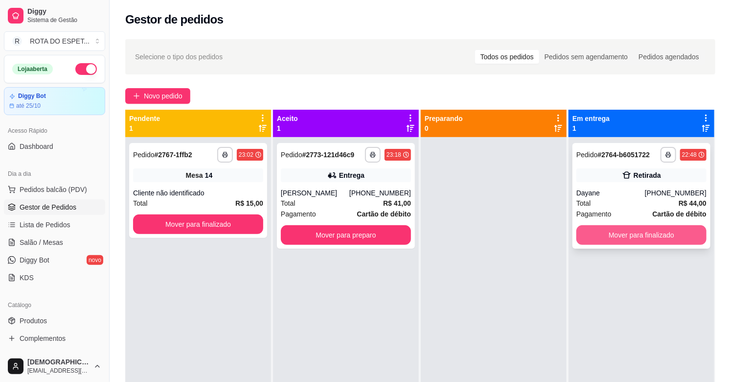
click at [623, 232] on button "Mover para finalizado" at bounding box center [641, 235] width 130 height 20
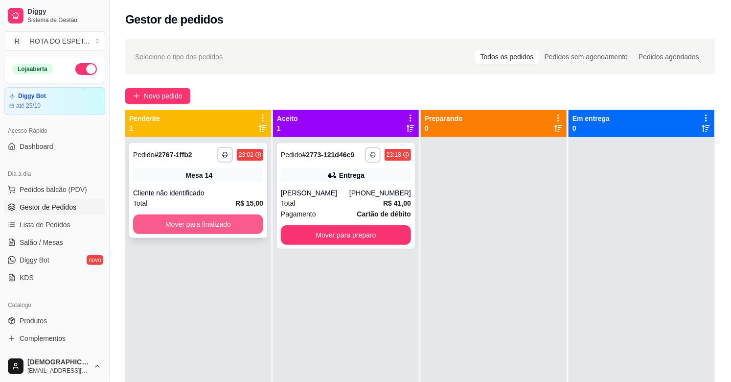
click at [224, 217] on button "Mover para finalizado" at bounding box center [198, 224] width 130 height 20
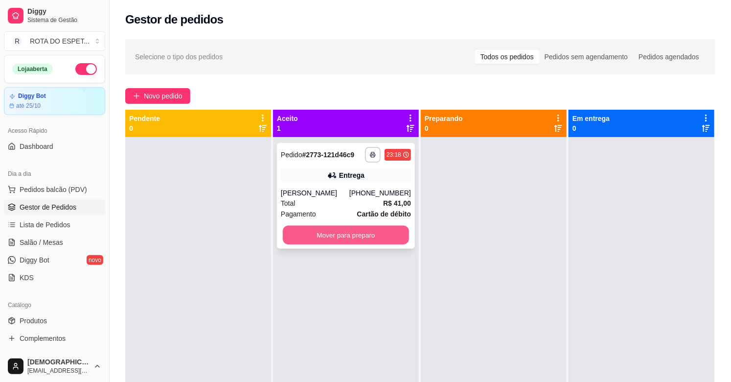
click at [315, 237] on button "Mover para preparo" at bounding box center [346, 234] width 126 height 19
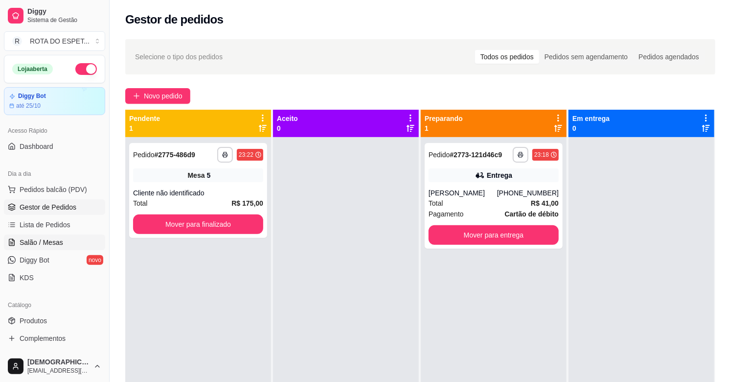
click at [60, 247] on link "Salão / Mesas" at bounding box center [54, 242] width 101 height 16
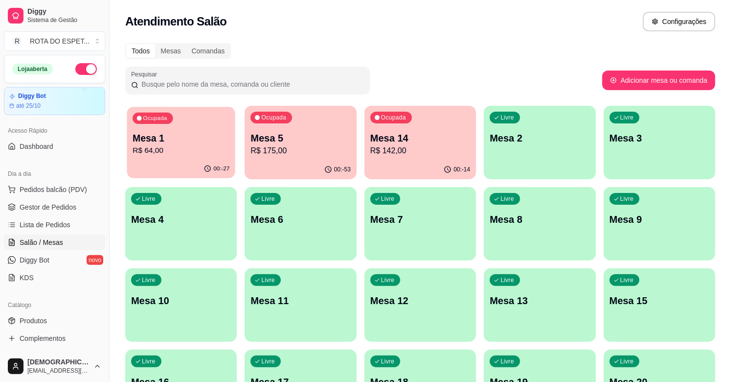
click at [208, 156] on div "Ocupada Mesa 1 R$ 64,00" at bounding box center [181, 133] width 109 height 53
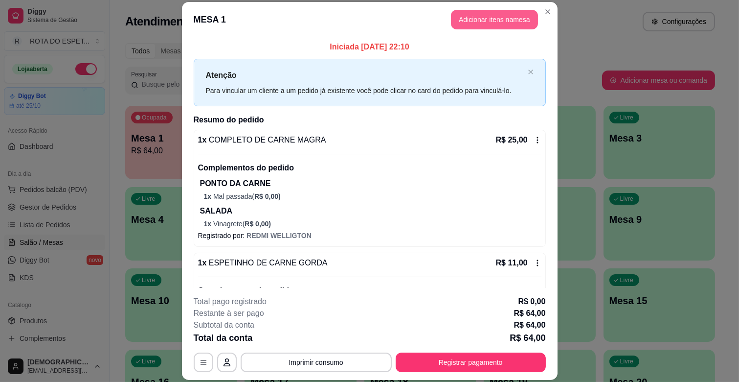
click at [500, 16] on button "Adicionar itens na mesa" at bounding box center [494, 20] width 87 height 20
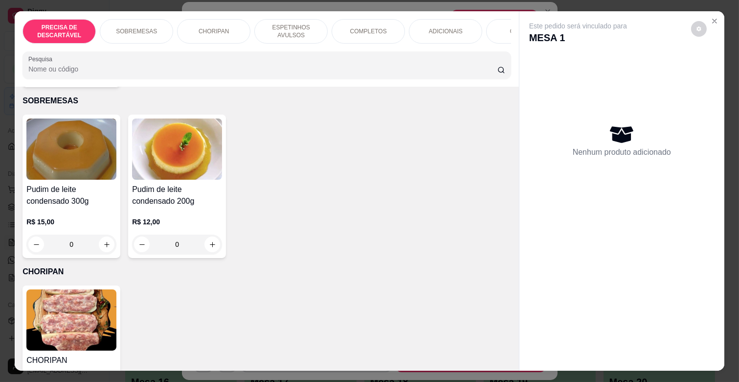
scroll to position [217, 0]
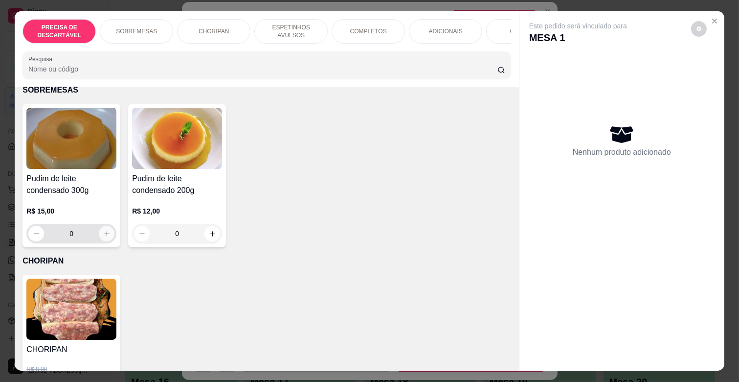
click at [105, 230] on icon "increase-product-quantity" at bounding box center [106, 233] width 7 height 7
type input "1"
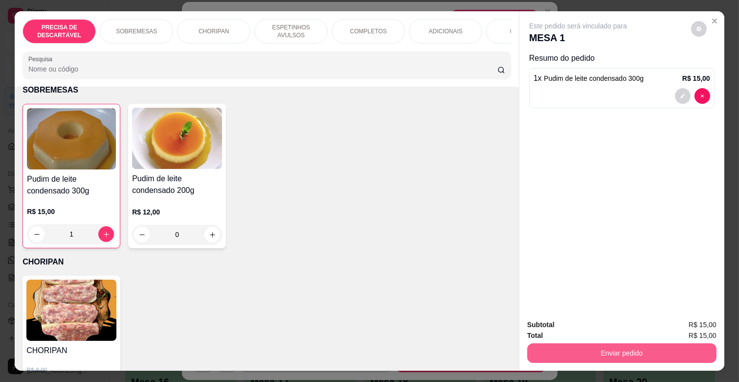
click at [586, 346] on button "Enviar pedido" at bounding box center [621, 353] width 189 height 20
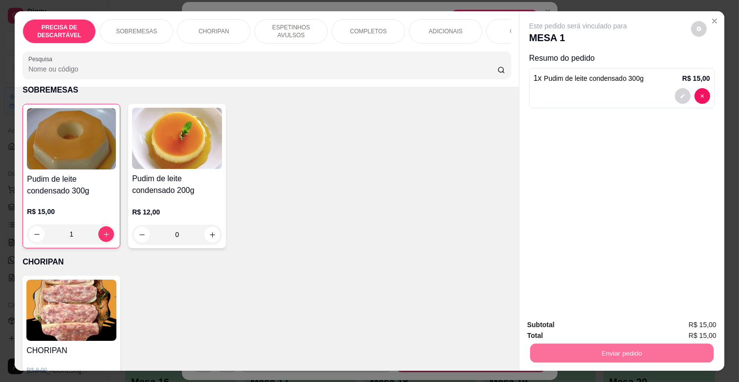
click at [679, 319] on button "Enviar pedido" at bounding box center [690, 324] width 55 height 19
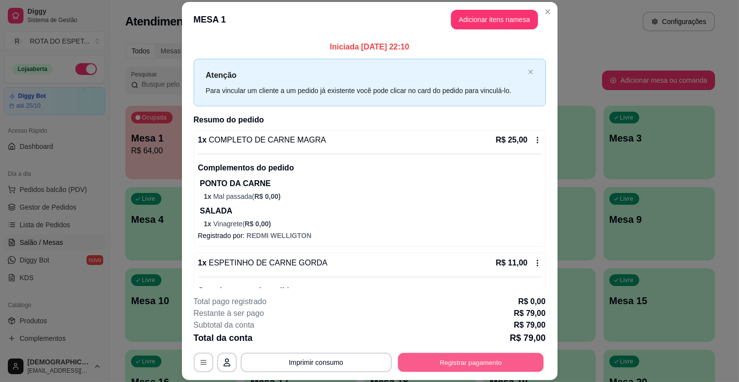
click at [405, 364] on button "Registrar pagamento" at bounding box center [471, 362] width 146 height 19
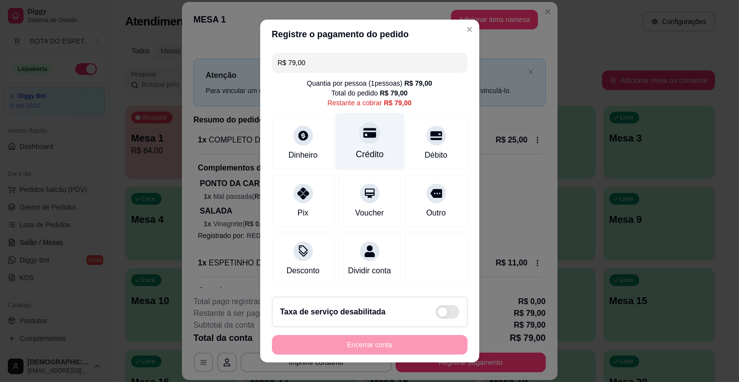
click at [356, 158] on div "Crédito" at bounding box center [370, 154] width 28 height 13
type input "R$ 0,00"
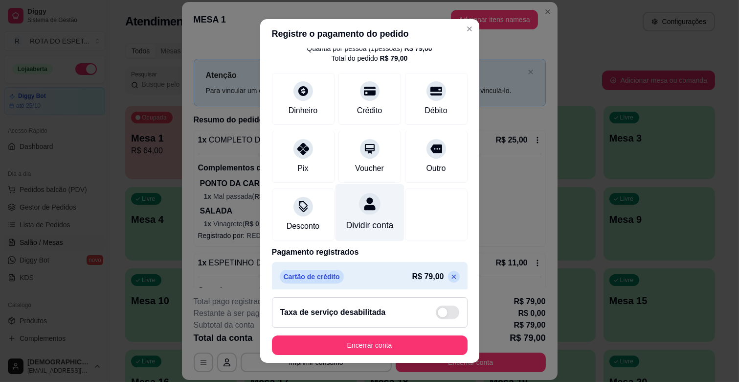
scroll to position [52, 0]
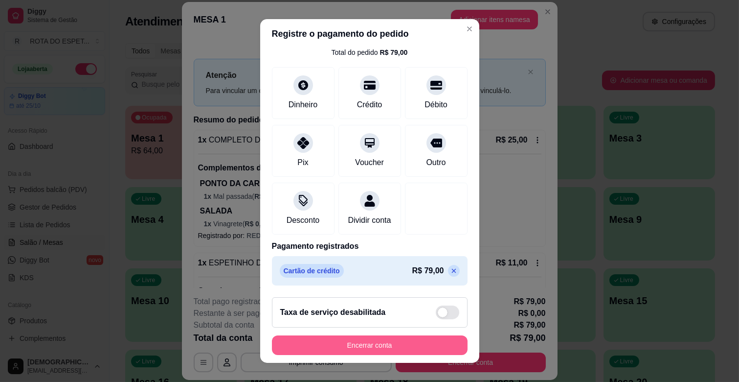
click at [393, 344] on button "Encerrar conta" at bounding box center [370, 345] width 196 height 20
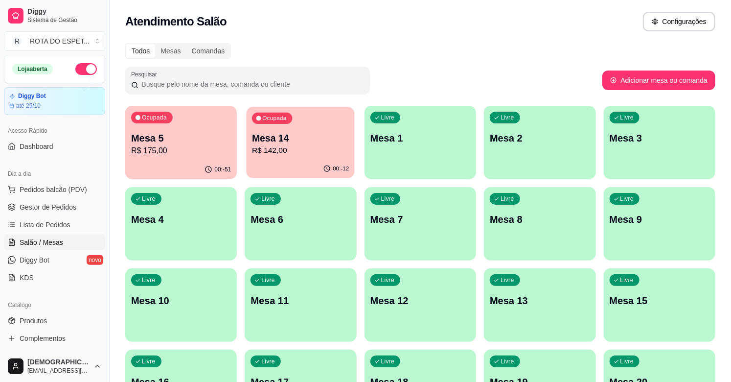
click at [324, 119] on div "Ocupada Mesa 14 R$ 142,00" at bounding box center [301, 133] width 109 height 53
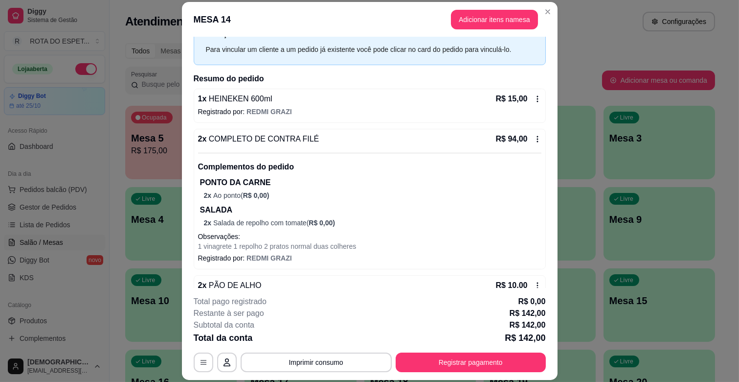
scroll to position [38, 0]
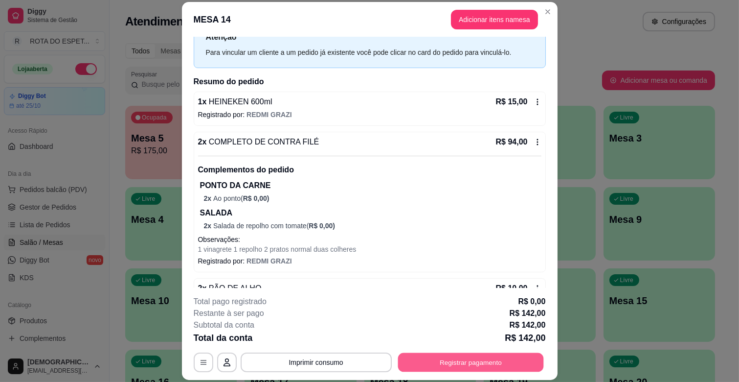
click at [499, 360] on button "Registrar pagamento" at bounding box center [471, 362] width 146 height 19
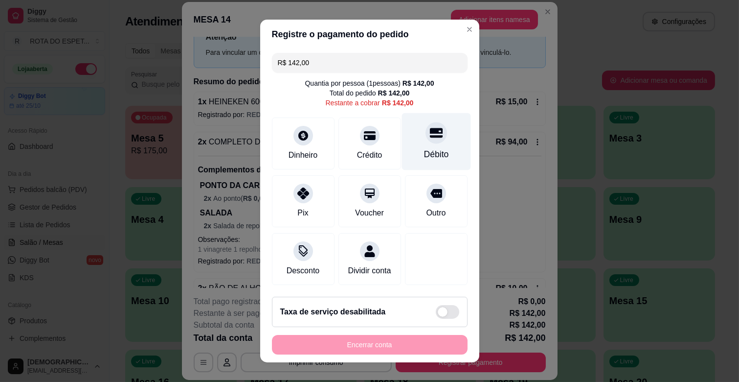
click at [429, 138] on div "Débito" at bounding box center [436, 141] width 69 height 57
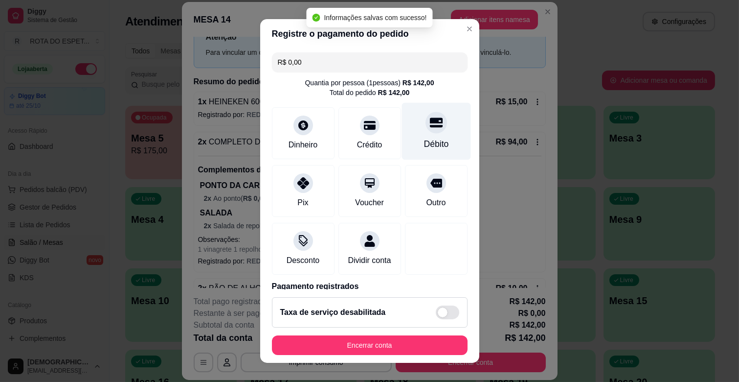
type input "R$ 0,00"
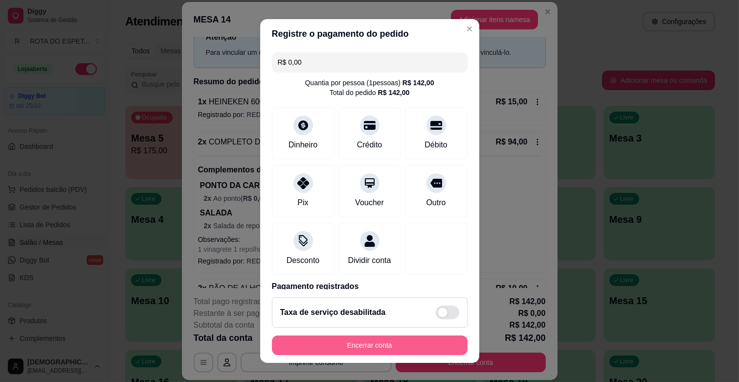
click at [365, 346] on button "Encerrar conta" at bounding box center [370, 345] width 196 height 20
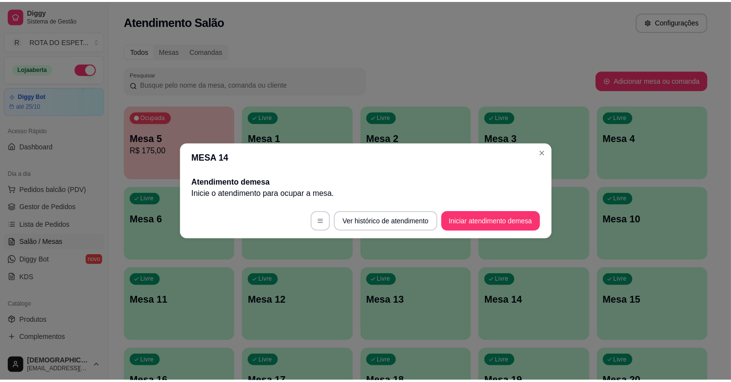
scroll to position [0, 0]
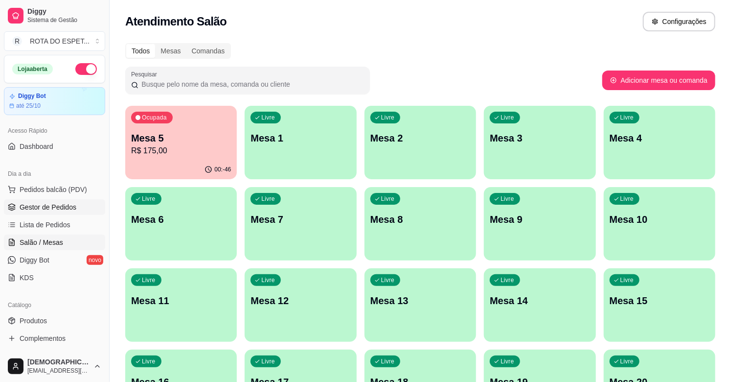
click at [46, 206] on span "Gestor de Pedidos" at bounding box center [48, 207] width 57 height 10
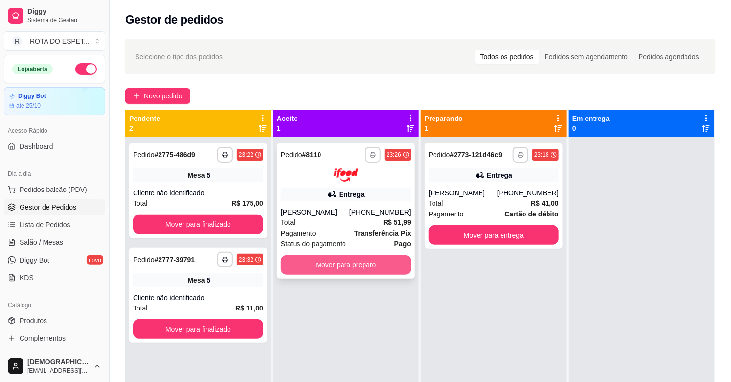
click at [375, 266] on button "Mover para preparo" at bounding box center [346, 265] width 130 height 20
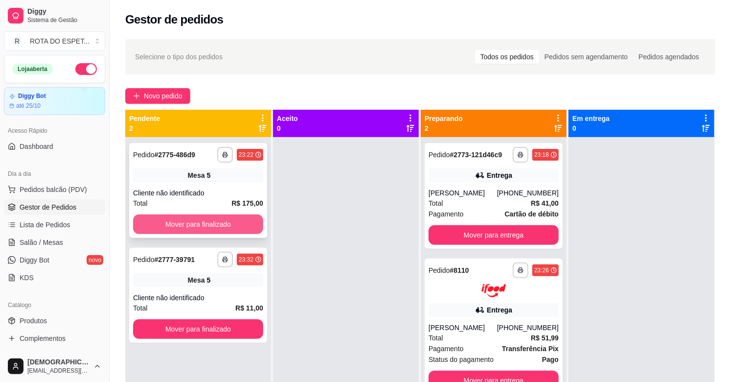
click at [211, 216] on button "Mover para finalizado" at bounding box center [198, 224] width 130 height 20
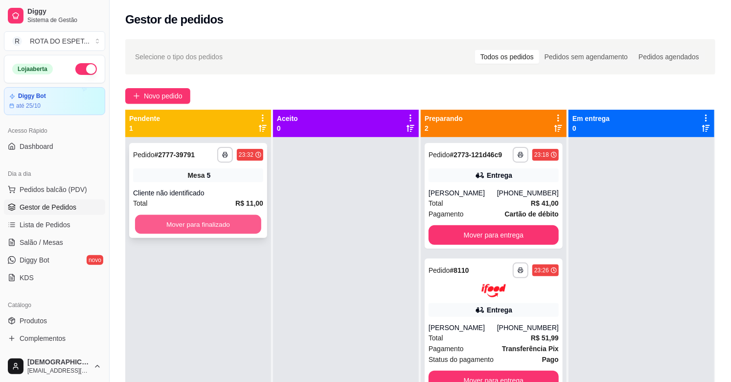
click at [215, 230] on button "Mover para finalizado" at bounding box center [198, 224] width 126 height 19
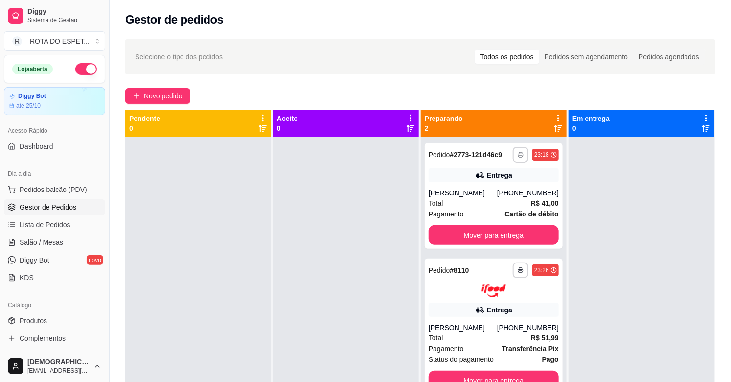
click at [323, 293] on div at bounding box center [346, 328] width 146 height 382
click at [47, 243] on span "Salão / Mesas" at bounding box center [42, 242] width 44 height 10
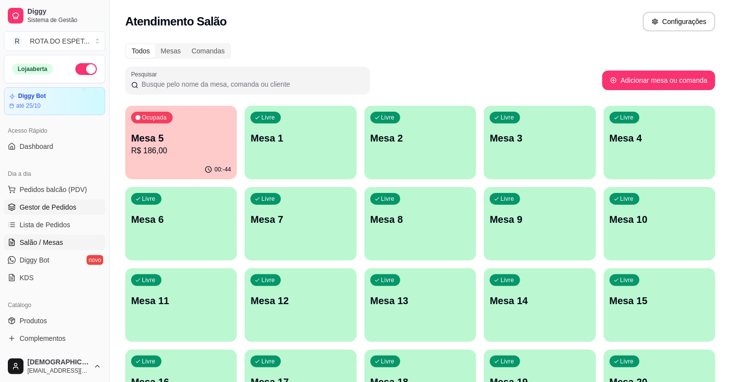
click at [50, 204] on span "Gestor de Pedidos" at bounding box center [48, 207] width 57 height 10
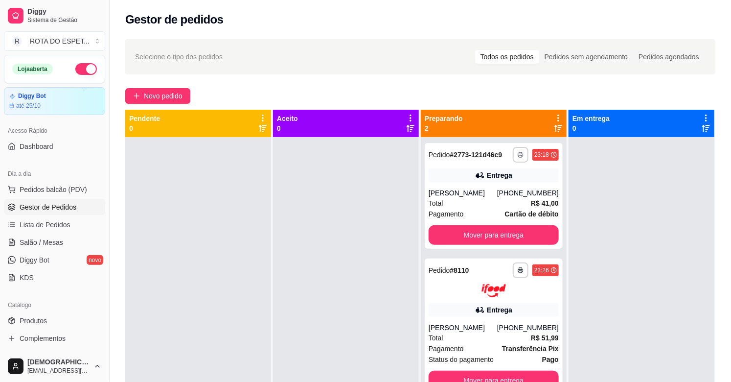
click at [345, 264] on div at bounding box center [346, 328] width 146 height 382
click at [459, 225] on div "Mover para entrega" at bounding box center [493, 235] width 130 height 20
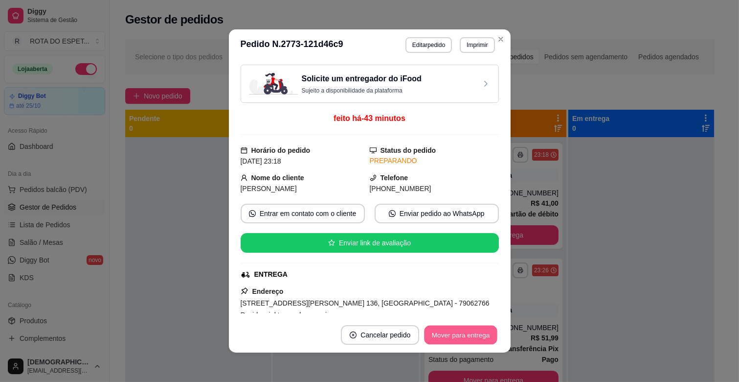
click at [445, 331] on button "Mover para entrega" at bounding box center [461, 334] width 73 height 19
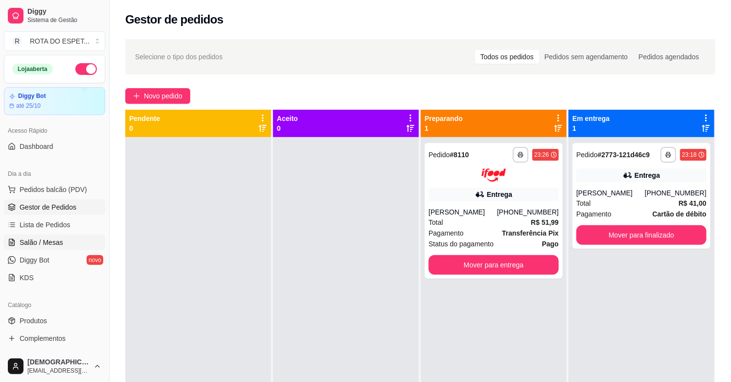
click at [67, 248] on link "Salão / Mesas" at bounding box center [54, 242] width 101 height 16
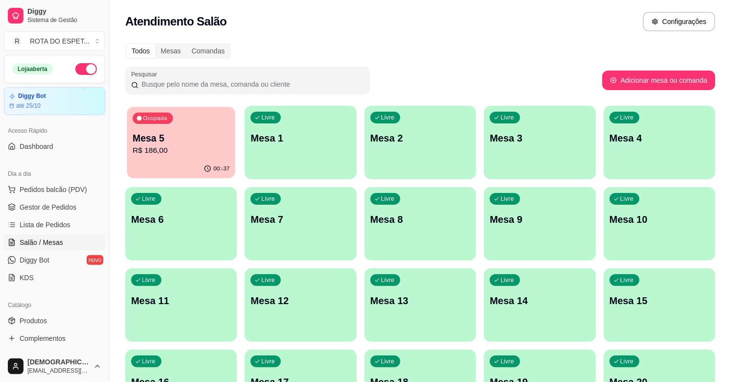
click at [194, 141] on p "Mesa 5" at bounding box center [181, 138] width 97 height 13
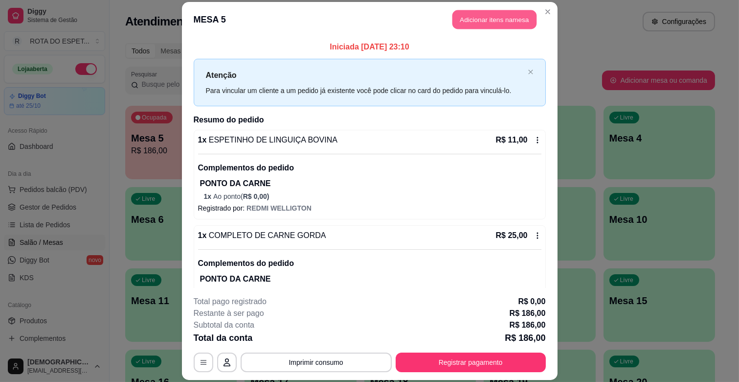
click at [503, 18] on button "Adicionar itens na mesa" at bounding box center [494, 19] width 84 height 19
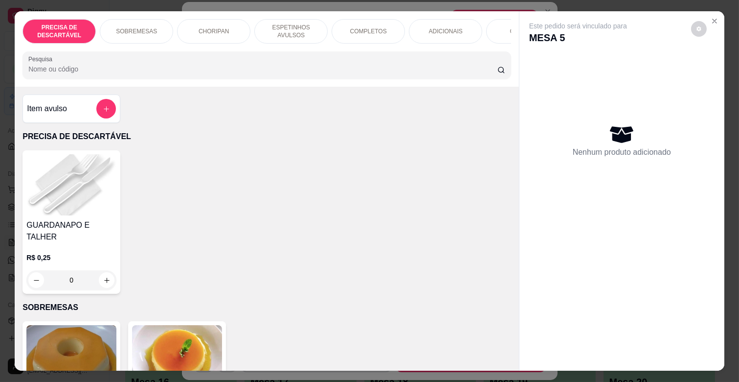
click at [302, 31] on p "ESPETINHOS AVULSOS" at bounding box center [291, 31] width 57 height 16
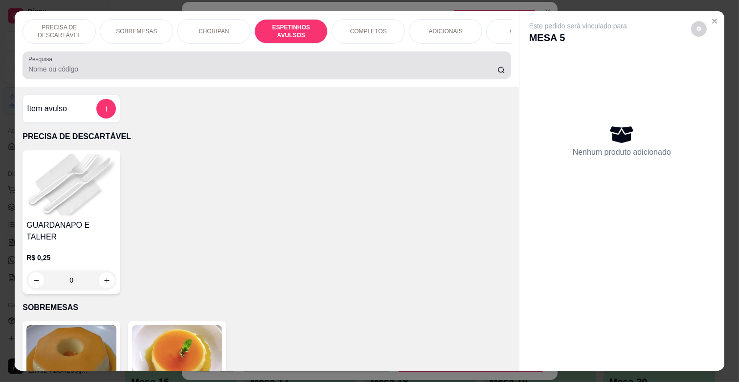
scroll to position [23, 0]
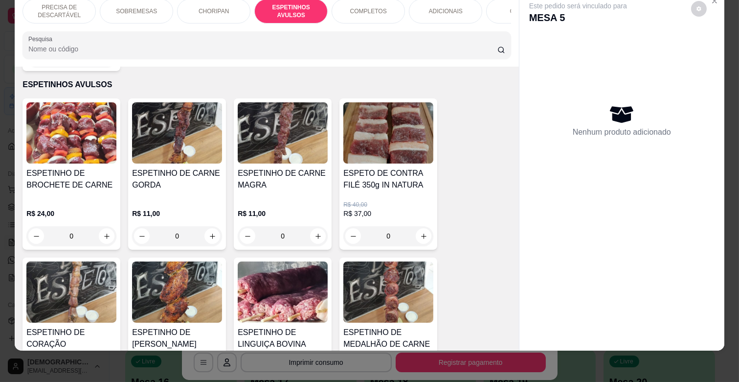
click at [192, 182] on div "ESPETINHO DE CARNE GORDA" at bounding box center [177, 182] width 90 height 31
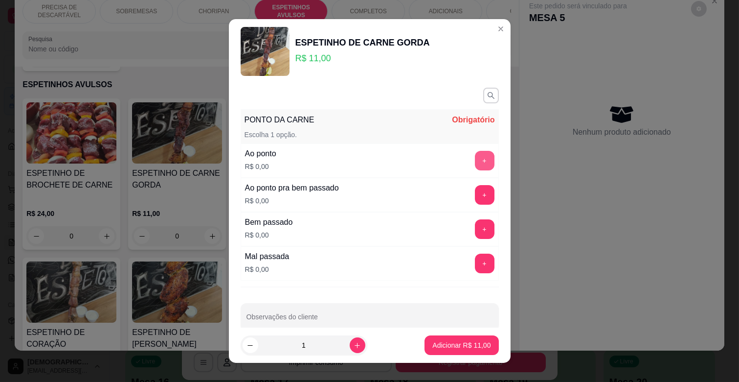
click at [475, 160] on button "+" at bounding box center [485, 161] width 20 height 20
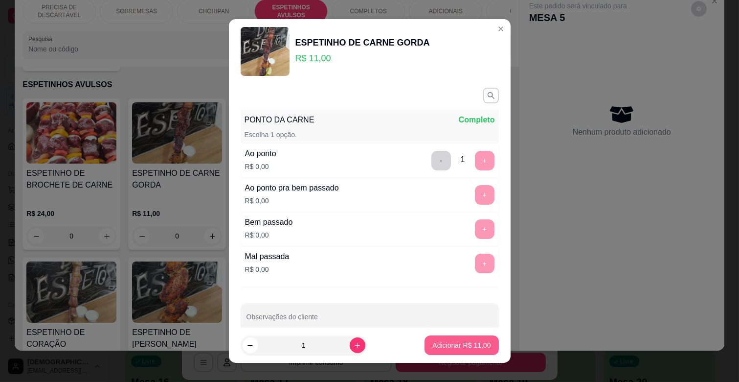
click at [440, 348] on p "Adicionar R$ 11,00" at bounding box center [461, 345] width 58 height 10
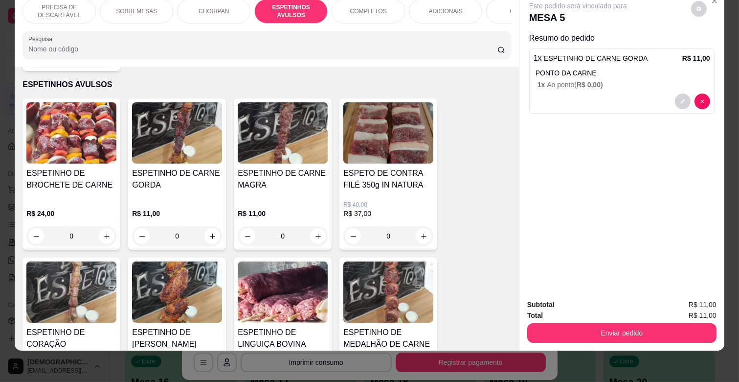
click at [262, 272] on img at bounding box center [283, 291] width 90 height 61
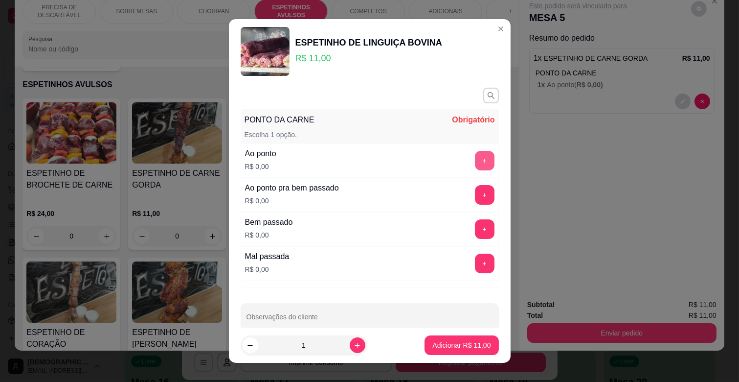
click at [475, 153] on button "+" at bounding box center [485, 161] width 20 height 20
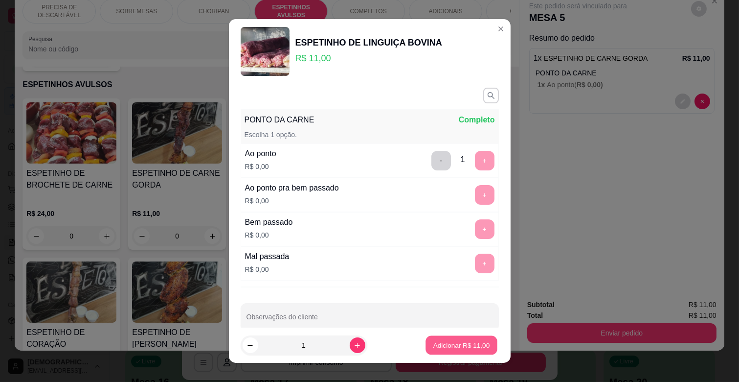
click at [451, 345] on p "Adicionar R$ 11,00" at bounding box center [461, 344] width 57 height 9
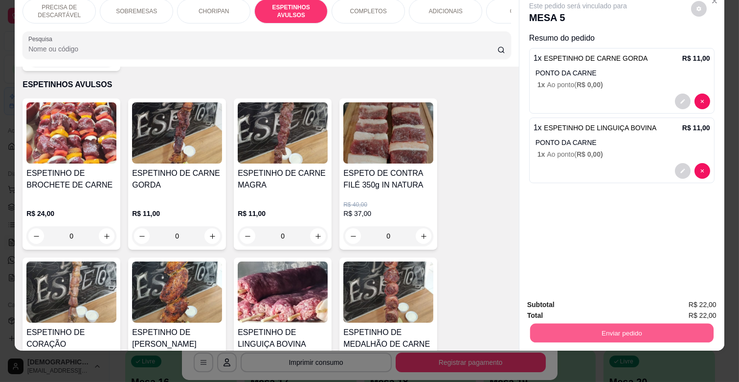
click at [594, 323] on button "Enviar pedido" at bounding box center [621, 332] width 183 height 19
click at [693, 305] on button "Enviar pedido" at bounding box center [690, 300] width 55 height 19
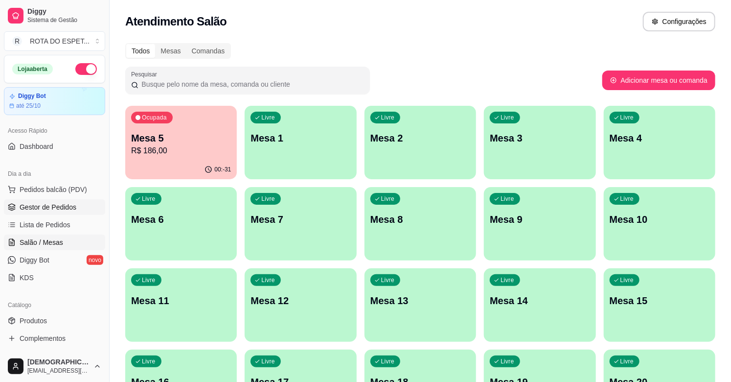
click at [56, 206] on span "Gestor de Pedidos" at bounding box center [48, 207] width 57 height 10
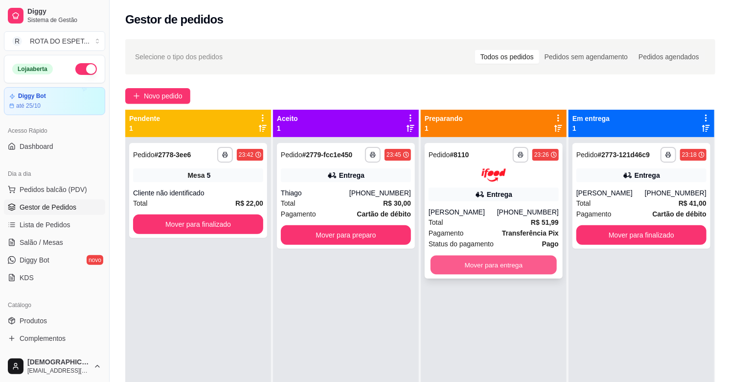
click at [497, 260] on button "Mover para entrega" at bounding box center [493, 264] width 126 height 19
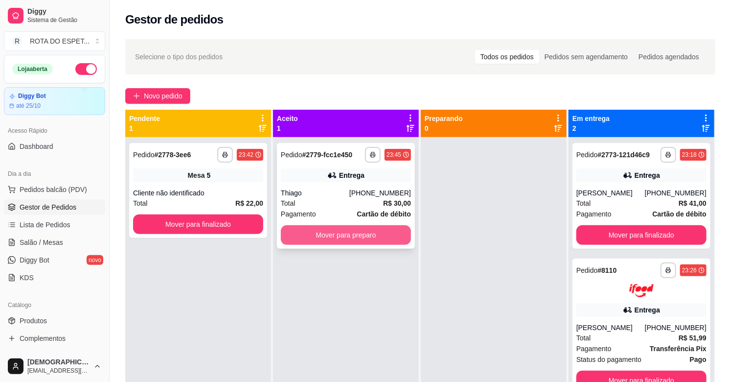
click at [358, 234] on button "Mover para preparo" at bounding box center [346, 235] width 130 height 20
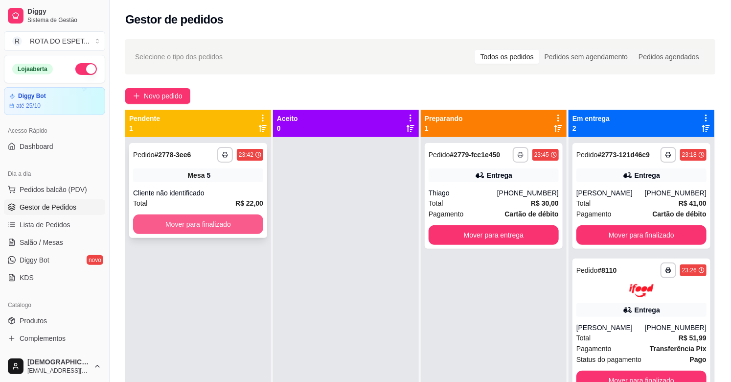
click at [232, 217] on button "Mover para finalizado" at bounding box center [198, 224] width 130 height 20
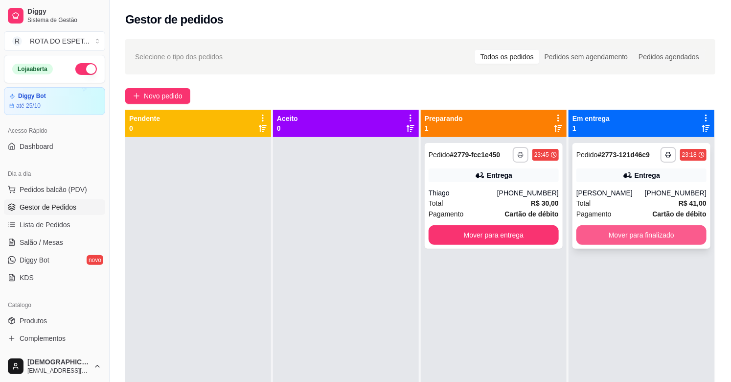
click at [663, 243] on button "Mover para finalizado" at bounding box center [641, 235] width 130 height 20
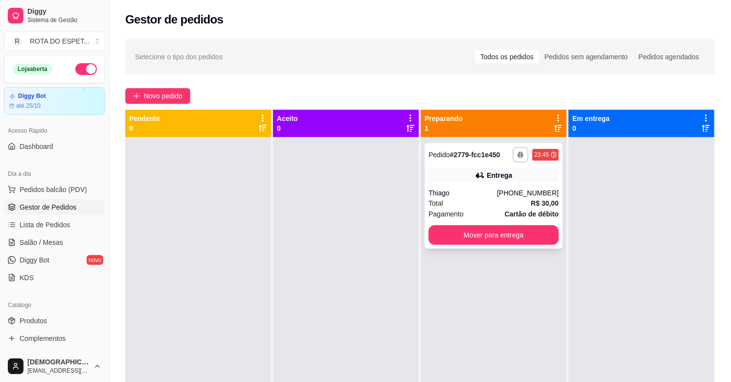
click at [495, 242] on button "Mover para entrega" at bounding box center [493, 235] width 130 height 20
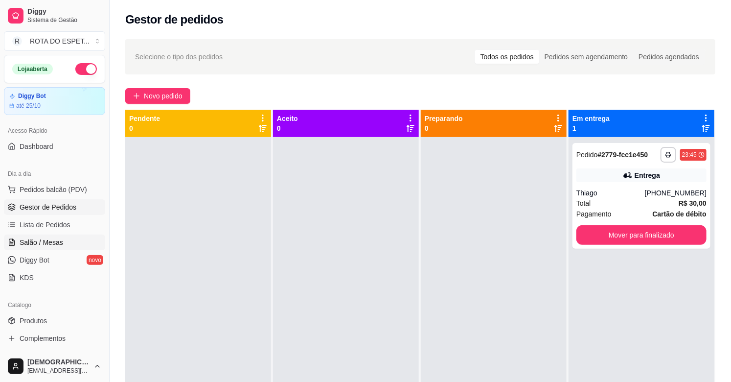
click at [57, 245] on span "Salão / Mesas" at bounding box center [42, 242] width 44 height 10
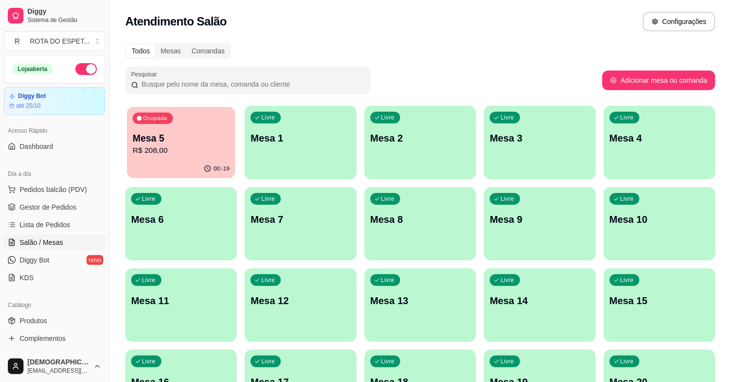
click at [154, 143] on p "Mesa 5" at bounding box center [181, 138] width 97 height 13
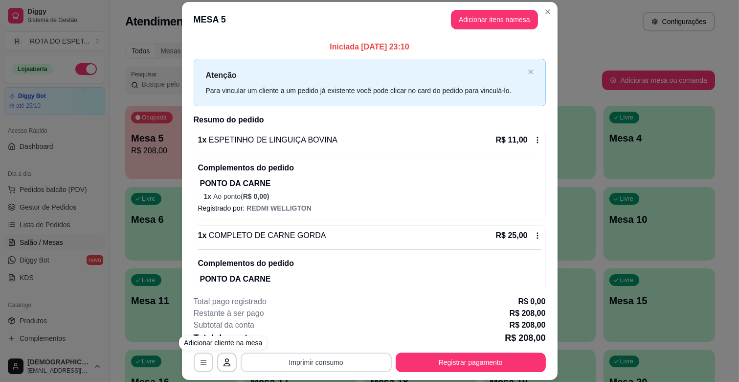
click at [345, 354] on button "Imprimir consumo" at bounding box center [316, 362] width 151 height 20
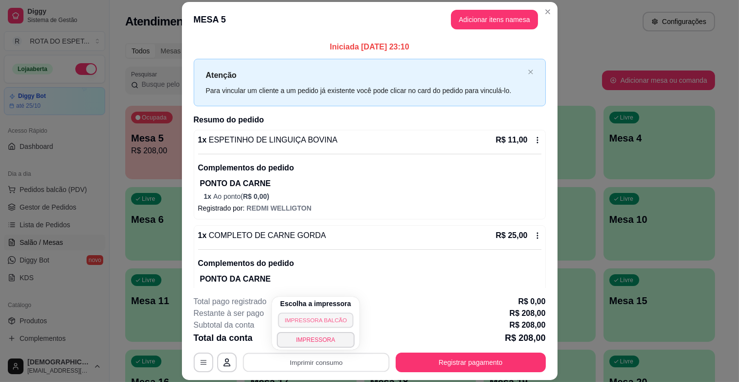
click at [338, 315] on button "IMPRESSORA BALCÃO" at bounding box center [316, 319] width 76 height 15
click at [330, 366] on button "Imprimir consumo" at bounding box center [316, 362] width 151 height 20
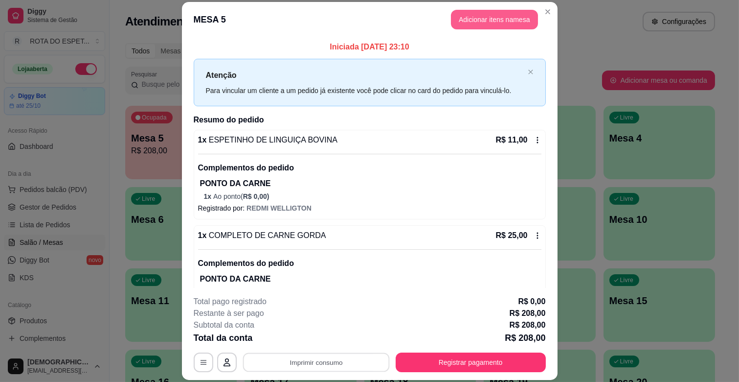
click at [487, 20] on button "Adicionar itens na mesa" at bounding box center [494, 20] width 87 height 20
click at [488, 16] on button "Adicionar itens na mesa" at bounding box center [494, 19] width 84 height 19
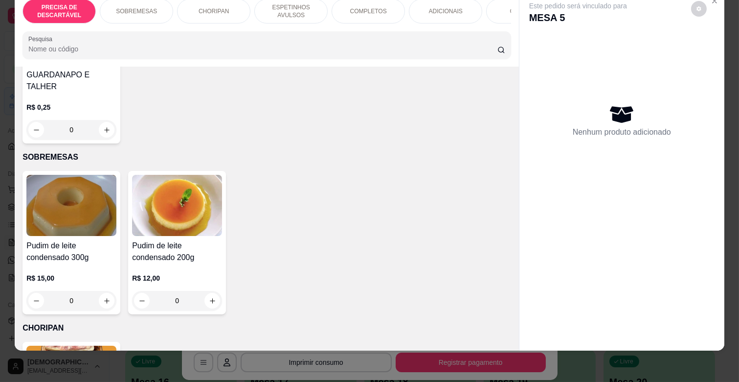
scroll to position [163, 0]
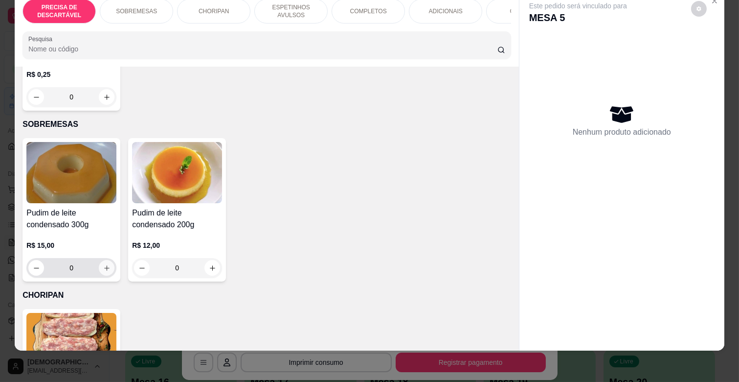
click at [103, 264] on icon "increase-product-quantity" at bounding box center [106, 267] width 7 height 7
type input "1"
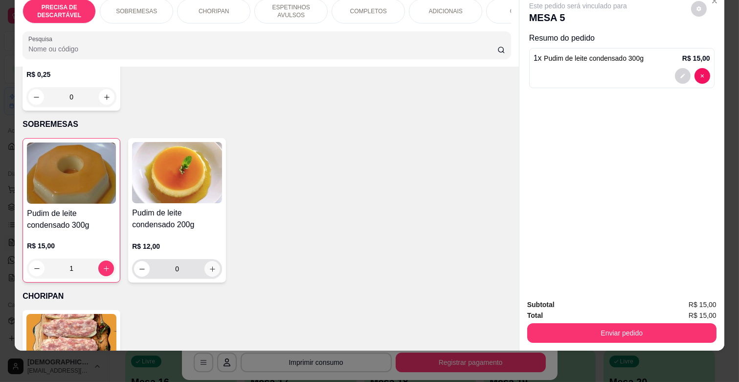
click at [211, 265] on icon "increase-product-quantity" at bounding box center [212, 268] width 7 height 7
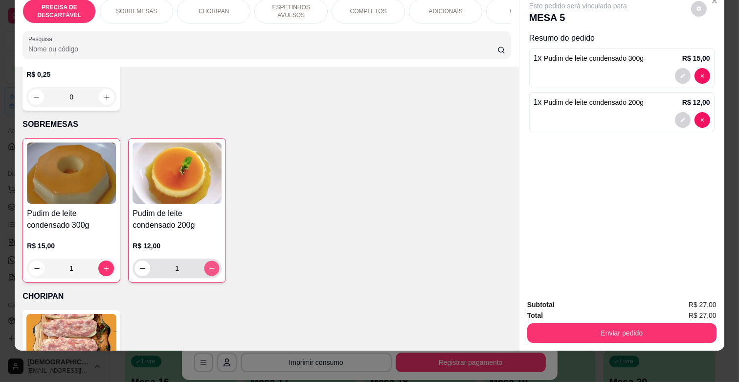
click at [211, 265] on icon "increase-product-quantity" at bounding box center [211, 268] width 7 height 7
type input "2"
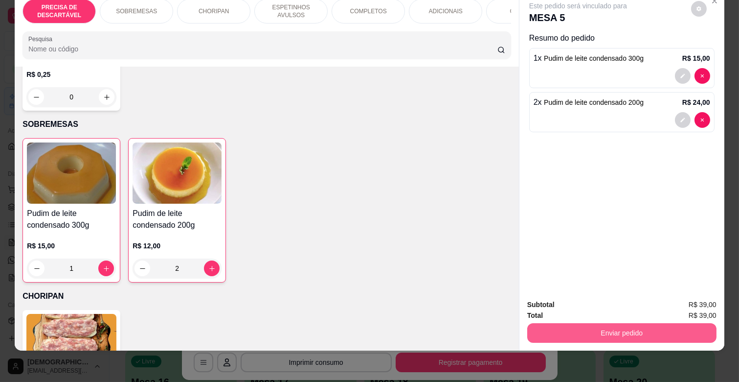
click at [650, 325] on button "Enviar pedido" at bounding box center [621, 333] width 189 height 20
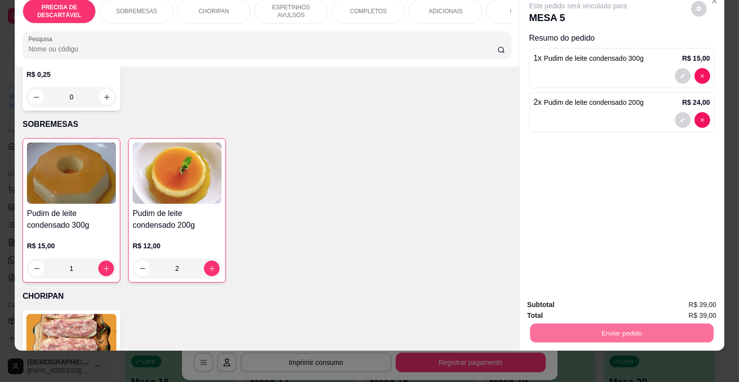
click at [701, 300] on button "Enviar pedido" at bounding box center [690, 300] width 55 height 19
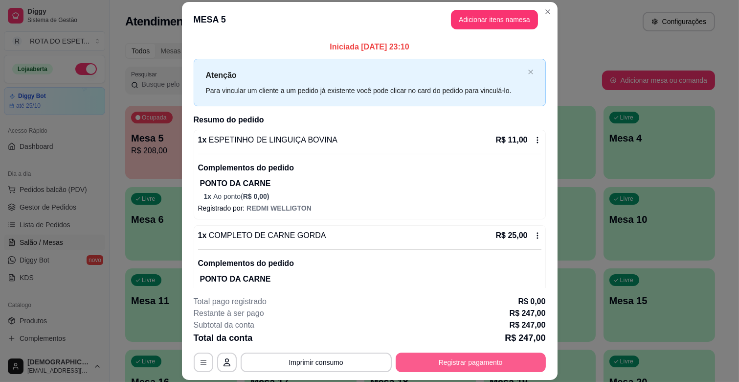
click at [436, 361] on button "Registrar pagamento" at bounding box center [471, 362] width 150 height 20
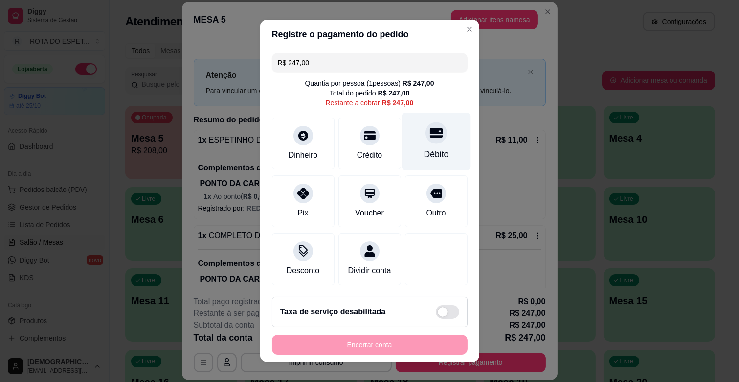
click at [424, 143] on div "Débito" at bounding box center [436, 141] width 69 height 57
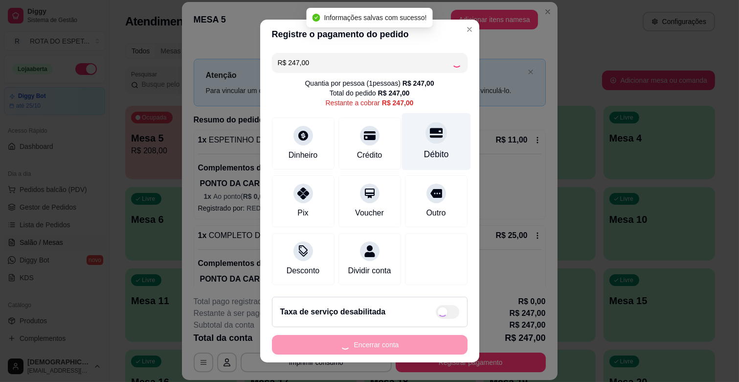
type input "R$ 0,00"
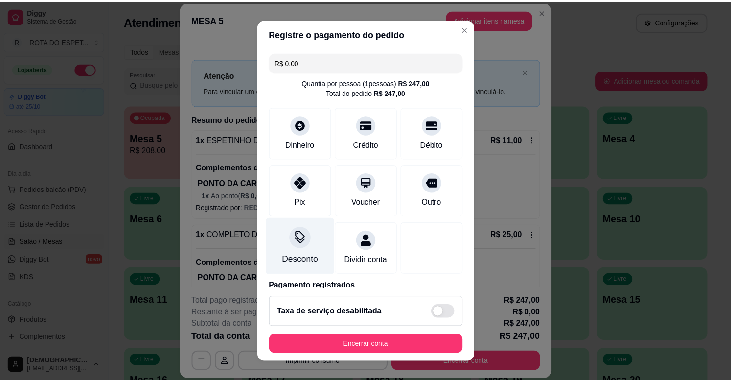
scroll to position [52, 0]
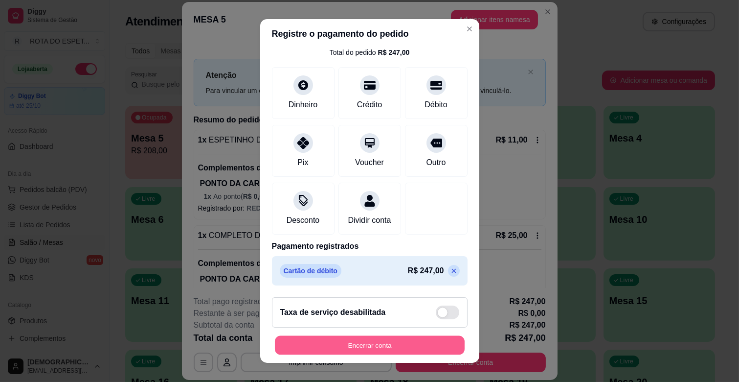
click at [400, 340] on button "Encerrar conta" at bounding box center [370, 345] width 190 height 19
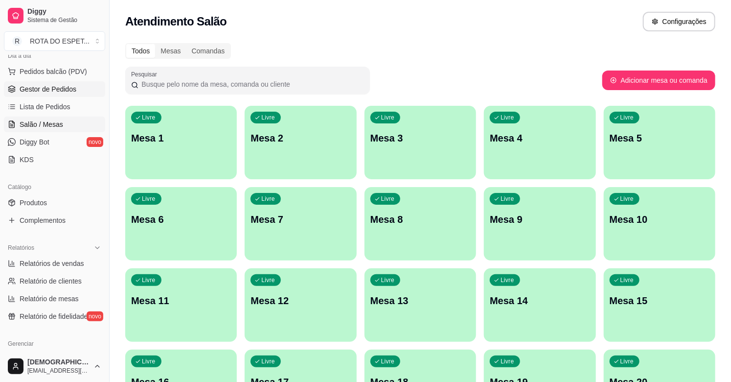
scroll to position [163, 0]
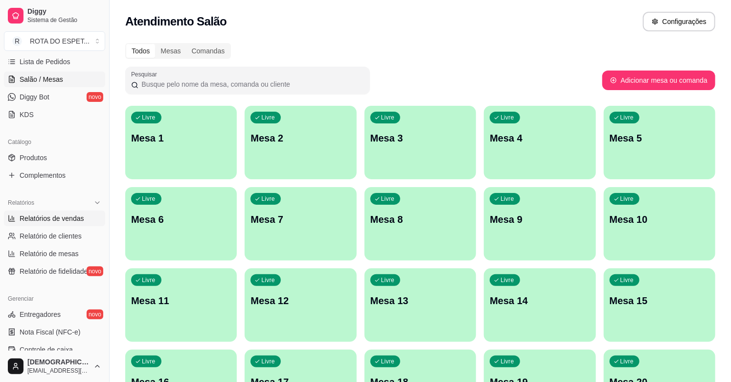
click at [51, 215] on span "Relatórios de vendas" at bounding box center [52, 218] width 65 height 10
select select "ALL"
select select "0"
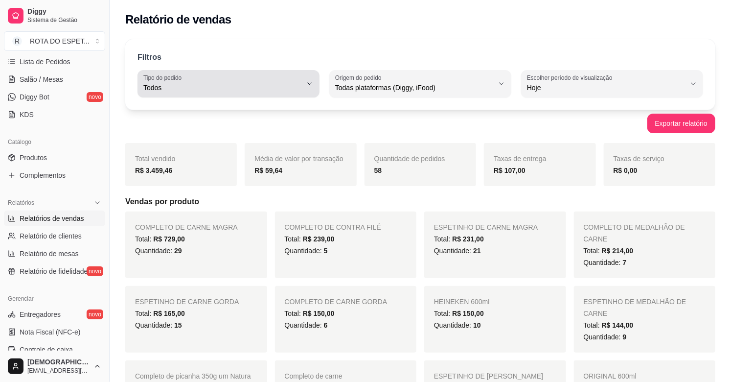
click at [270, 81] on div "Todos" at bounding box center [222, 84] width 158 height 20
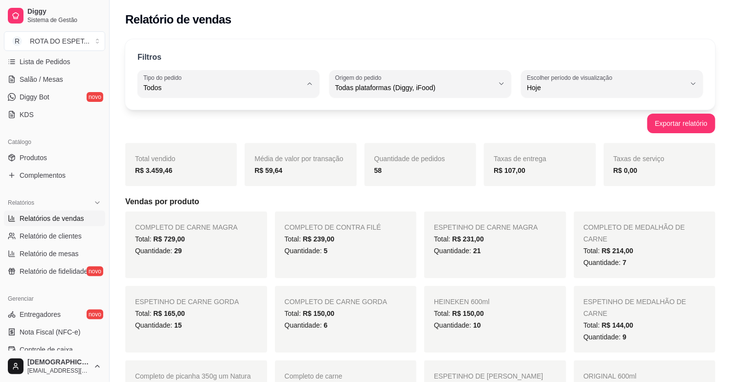
click at [223, 128] on span "Entrega" at bounding box center [224, 126] width 150 height 9
type input "DELIVERY"
select select "DELIVERY"
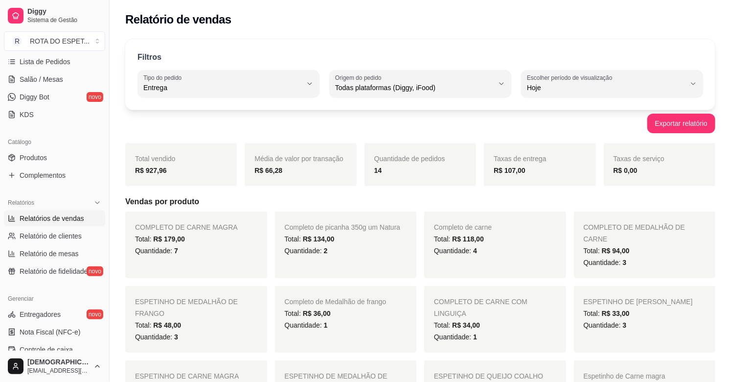
click at [389, 93] on button "Origem do pedido Todas plataformas (Diggy, iFood)" at bounding box center [420, 83] width 182 height 27
click at [368, 126] on span "Diggy" at bounding box center [415, 126] width 150 height 9
type input "DIGGY"
select select "DIGGY"
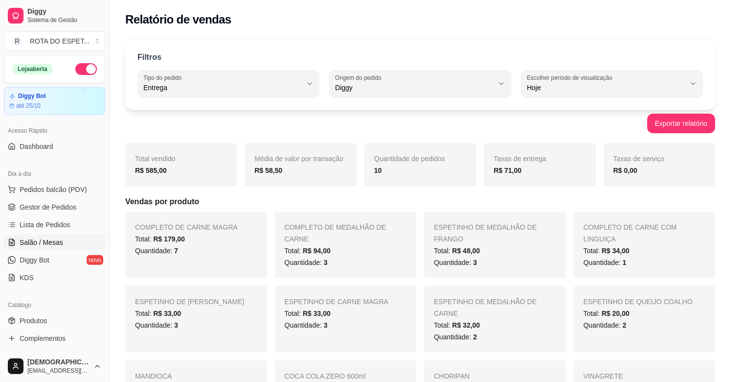
click at [49, 241] on span "Salão / Mesas" at bounding box center [42, 242] width 44 height 10
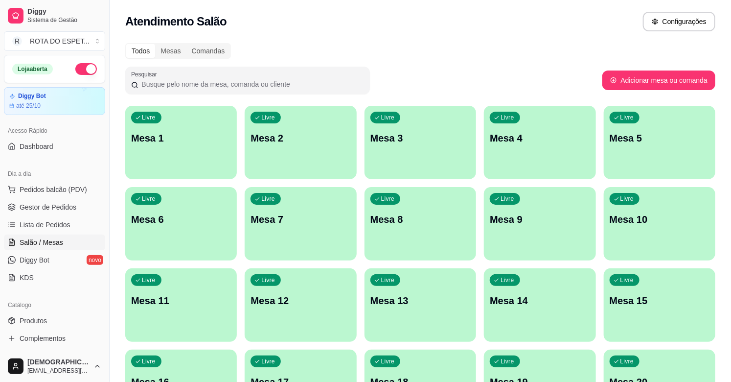
click at [49, 241] on span "Salão / Mesas" at bounding box center [42, 242] width 44 height 10
drag, startPoint x: 49, startPoint y: 241, endPoint x: 193, endPoint y: 403, distance: 215.9
click at [193, 381] on html "Diggy Sistema de Gestão R ROTA DO ESPET ... Loja aberta Diggy Bot até 25/10 Ace…" at bounding box center [365, 191] width 731 height 382
click at [53, 206] on span "Gestor de Pedidos" at bounding box center [48, 207] width 57 height 10
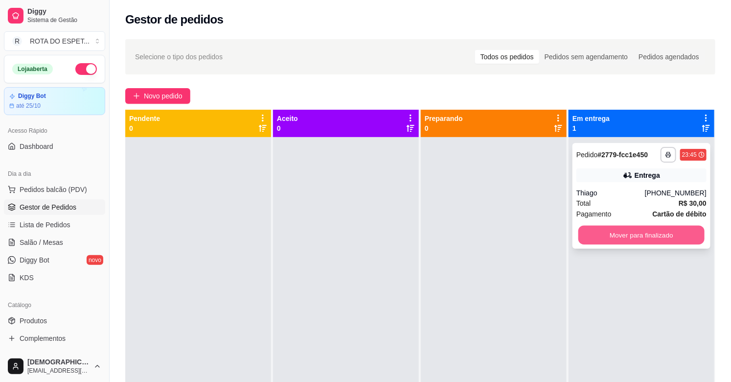
click at [673, 232] on button "Mover para finalizado" at bounding box center [641, 234] width 126 height 19
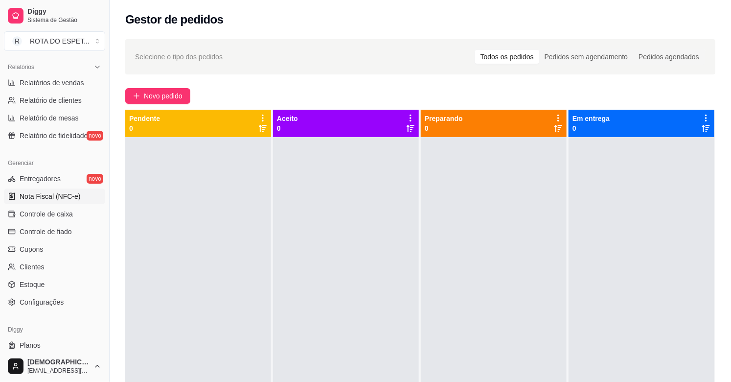
scroll to position [322, 0]
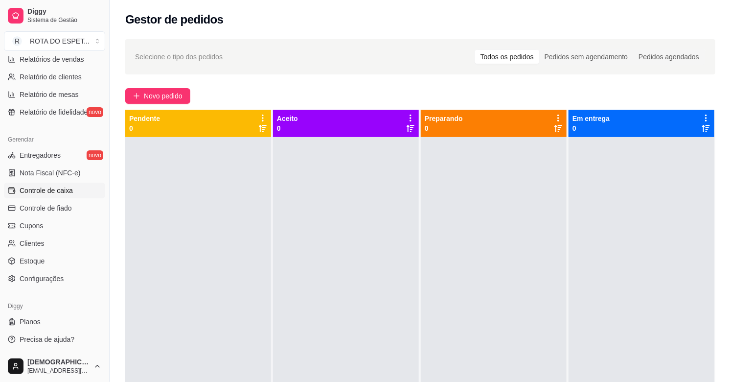
click at [58, 194] on span "Controle de caixa" at bounding box center [46, 190] width 53 height 10
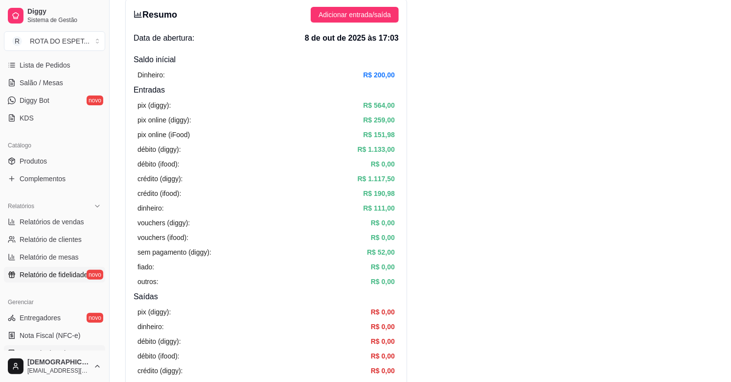
scroll to position [159, 0]
click at [57, 62] on span "Lista de Pedidos" at bounding box center [45, 66] width 51 height 10
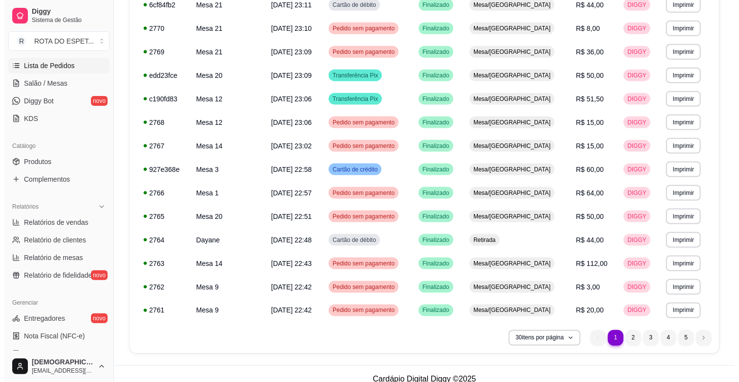
scroll to position [535, 0]
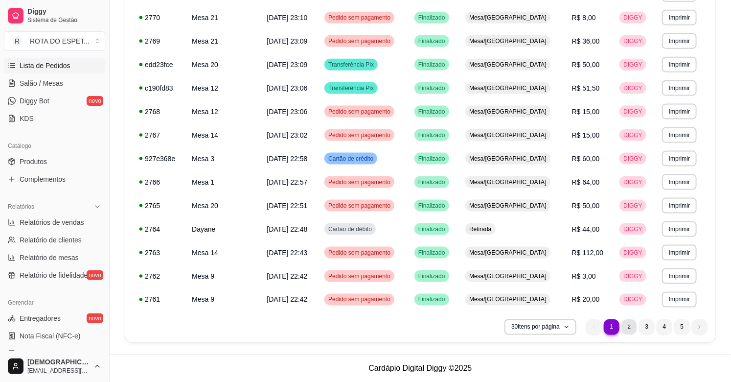
click at [628, 325] on li "2" at bounding box center [628, 326] width 15 height 15
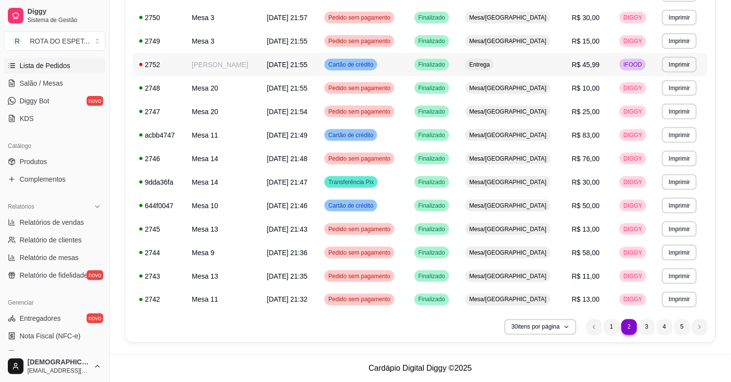
click at [561, 67] on td "Entrega" at bounding box center [512, 64] width 107 height 23
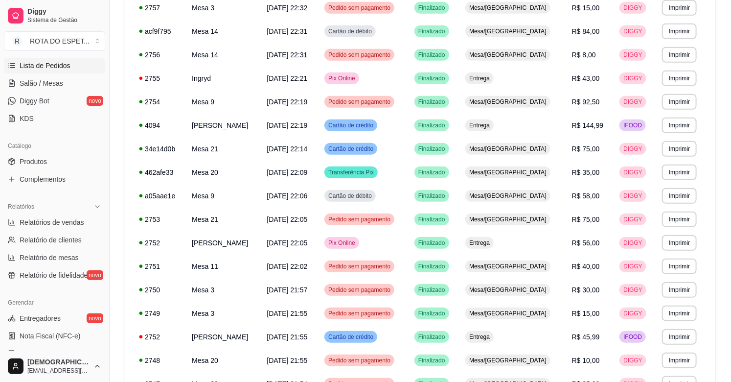
scroll to position [0, 0]
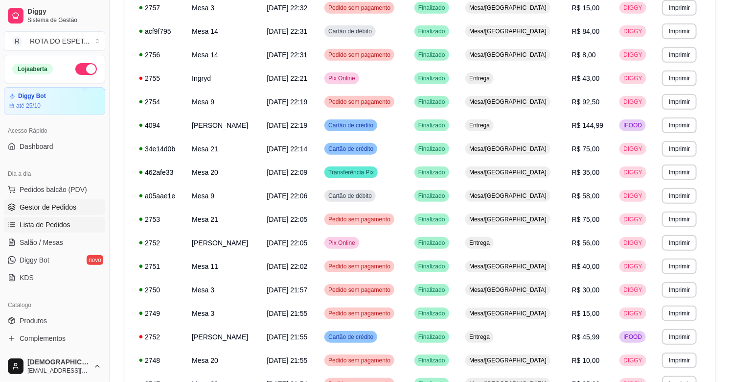
click at [66, 203] on span "Gestor de Pedidos" at bounding box center [48, 207] width 57 height 10
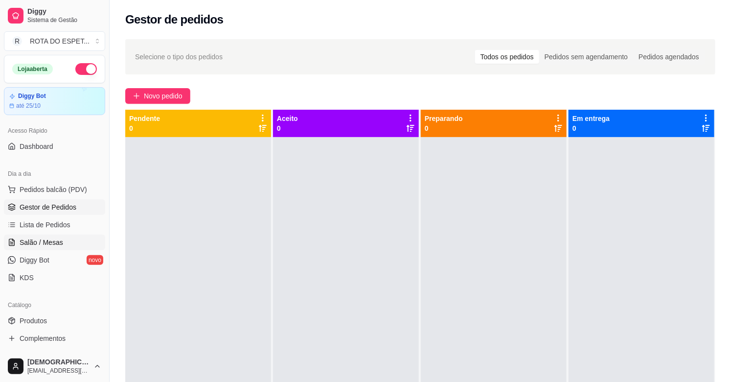
click at [46, 244] on span "Salão / Mesas" at bounding box center [42, 242] width 44 height 10
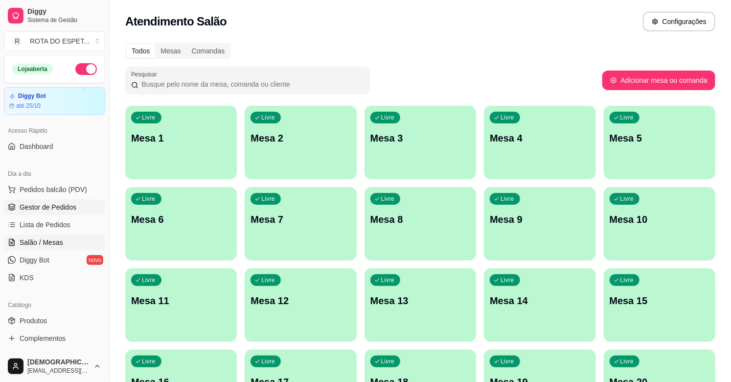
click at [63, 206] on span "Gestor de Pedidos" at bounding box center [48, 207] width 57 height 10
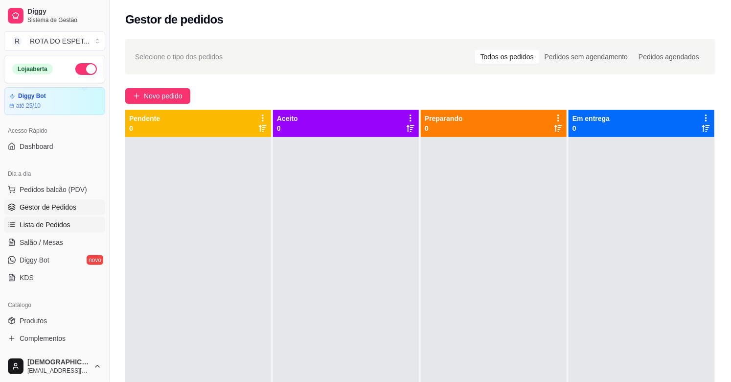
click at [57, 223] on span "Lista de Pedidos" at bounding box center [45, 225] width 51 height 10
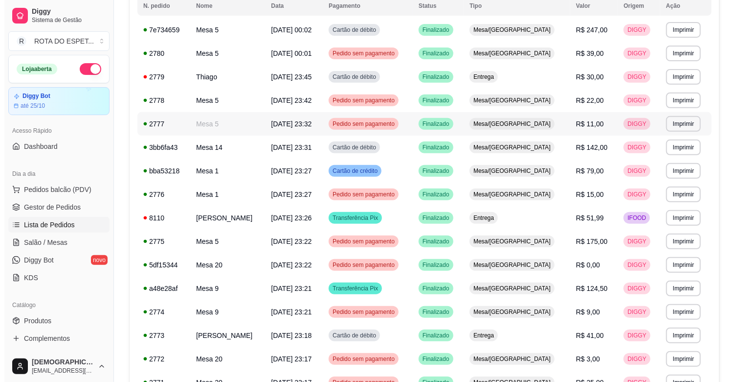
scroll to position [163, 0]
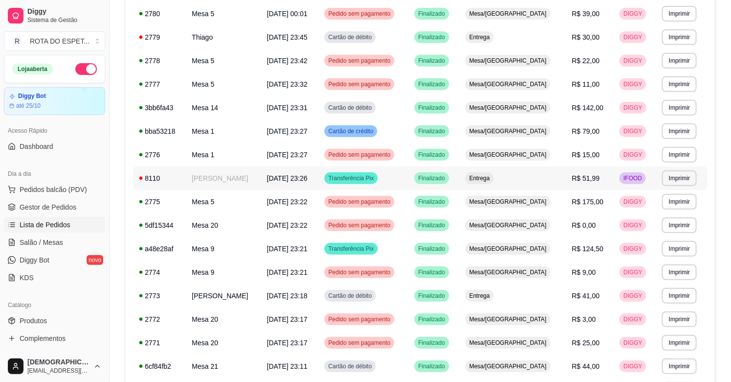
click at [524, 186] on td "Entrega" at bounding box center [512, 177] width 107 height 23
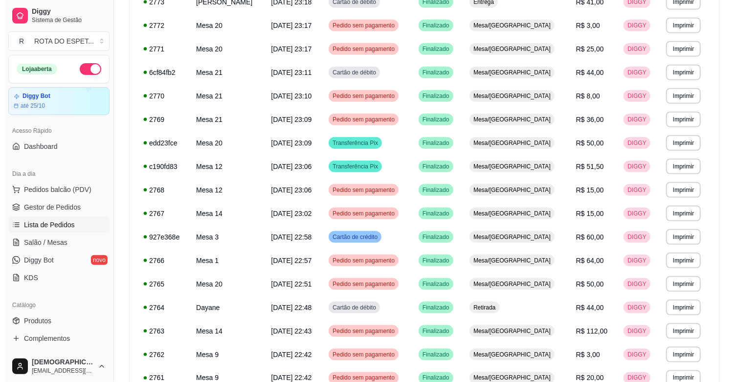
scroll to position [535, 0]
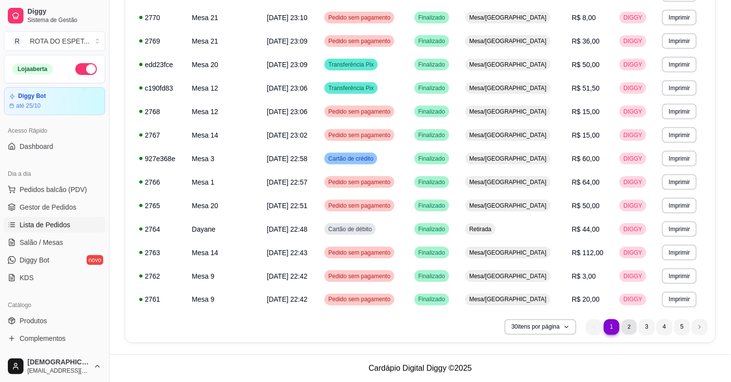
click at [630, 325] on li "2" at bounding box center [628, 326] width 15 height 15
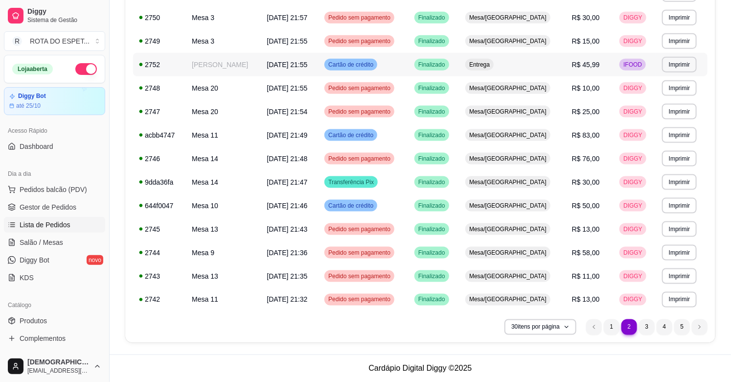
click at [554, 69] on td "Entrega" at bounding box center [512, 64] width 107 height 23
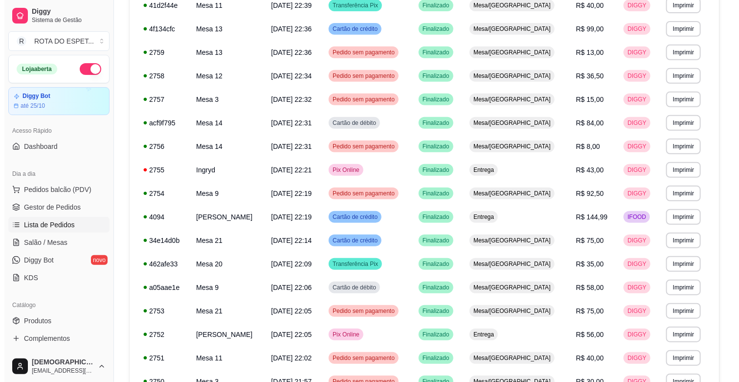
scroll to position [154, 0]
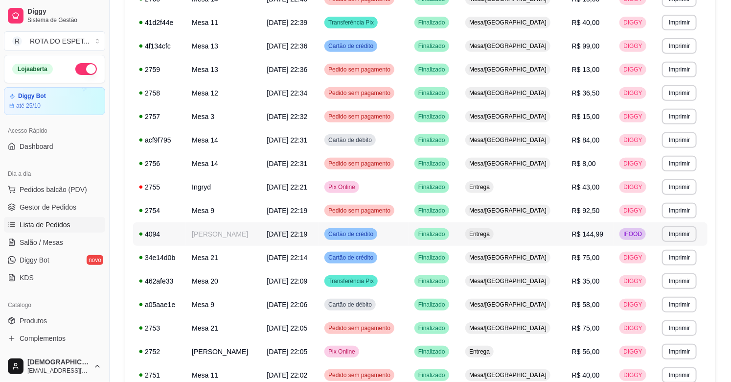
click at [377, 231] on div "Cartão de crédito" at bounding box center [350, 234] width 53 height 12
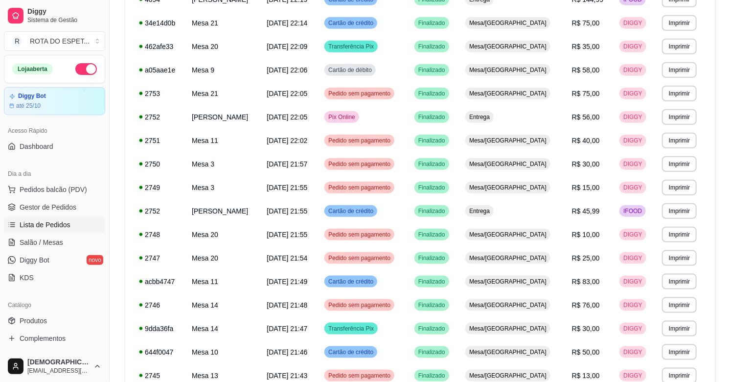
scroll to position [535, 0]
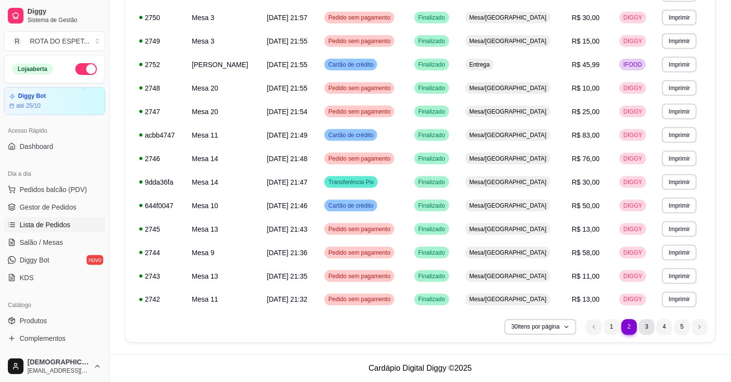
click at [647, 325] on li "3" at bounding box center [647, 327] width 16 height 16
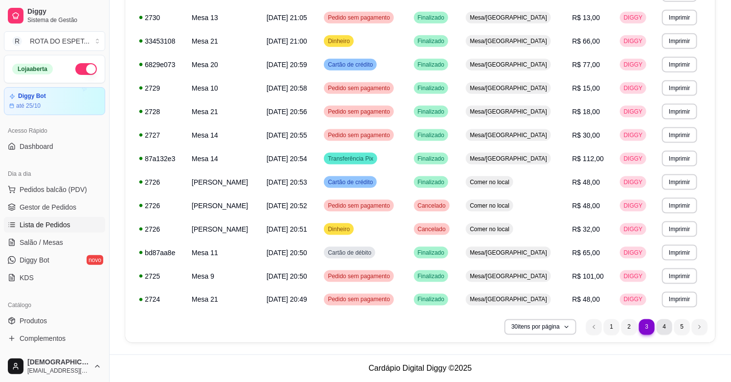
click at [667, 327] on li "4" at bounding box center [664, 327] width 16 height 16
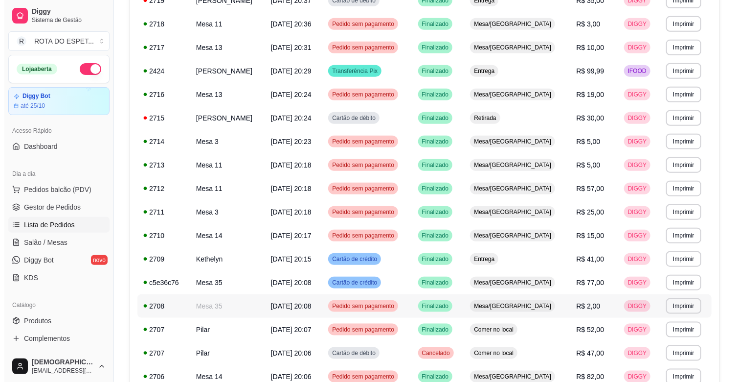
scroll to position [263, 0]
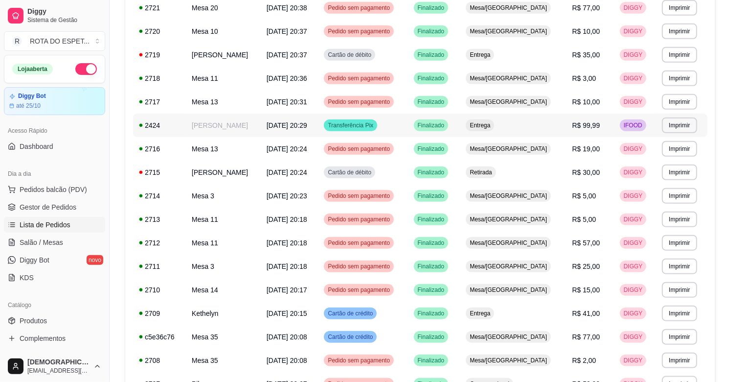
click at [544, 131] on td "Entrega" at bounding box center [513, 124] width 106 height 23
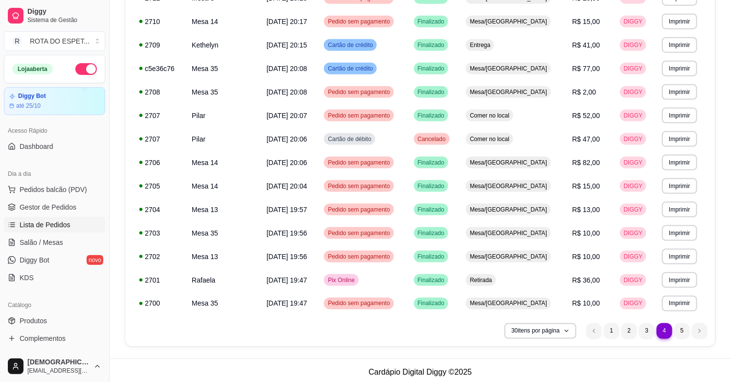
scroll to position [535, 0]
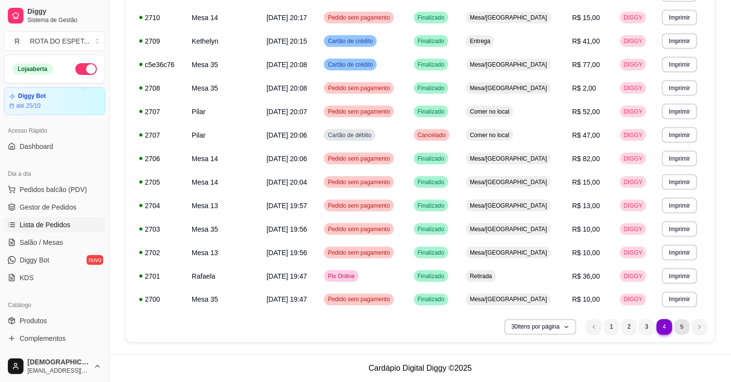
click at [676, 324] on li "5" at bounding box center [681, 326] width 15 height 15
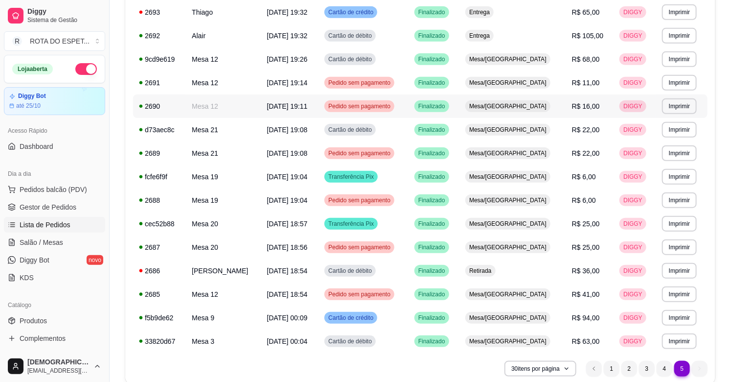
scroll to position [323, 0]
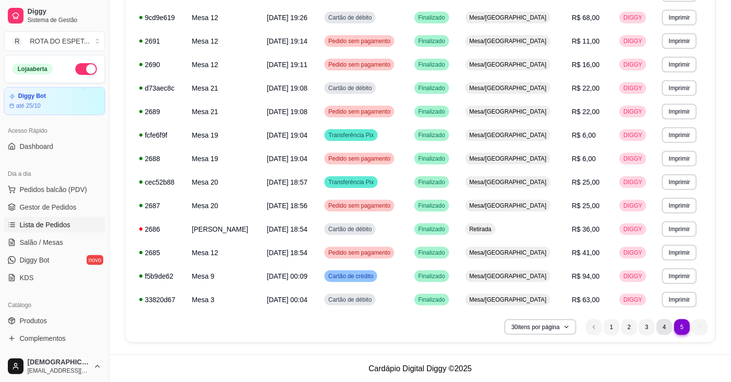
click at [667, 321] on li "4" at bounding box center [664, 327] width 16 height 16
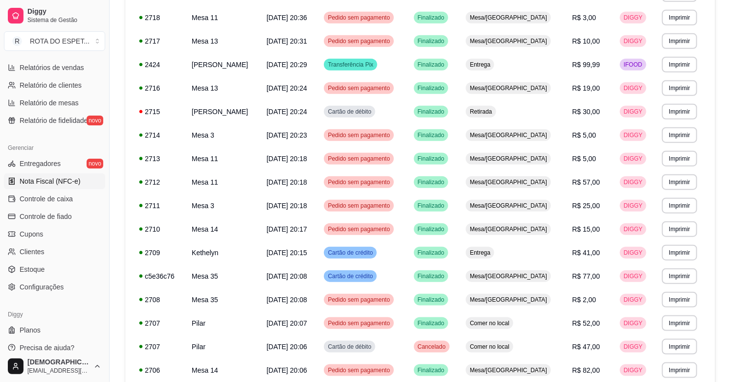
scroll to position [322, 0]
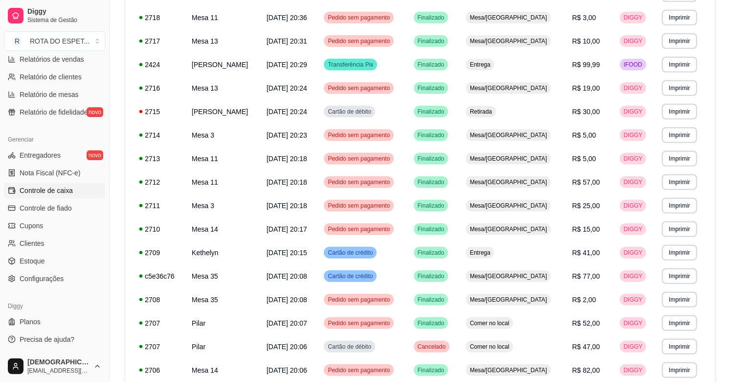
click at [61, 191] on span "Controle de caixa" at bounding box center [46, 190] width 53 height 10
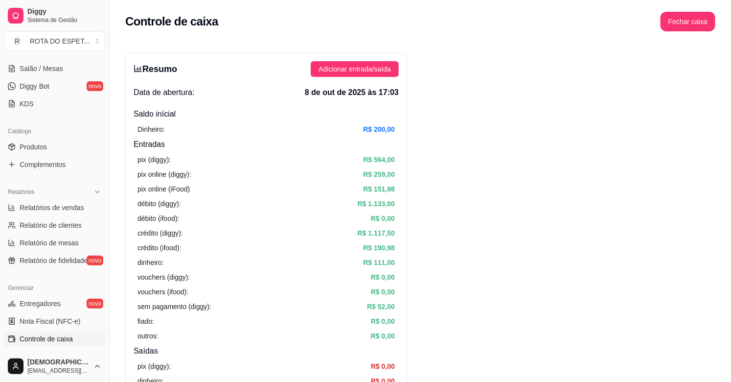
scroll to position [159, 0]
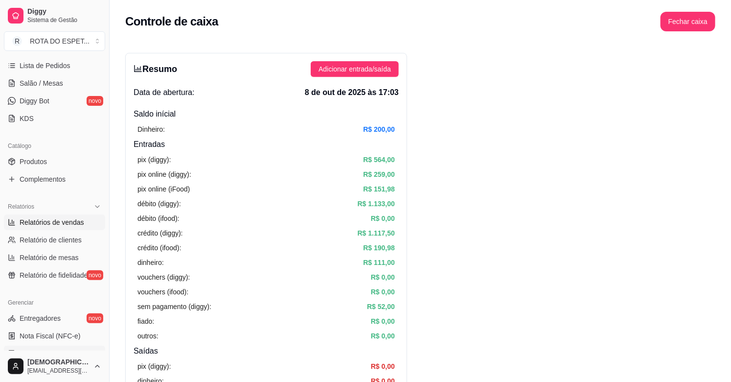
click at [57, 222] on span "Relatórios de vendas" at bounding box center [52, 222] width 65 height 10
select select "ALL"
select select "0"
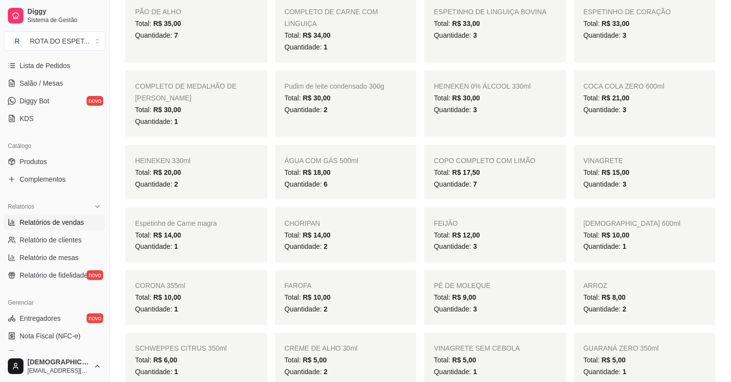
scroll to position [598, 0]
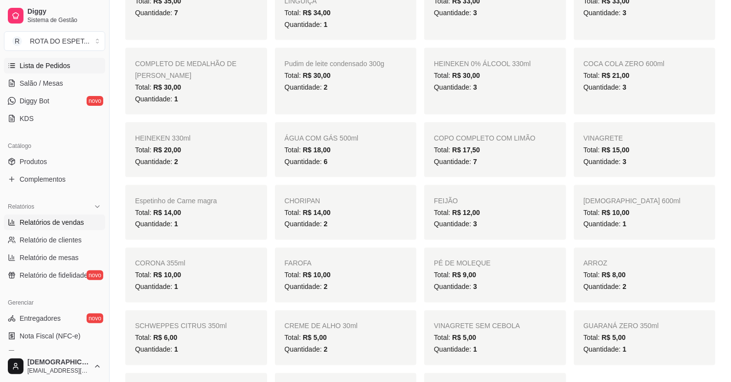
click at [55, 58] on link "Lista de Pedidos" at bounding box center [54, 66] width 101 height 16
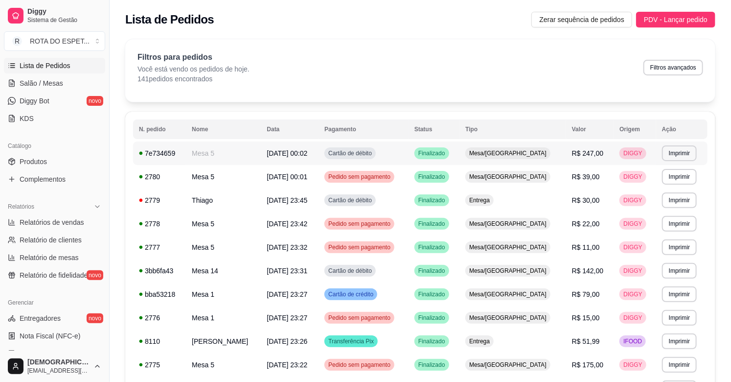
click at [407, 148] on td "Cartão de débito" at bounding box center [363, 152] width 90 height 23
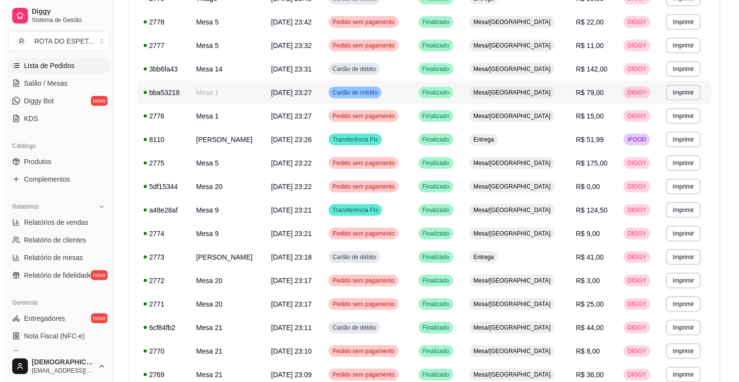
scroll to position [217, 0]
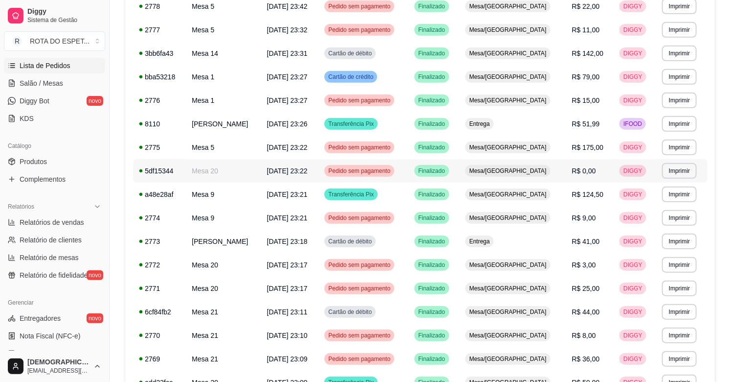
click at [408, 171] on td "Pedido sem pagamento" at bounding box center [363, 170] width 90 height 23
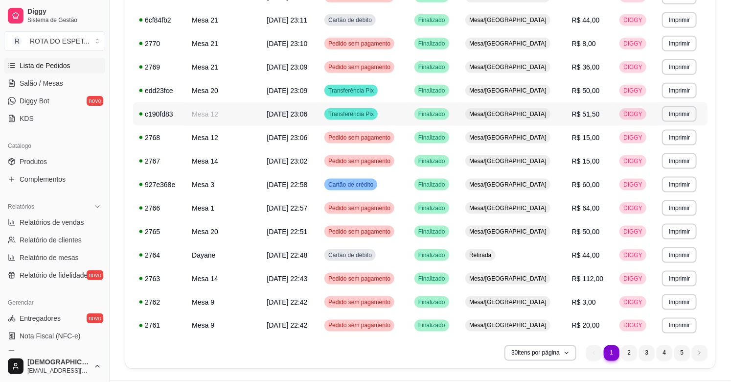
scroll to position [535, 0]
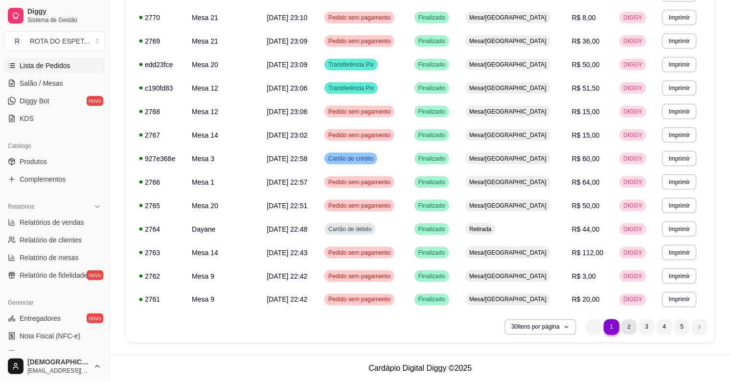
click at [630, 326] on li "2" at bounding box center [628, 326] width 15 height 15
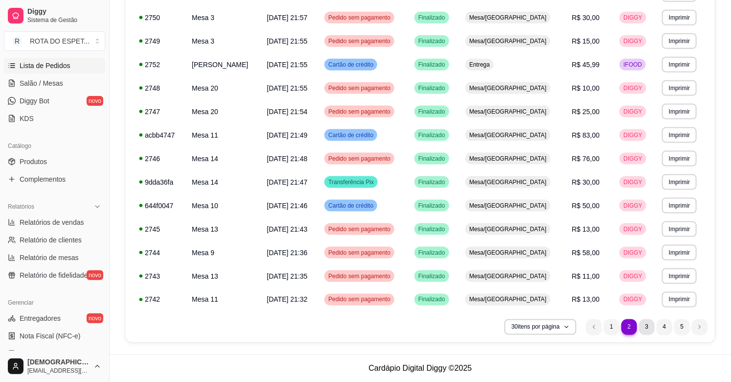
click at [648, 328] on li "3" at bounding box center [647, 327] width 16 height 16
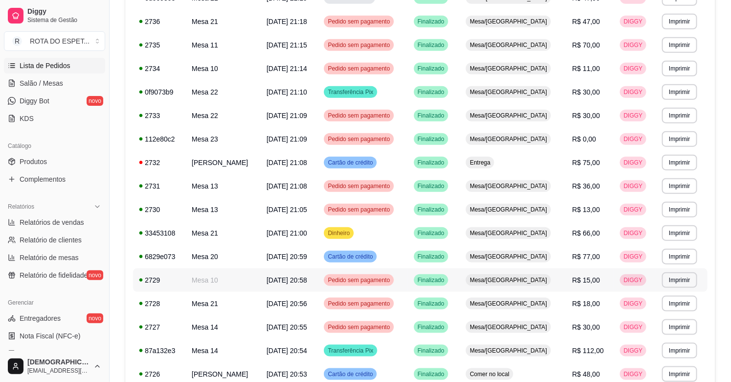
scroll to position [317, 0]
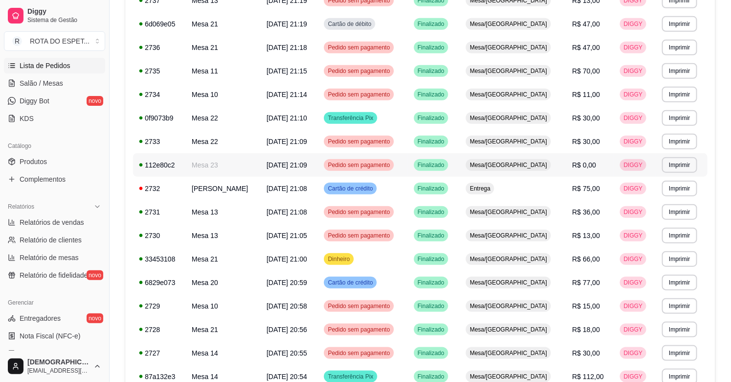
click at [407, 168] on td "Pedido sem pagamento" at bounding box center [363, 164] width 90 height 23
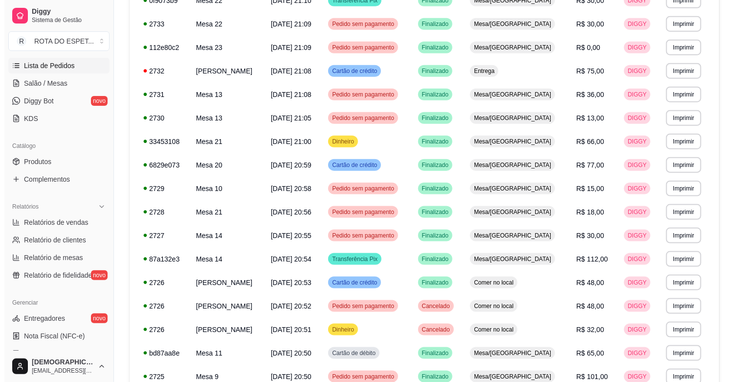
scroll to position [535, 0]
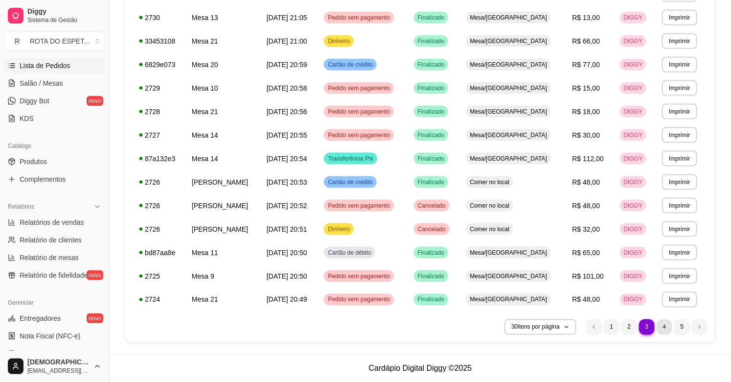
click at [670, 325] on li "4" at bounding box center [663, 326] width 15 height 15
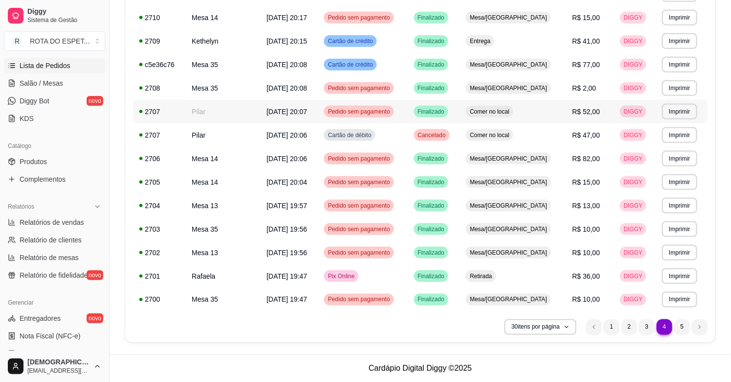
click at [549, 112] on td "Comer no local" at bounding box center [513, 111] width 106 height 23
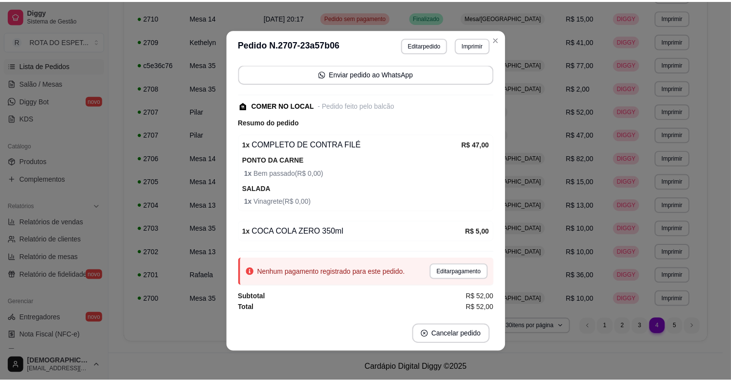
scroll to position [2, 0]
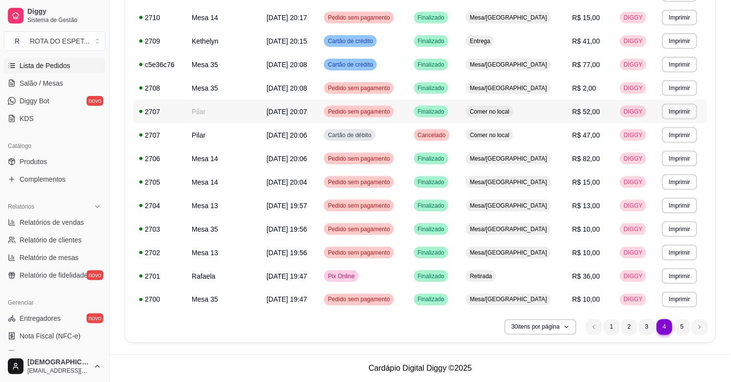
click at [407, 113] on td "Pedido sem pagamento" at bounding box center [363, 111] width 90 height 23
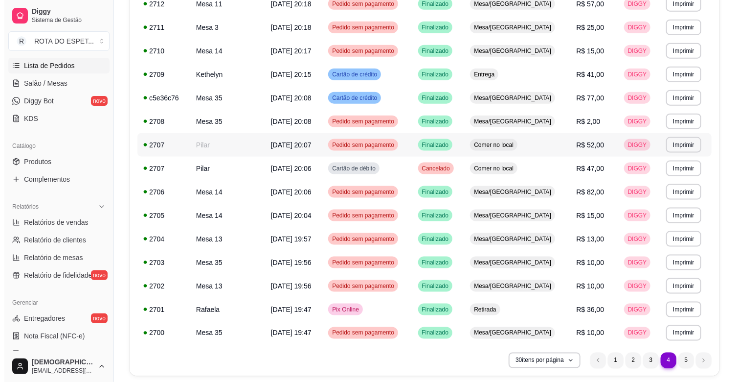
scroll to position [480, 0]
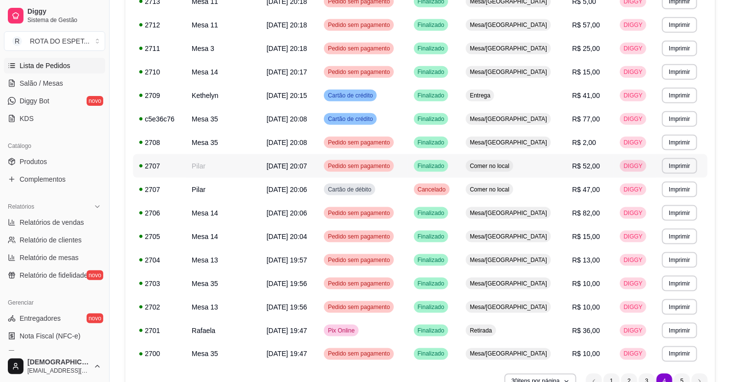
click at [563, 169] on td "Comer no local" at bounding box center [513, 165] width 106 height 23
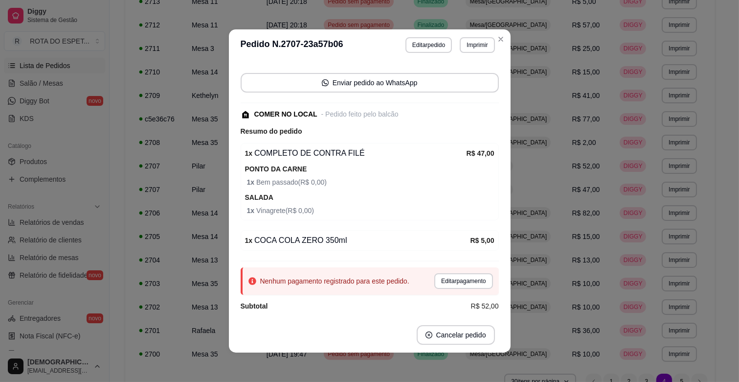
scroll to position [81, 0]
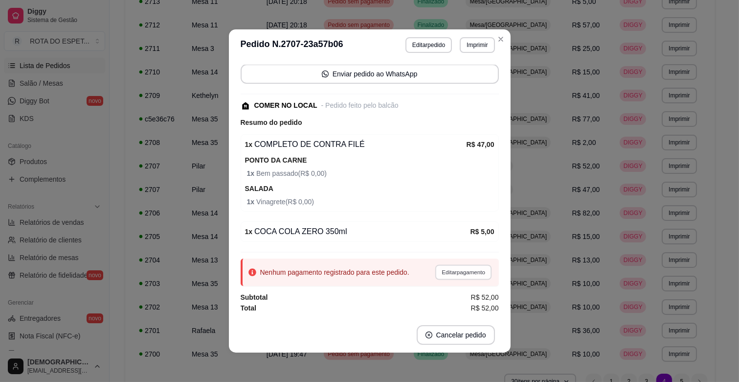
click at [443, 267] on button "Editar pagamento" at bounding box center [463, 271] width 57 height 15
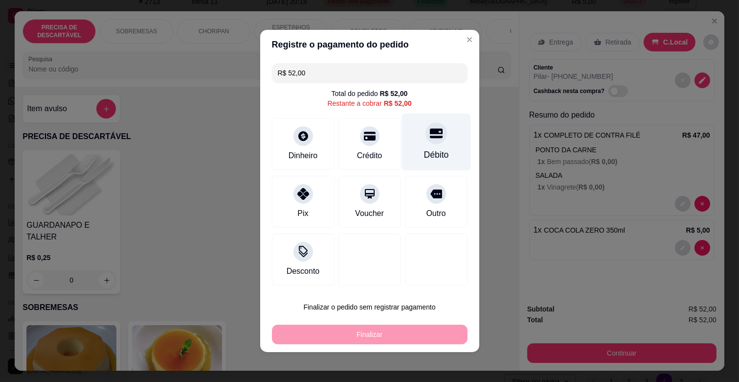
click at [420, 146] on div "Débito" at bounding box center [436, 141] width 69 height 57
type input "R$ 0,00"
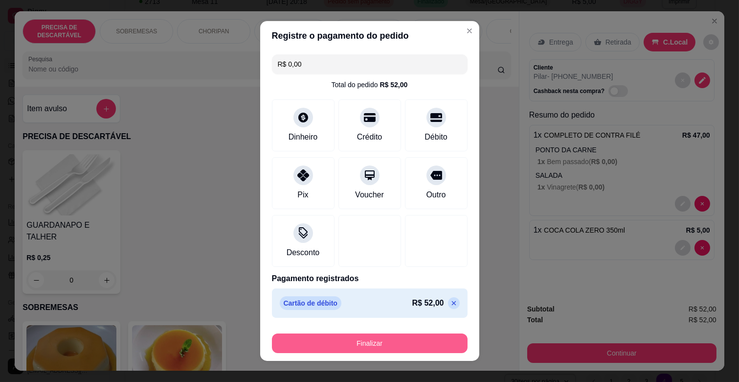
click at [363, 344] on button "Finalizar" at bounding box center [370, 343] width 196 height 20
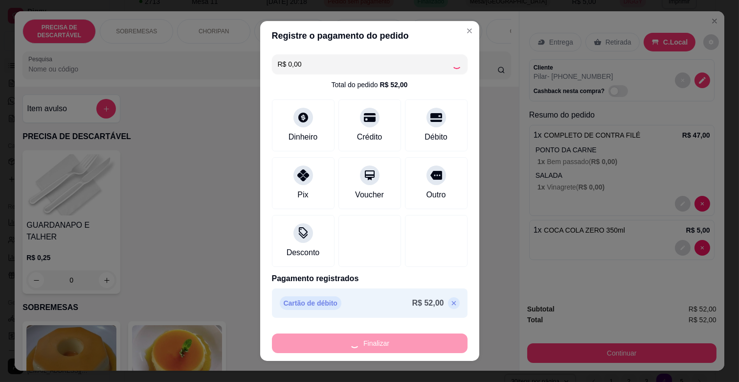
type input "0"
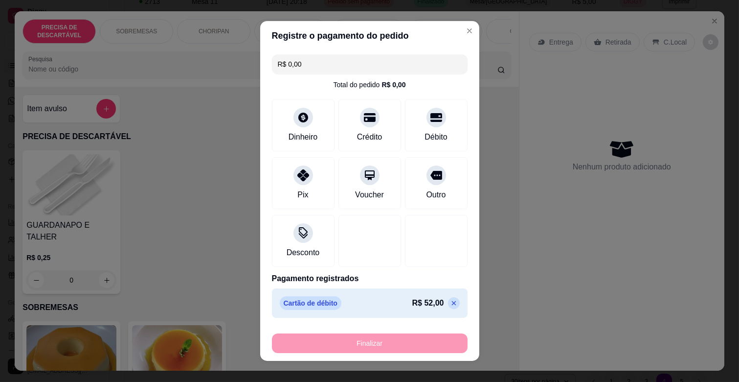
type input "-R$ 52,00"
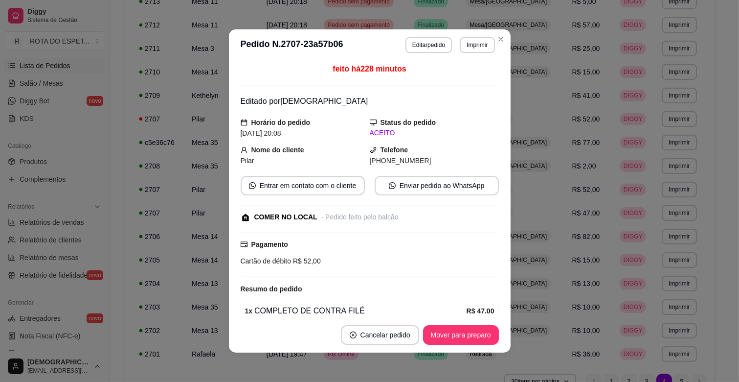
scroll to position [0, 0]
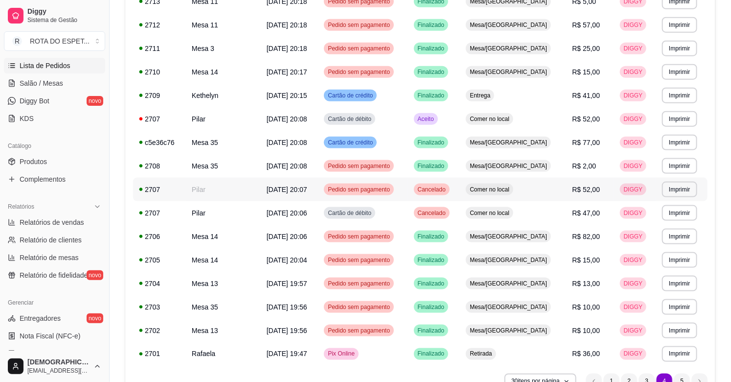
click at [450, 194] on div "Cancelado" at bounding box center [432, 189] width 36 height 12
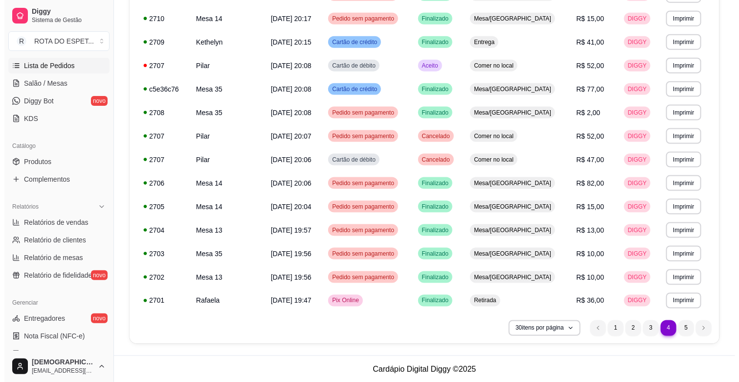
scroll to position [535, 0]
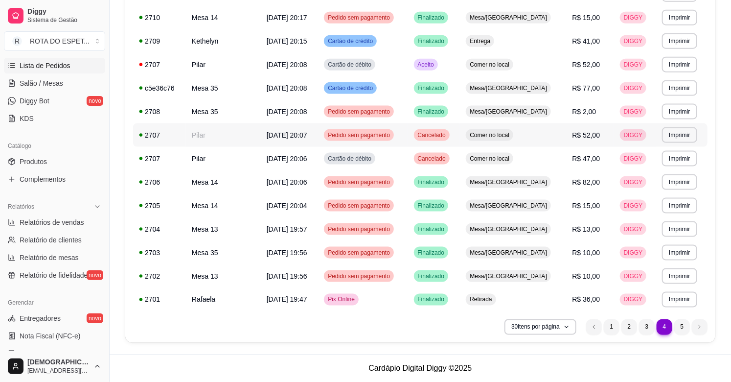
click at [448, 134] on span "Cancelado" at bounding box center [432, 135] width 32 height 8
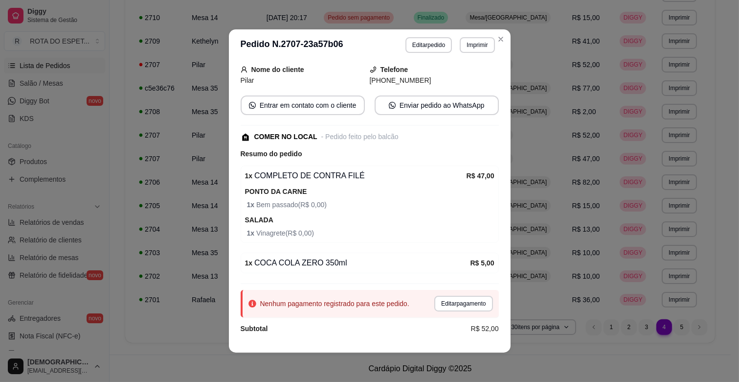
scroll to position [94, 0]
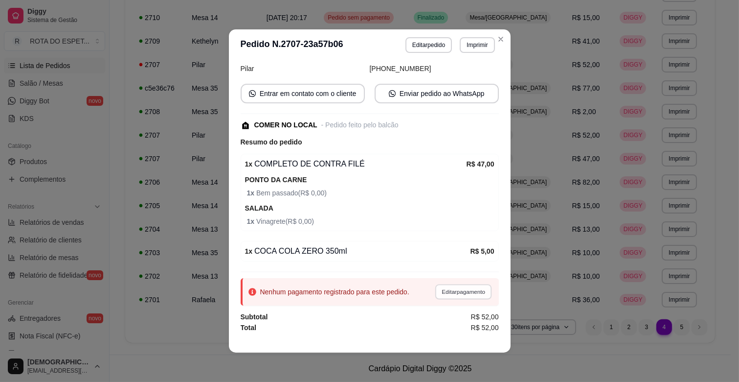
click at [449, 291] on button "Editar pagamento" at bounding box center [463, 291] width 57 height 15
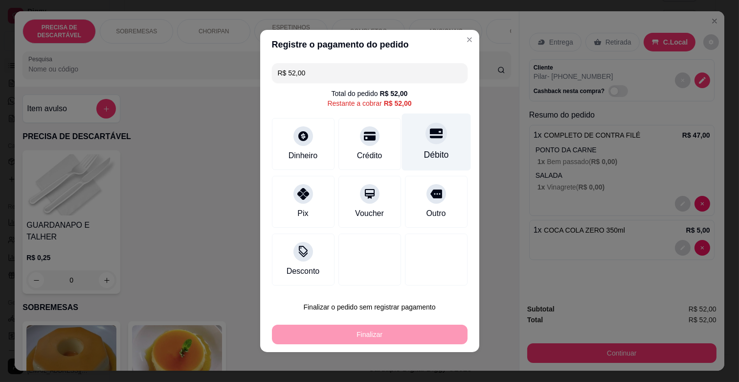
click at [428, 142] on div at bounding box center [437, 133] width 22 height 22
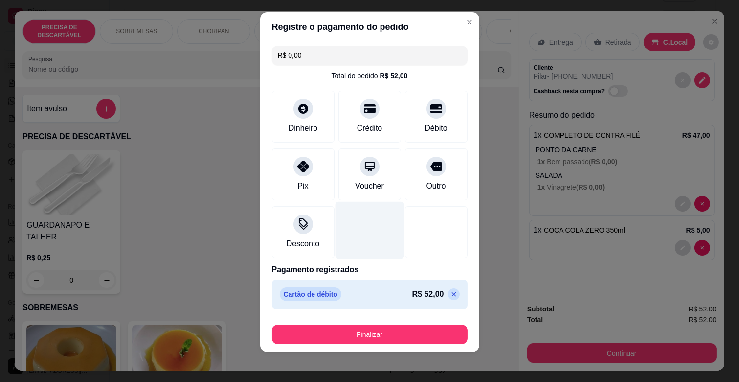
scroll to position [10, 0]
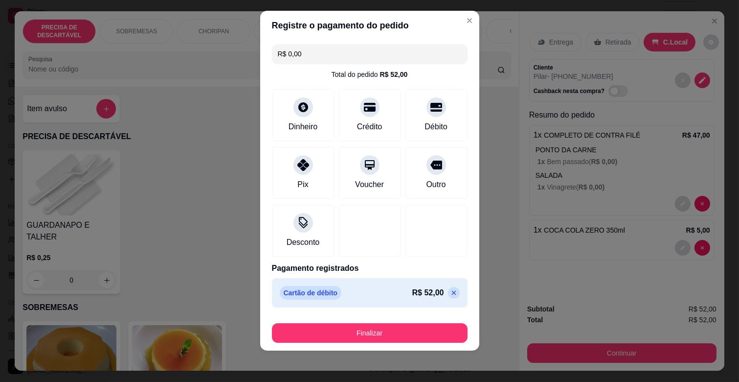
click at [450, 290] on icon at bounding box center [454, 293] width 8 height 8
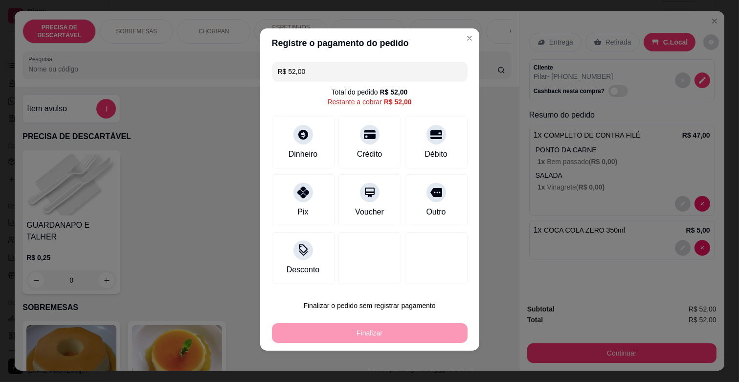
scroll to position [1, 0]
click at [435, 150] on div "Débito" at bounding box center [436, 153] width 25 height 13
type input "R$ 0,00"
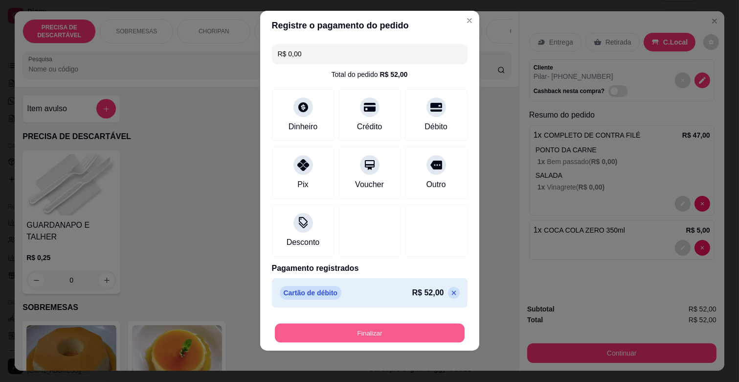
click at [382, 329] on button "Finalizar" at bounding box center [370, 332] width 190 height 19
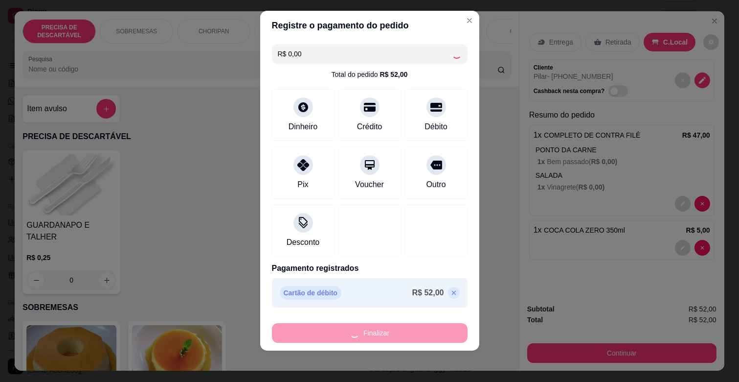
type input "0"
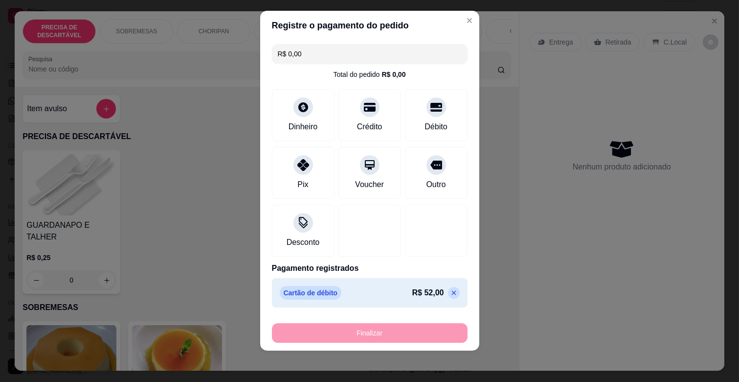
type input "-R$ 52,00"
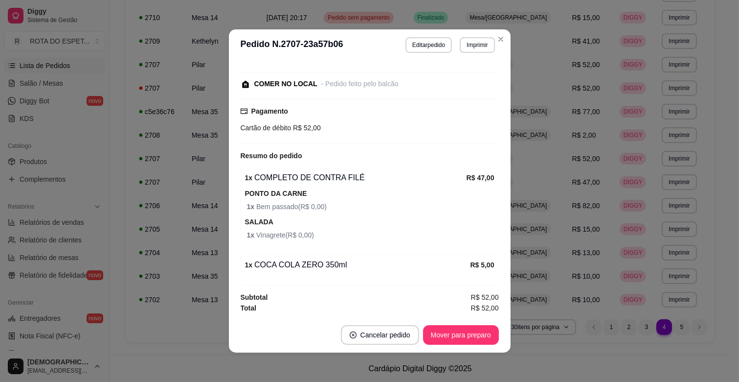
scroll to position [0, 0]
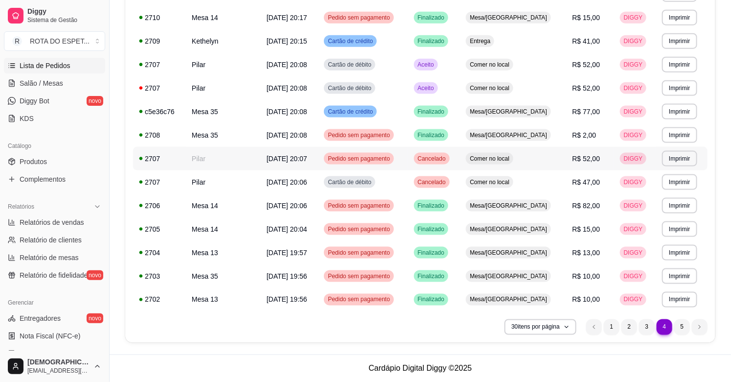
click at [450, 153] on div "Cancelado" at bounding box center [432, 159] width 36 height 12
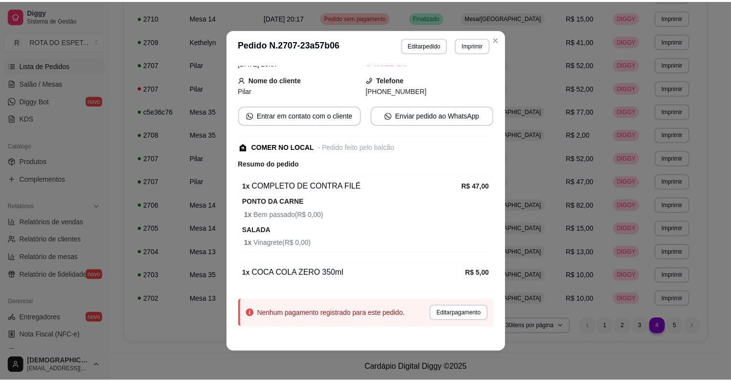
scroll to position [94, 0]
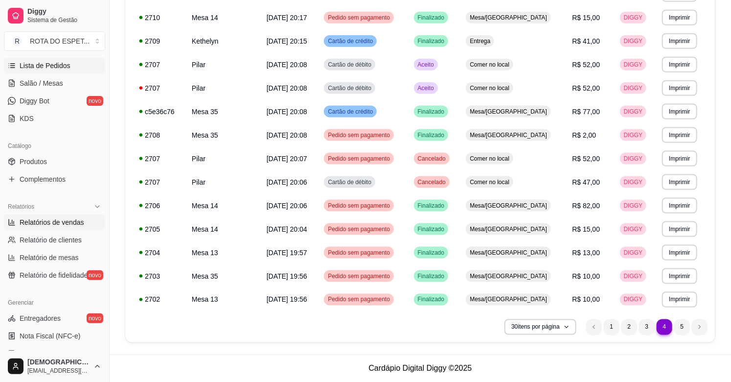
click at [62, 219] on span "Relatórios de vendas" at bounding box center [52, 222] width 65 height 10
select select "ALL"
select select "0"
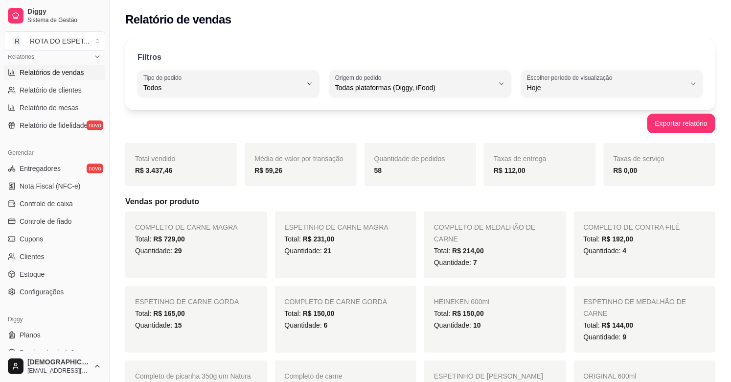
scroll to position [322, 0]
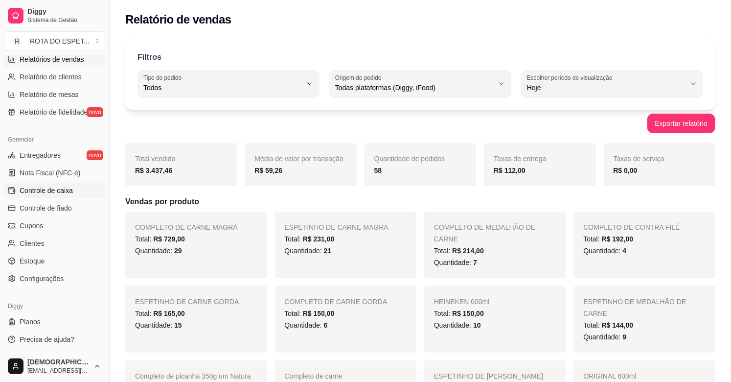
click at [69, 186] on span "Controle de caixa" at bounding box center [46, 190] width 53 height 10
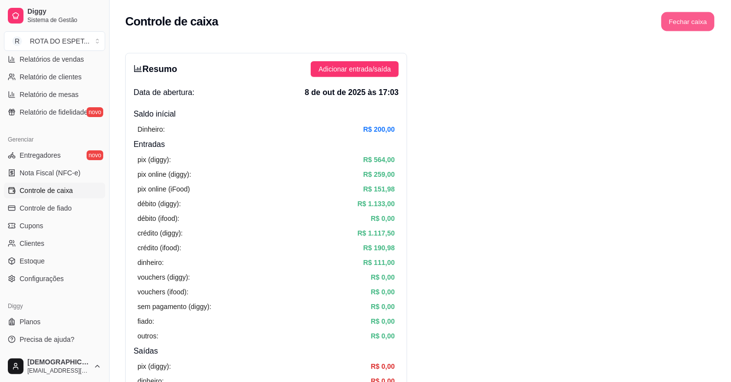
click at [678, 19] on button "Fechar caixa" at bounding box center [687, 21] width 53 height 19
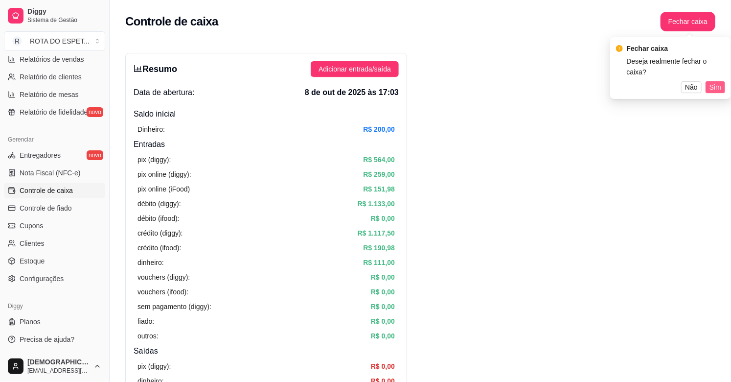
click at [722, 81] on button "Sim" at bounding box center [715, 87] width 20 height 12
